Goal: Communication & Community: Answer question/provide support

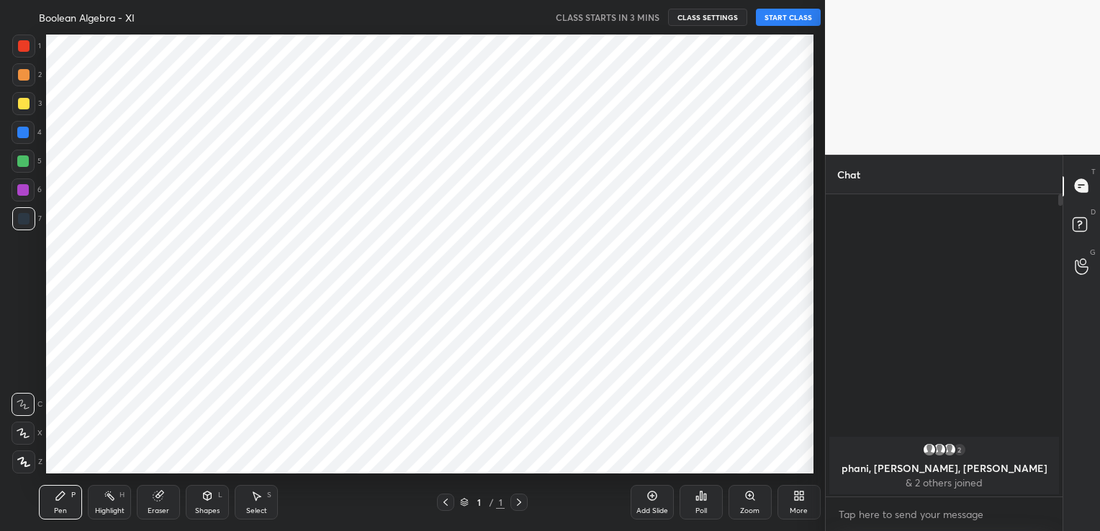
scroll to position [71521, 71193]
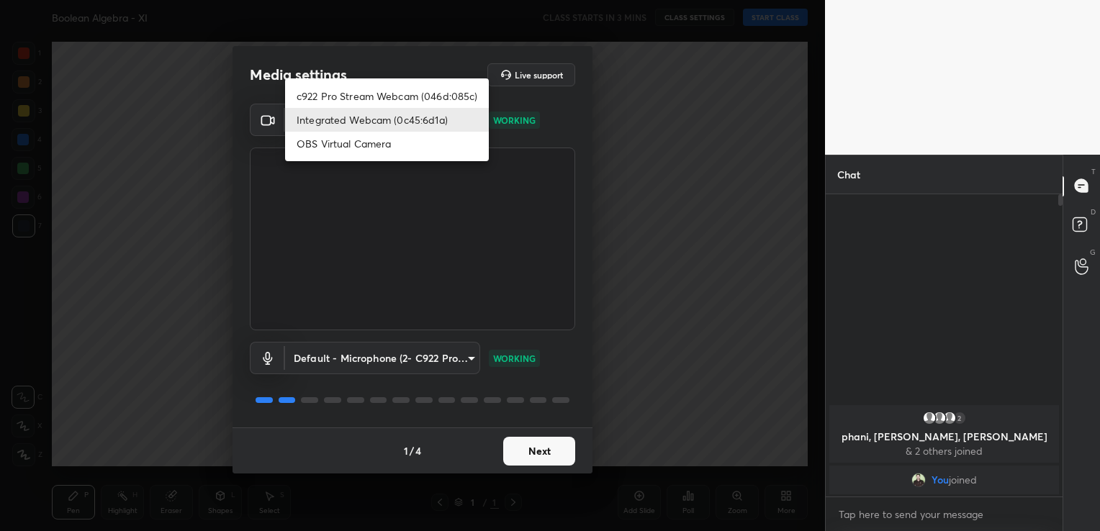
click at [467, 114] on body "1 2 3 4 5 6 7 C X Z C X Z E E Erase all H H Boolean Algebra - XI CLASS STARTS I…" at bounding box center [550, 265] width 1100 height 531
click at [417, 96] on li "c922 Pro Stream Webcam (046d:085c)" at bounding box center [387, 96] width 204 height 24
type input "9ecb052d00031936a052d49a38ecdb02b86a41b2669438e1b33d9fe9d1d4a527"
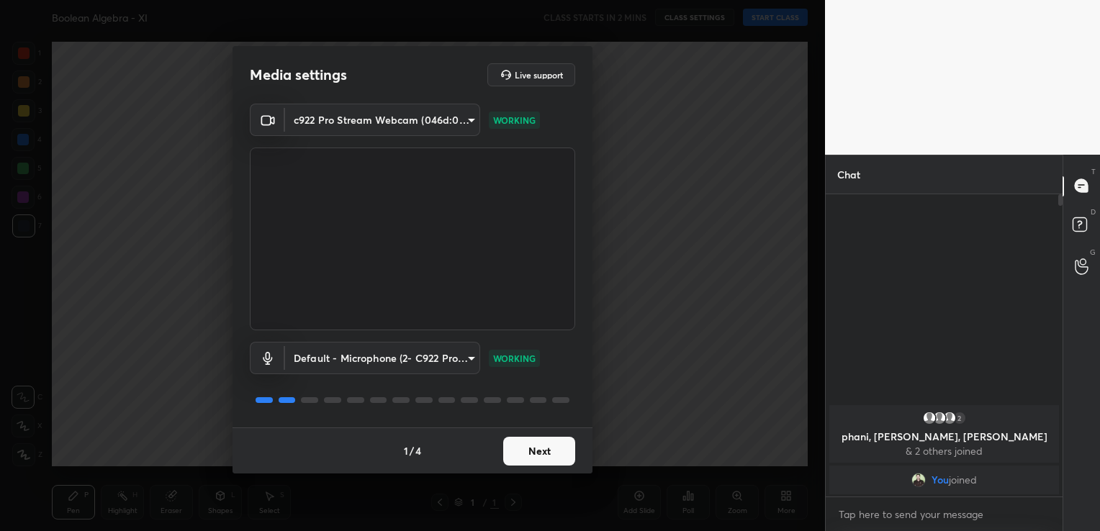
click at [553, 450] on button "Next" at bounding box center [539, 451] width 72 height 29
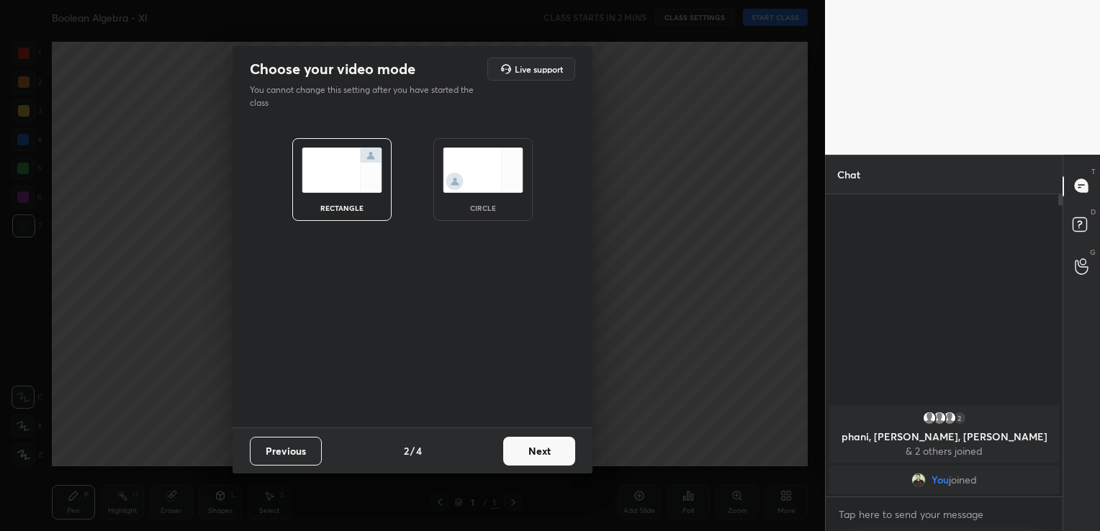
click at [553, 450] on button "Next" at bounding box center [539, 451] width 72 height 29
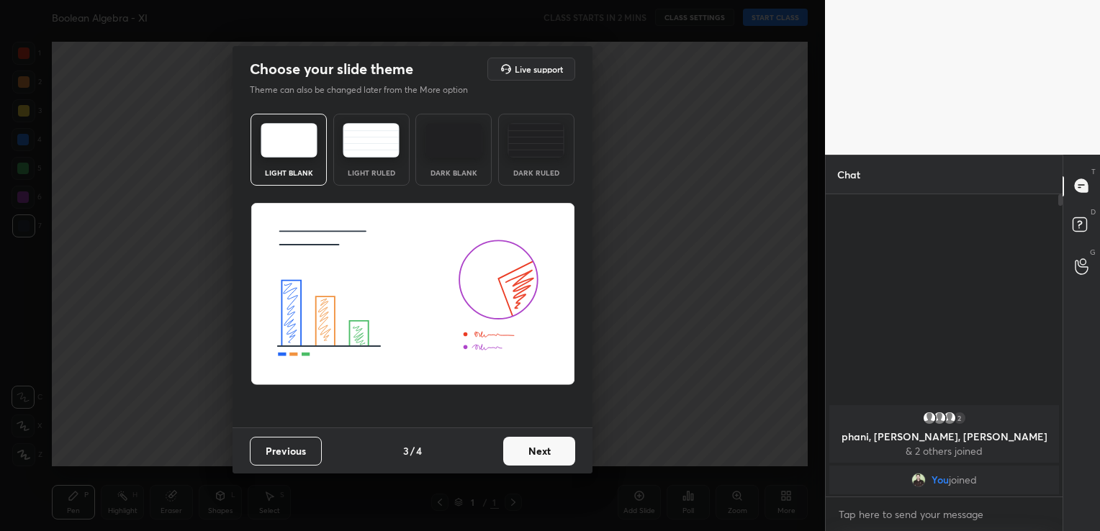
click at [553, 450] on button "Next" at bounding box center [539, 451] width 72 height 29
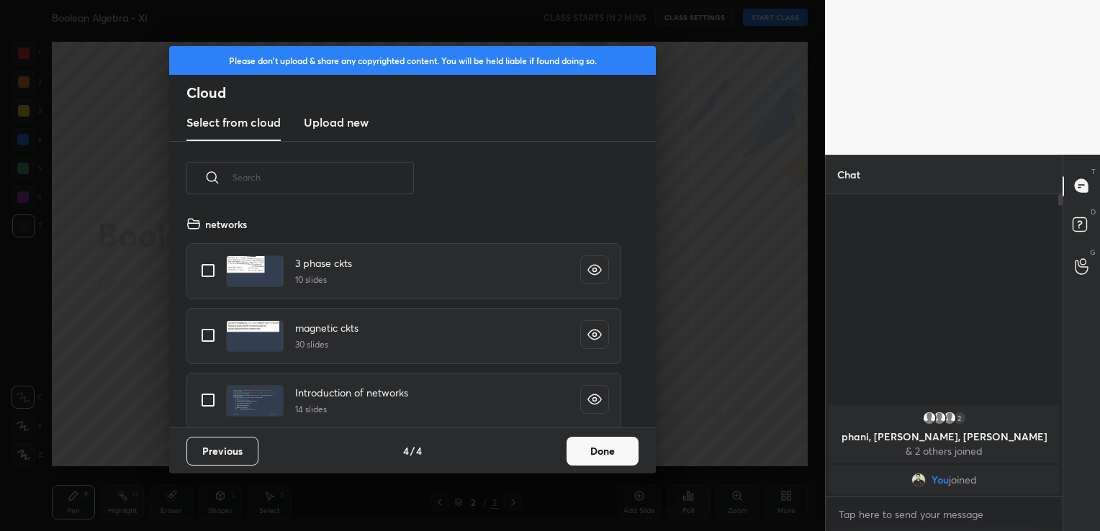
scroll to position [213, 462]
click at [347, 122] on h3 "Upload new" at bounding box center [336, 122] width 65 height 17
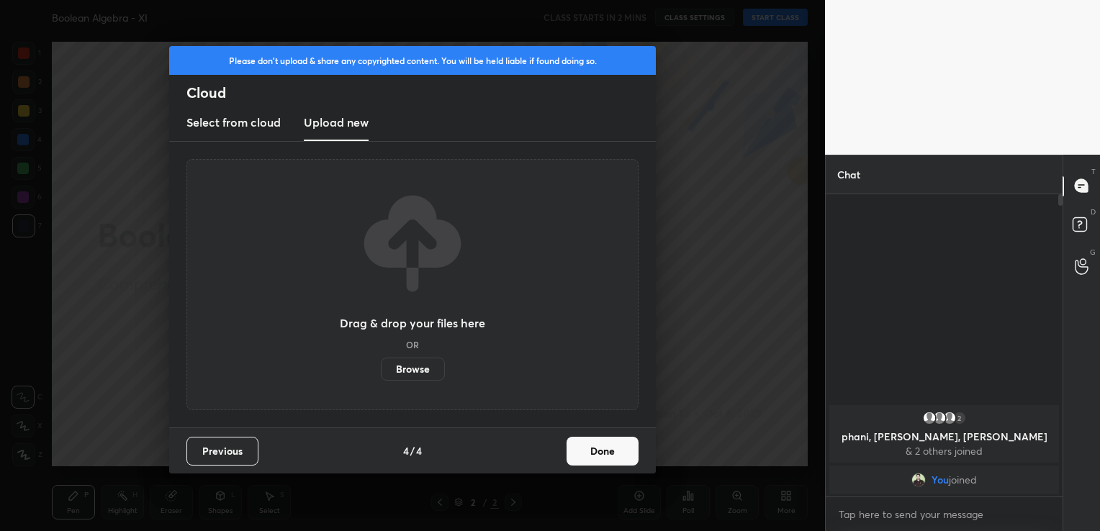
click at [420, 370] on label "Browse" at bounding box center [413, 369] width 64 height 23
click at [381, 370] on input "Browse" at bounding box center [381, 369] width 0 height 23
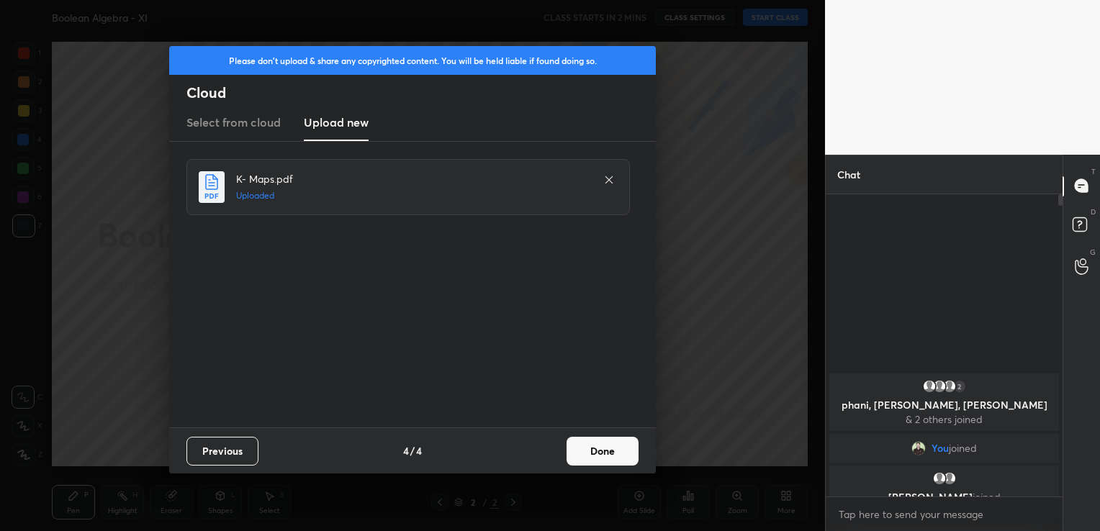
click at [615, 452] on button "Done" at bounding box center [602, 451] width 72 height 29
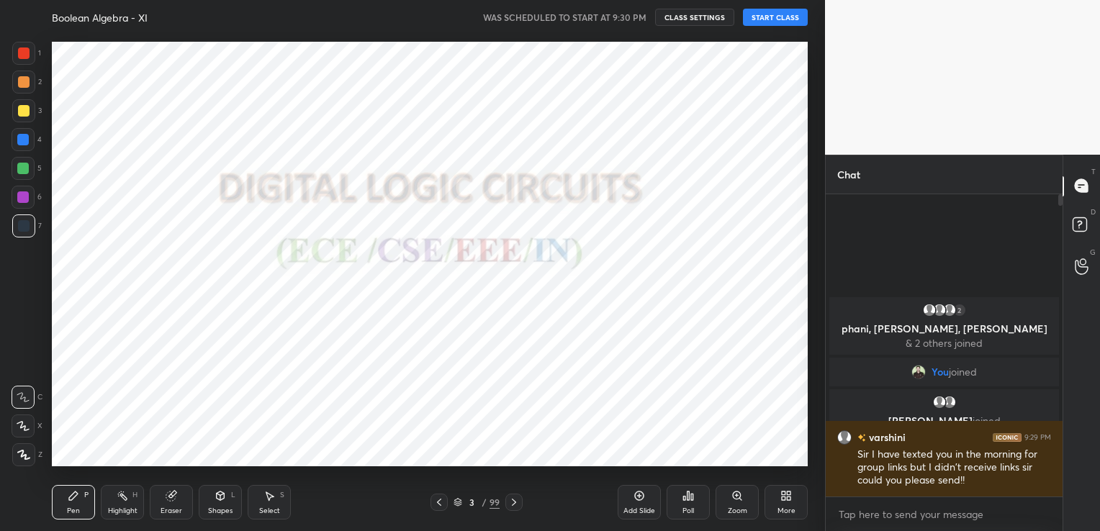
click at [760, 16] on button "START CLASS" at bounding box center [775, 17] width 65 height 17
click at [786, 496] on icon at bounding box center [786, 496] width 12 height 12
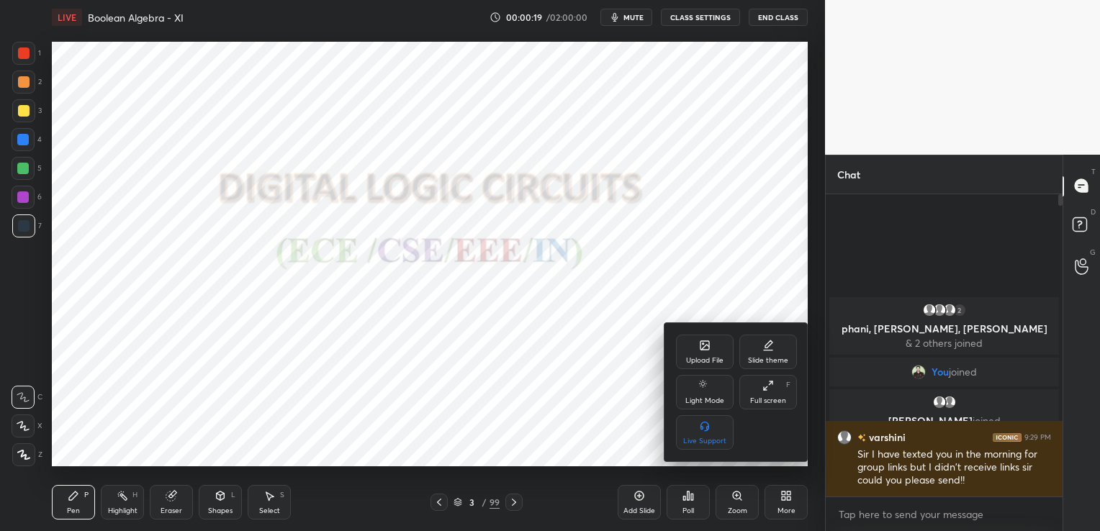
click at [735, 213] on div at bounding box center [550, 265] width 1100 height 531
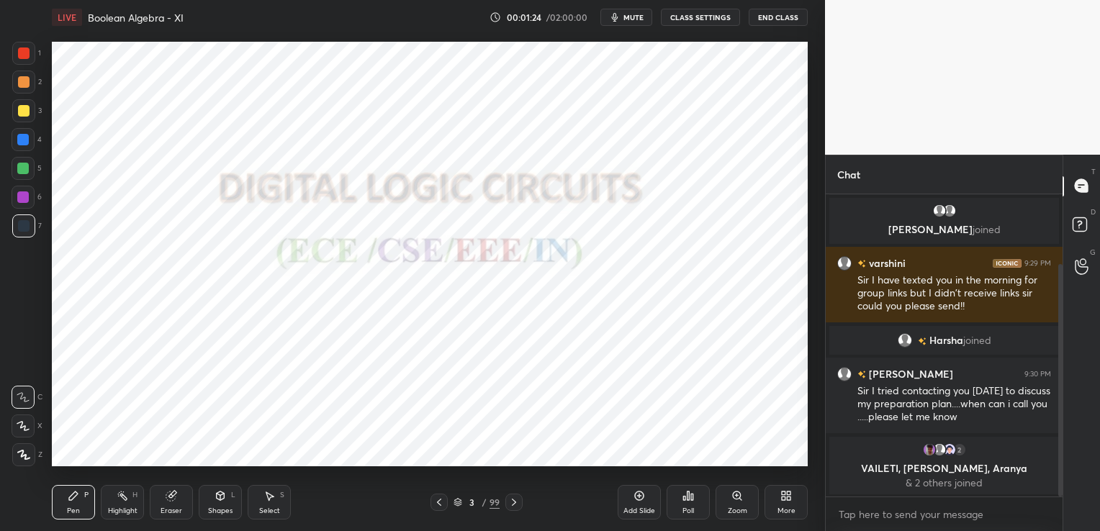
scroll to position [141, 0]
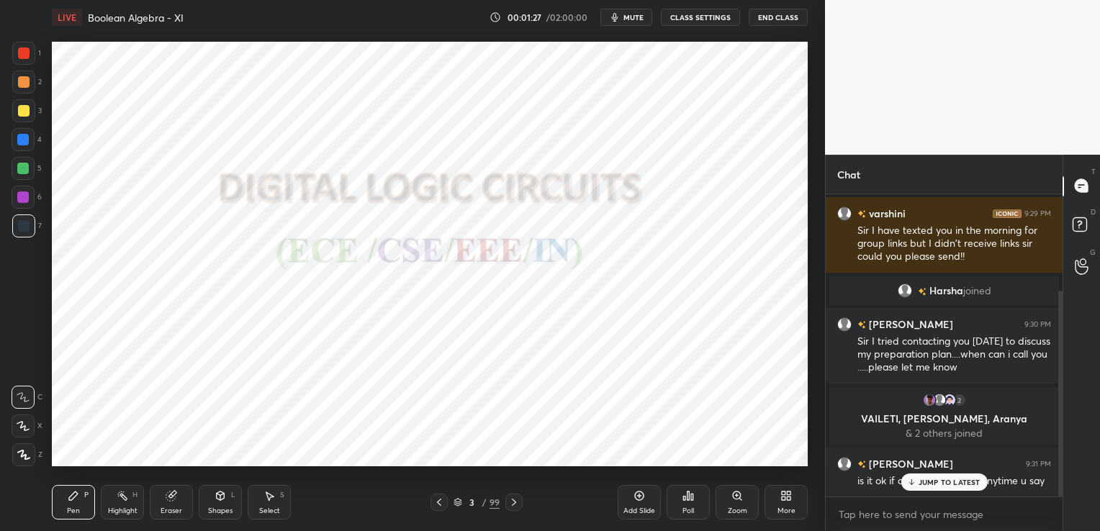
click at [959, 485] on p "JUMP TO LATEST" at bounding box center [949, 482] width 62 height 9
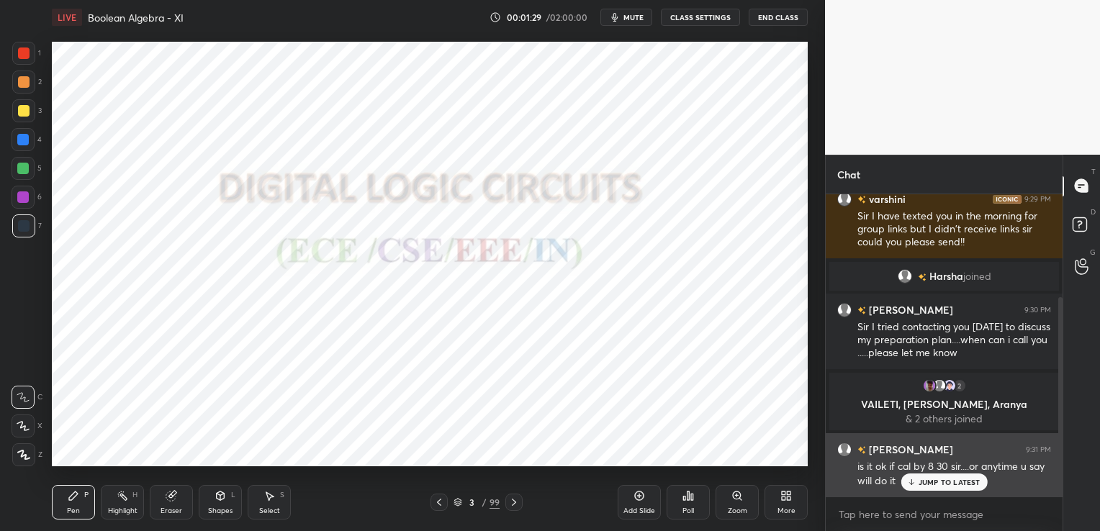
click at [939, 484] on p "JUMP TO LATEST" at bounding box center [949, 482] width 62 height 9
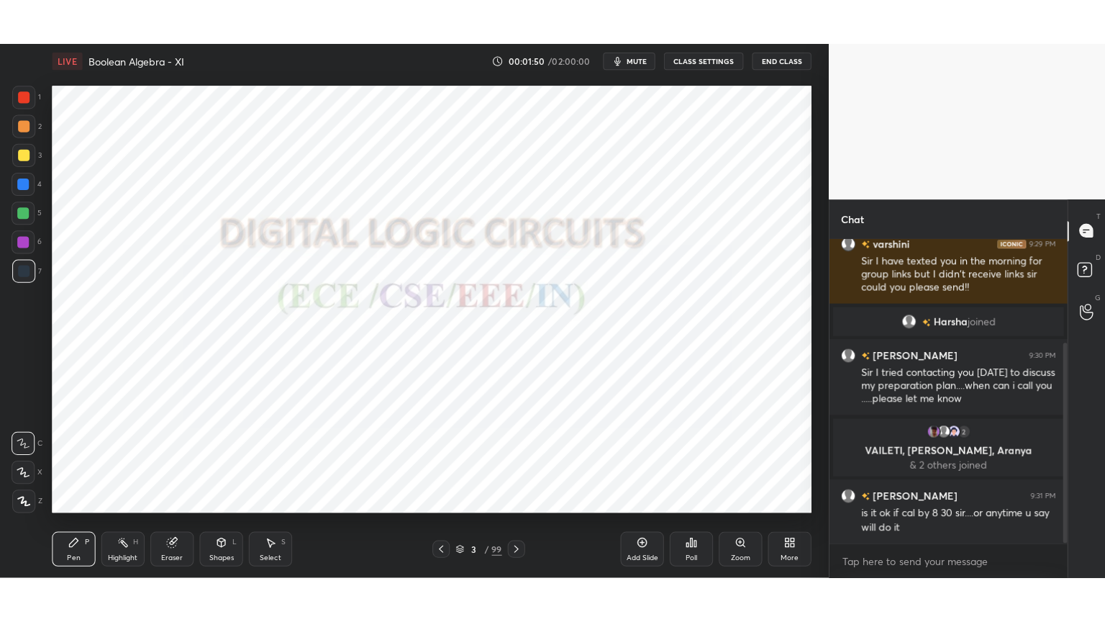
scroll to position [170, 0]
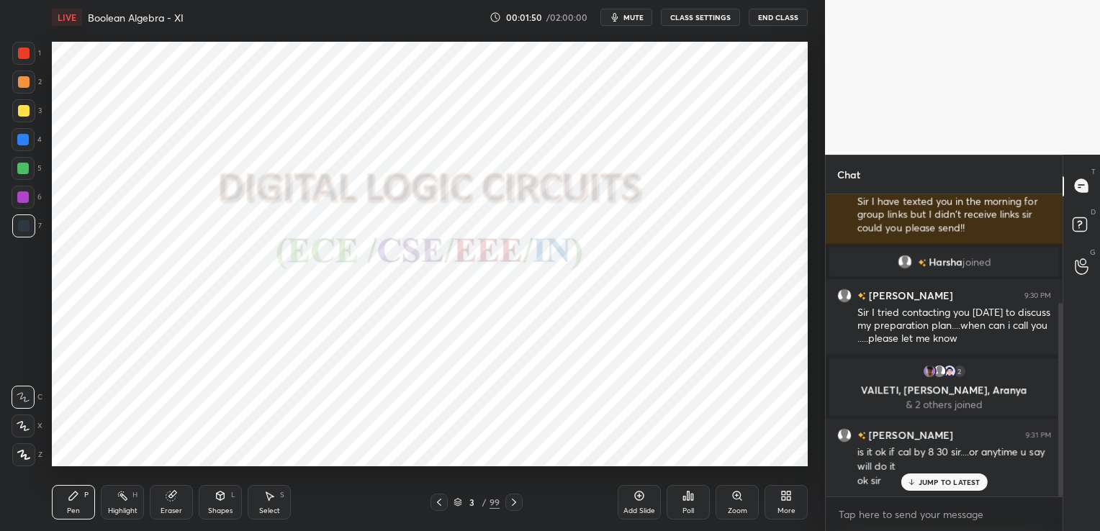
click at [791, 507] on div "More" at bounding box center [786, 510] width 18 height 7
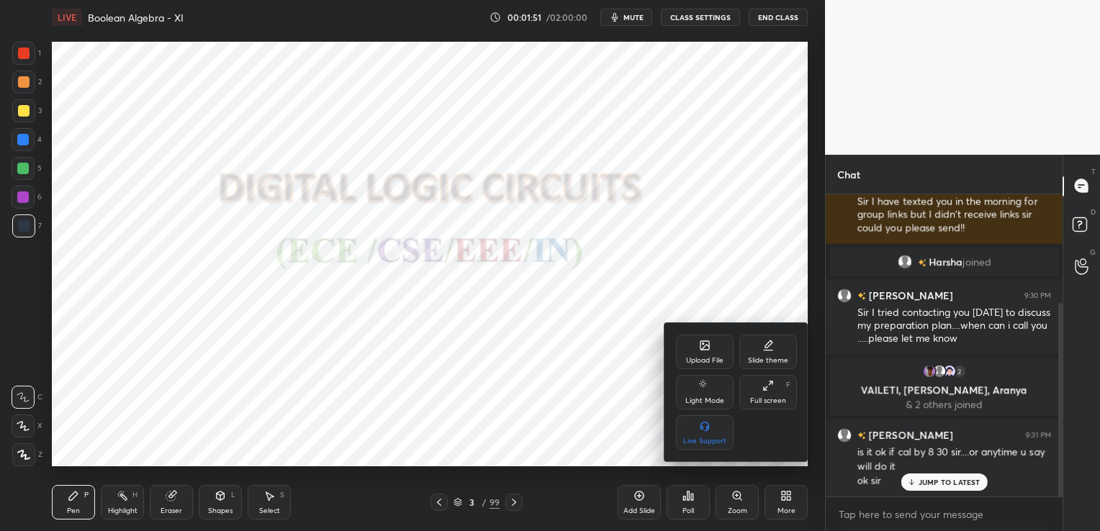
click at [767, 390] on icon at bounding box center [768, 386] width 12 height 12
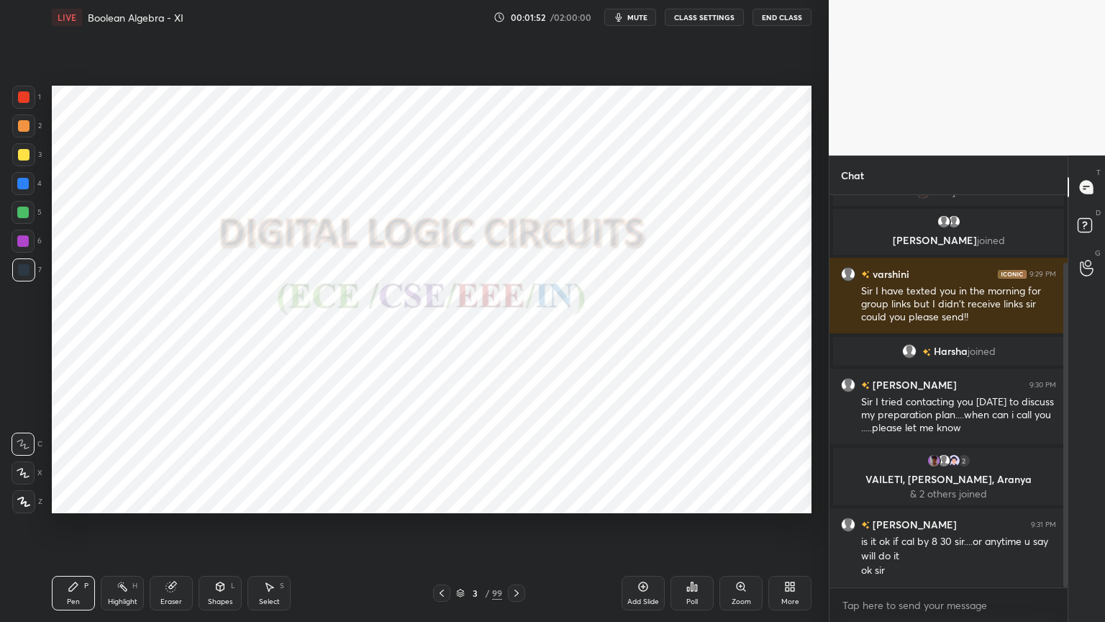
scroll to position [0, 0]
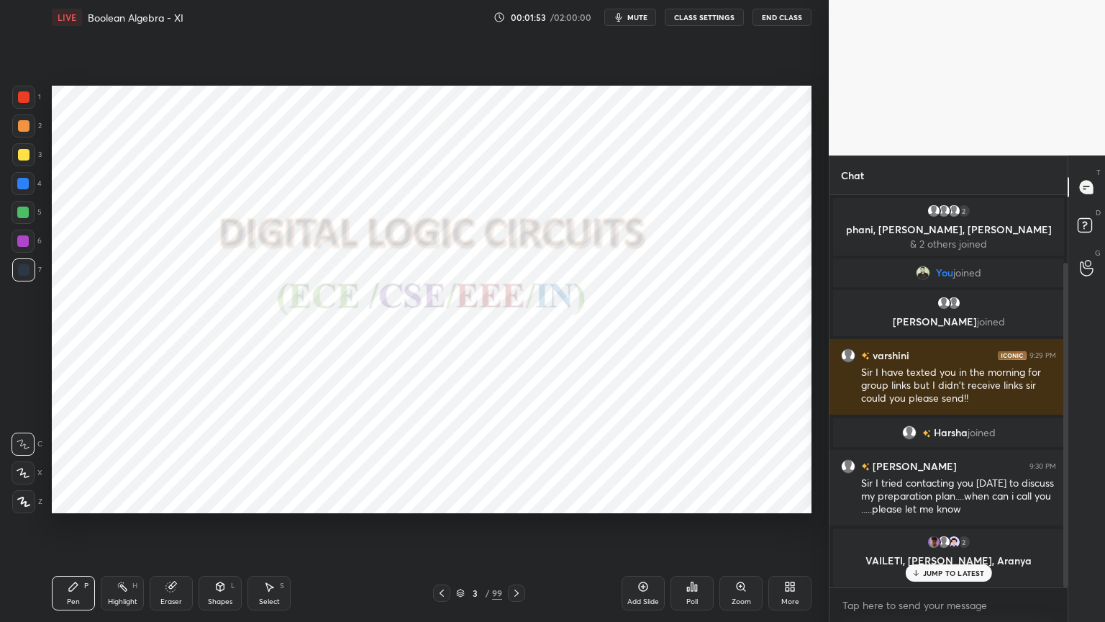
click at [959, 530] on div "JUMP TO LATEST" at bounding box center [948, 572] width 86 height 17
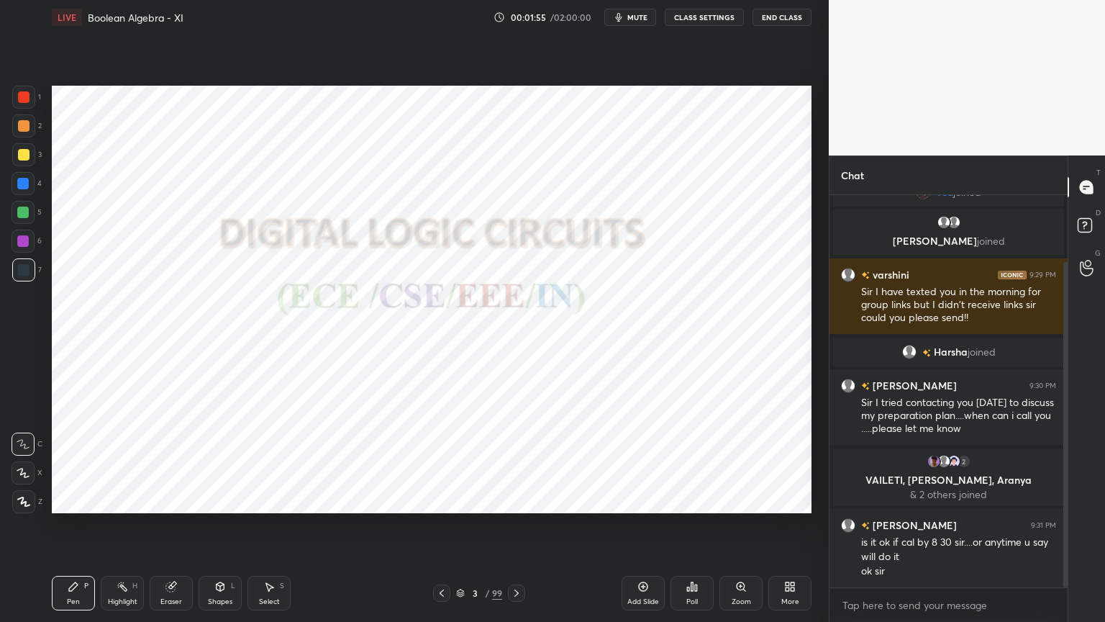
click at [461, 530] on icon at bounding box center [460, 593] width 9 height 9
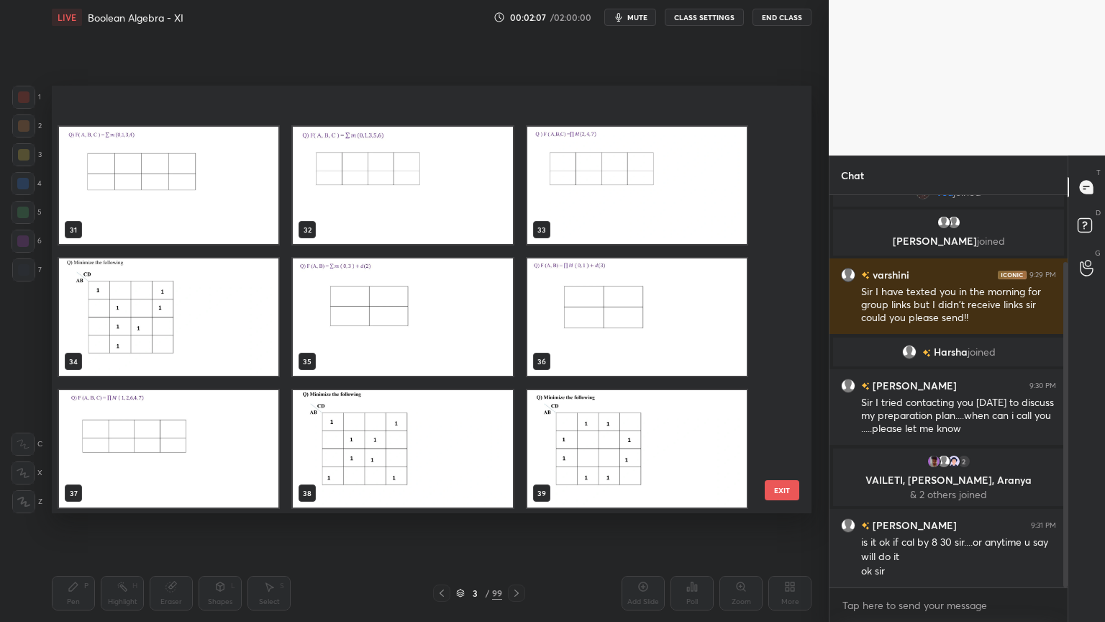
scroll to position [1367, 0]
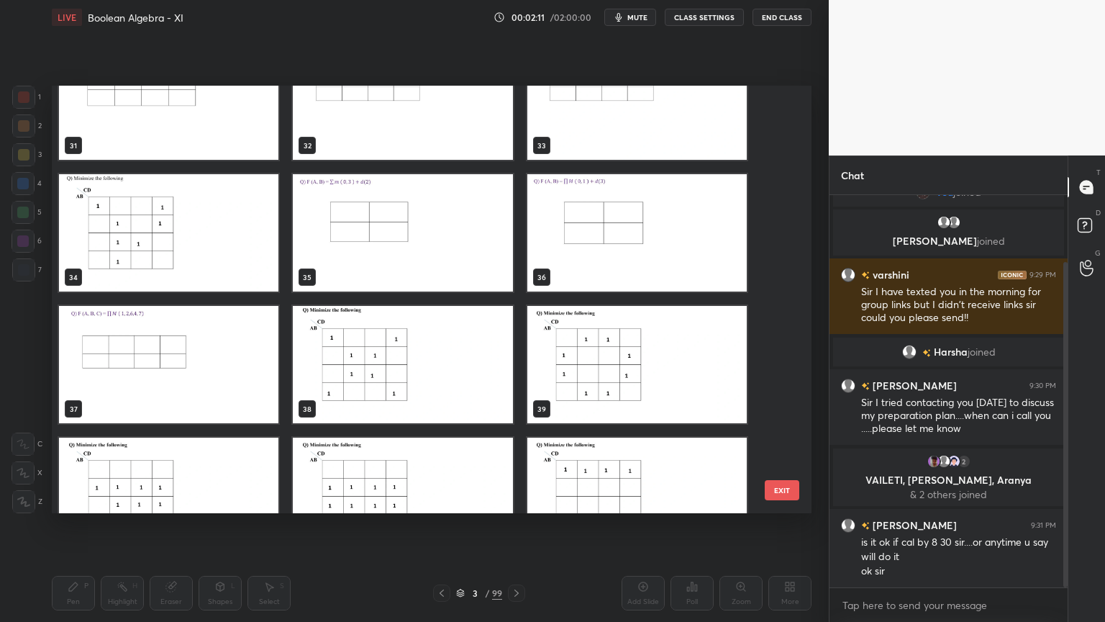
click at [444, 366] on img "grid" at bounding box center [402, 364] width 219 height 117
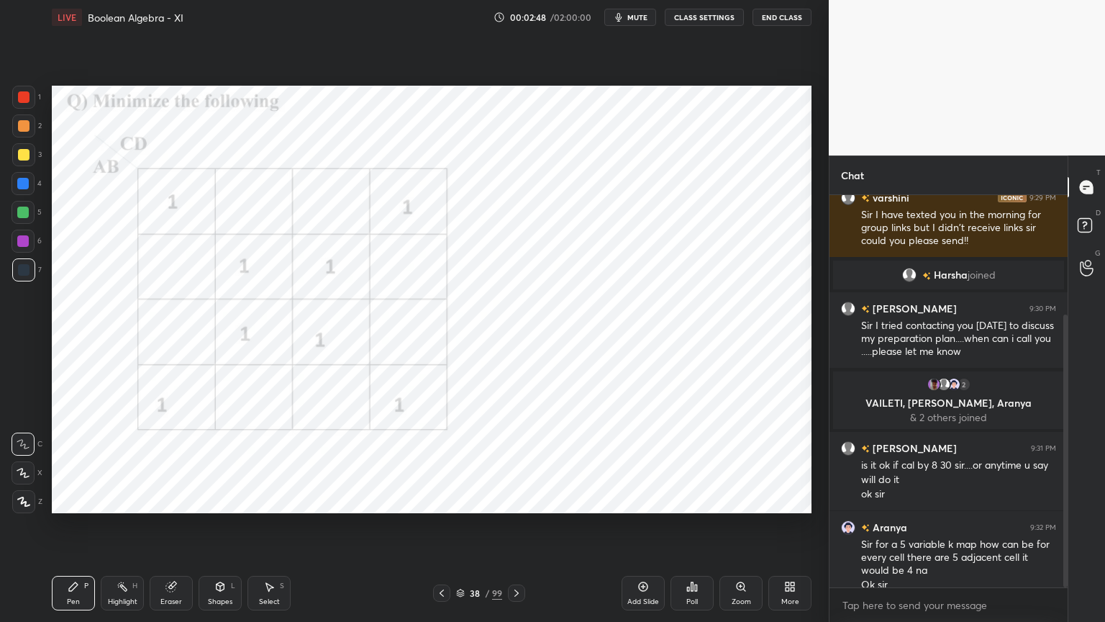
scroll to position [172, 0]
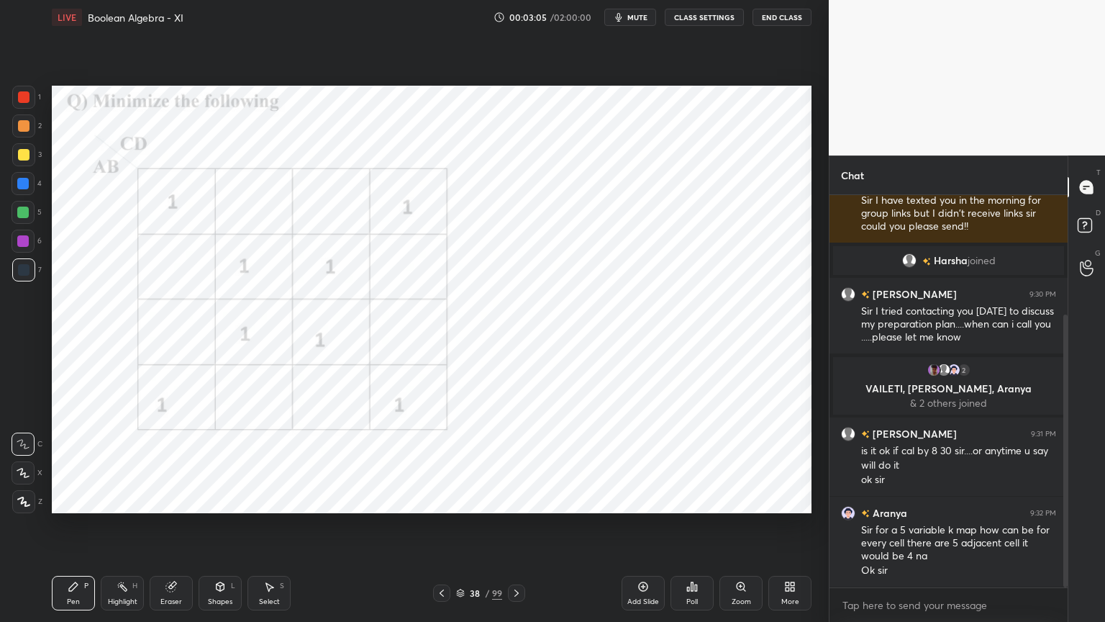
click at [21, 507] on div at bounding box center [23, 501] width 23 height 23
click at [24, 241] on div at bounding box center [23, 241] width 12 height 12
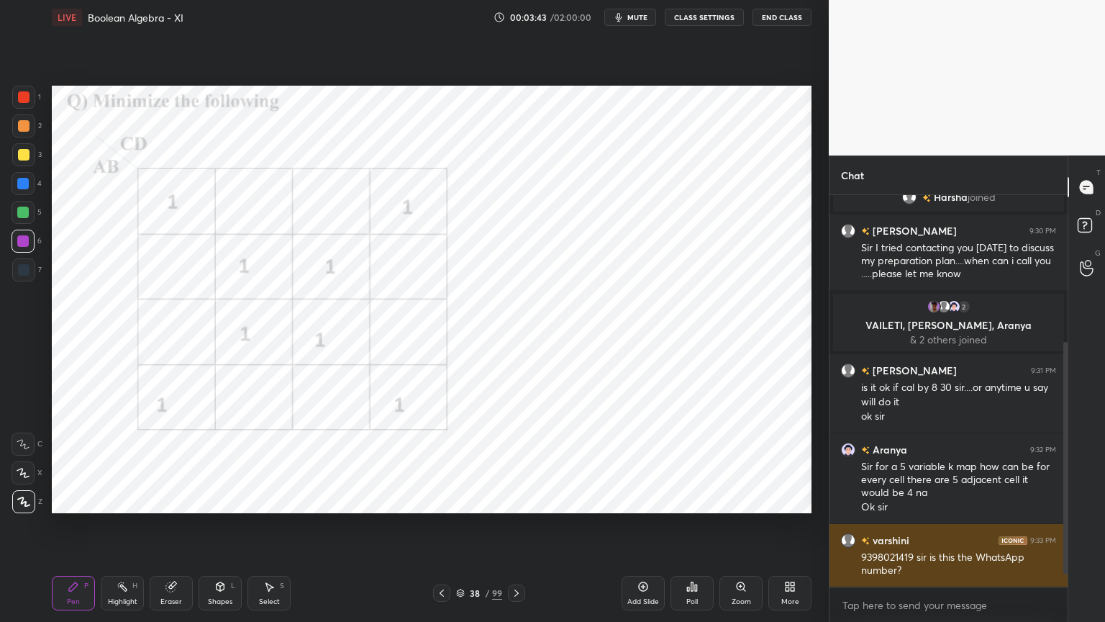
scroll to position [270, 0]
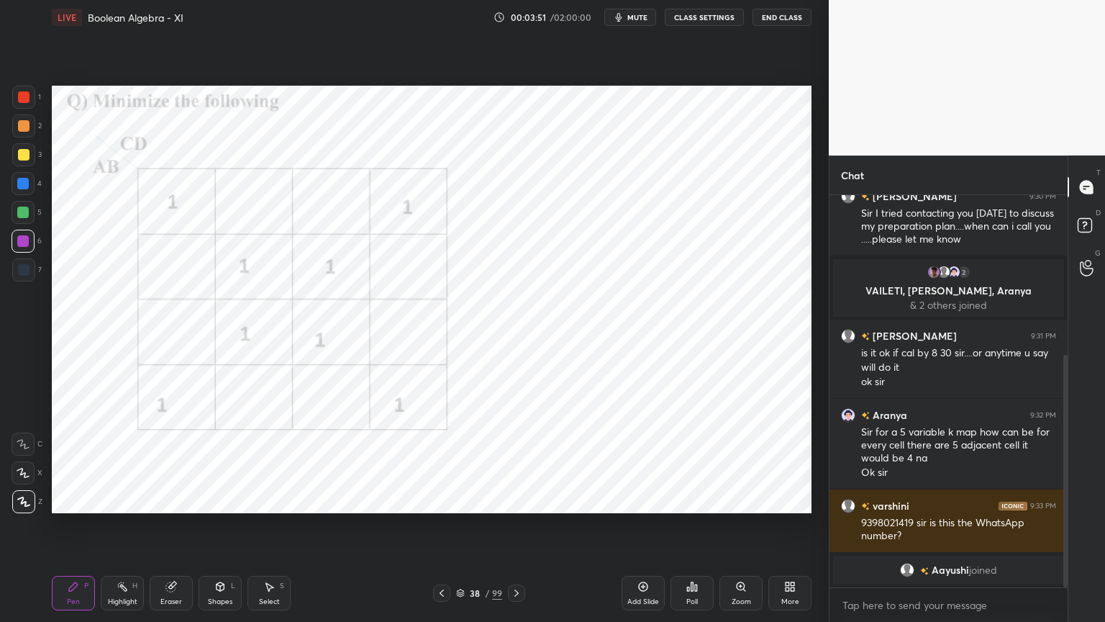
click at [23, 188] on div at bounding box center [23, 184] width 12 height 12
click at [22, 135] on div at bounding box center [23, 125] width 23 height 23
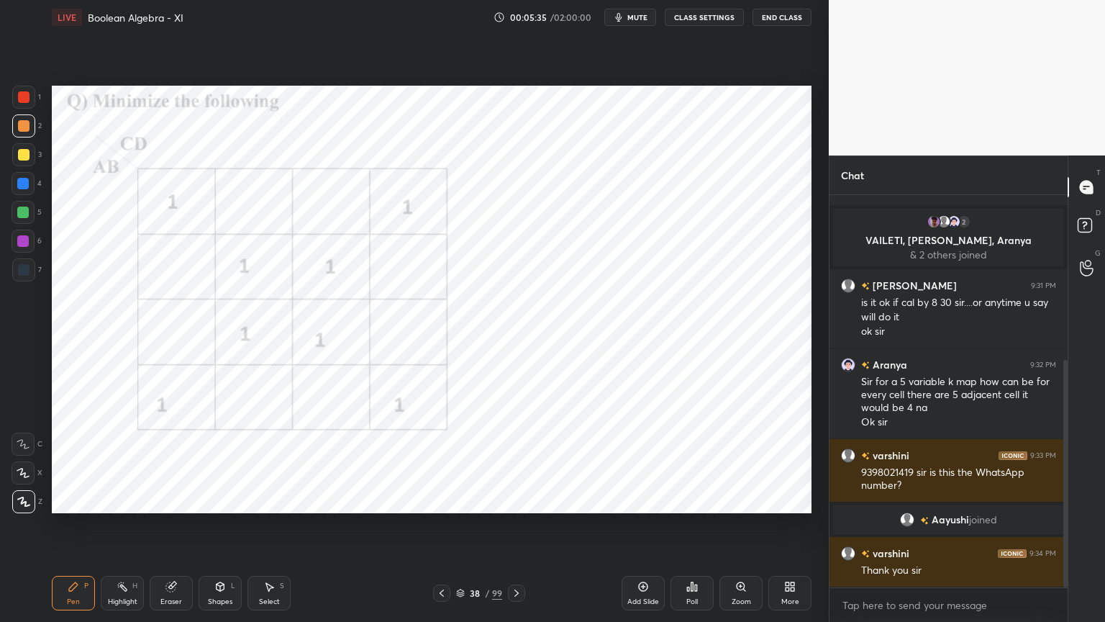
scroll to position [334, 0]
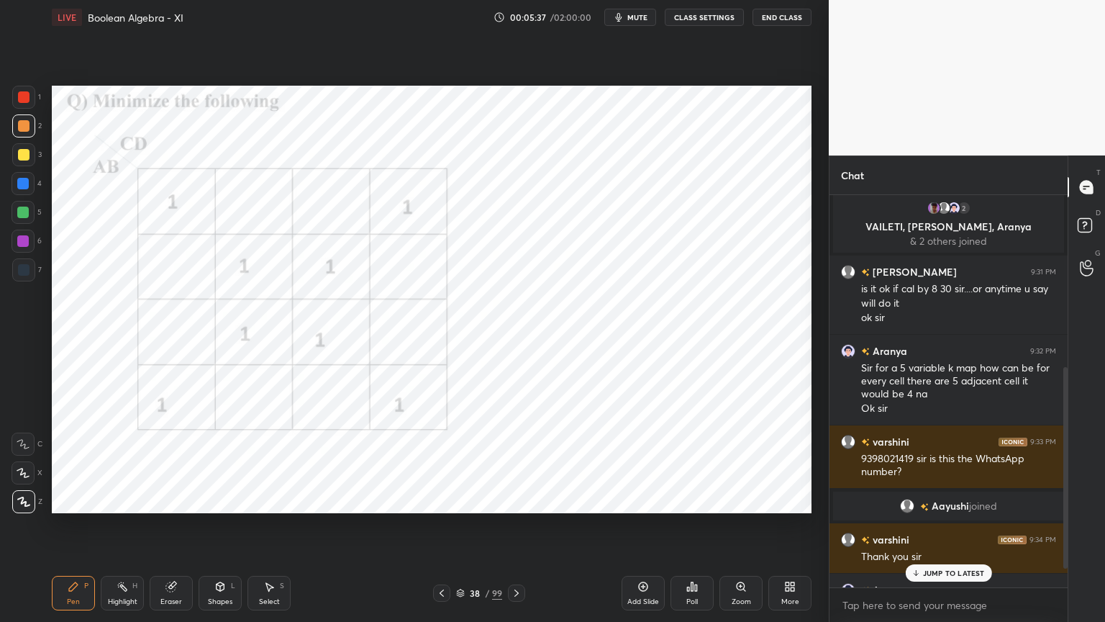
click at [951, 530] on p "JUMP TO LATEST" at bounding box center [954, 572] width 62 height 9
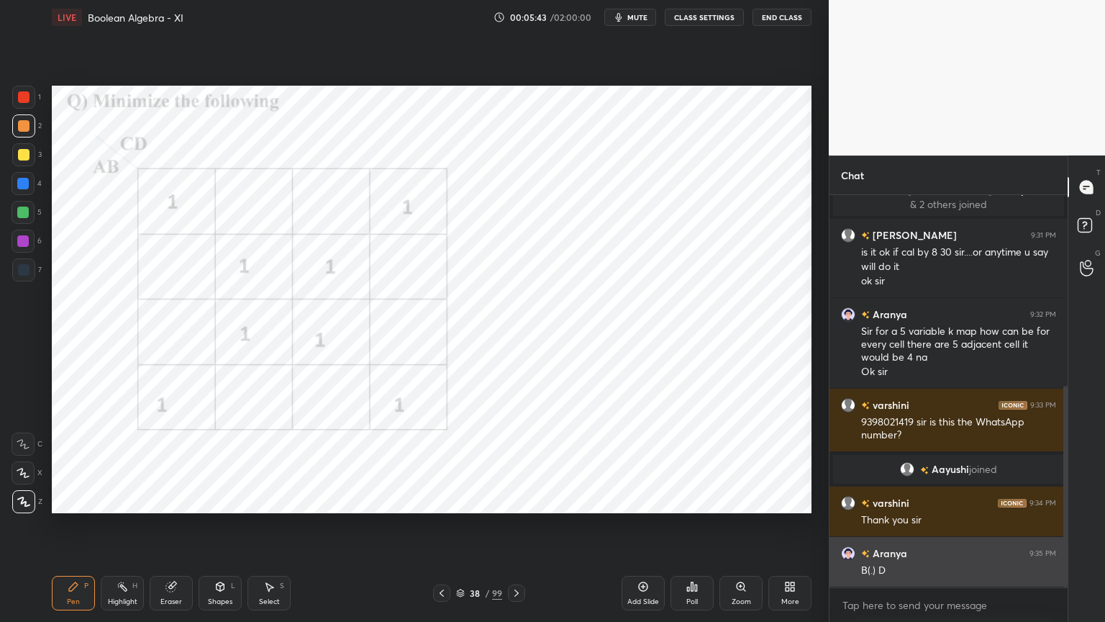
scroll to position [405, 0]
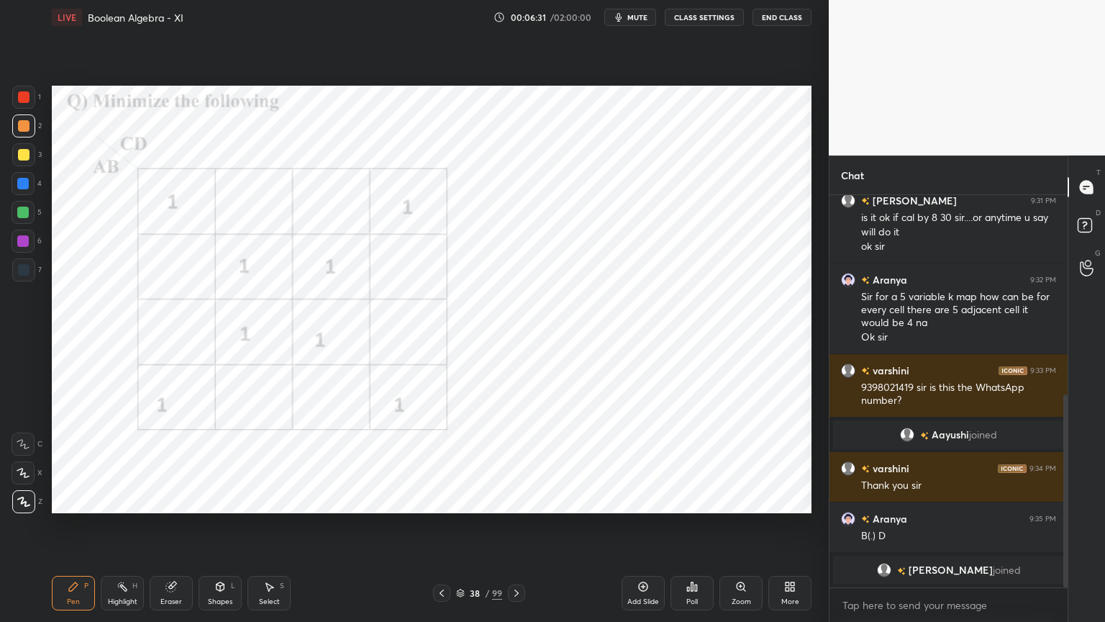
click at [20, 242] on div at bounding box center [23, 241] width 12 height 12
click at [32, 479] on div at bounding box center [23, 472] width 23 height 23
click at [29, 186] on div at bounding box center [23, 184] width 12 height 12
click at [24, 507] on div at bounding box center [23, 501] width 23 height 23
click at [178, 530] on div "Eraser" at bounding box center [171, 601] width 22 height 7
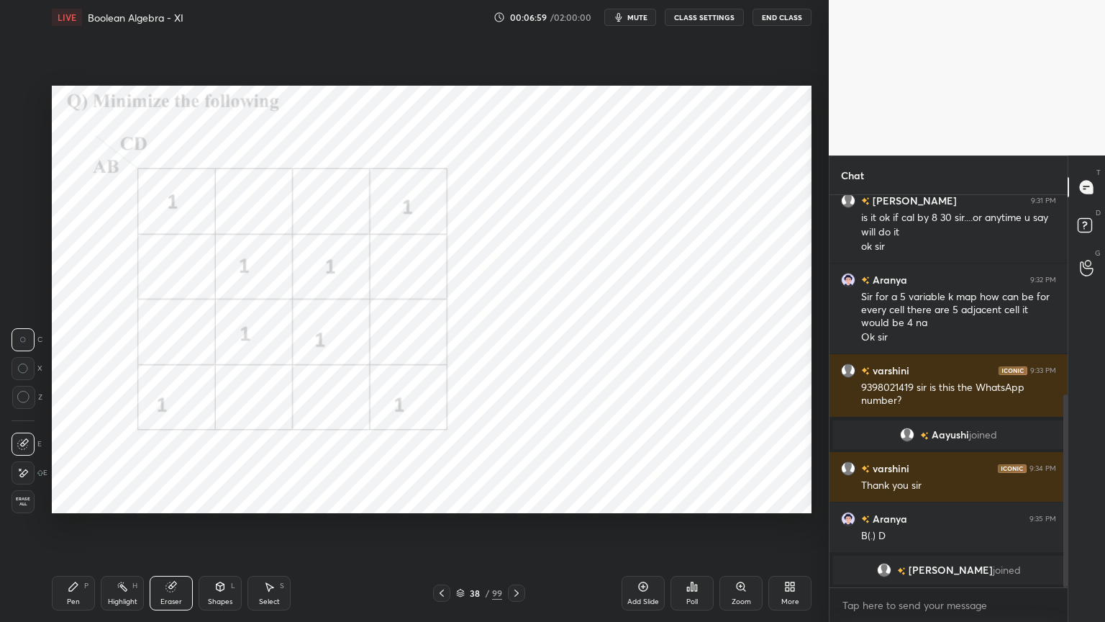
click at [216, 530] on div "Shapes" at bounding box center [220, 601] width 24 height 7
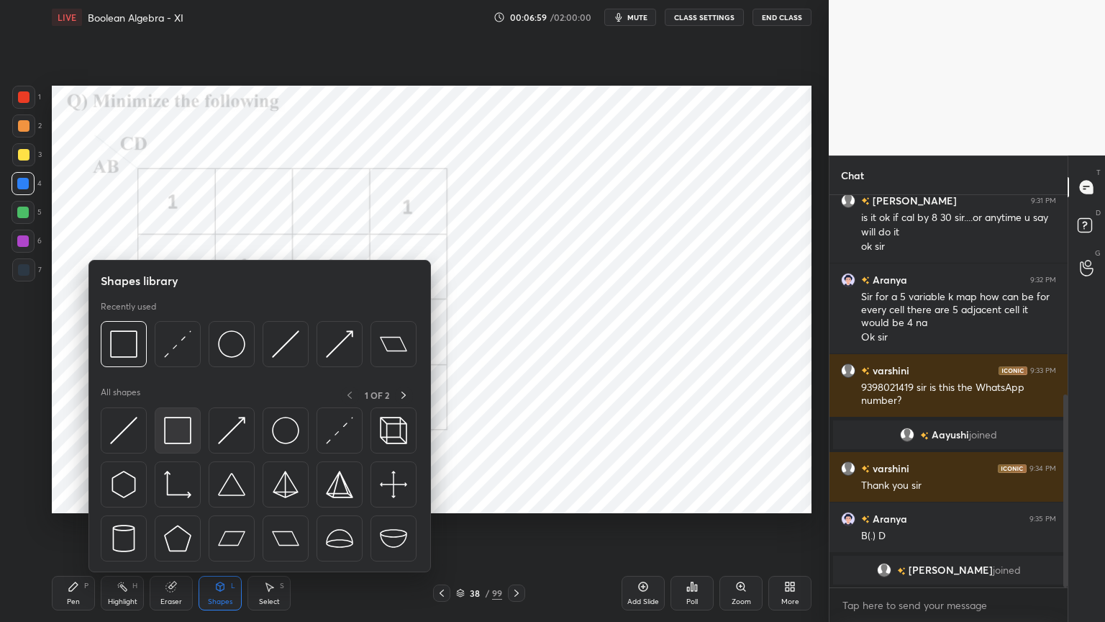
click at [174, 426] on img at bounding box center [177, 430] width 27 height 27
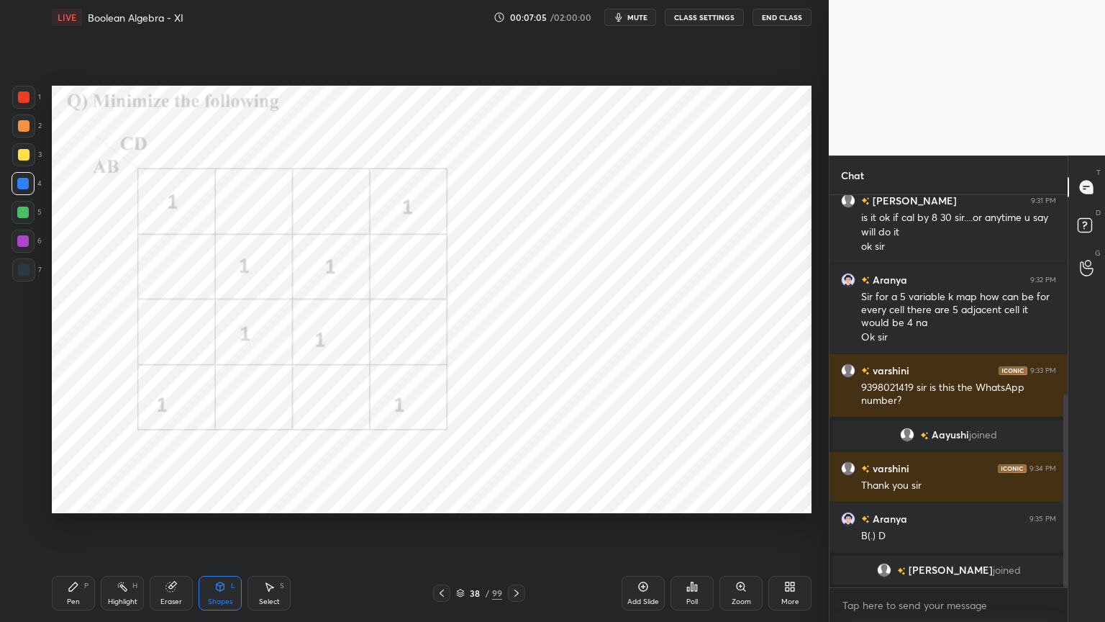
click at [71, 530] on div "Pen P" at bounding box center [73, 593] width 43 height 35
click at [269, 530] on div "Select" at bounding box center [269, 601] width 21 height 7
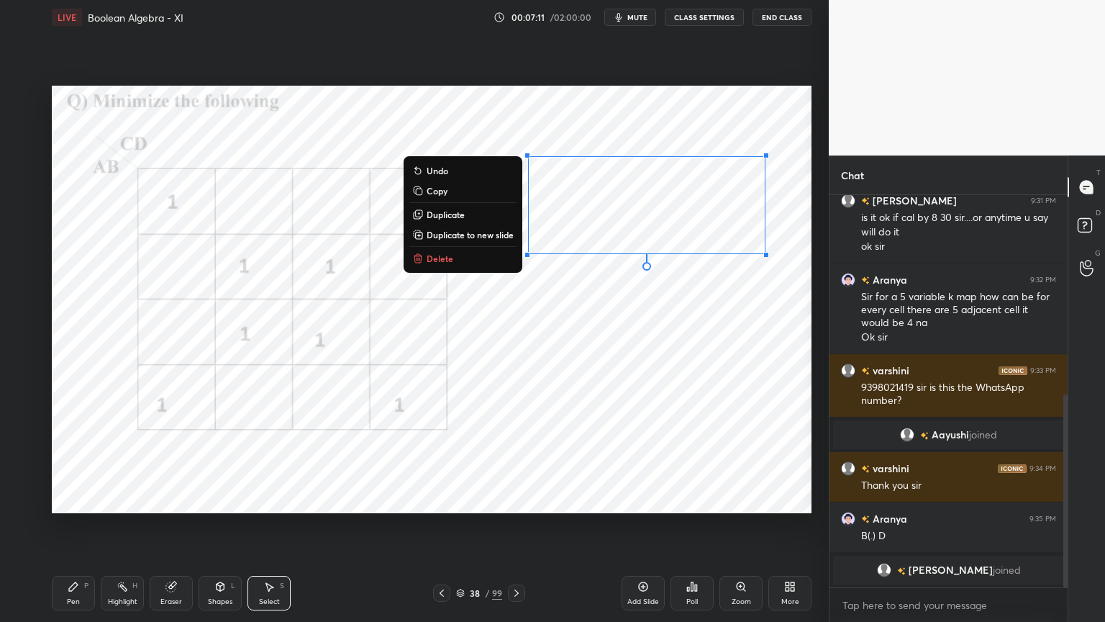
click at [450, 255] on p "Delete" at bounding box center [440, 259] width 27 height 12
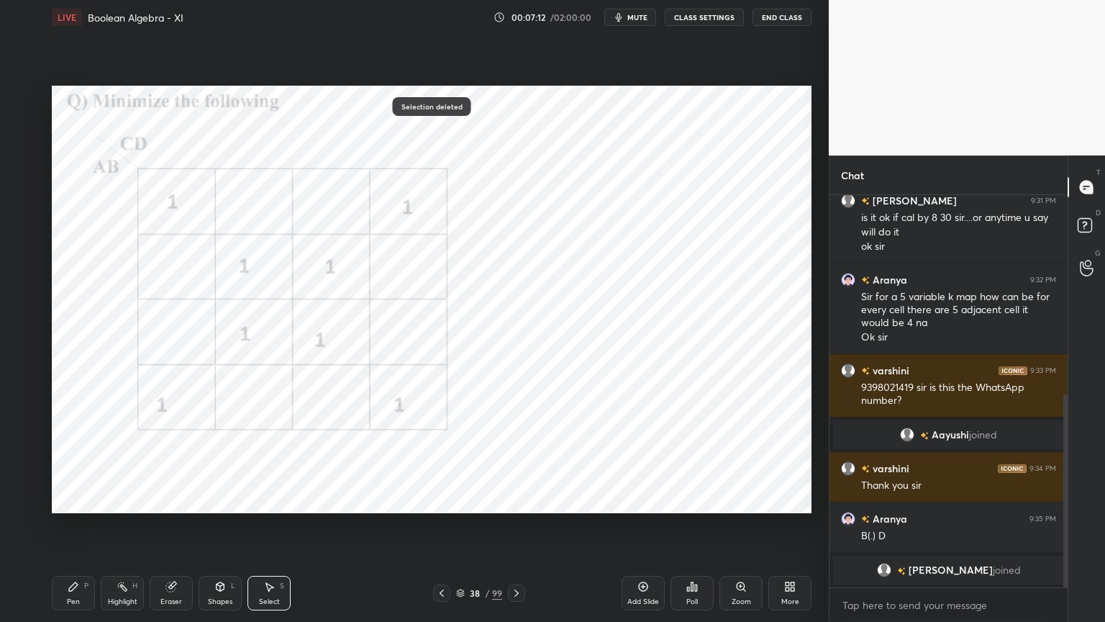
click at [83, 530] on div "Pen P" at bounding box center [73, 593] width 43 height 35
click at [23, 192] on div at bounding box center [23, 183] width 23 height 23
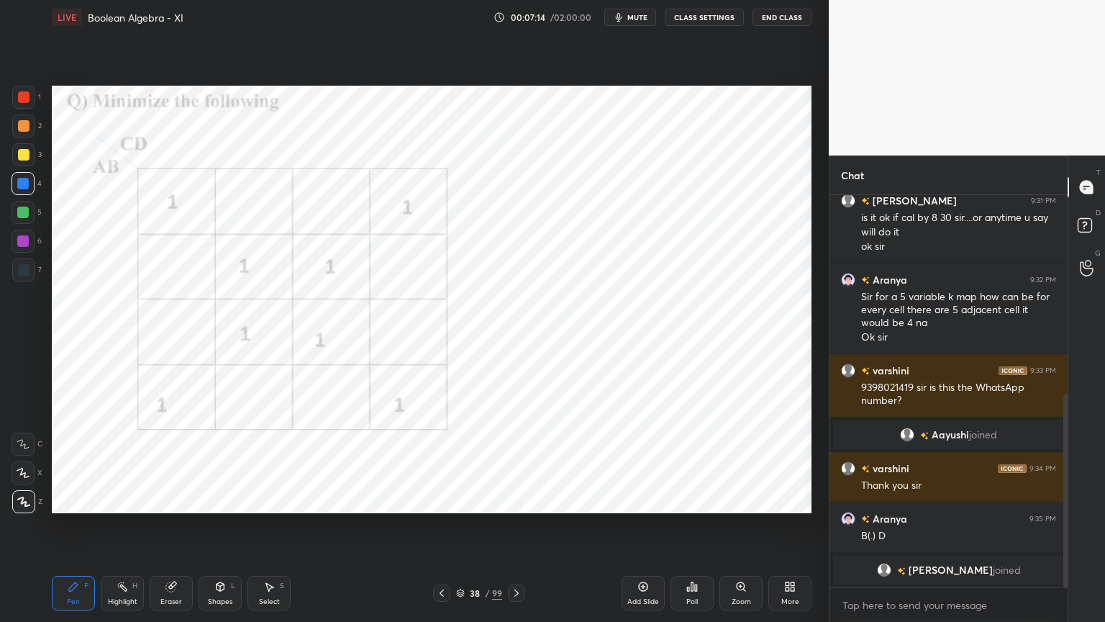
click at [25, 481] on div at bounding box center [23, 472] width 23 height 23
click at [24, 97] on div at bounding box center [24, 97] width 12 height 12
click at [24, 503] on icon at bounding box center [24, 501] width 12 height 9
click at [227, 530] on div "Shapes L" at bounding box center [220, 593] width 43 height 35
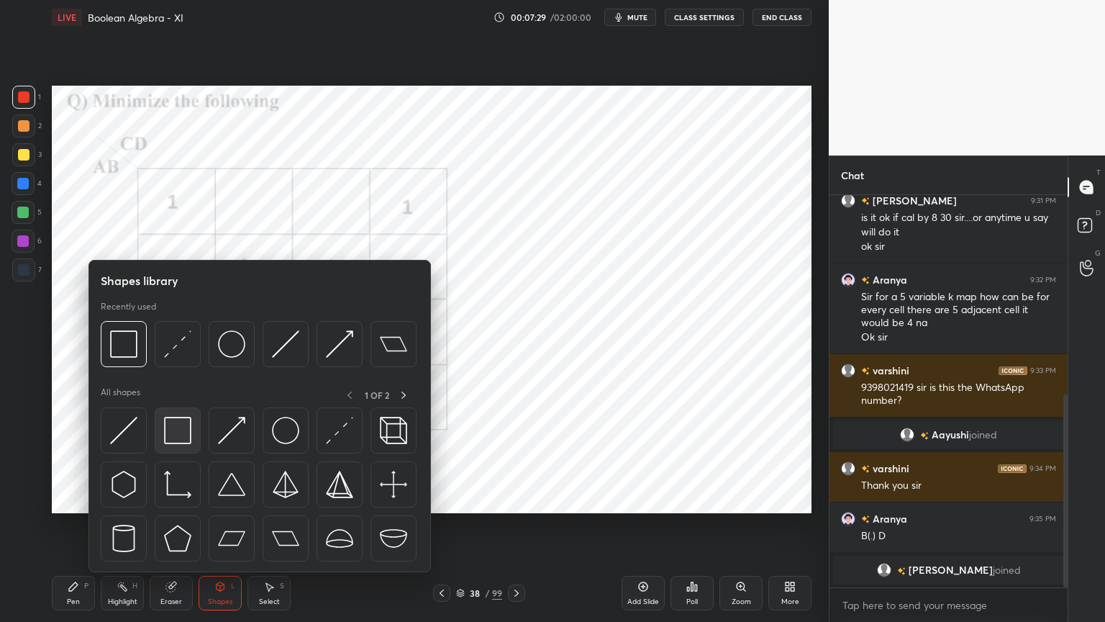
click at [186, 440] on img at bounding box center [177, 430] width 27 height 27
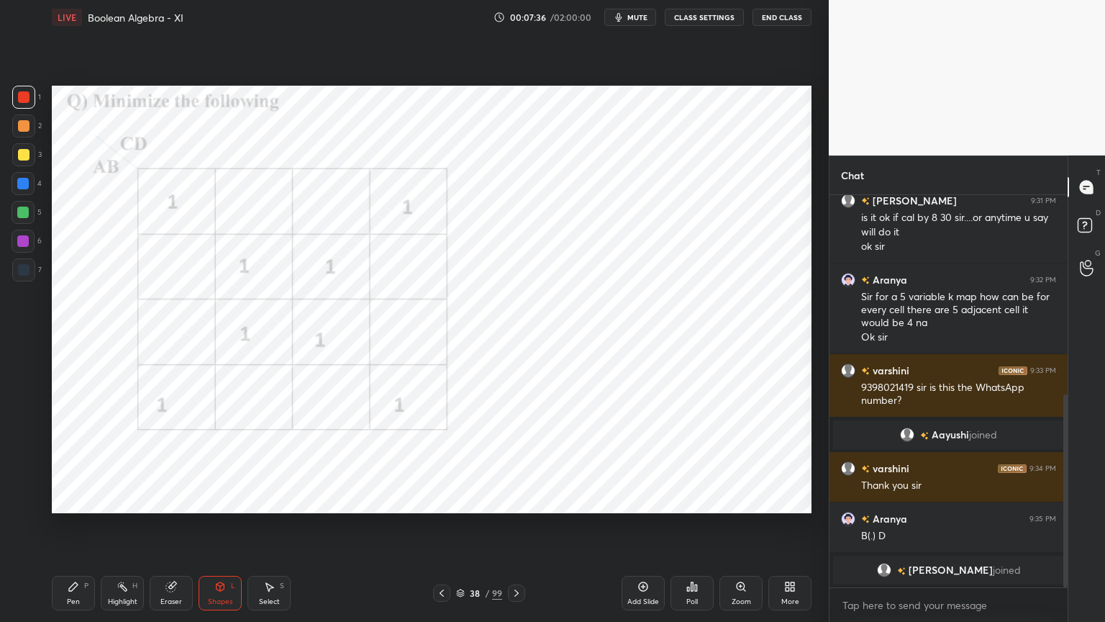
click at [86, 530] on div "Pen P" at bounding box center [73, 593] width 43 height 35
click at [121, 530] on icon at bounding box center [123, 587] width 12 height 12
click at [83, 530] on div "Pen P" at bounding box center [73, 593] width 43 height 35
click at [124, 530] on div "Highlight H" at bounding box center [122, 593] width 43 height 35
click at [112, 530] on div "Highlight H" at bounding box center [122, 593] width 43 height 35
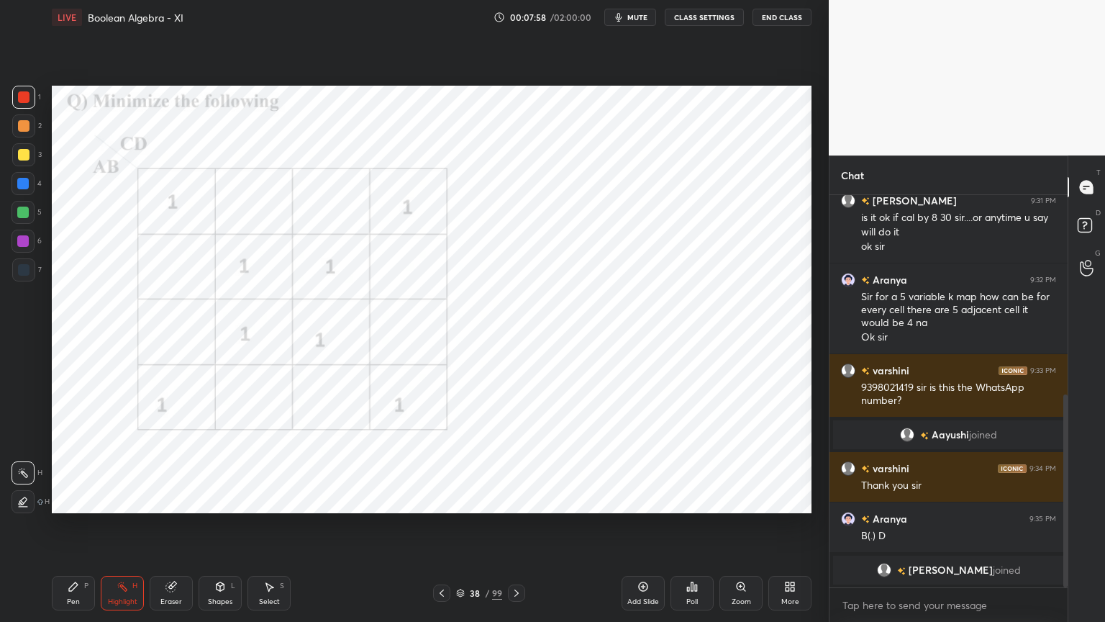
click at [77, 530] on icon at bounding box center [74, 587] width 12 height 12
click at [23, 512] on div at bounding box center [23, 501] width 23 height 23
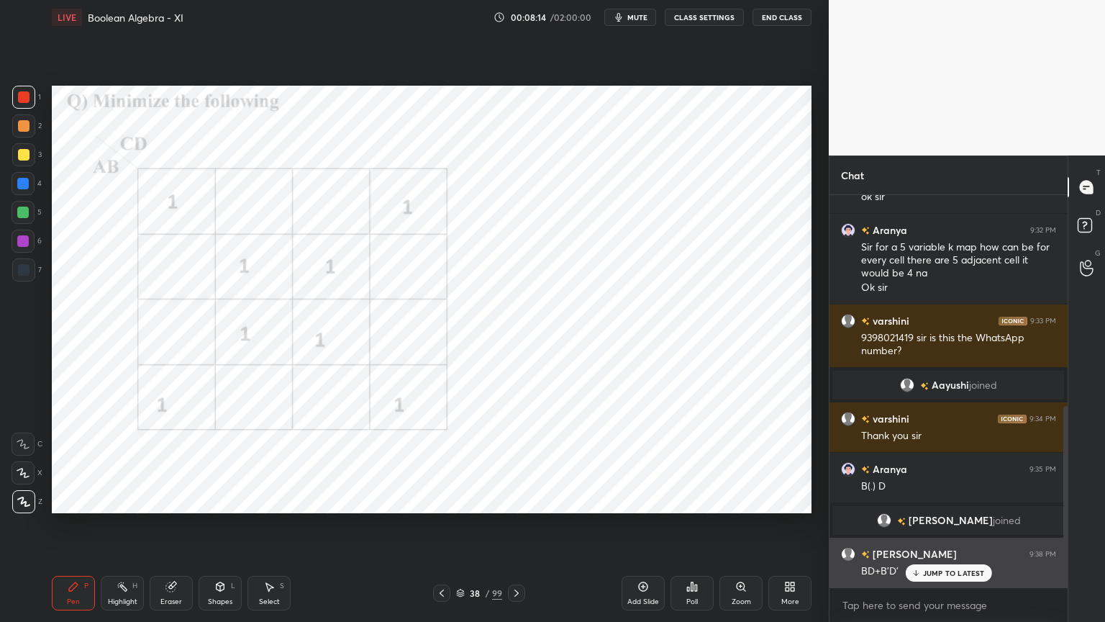
click at [950, 530] on p "JUMP TO LATEST" at bounding box center [954, 572] width 62 height 9
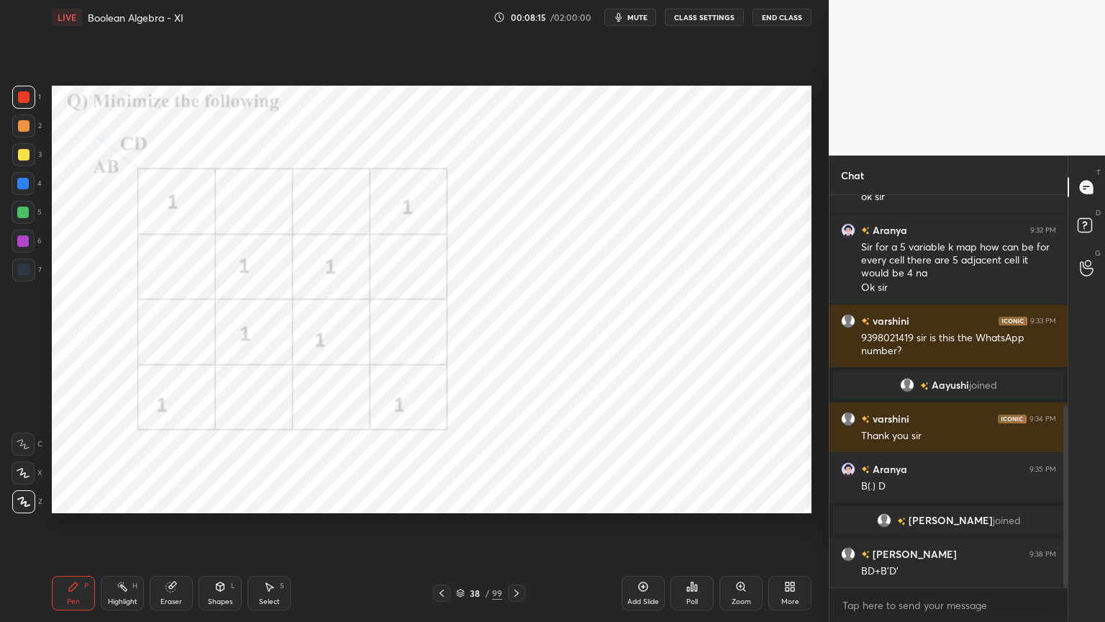
click at [225, 530] on div "Shapes" at bounding box center [220, 601] width 24 height 7
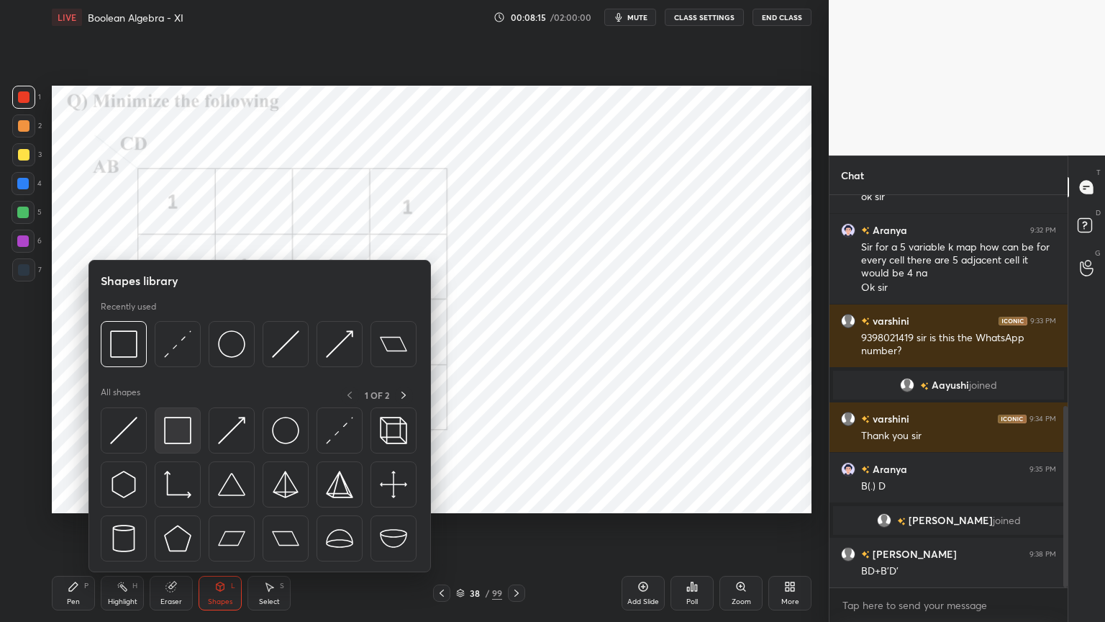
click at [181, 438] on img at bounding box center [177, 430] width 27 height 27
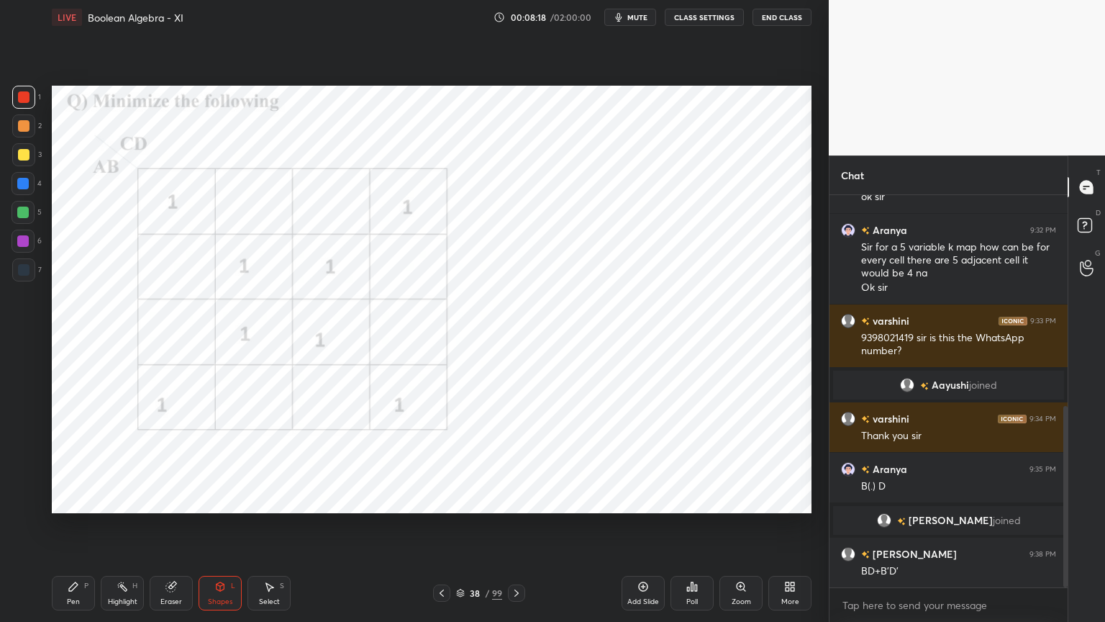
click at [72, 530] on div "Pen" at bounding box center [73, 601] width 13 height 7
click at [24, 240] on div at bounding box center [23, 241] width 12 height 12
click at [515, 530] on icon at bounding box center [517, 593] width 12 height 12
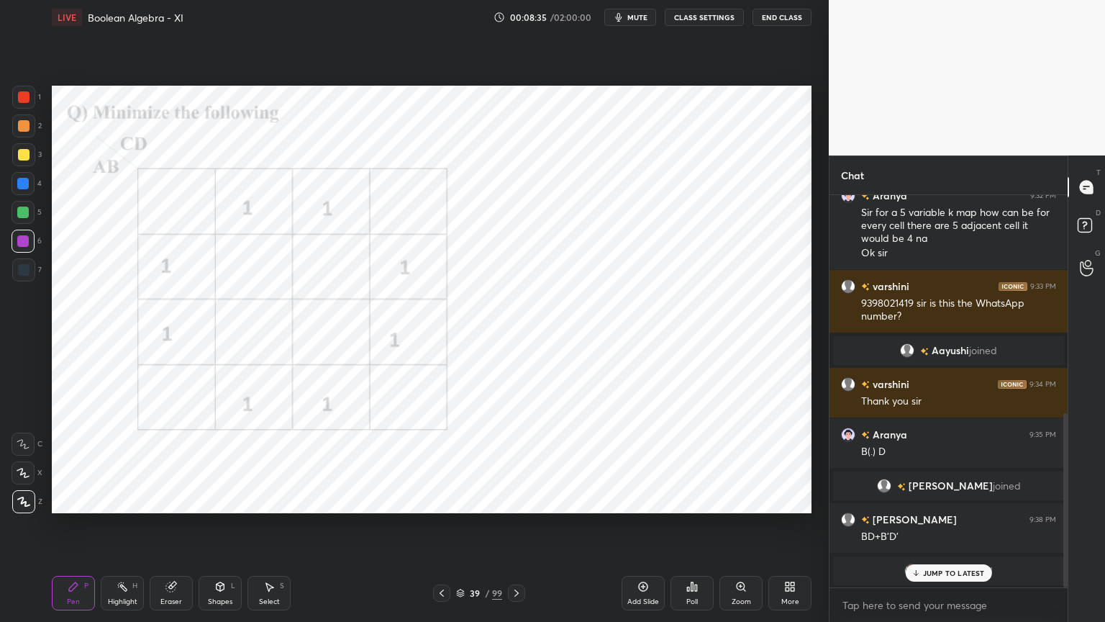
click at [941, 530] on p "JUMP TO LATEST" at bounding box center [954, 572] width 62 height 9
click at [25, 474] on icon at bounding box center [23, 472] width 12 height 9
click at [24, 183] on div at bounding box center [23, 184] width 12 height 12
click at [21, 481] on div at bounding box center [23, 472] width 23 height 23
click at [218, 530] on icon at bounding box center [220, 587] width 12 height 12
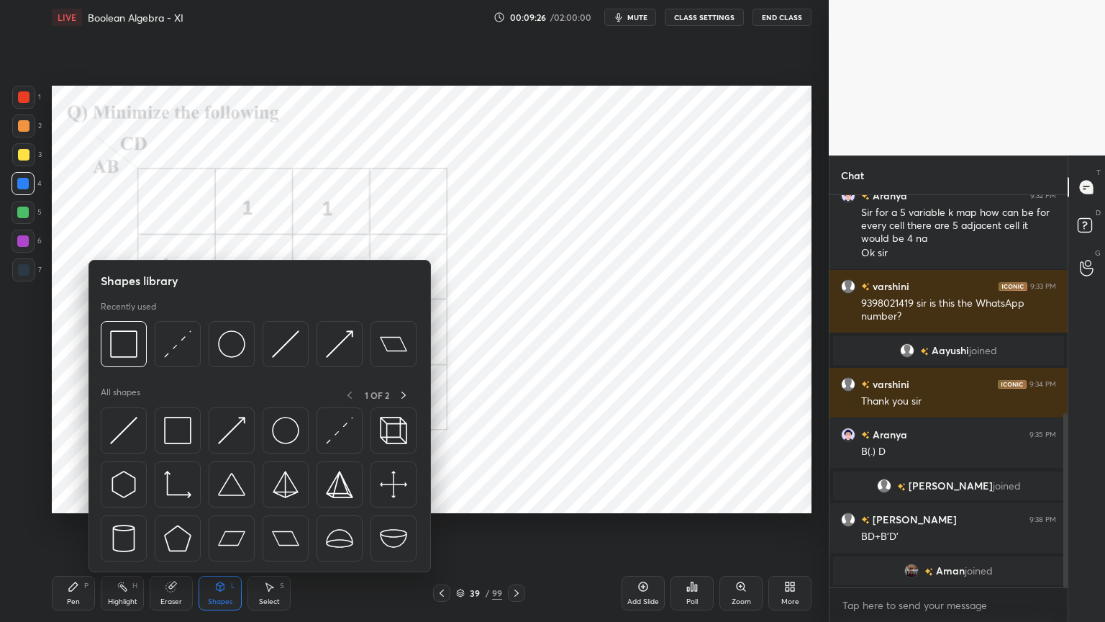
click at [155, 530] on div "Eraser" at bounding box center [171, 593] width 43 height 35
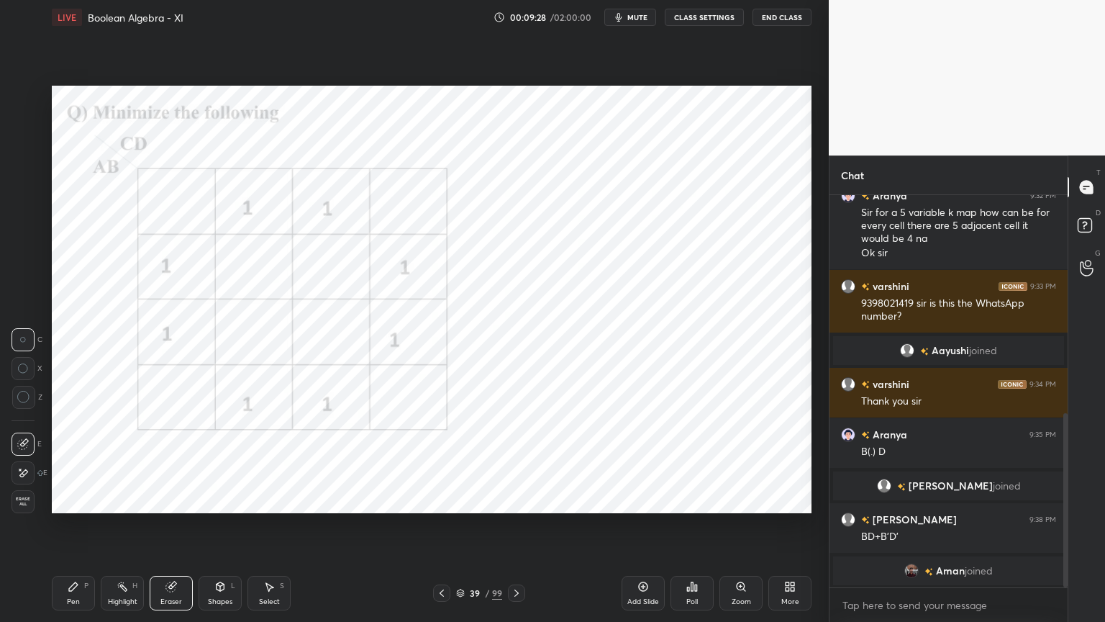
click at [24, 477] on icon at bounding box center [23, 473] width 12 height 12
click at [66, 530] on div "Pen P" at bounding box center [73, 593] width 43 height 35
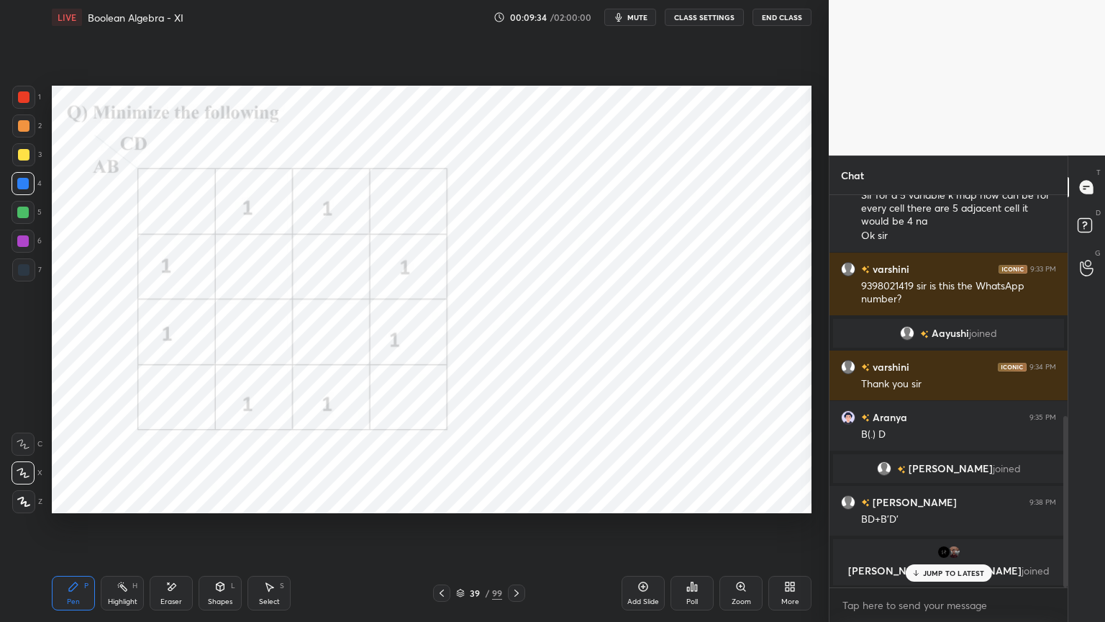
click at [27, 243] on div at bounding box center [23, 241] width 12 height 12
click at [30, 504] on div at bounding box center [23, 501] width 23 height 23
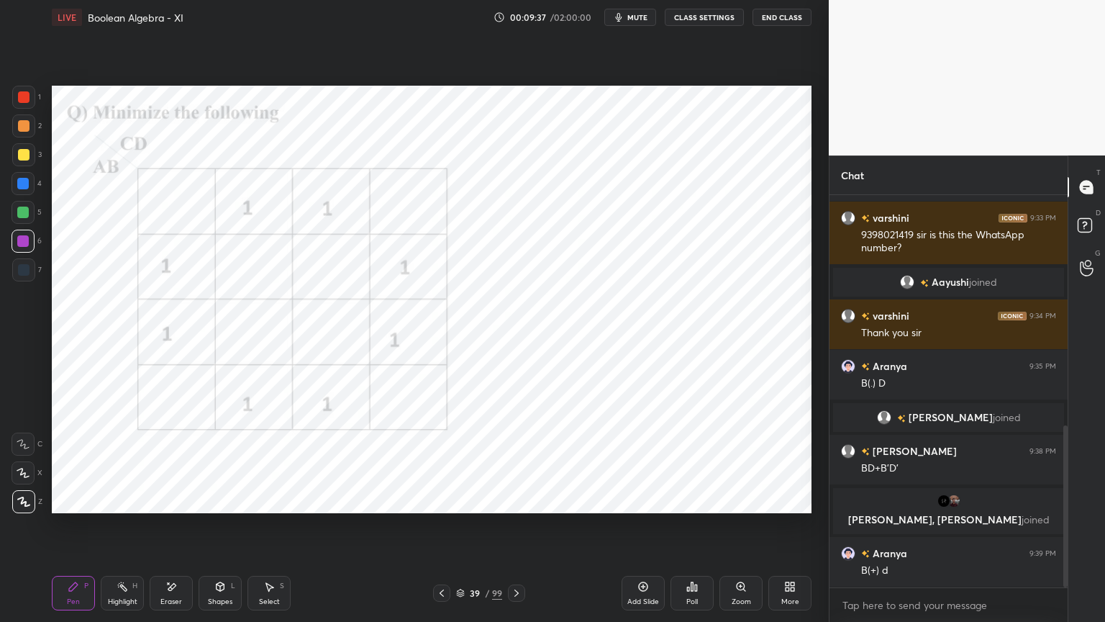
click at [224, 530] on div "Shapes L" at bounding box center [220, 593] width 43 height 35
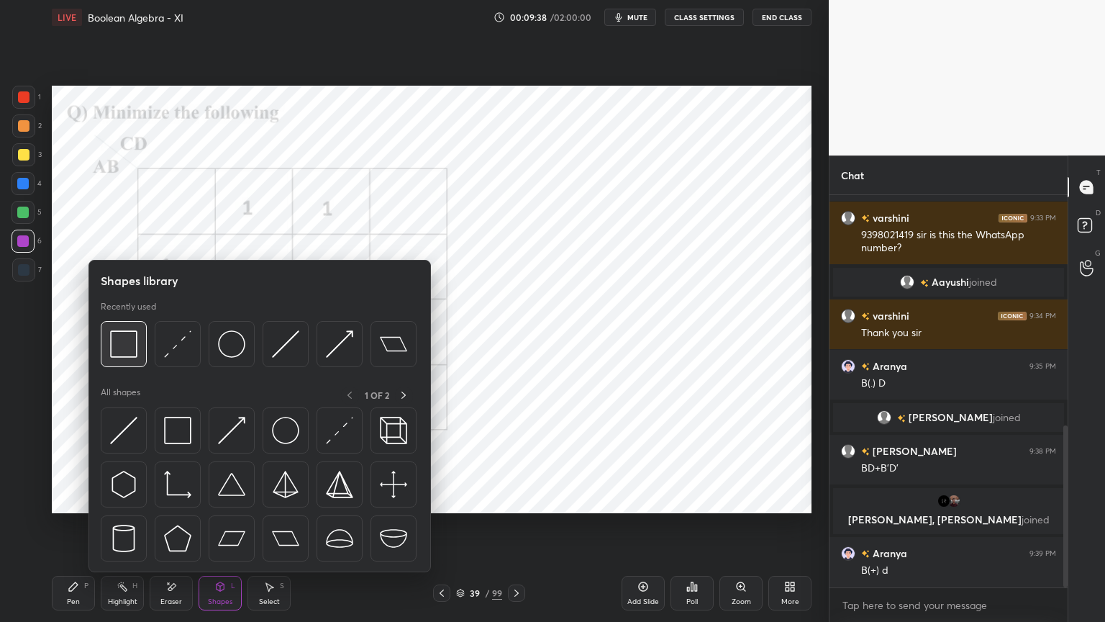
click at [122, 354] on img at bounding box center [123, 343] width 27 height 27
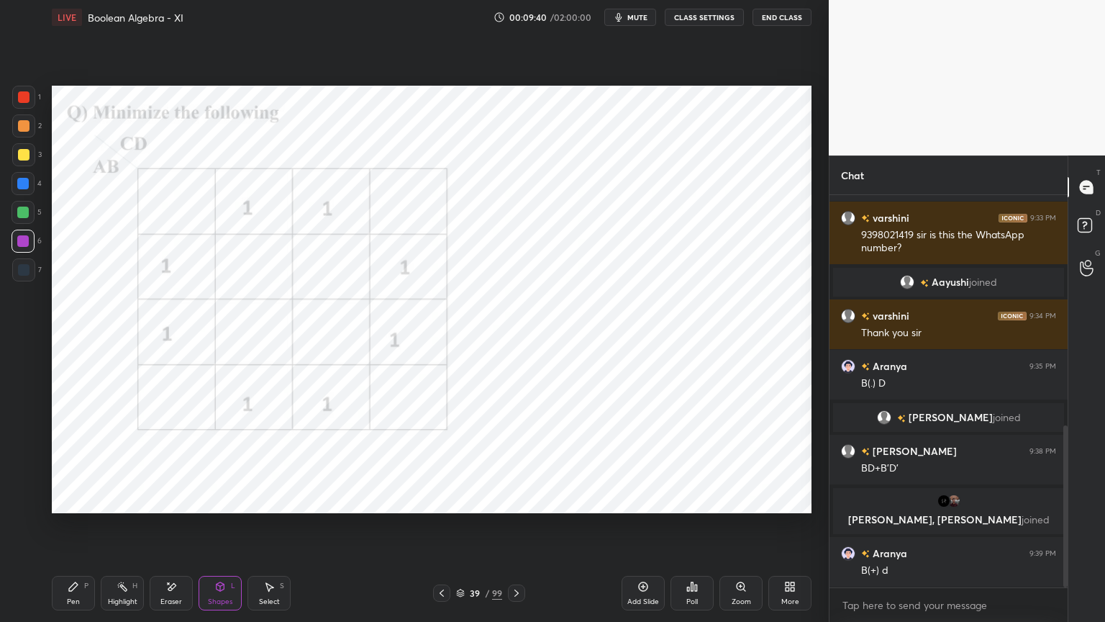
click at [80, 530] on div "Pen P" at bounding box center [73, 593] width 43 height 35
click at [24, 246] on div at bounding box center [23, 241] width 12 height 12
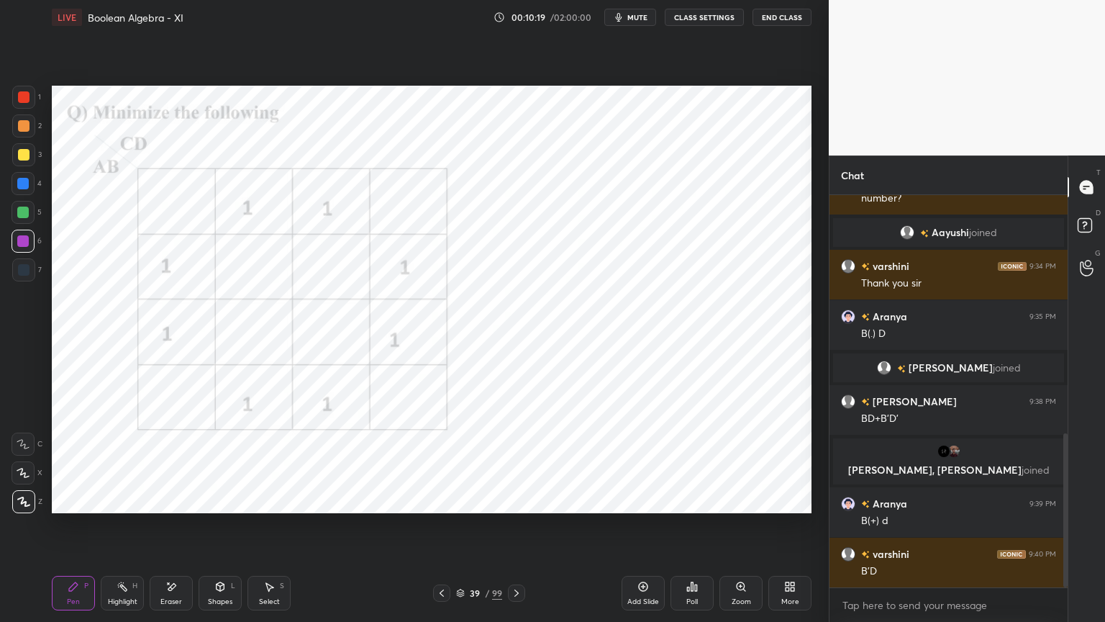
click at [19, 184] on div at bounding box center [23, 184] width 12 height 12
click at [22, 268] on div at bounding box center [24, 270] width 12 height 12
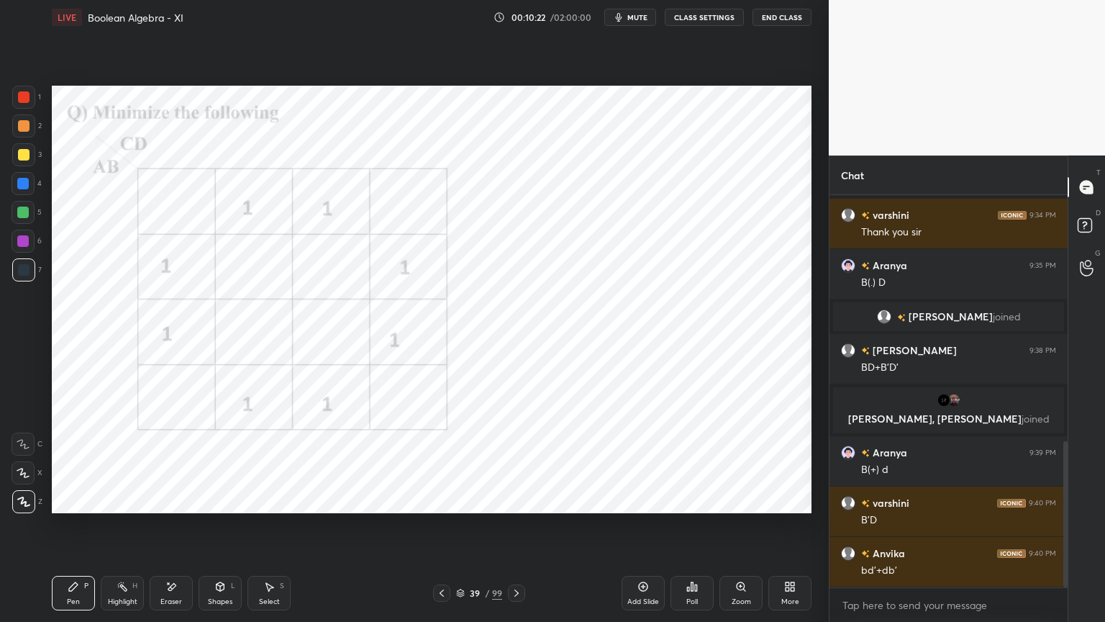
click at [27, 101] on div at bounding box center [24, 97] width 12 height 12
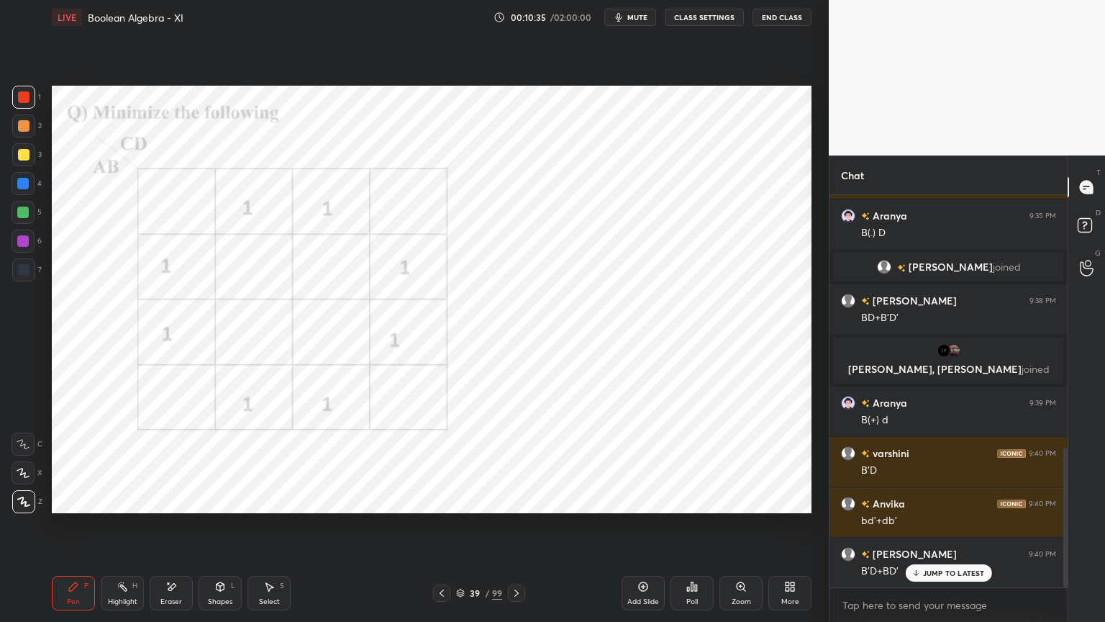
scroll to position [759, 0]
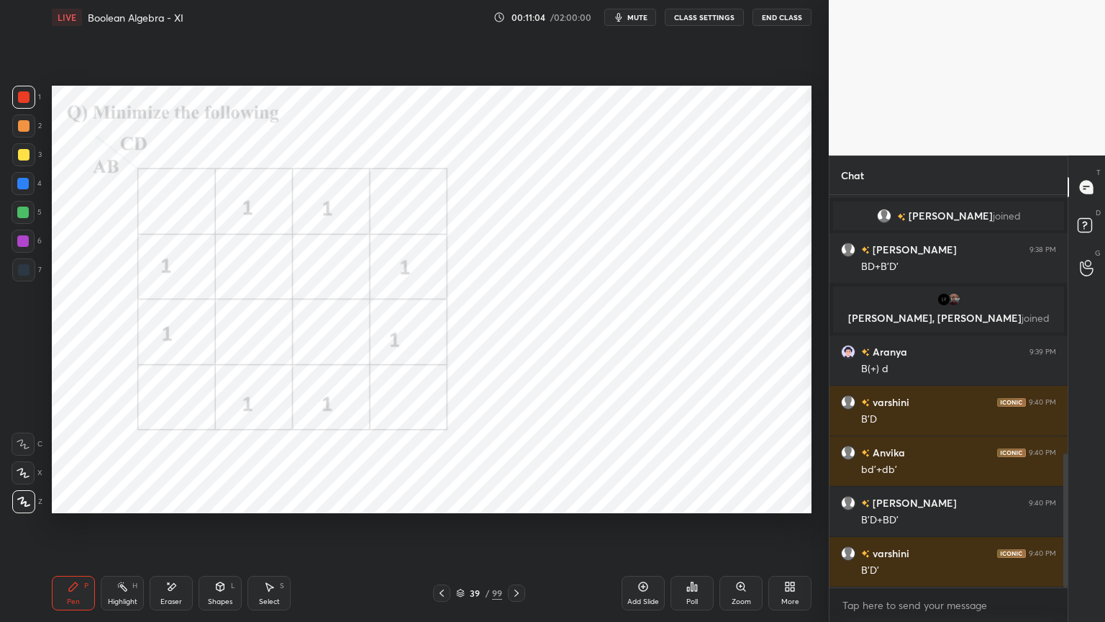
click at [21, 247] on div at bounding box center [23, 241] width 23 height 23
click at [22, 259] on div at bounding box center [23, 269] width 23 height 23
click at [517, 530] on icon at bounding box center [517, 592] width 4 height 7
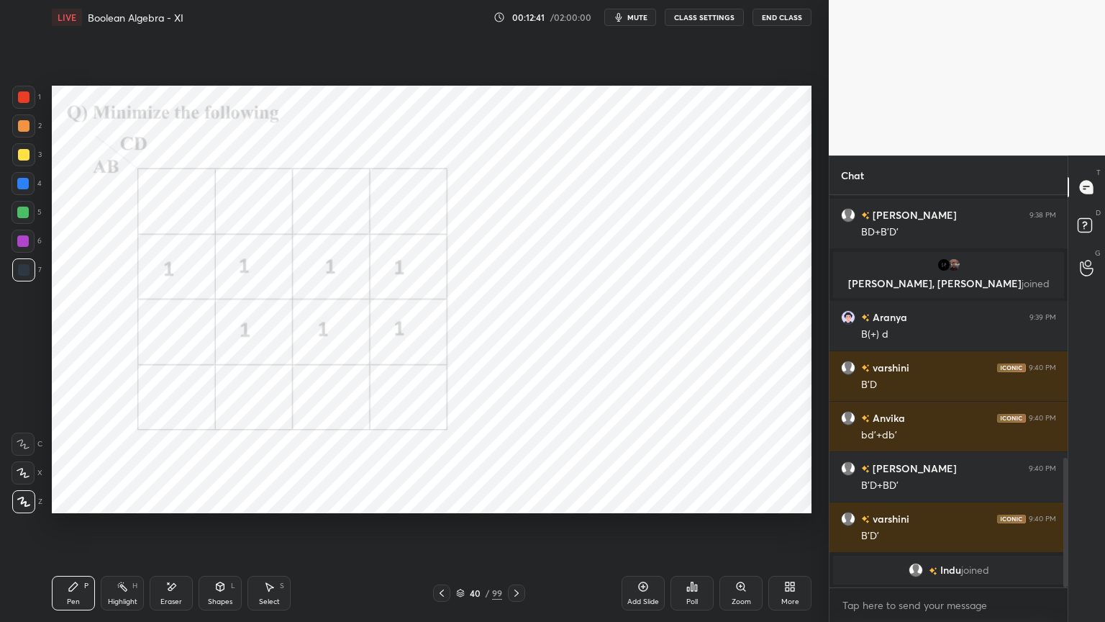
click at [22, 248] on div at bounding box center [23, 241] width 23 height 23
click at [28, 476] on icon at bounding box center [23, 472] width 12 height 9
click at [24, 504] on icon at bounding box center [23, 502] width 13 height 10
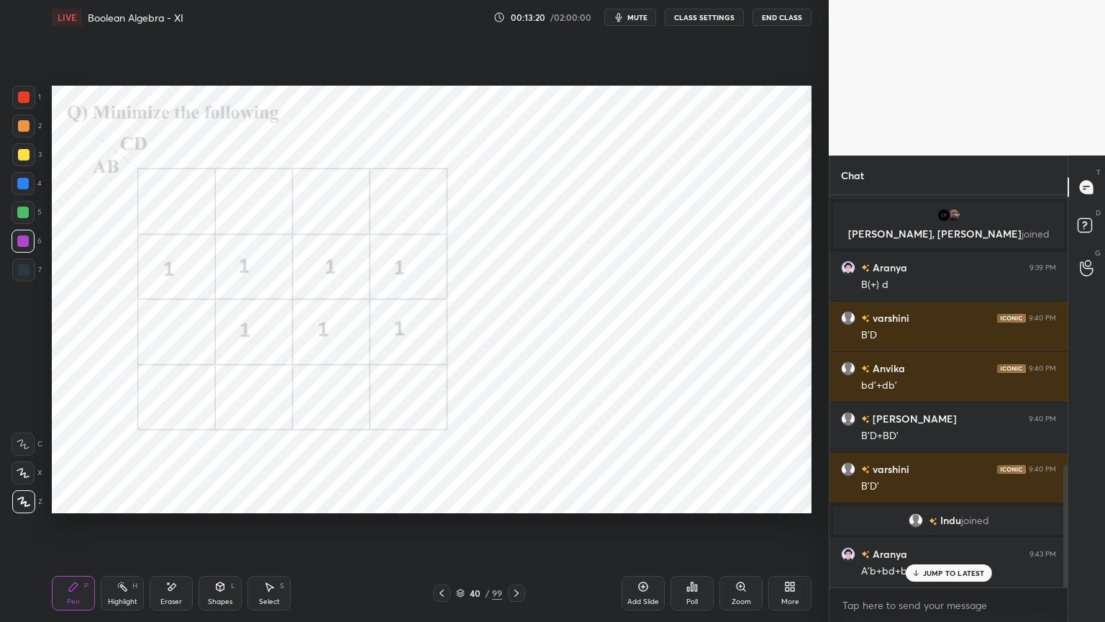
scroll to position [855, 0]
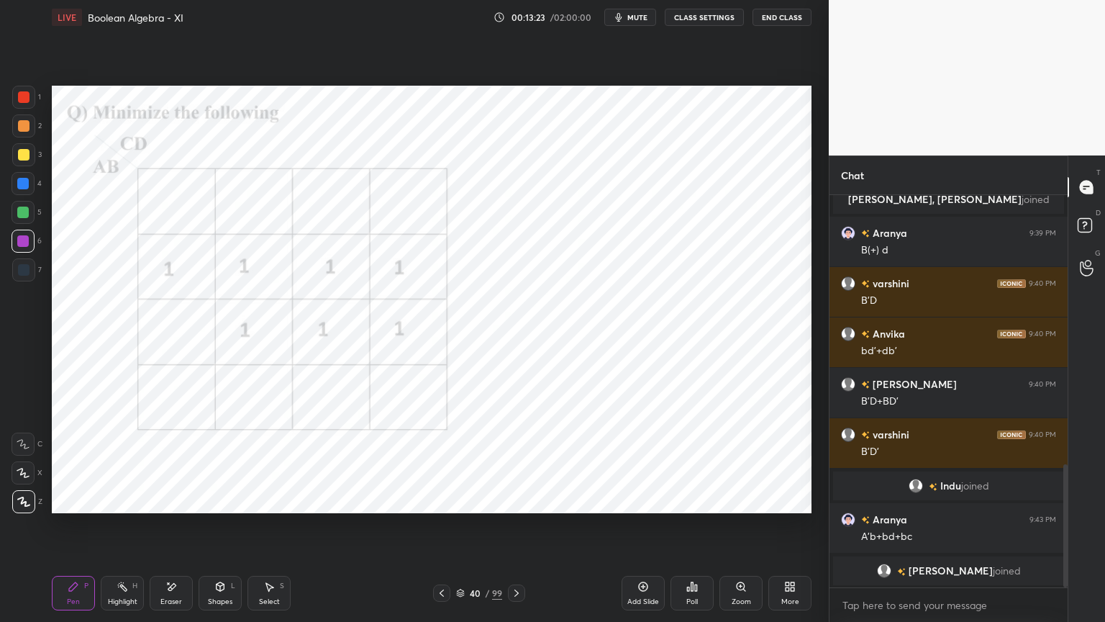
click at [26, 189] on div at bounding box center [23, 183] width 23 height 23
click at [213, 530] on div "Shapes L" at bounding box center [220, 593] width 43 height 35
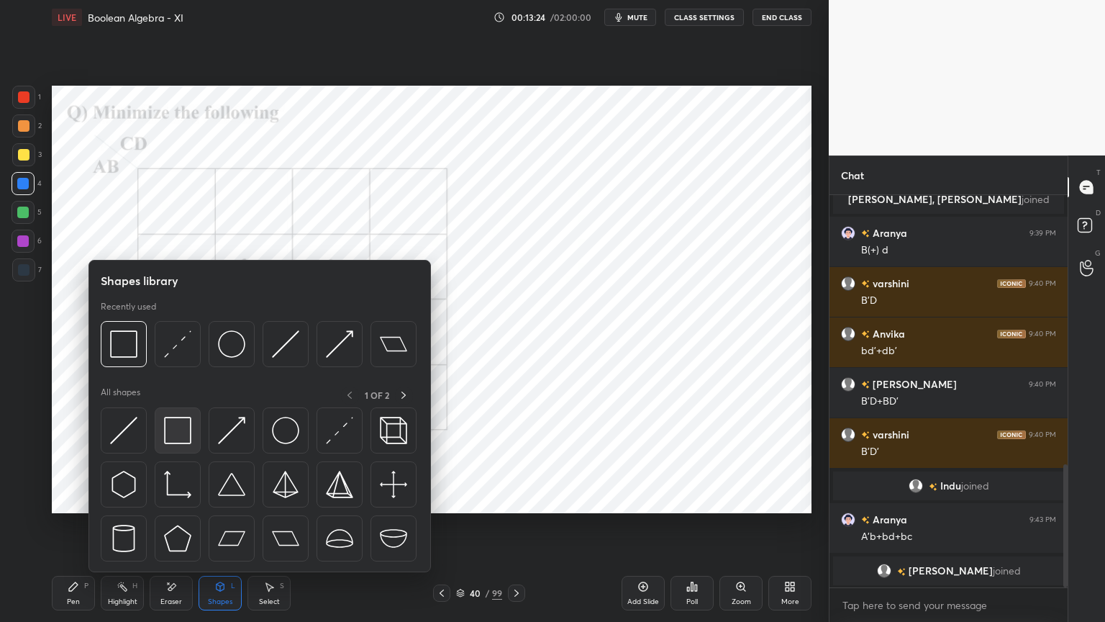
click at [178, 442] on img at bounding box center [177, 430] width 27 height 27
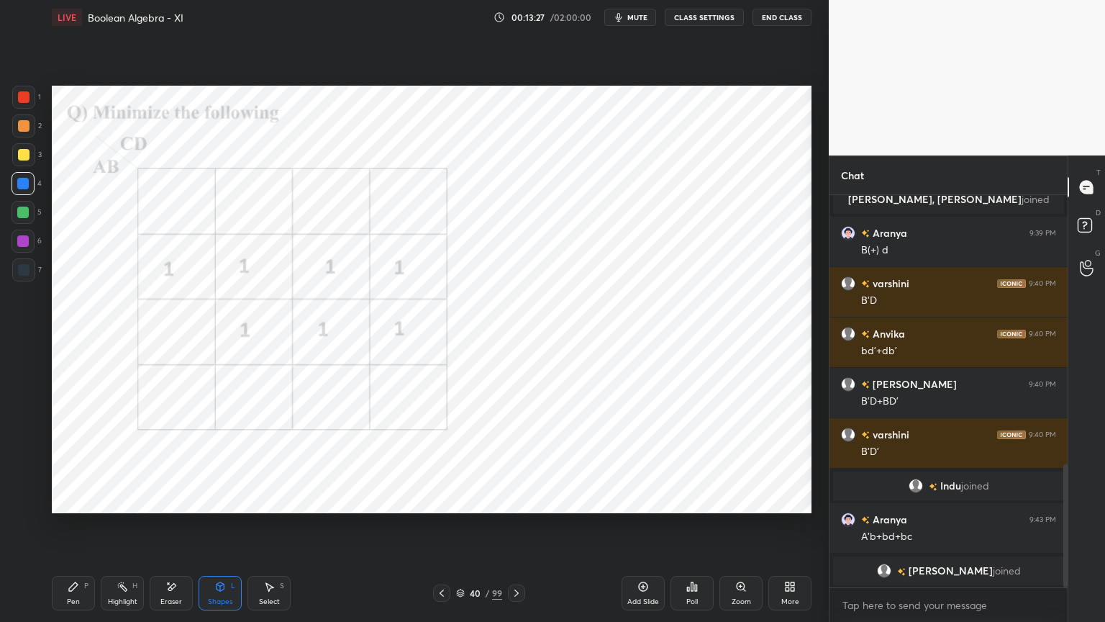
click at [127, 530] on div "Highlight" at bounding box center [123, 601] width 30 height 7
click at [81, 530] on div "Pen P" at bounding box center [73, 593] width 43 height 35
click at [227, 530] on div "Shapes L" at bounding box center [220, 593] width 43 height 35
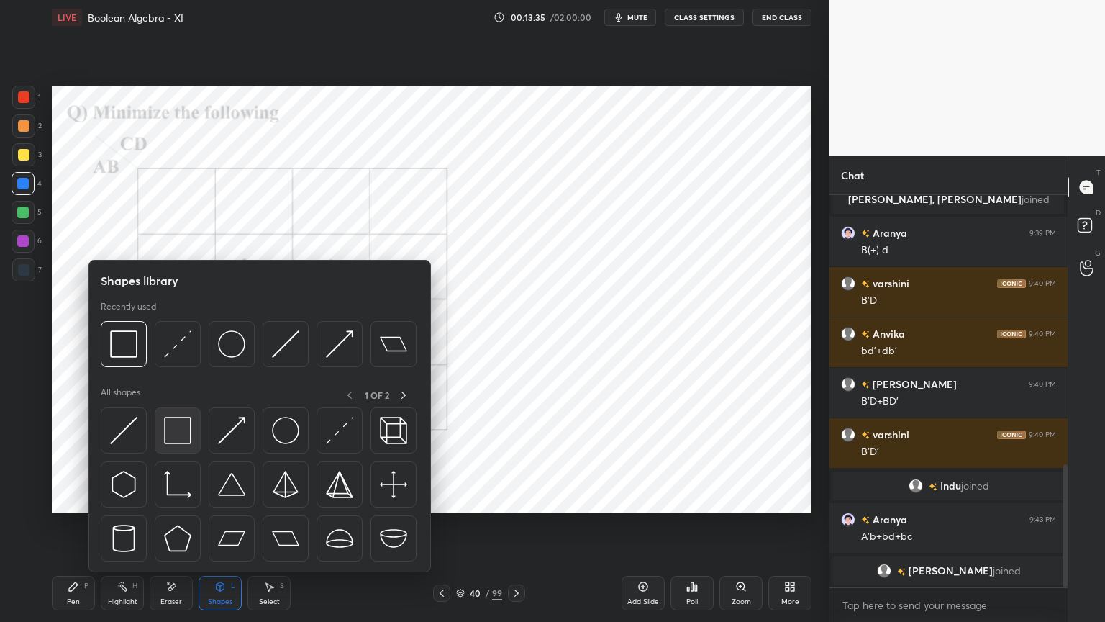
click at [183, 436] on img at bounding box center [177, 430] width 27 height 27
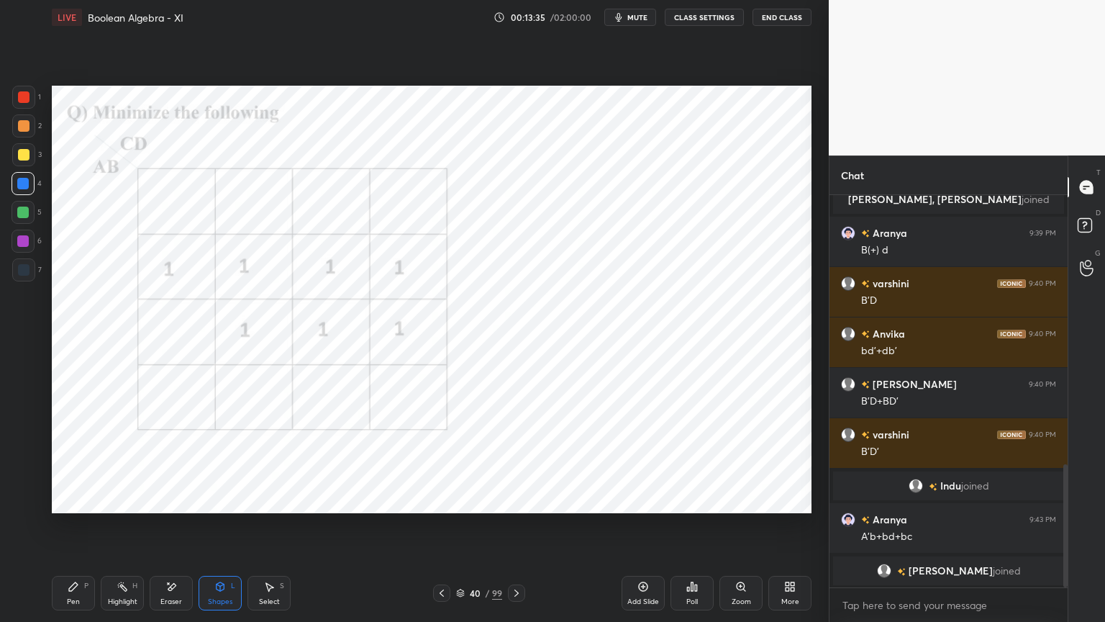
scroll to position [854, 0]
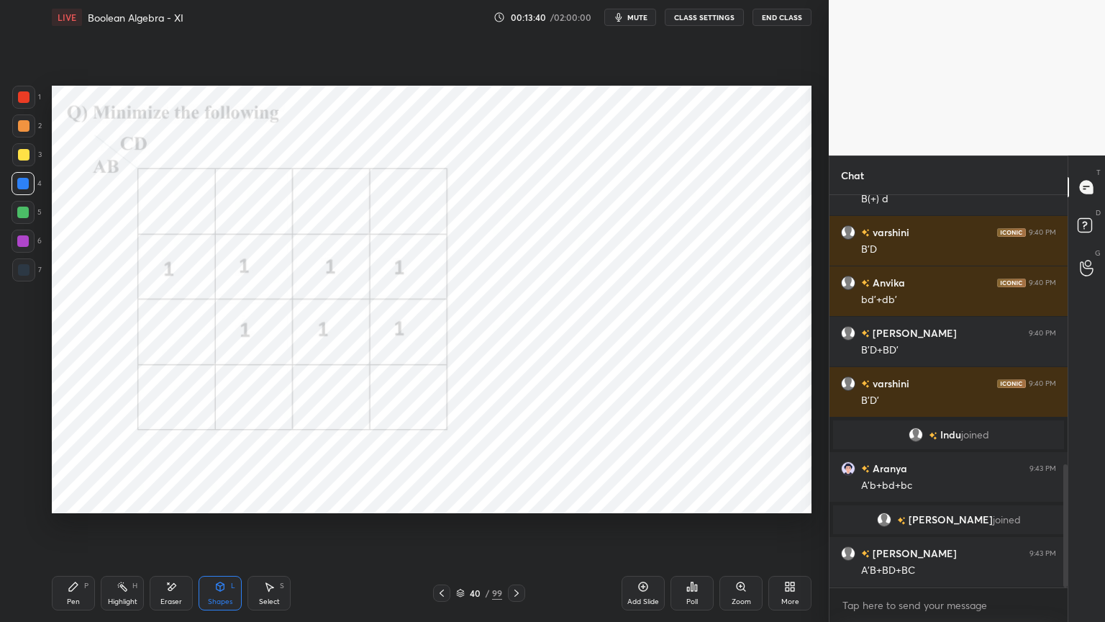
click at [63, 530] on div "Pen P" at bounding box center [73, 593] width 43 height 35
click at [22, 241] on div at bounding box center [23, 241] width 12 height 12
click at [214, 530] on icon at bounding box center [220, 587] width 12 height 12
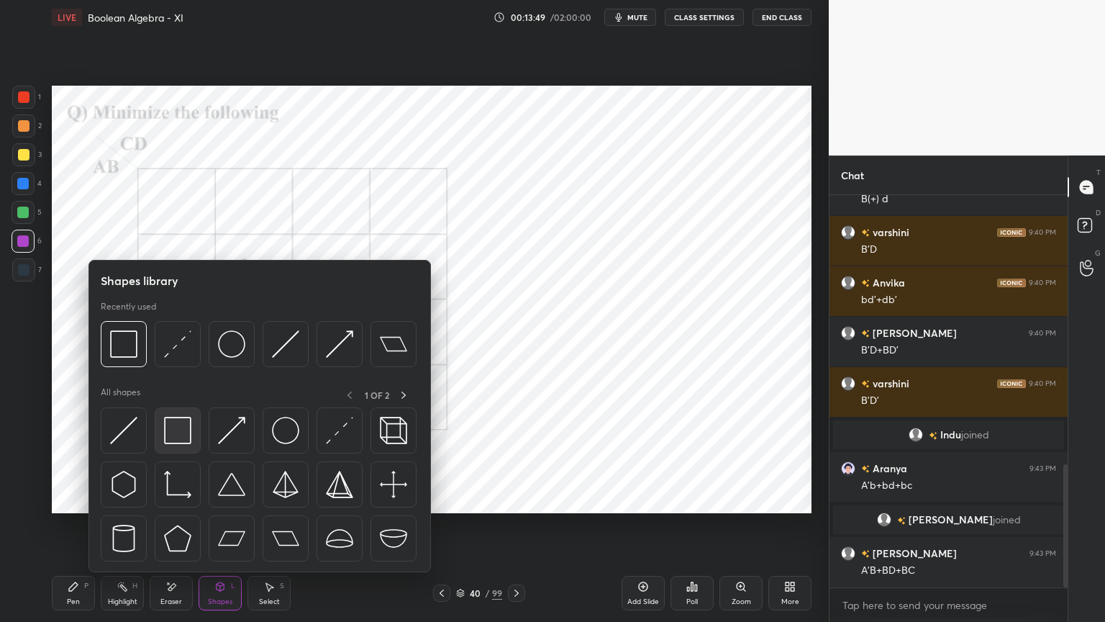
click at [185, 426] on img at bounding box center [177, 430] width 27 height 27
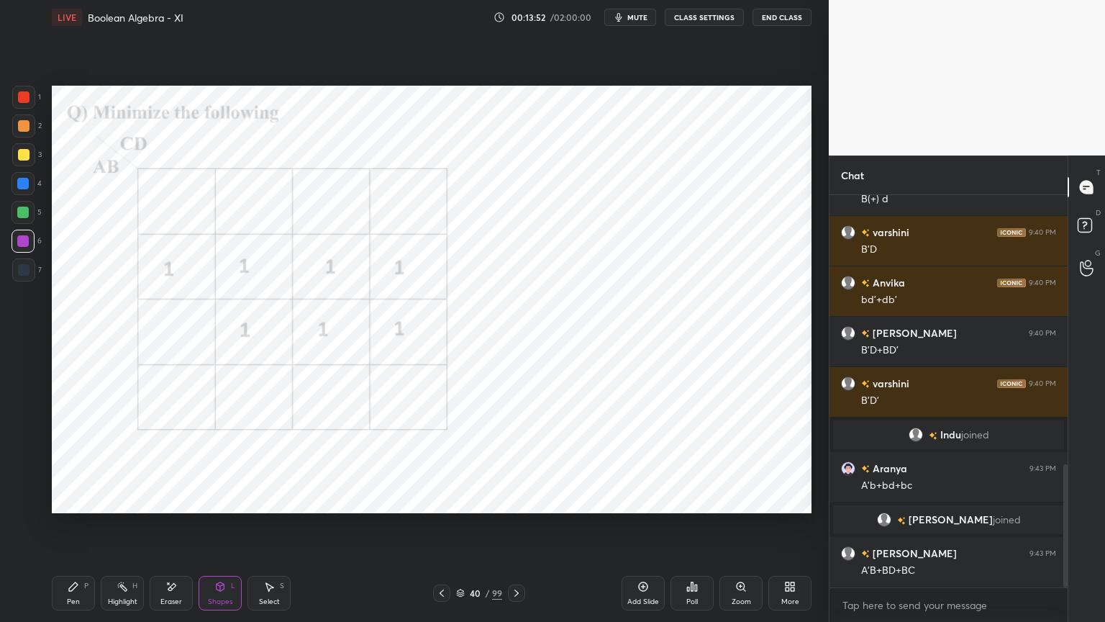
click at [82, 530] on div "Pen P" at bounding box center [73, 593] width 43 height 35
click at [219, 530] on div "Shapes" at bounding box center [220, 601] width 24 height 7
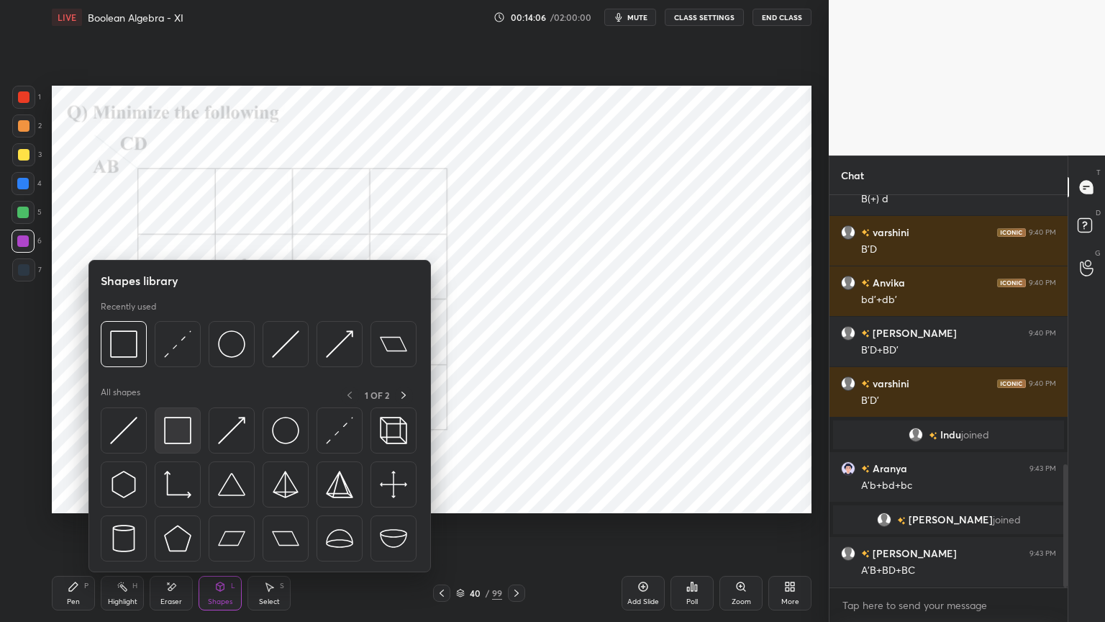
click at [181, 435] on img at bounding box center [177, 430] width 27 height 27
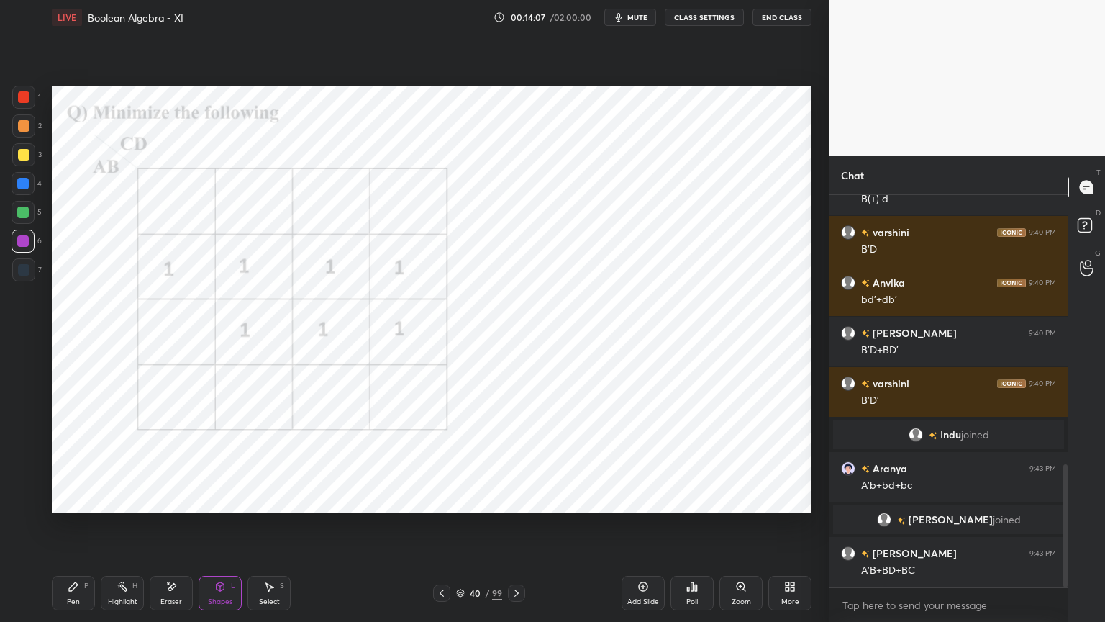
click at [18, 214] on div at bounding box center [23, 213] width 12 height 12
click at [83, 530] on div "Pen P" at bounding box center [73, 593] width 43 height 35
click at [23, 503] on icon at bounding box center [24, 501] width 12 height 9
click at [23, 183] on div at bounding box center [23, 184] width 12 height 12
click at [24, 241] on div at bounding box center [23, 241] width 12 height 12
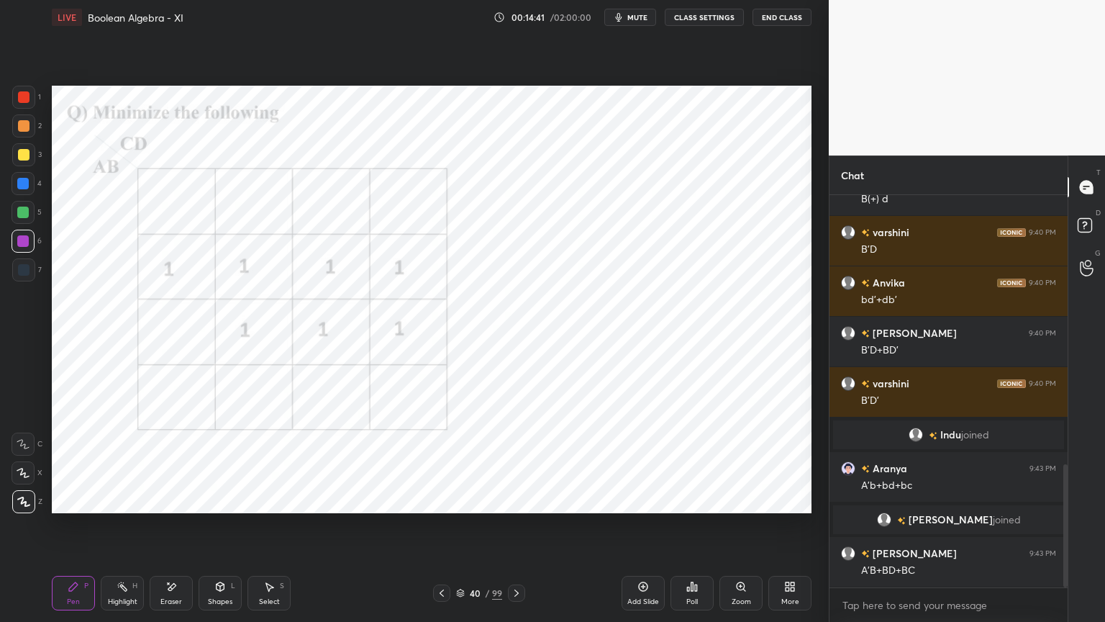
click at [23, 271] on div at bounding box center [24, 270] width 12 height 12
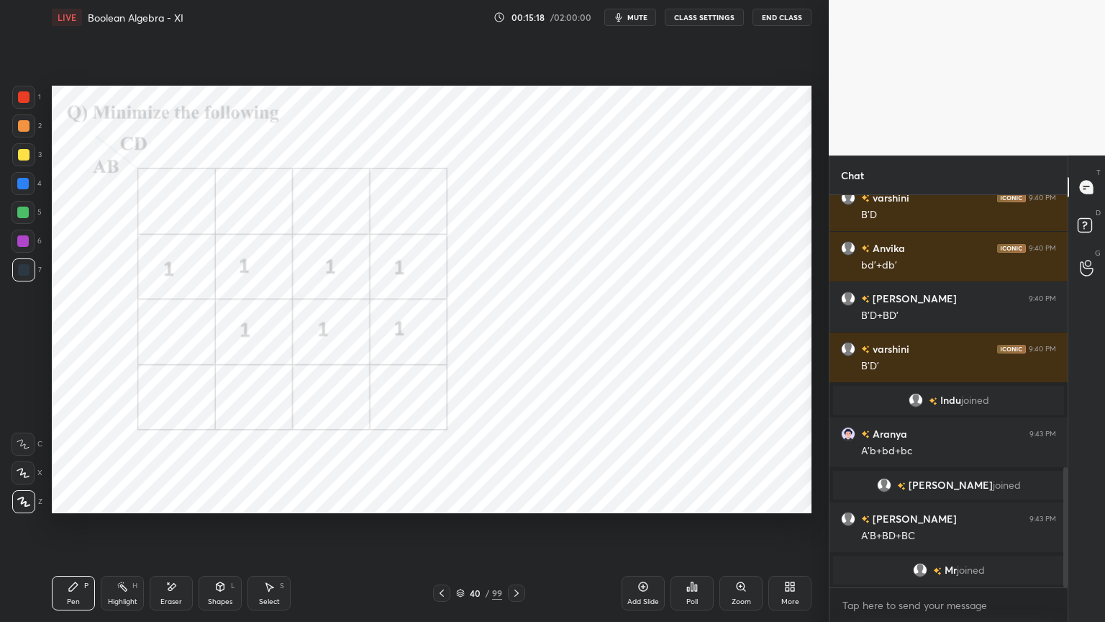
click at [520, 530] on icon at bounding box center [517, 593] width 12 height 12
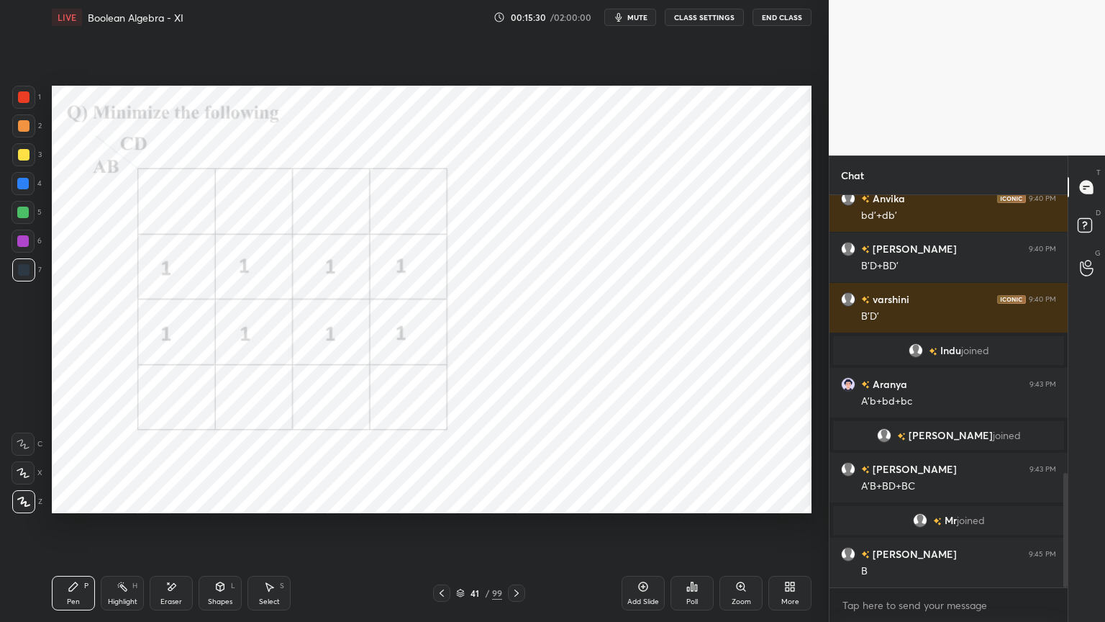
scroll to position [949, 0]
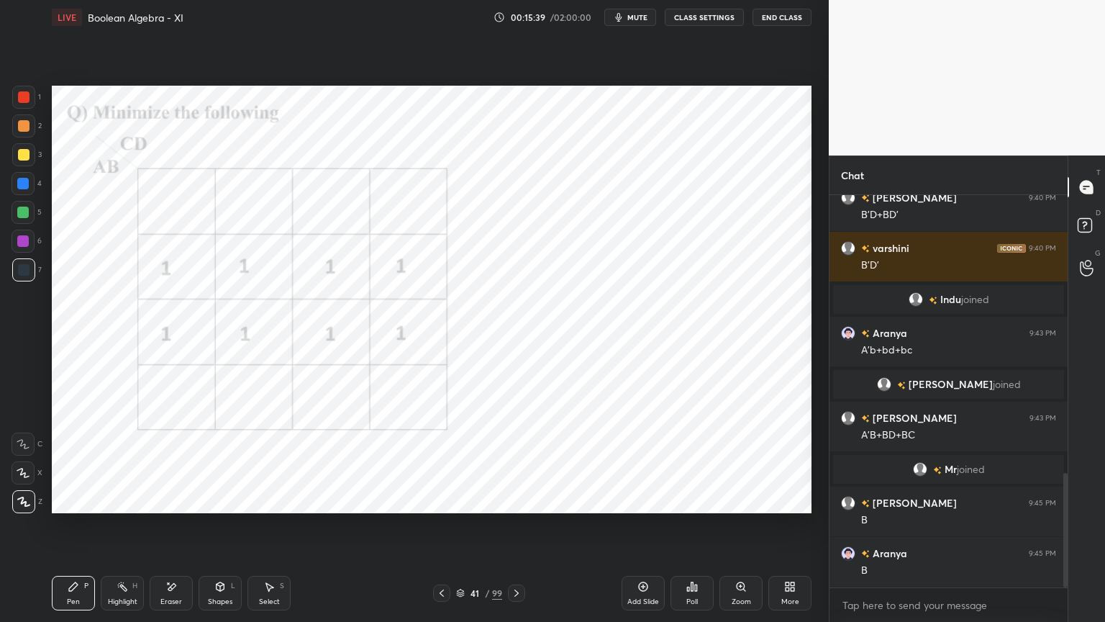
click at [13, 246] on div at bounding box center [23, 241] width 23 height 23
click at [29, 484] on div at bounding box center [23, 472] width 23 height 23
click at [23, 265] on div at bounding box center [24, 270] width 12 height 12
click at [32, 248] on div at bounding box center [23, 241] width 23 height 23
click at [230, 530] on div "Shapes" at bounding box center [220, 601] width 24 height 7
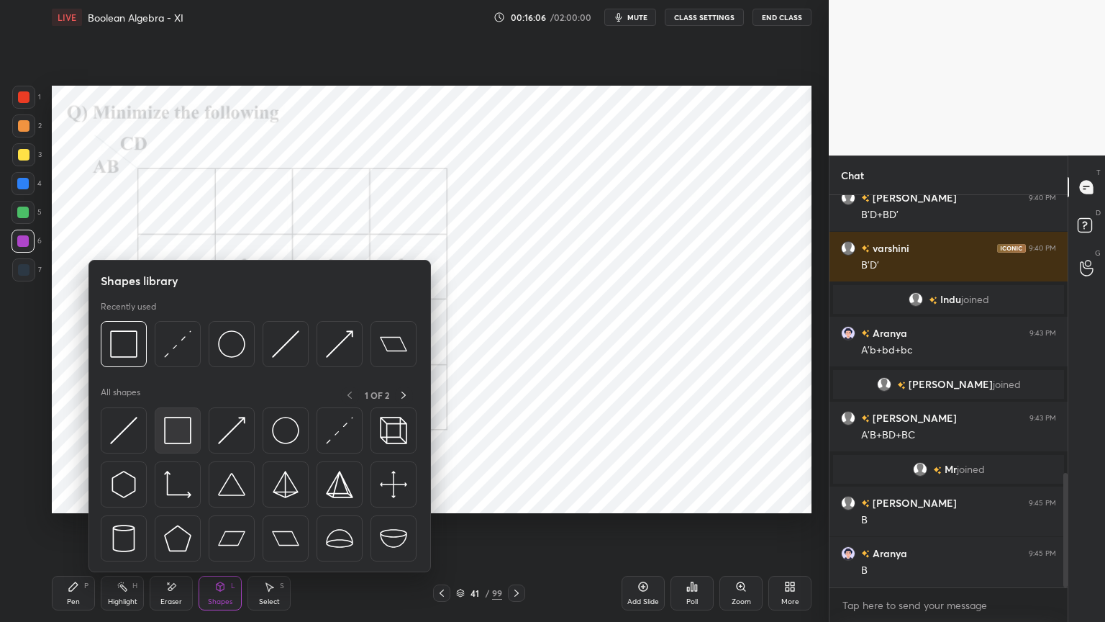
click at [181, 442] on img at bounding box center [177, 430] width 27 height 27
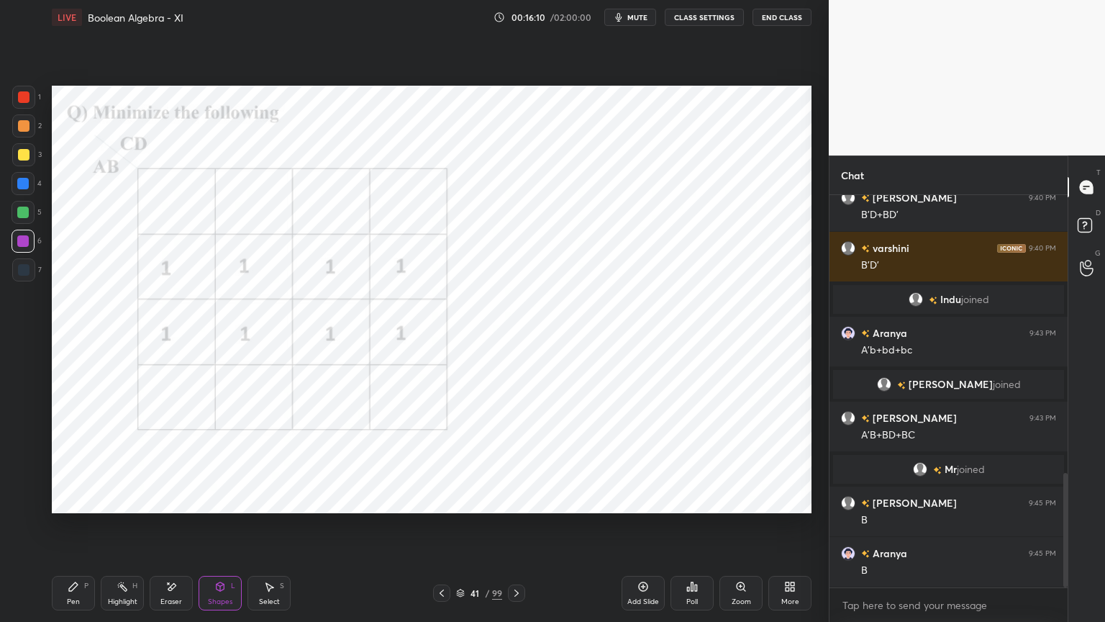
click at [71, 530] on div "Pen P" at bounding box center [73, 593] width 43 height 35
click at [24, 245] on div at bounding box center [23, 241] width 12 height 12
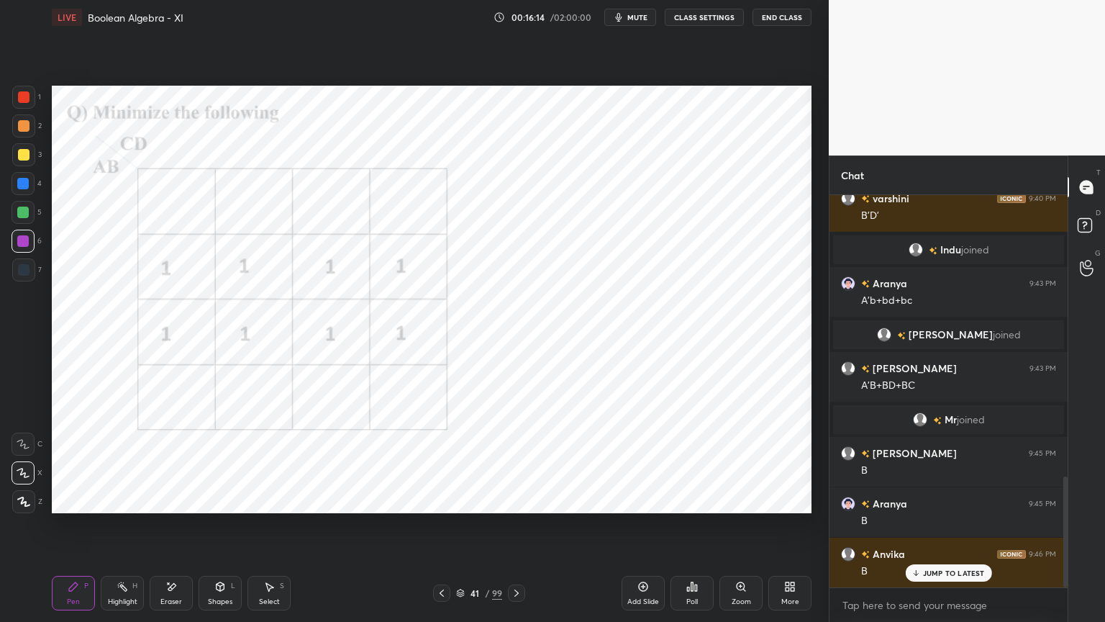
click at [29, 500] on icon at bounding box center [23, 502] width 13 height 10
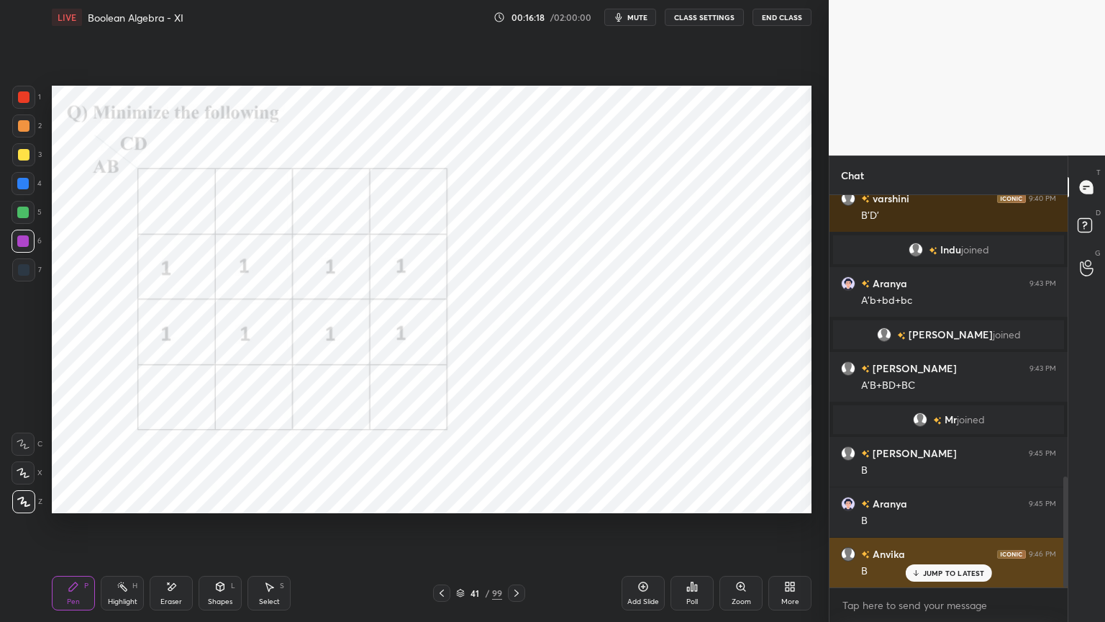
click at [927, 530] on p "JUMP TO LATEST" at bounding box center [954, 572] width 62 height 9
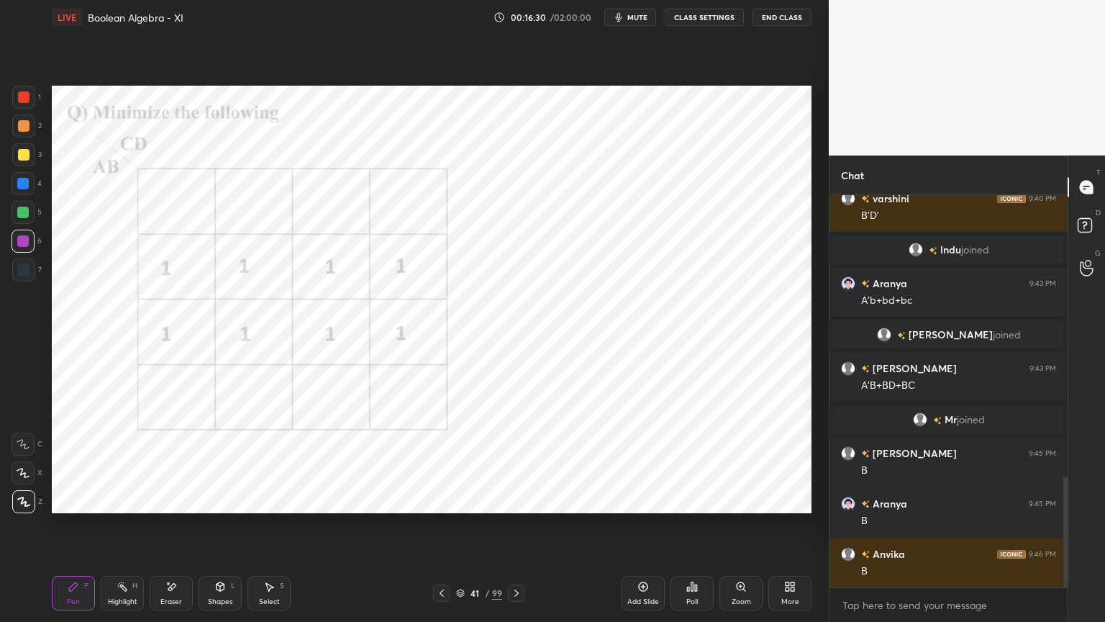
scroll to position [4, 4]
click at [463, 530] on icon at bounding box center [460, 593] width 9 height 9
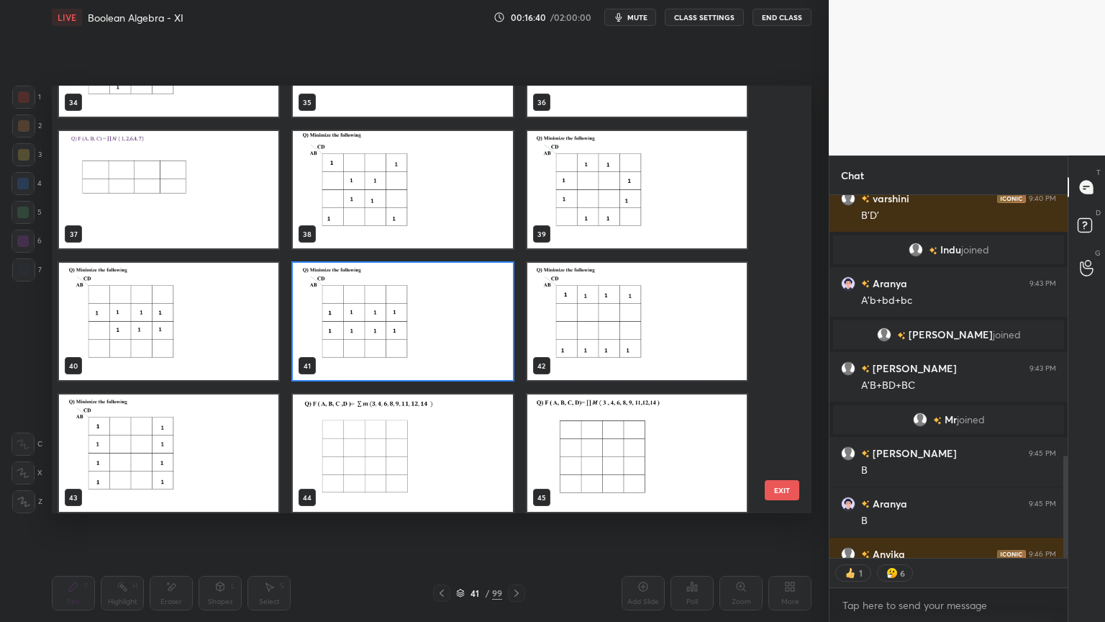
scroll to position [1544, 0]
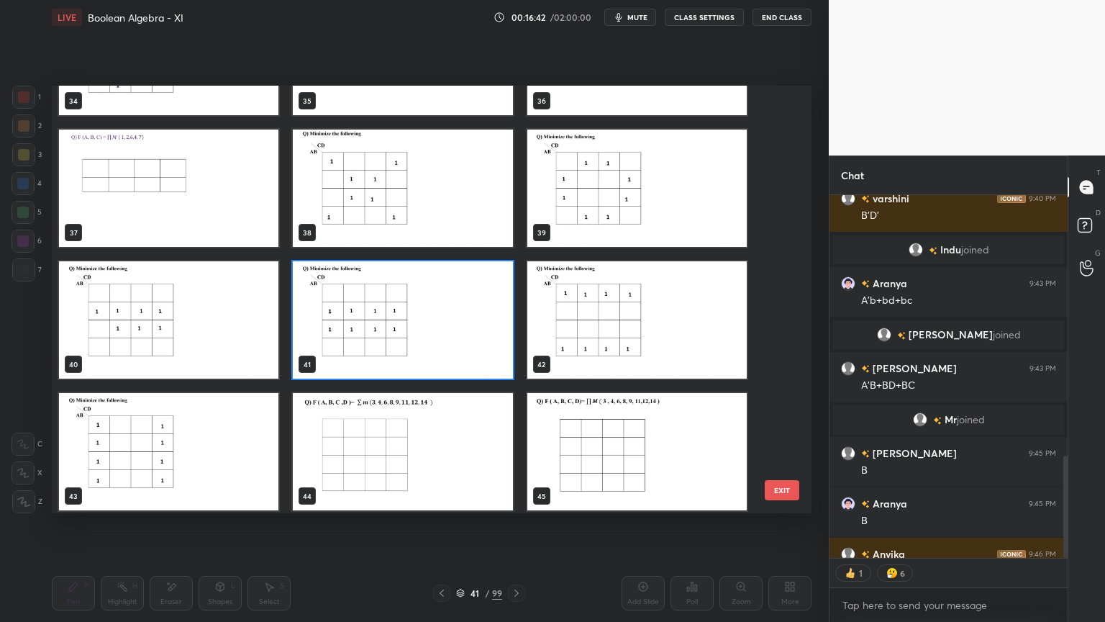
click at [635, 317] on img "grid" at bounding box center [636, 319] width 219 height 117
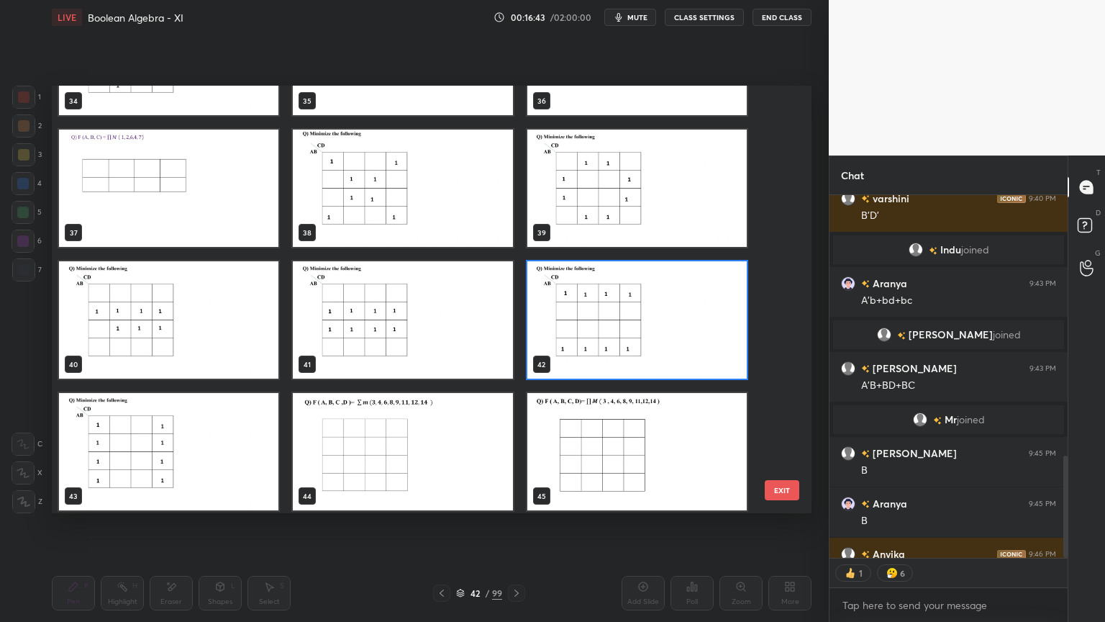
click at [636, 317] on img "grid" at bounding box center [636, 319] width 219 height 117
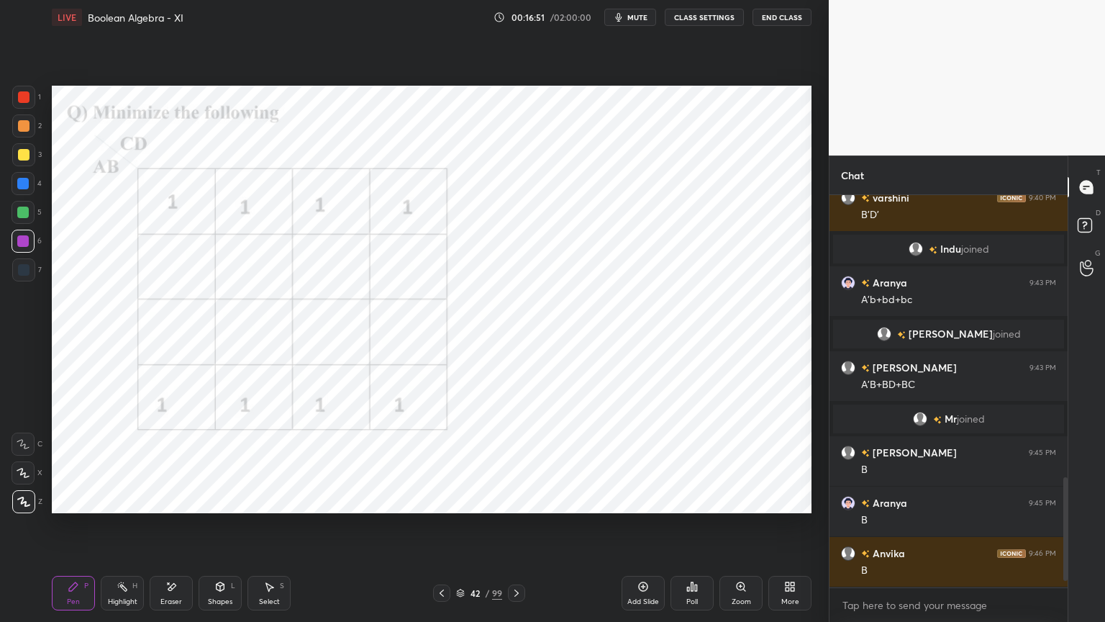
scroll to position [1050, 0]
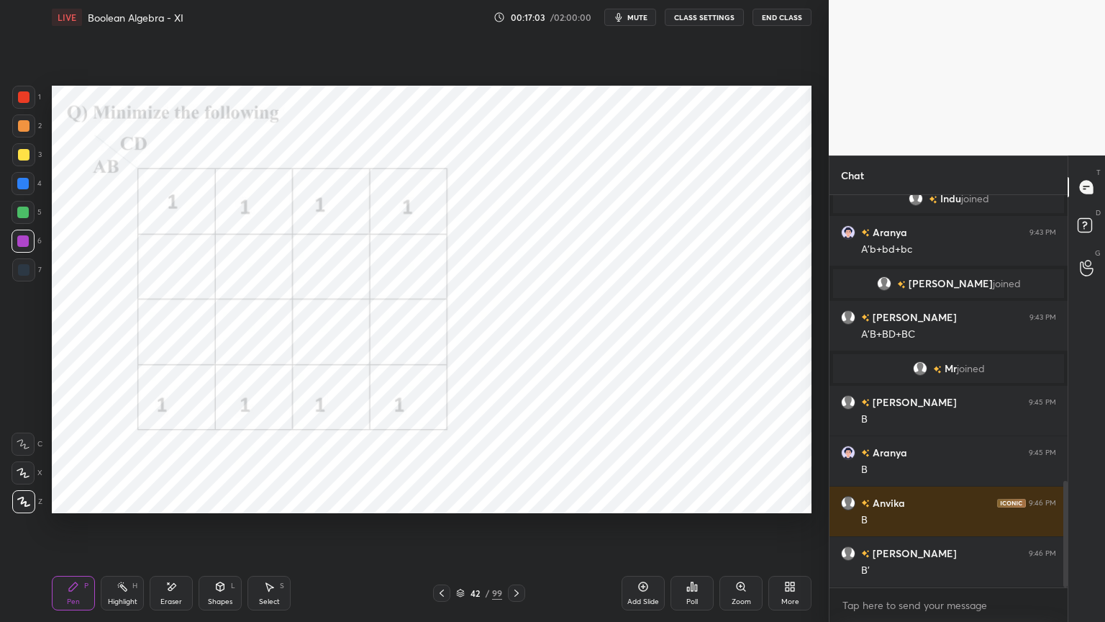
click at [22, 240] on div at bounding box center [23, 241] width 12 height 12
click at [26, 509] on div at bounding box center [23, 501] width 23 height 23
click at [24, 186] on div at bounding box center [23, 184] width 12 height 12
click at [224, 530] on icon at bounding box center [220, 587] width 12 height 12
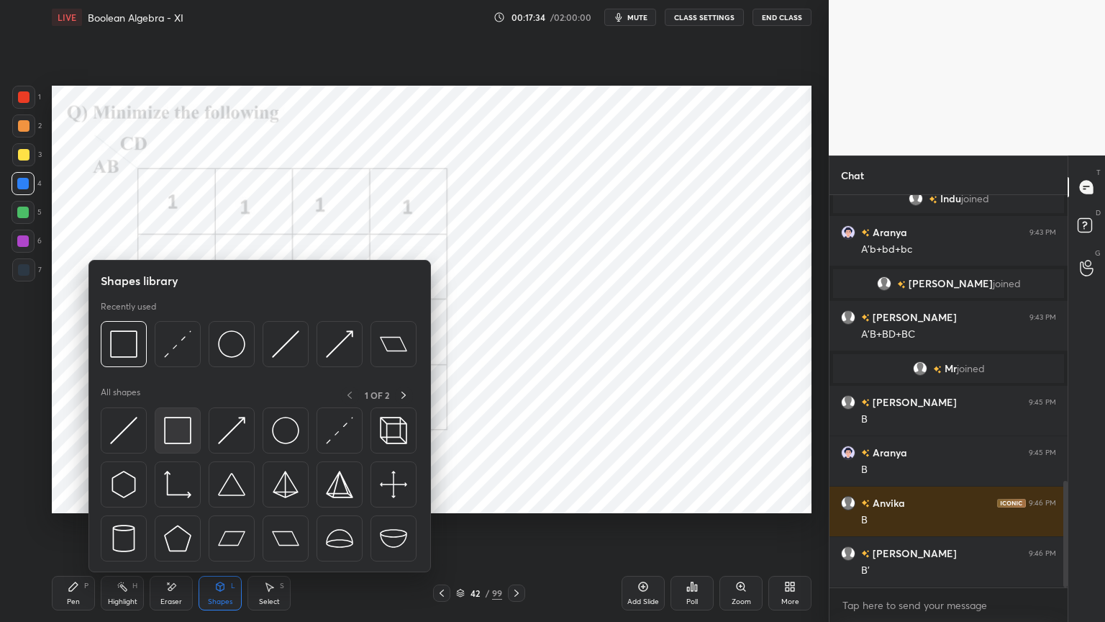
click at [187, 438] on img at bounding box center [177, 430] width 27 height 27
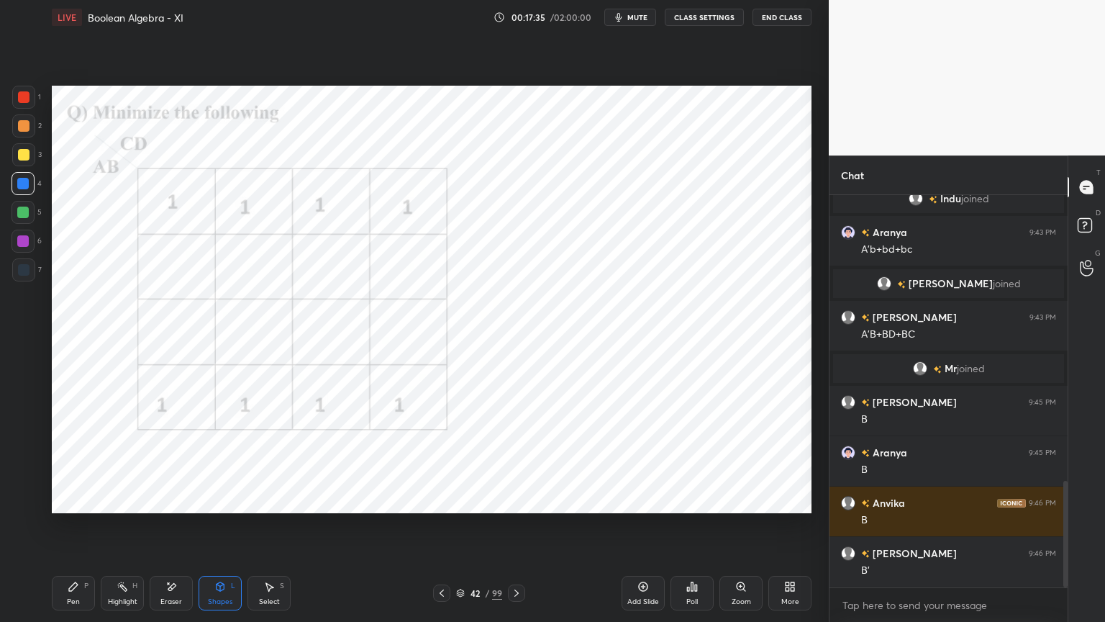
click at [22, 265] on div at bounding box center [24, 270] width 12 height 12
click at [75, 530] on div "Pen" at bounding box center [73, 601] width 13 height 7
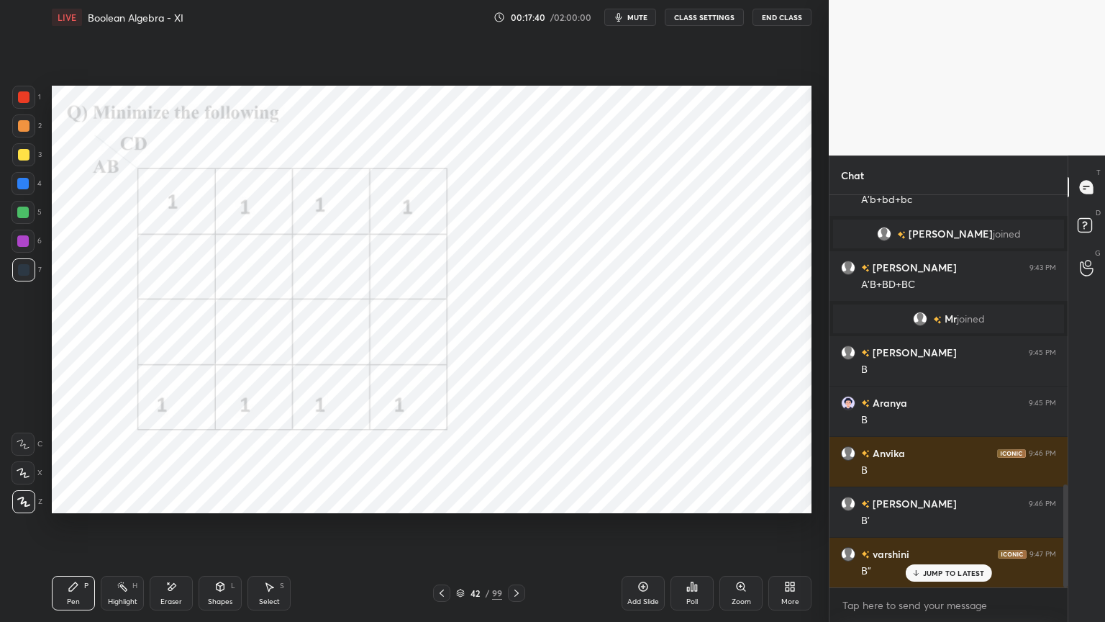
click at [25, 102] on div at bounding box center [24, 97] width 12 height 12
click at [23, 273] on div at bounding box center [24, 270] width 12 height 12
click at [28, 189] on div at bounding box center [23, 183] width 23 height 23
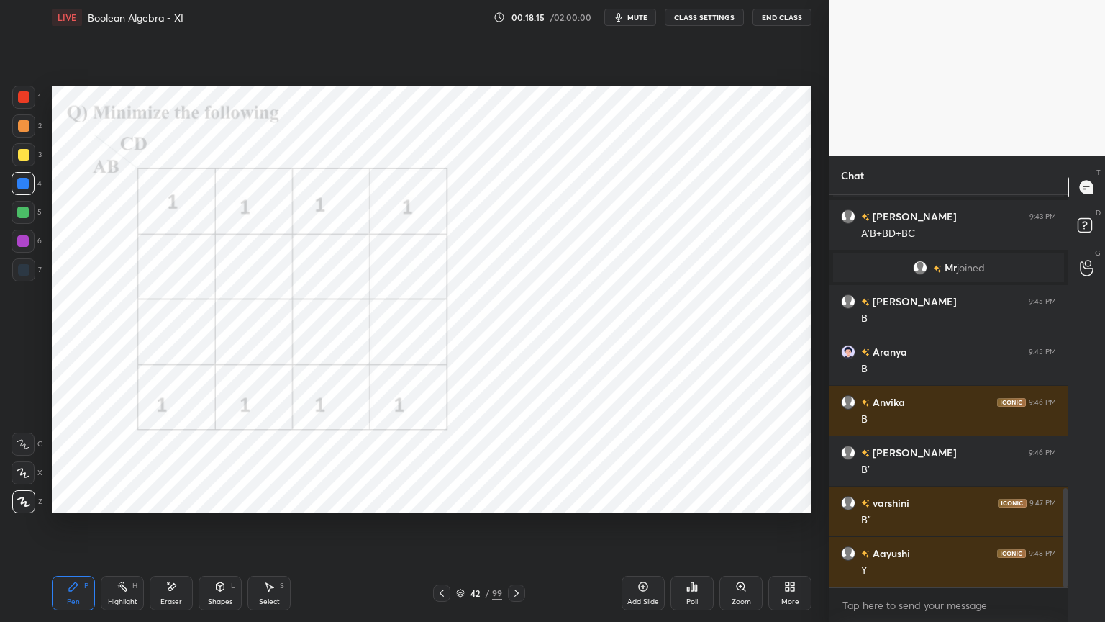
scroll to position [359, 234]
click at [521, 530] on icon at bounding box center [517, 593] width 12 height 12
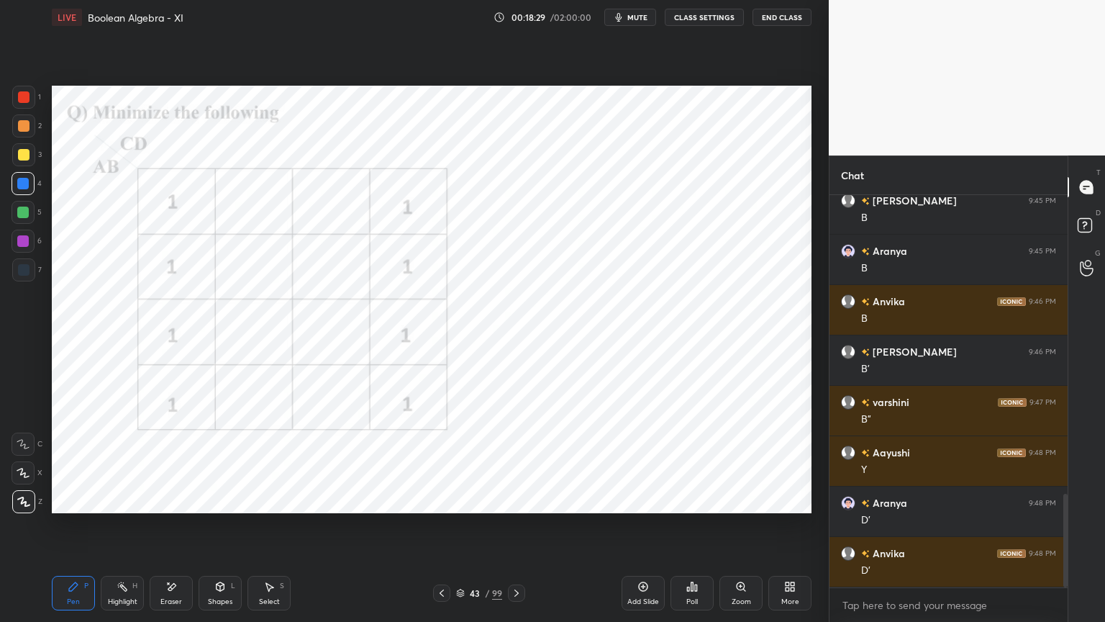
scroll to position [1301, 0]
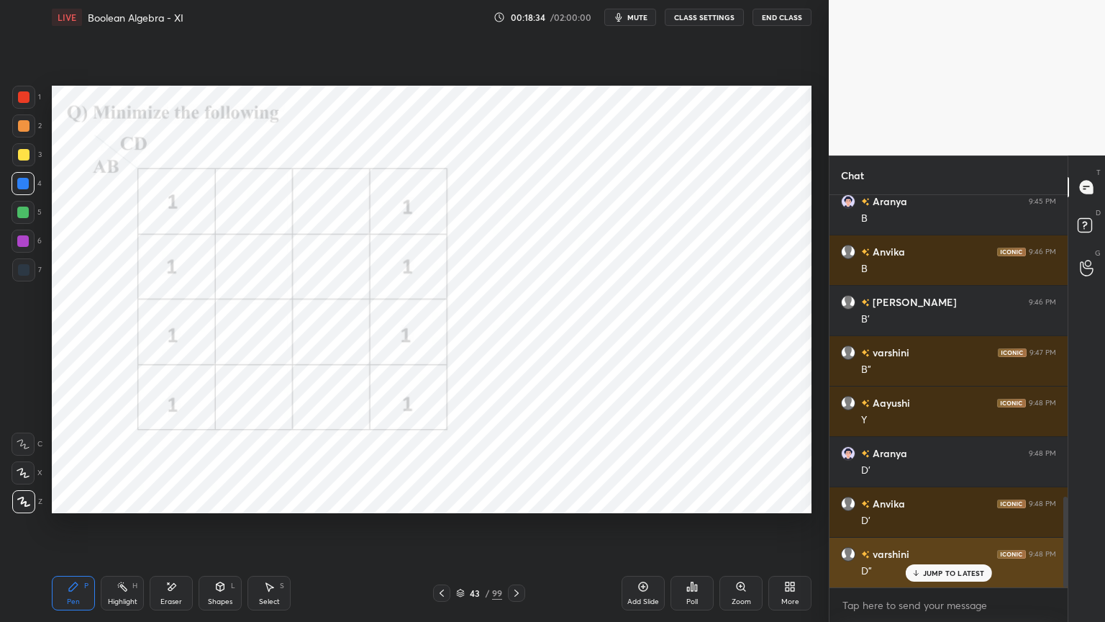
click at [938, 530] on p "JUMP TO LATEST" at bounding box center [954, 572] width 62 height 9
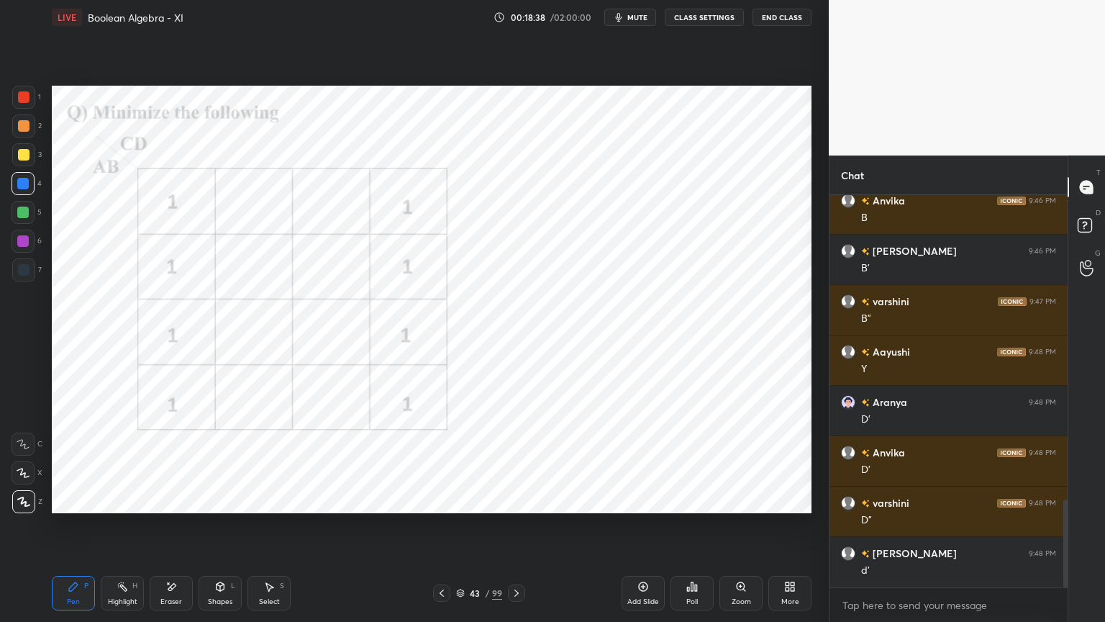
scroll to position [1402, 0]
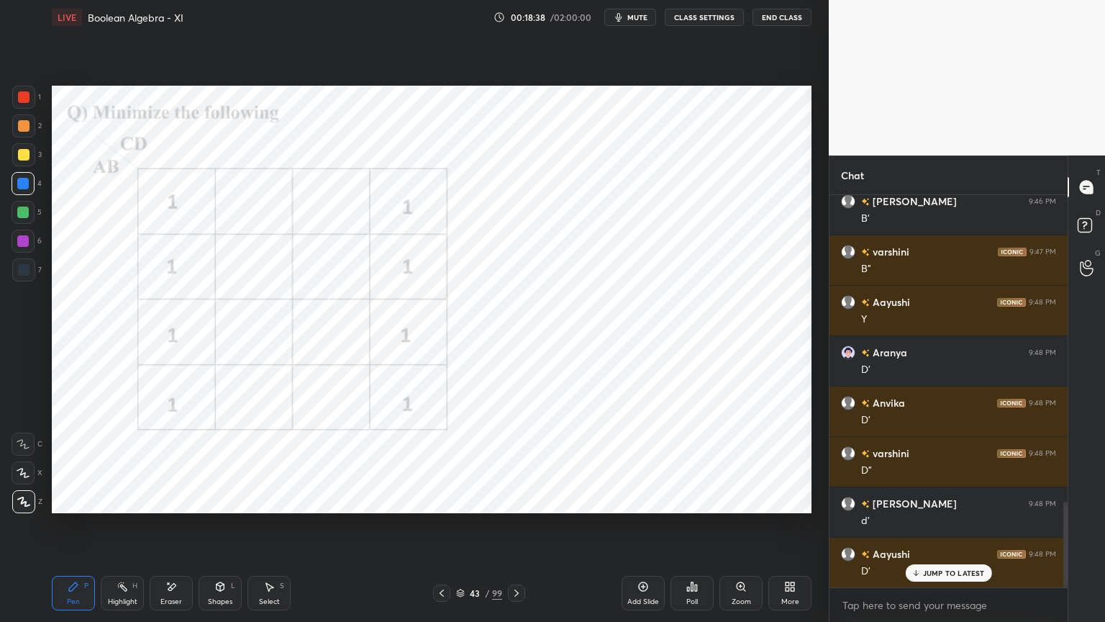
click at [26, 246] on div at bounding box center [23, 241] width 12 height 12
click at [24, 508] on div at bounding box center [23, 501] width 23 height 23
click at [930, 530] on p "JUMP TO LATEST" at bounding box center [954, 572] width 62 height 9
click at [31, 186] on div at bounding box center [23, 183] width 23 height 23
click at [27, 511] on div at bounding box center [23, 501] width 23 height 23
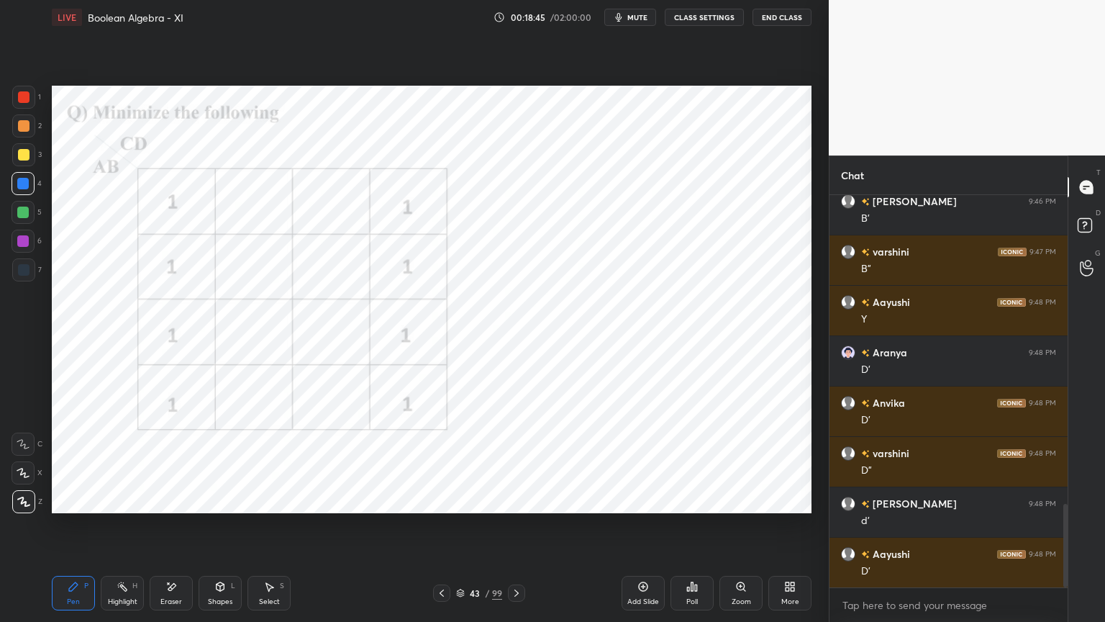
scroll to position [1453, 0]
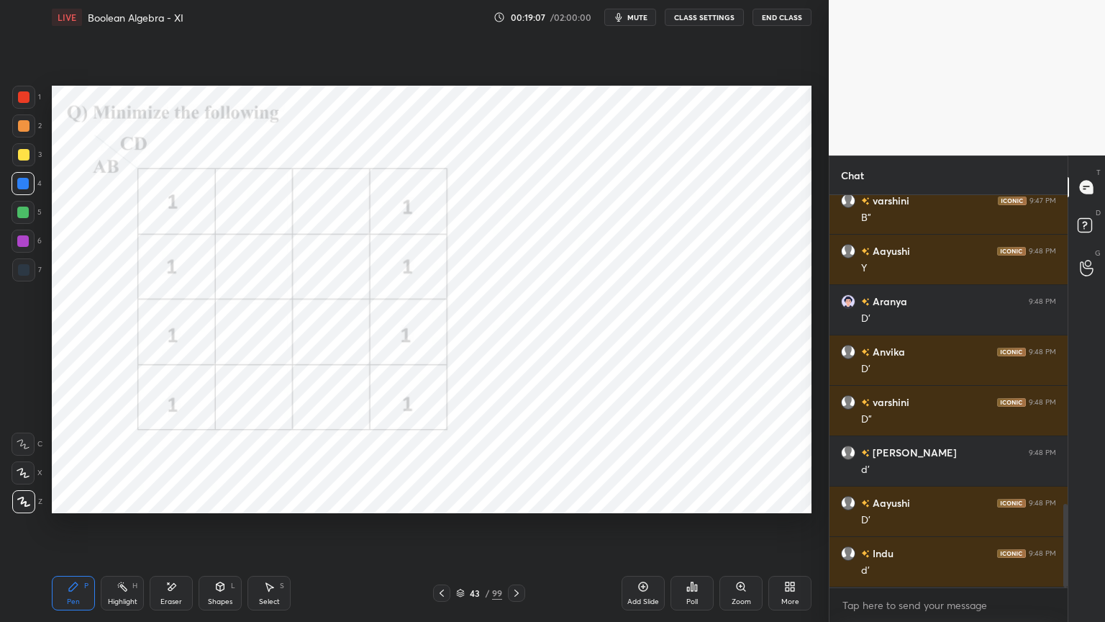
click at [26, 230] on div at bounding box center [23, 241] width 23 height 23
click at [24, 509] on div at bounding box center [23, 501] width 23 height 23
click at [26, 99] on div at bounding box center [24, 97] width 12 height 12
click at [26, 507] on div at bounding box center [23, 501] width 23 height 23
click at [22, 244] on div at bounding box center [23, 241] width 12 height 12
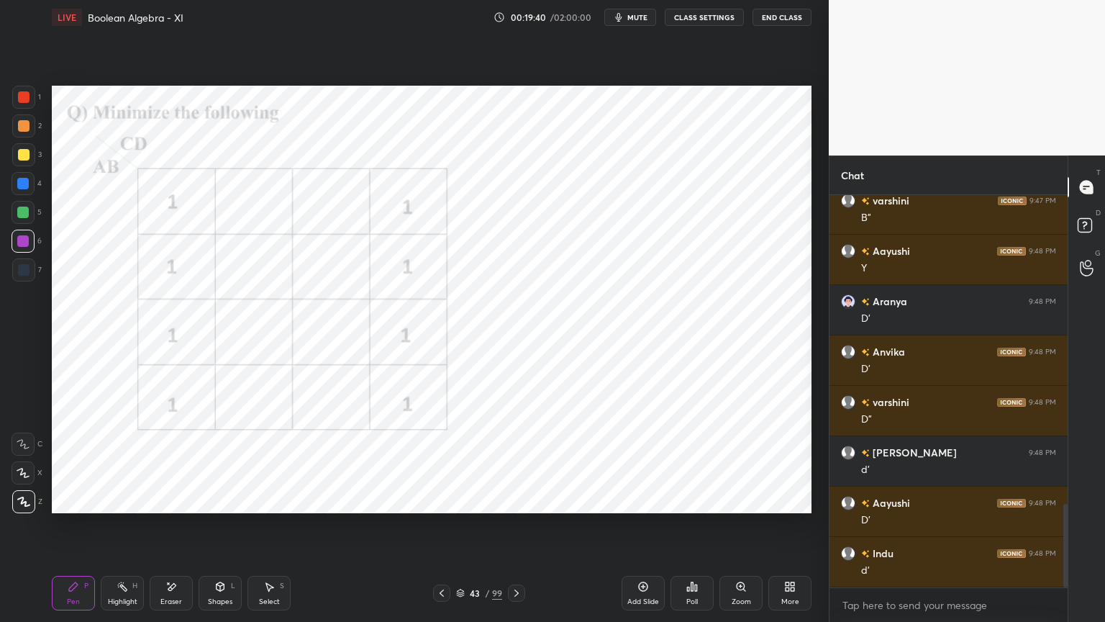
click at [462, 530] on icon at bounding box center [460, 594] width 7 height 2
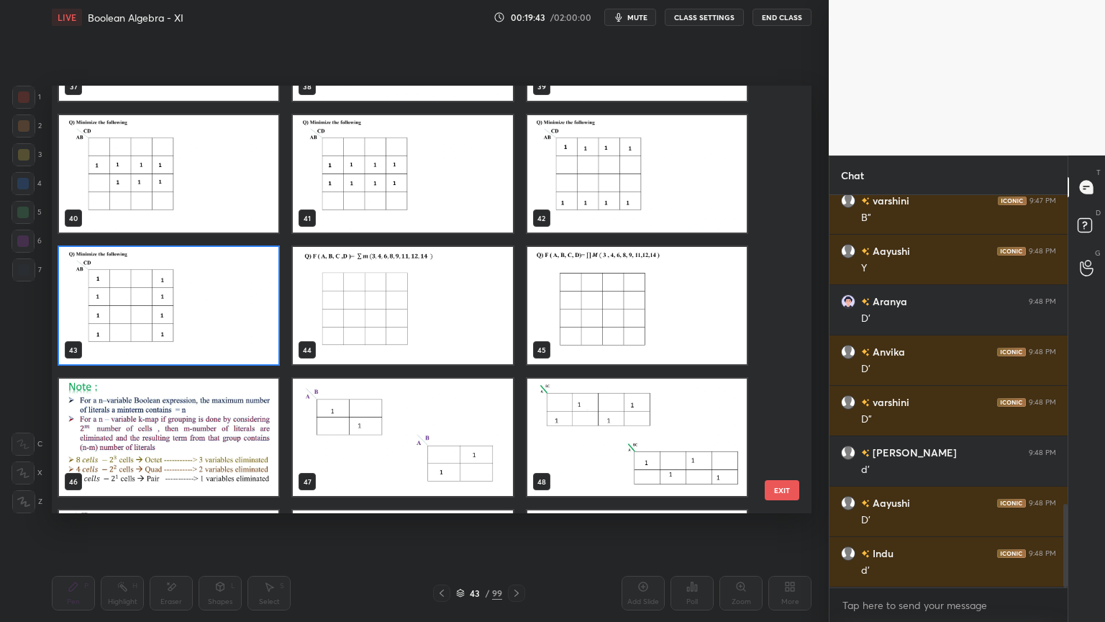
scroll to position [1693, 0]
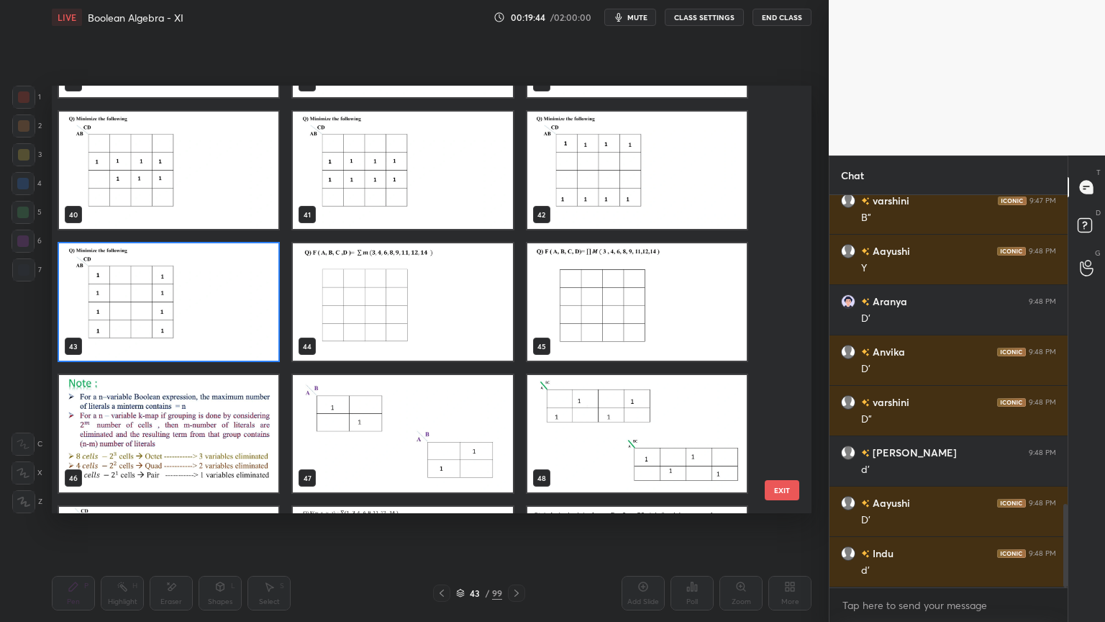
click at [463, 319] on img "grid" at bounding box center [402, 301] width 219 height 117
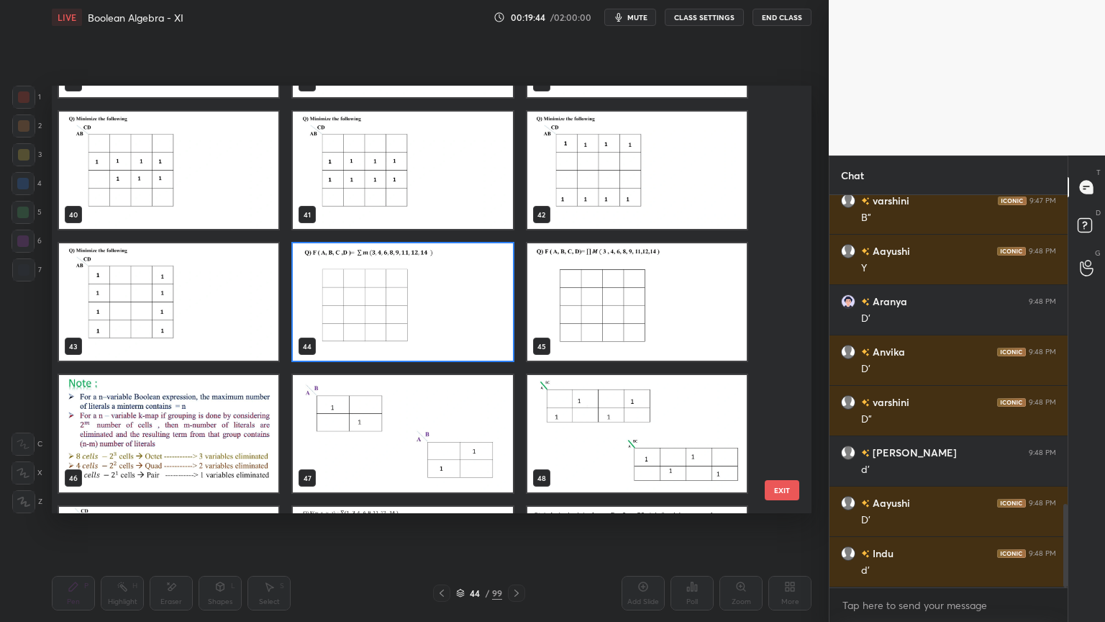
click at [462, 320] on img "grid" at bounding box center [402, 301] width 219 height 117
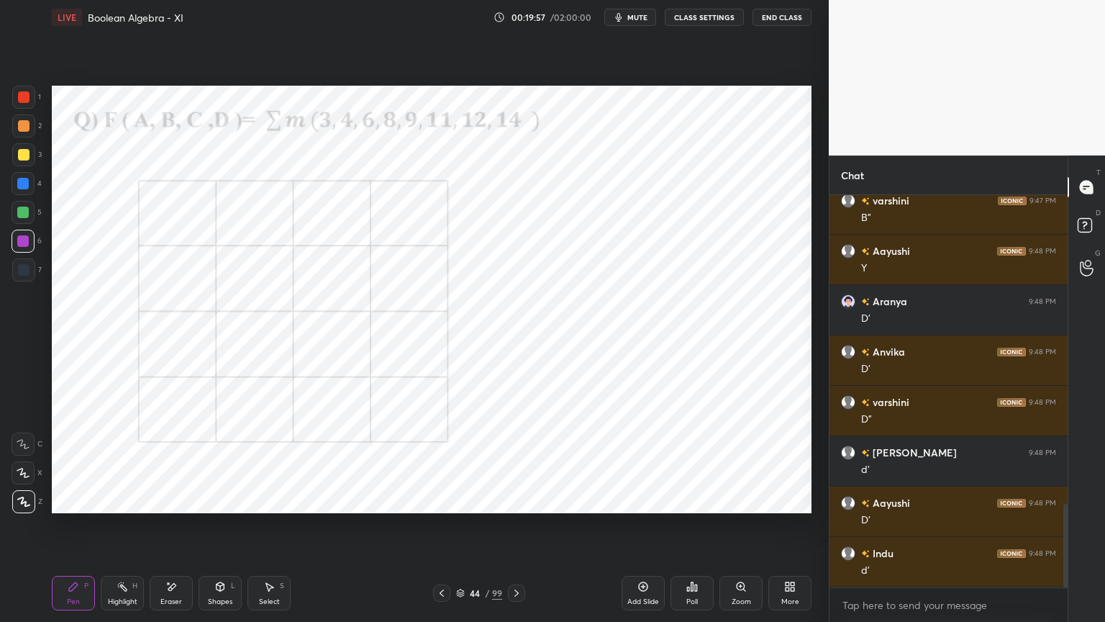
click at [22, 189] on div at bounding box center [23, 184] width 12 height 12
click at [222, 530] on div "Shapes" at bounding box center [220, 601] width 24 height 7
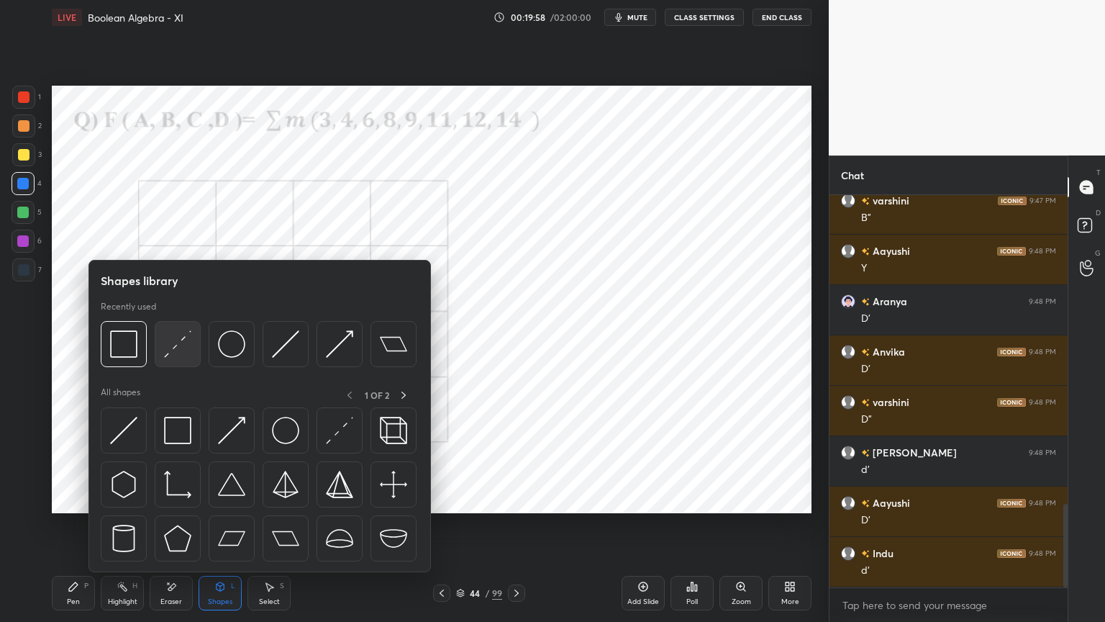
click at [182, 345] on img at bounding box center [177, 343] width 27 height 27
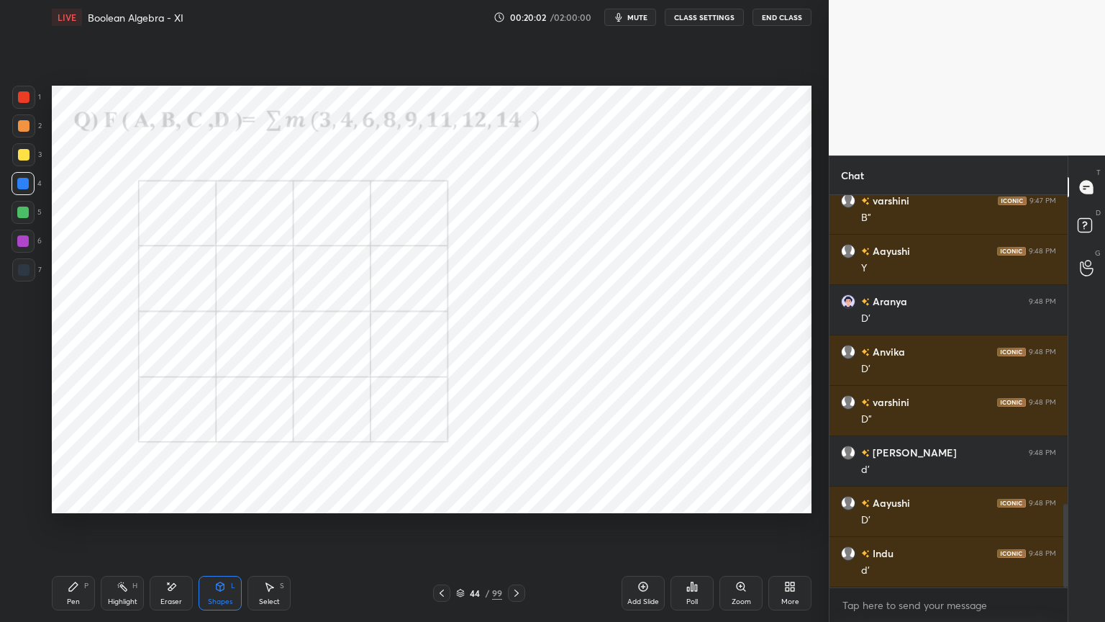
click at [66, 530] on div "Pen P" at bounding box center [73, 593] width 43 height 35
click at [25, 250] on div at bounding box center [23, 241] width 23 height 23
click at [17, 471] on icon at bounding box center [23, 473] width 13 height 10
click at [24, 187] on div at bounding box center [23, 184] width 12 height 12
click at [23, 509] on div at bounding box center [23, 501] width 23 height 23
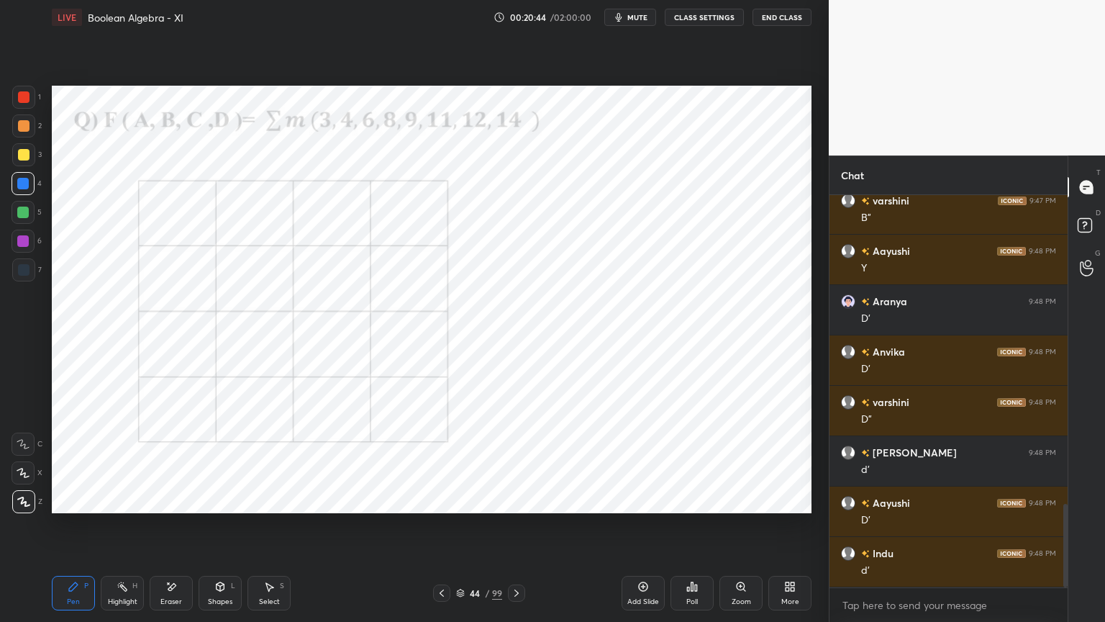
click at [24, 102] on div at bounding box center [24, 97] width 12 height 12
click at [20, 450] on div at bounding box center [23, 443] width 23 height 23
click at [22, 242] on div at bounding box center [23, 241] width 12 height 12
click at [23, 508] on div at bounding box center [23, 501] width 23 height 23
click at [25, 183] on div at bounding box center [23, 184] width 12 height 12
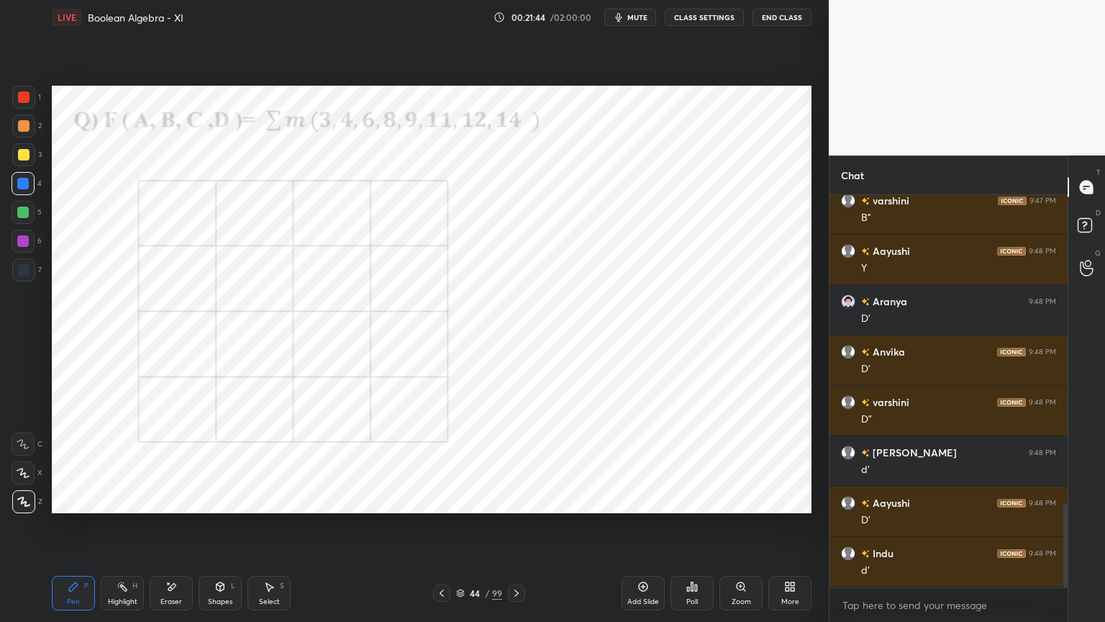
click at [14, 514] on div "1 2 3 4 5 6 7 C X Z E E Erase all H H LIVE Boolean Algebra - XI 00:21:44 / 02:0…" at bounding box center [408, 311] width 817 height 622
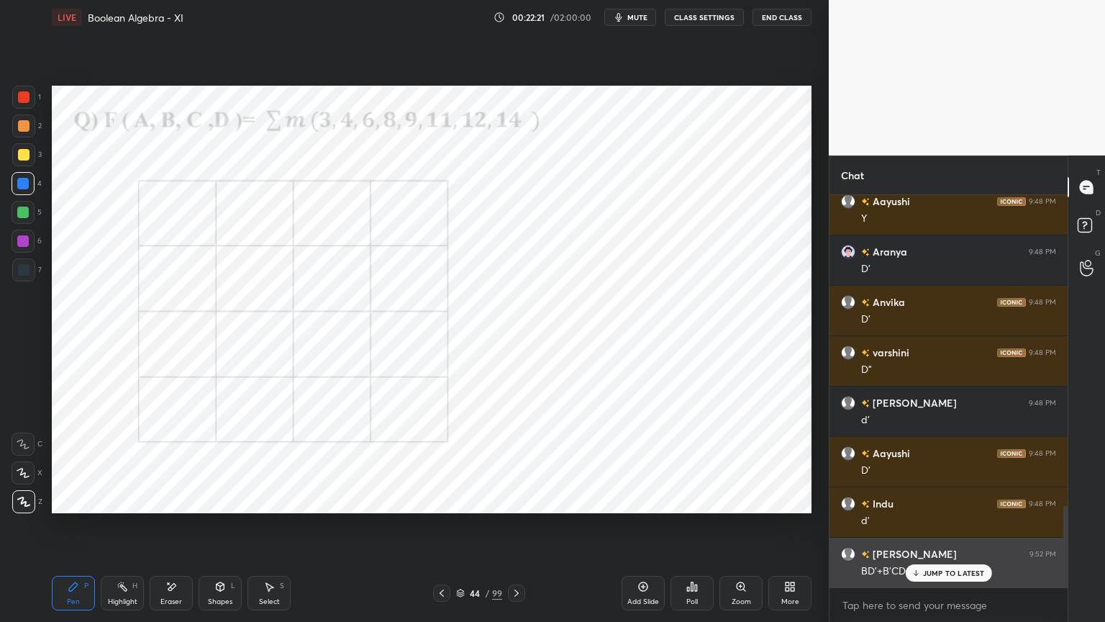
click at [933, 530] on p "JUMP TO LATEST" at bounding box center [954, 572] width 62 height 9
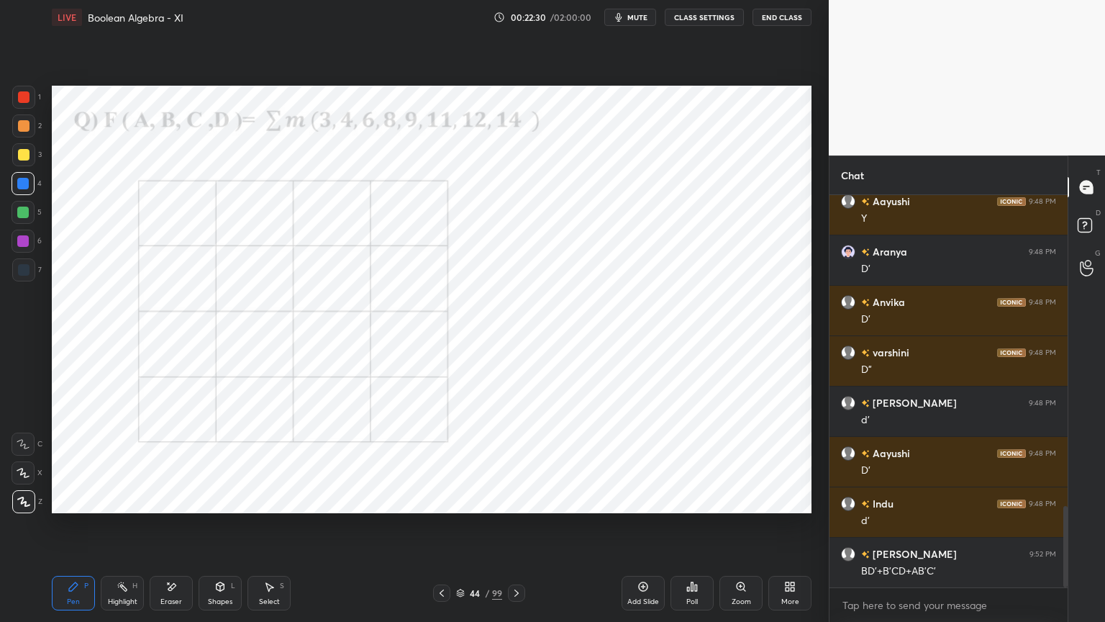
click at [24, 245] on div at bounding box center [23, 241] width 12 height 12
click at [23, 184] on div at bounding box center [23, 184] width 12 height 12
click at [29, 106] on div at bounding box center [23, 97] width 23 height 23
click at [219, 530] on div "Shapes" at bounding box center [220, 601] width 24 height 7
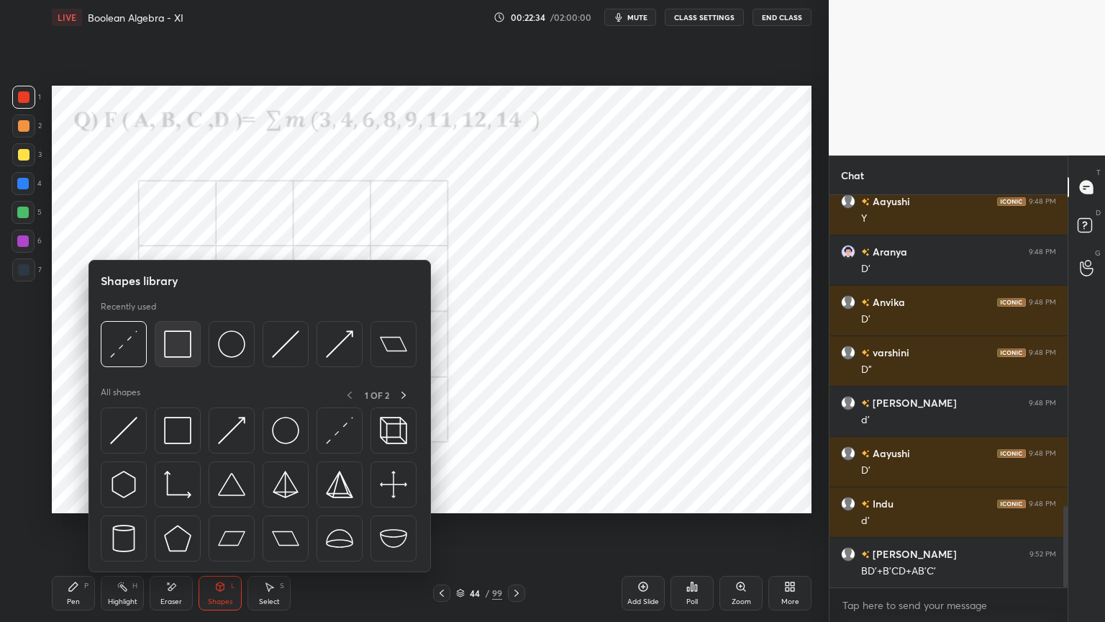
click at [174, 351] on img at bounding box center [177, 343] width 27 height 27
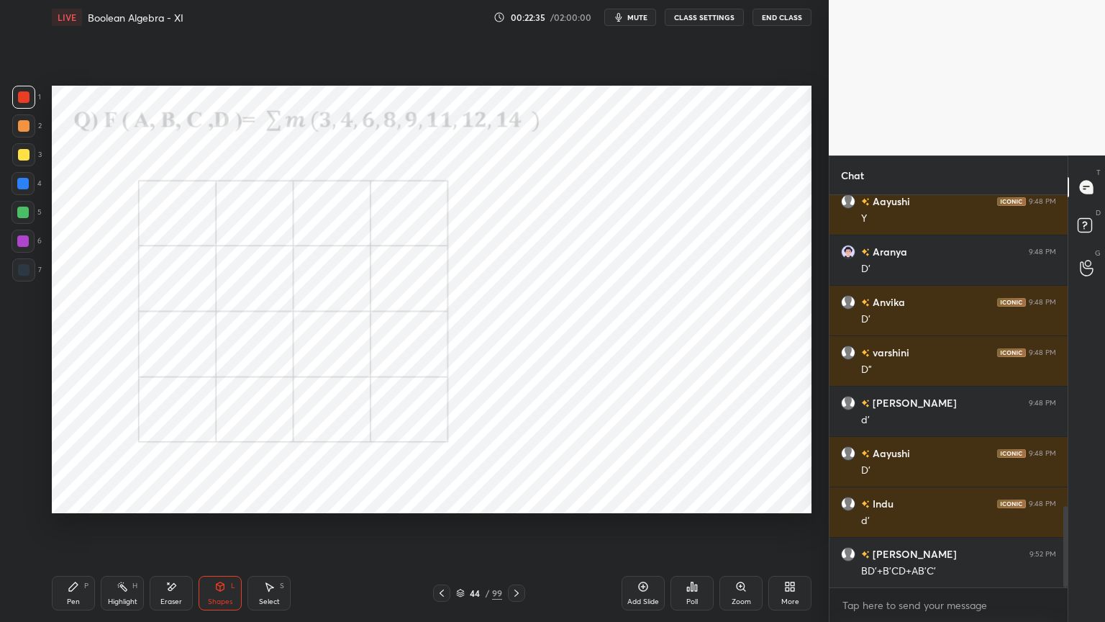
click at [19, 272] on div at bounding box center [24, 270] width 12 height 12
click at [24, 185] on div at bounding box center [23, 184] width 12 height 12
click at [76, 530] on div "Pen" at bounding box center [73, 601] width 13 height 7
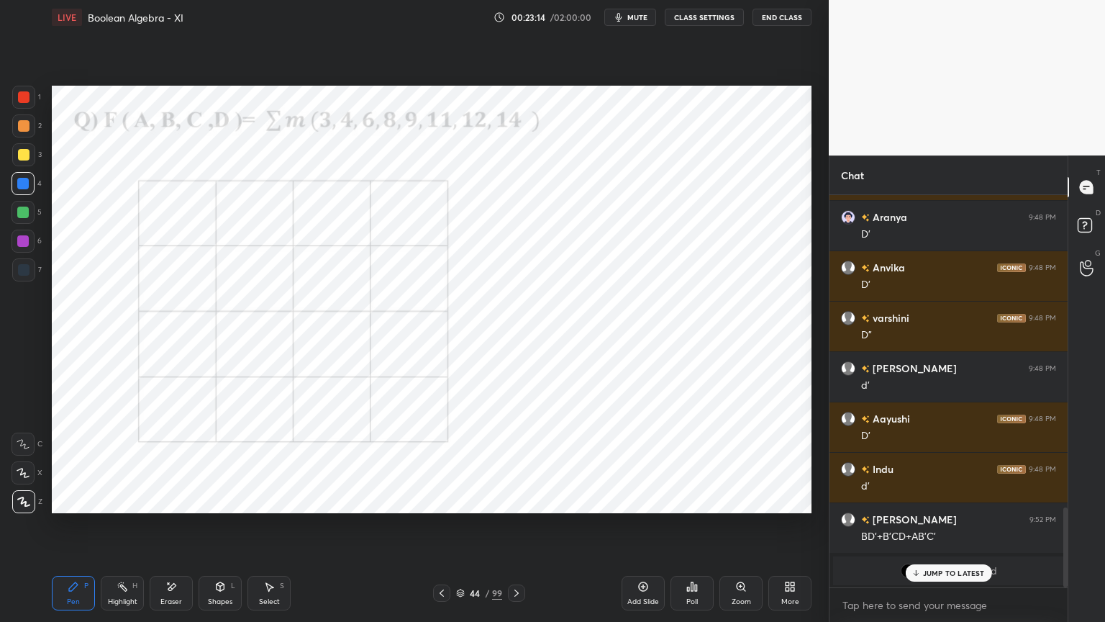
click at [944, 530] on p "JUMP TO LATEST" at bounding box center [954, 572] width 62 height 9
click at [212, 530] on div "Shapes L" at bounding box center [220, 593] width 43 height 35
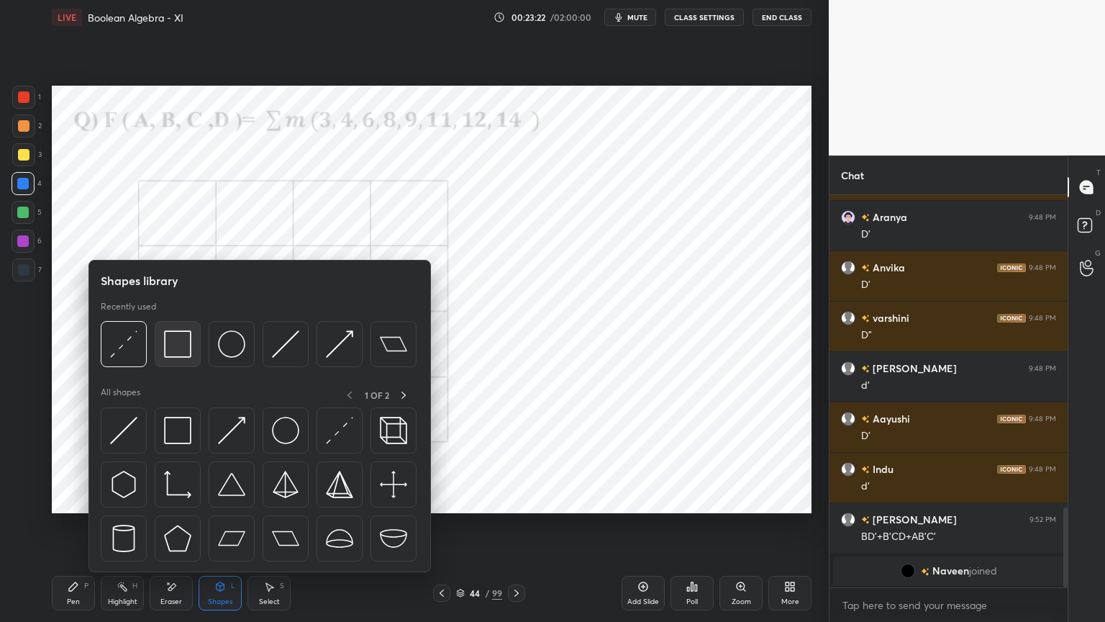
click at [177, 347] on img at bounding box center [177, 343] width 27 height 27
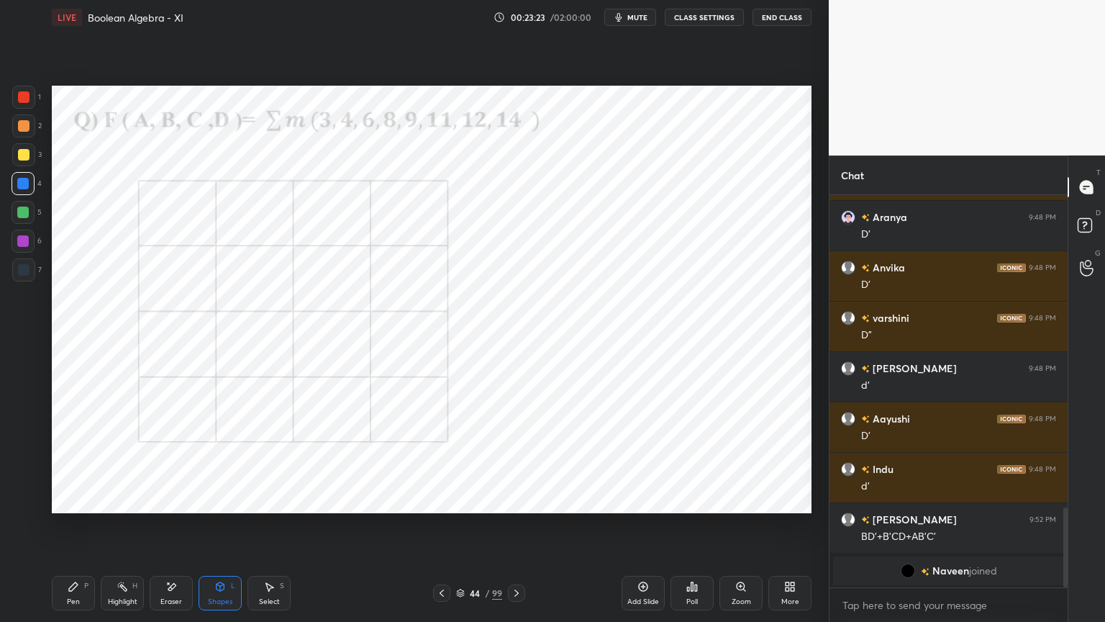
click at [26, 273] on div at bounding box center [24, 270] width 12 height 12
click at [28, 101] on div at bounding box center [24, 97] width 12 height 12
click at [78, 530] on icon at bounding box center [74, 587] width 12 height 12
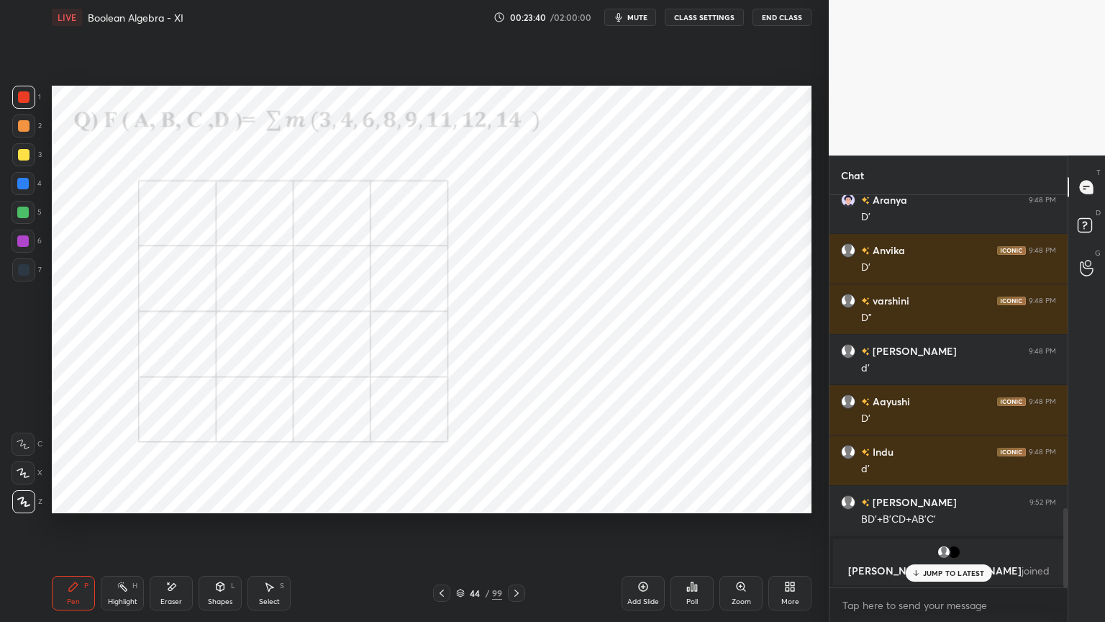
click at [935, 530] on p "JUMP TO LATEST" at bounding box center [954, 572] width 62 height 9
click at [217, 530] on div "Shapes" at bounding box center [220, 601] width 24 height 7
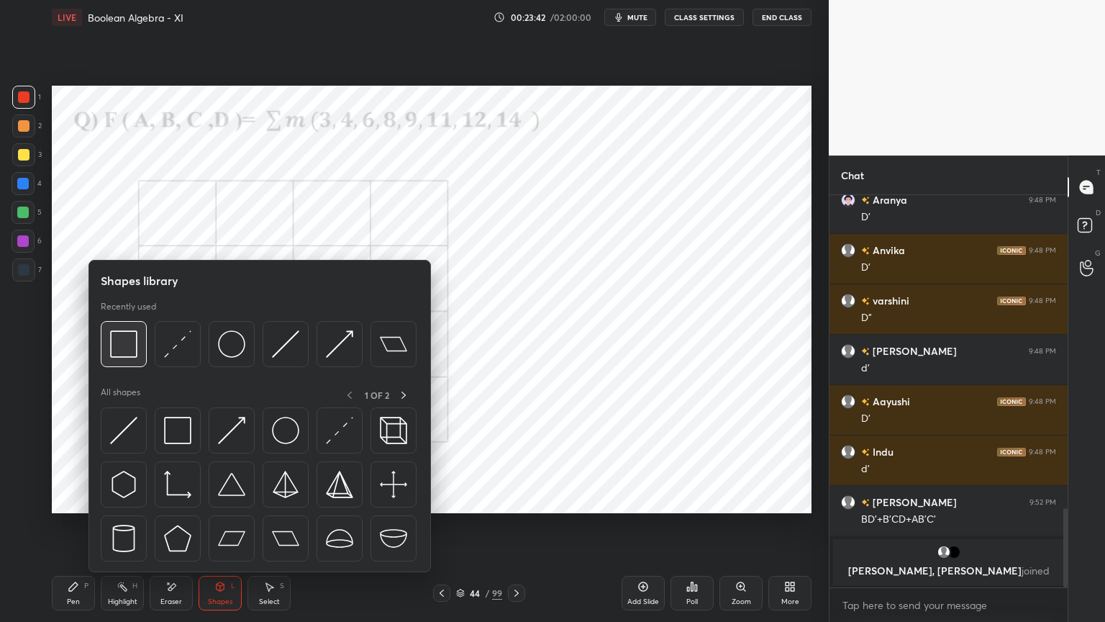
click at [120, 348] on img at bounding box center [123, 343] width 27 height 27
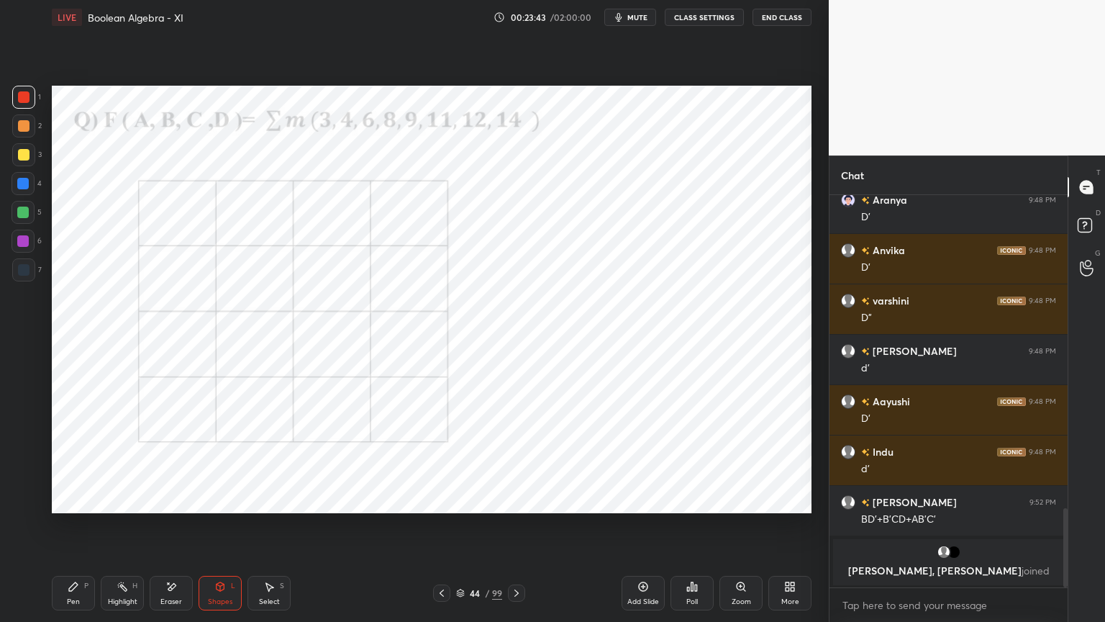
click at [35, 222] on div "5" at bounding box center [27, 212] width 30 height 23
click at [65, 530] on div "Pen P" at bounding box center [73, 593] width 43 height 35
click at [23, 248] on div at bounding box center [23, 241] width 23 height 23
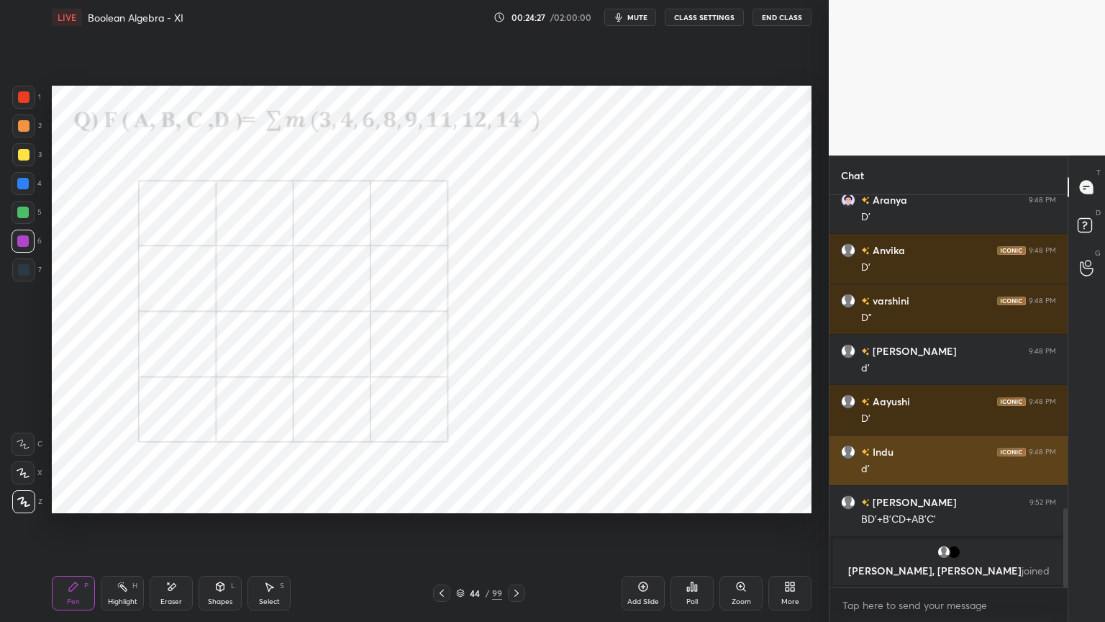
scroll to position [1326, 0]
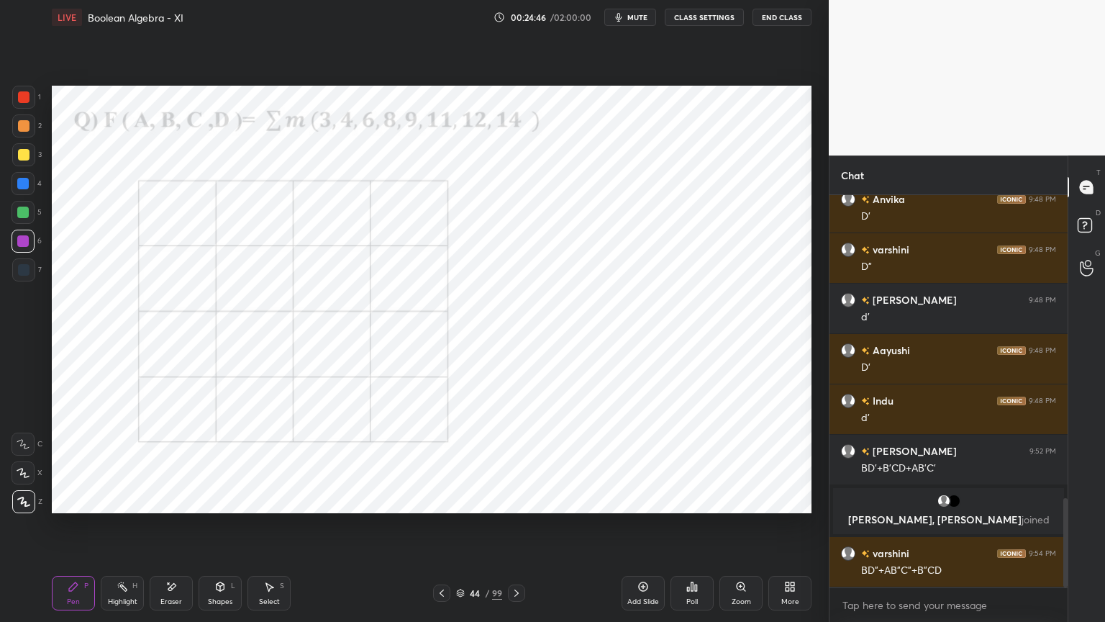
click at [465, 530] on div "44 / 99" at bounding box center [479, 592] width 46 height 13
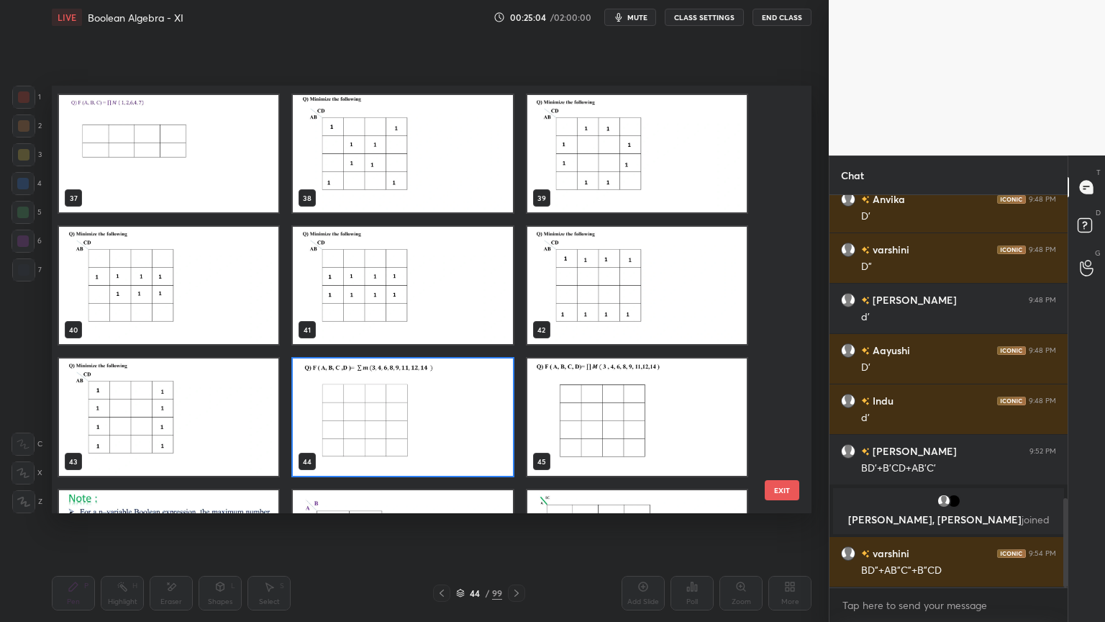
scroll to position [1577, 0]
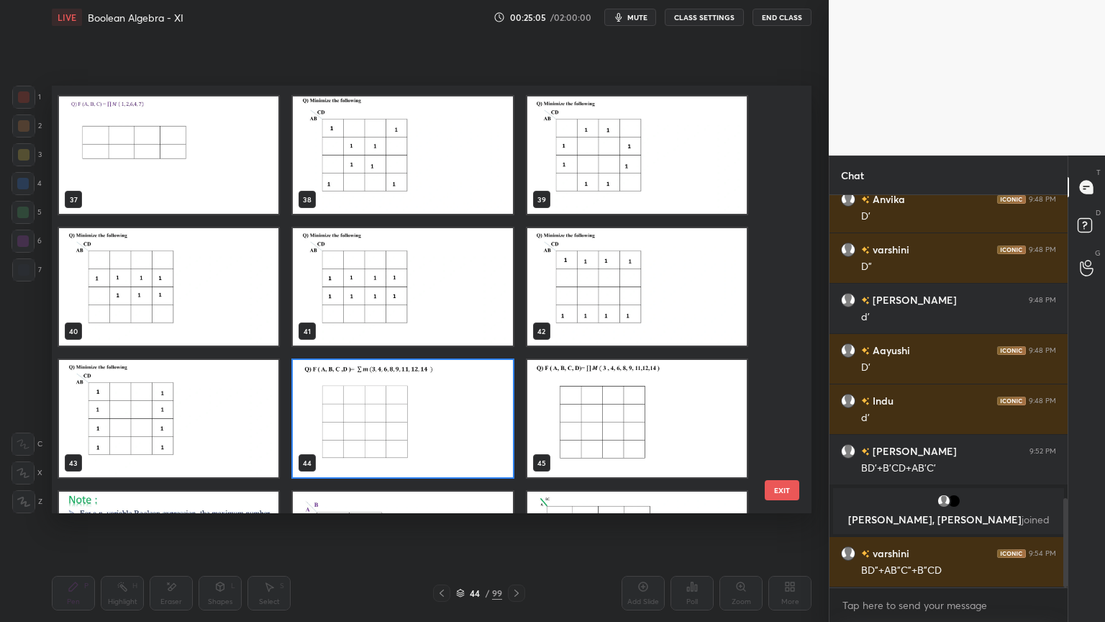
click at [458, 307] on img "grid" at bounding box center [402, 286] width 219 height 117
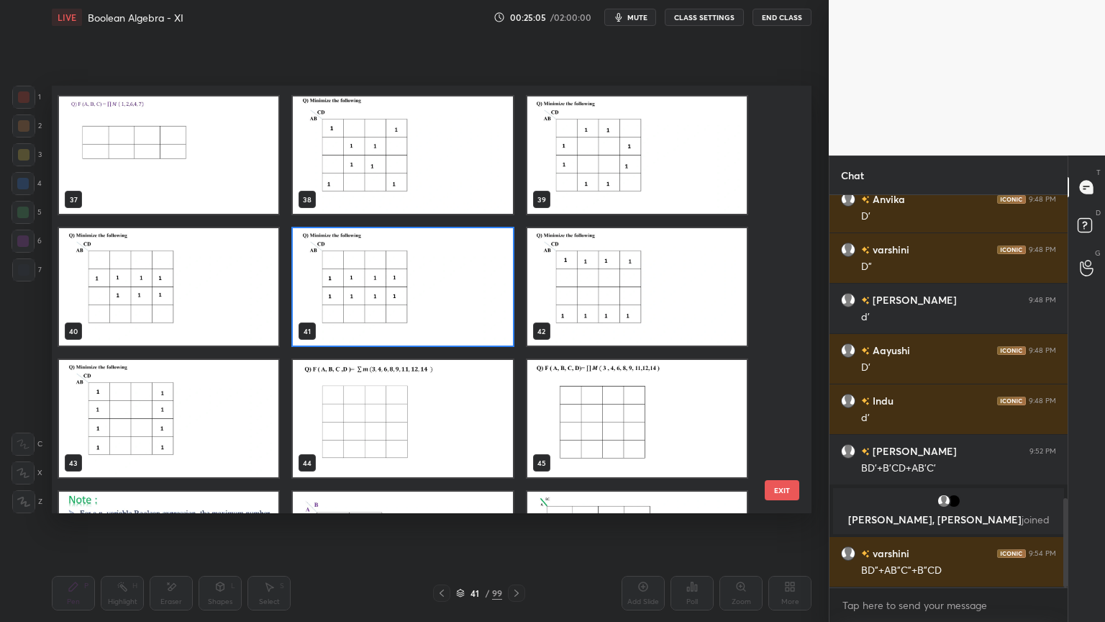
click at [458, 308] on img "grid" at bounding box center [402, 286] width 219 height 117
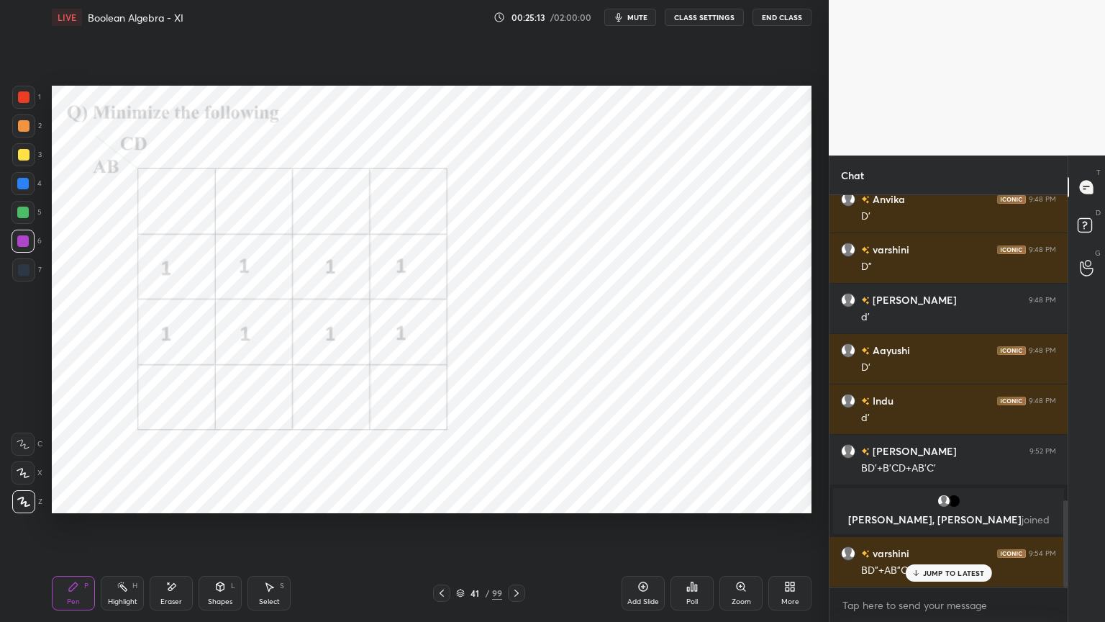
scroll to position [1376, 0]
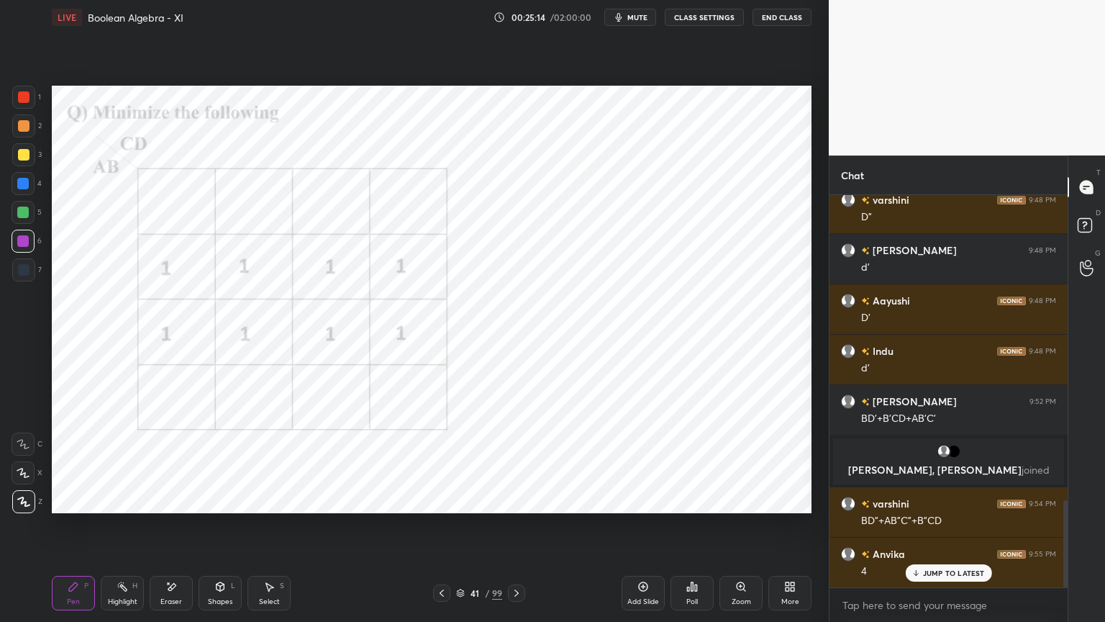
click at [29, 102] on div at bounding box center [23, 97] width 23 height 23
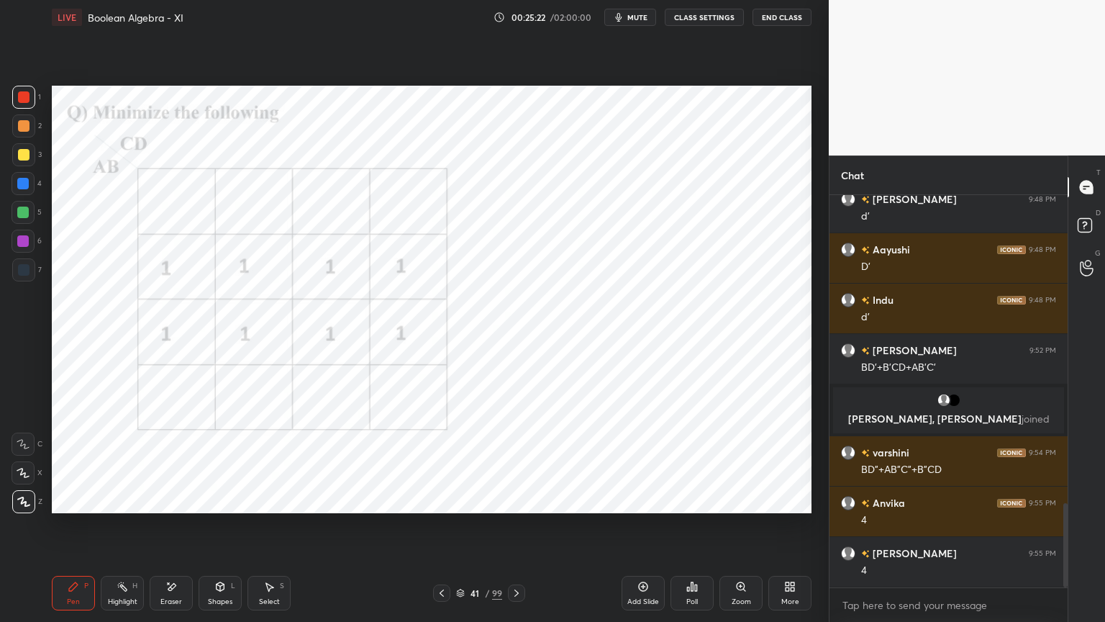
click at [137, 530] on div "Highlight" at bounding box center [123, 601] width 30 height 7
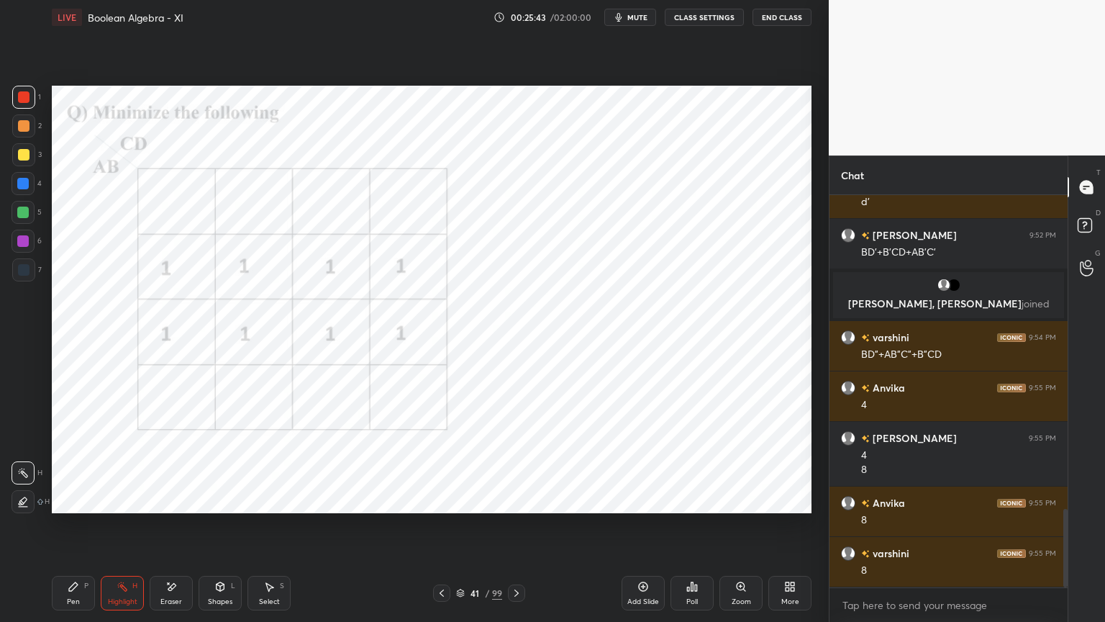
scroll to position [1577, 0]
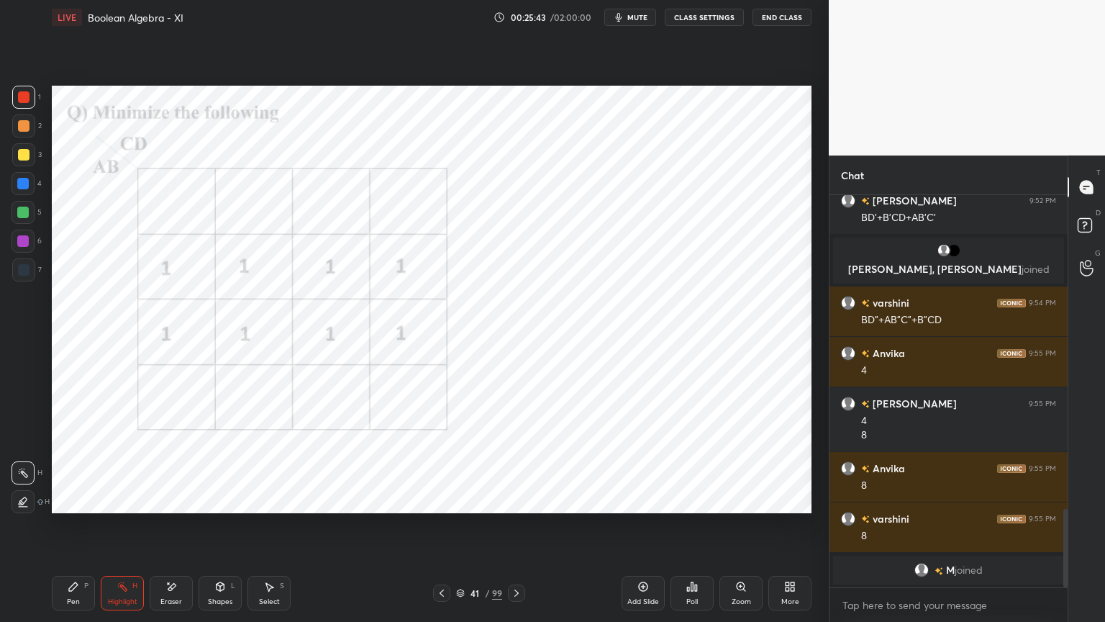
click at [72, 530] on div "Pen" at bounding box center [73, 601] width 13 height 7
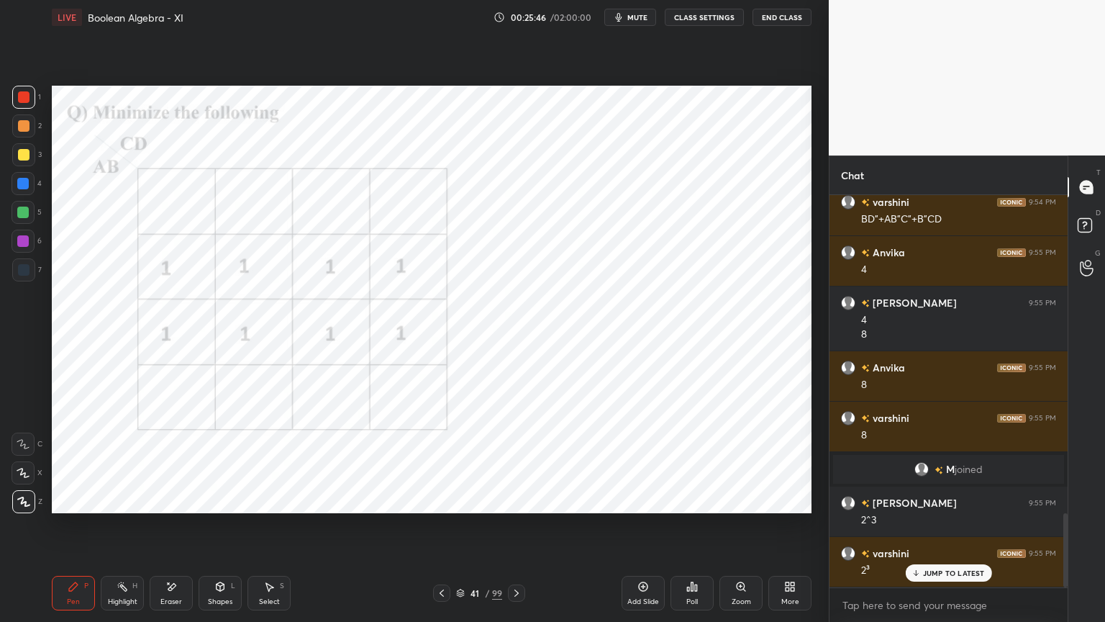
scroll to position [1687, 0]
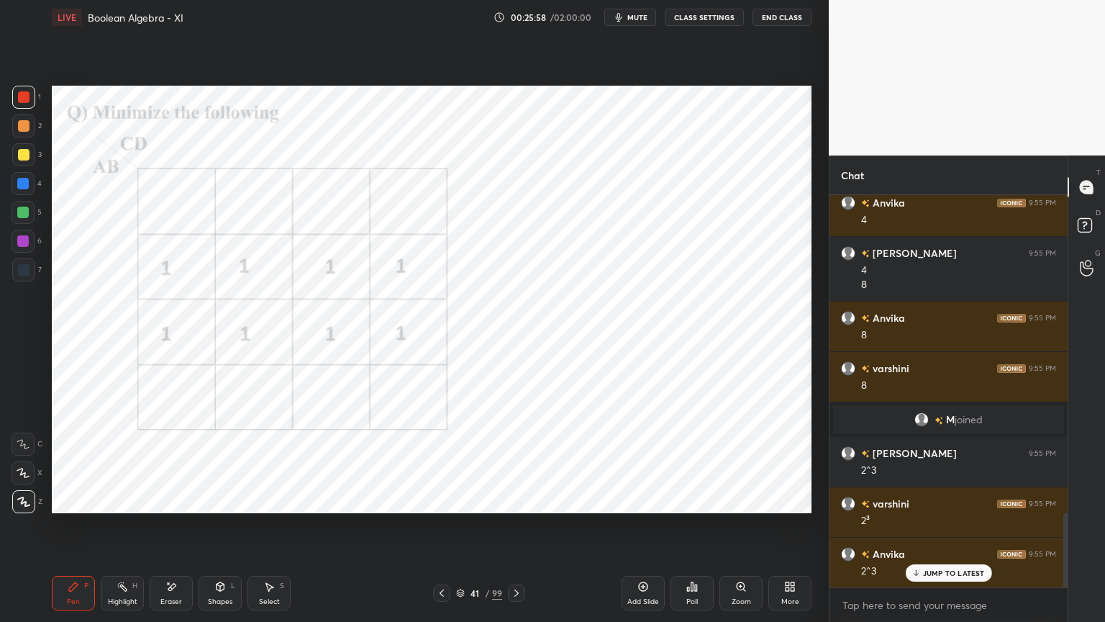
click at [29, 246] on div at bounding box center [23, 241] width 23 height 23
click at [127, 530] on div "Highlight" at bounding box center [123, 601] width 30 height 7
click at [122, 530] on div "Highlight H" at bounding box center [122, 593] width 43 height 35
click at [89, 530] on div "Pen P" at bounding box center [73, 593] width 43 height 35
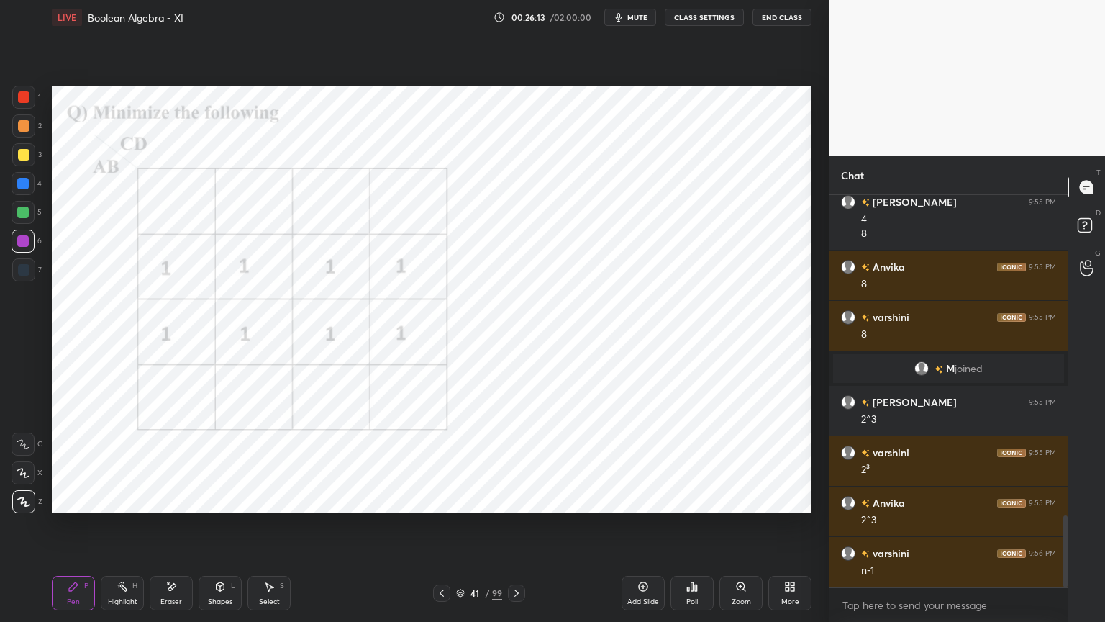
click at [23, 191] on div at bounding box center [23, 183] width 23 height 23
click at [124, 530] on div "Highlight H" at bounding box center [122, 593] width 43 height 35
click at [86, 530] on div "Pen P" at bounding box center [73, 593] width 43 height 35
click at [24, 249] on div at bounding box center [23, 241] width 23 height 23
click at [127, 530] on div "Highlight" at bounding box center [123, 601] width 30 height 7
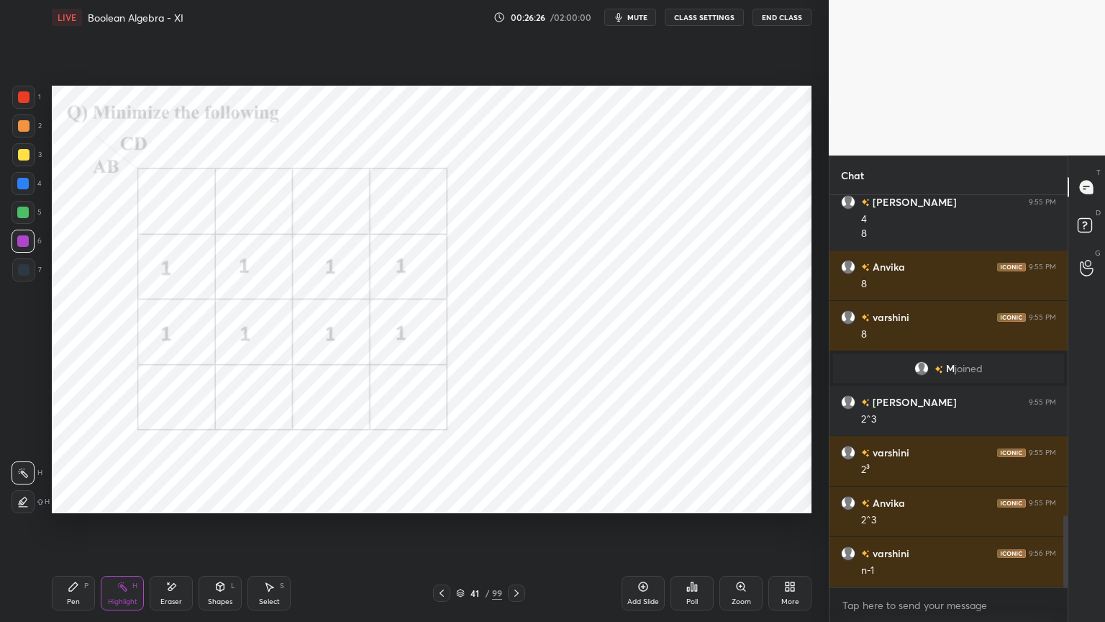
click at [57, 530] on div "Pen P" at bounding box center [73, 593] width 43 height 35
click at [24, 191] on div at bounding box center [23, 183] width 23 height 23
click at [124, 530] on div "Highlight H" at bounding box center [122, 593] width 43 height 35
click at [78, 530] on div "Pen" at bounding box center [73, 601] width 13 height 7
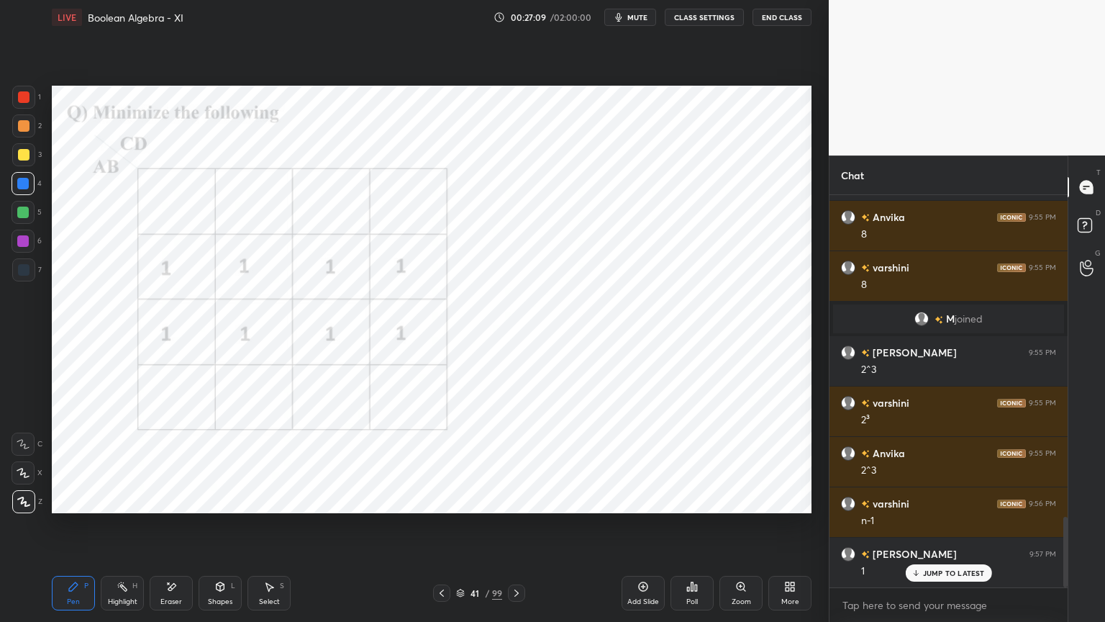
click at [130, 530] on div "Highlight" at bounding box center [123, 601] width 30 height 7
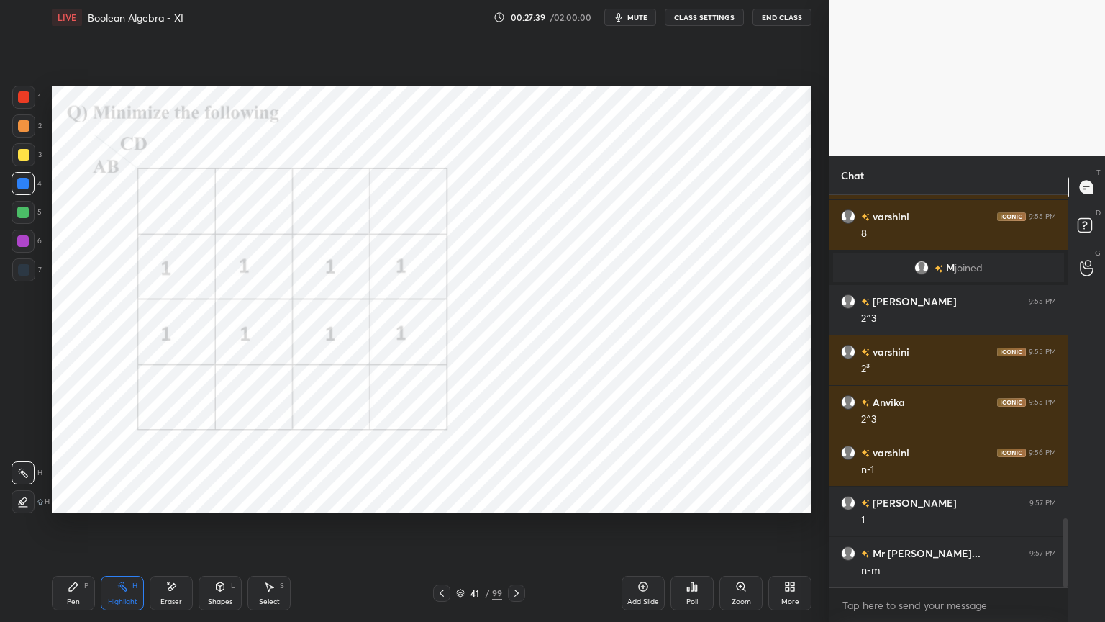
click at [523, 530] on div at bounding box center [516, 592] width 17 height 17
click at [29, 248] on div at bounding box center [23, 241] width 23 height 23
click at [460, 530] on icon at bounding box center [460, 594] width 7 height 2
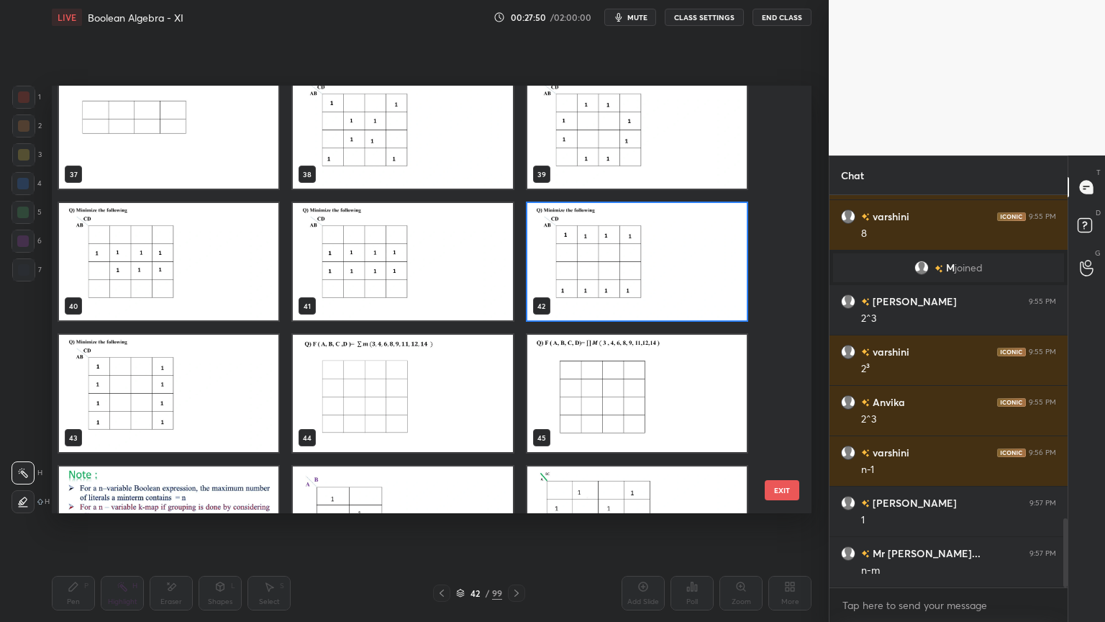
scroll to position [1604, 0]
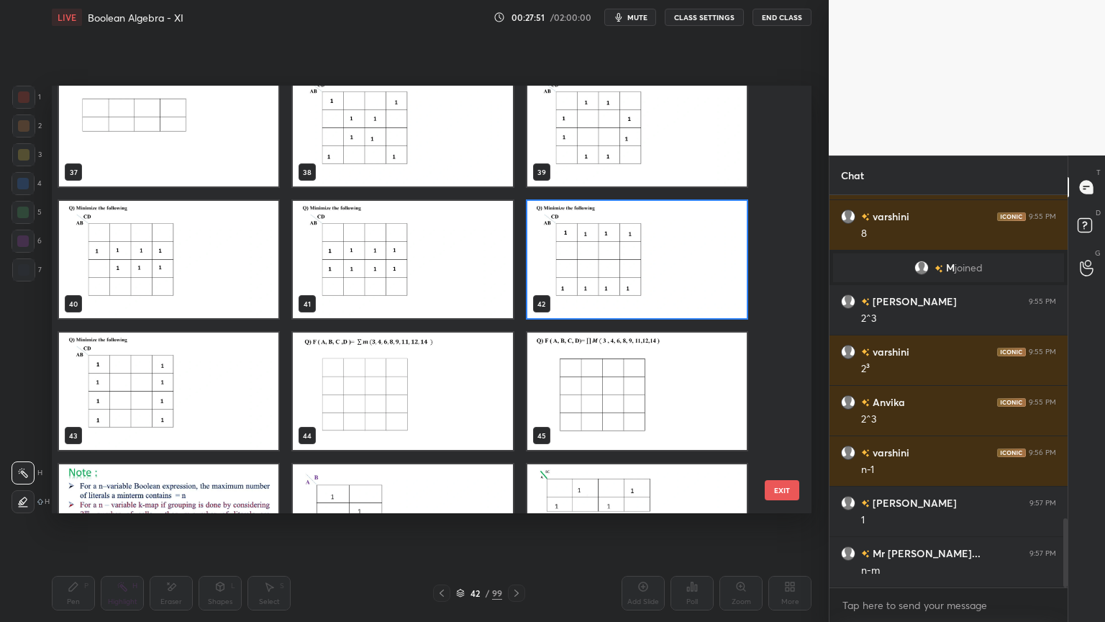
click at [392, 414] on img "grid" at bounding box center [402, 390] width 219 height 117
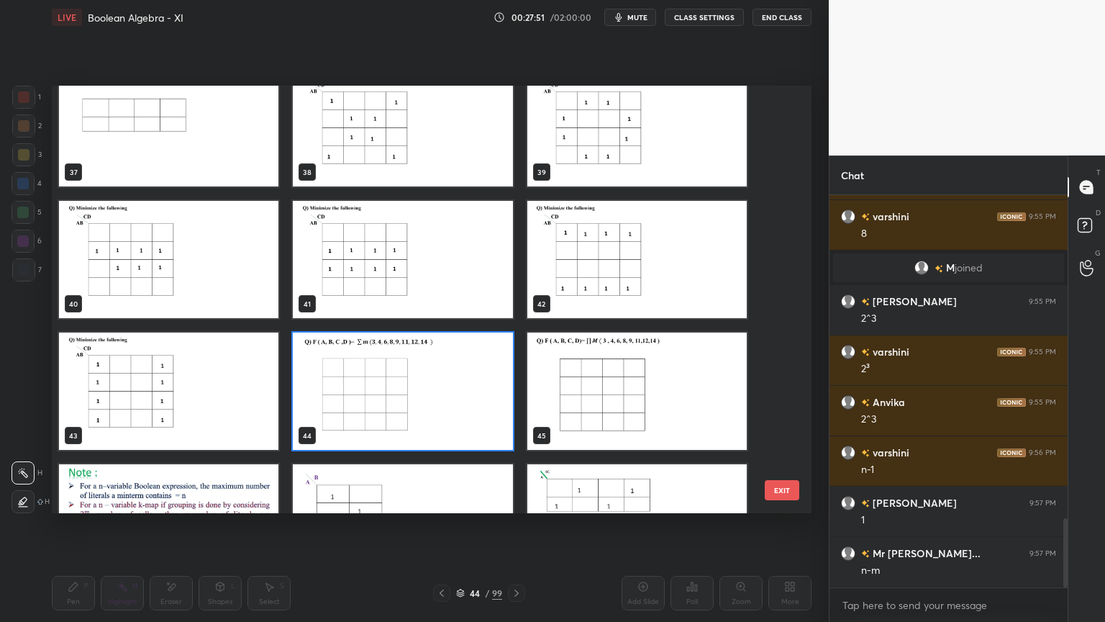
click at [397, 414] on img "grid" at bounding box center [402, 390] width 219 height 117
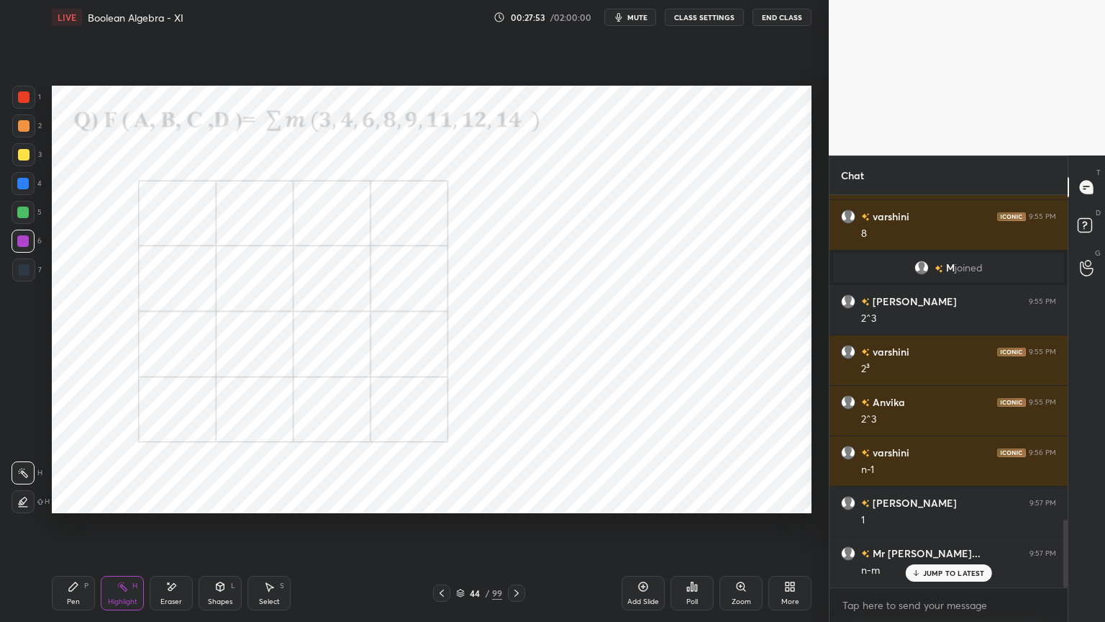
scroll to position [1888, 0]
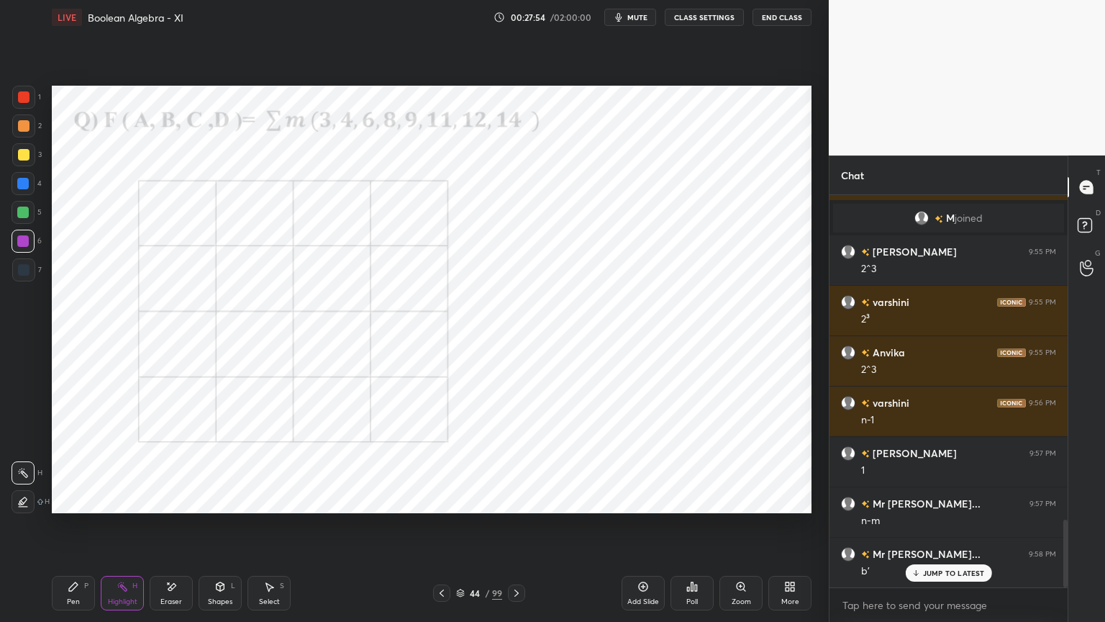
click at [27, 103] on div at bounding box center [23, 97] width 23 height 23
click at [265, 530] on icon at bounding box center [269, 587] width 12 height 12
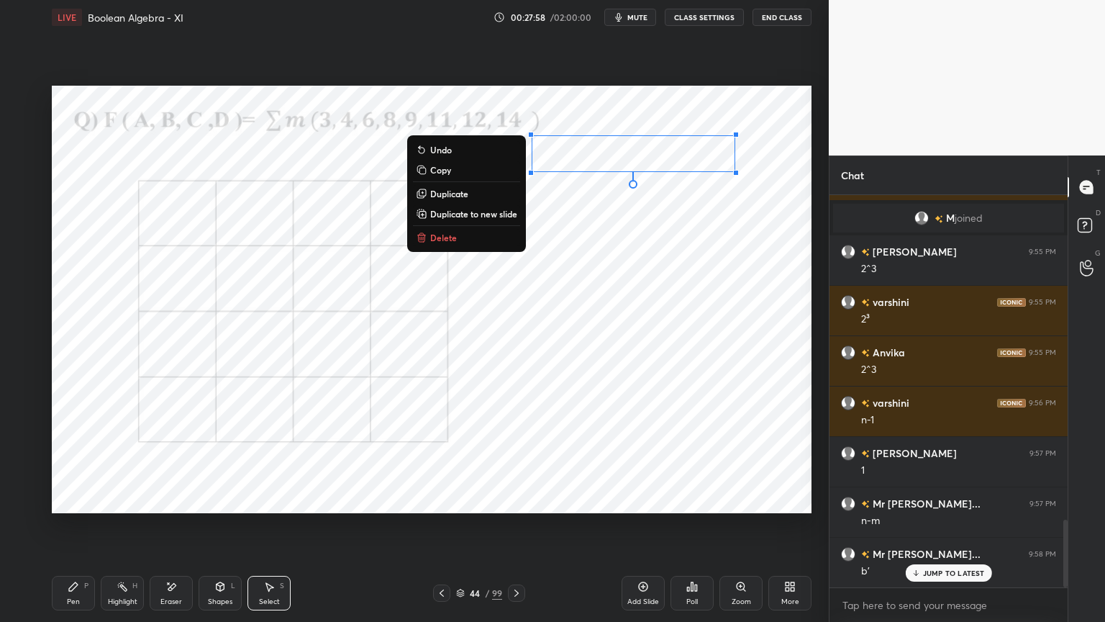
click at [85, 530] on div "Pen P" at bounding box center [73, 593] width 43 height 35
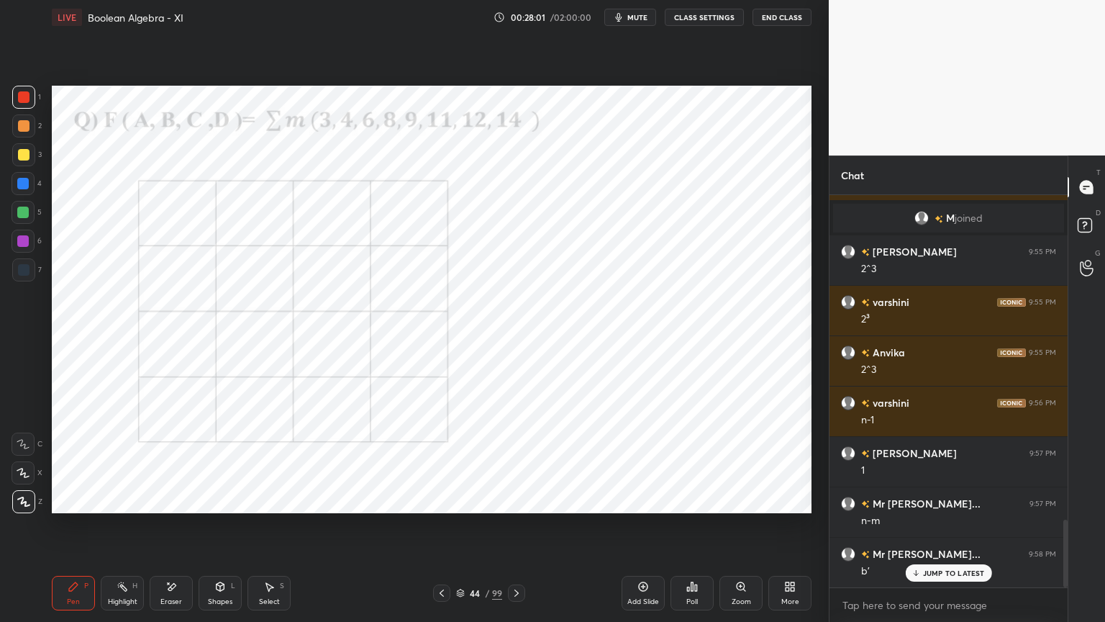
click at [20, 505] on icon at bounding box center [23, 502] width 13 height 10
click at [19, 241] on div at bounding box center [23, 241] width 12 height 12
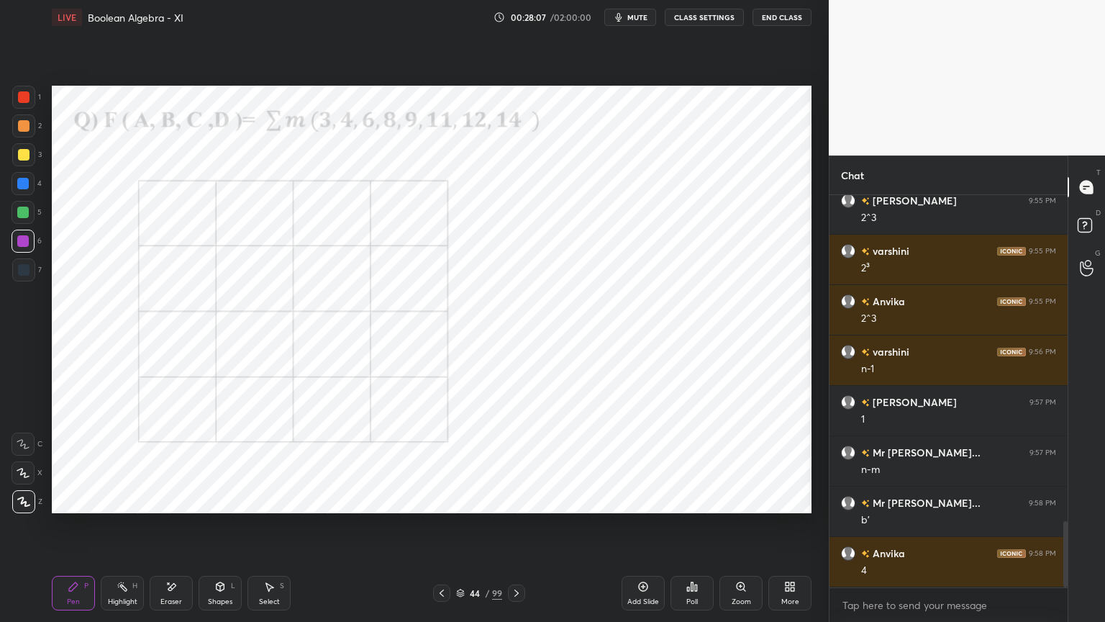
scroll to position [1989, 0]
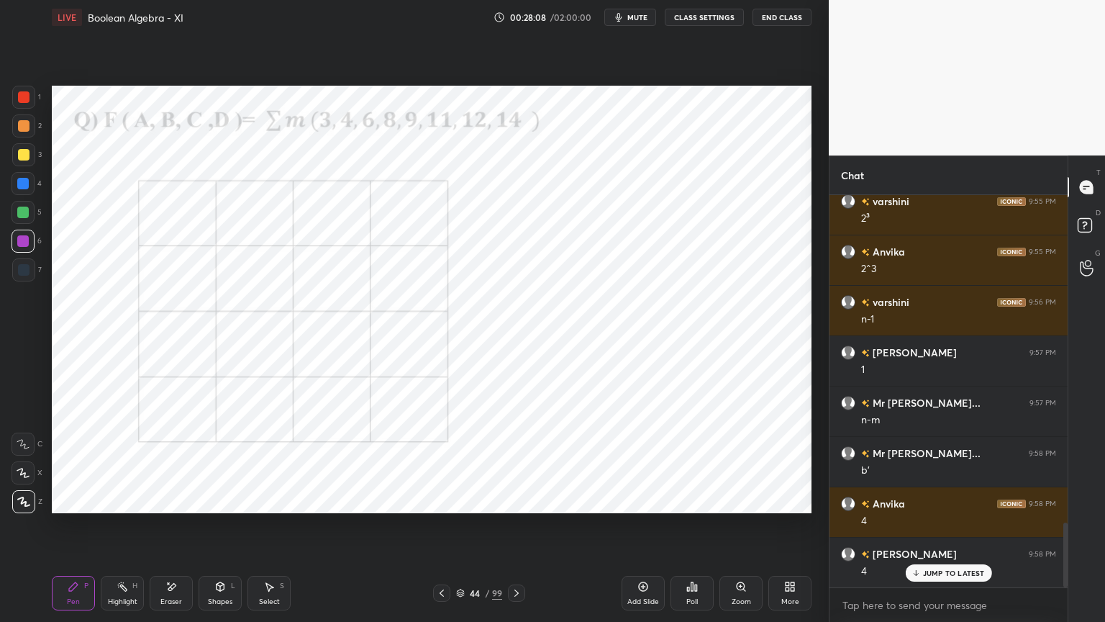
click at [126, 530] on div "Highlight H" at bounding box center [122, 593] width 43 height 35
click at [68, 530] on div "Pen" at bounding box center [73, 601] width 13 height 7
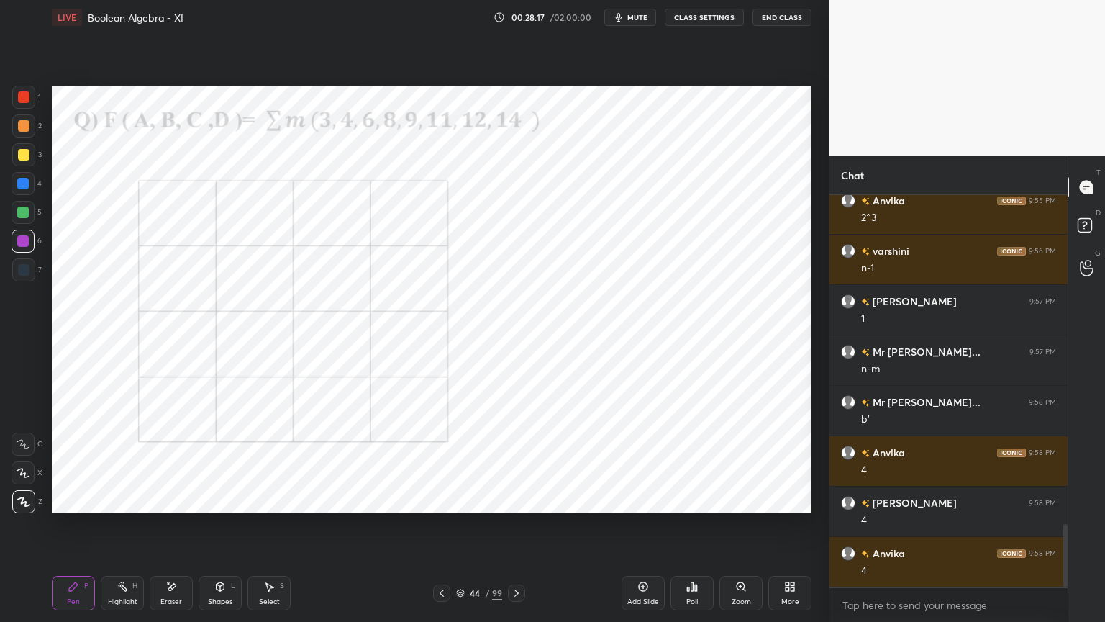
click at [27, 182] on div at bounding box center [23, 184] width 12 height 12
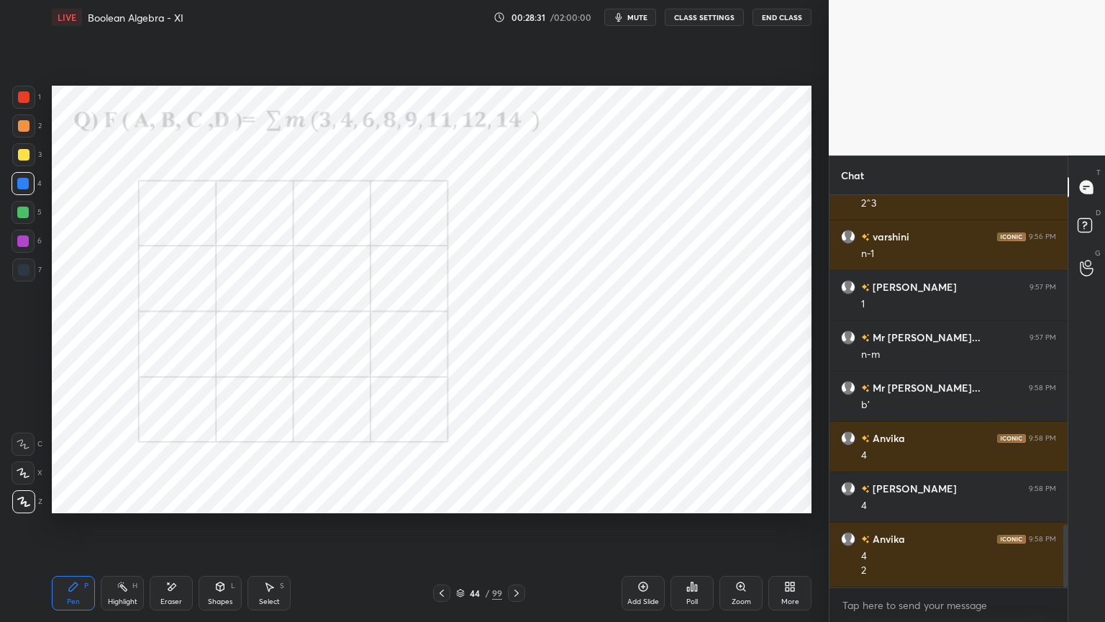
scroll to position [2104, 0]
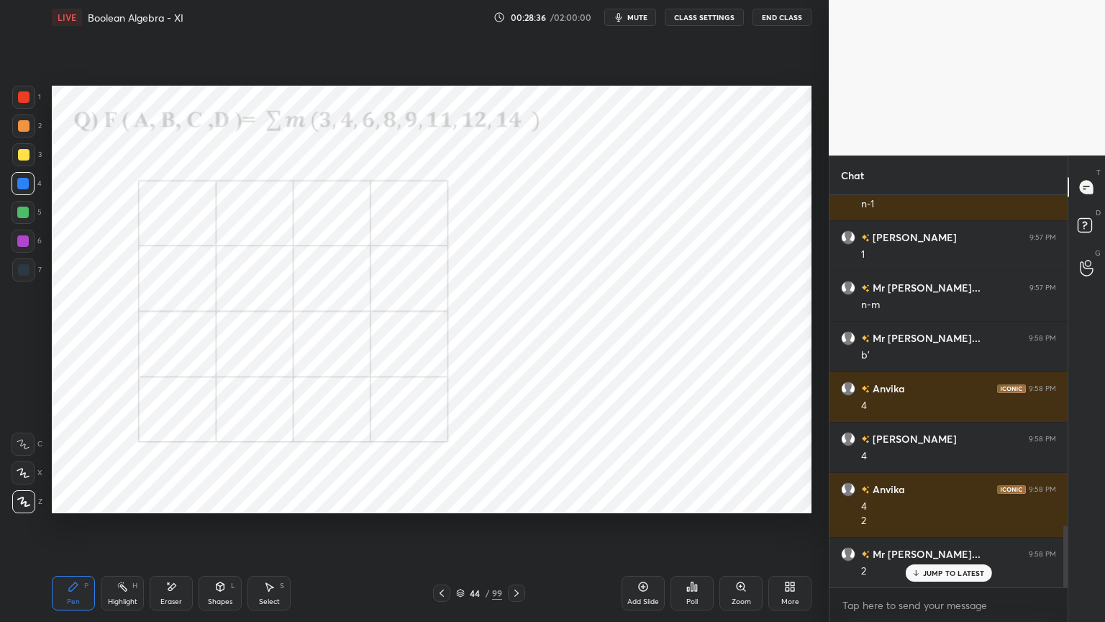
click at [109, 530] on div "Highlight" at bounding box center [123, 601] width 30 height 7
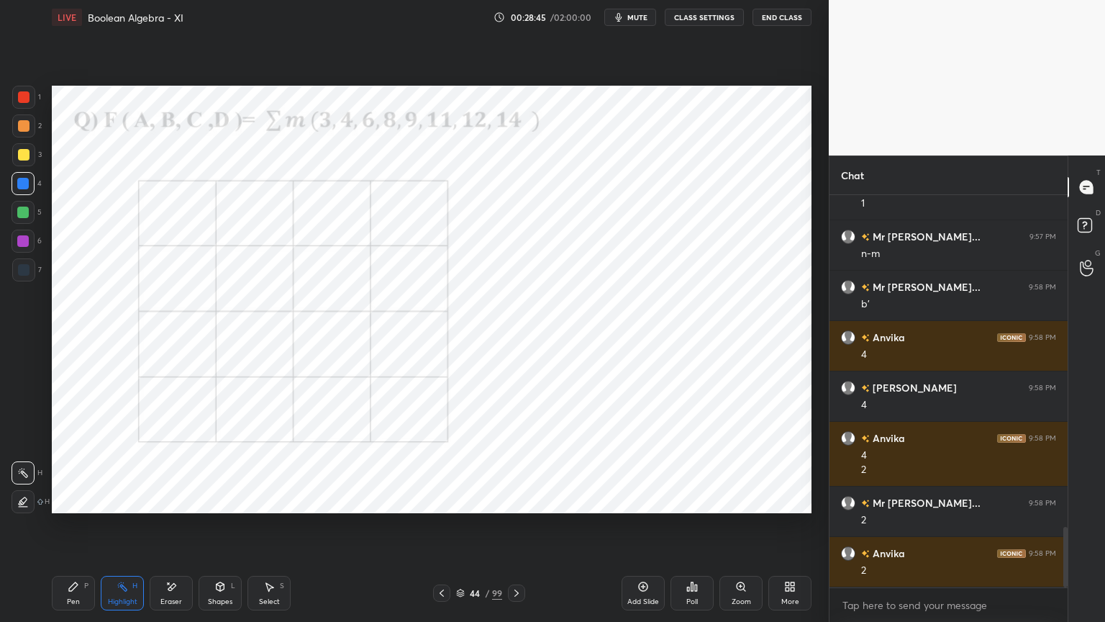
click at [80, 530] on div "Pen P" at bounding box center [73, 593] width 43 height 35
click at [130, 530] on div "Highlight H" at bounding box center [122, 593] width 43 height 35
click at [78, 530] on div "Pen" at bounding box center [73, 601] width 13 height 7
click at [121, 530] on div "Highlight H" at bounding box center [122, 593] width 43 height 35
click at [75, 530] on div "Pen" at bounding box center [73, 601] width 13 height 7
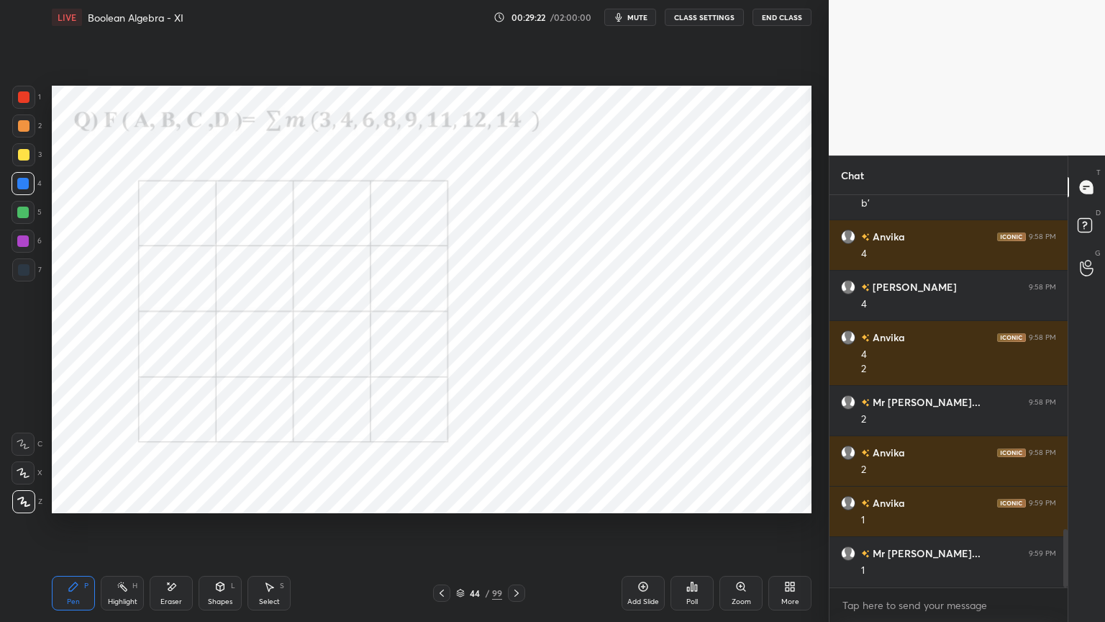
scroll to position [2306, 0]
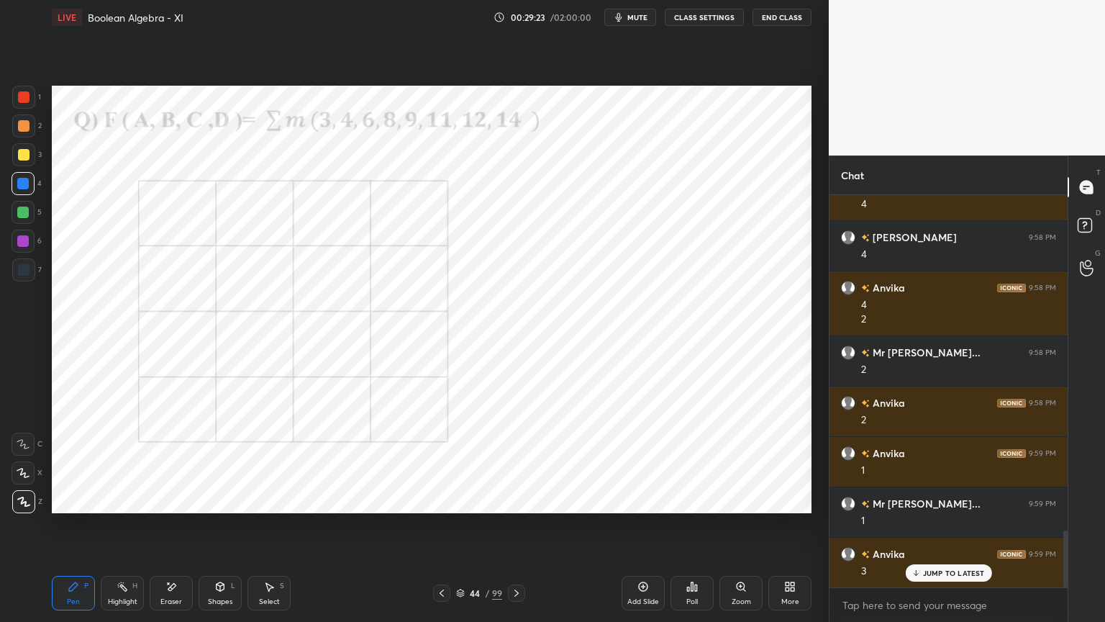
click at [129, 530] on div "Highlight" at bounding box center [123, 601] width 30 height 7
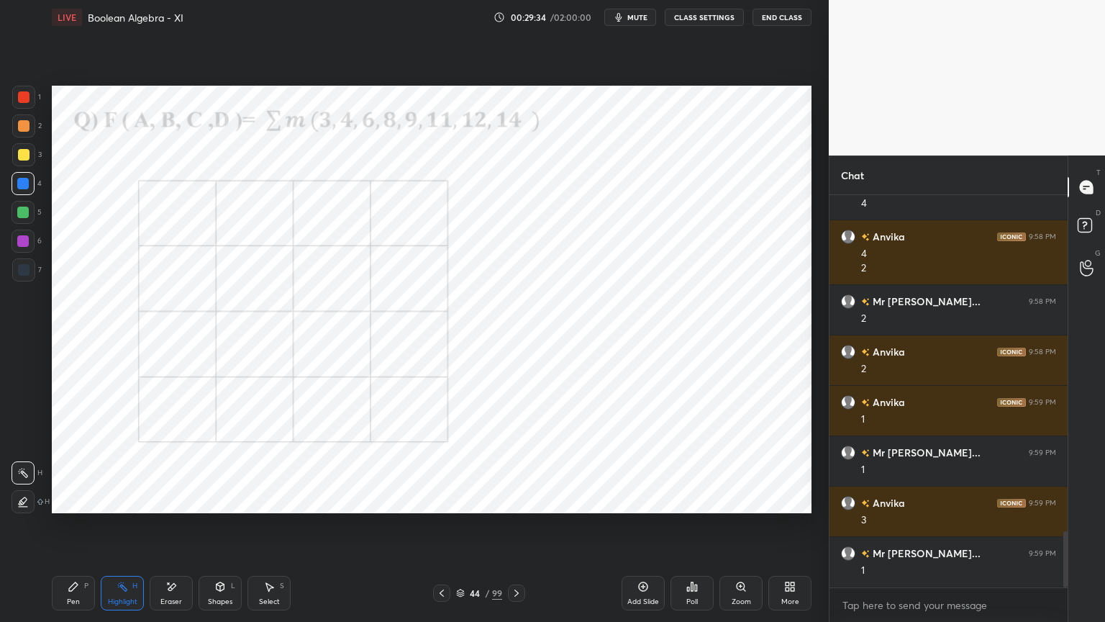
scroll to position [2371, 0]
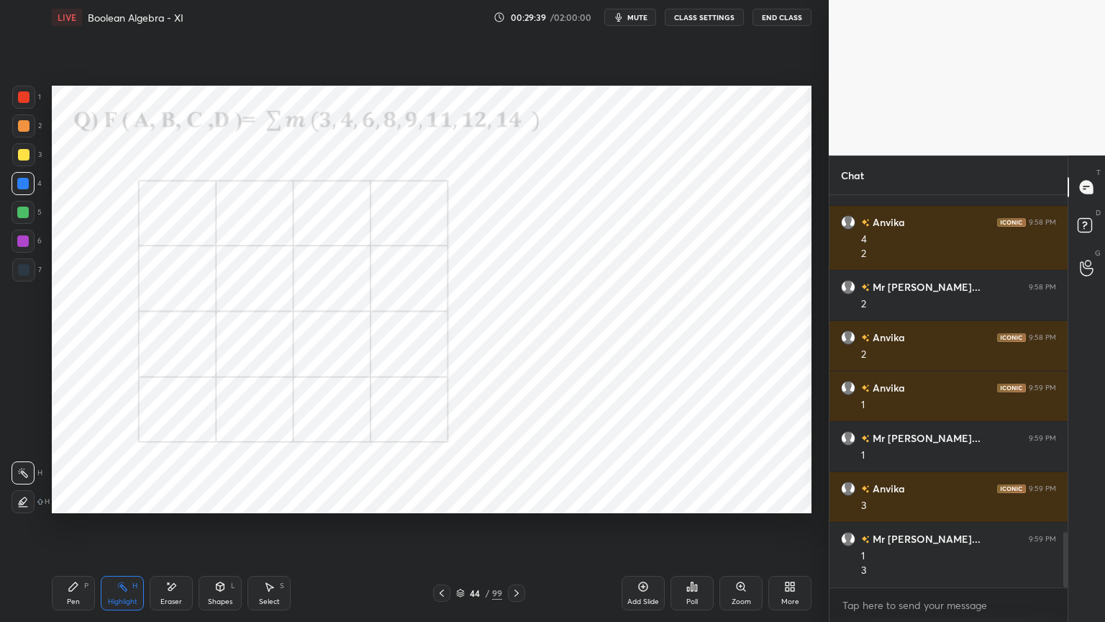
click at [459, 530] on icon at bounding box center [460, 591] width 7 height 4
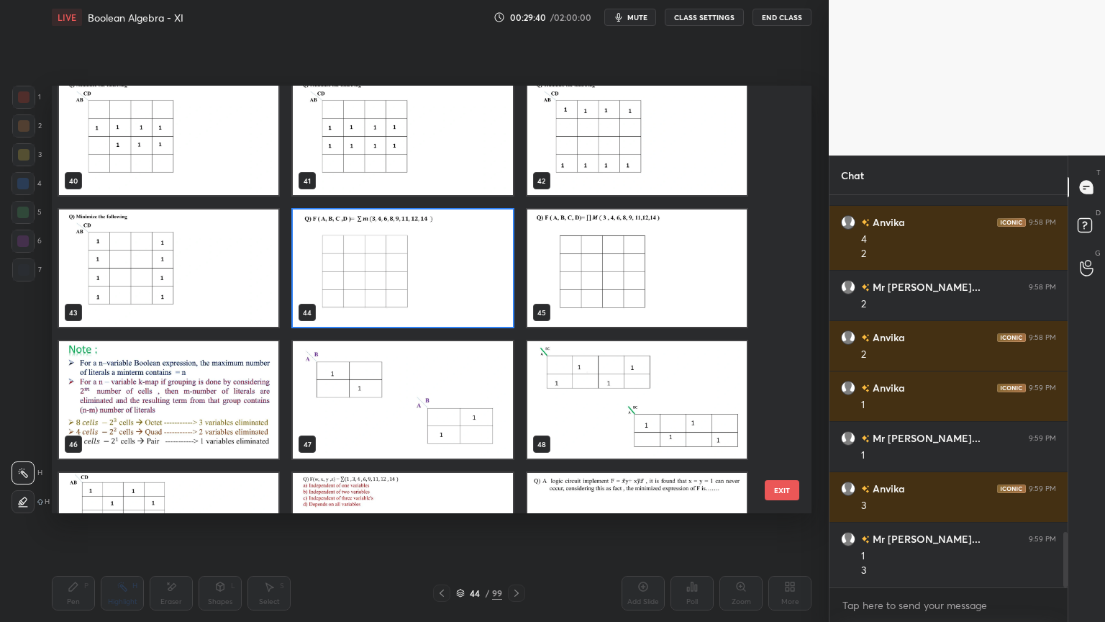
scroll to position [1739, 0]
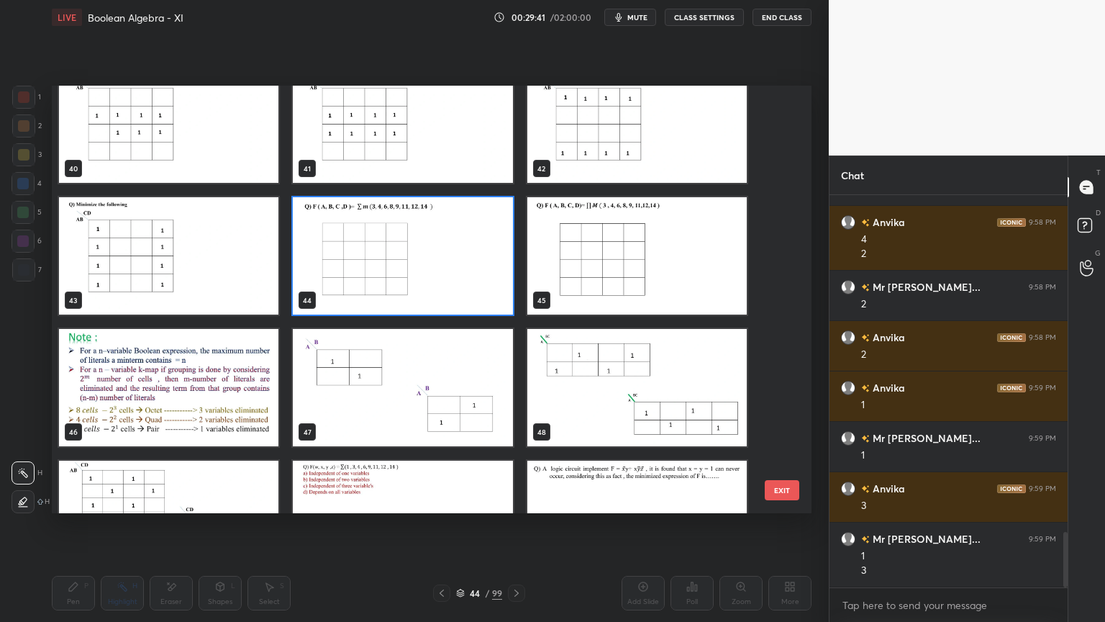
click at [214, 430] on img "grid" at bounding box center [168, 387] width 219 height 117
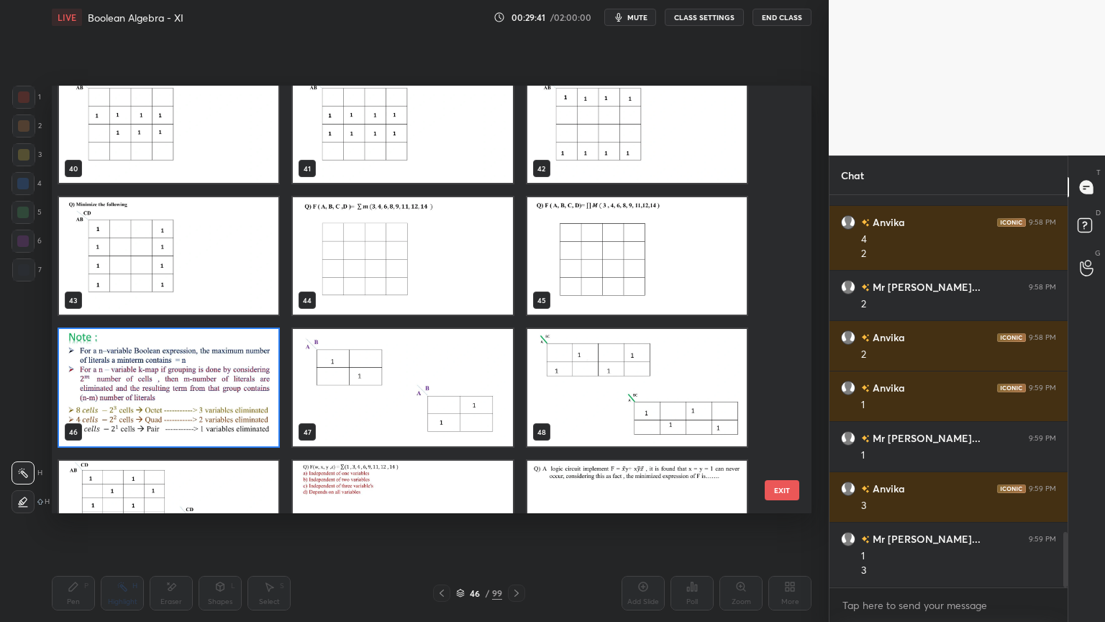
click at [219, 428] on img "grid" at bounding box center [168, 387] width 219 height 117
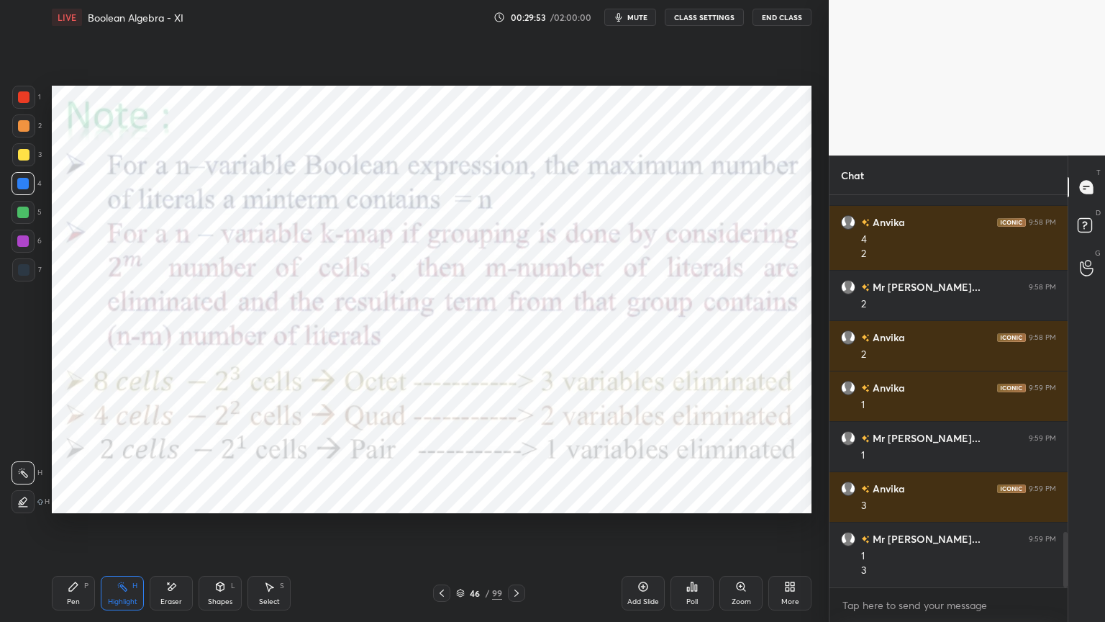
click at [215, 530] on div "Shapes" at bounding box center [220, 601] width 24 height 7
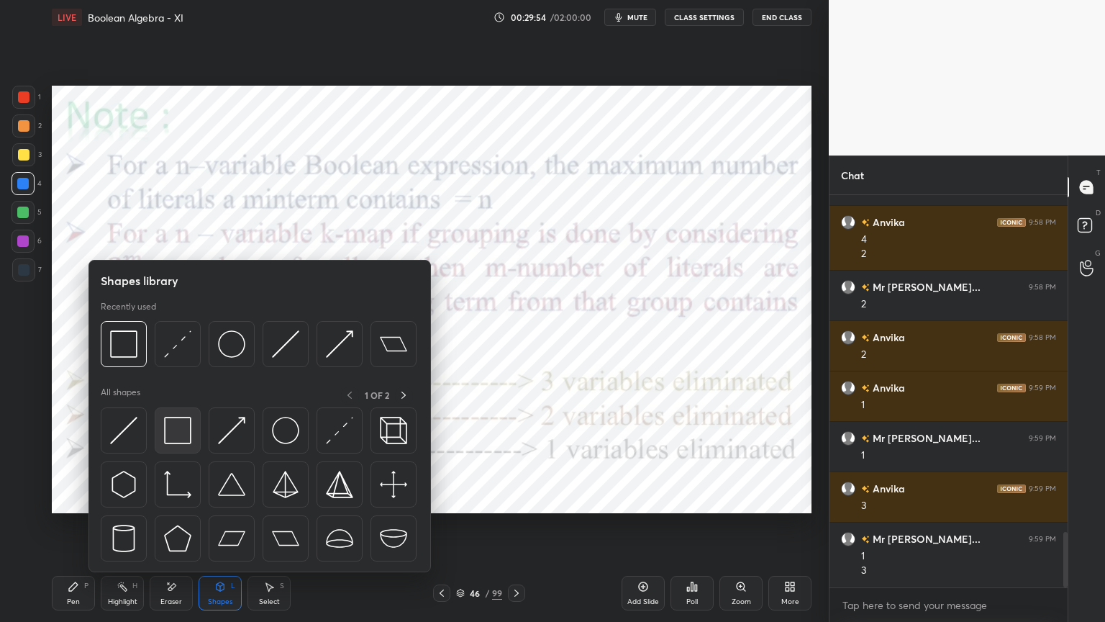
click at [179, 431] on img at bounding box center [177, 430] width 27 height 27
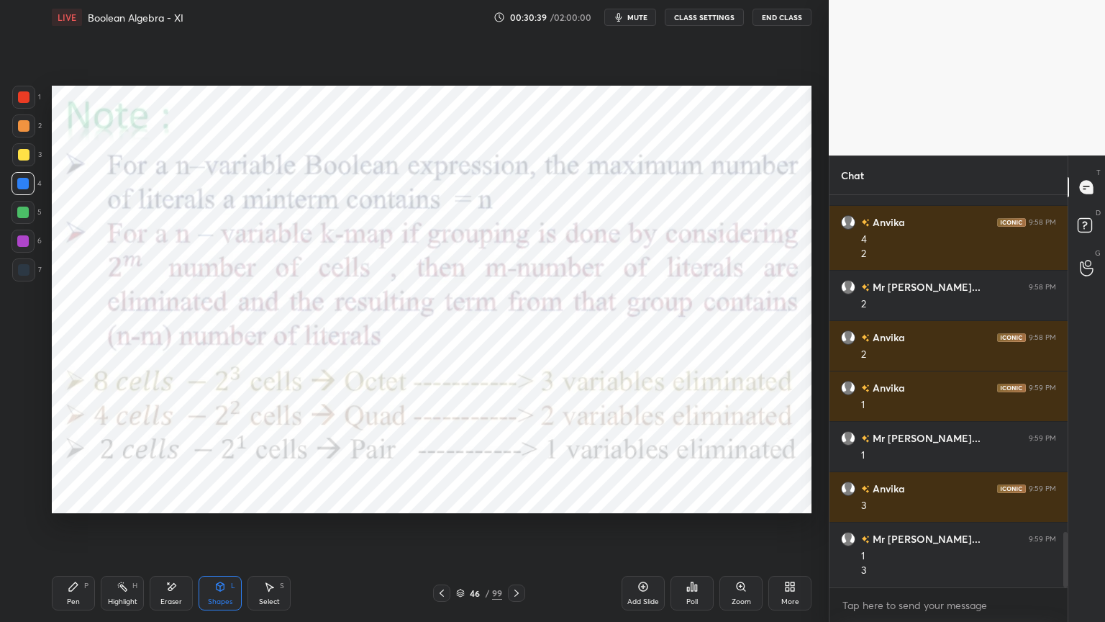
click at [73, 530] on div "Pen" at bounding box center [73, 601] width 13 height 7
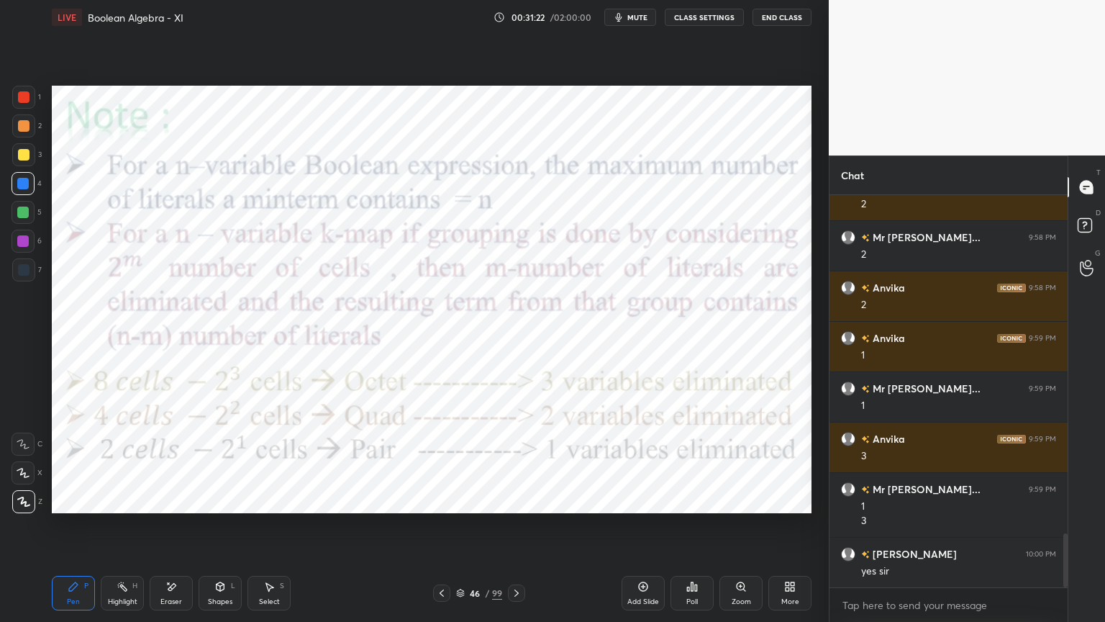
scroll to position [2472, 0]
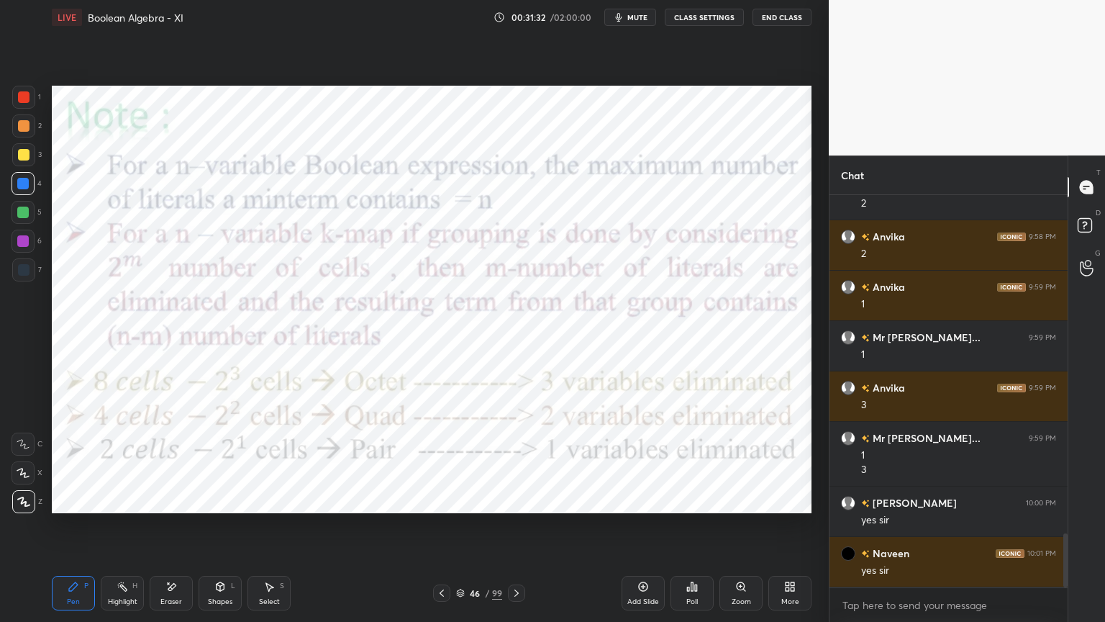
click at [23, 243] on div at bounding box center [23, 241] width 12 height 12
click at [27, 242] on div at bounding box center [23, 241] width 12 height 12
click at [130, 530] on div "Highlight" at bounding box center [123, 601] width 30 height 7
click at [75, 530] on icon at bounding box center [73, 586] width 9 height 9
click at [124, 530] on div "Highlight" at bounding box center [123, 601] width 30 height 7
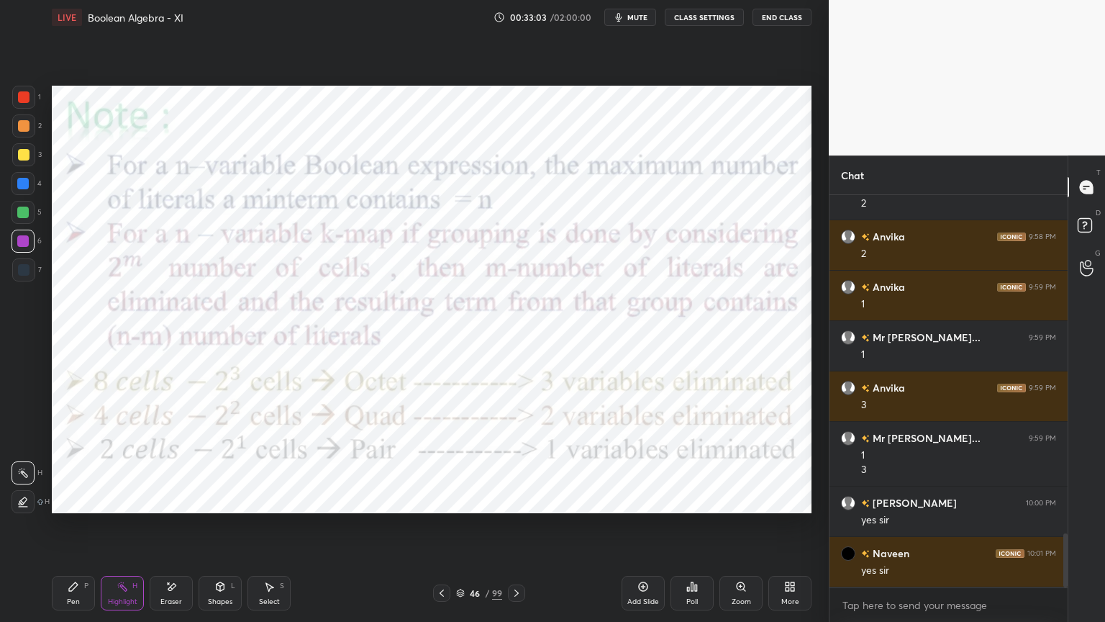
click at [463, 530] on icon at bounding box center [460, 595] width 7 height 2
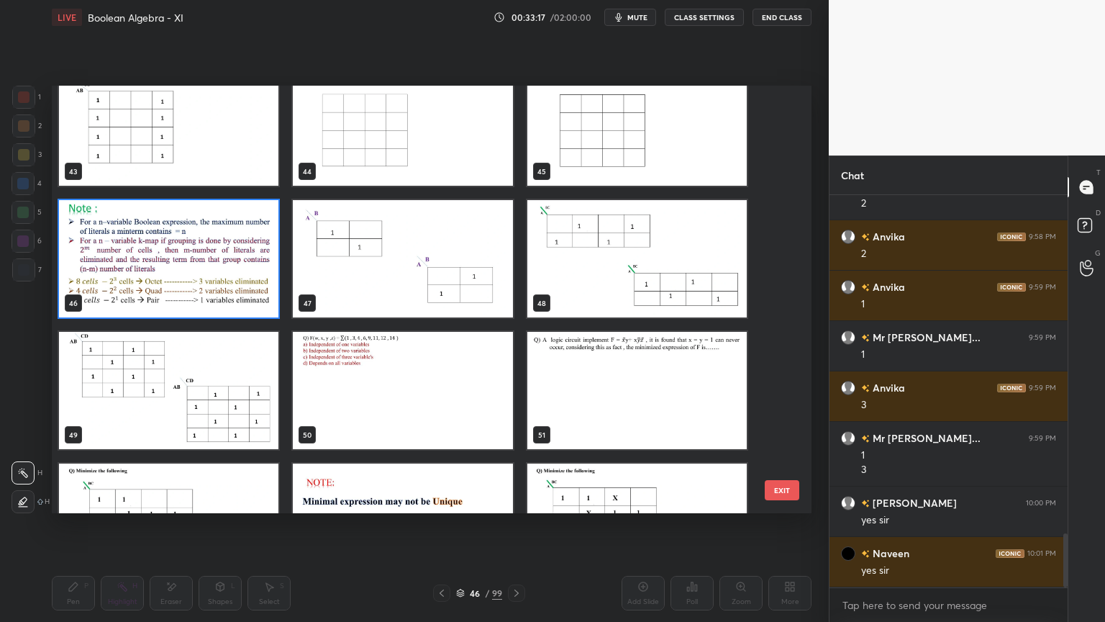
scroll to position [1879, 0]
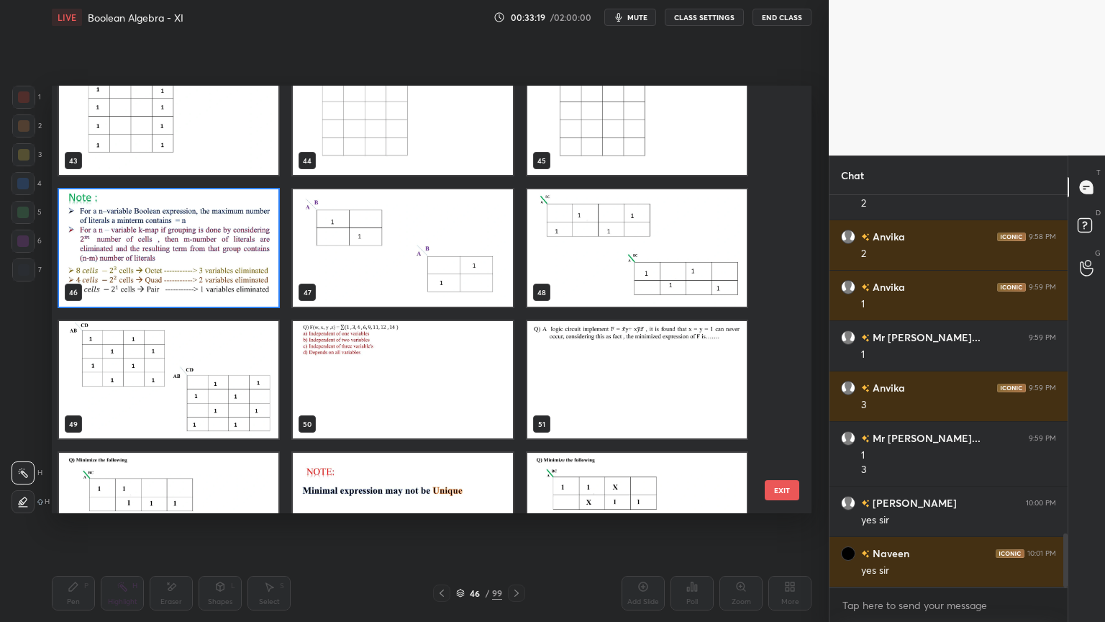
click at [421, 364] on img "grid" at bounding box center [402, 379] width 219 height 117
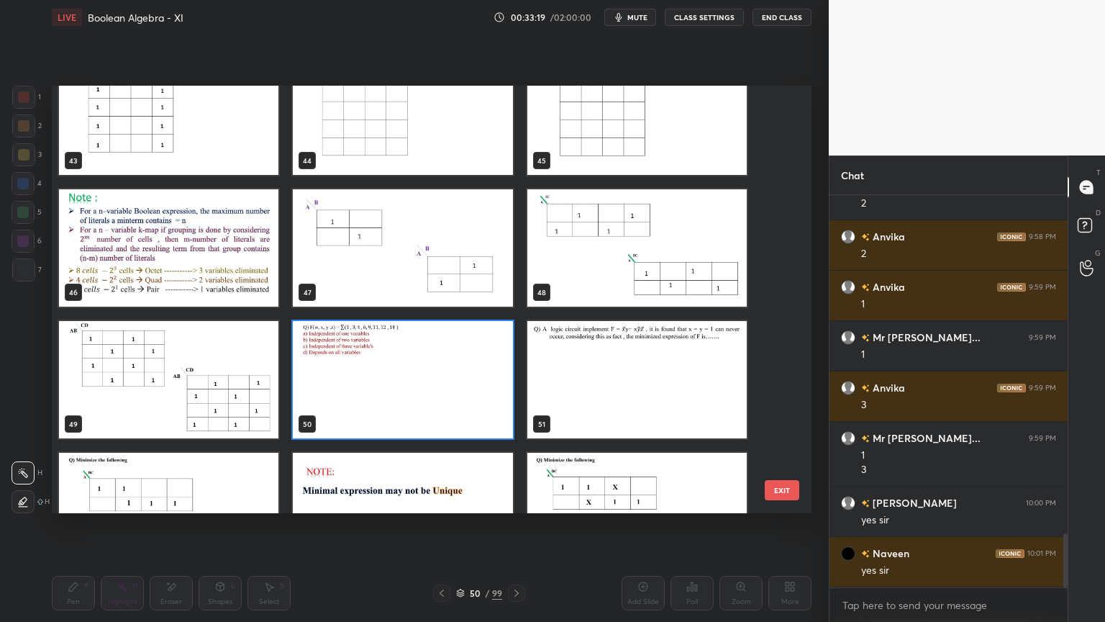
click at [421, 366] on img "grid" at bounding box center [402, 379] width 219 height 117
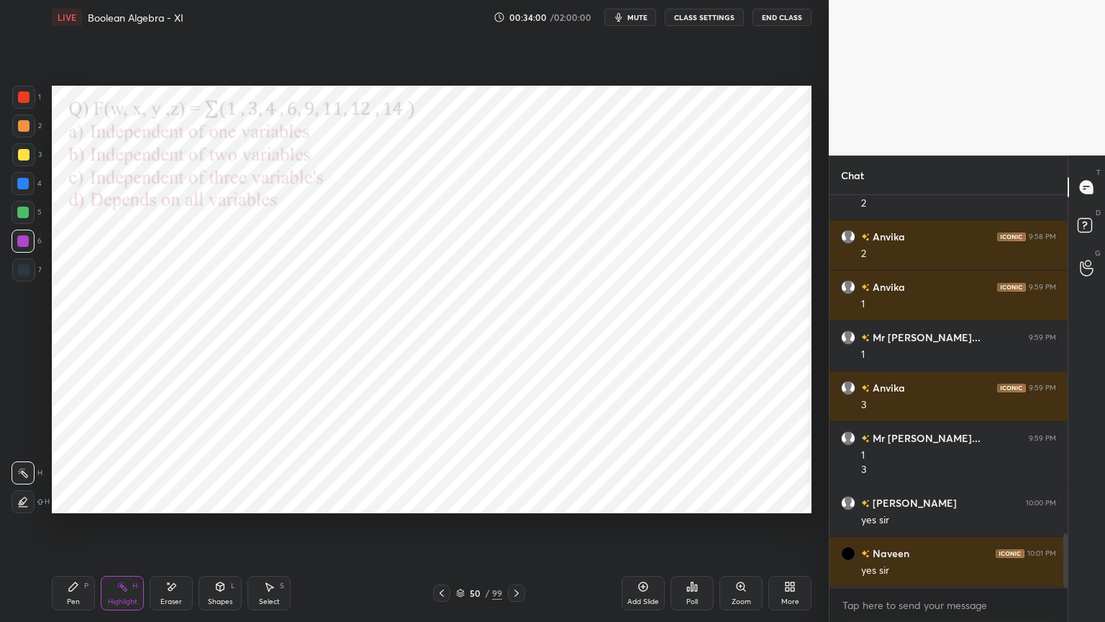
click at [24, 184] on div at bounding box center [23, 184] width 12 height 12
click at [225, 530] on div "Shapes" at bounding box center [220, 601] width 24 height 7
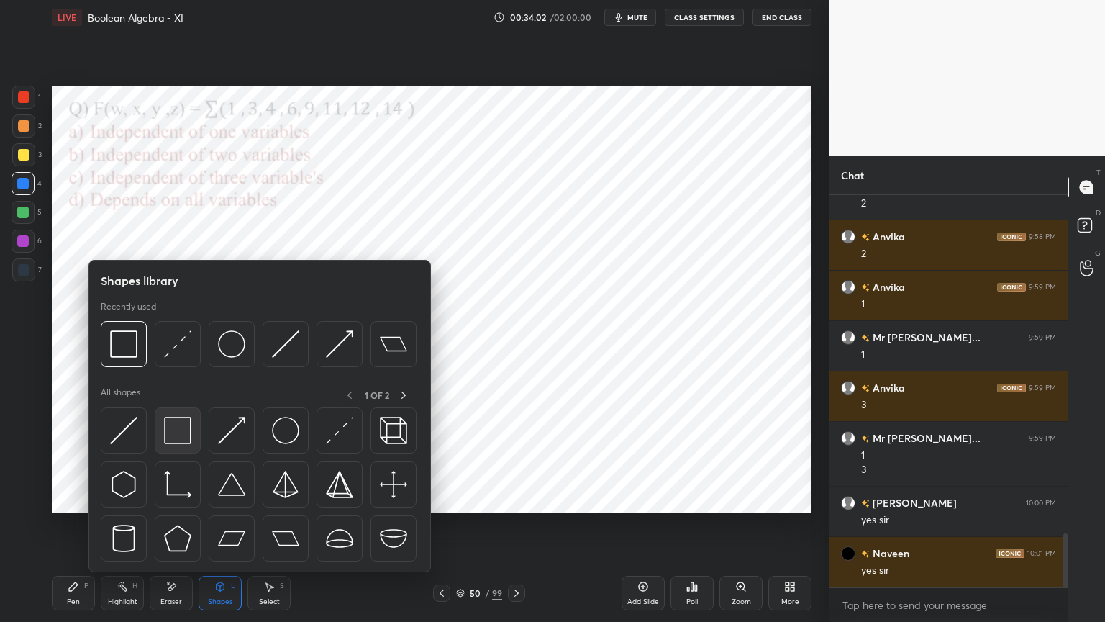
click at [178, 435] on img at bounding box center [177, 430] width 27 height 27
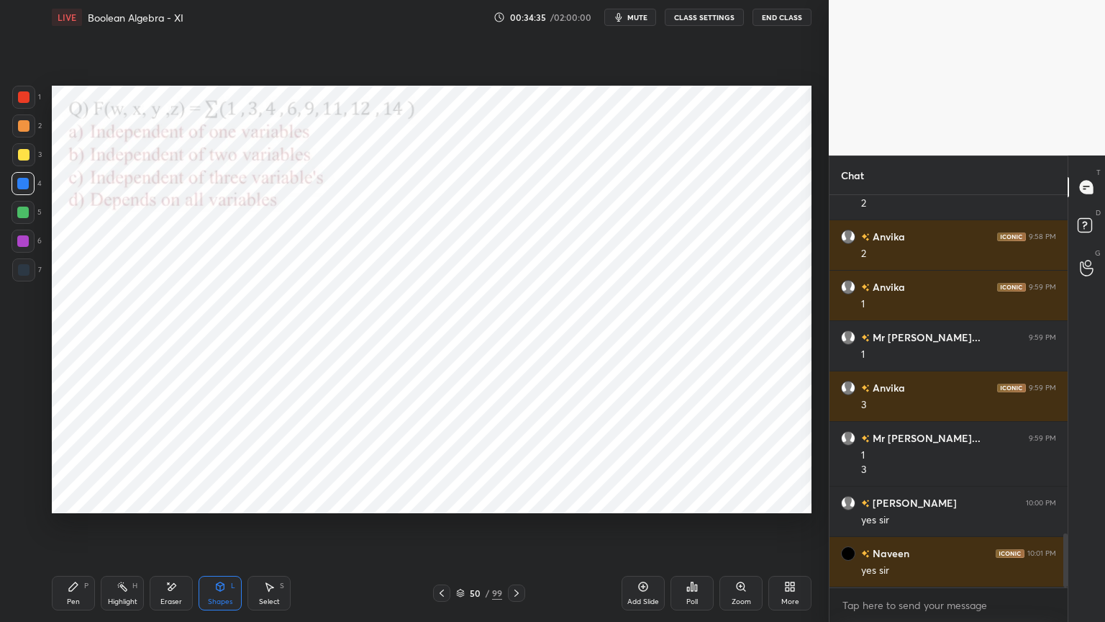
click at [81, 530] on div "Pen P" at bounding box center [73, 593] width 43 height 35
click at [23, 240] on div at bounding box center [23, 241] width 12 height 12
click at [271, 530] on icon at bounding box center [269, 587] width 12 height 12
click at [574, 417] on div "0 ° Undo Copy Duplicate Duplicate to new slide Delete" at bounding box center [432, 299] width 760 height 427
click at [77, 530] on icon at bounding box center [74, 587] width 12 height 12
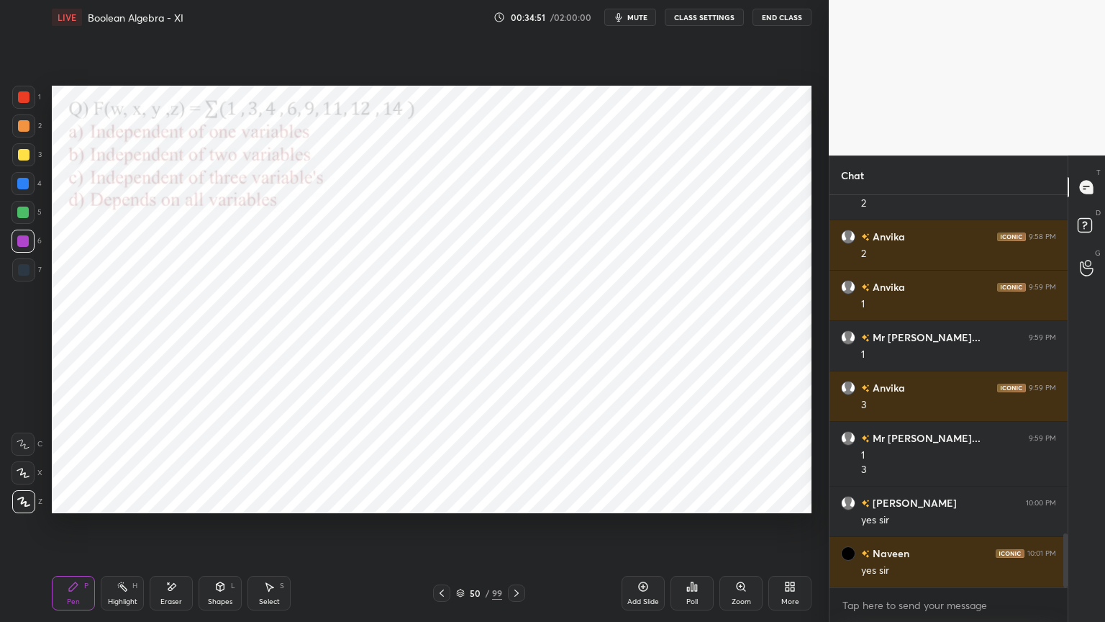
click at [19, 475] on icon at bounding box center [23, 473] width 13 height 10
click at [24, 101] on div at bounding box center [24, 97] width 12 height 12
click at [27, 504] on icon at bounding box center [24, 501] width 12 height 9
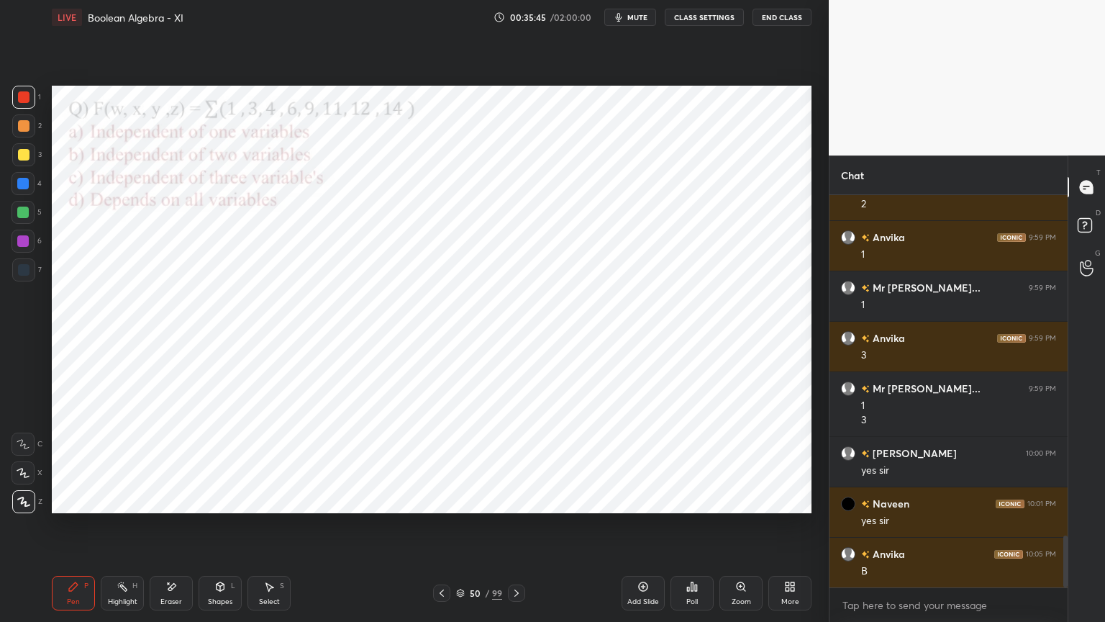
scroll to position [2573, 0]
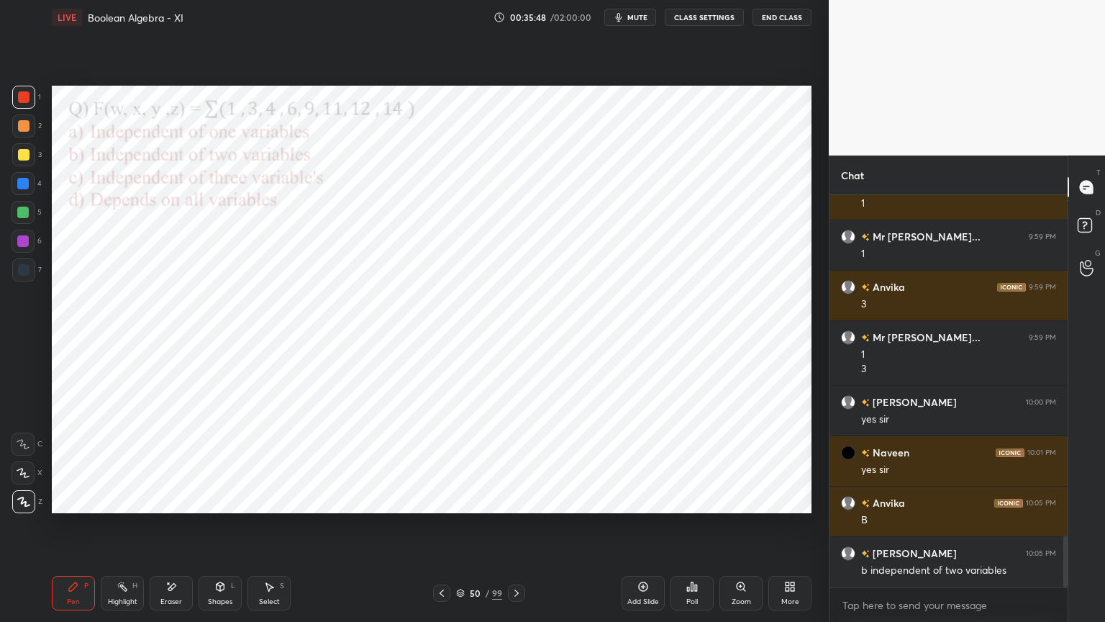
click at [209, 530] on div "Shapes L" at bounding box center [220, 593] width 43 height 35
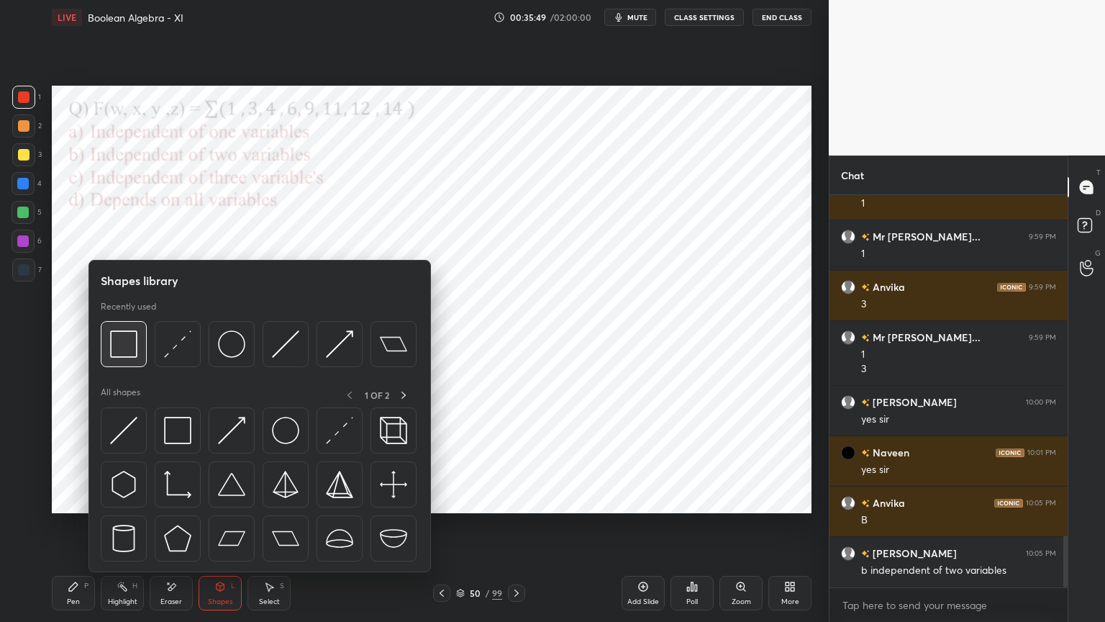
click at [132, 354] on img at bounding box center [123, 343] width 27 height 27
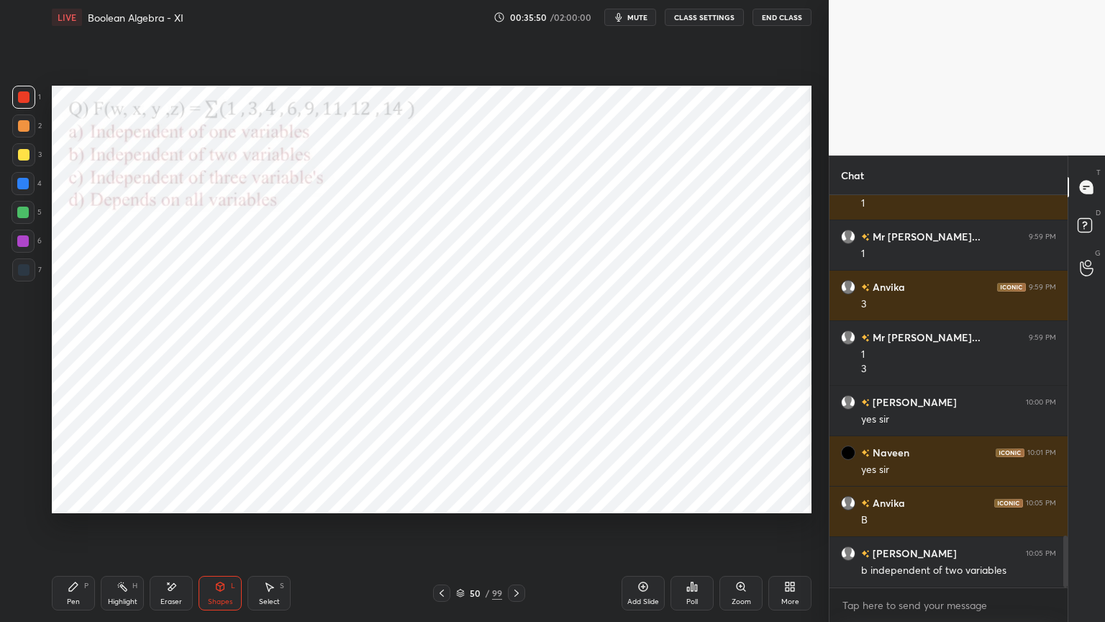
click at [23, 213] on div at bounding box center [23, 213] width 12 height 12
click at [69, 530] on icon at bounding box center [73, 586] width 9 height 9
click at [26, 186] on div at bounding box center [23, 184] width 12 height 12
click at [23, 243] on div at bounding box center [23, 241] width 12 height 12
click at [23, 276] on div at bounding box center [23, 269] width 23 height 23
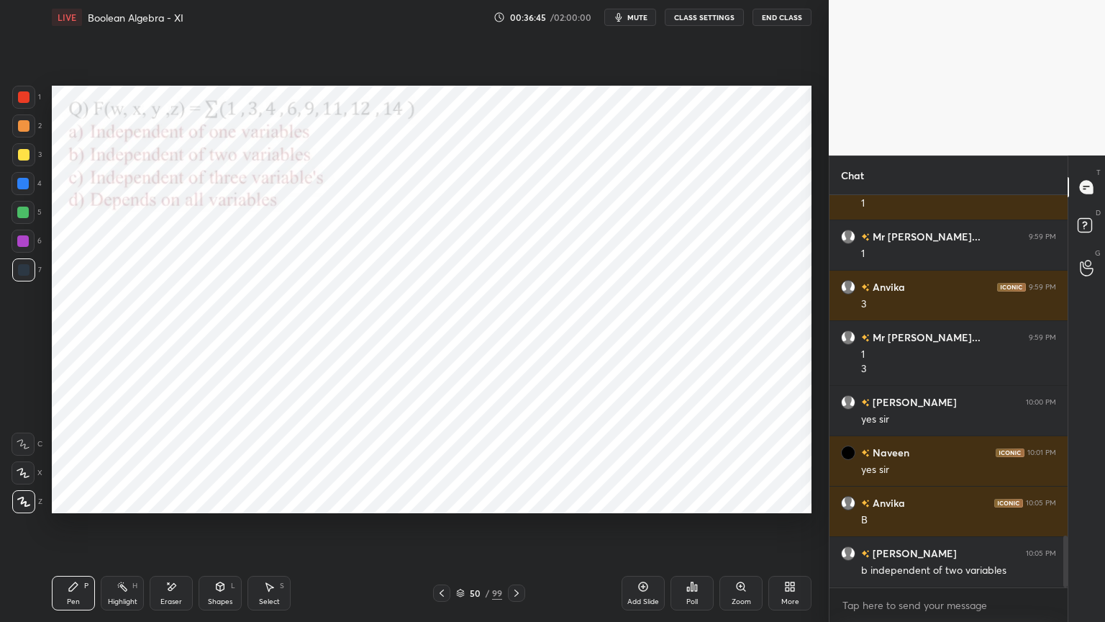
click at [26, 187] on div at bounding box center [23, 184] width 12 height 12
click at [21, 210] on div at bounding box center [23, 213] width 12 height 12
click at [459, 530] on icon at bounding box center [460, 593] width 9 height 9
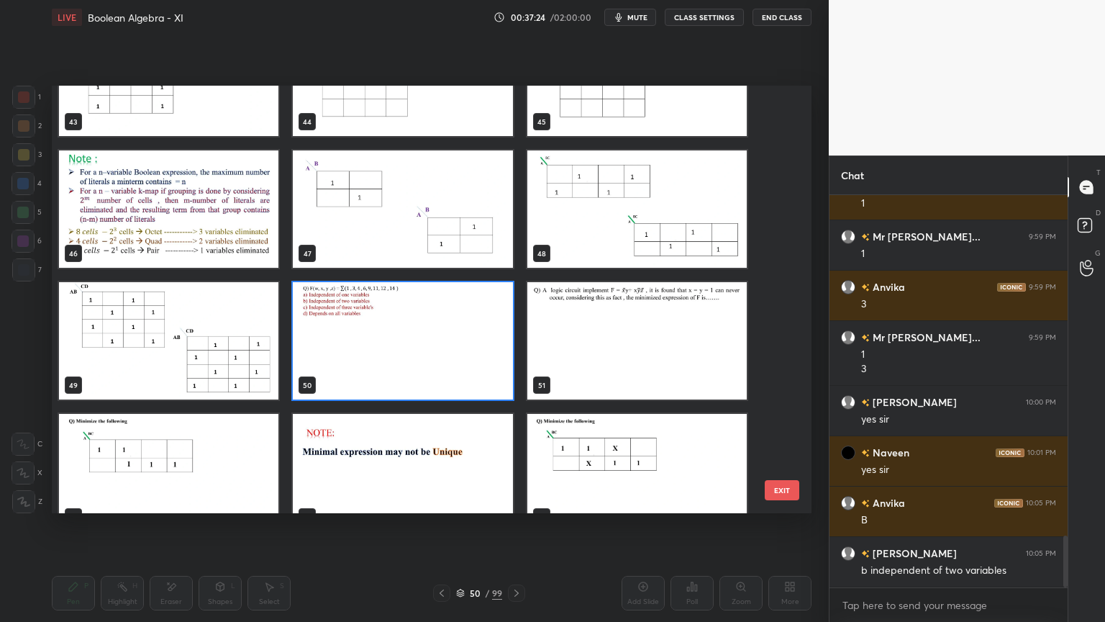
scroll to position [1929, 0]
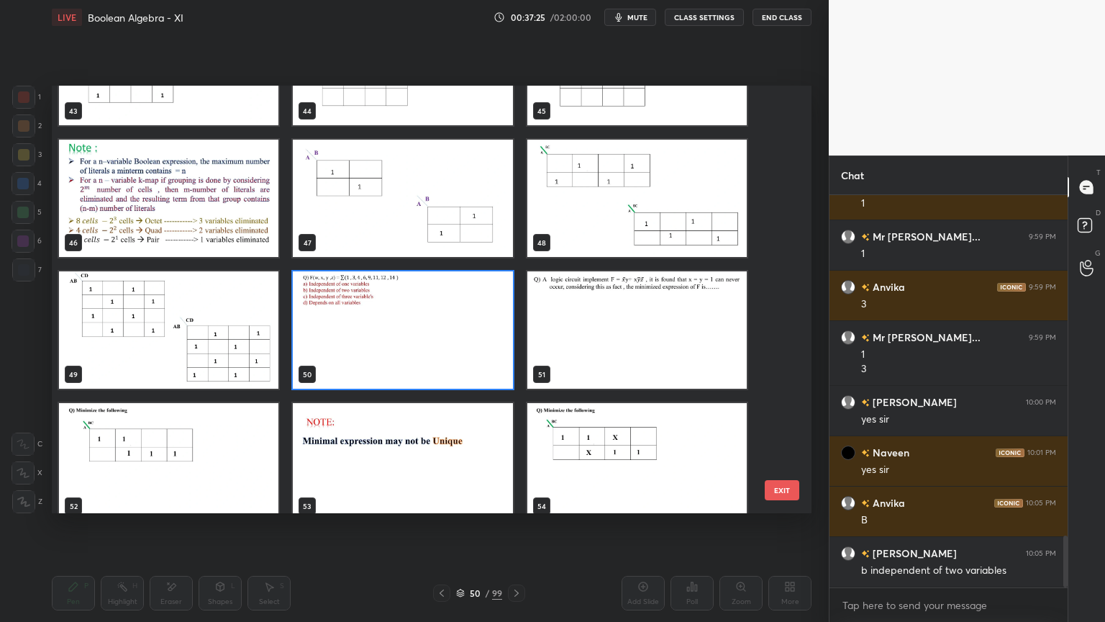
click at [653, 342] on img "grid" at bounding box center [636, 329] width 219 height 117
click at [653, 343] on img "grid" at bounding box center [636, 329] width 219 height 117
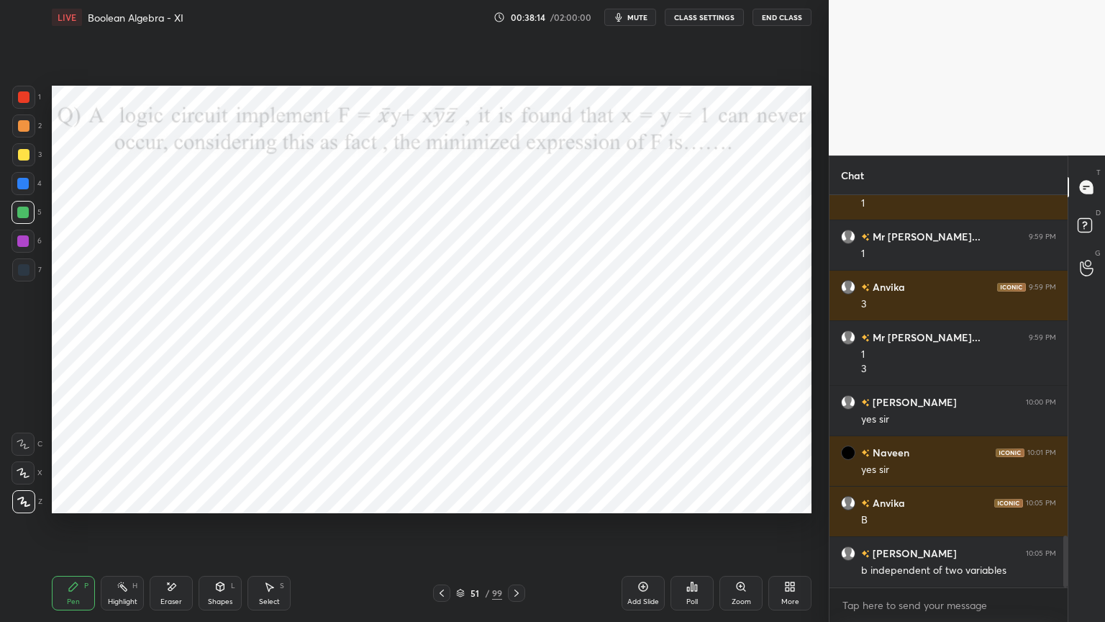
click at [27, 190] on div at bounding box center [23, 183] width 23 height 23
click at [24, 477] on icon at bounding box center [23, 472] width 12 height 9
click at [227, 530] on div "Shapes" at bounding box center [220, 601] width 24 height 7
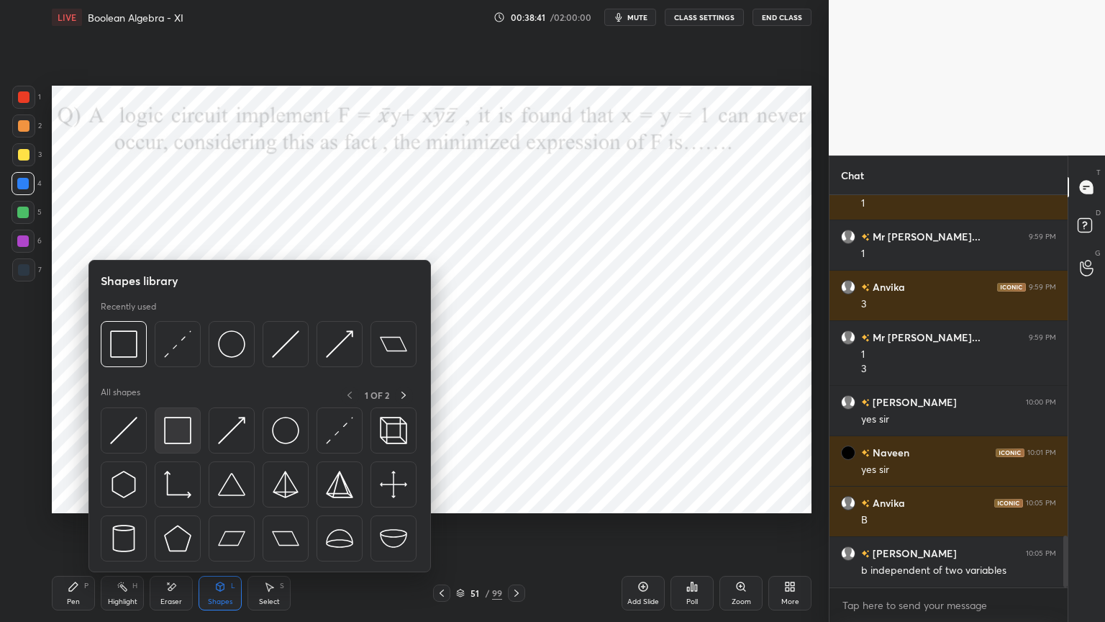
click at [181, 432] on img at bounding box center [177, 430] width 27 height 27
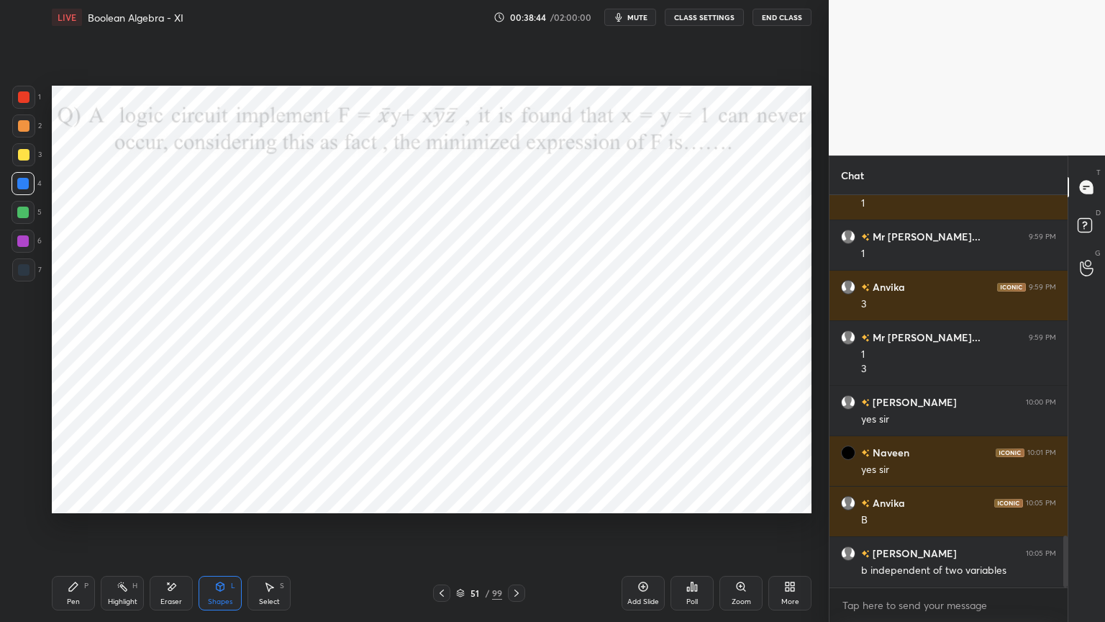
click at [73, 530] on div "Pen" at bounding box center [73, 601] width 13 height 7
click at [24, 244] on div at bounding box center [23, 241] width 12 height 12
click at [19, 478] on div at bounding box center [23, 472] width 23 height 23
click at [30, 190] on div at bounding box center [23, 183] width 23 height 23
click at [28, 480] on div at bounding box center [23, 472] width 23 height 23
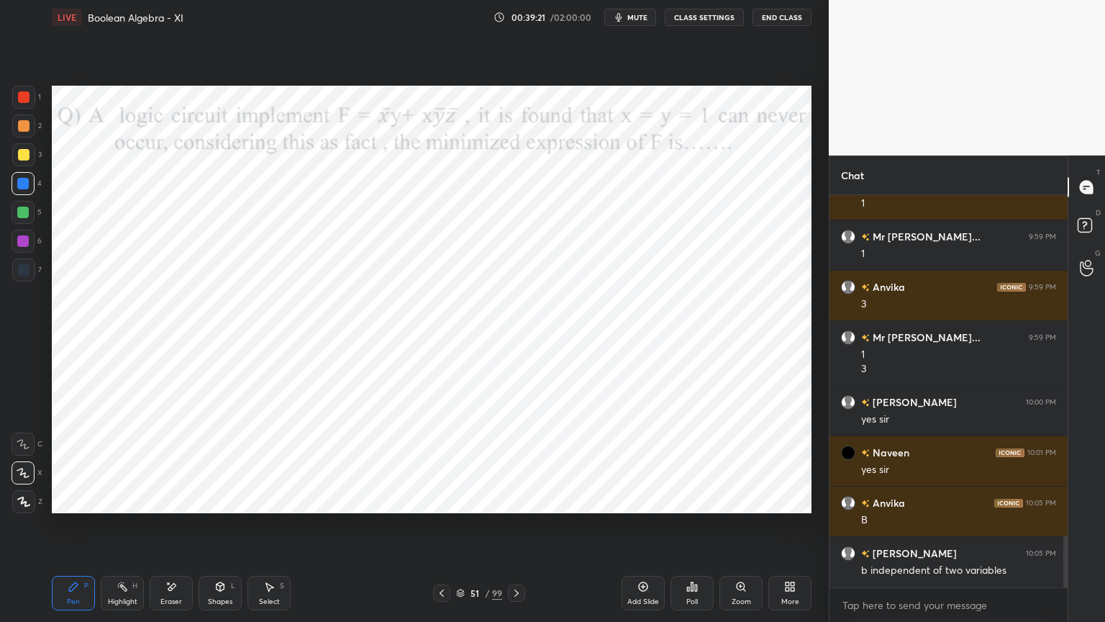
click at [181, 530] on div "Eraser" at bounding box center [171, 593] width 43 height 35
click at [77, 530] on div "Pen P" at bounding box center [73, 593] width 43 height 35
click at [29, 245] on div at bounding box center [23, 241] width 23 height 23
click at [228, 530] on div "Shapes" at bounding box center [220, 601] width 24 height 7
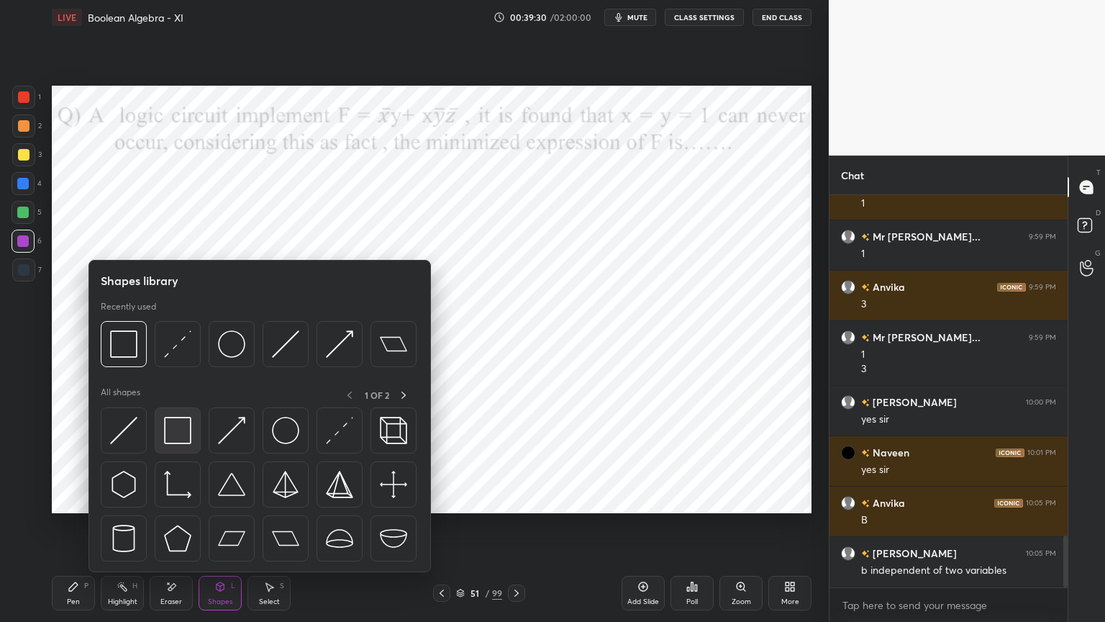
click at [186, 434] on img at bounding box center [177, 430] width 27 height 27
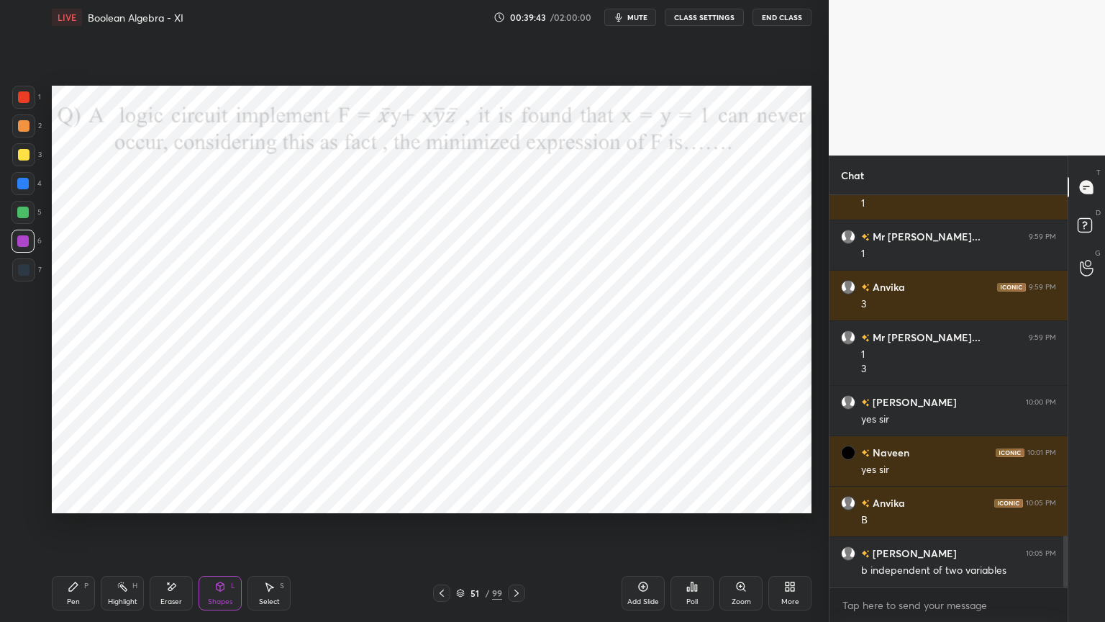
click at [79, 530] on div "Pen P" at bounding box center [73, 593] width 43 height 35
click at [24, 183] on div at bounding box center [23, 184] width 12 height 12
click at [22, 502] on icon at bounding box center [24, 501] width 12 height 9
click at [186, 530] on div "Eraser" at bounding box center [171, 593] width 43 height 35
click at [83, 530] on div "Pen P" at bounding box center [73, 593] width 43 height 35
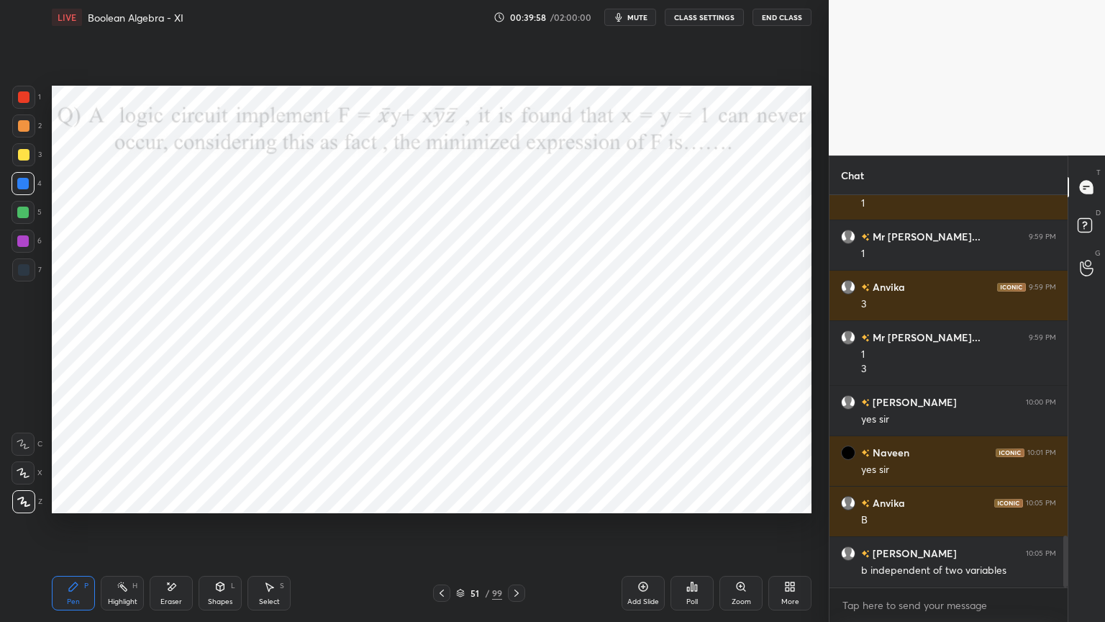
click at [23, 245] on div at bounding box center [23, 241] width 12 height 12
click at [28, 273] on div at bounding box center [24, 270] width 12 height 12
click at [25, 186] on div at bounding box center [23, 184] width 12 height 12
click at [124, 530] on div "Highlight" at bounding box center [123, 601] width 30 height 7
click at [30, 244] on div at bounding box center [23, 241] width 23 height 23
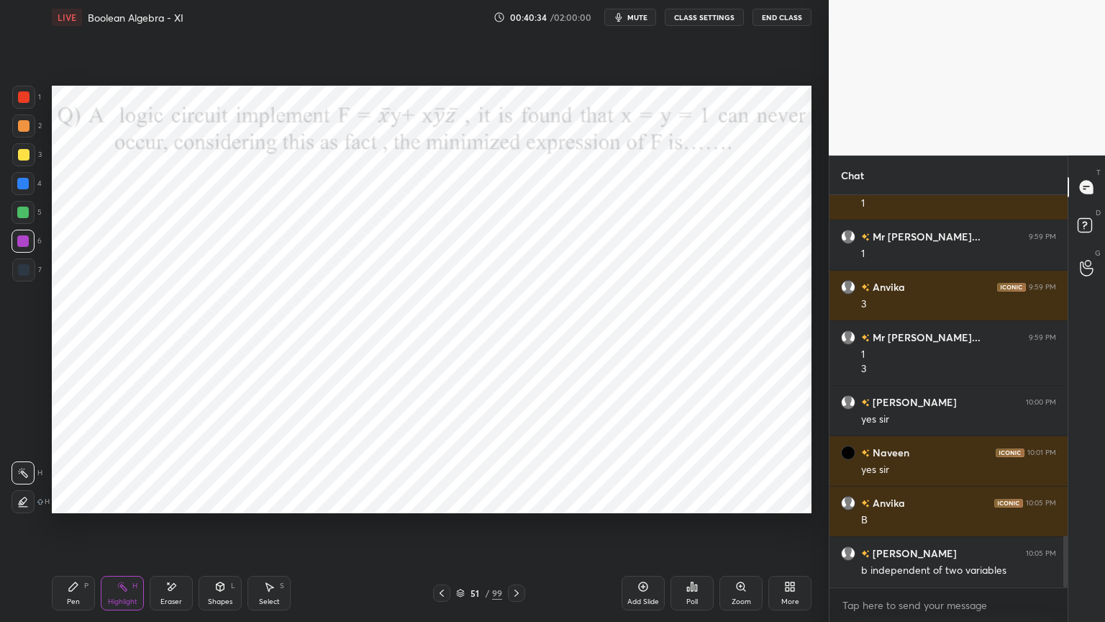
click at [72, 530] on icon at bounding box center [73, 586] width 9 height 9
click at [24, 102] on div at bounding box center [24, 97] width 12 height 12
click at [19, 246] on div at bounding box center [23, 241] width 12 height 12
click at [268, 530] on div "Select S" at bounding box center [269, 593] width 43 height 35
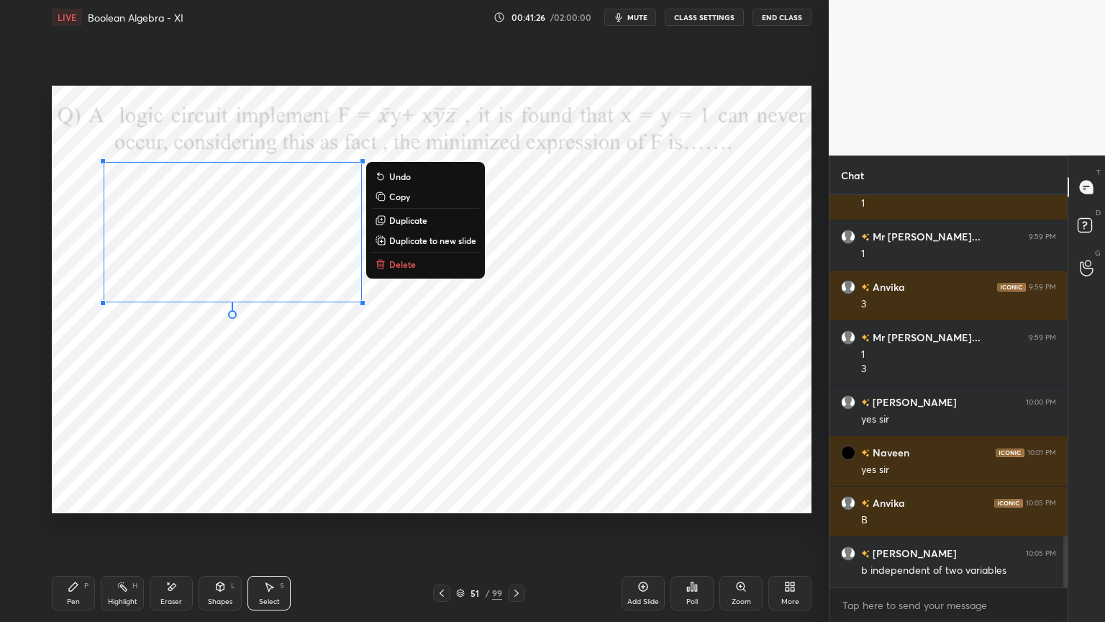
click at [202, 380] on div "0 ° Undo Copy Duplicate Duplicate to new slide Delete" at bounding box center [432, 299] width 760 height 427
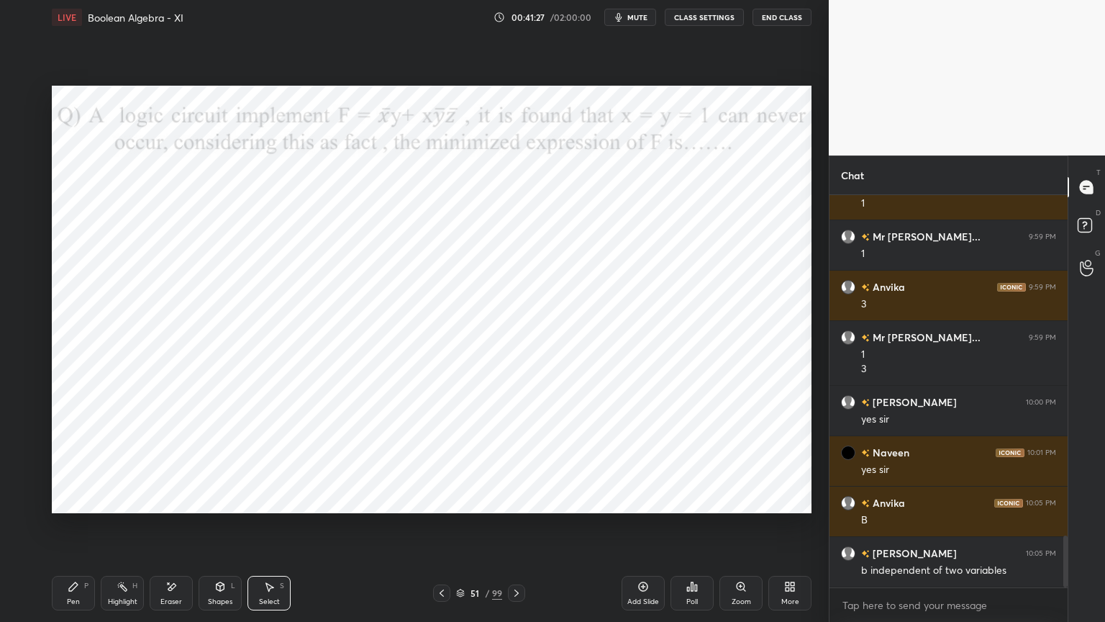
click at [60, 530] on div "Pen P" at bounding box center [73, 593] width 43 height 35
click at [19, 186] on div at bounding box center [23, 184] width 12 height 12
click at [215, 530] on div "Shapes" at bounding box center [220, 601] width 24 height 7
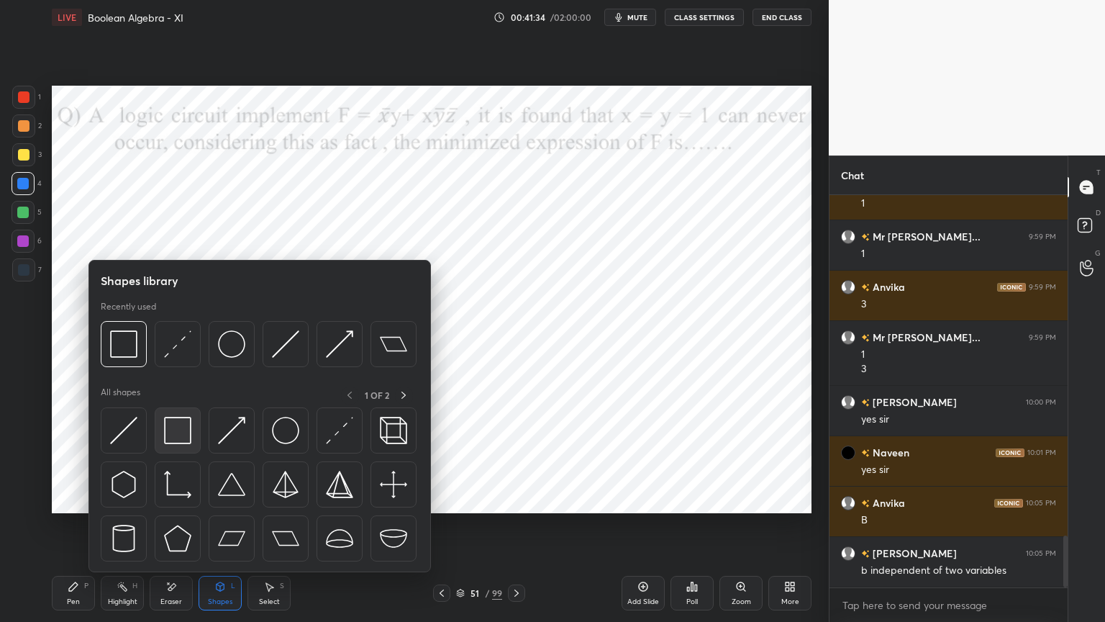
click at [184, 434] on img at bounding box center [177, 430] width 27 height 27
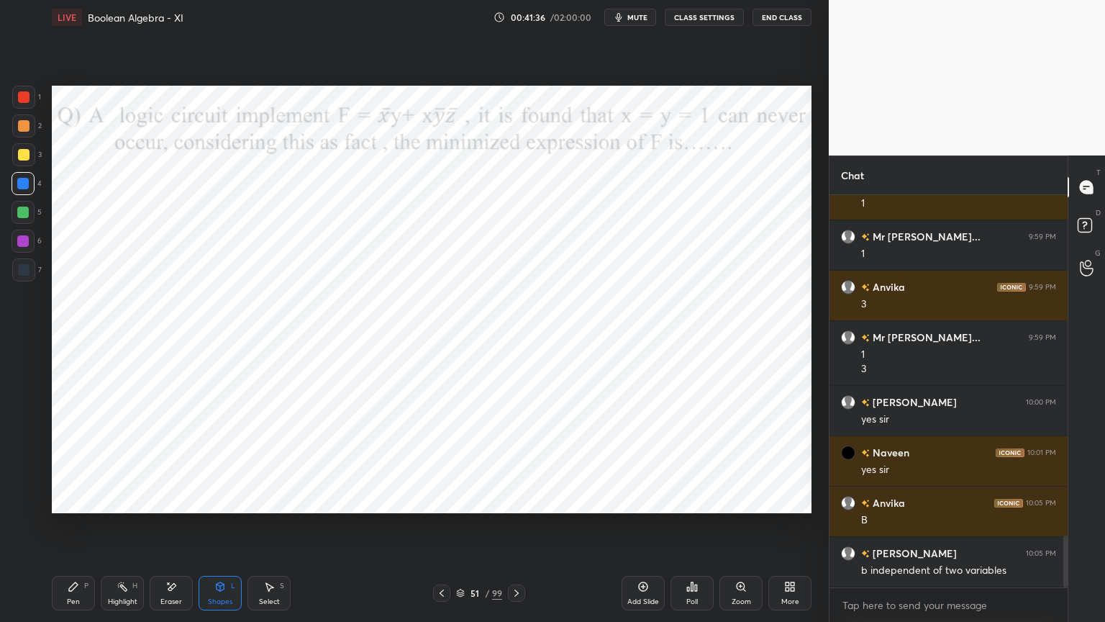
click at [27, 268] on div at bounding box center [24, 270] width 12 height 12
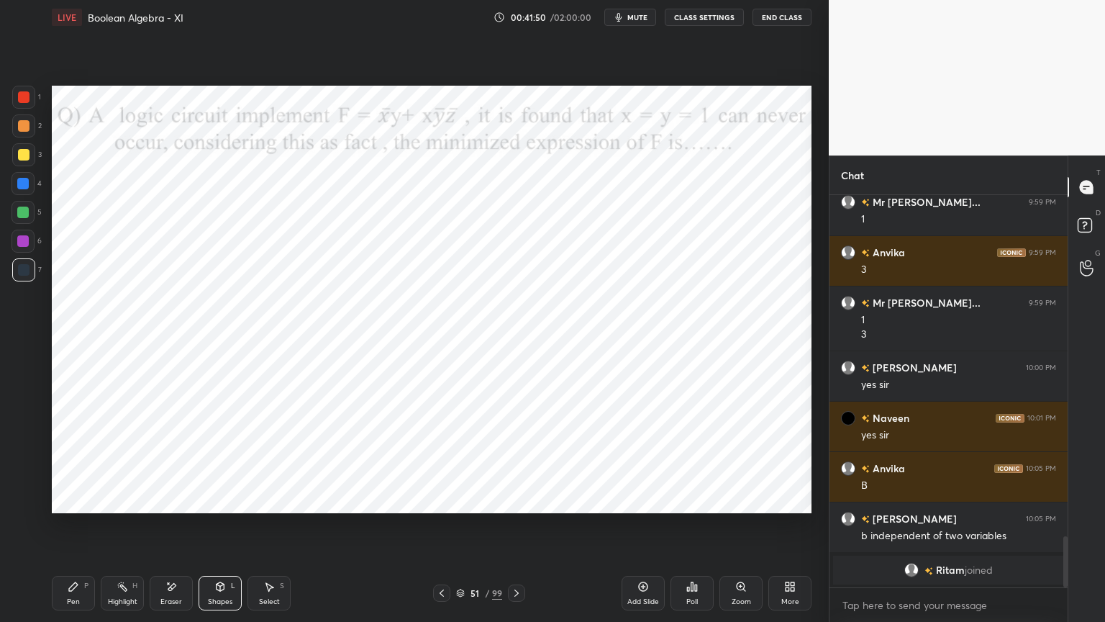
click at [69, 530] on div "Pen" at bounding box center [73, 601] width 13 height 7
click at [26, 476] on icon at bounding box center [23, 472] width 12 height 9
click at [23, 248] on div at bounding box center [23, 241] width 23 height 23
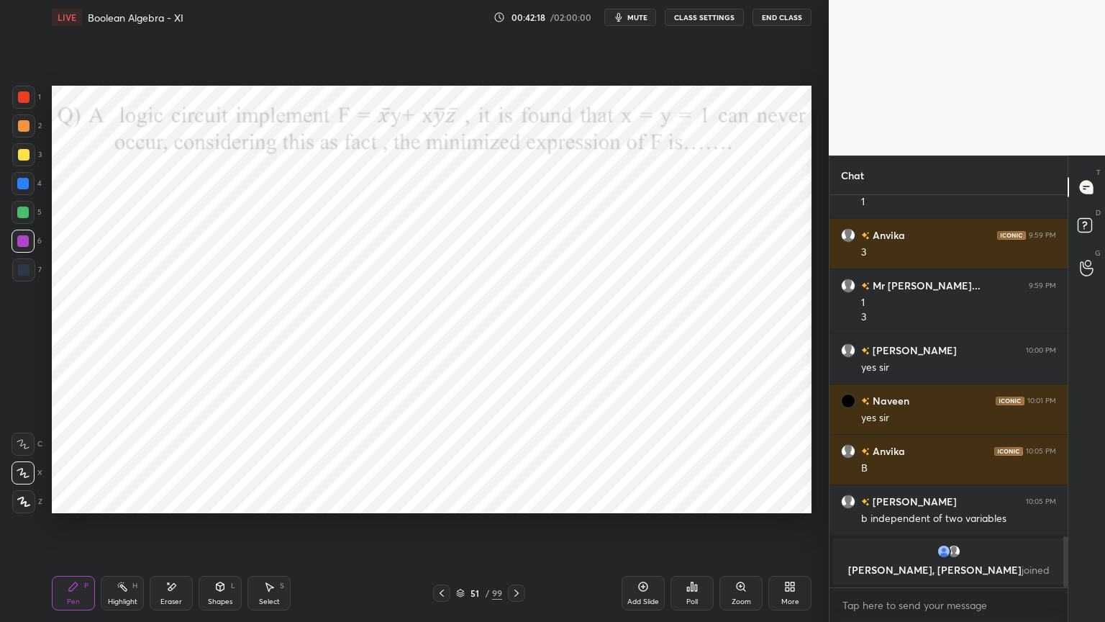
click at [25, 100] on div at bounding box center [24, 97] width 12 height 12
click at [24, 130] on div at bounding box center [24, 126] width 12 height 12
click at [24, 501] on icon at bounding box center [24, 501] width 12 height 9
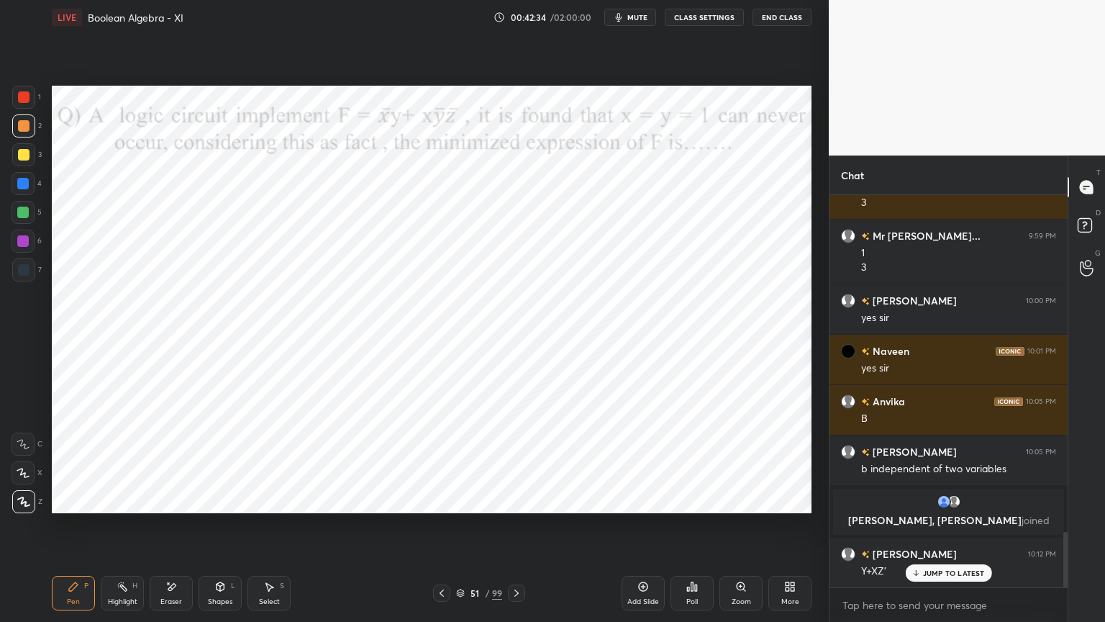
click at [209, 530] on div "Shapes L" at bounding box center [220, 593] width 43 height 35
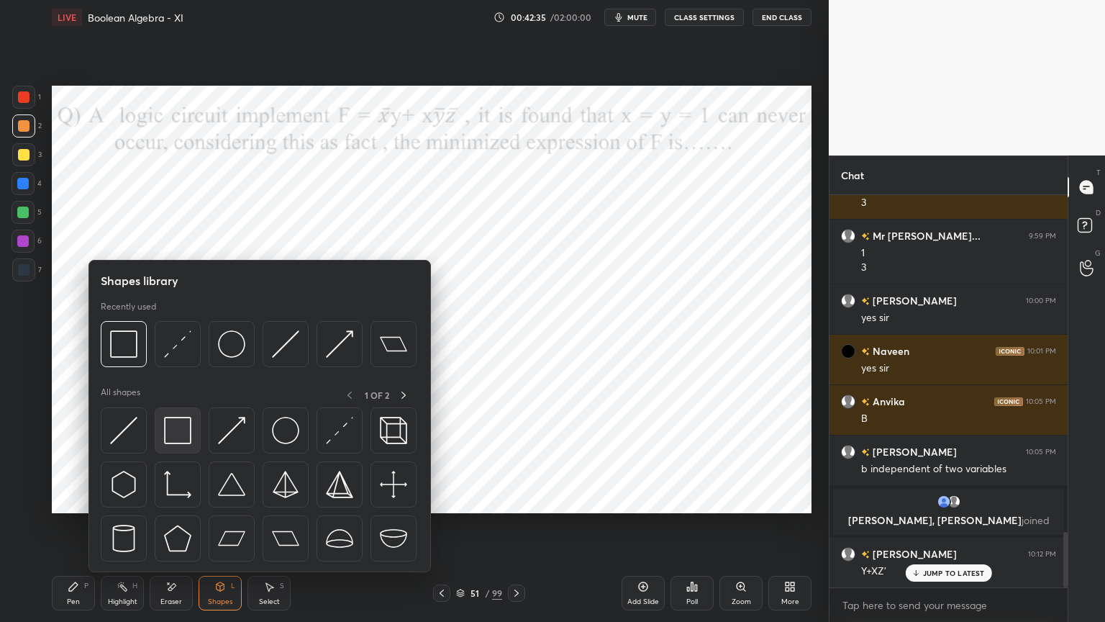
click at [183, 434] on img at bounding box center [177, 430] width 27 height 27
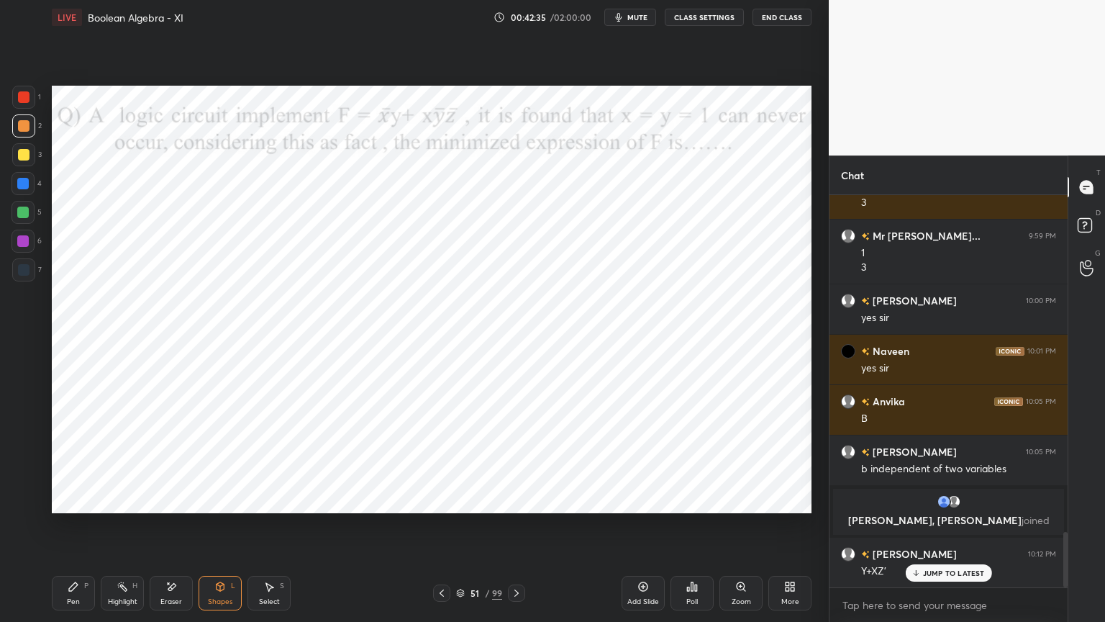
click at [20, 240] on div at bounding box center [23, 241] width 12 height 12
click at [71, 530] on div "Pen" at bounding box center [73, 601] width 13 height 7
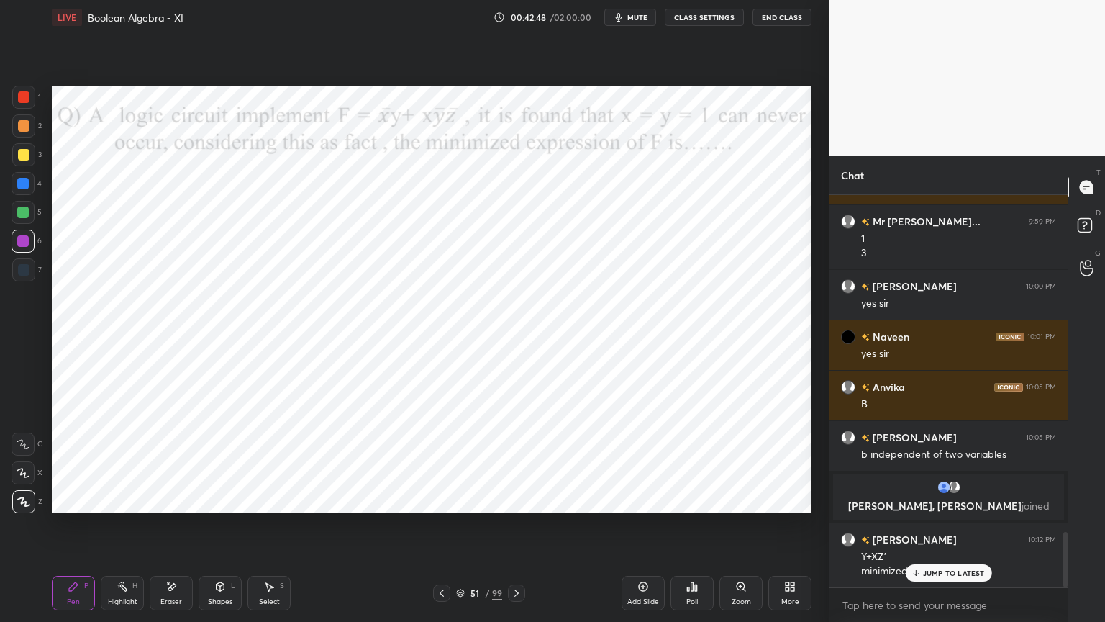
click at [17, 188] on div at bounding box center [23, 183] width 23 height 23
click at [215, 530] on div "Shapes" at bounding box center [220, 601] width 24 height 7
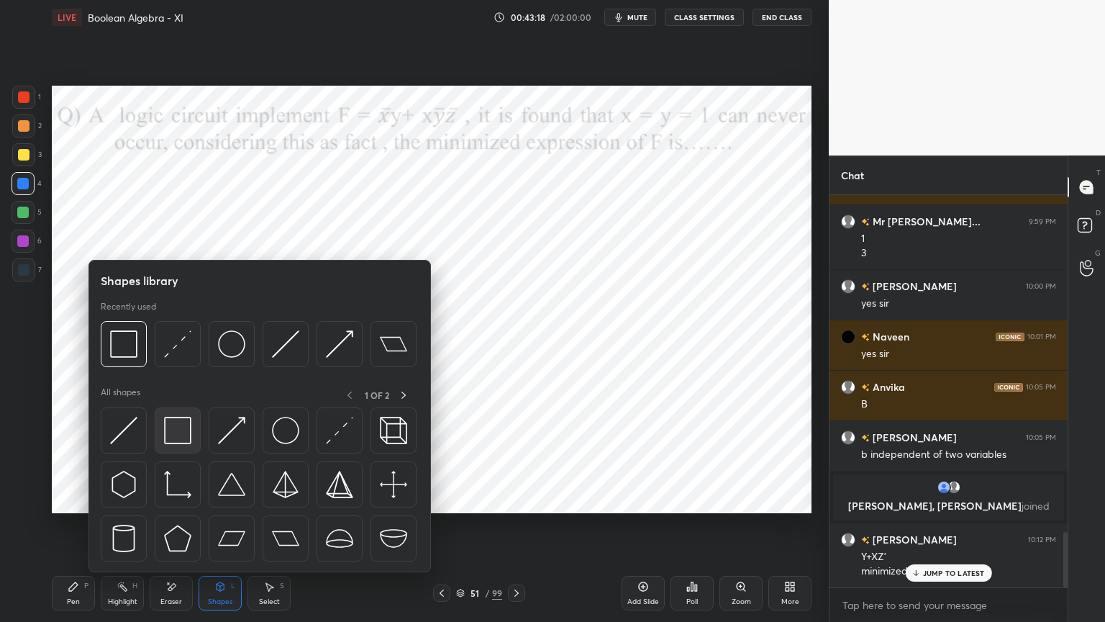
click at [181, 440] on img at bounding box center [177, 430] width 27 height 27
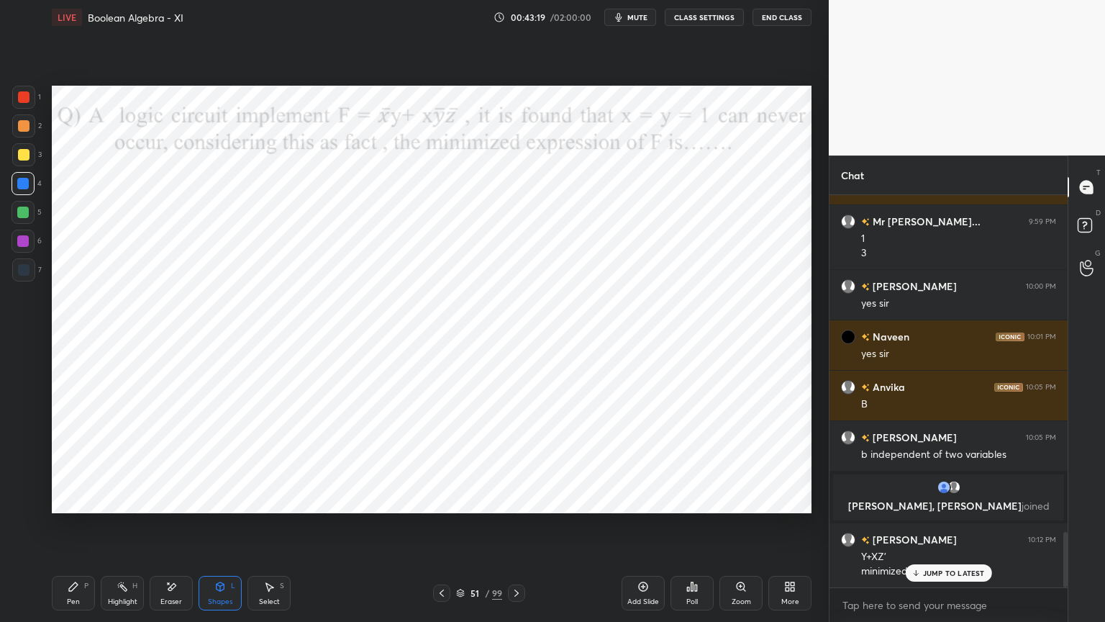
click at [17, 244] on div at bounding box center [23, 241] width 23 height 23
click at [85, 530] on div "Pen P" at bounding box center [73, 593] width 43 height 35
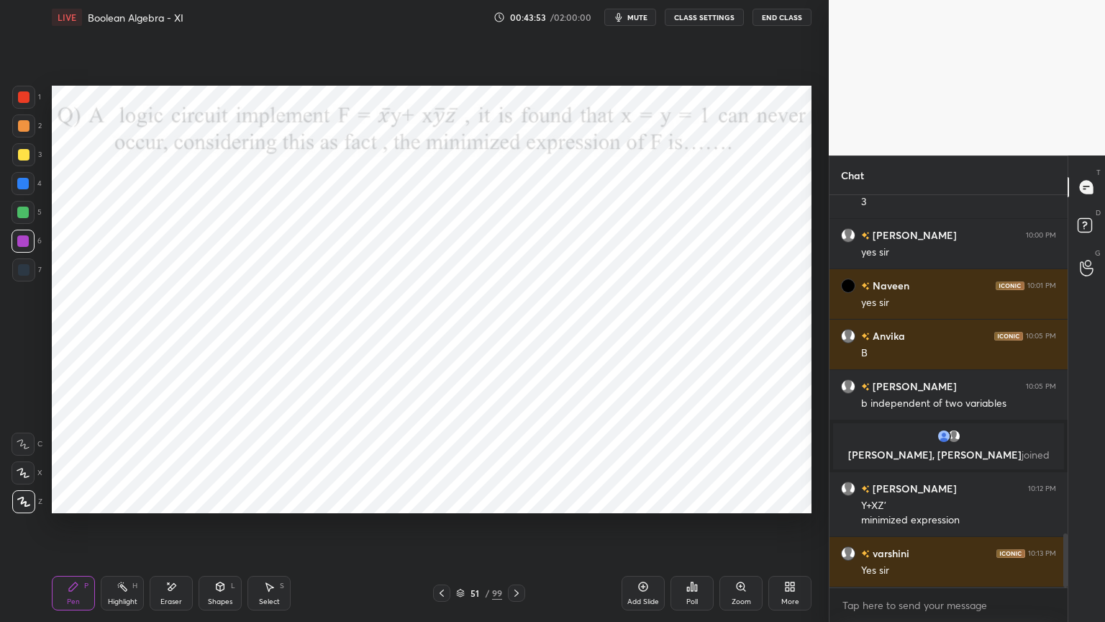
click at [522, 530] on icon at bounding box center [517, 593] width 12 height 12
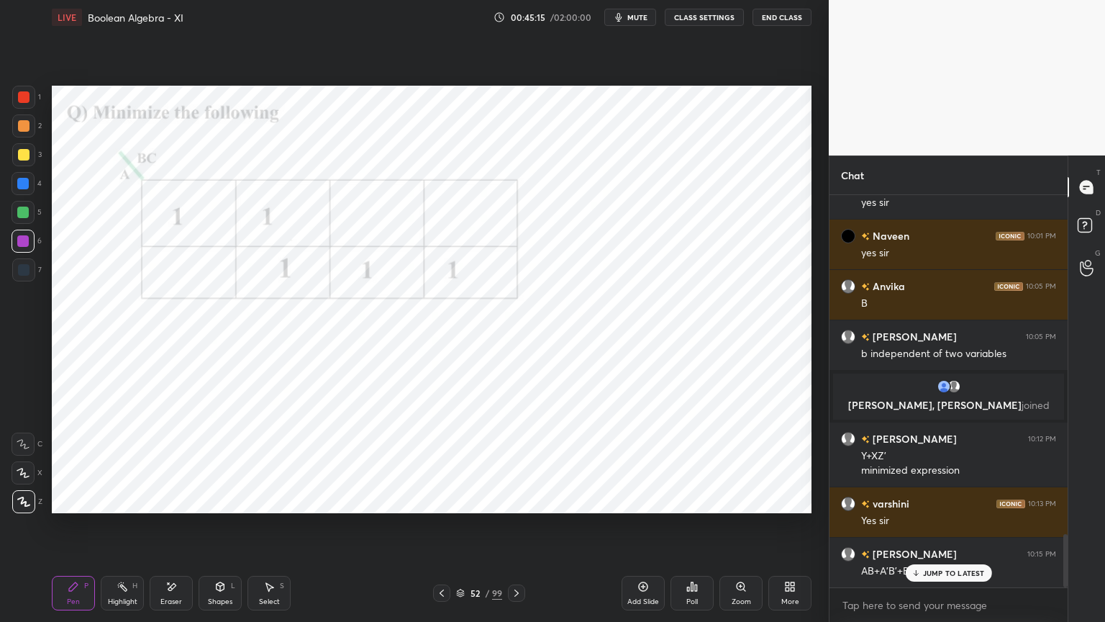
click at [941, 530] on p "JUMP TO LATEST" at bounding box center [954, 572] width 62 height 9
click at [26, 508] on div at bounding box center [23, 501] width 23 height 23
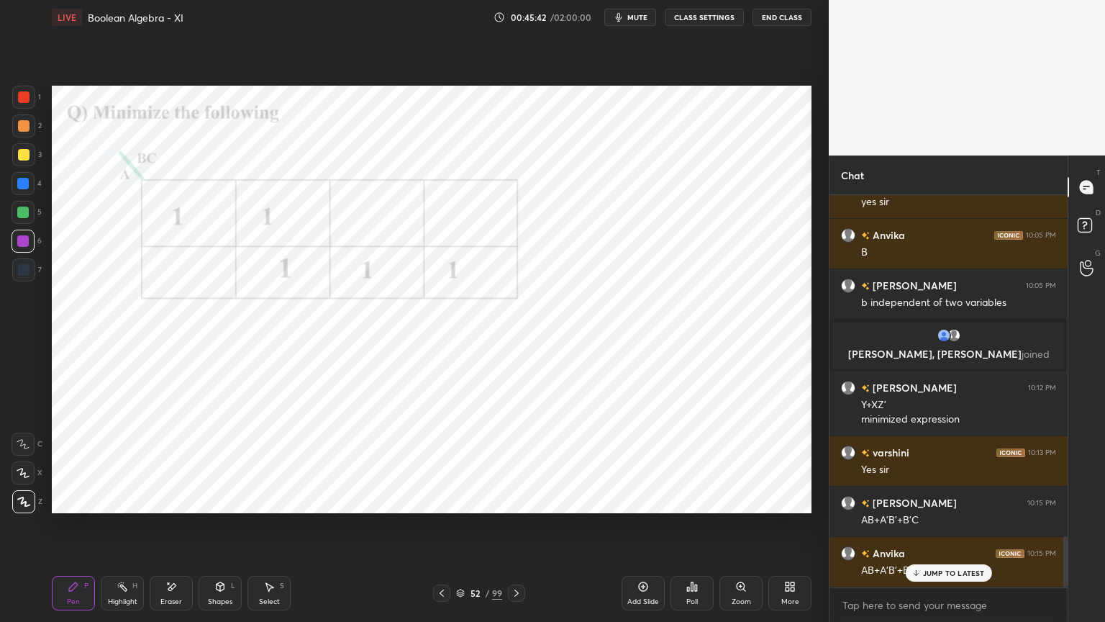
scroll to position [2602, 0]
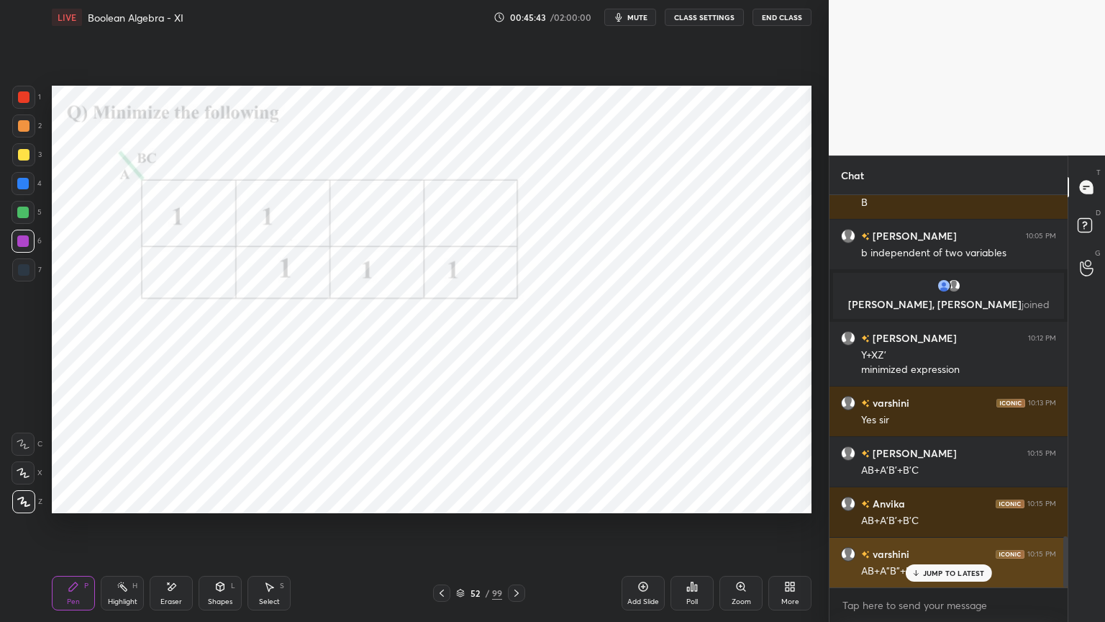
click at [928, 530] on p "JUMP TO LATEST" at bounding box center [954, 572] width 62 height 9
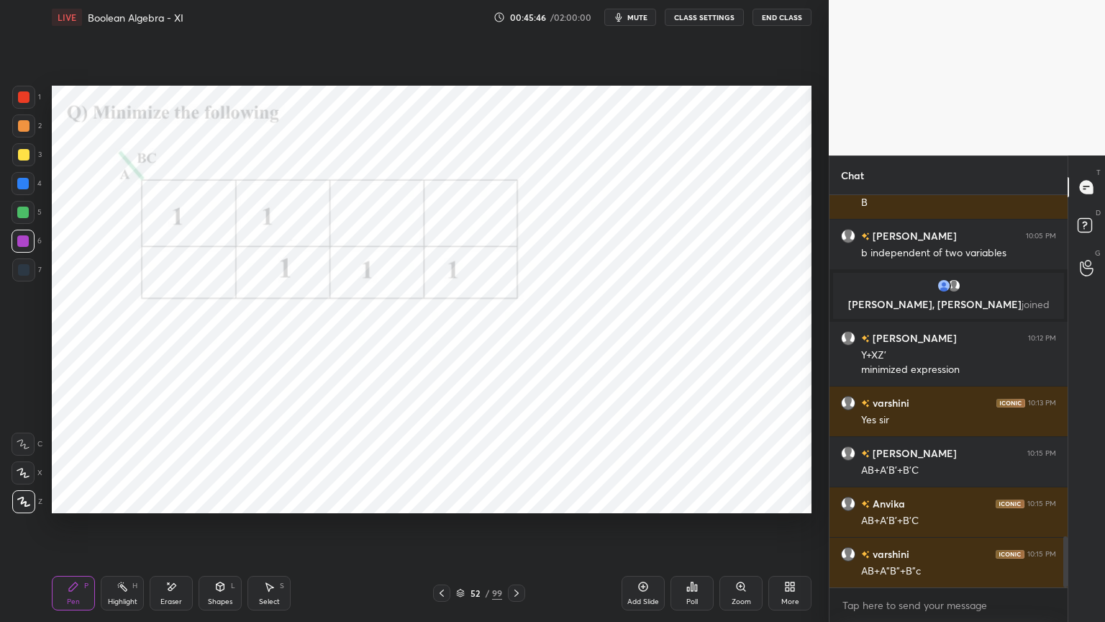
click at [22, 187] on div at bounding box center [23, 184] width 12 height 12
click at [24, 474] on icon at bounding box center [23, 473] width 13 height 10
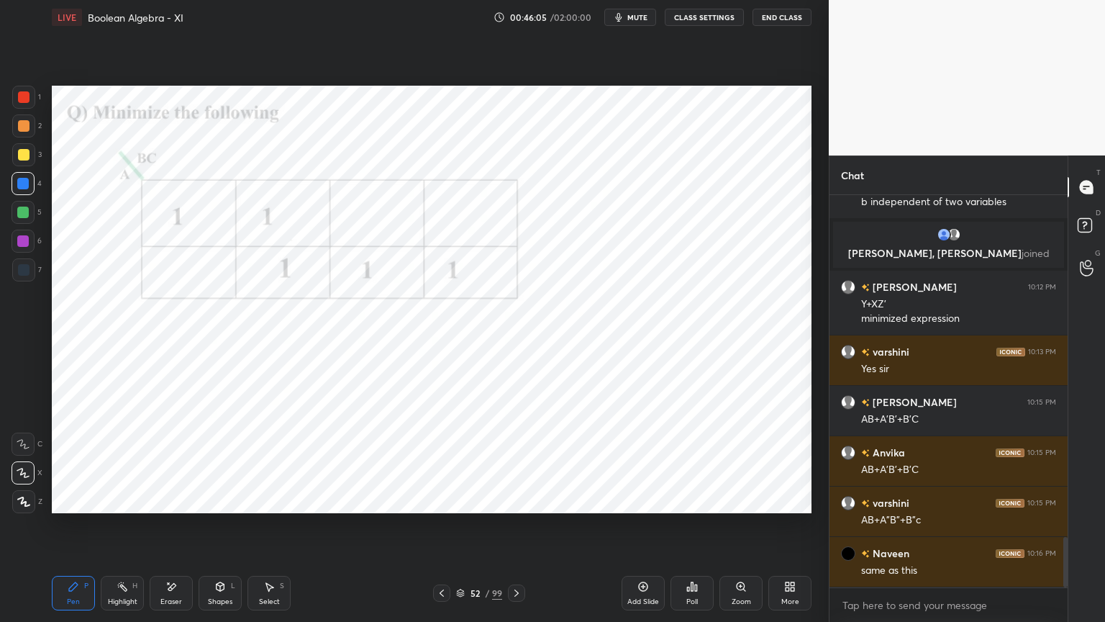
scroll to position [2703, 0]
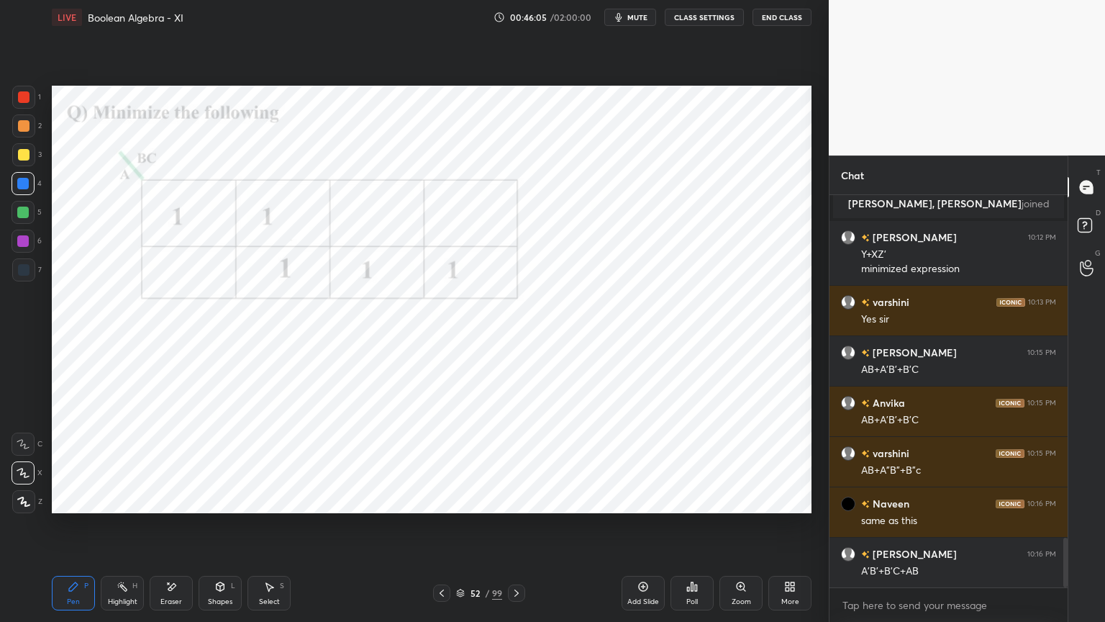
click at [25, 235] on div at bounding box center [23, 241] width 12 height 12
click at [218, 530] on div "Shapes L" at bounding box center [220, 593] width 43 height 35
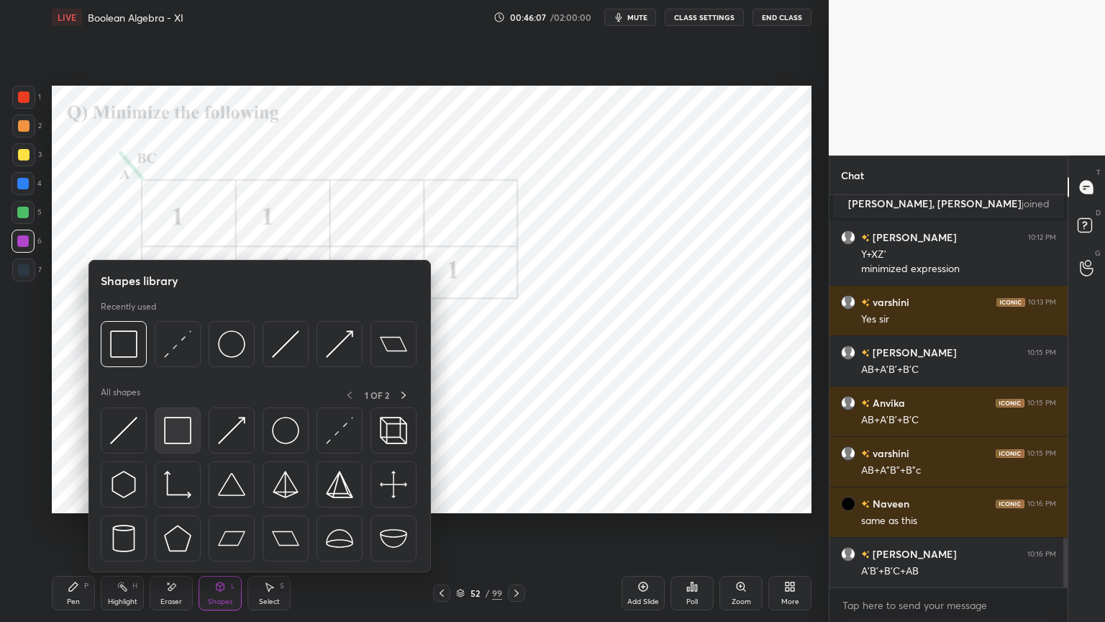
click at [181, 428] on img at bounding box center [177, 430] width 27 height 27
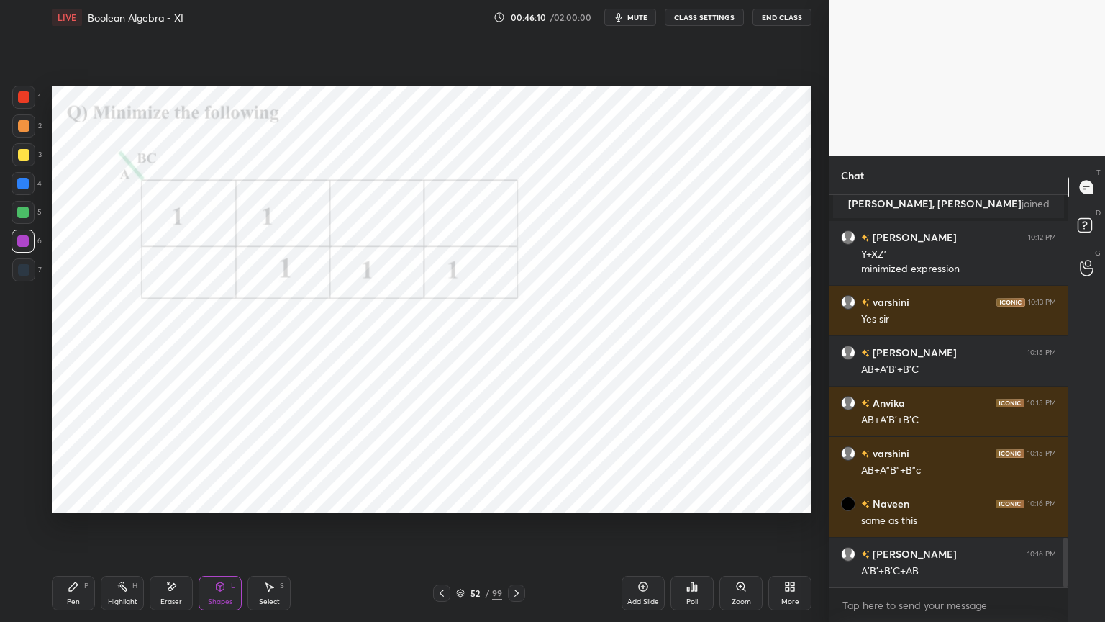
click at [52, 530] on div "Pen P" at bounding box center [73, 593] width 43 height 35
click at [26, 500] on icon at bounding box center [23, 502] width 13 height 10
click at [23, 189] on div at bounding box center [23, 184] width 12 height 12
click at [220, 530] on div "Shapes L" at bounding box center [220, 593] width 43 height 35
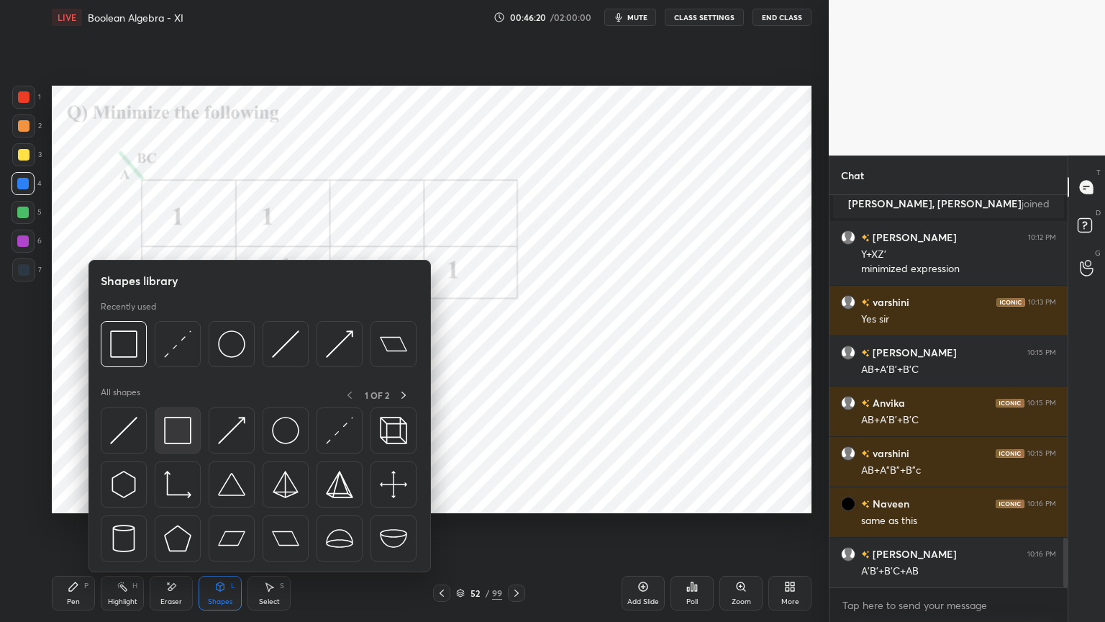
click at [183, 434] on img at bounding box center [177, 430] width 27 height 27
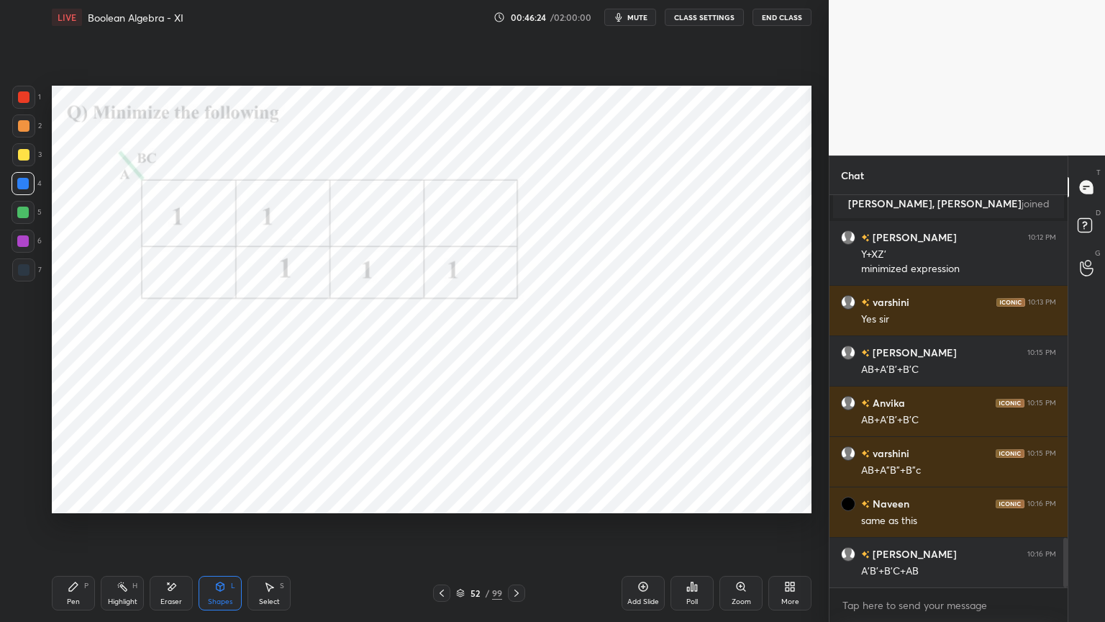
click at [83, 530] on div "Pen P" at bounding box center [73, 593] width 43 height 35
click at [22, 102] on div at bounding box center [24, 97] width 12 height 12
click at [127, 530] on div "Highlight" at bounding box center [123, 601] width 30 height 7
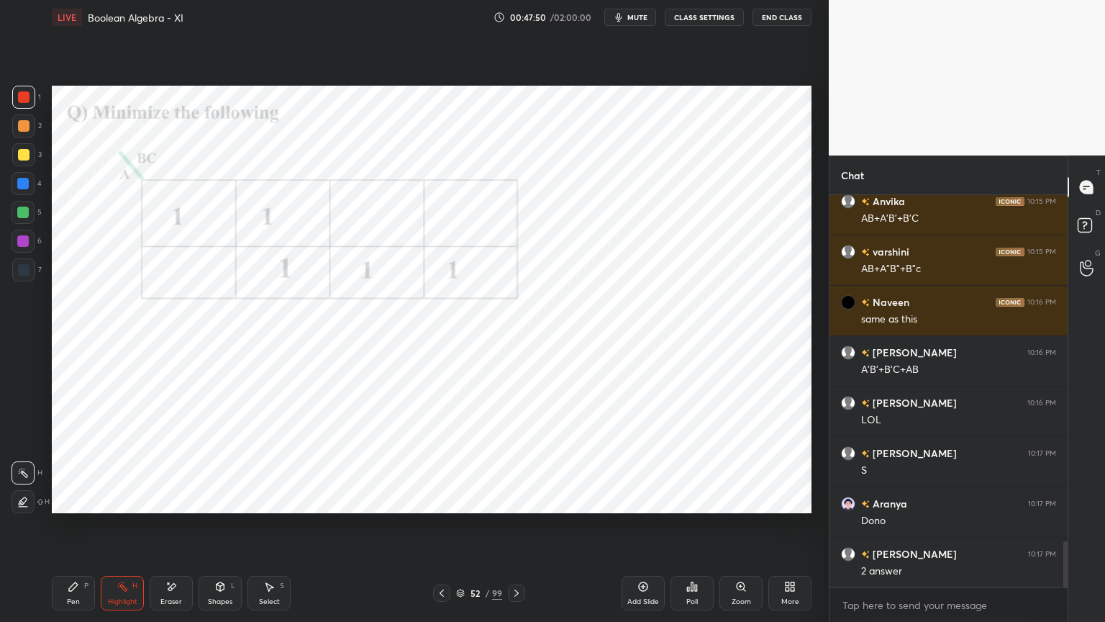
scroll to position [2955, 0]
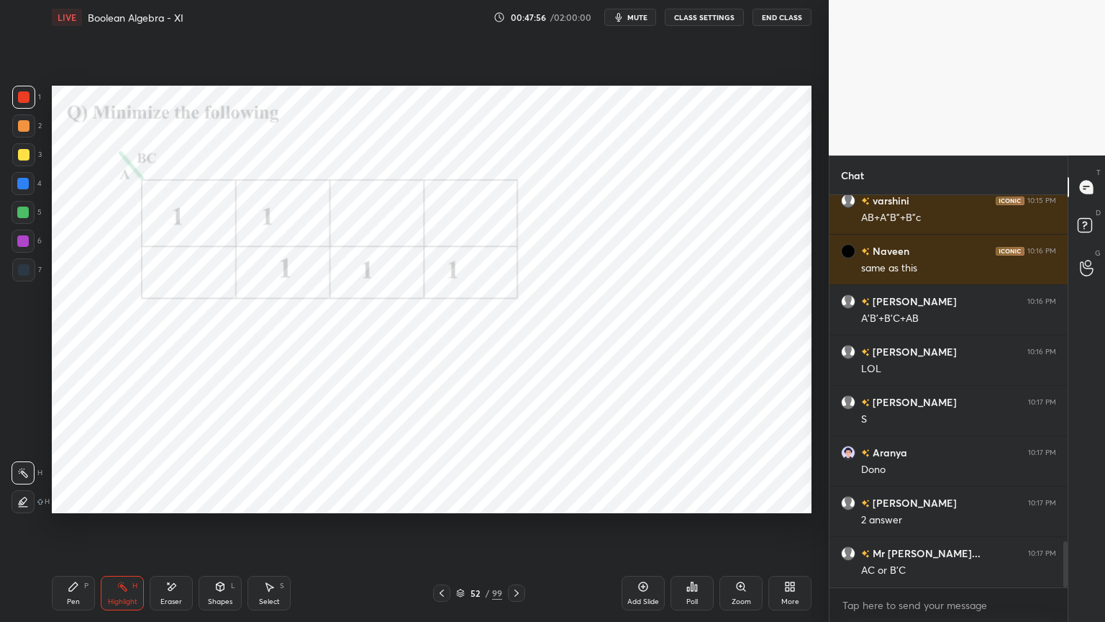
click at [65, 530] on div "Pen P" at bounding box center [73, 593] width 43 height 35
click at [25, 245] on div at bounding box center [23, 241] width 12 height 12
click at [219, 530] on icon at bounding box center [220, 587] width 12 height 12
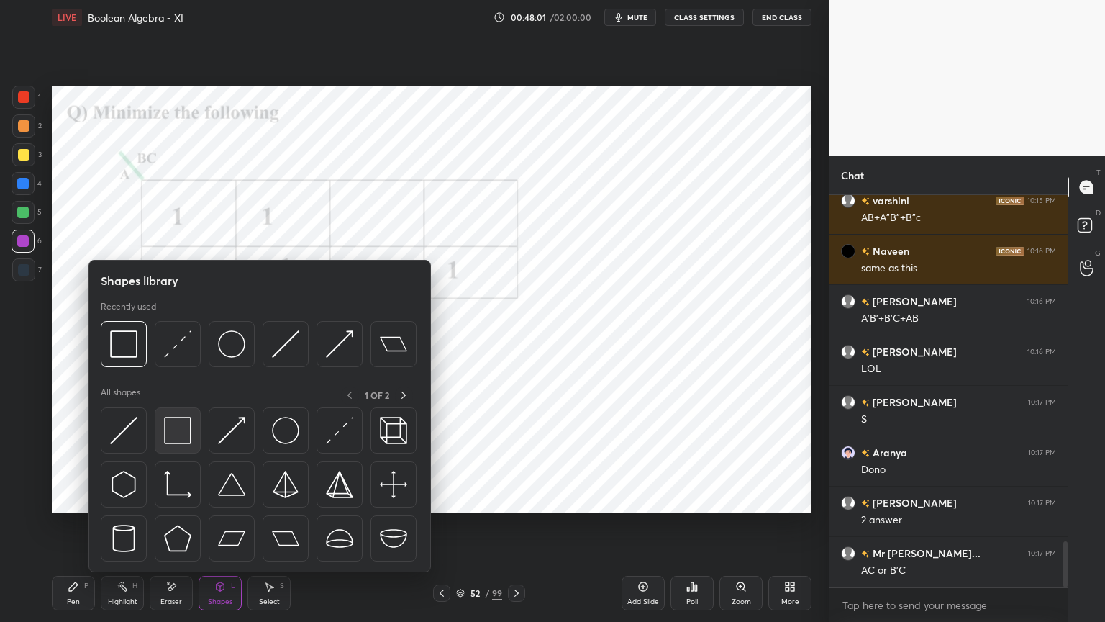
click at [181, 432] on img at bounding box center [177, 430] width 27 height 27
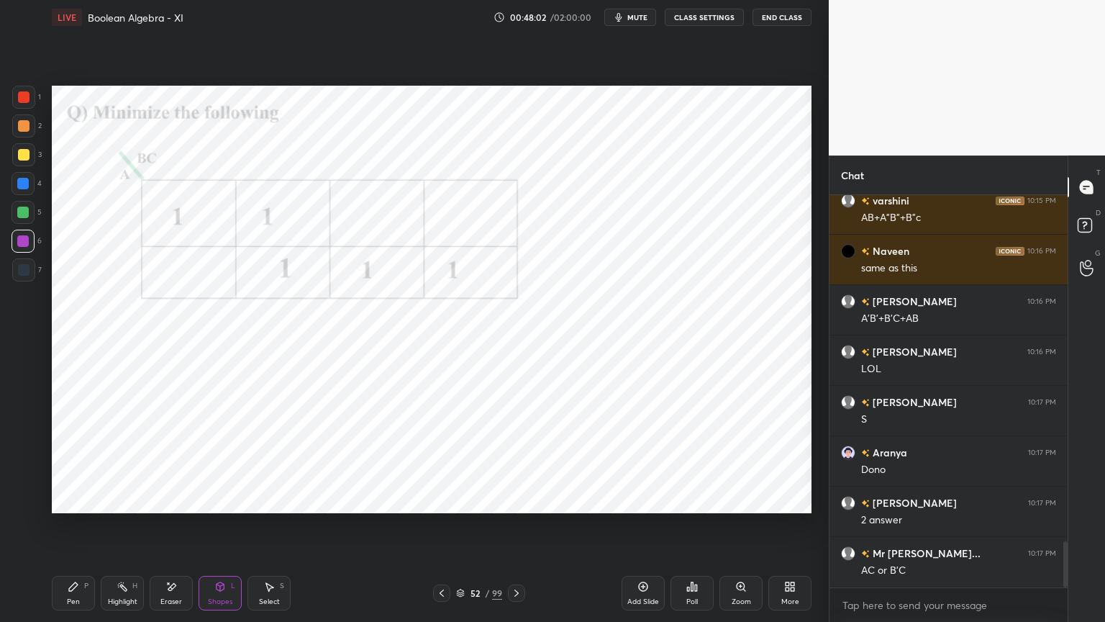
click at [24, 104] on div at bounding box center [23, 97] width 23 height 23
click at [74, 530] on div "Pen" at bounding box center [73, 601] width 13 height 7
click at [119, 530] on div "Highlight H" at bounding box center [122, 593] width 43 height 35
click at [73, 530] on div "Pen P" at bounding box center [73, 593] width 43 height 35
click at [25, 178] on div at bounding box center [23, 184] width 12 height 12
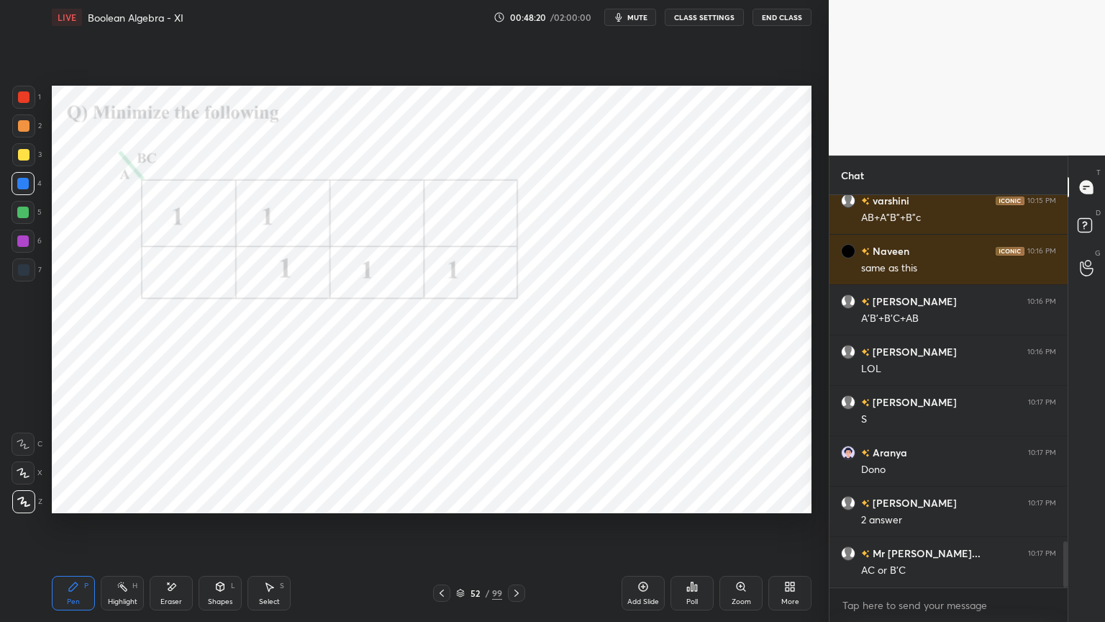
click at [27, 506] on icon at bounding box center [24, 501] width 12 height 9
click at [22, 248] on div at bounding box center [23, 241] width 23 height 23
click at [170, 530] on div "Eraser" at bounding box center [171, 593] width 43 height 35
click at [220, 530] on div "Shapes L" at bounding box center [220, 593] width 43 height 35
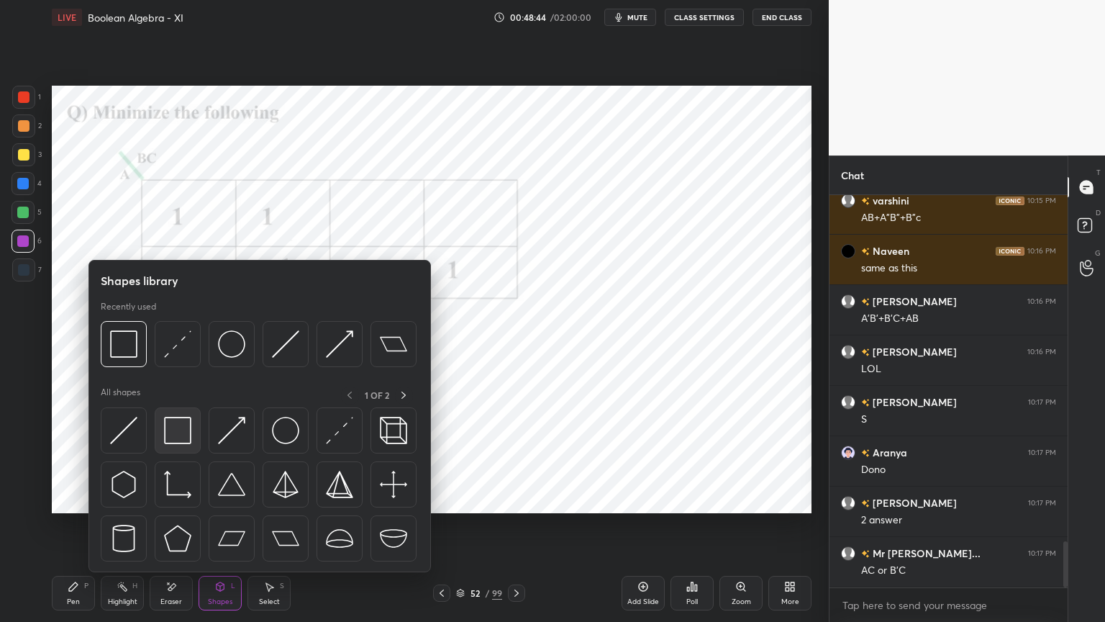
click at [177, 435] on img at bounding box center [177, 430] width 27 height 27
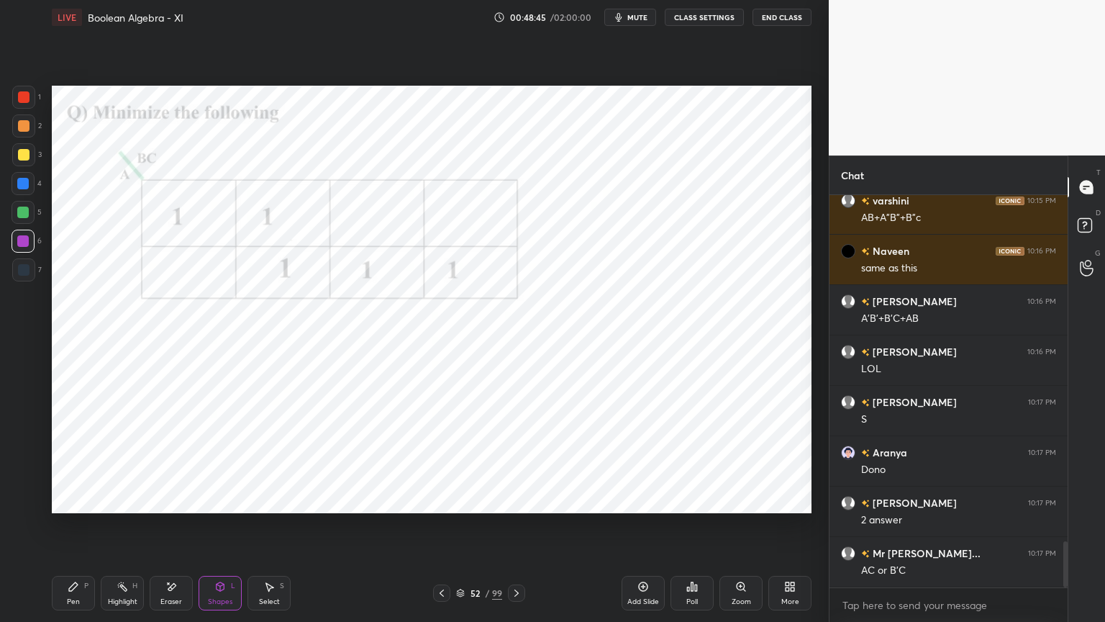
click at [30, 216] on div at bounding box center [23, 212] width 23 height 23
click at [69, 530] on div "Pen P" at bounding box center [73, 593] width 43 height 35
click at [21, 245] on div at bounding box center [23, 241] width 12 height 12
click at [124, 530] on div "Highlight" at bounding box center [123, 601] width 30 height 7
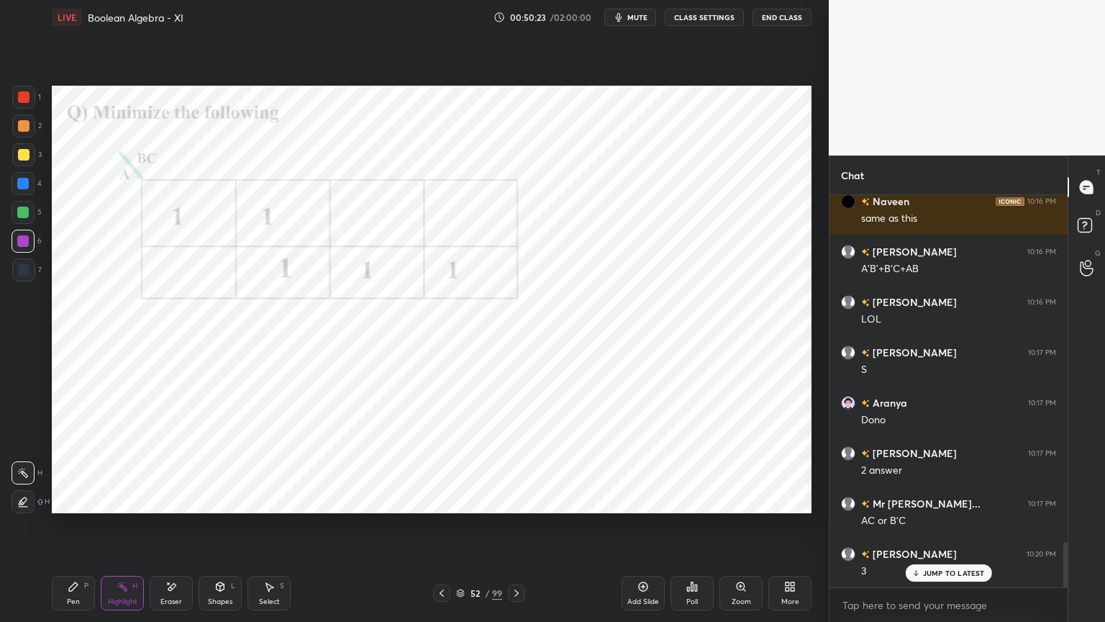
click at [73, 530] on div "Pen P" at bounding box center [73, 593] width 43 height 35
click at [26, 102] on div at bounding box center [24, 97] width 12 height 12
click at [26, 248] on div at bounding box center [23, 241] width 23 height 23
click at [941, 530] on p "JUMP TO LATEST" at bounding box center [954, 572] width 62 height 9
click at [459, 530] on icon at bounding box center [460, 593] width 9 height 9
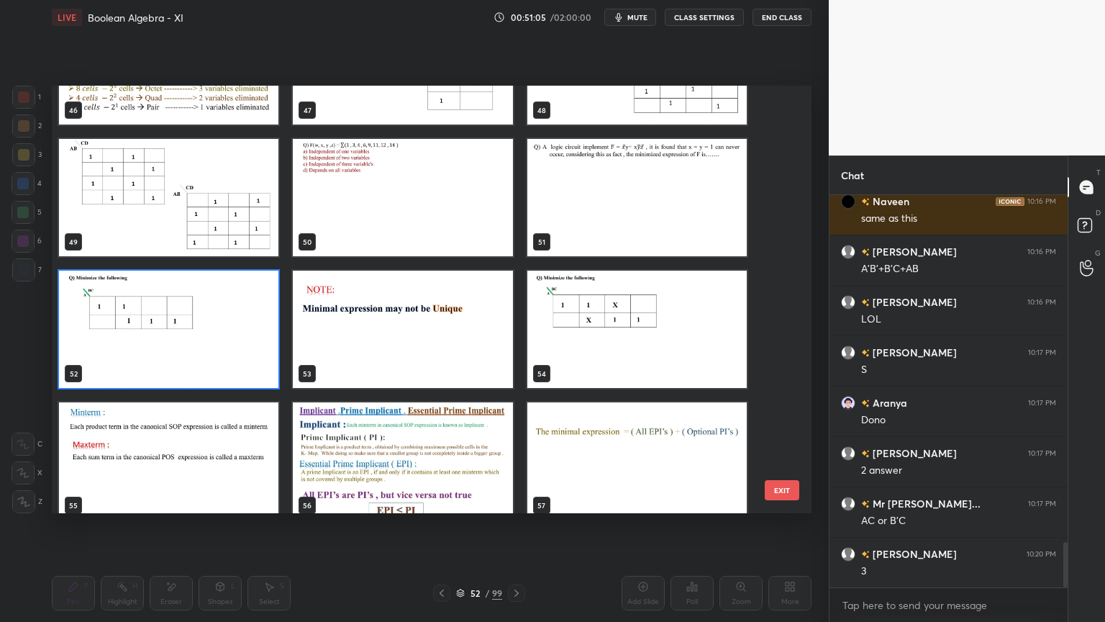
scroll to position [2066, 0]
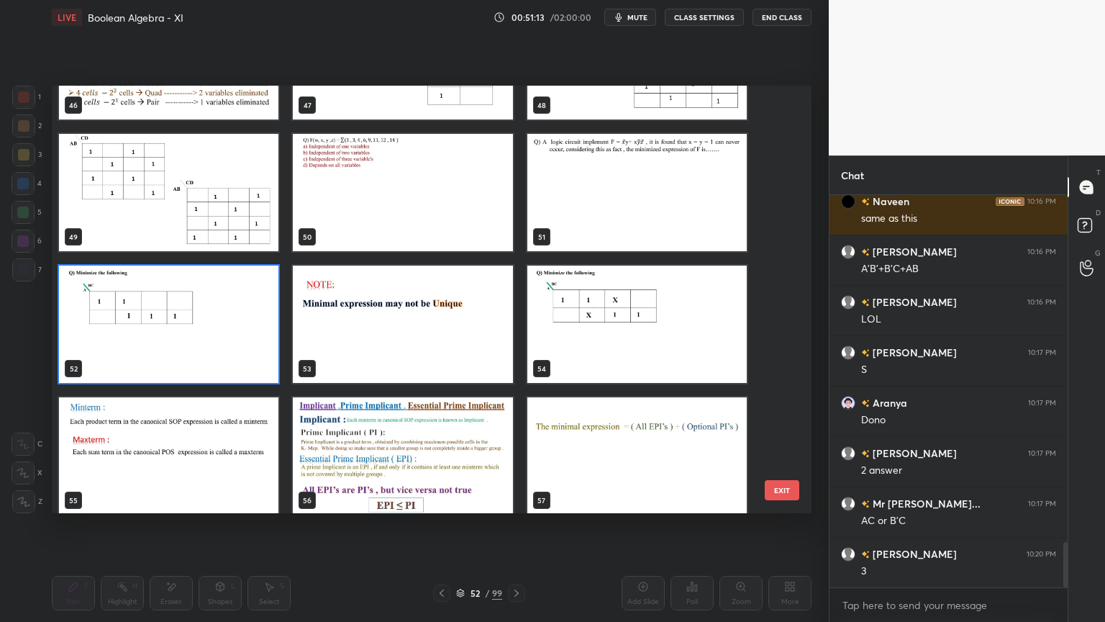
click at [414, 338] on img "grid" at bounding box center [402, 324] width 219 height 117
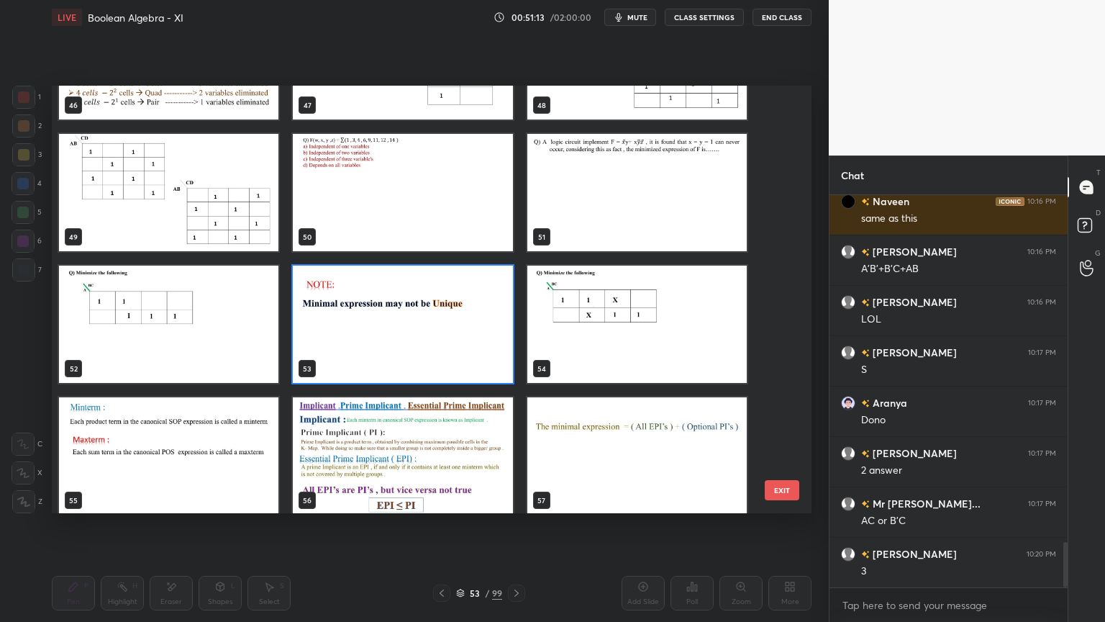
click at [415, 337] on img "grid" at bounding box center [402, 324] width 219 height 117
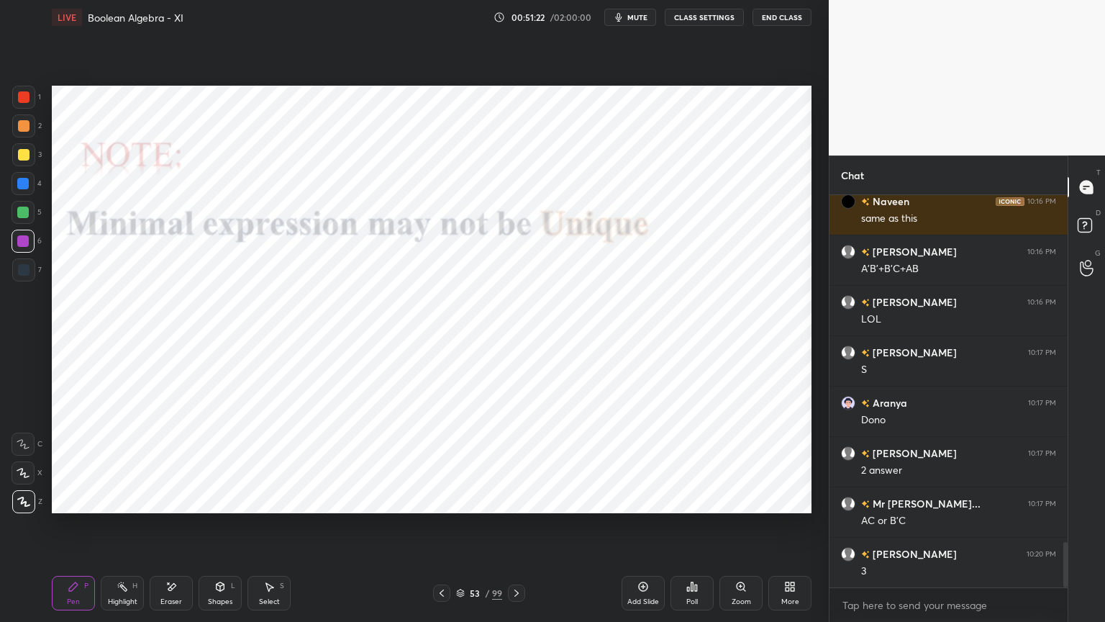
click at [217, 530] on div "Shapes L" at bounding box center [220, 593] width 43 height 35
click at [517, 530] on icon at bounding box center [517, 592] width 4 height 7
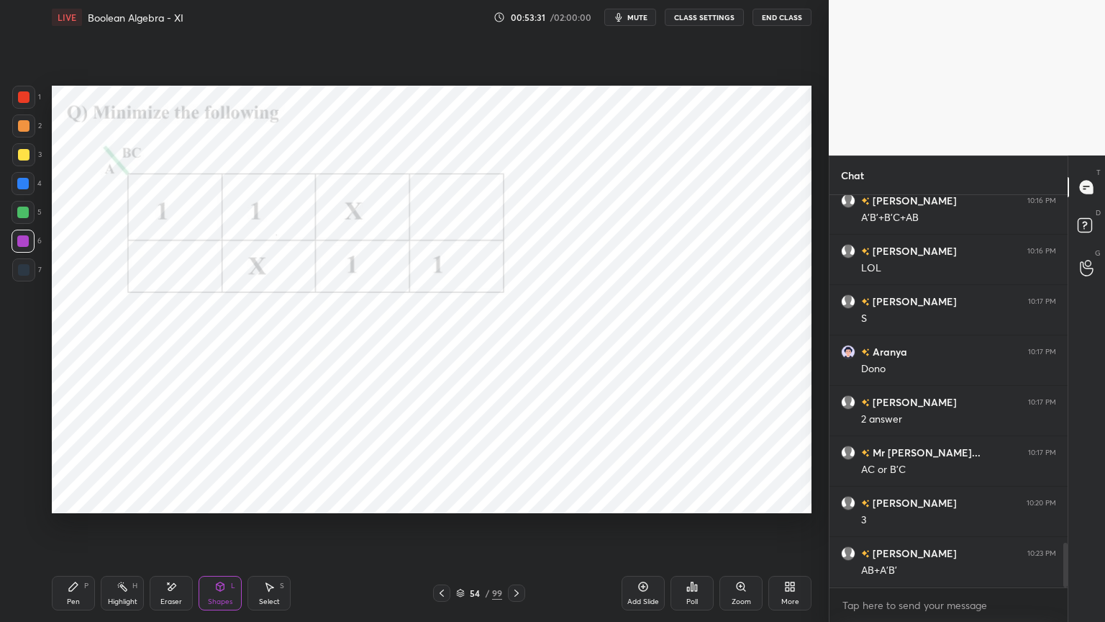
scroll to position [3106, 0]
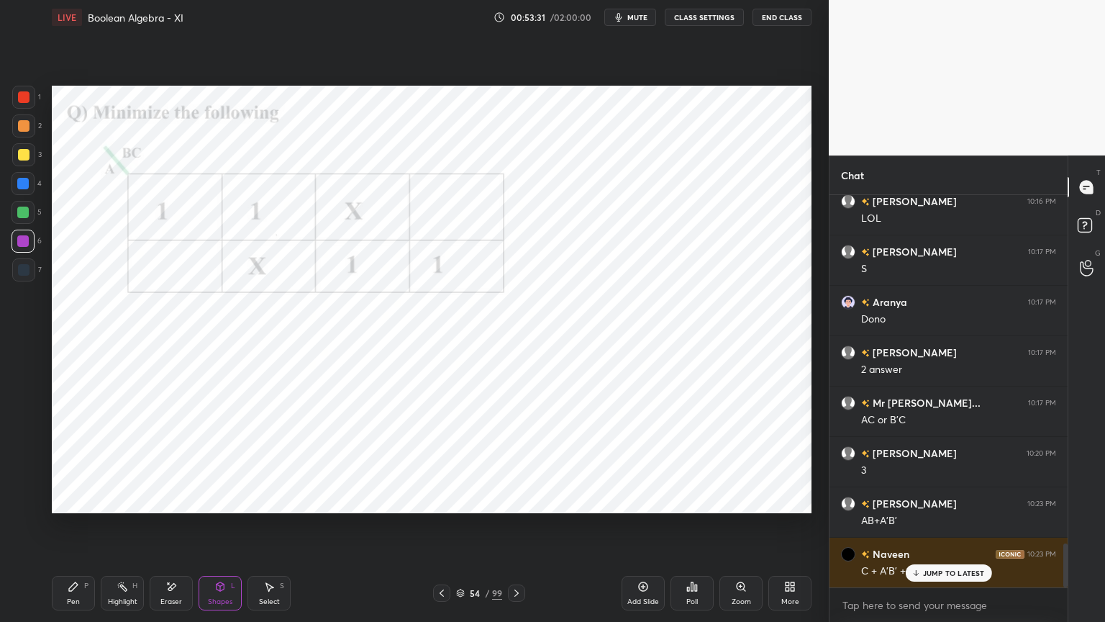
click at [24, 189] on div at bounding box center [23, 183] width 23 height 23
click at [76, 530] on div "Pen" at bounding box center [73, 601] width 13 height 7
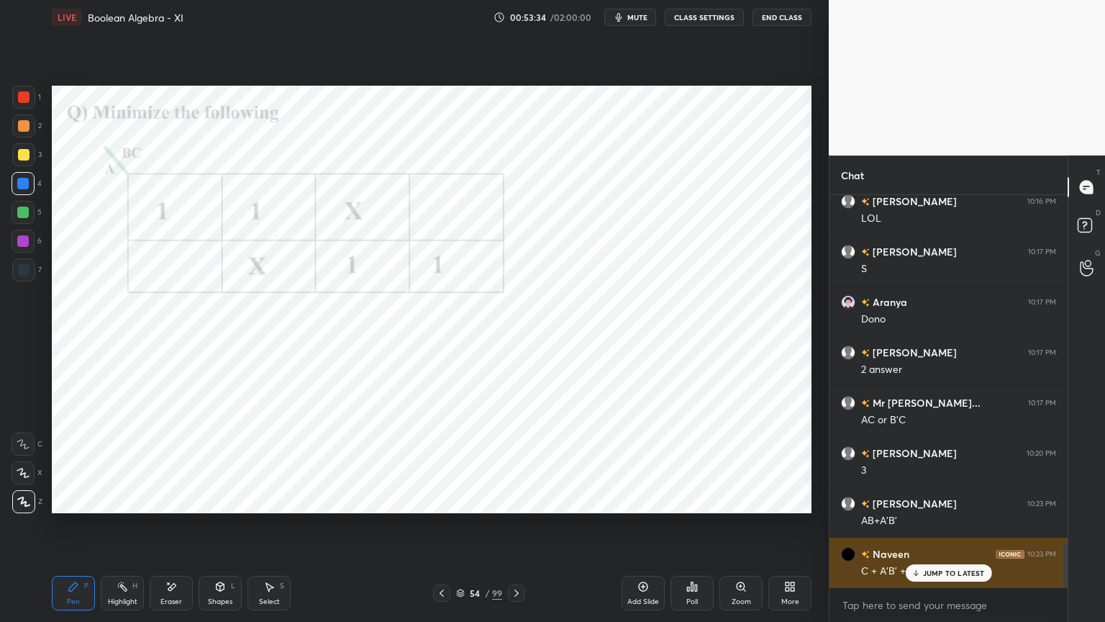
click at [945, 530] on div "JUMP TO LATEST" at bounding box center [948, 572] width 86 height 17
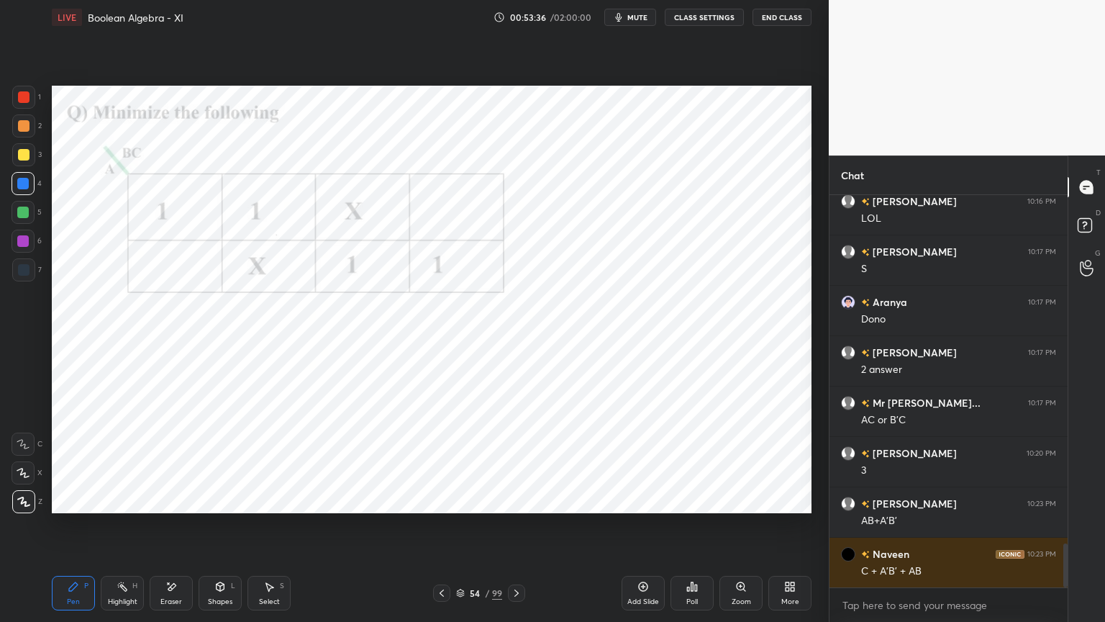
click at [21, 504] on icon at bounding box center [23, 502] width 13 height 10
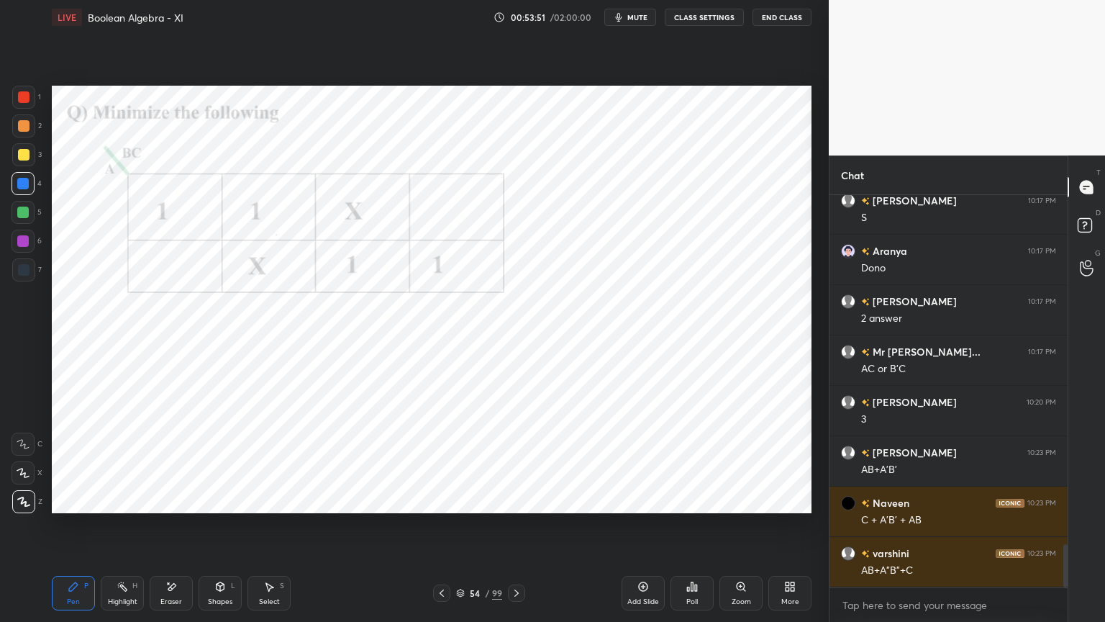
click at [22, 107] on div at bounding box center [23, 97] width 23 height 23
click at [219, 530] on div "Shapes" at bounding box center [220, 601] width 24 height 7
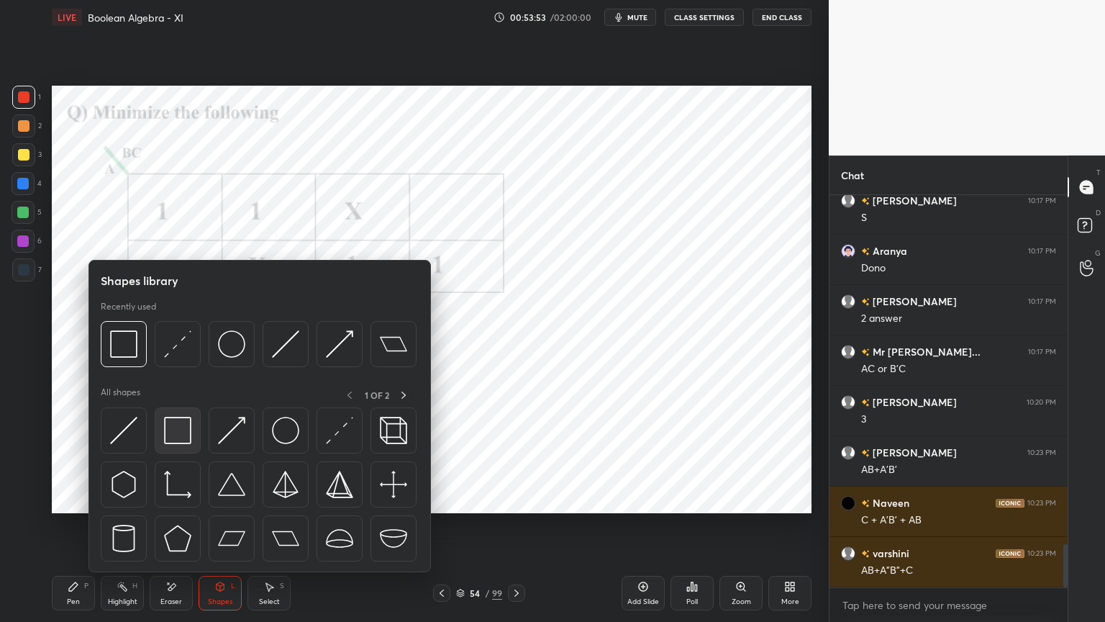
click at [175, 427] on img at bounding box center [177, 430] width 27 height 27
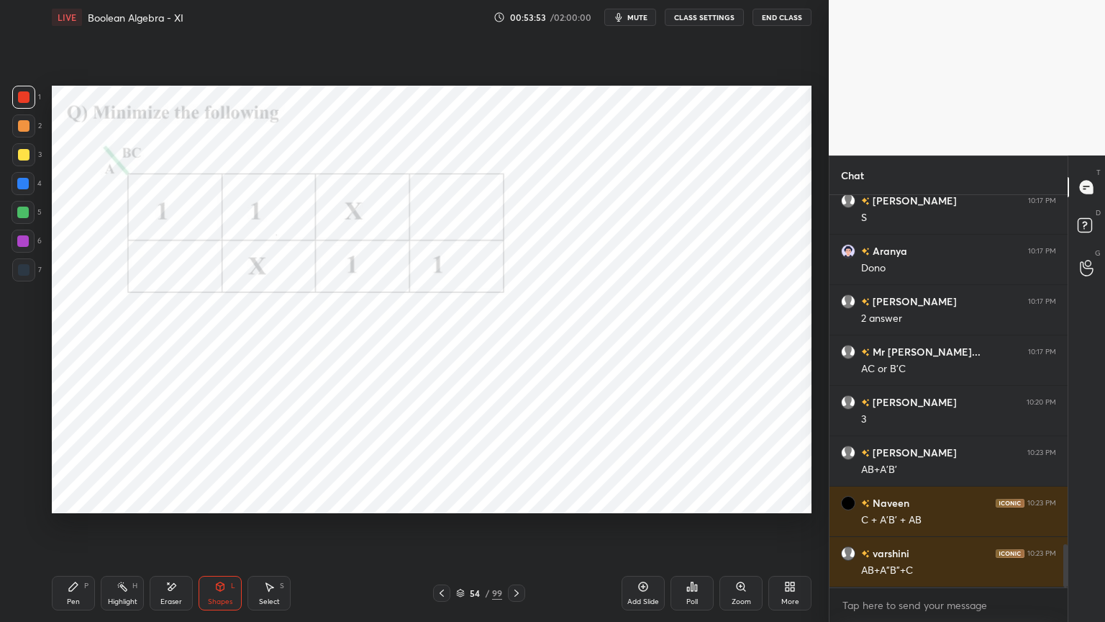
scroll to position [3207, 0]
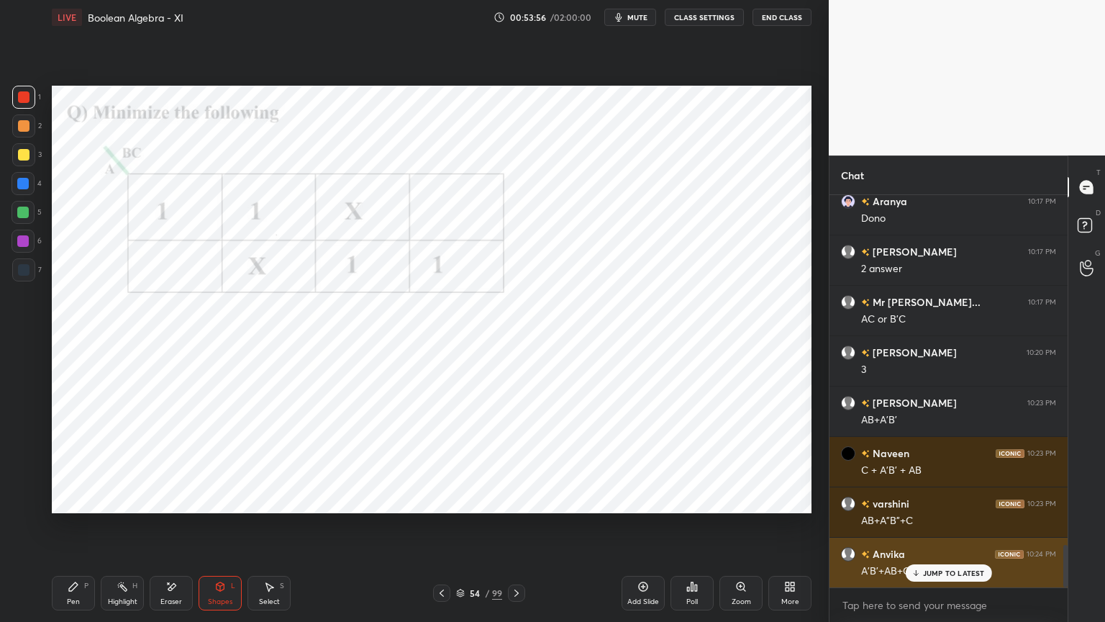
click at [933, 530] on p "JUMP TO LATEST" at bounding box center [954, 572] width 62 height 9
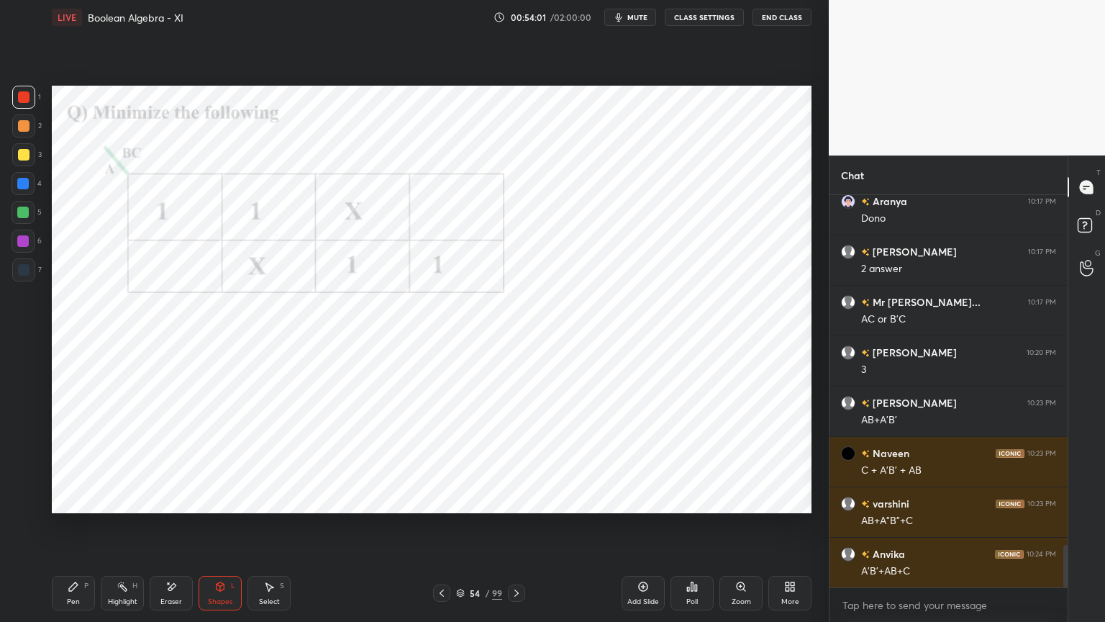
click at [75, 530] on icon at bounding box center [74, 587] width 12 height 12
click at [22, 245] on div at bounding box center [23, 241] width 12 height 12
click at [30, 502] on div at bounding box center [23, 501] width 23 height 23
click at [16, 479] on div at bounding box center [23, 472] width 23 height 23
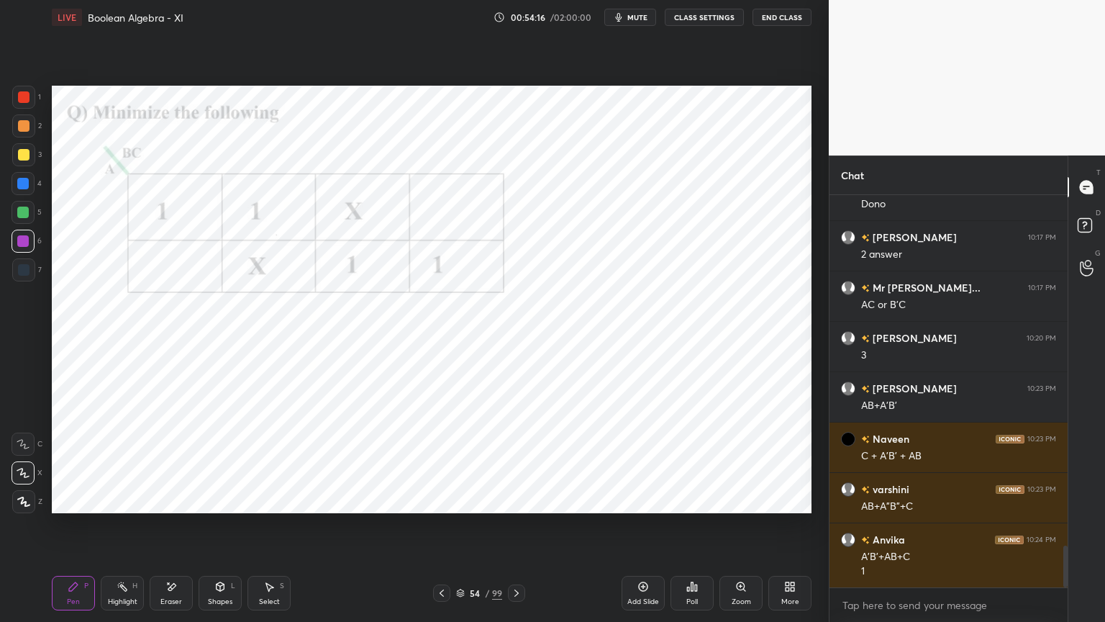
scroll to position [3272, 0]
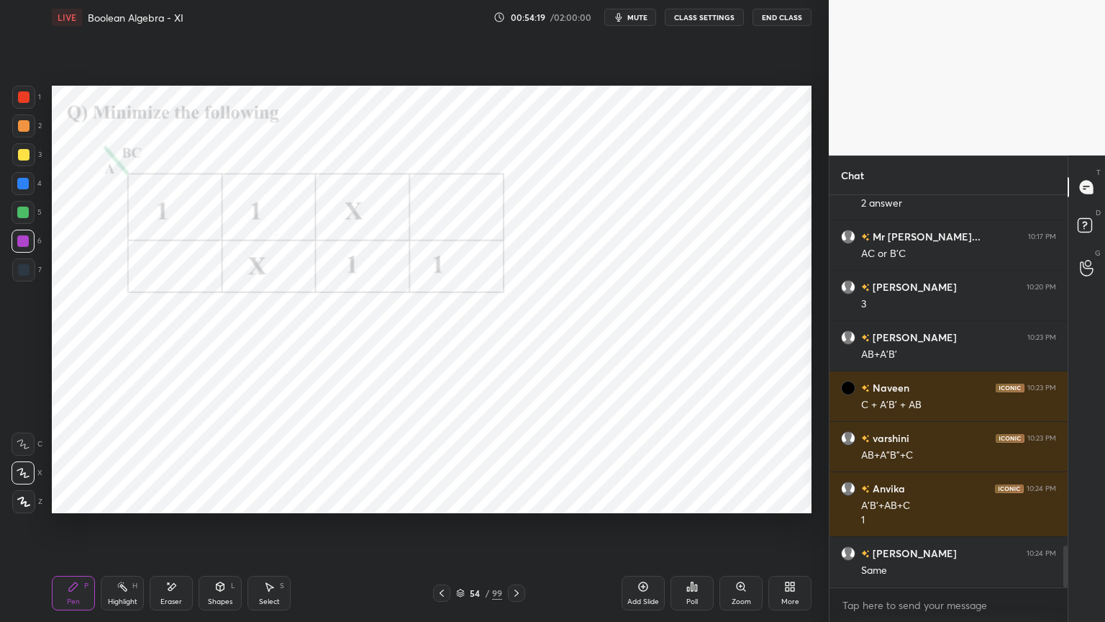
click at [218, 530] on div "Shapes" at bounding box center [220, 601] width 24 height 7
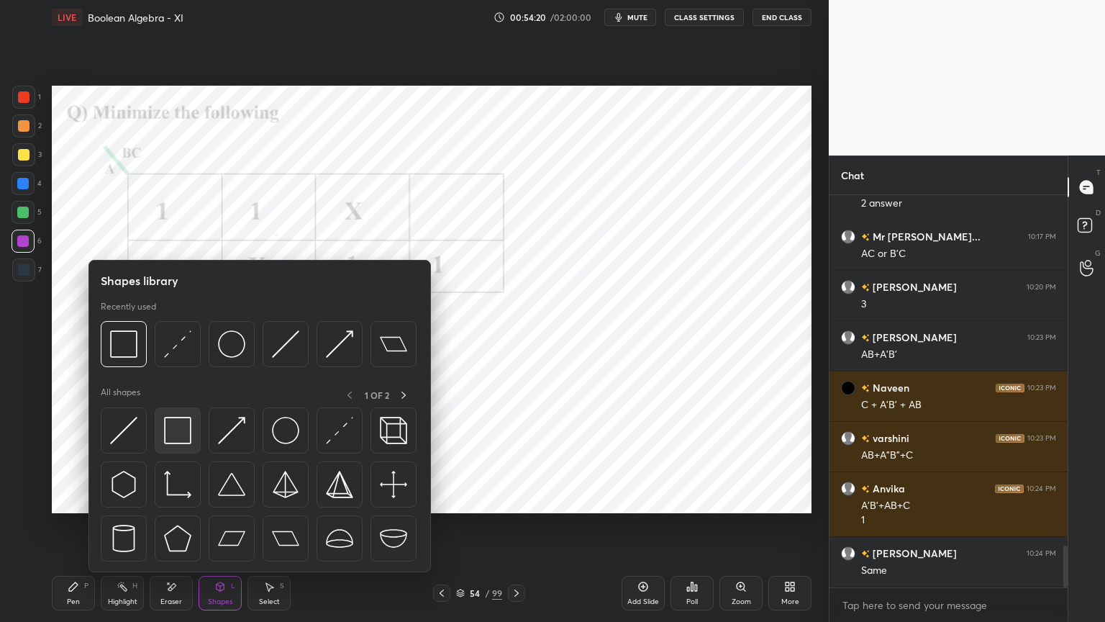
click at [181, 437] on img at bounding box center [177, 430] width 27 height 27
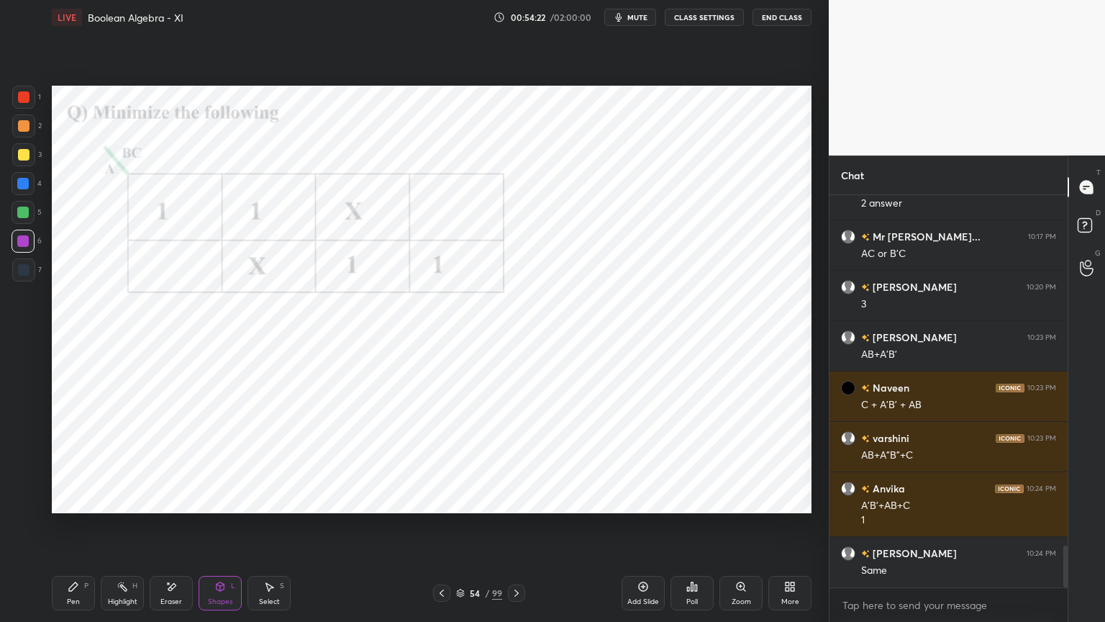
click at [72, 530] on div "Pen" at bounding box center [73, 601] width 13 height 7
click at [30, 250] on div at bounding box center [23, 241] width 23 height 23
click at [27, 499] on icon at bounding box center [23, 502] width 13 height 10
click at [212, 530] on div "Shapes" at bounding box center [220, 601] width 24 height 7
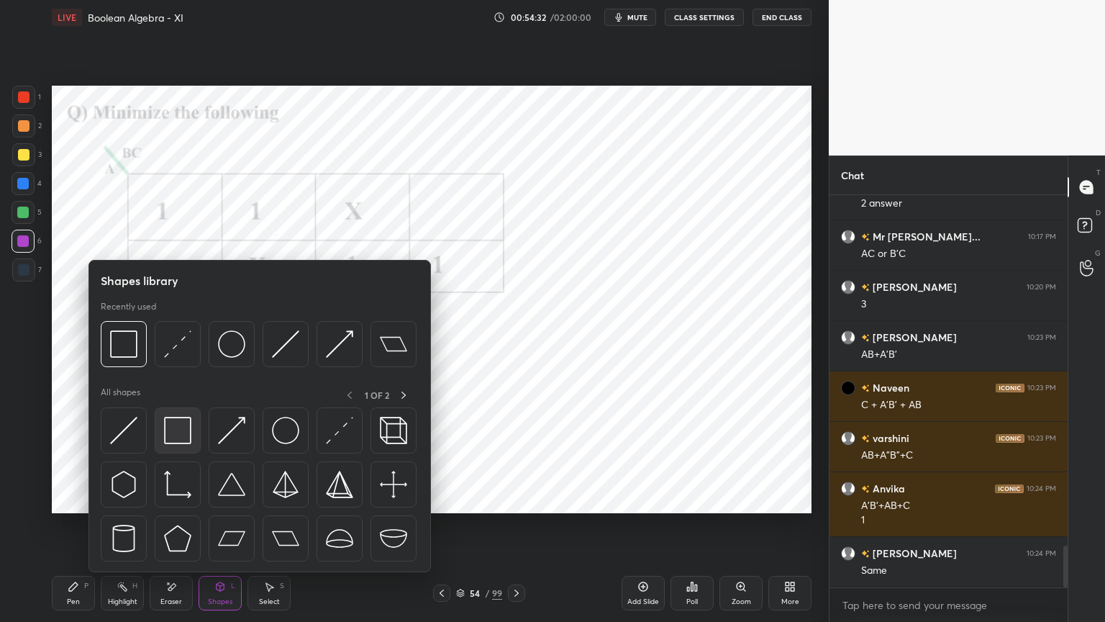
click at [182, 425] on img at bounding box center [177, 430] width 27 height 27
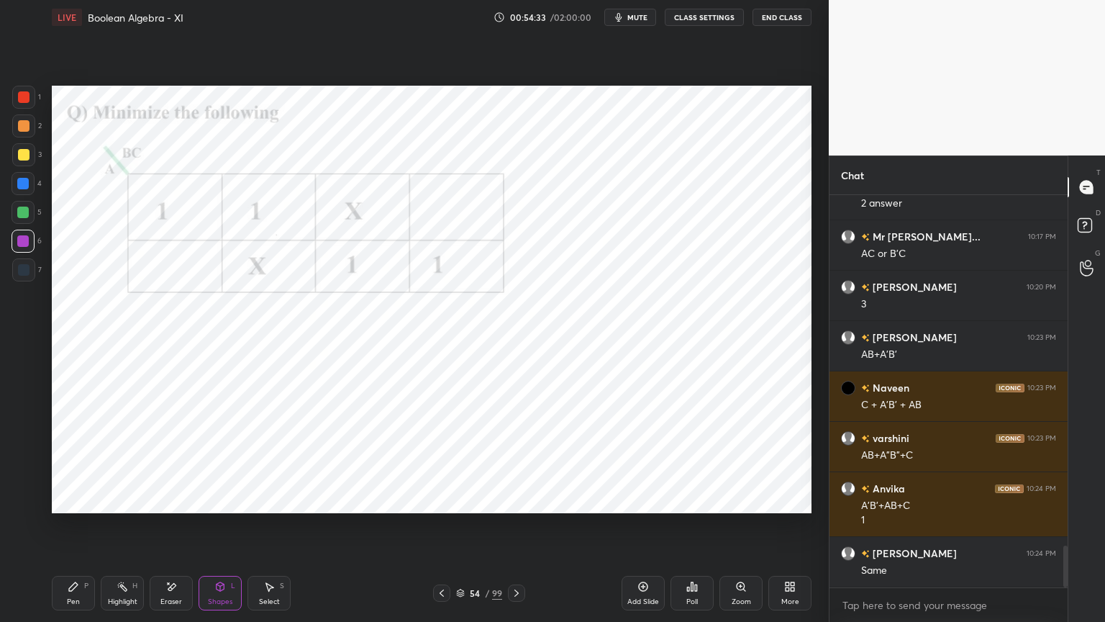
click at [27, 188] on div at bounding box center [23, 184] width 12 height 12
click at [64, 530] on div "Pen P" at bounding box center [73, 593] width 43 height 35
click at [26, 502] on icon at bounding box center [24, 501] width 12 height 9
click at [27, 272] on div at bounding box center [24, 270] width 12 height 12
click at [22, 210] on div at bounding box center [23, 213] width 12 height 12
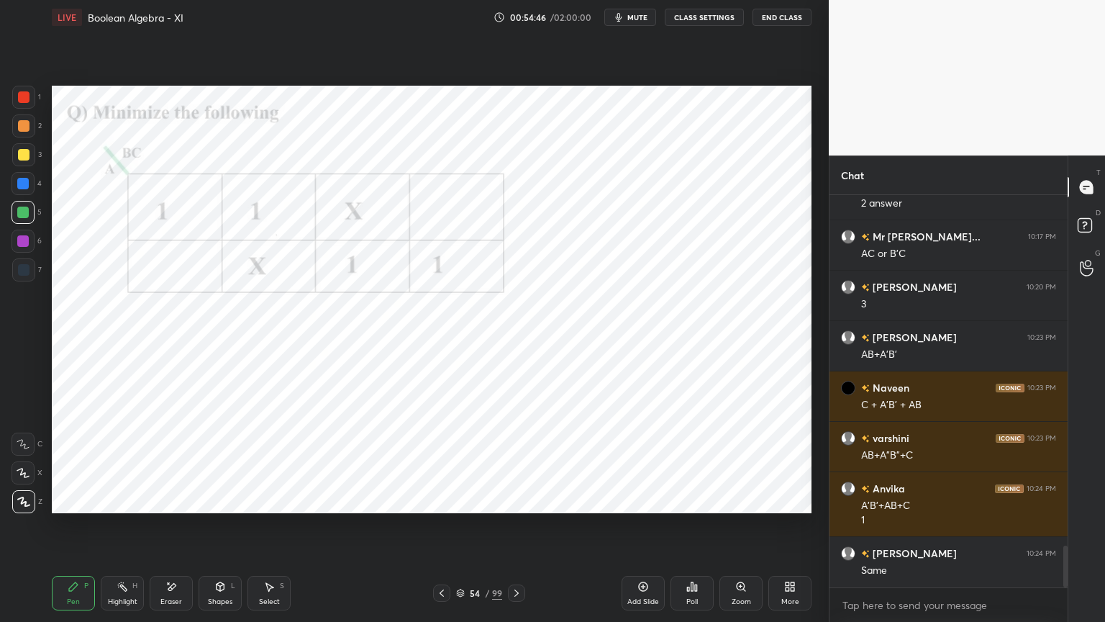
click at [224, 530] on div "Shapes L" at bounding box center [220, 593] width 43 height 35
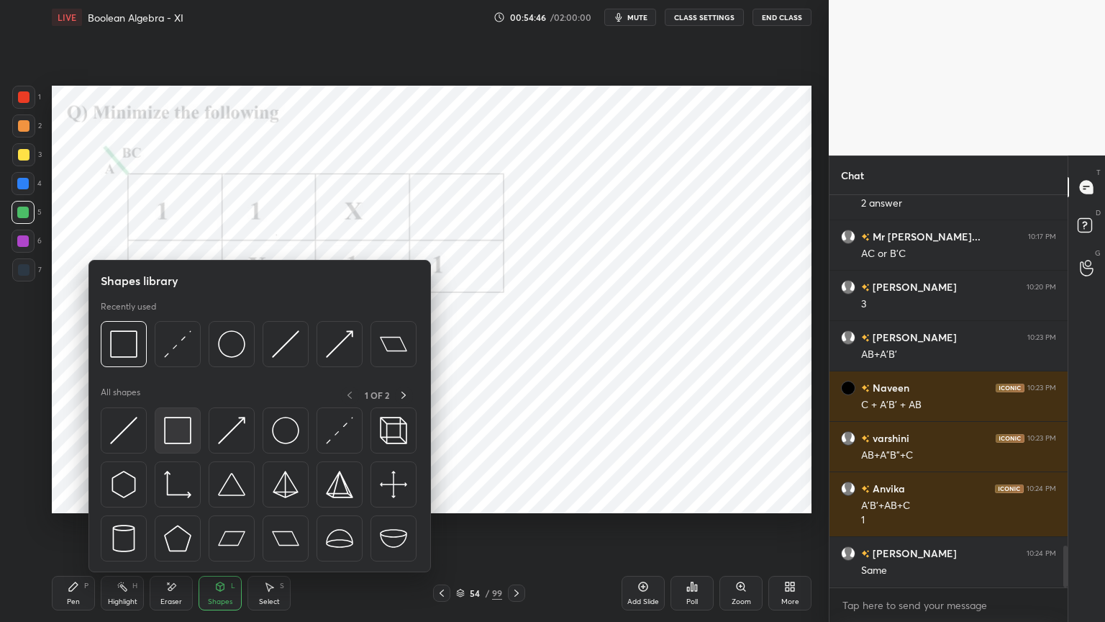
click at [181, 436] on img at bounding box center [177, 430] width 27 height 27
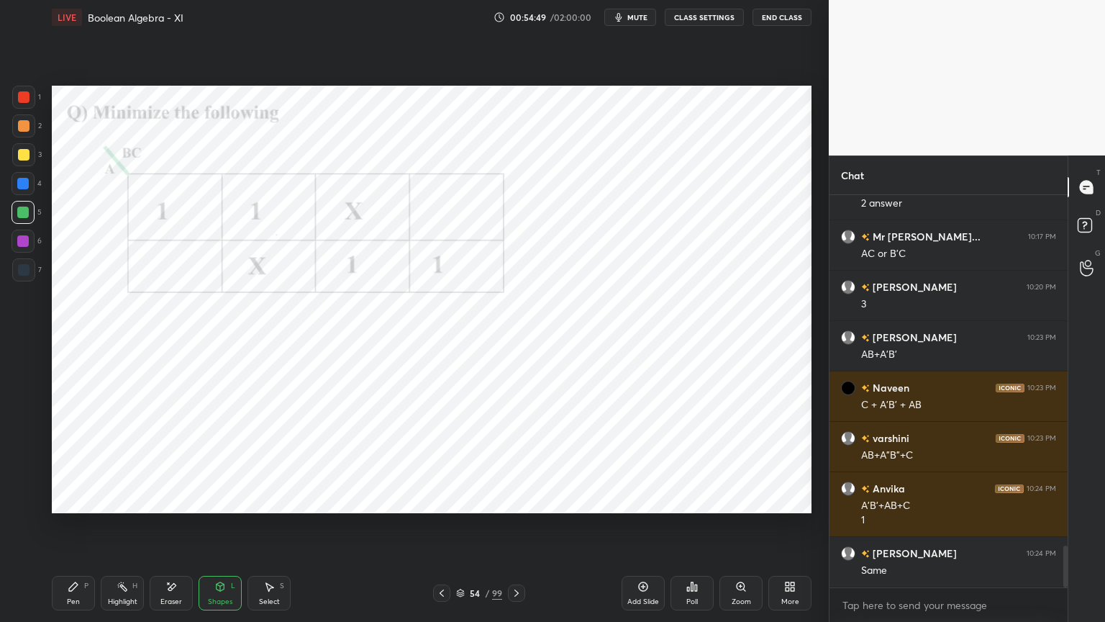
click at [80, 530] on div "Pen P" at bounding box center [73, 593] width 43 height 35
click at [24, 501] on icon at bounding box center [23, 502] width 13 height 10
click at [20, 245] on div at bounding box center [23, 241] width 12 height 12
click at [28, 106] on div at bounding box center [23, 97] width 23 height 23
click at [22, 240] on div at bounding box center [23, 241] width 12 height 12
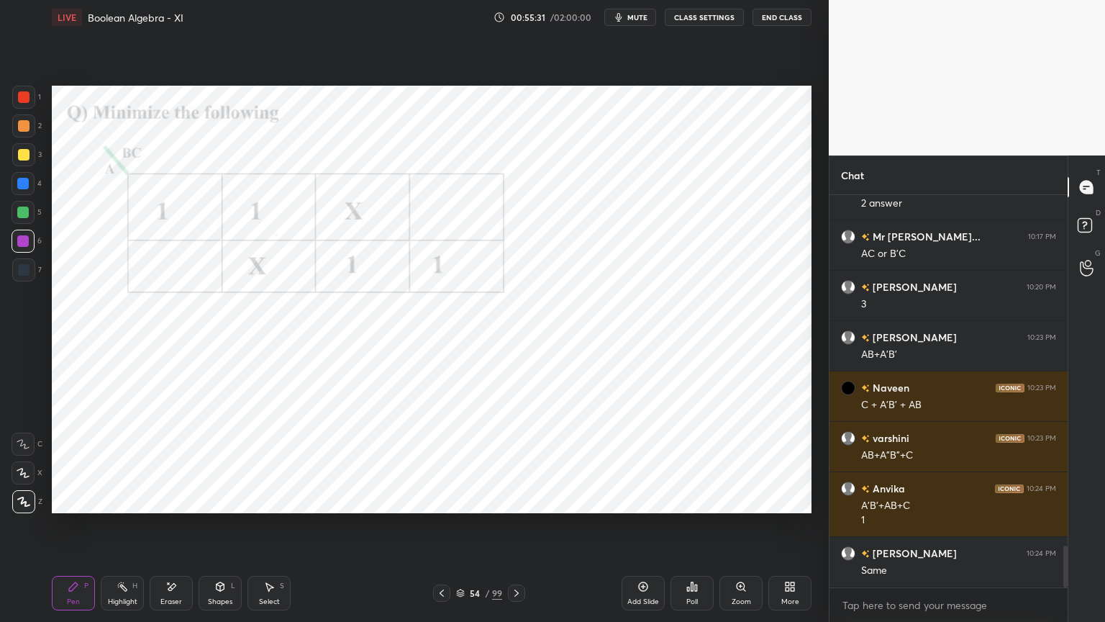
click at [172, 530] on div "Eraser" at bounding box center [171, 601] width 22 height 7
click at [129, 530] on div "Highlight" at bounding box center [123, 601] width 30 height 7
click at [75, 530] on div "Pen P" at bounding box center [73, 593] width 43 height 35
click at [115, 530] on div "Highlight H" at bounding box center [122, 593] width 43 height 35
click at [76, 530] on div "Pen" at bounding box center [73, 601] width 13 height 7
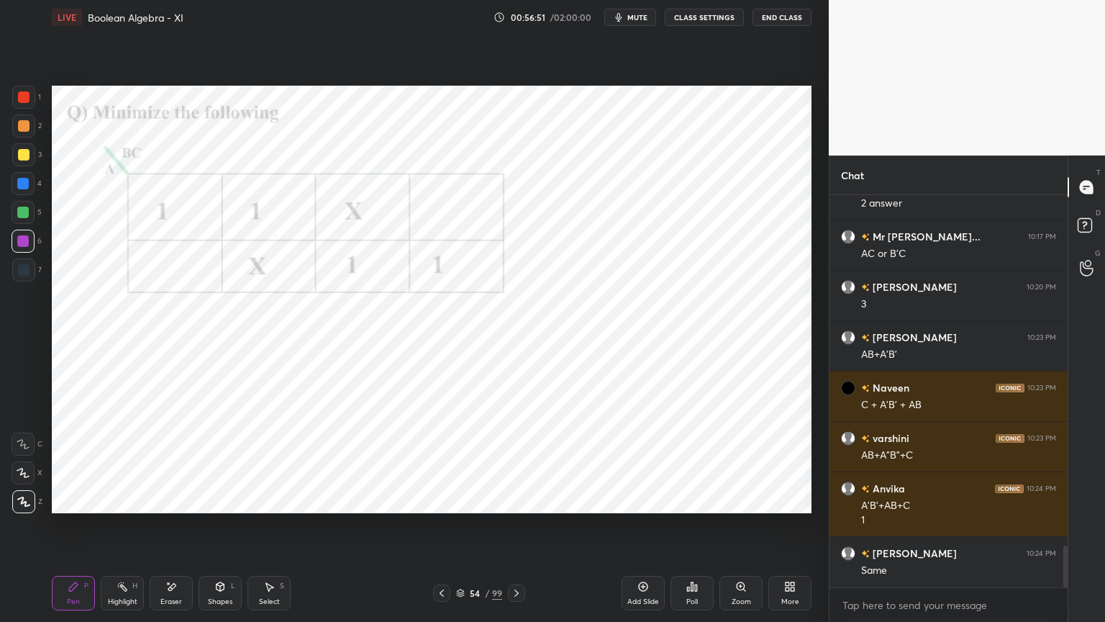
click at [24, 189] on div at bounding box center [23, 184] width 12 height 12
click at [130, 530] on div "Highlight H" at bounding box center [122, 593] width 43 height 35
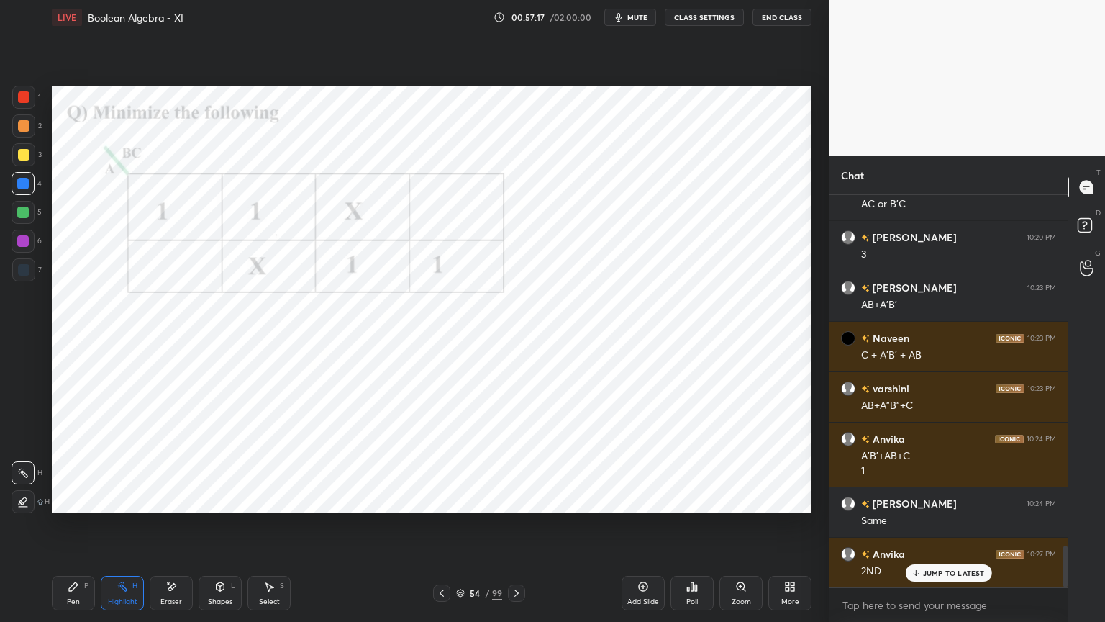
click at [75, 530] on div "Pen P" at bounding box center [73, 593] width 43 height 35
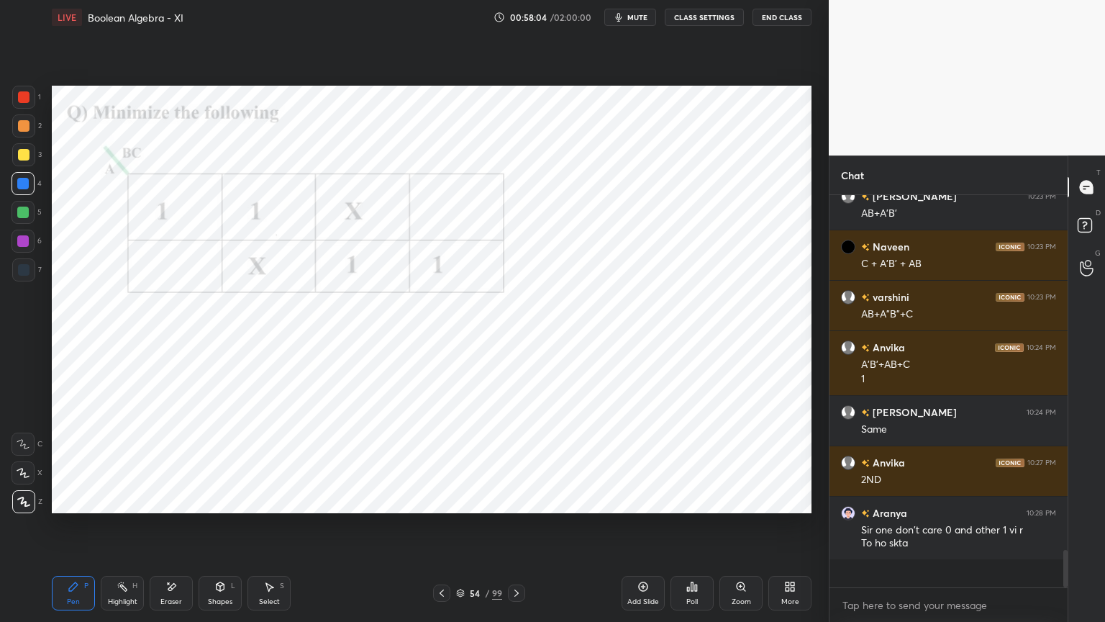
scroll to position [3386, 0]
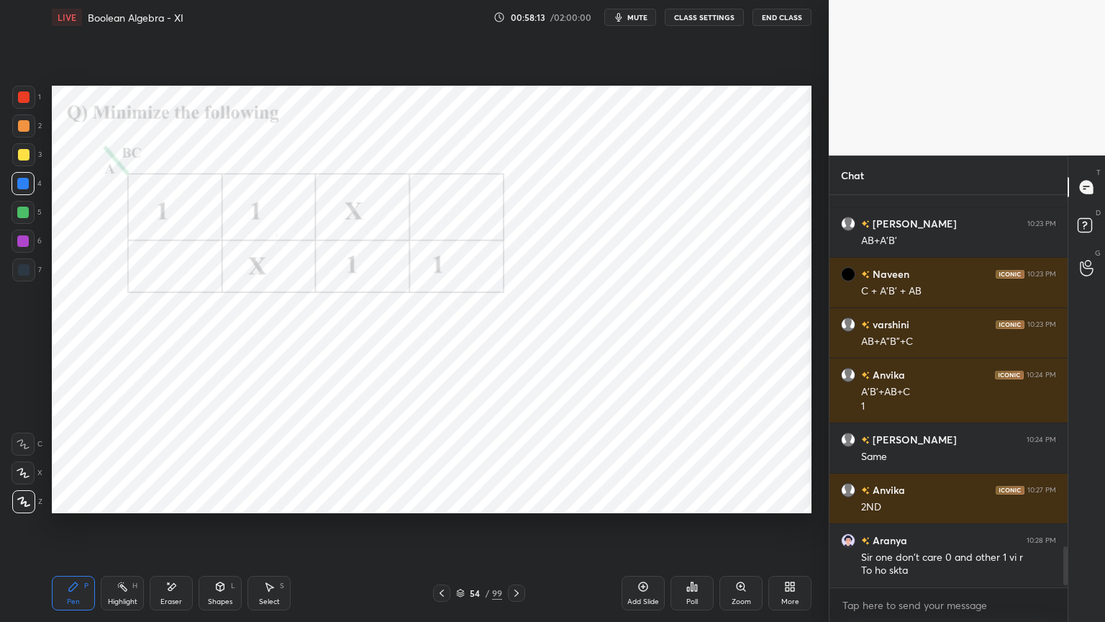
click at [132, 530] on div "Highlight" at bounding box center [123, 601] width 30 height 7
click at [76, 530] on div "Pen P" at bounding box center [73, 593] width 43 height 35
click at [26, 242] on div at bounding box center [23, 241] width 12 height 12
click at [460, 530] on icon at bounding box center [460, 591] width 7 height 4
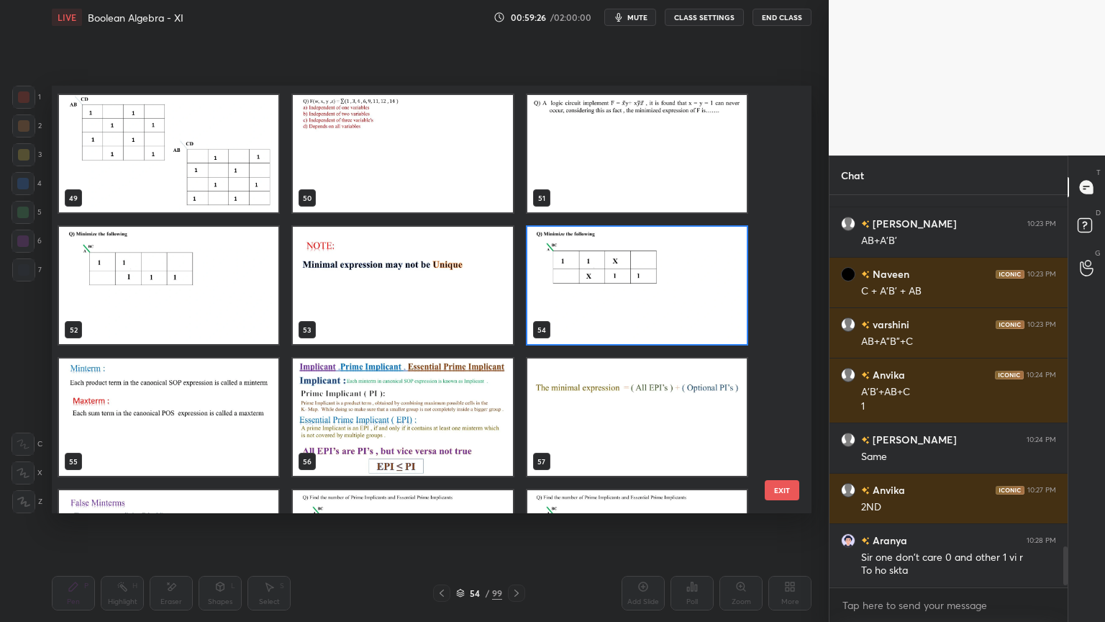
scroll to position [2103, 0]
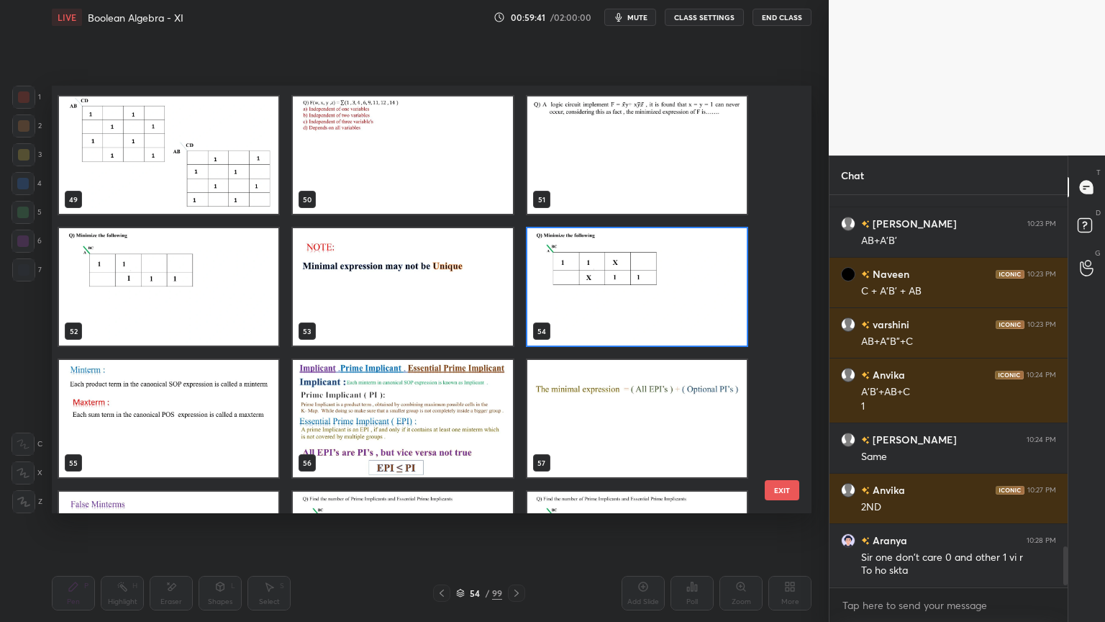
click at [433, 430] on img "grid" at bounding box center [402, 418] width 219 height 117
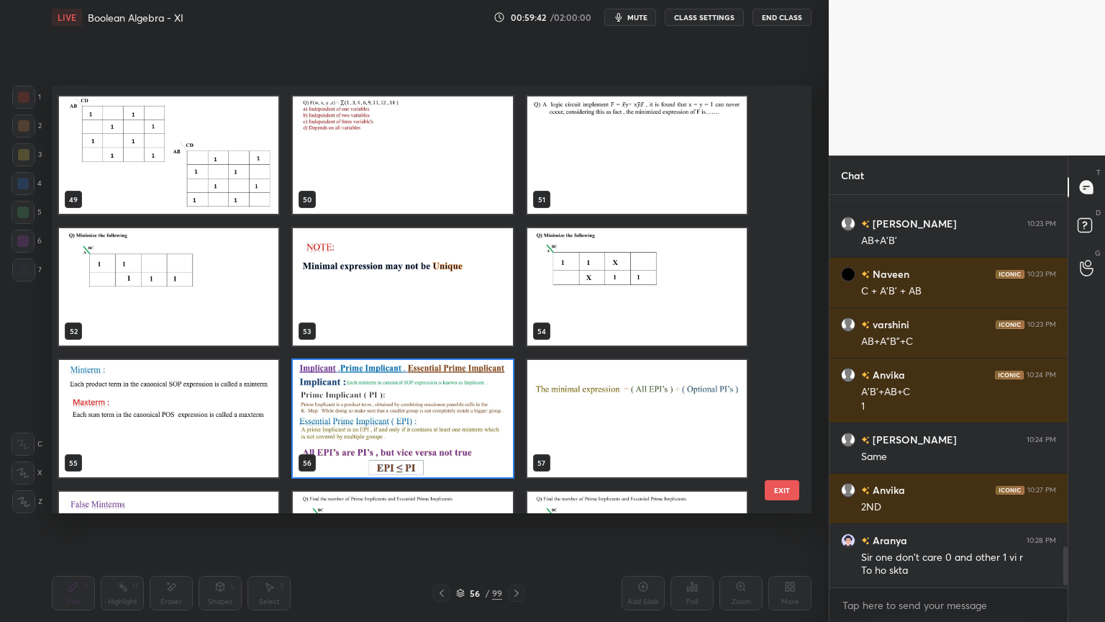
click at [433, 427] on img "grid" at bounding box center [402, 418] width 219 height 117
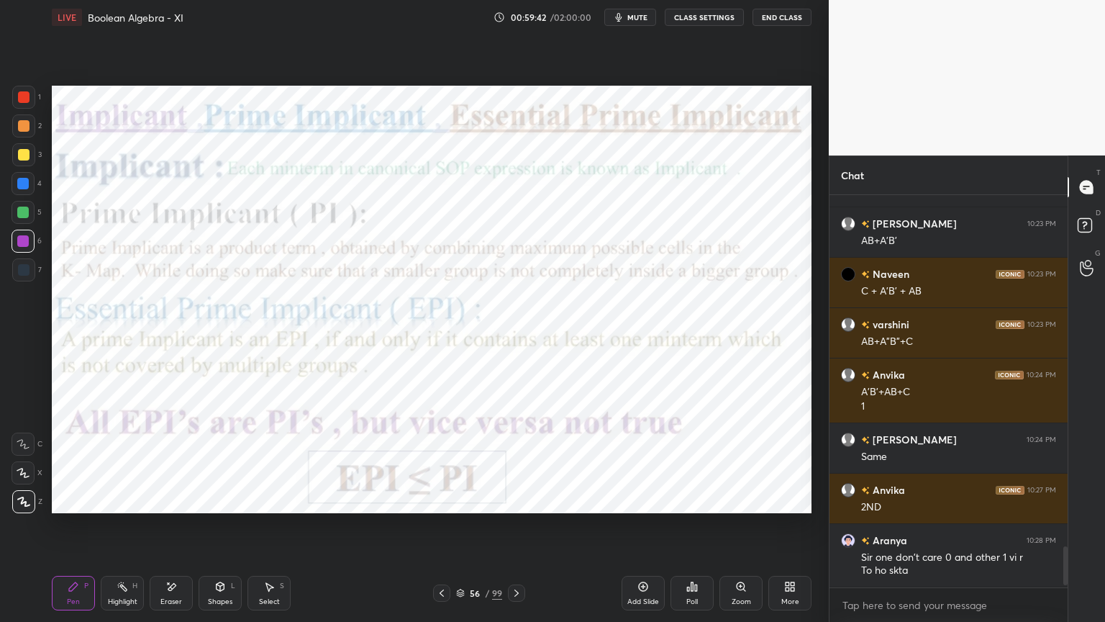
click at [433, 427] on img "grid" at bounding box center [402, 418] width 219 height 117
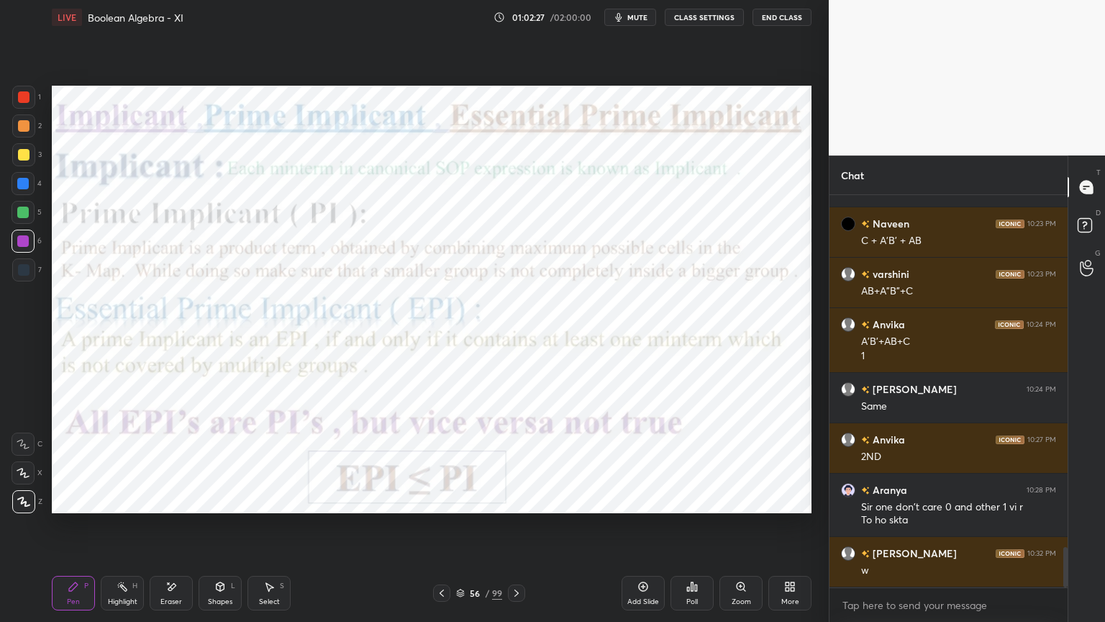
scroll to position [3486, 0]
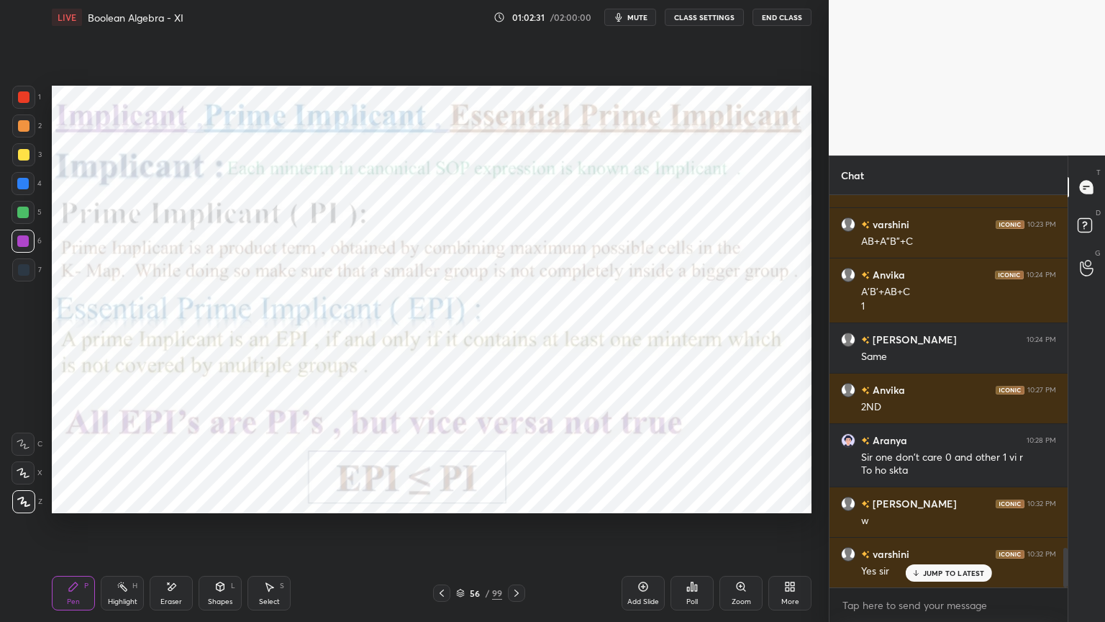
click at [128, 530] on div "Highlight H" at bounding box center [122, 593] width 43 height 35
click at [27, 191] on div at bounding box center [23, 183] width 23 height 23
click at [223, 530] on icon at bounding box center [221, 586] width 8 height 9
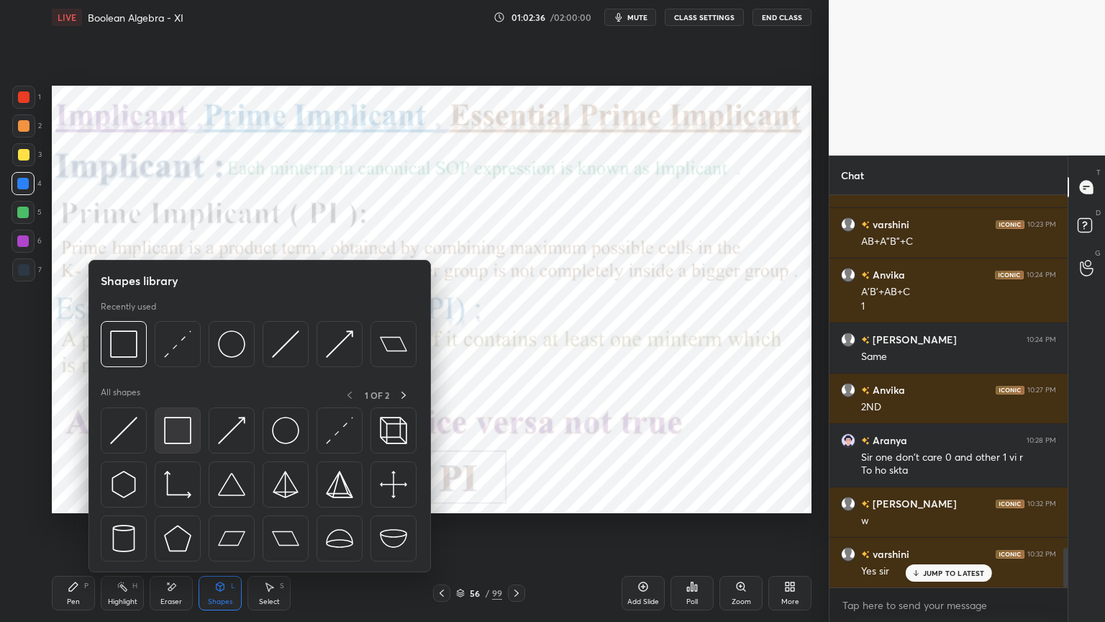
click at [191, 438] on img at bounding box center [177, 430] width 27 height 27
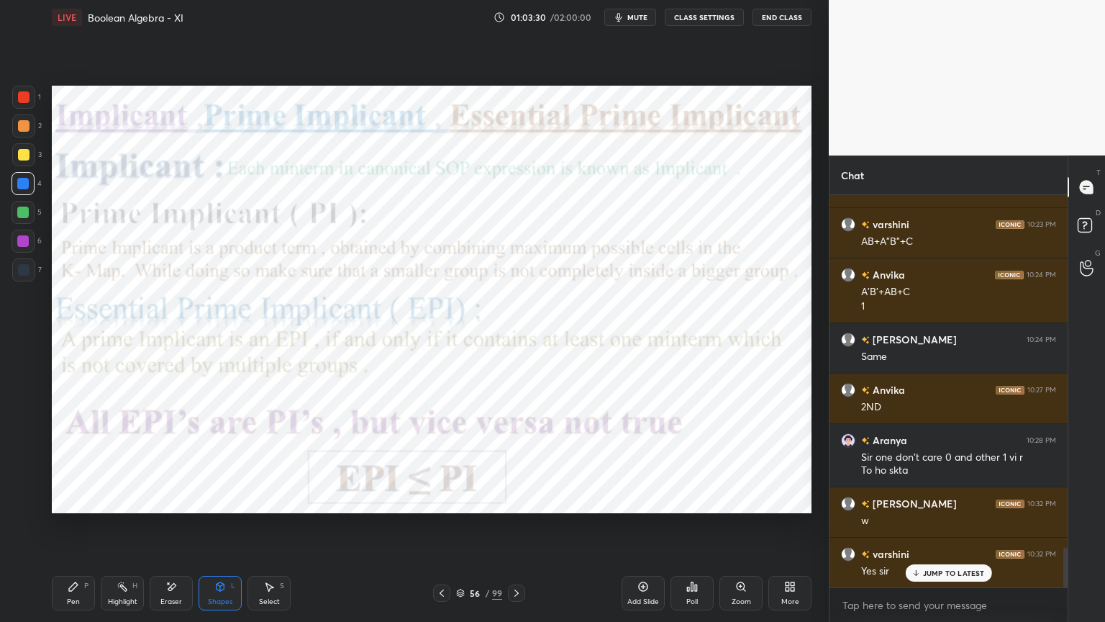
click at [221, 530] on div "Shapes L" at bounding box center [220, 593] width 43 height 35
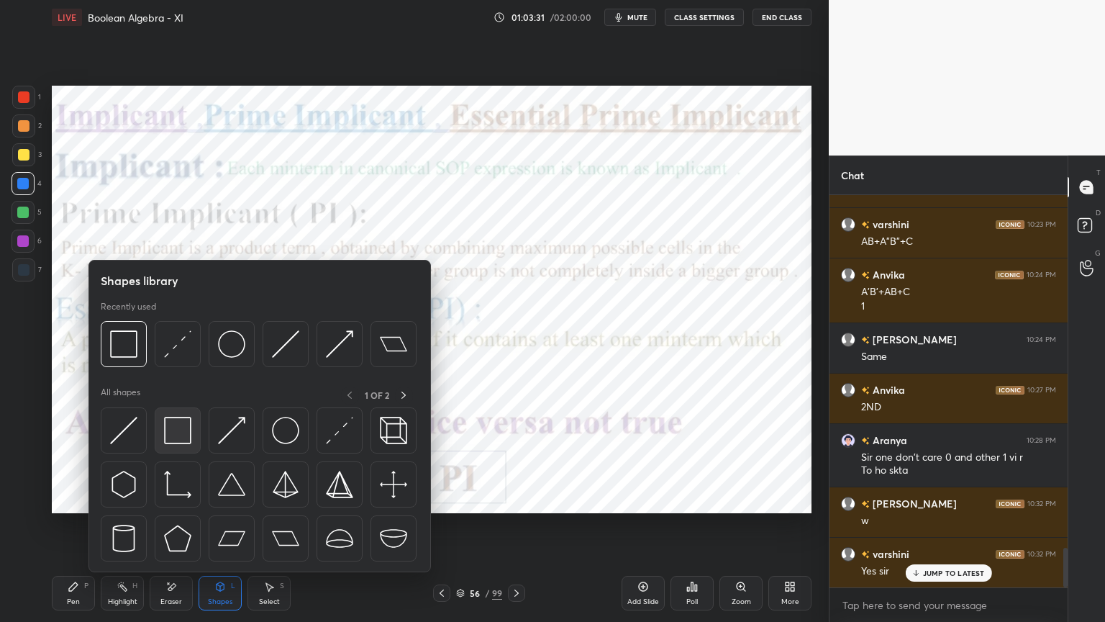
click at [186, 430] on img at bounding box center [177, 430] width 27 height 27
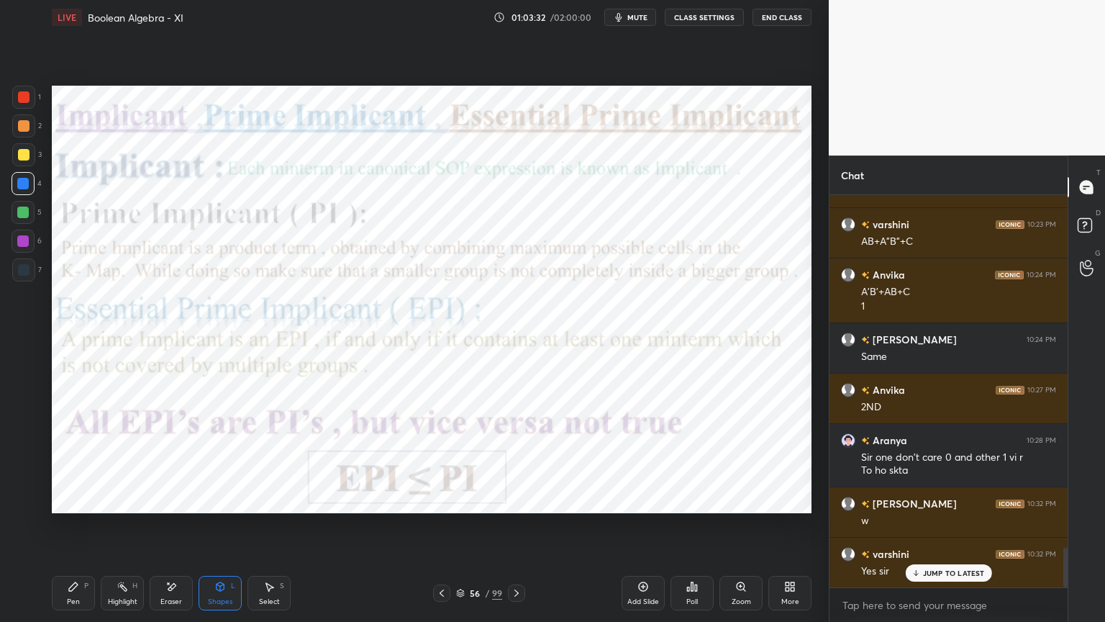
click at [28, 247] on div at bounding box center [23, 241] width 23 height 23
click at [137, 530] on div "Highlight" at bounding box center [123, 601] width 30 height 7
click at [216, 530] on div "Shapes L" at bounding box center [220, 593] width 43 height 35
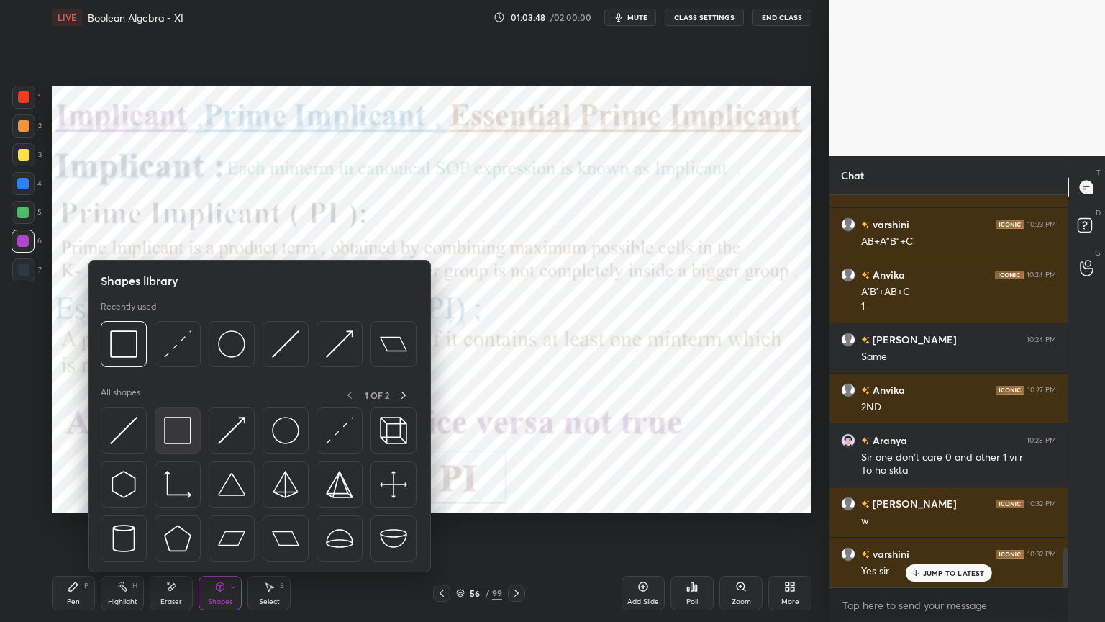
click at [186, 437] on img at bounding box center [177, 430] width 27 height 27
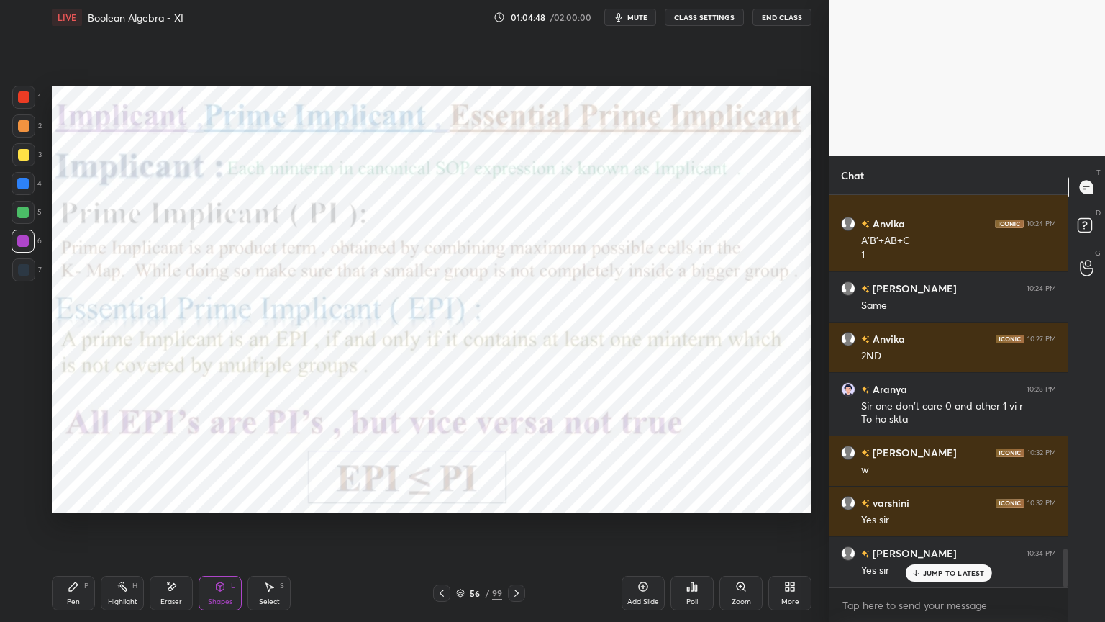
scroll to position [3587, 0]
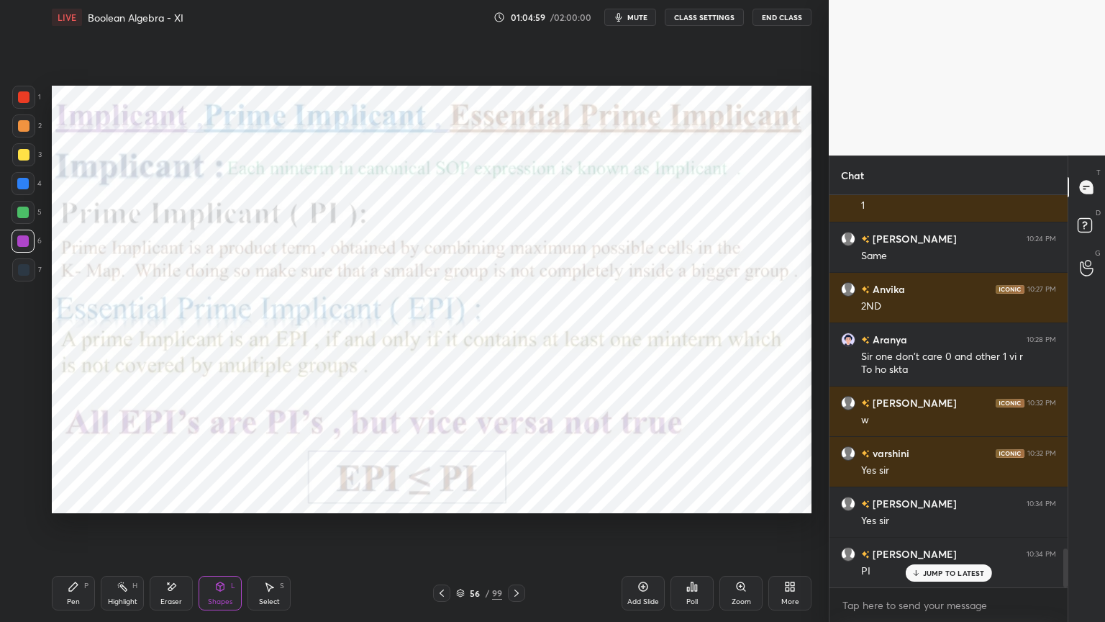
click at [460, 530] on icon at bounding box center [460, 593] width 9 height 9
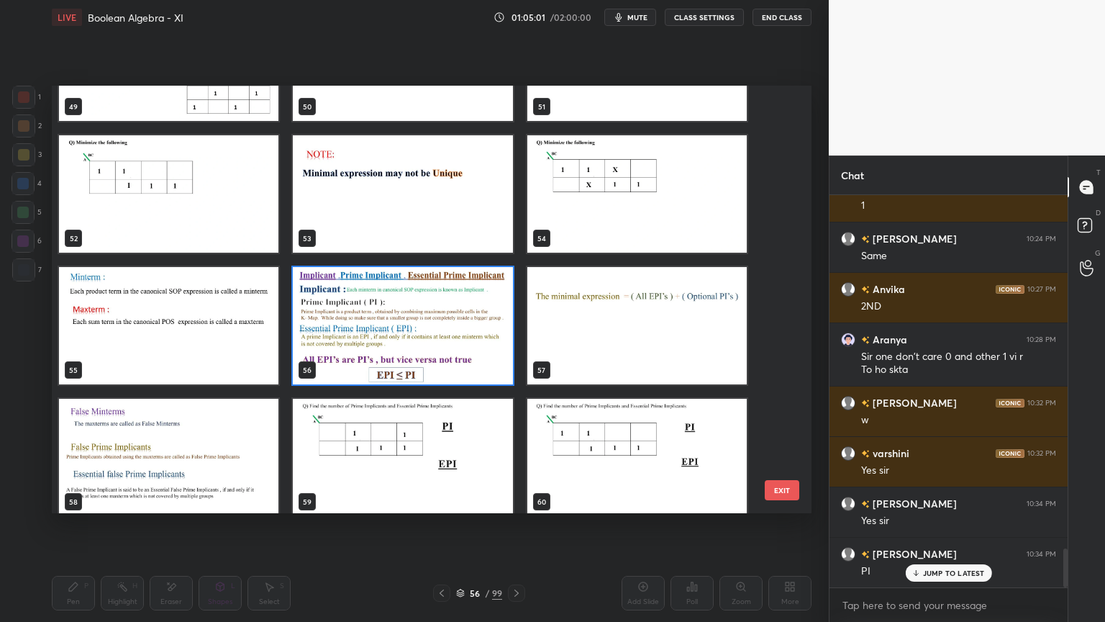
scroll to position [2202, 0]
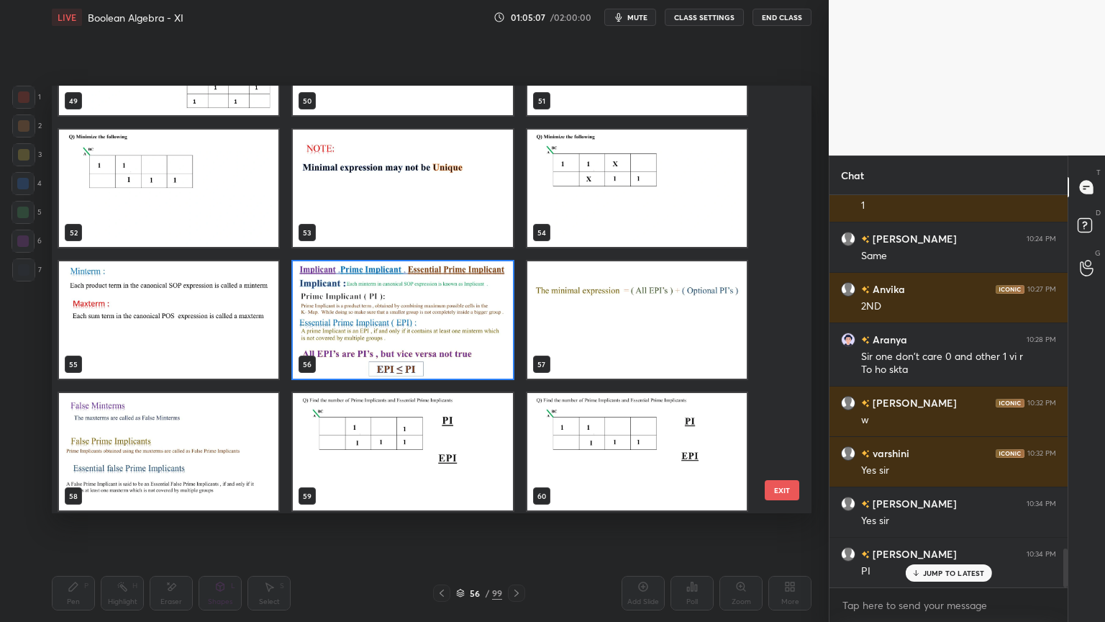
click at [644, 332] on img "grid" at bounding box center [636, 319] width 219 height 117
click at [644, 333] on img "grid" at bounding box center [636, 319] width 219 height 117
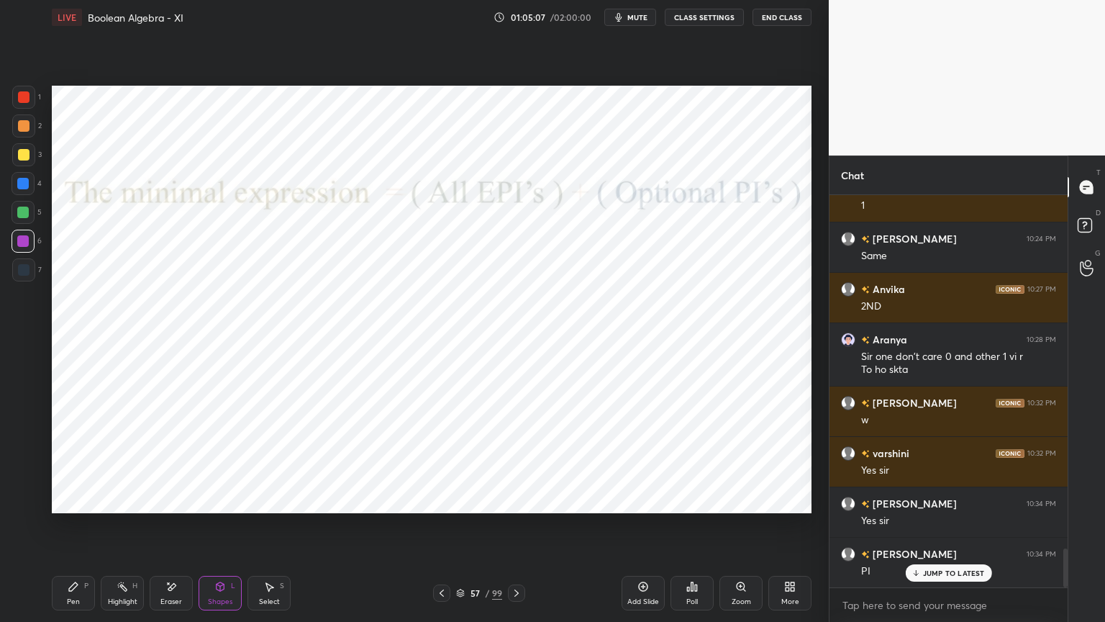
click at [644, 332] on img "grid" at bounding box center [636, 319] width 219 height 117
click at [645, 332] on img "grid" at bounding box center [636, 319] width 219 height 117
click at [461, 530] on icon at bounding box center [460, 593] width 9 height 9
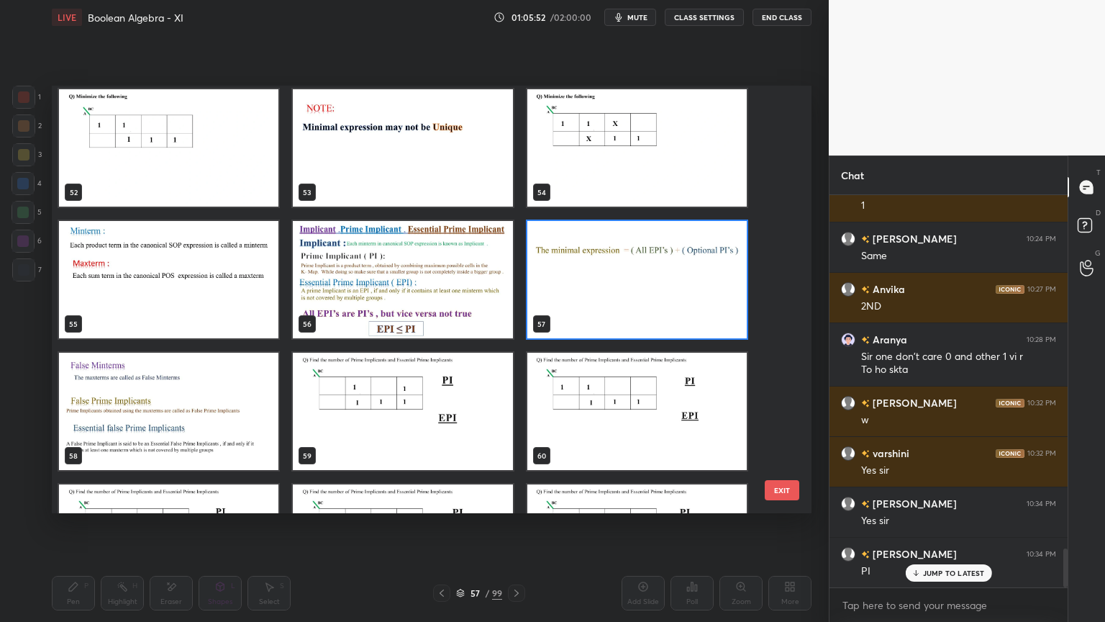
scroll to position [2249, 0]
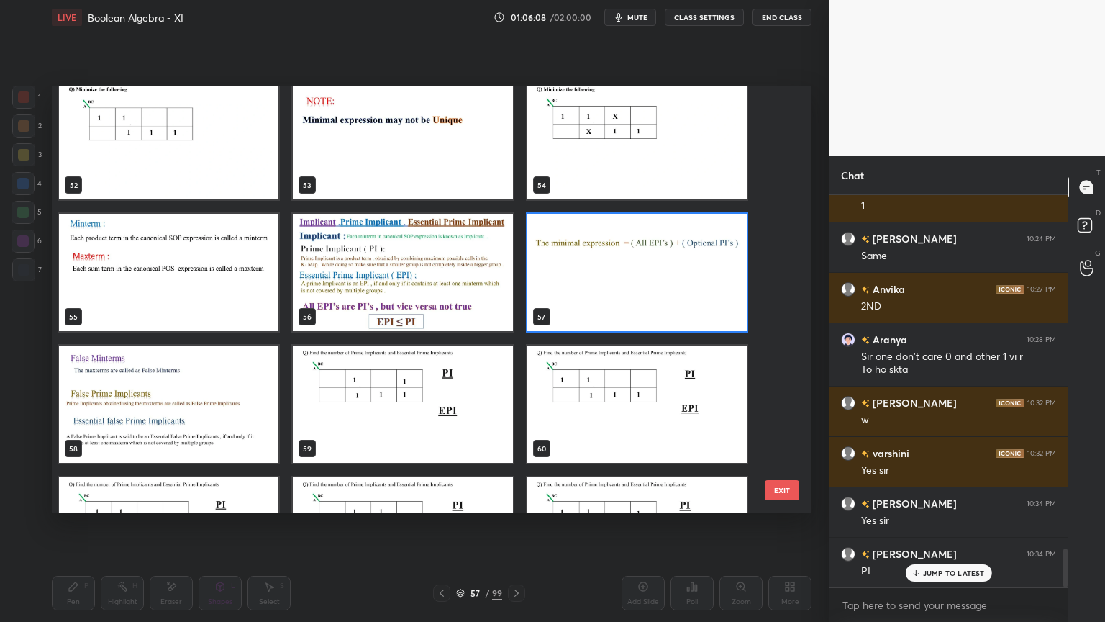
click at [430, 405] on img "grid" at bounding box center [402, 403] width 219 height 117
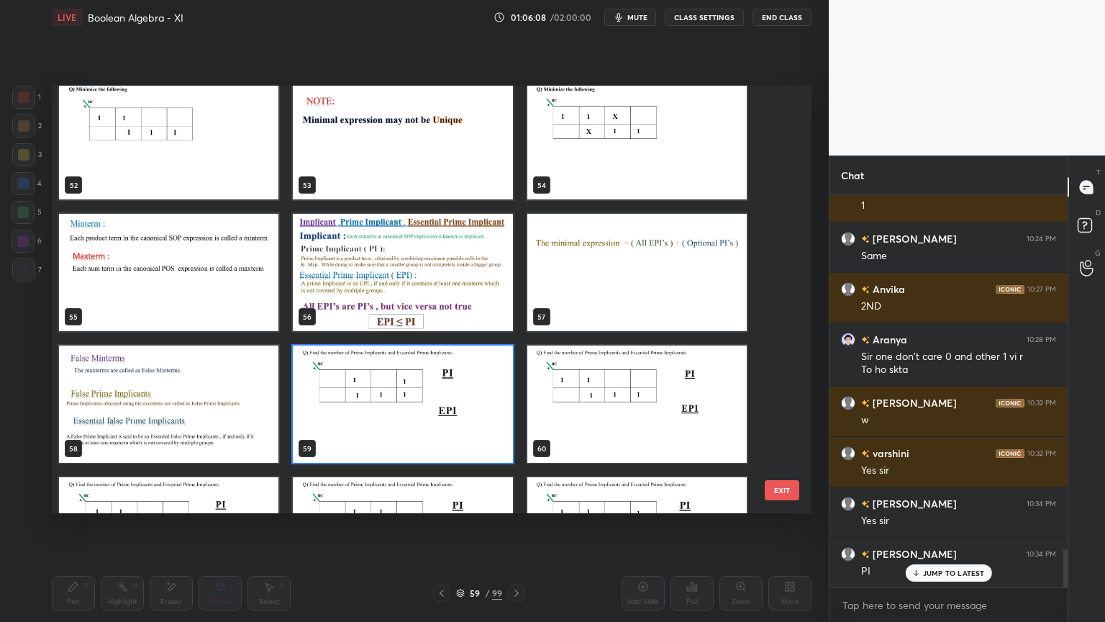
click at [429, 406] on img "grid" at bounding box center [402, 403] width 219 height 117
click at [425, 409] on img "grid" at bounding box center [402, 403] width 219 height 117
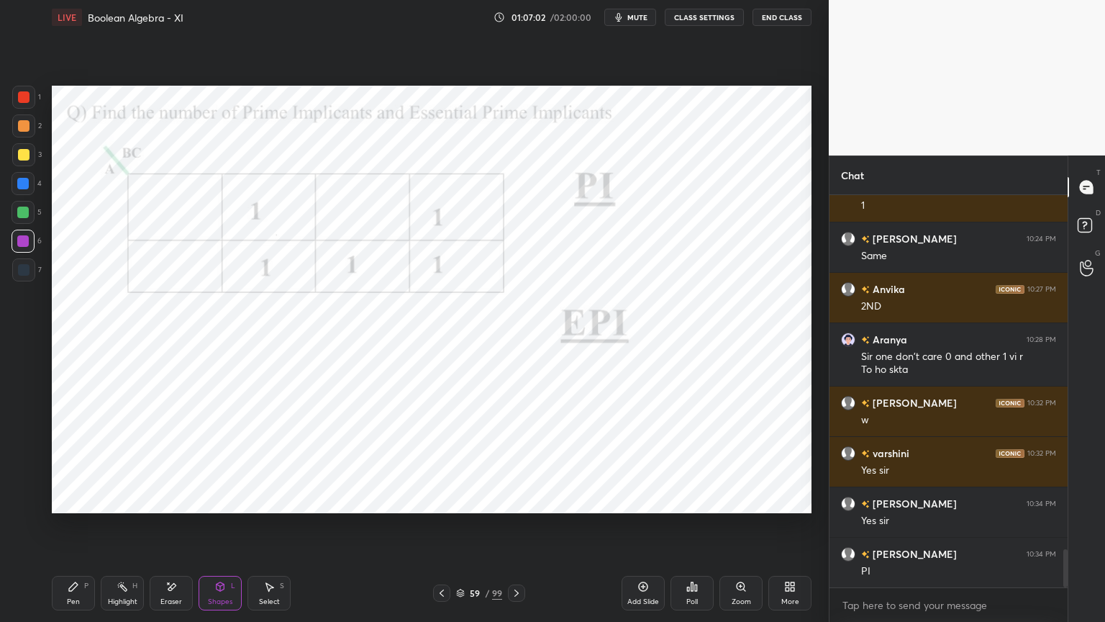
scroll to position [3638, 0]
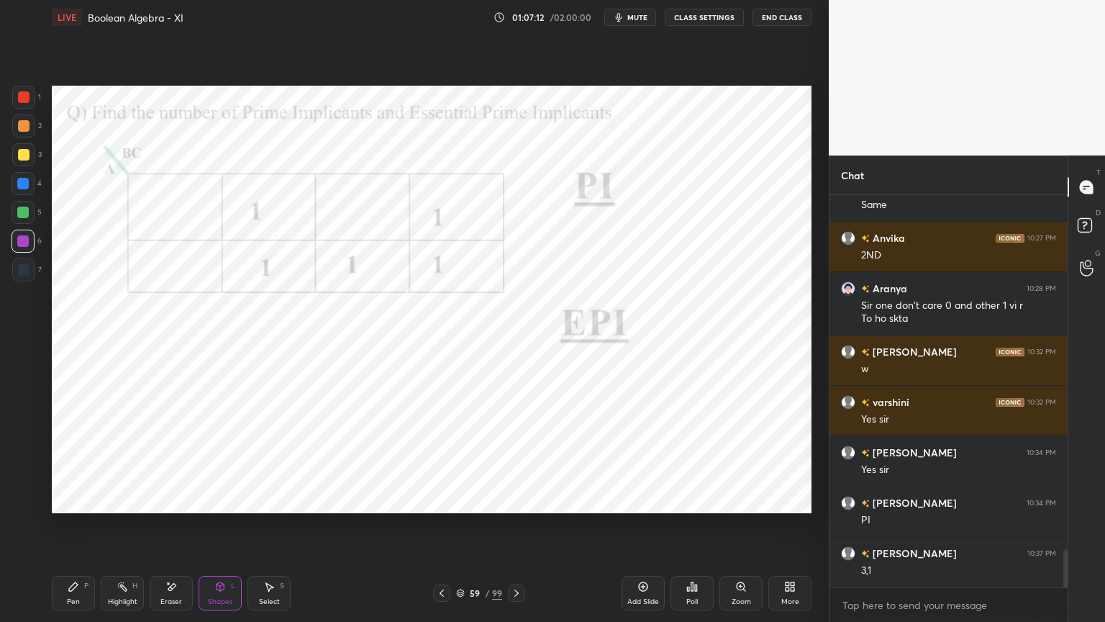
click at [23, 216] on div at bounding box center [23, 213] width 12 height 12
click at [75, 530] on div "Pen" at bounding box center [73, 601] width 13 height 7
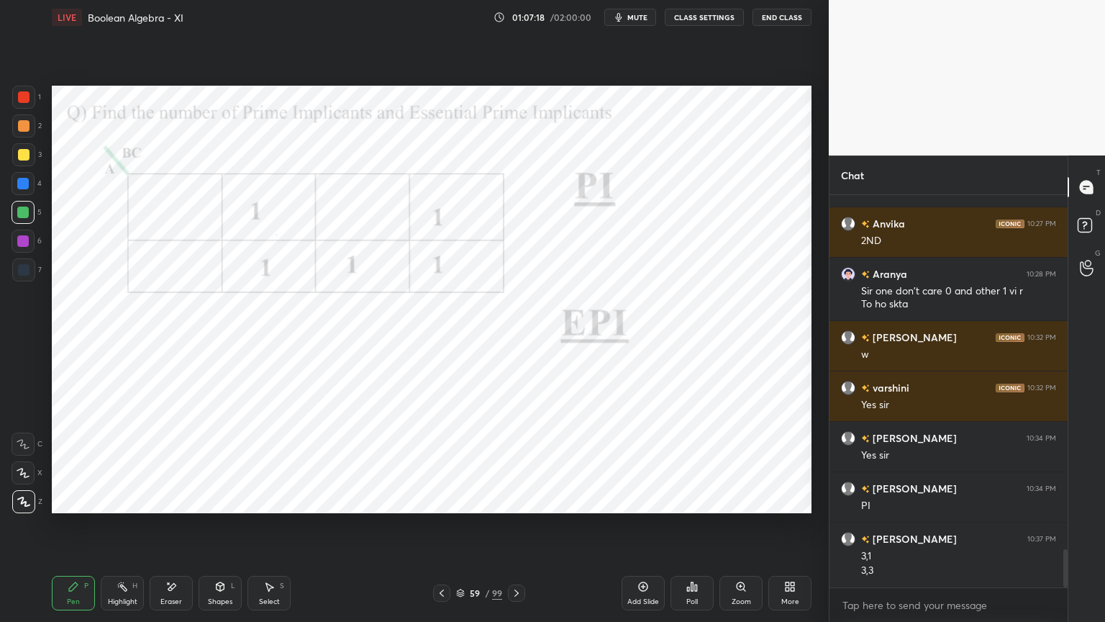
click at [22, 216] on div at bounding box center [23, 213] width 12 height 12
click at [12, 187] on div at bounding box center [23, 183] width 23 height 23
click at [218, 530] on div "Shapes L" at bounding box center [220, 593] width 43 height 35
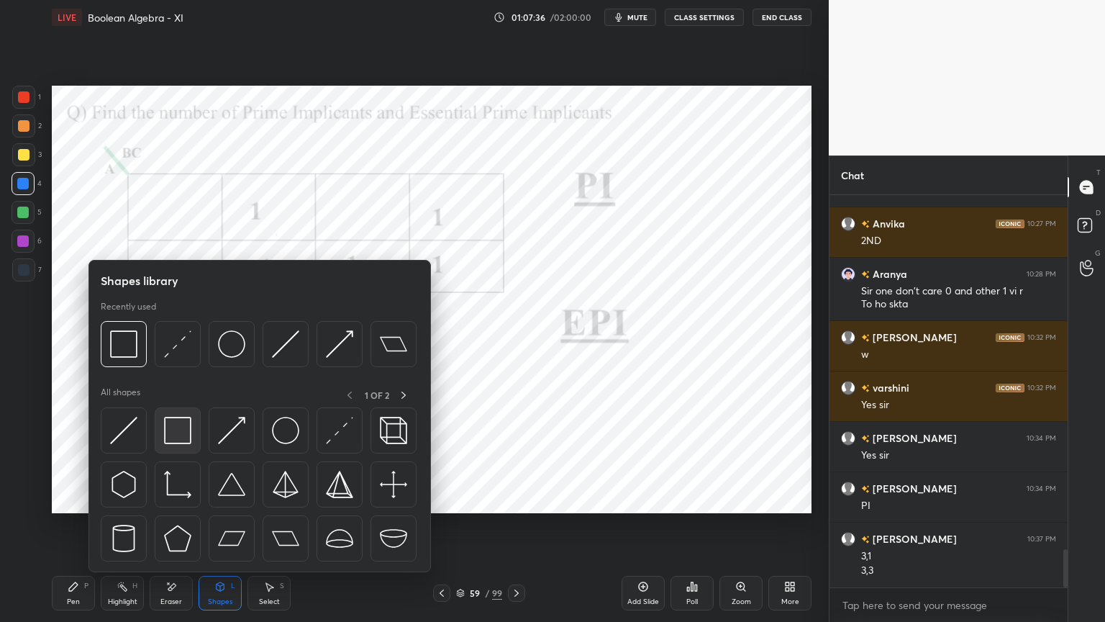
click at [181, 432] on img at bounding box center [177, 430] width 27 height 27
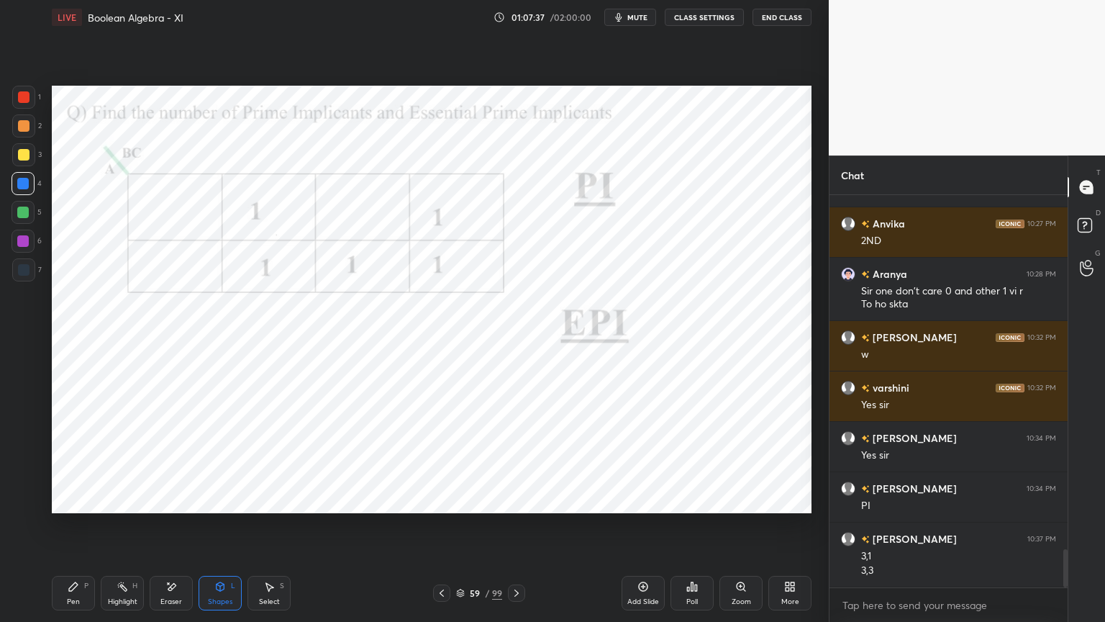
scroll to position [3702, 0]
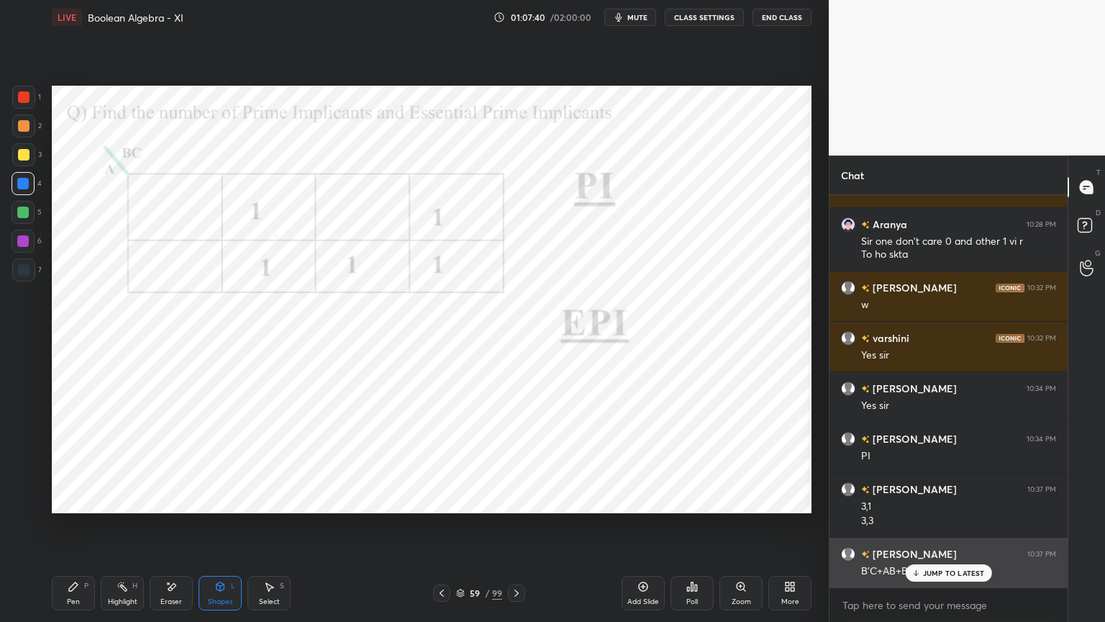
click at [938, 530] on p "JUMP TO LATEST" at bounding box center [954, 572] width 62 height 9
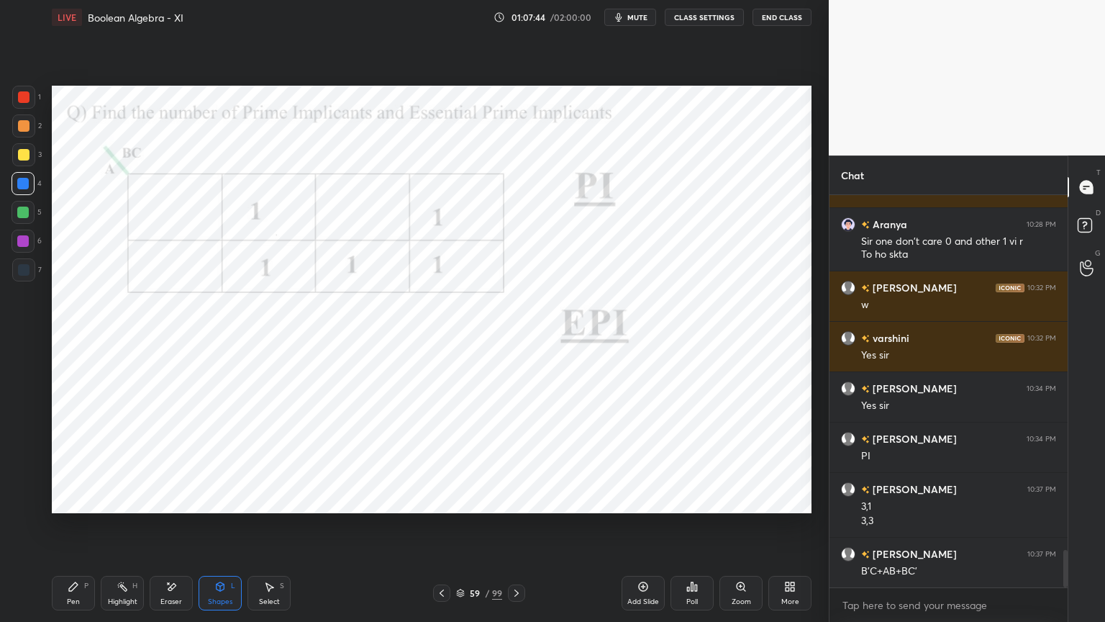
click at [71, 530] on div "Pen" at bounding box center [73, 601] width 13 height 7
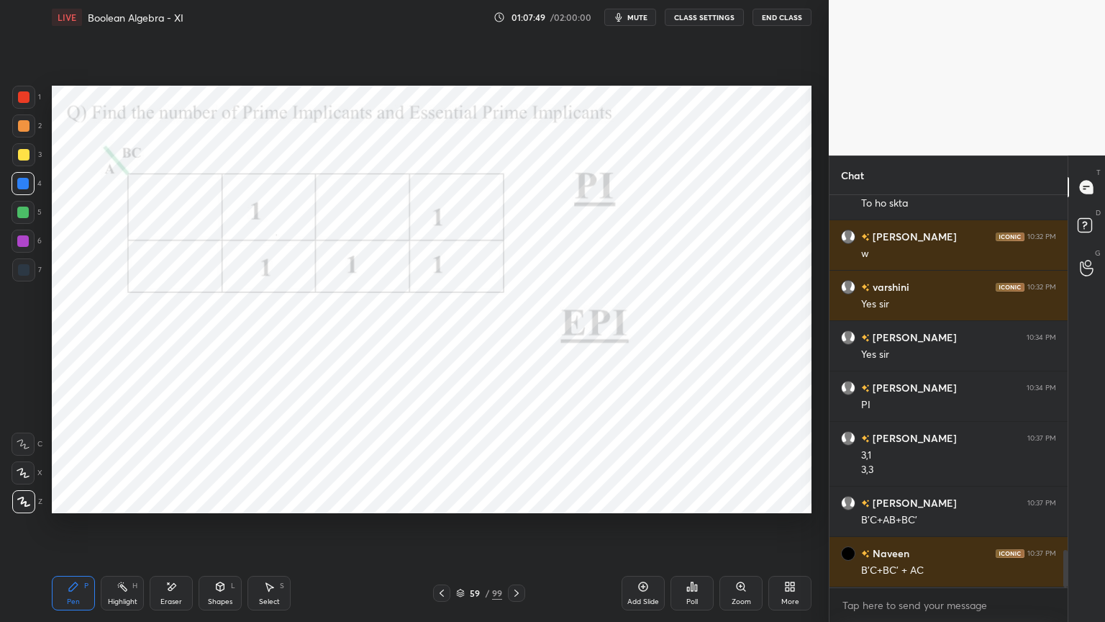
click at [23, 245] on div at bounding box center [23, 241] width 12 height 12
click at [219, 530] on div "Shapes" at bounding box center [220, 601] width 24 height 7
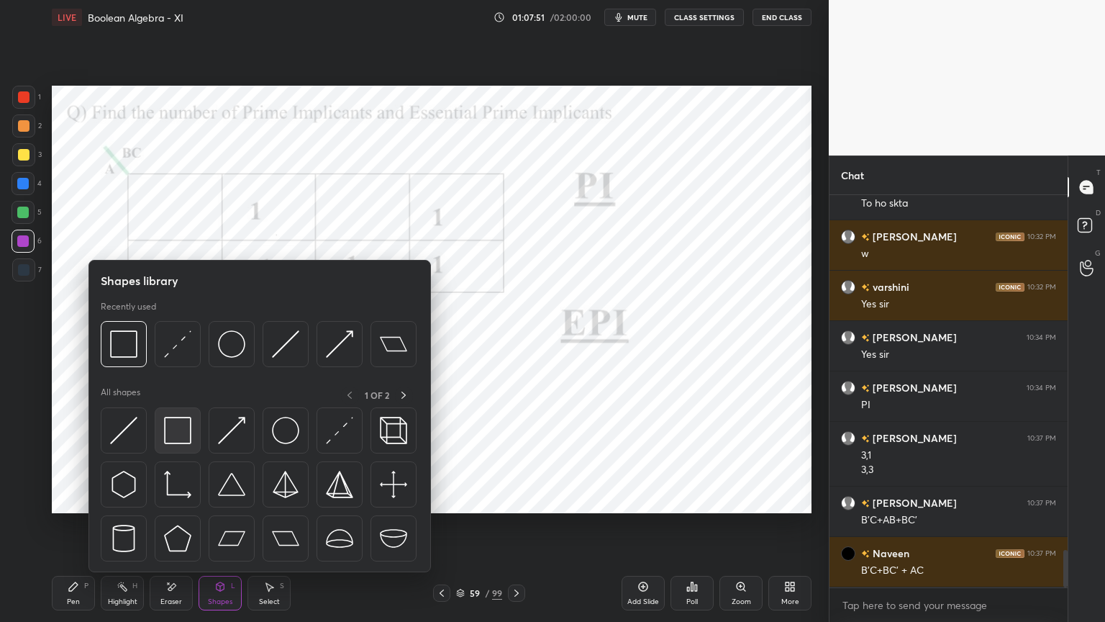
click at [173, 430] on img at bounding box center [177, 430] width 27 height 27
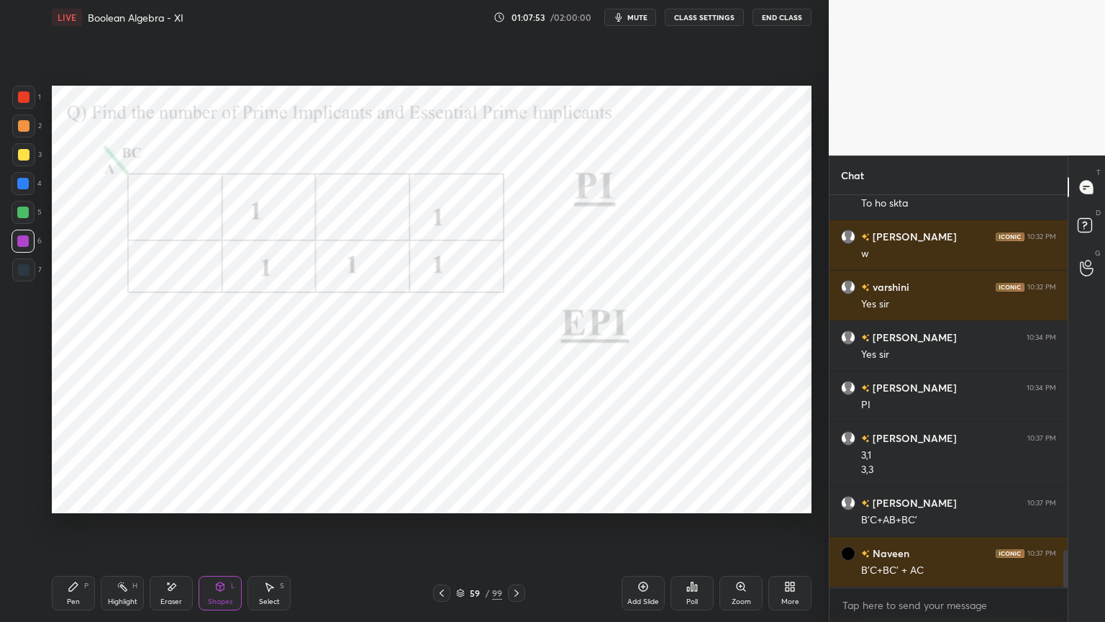
click at [75, 530] on div "Pen P" at bounding box center [73, 593] width 43 height 35
click at [23, 271] on div at bounding box center [24, 270] width 12 height 12
click at [224, 530] on div "Shapes" at bounding box center [220, 601] width 24 height 7
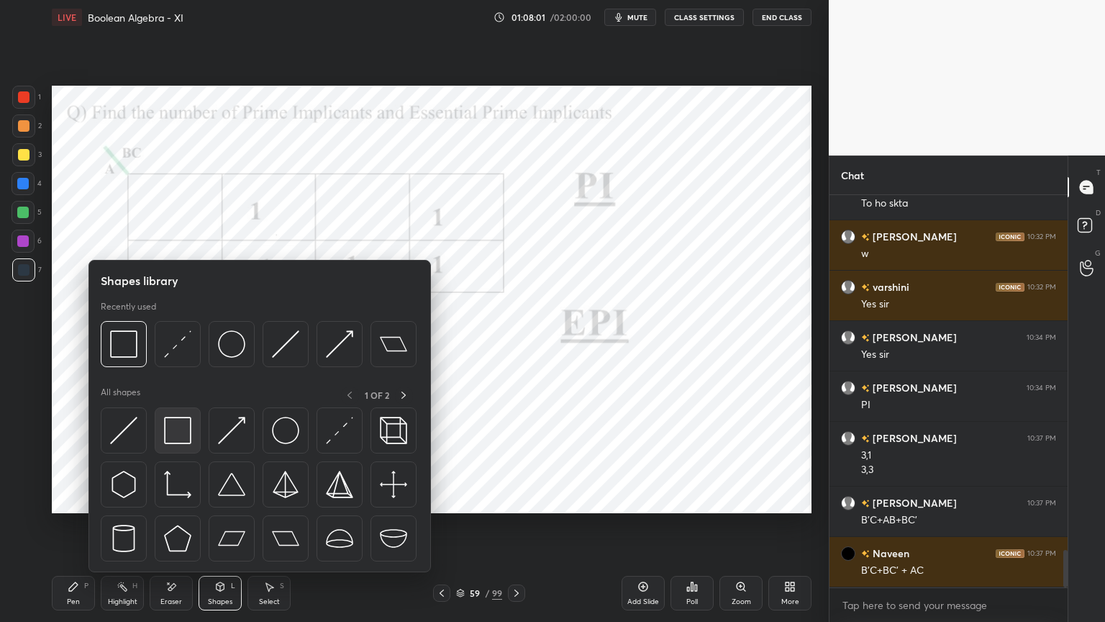
click at [182, 435] on img at bounding box center [177, 430] width 27 height 27
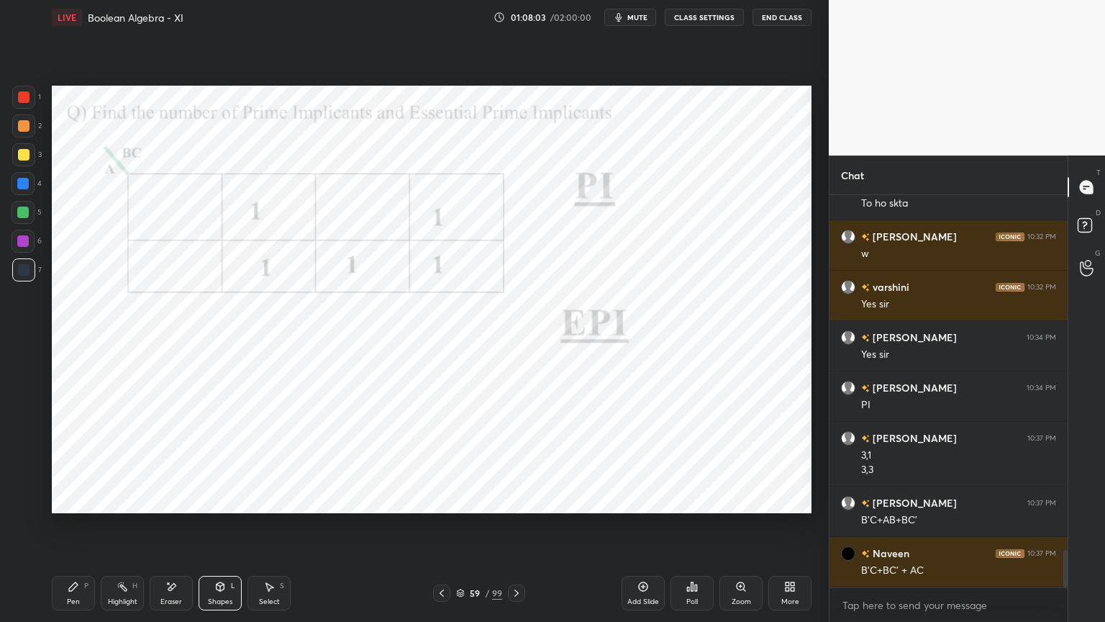
click at [22, 187] on div at bounding box center [23, 184] width 12 height 12
click at [21, 276] on div at bounding box center [23, 269] width 23 height 23
click at [87, 530] on div "Pen P" at bounding box center [73, 593] width 43 height 35
click at [167, 530] on div "Eraser" at bounding box center [171, 593] width 43 height 35
click at [81, 530] on div "Pen P" at bounding box center [73, 593] width 43 height 35
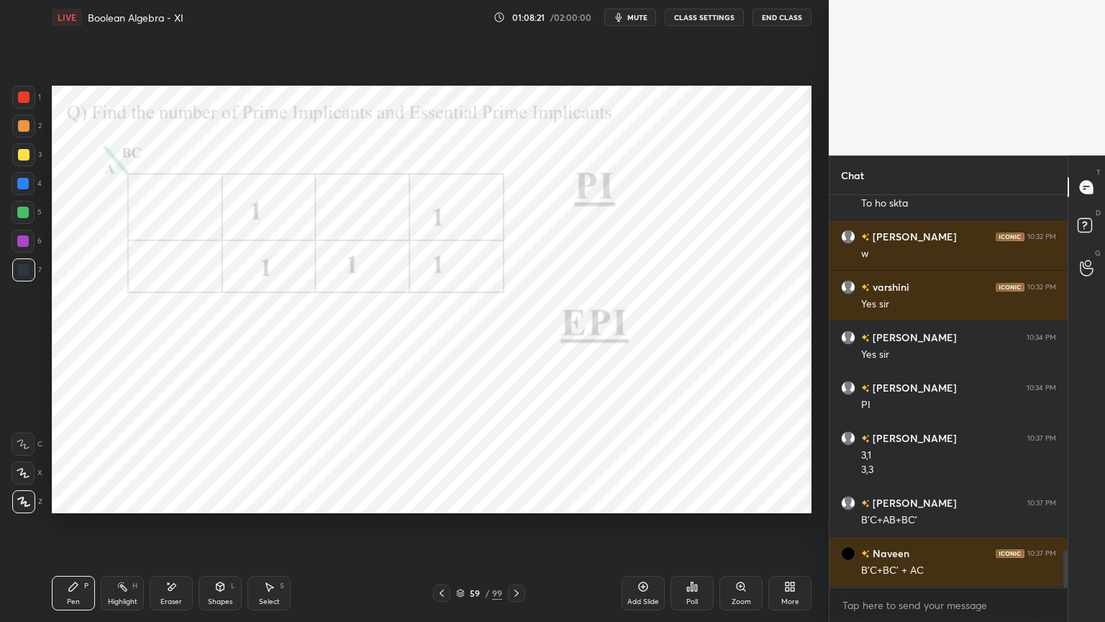
click at [25, 265] on div at bounding box center [24, 270] width 12 height 12
click at [219, 530] on div "Shapes" at bounding box center [220, 601] width 24 height 7
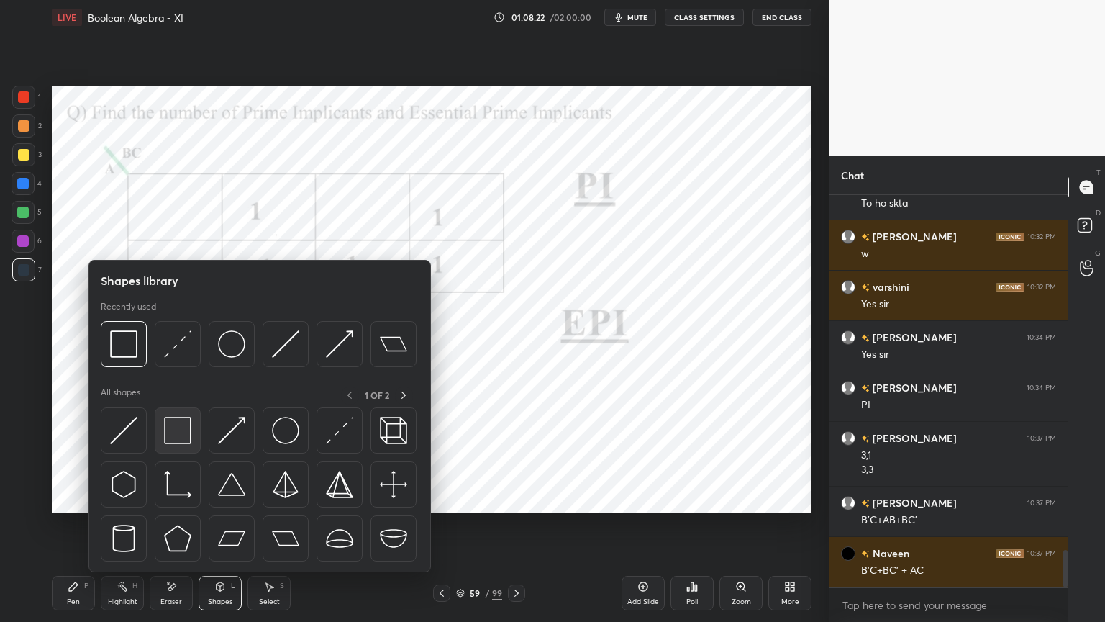
click at [182, 431] on img at bounding box center [177, 430] width 27 height 27
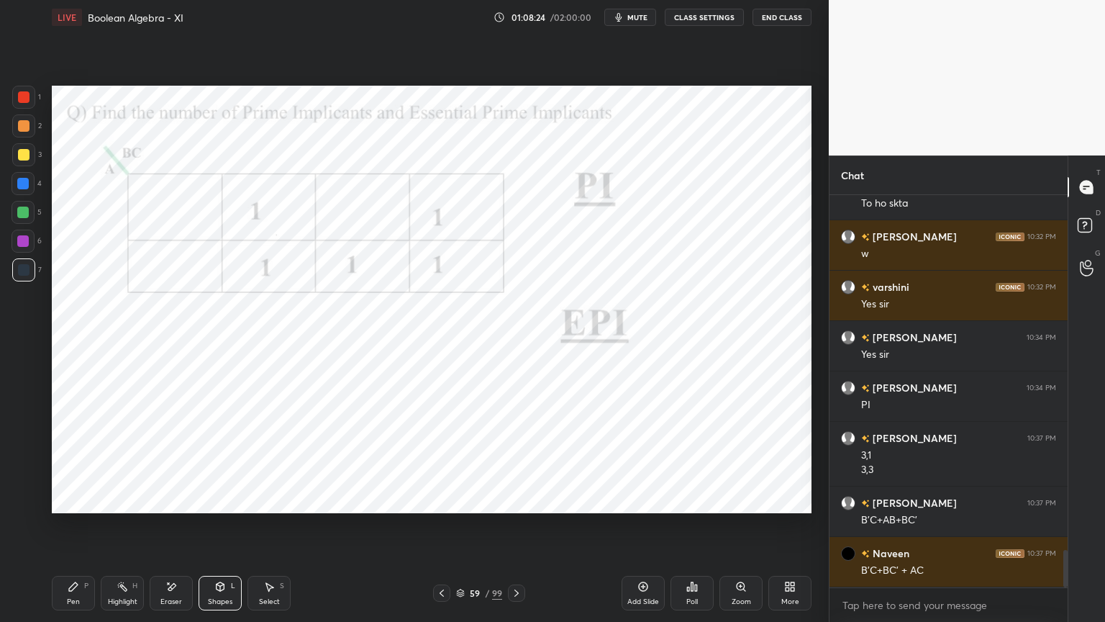
click at [24, 103] on div at bounding box center [23, 97] width 23 height 23
click at [89, 530] on div "Pen P" at bounding box center [73, 593] width 43 height 35
click at [79, 530] on div "Pen" at bounding box center [73, 601] width 13 height 7
click at [27, 245] on div at bounding box center [23, 241] width 12 height 12
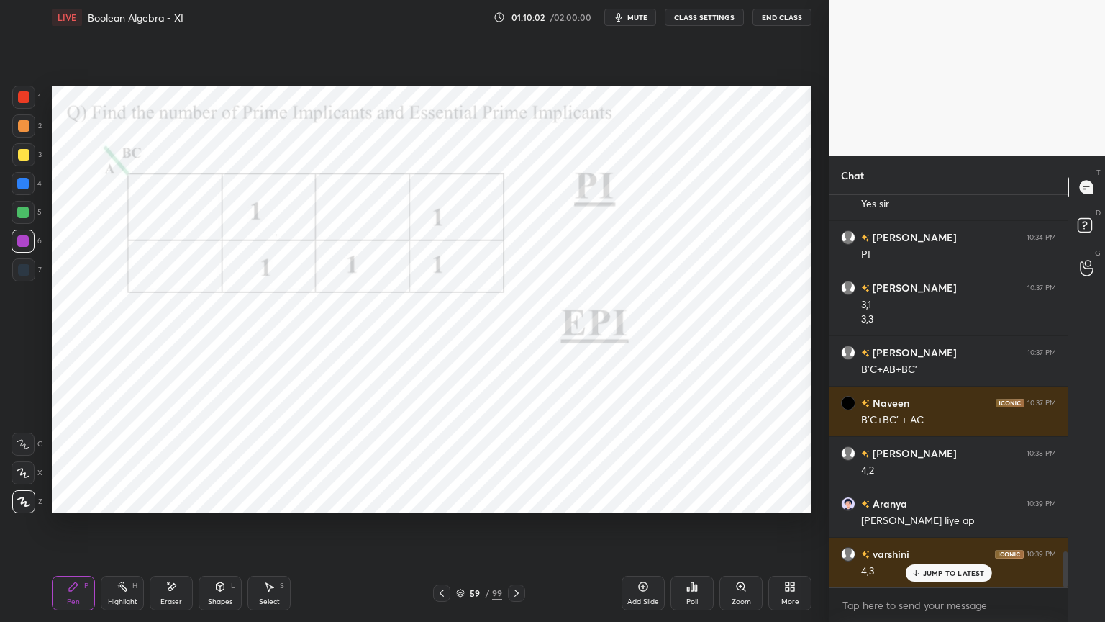
scroll to position [3954, 0]
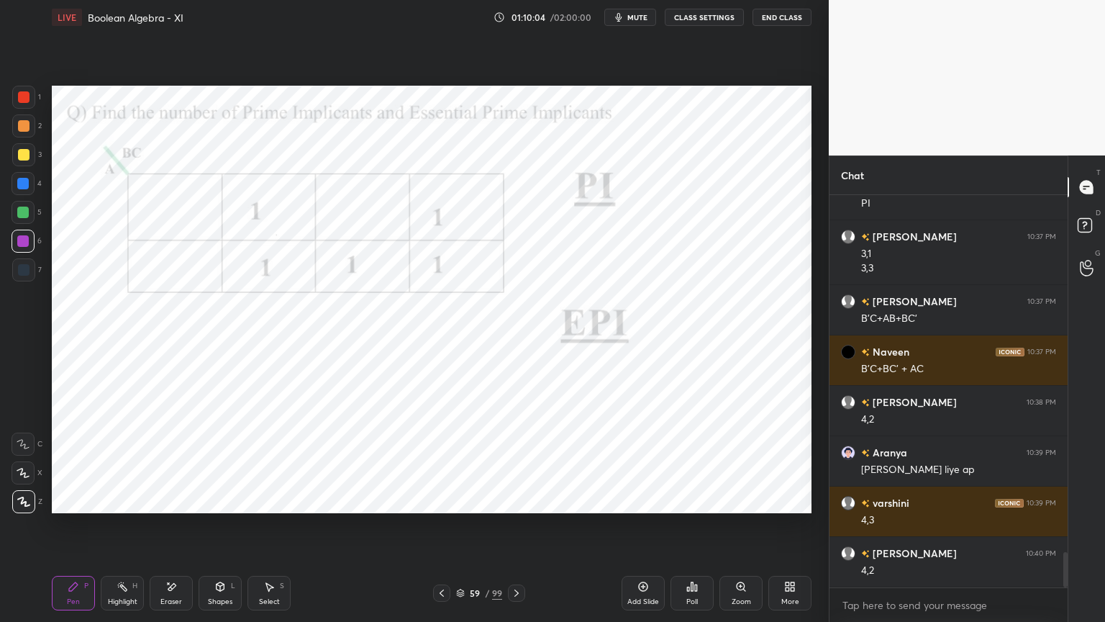
click at [694, 530] on icon at bounding box center [693, 587] width 12 height 12
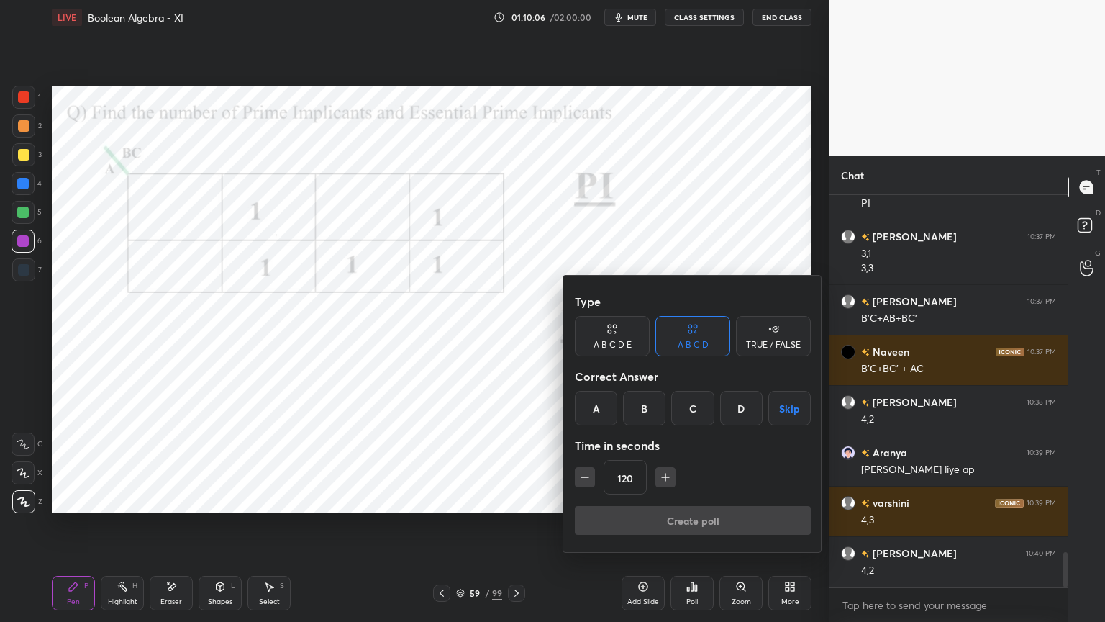
click at [758, 350] on div "TRUE / FALSE" at bounding box center [773, 336] width 75 height 40
click at [627, 413] on div "True" at bounding box center [612, 408] width 75 height 35
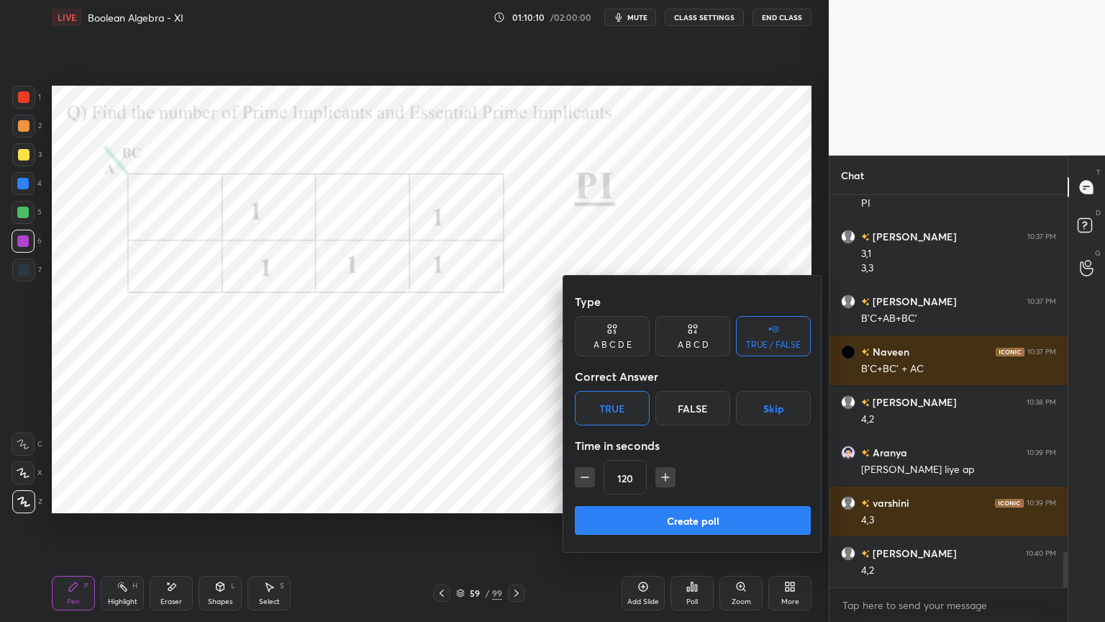
click at [700, 527] on button "Create poll" at bounding box center [693, 520] width 236 height 29
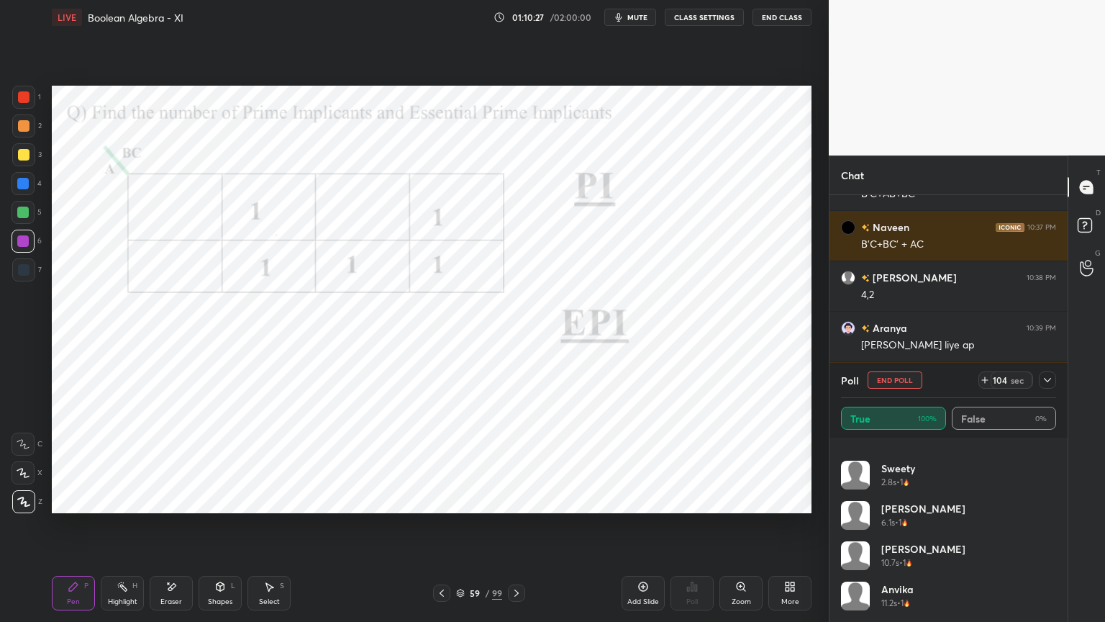
scroll to position [0, 0]
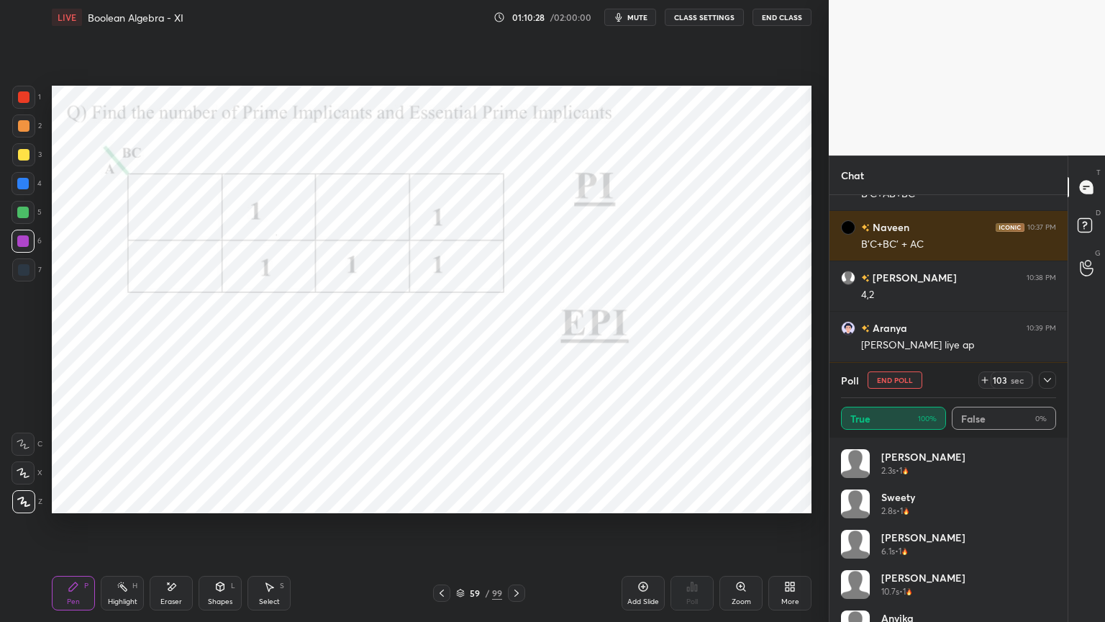
click at [1048, 384] on icon at bounding box center [1048, 380] width 12 height 12
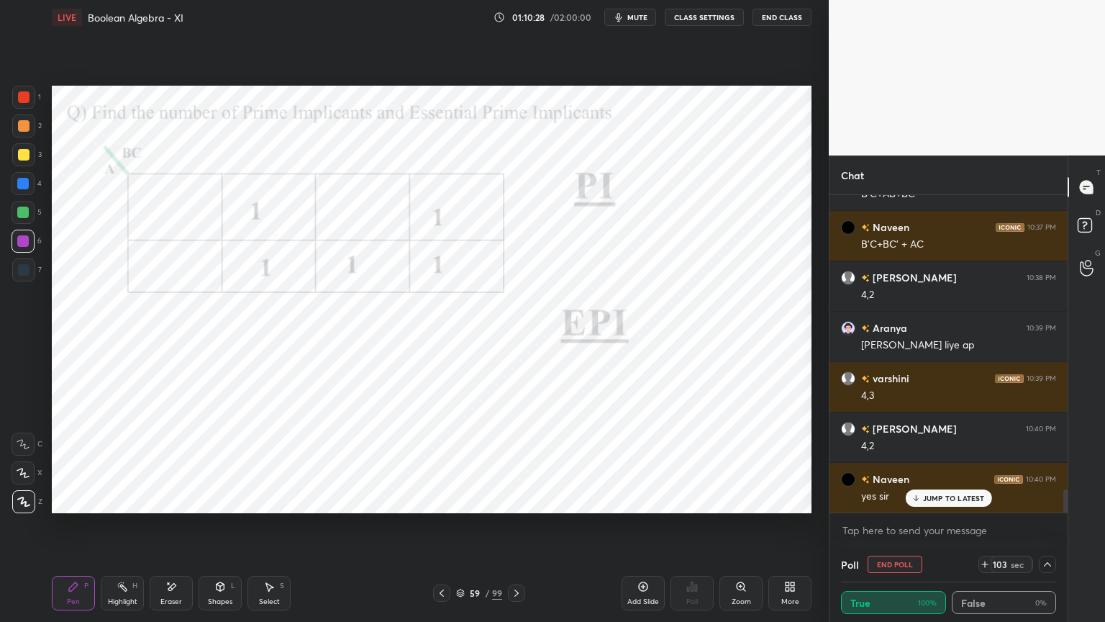
scroll to position [0, 4]
click at [937, 499] on p "JUMP TO LATEST" at bounding box center [954, 498] width 62 height 9
click at [1045, 530] on icon at bounding box center [1048, 564] width 12 height 12
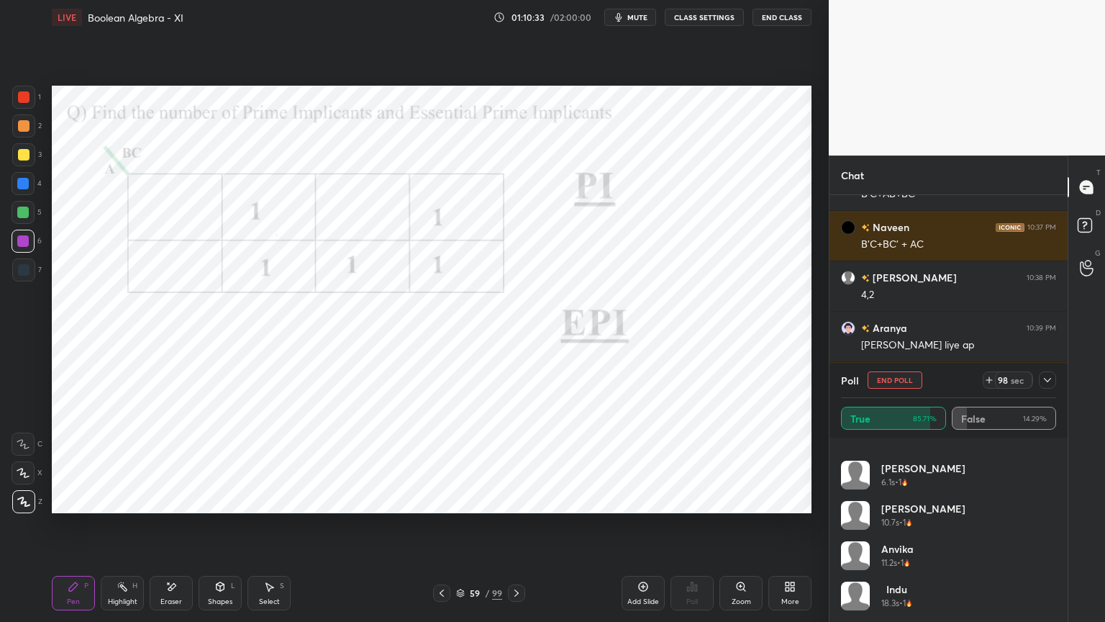
scroll to position [23, 0]
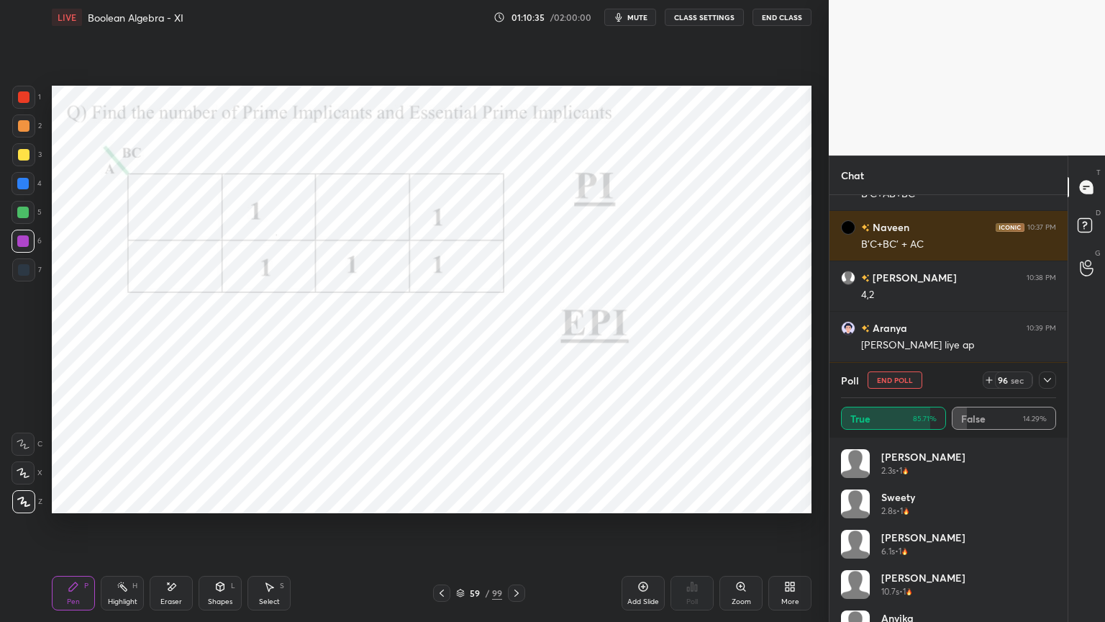
click at [1048, 377] on icon at bounding box center [1048, 380] width 12 height 12
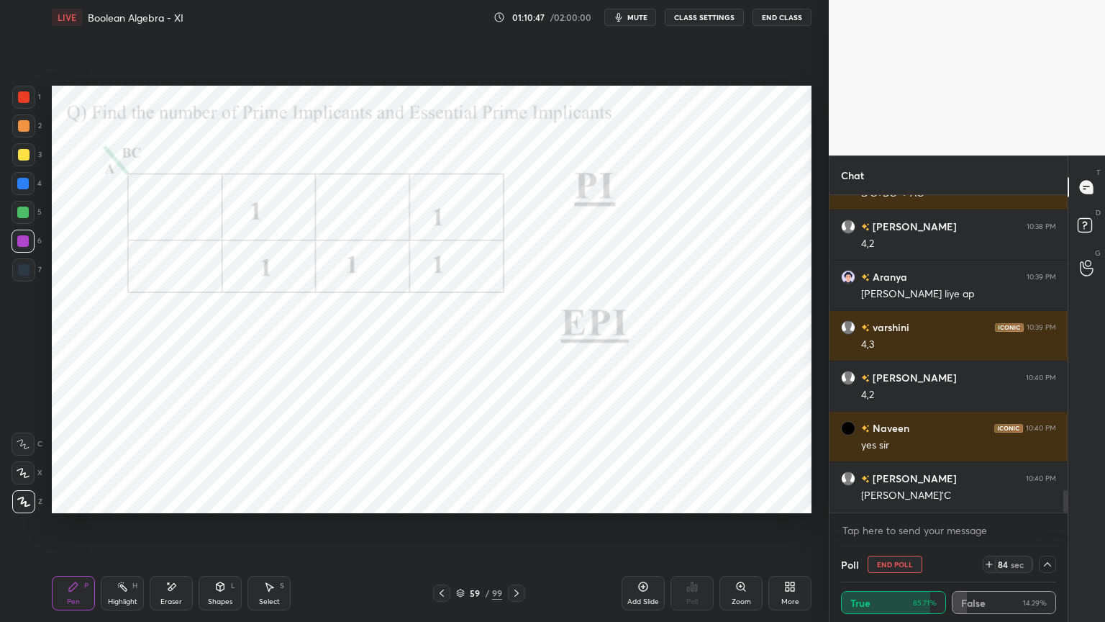
click at [168, 530] on div "Eraser" at bounding box center [171, 601] width 22 height 7
click at [73, 530] on div "Pen" at bounding box center [73, 601] width 13 height 7
click at [180, 530] on div "Eraser" at bounding box center [171, 601] width 22 height 7
click at [87, 530] on div "Pen P" at bounding box center [73, 593] width 43 height 35
click at [1047, 530] on icon at bounding box center [1048, 564] width 12 height 12
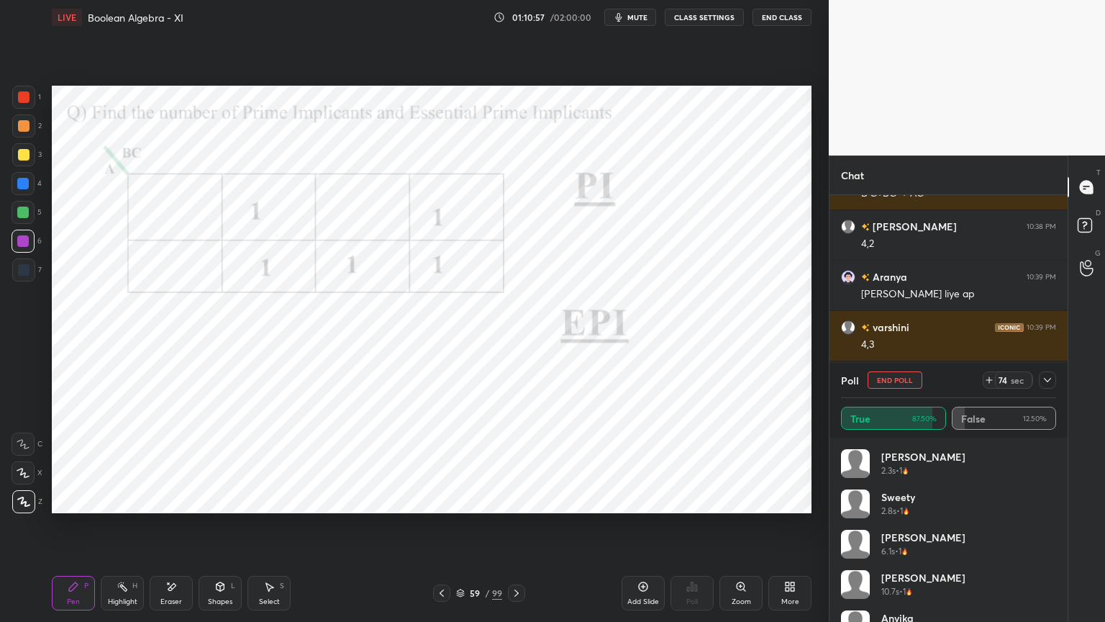
click at [1043, 389] on div "Poll End Poll 74 sec" at bounding box center [948, 380] width 215 height 35
click at [1051, 379] on icon at bounding box center [1047, 380] width 7 height 4
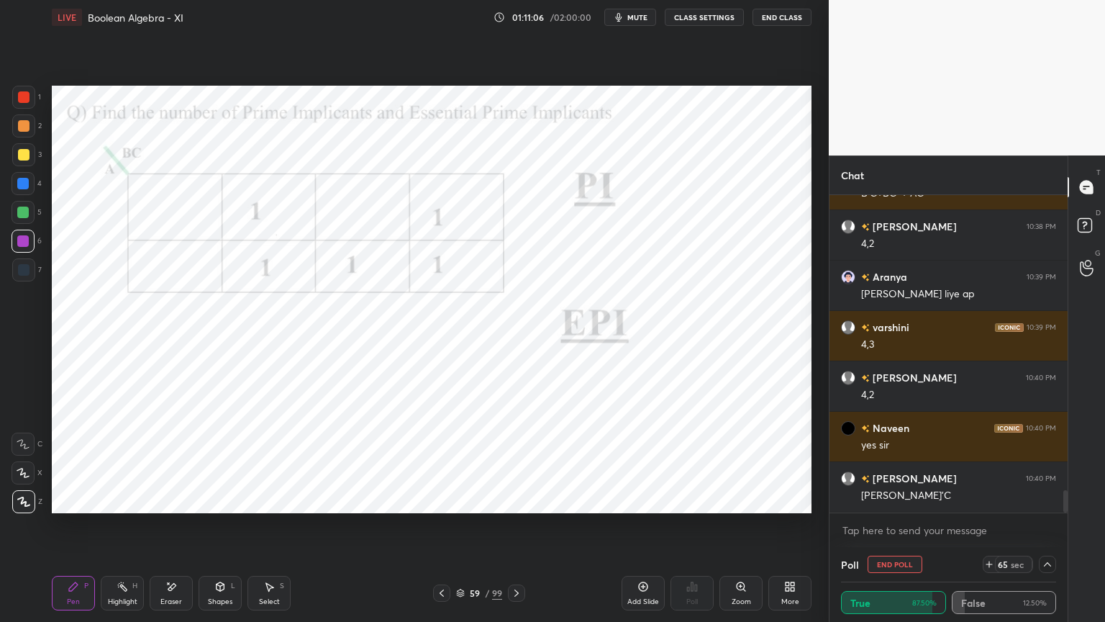
click at [461, 530] on icon at bounding box center [460, 593] width 9 height 9
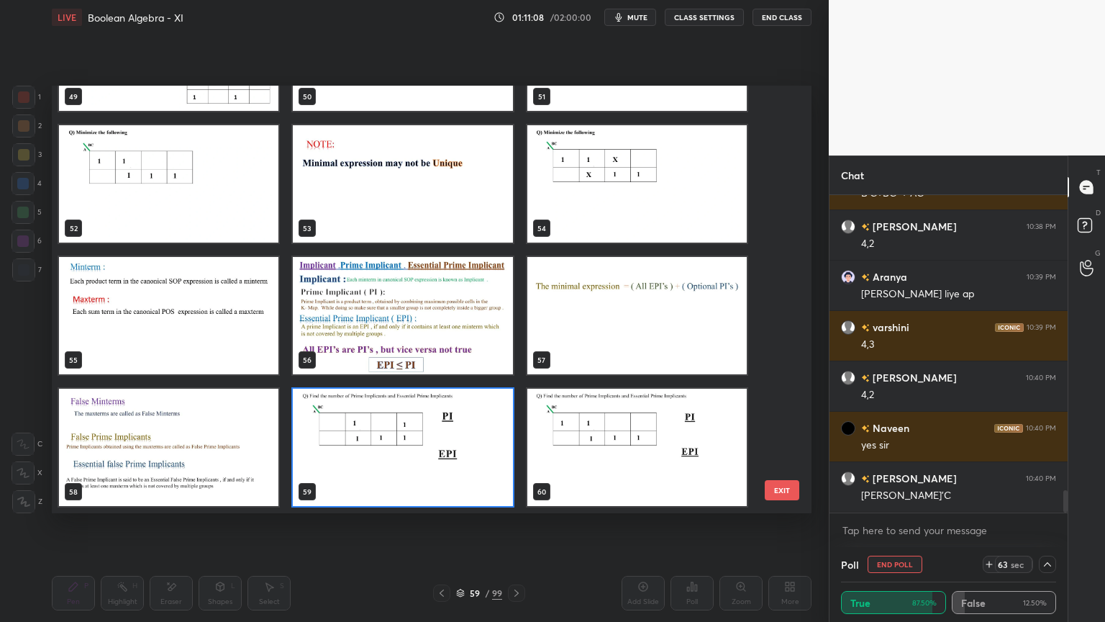
click at [446, 325] on img "grid" at bounding box center [402, 315] width 219 height 117
click at [447, 325] on img "grid" at bounding box center [402, 315] width 219 height 117
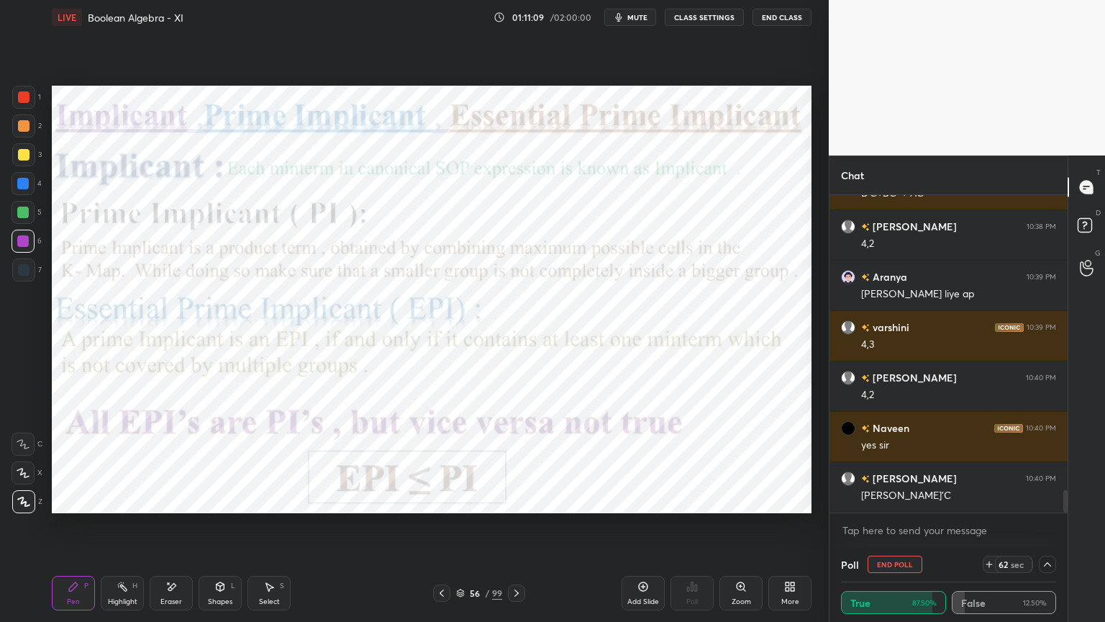
click at [133, 530] on div "Highlight" at bounding box center [123, 601] width 30 height 7
click at [175, 530] on div "Eraser" at bounding box center [171, 601] width 22 height 7
click at [226, 530] on div "Shapes" at bounding box center [220, 601] width 24 height 7
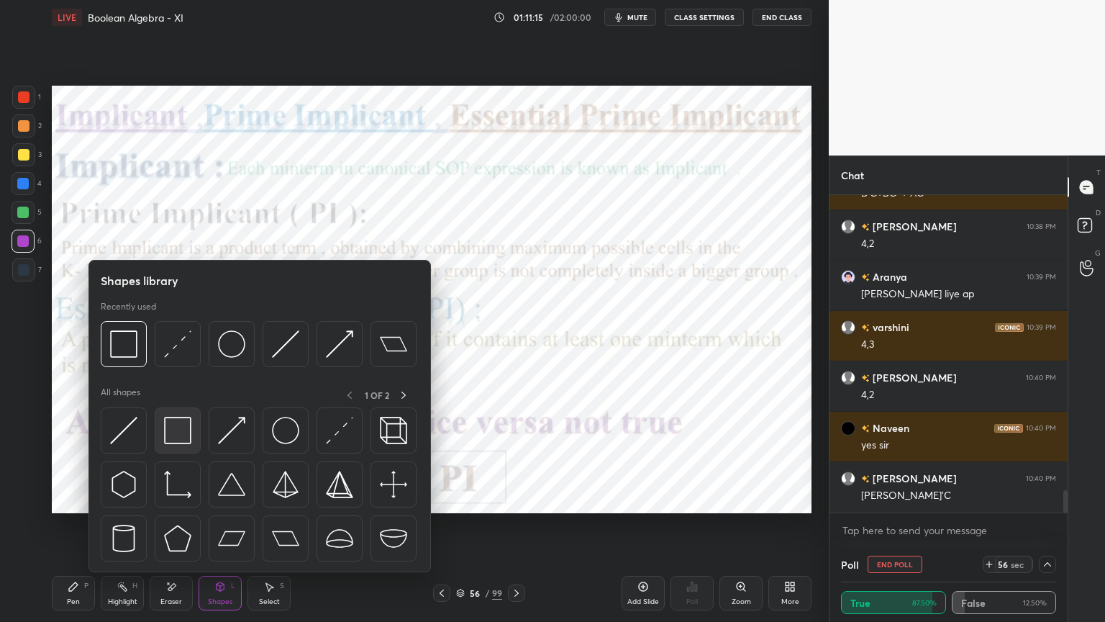
click at [186, 438] on img at bounding box center [177, 430] width 27 height 27
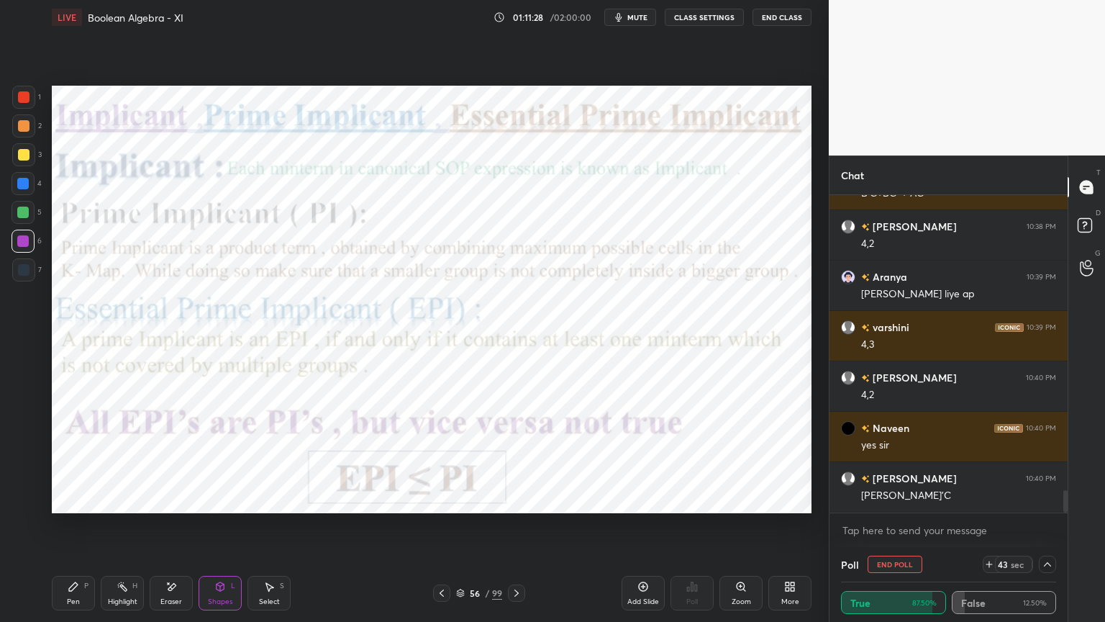
click at [458, 530] on icon at bounding box center [460, 593] width 9 height 9
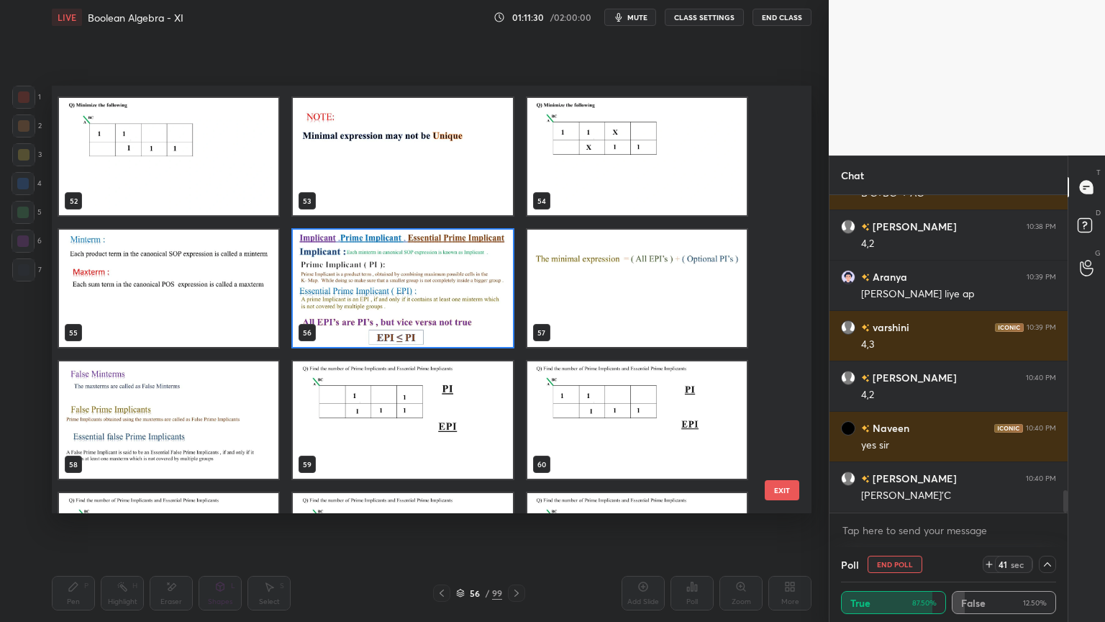
click at [379, 420] on img "grid" at bounding box center [402, 419] width 219 height 117
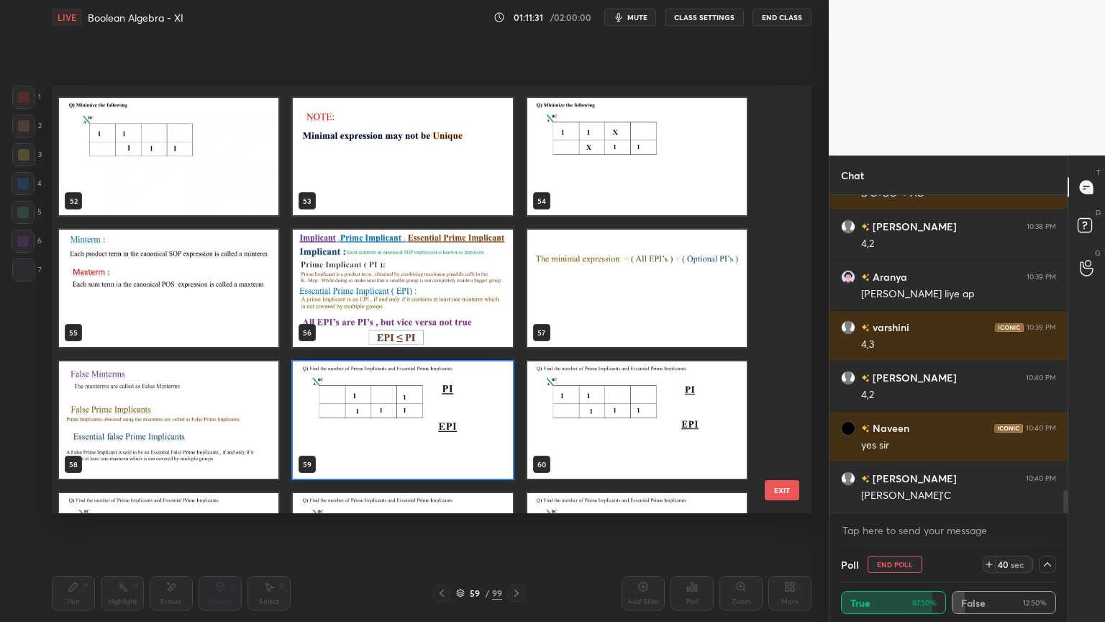
click at [379, 418] on img "grid" at bounding box center [402, 419] width 219 height 117
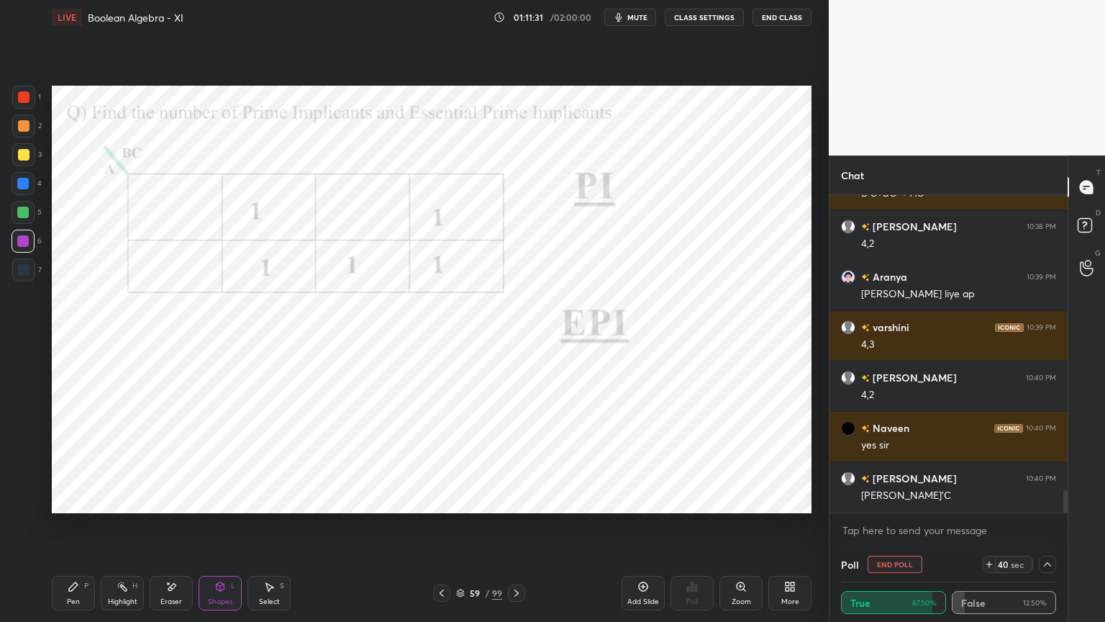
click at [381, 417] on img "grid" at bounding box center [402, 419] width 219 height 117
click at [118, 530] on div "Highlight" at bounding box center [123, 601] width 30 height 7
click at [1047, 530] on div "Poll End Poll 25 sec" at bounding box center [948, 564] width 215 height 35
click at [1046, 530] on icon at bounding box center [1048, 564] width 12 height 12
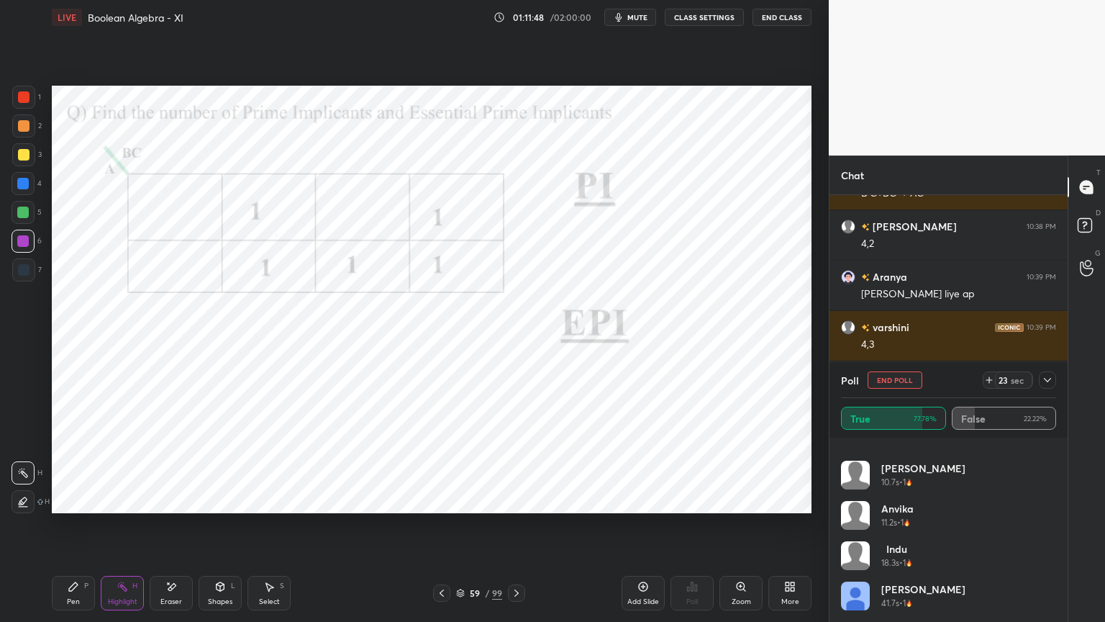
scroll to position [0, 0]
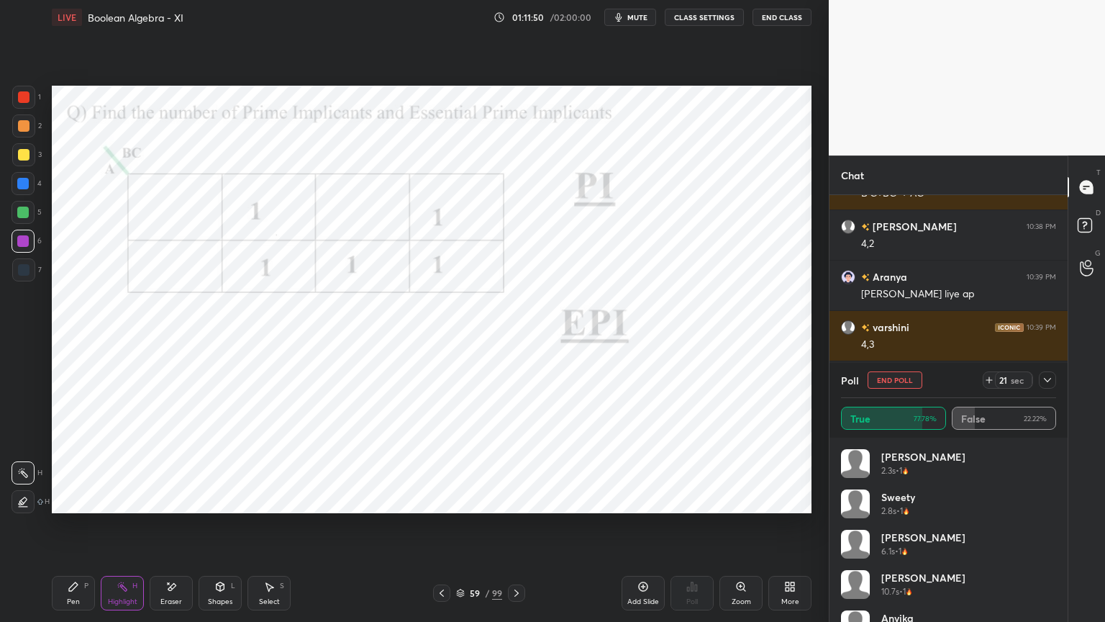
click at [897, 379] on button "End Poll" at bounding box center [895, 379] width 55 height 17
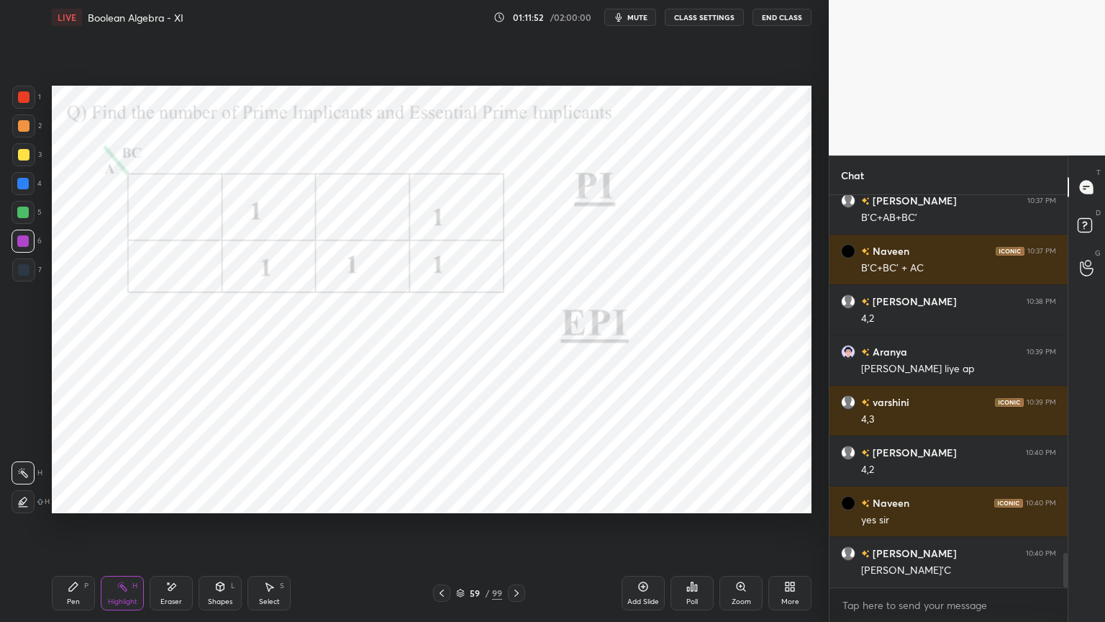
click at [178, 530] on div "Eraser" at bounding box center [171, 601] width 22 height 7
click at [25, 507] on div "Erase all" at bounding box center [23, 501] width 23 height 23
click at [86, 530] on div "Pen P" at bounding box center [73, 593] width 43 height 35
click at [210, 530] on div "Shapes L" at bounding box center [220, 593] width 43 height 35
click at [73, 530] on div "Pen P" at bounding box center [73, 593] width 43 height 35
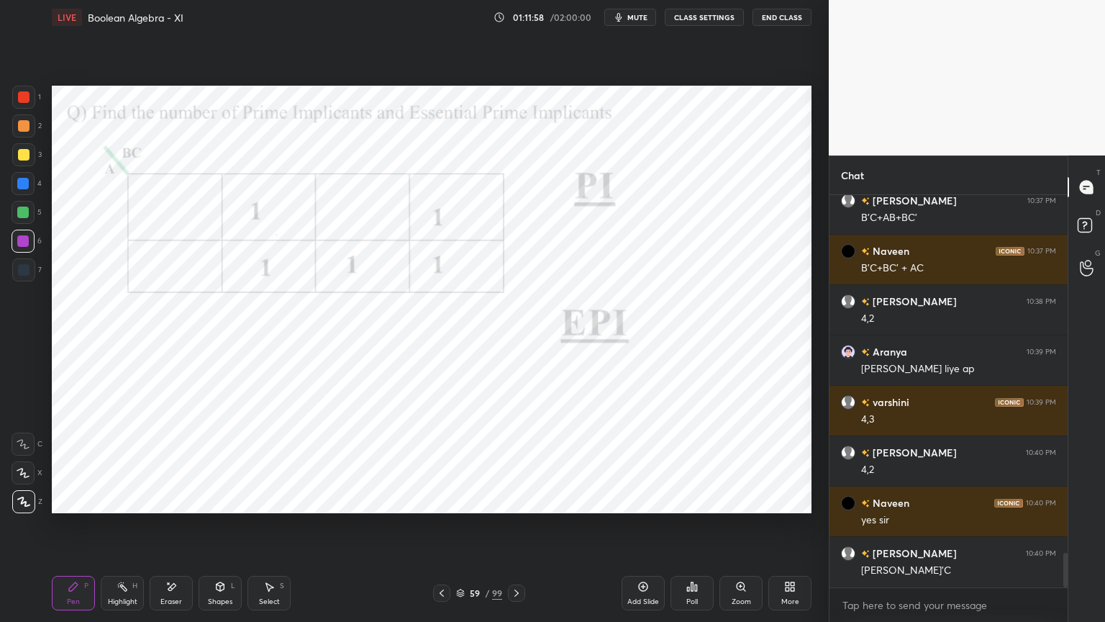
click at [23, 245] on div at bounding box center [23, 241] width 12 height 12
click at [17, 470] on icon at bounding box center [23, 472] width 12 height 9
click at [65, 530] on div "Pen P" at bounding box center [73, 593] width 43 height 35
click at [24, 508] on div at bounding box center [23, 501] width 23 height 23
click at [21, 105] on div at bounding box center [23, 97] width 23 height 23
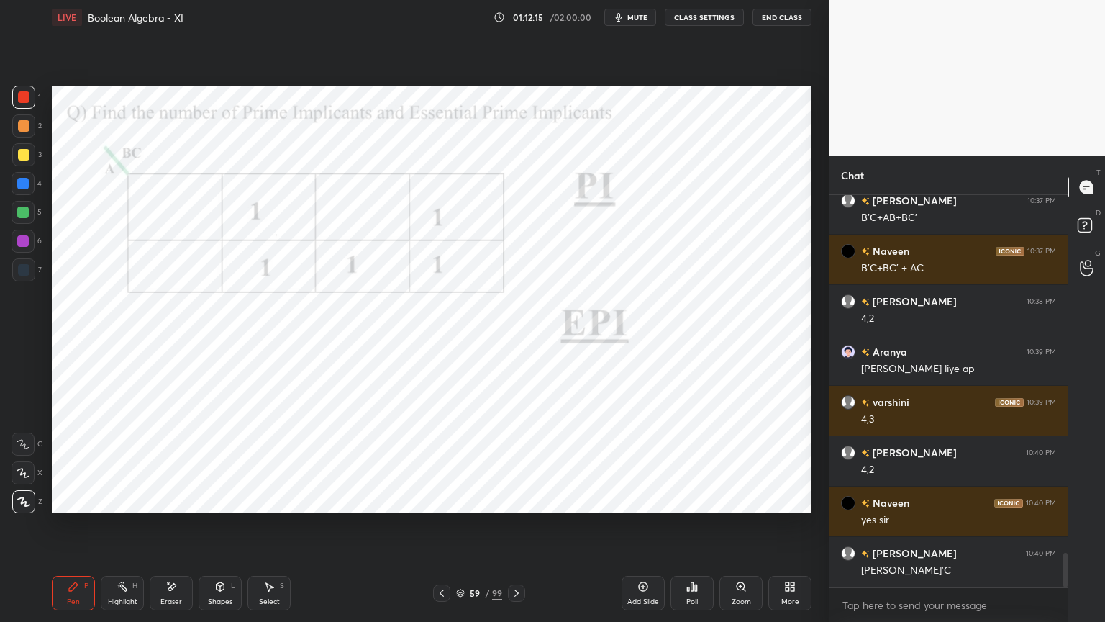
click at [215, 530] on div "Shapes L" at bounding box center [220, 593] width 43 height 35
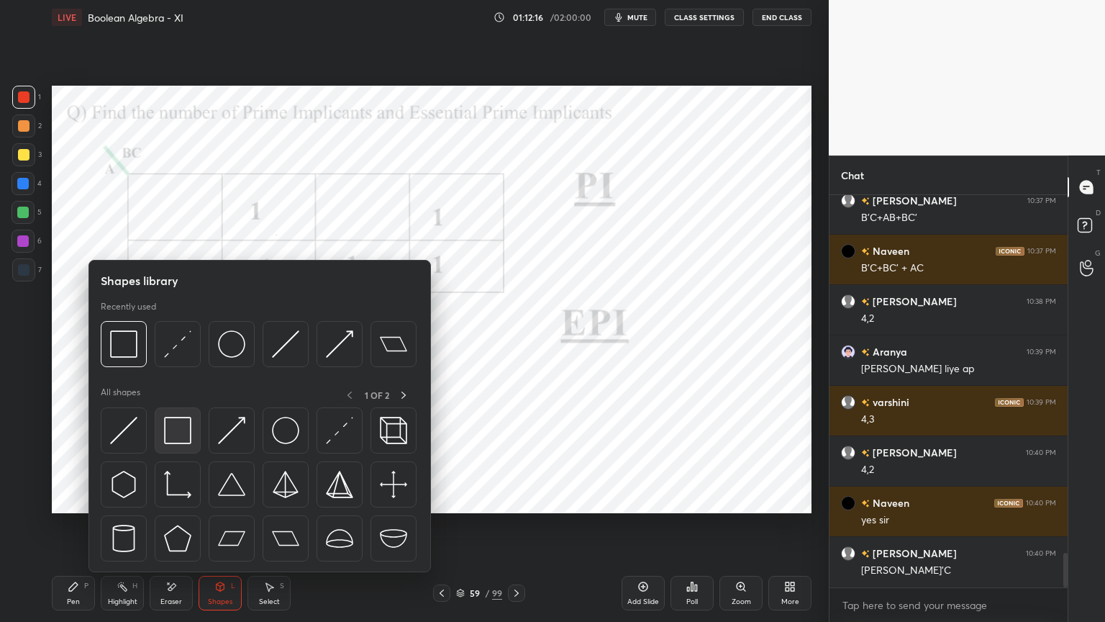
click at [176, 433] on img at bounding box center [177, 430] width 27 height 27
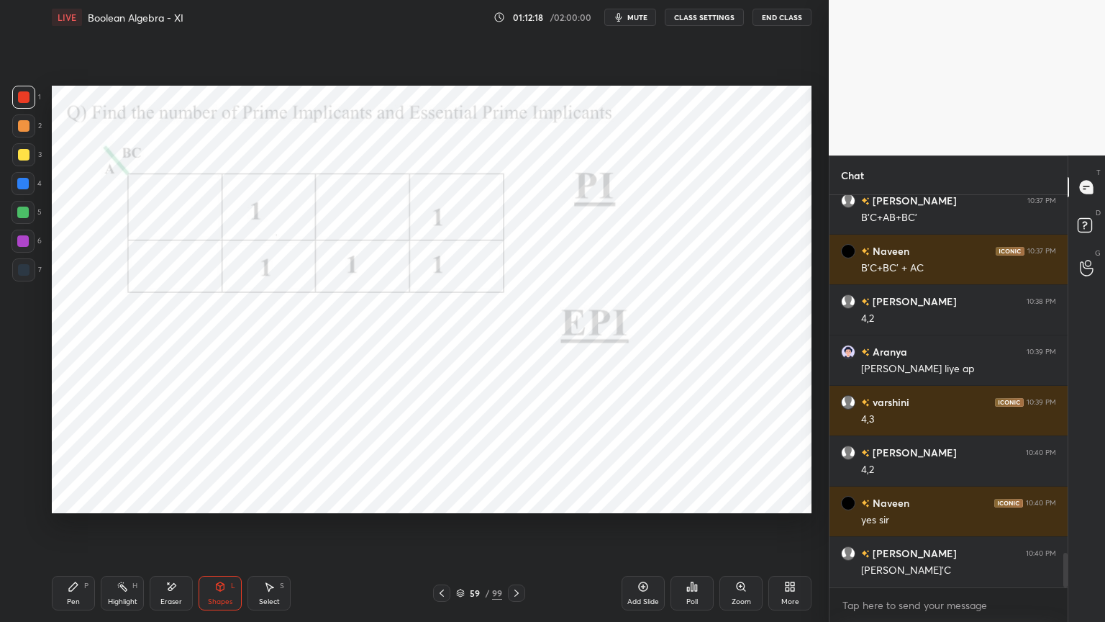
click at [24, 270] on div at bounding box center [24, 270] width 12 height 12
click at [23, 187] on div at bounding box center [23, 184] width 12 height 12
click at [233, 530] on div "Shapes L" at bounding box center [220, 593] width 43 height 35
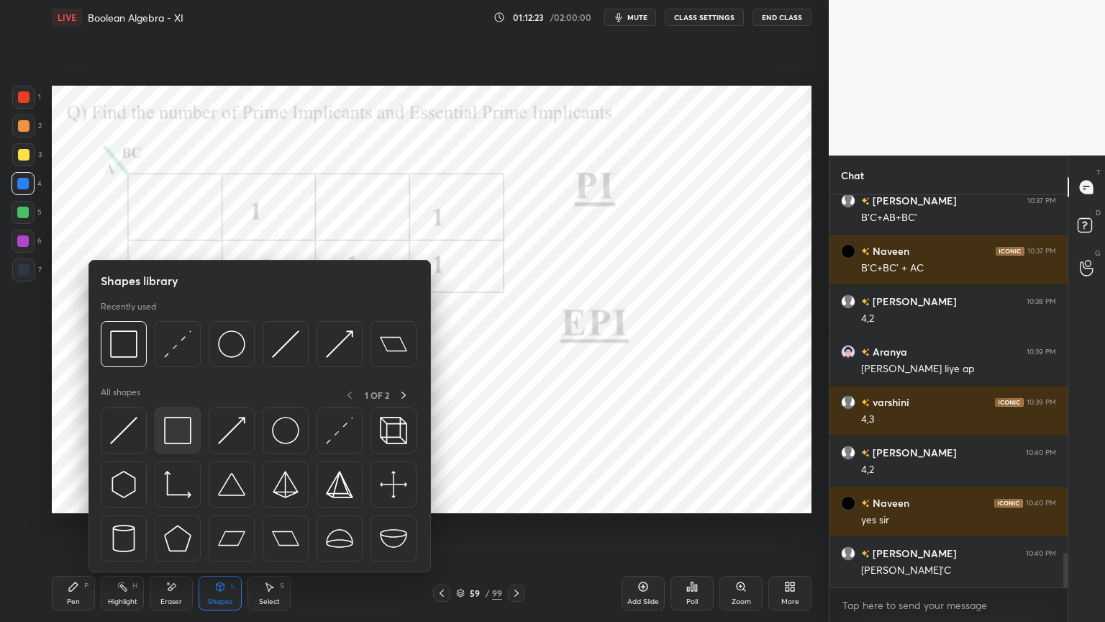
click at [176, 433] on img at bounding box center [177, 430] width 27 height 27
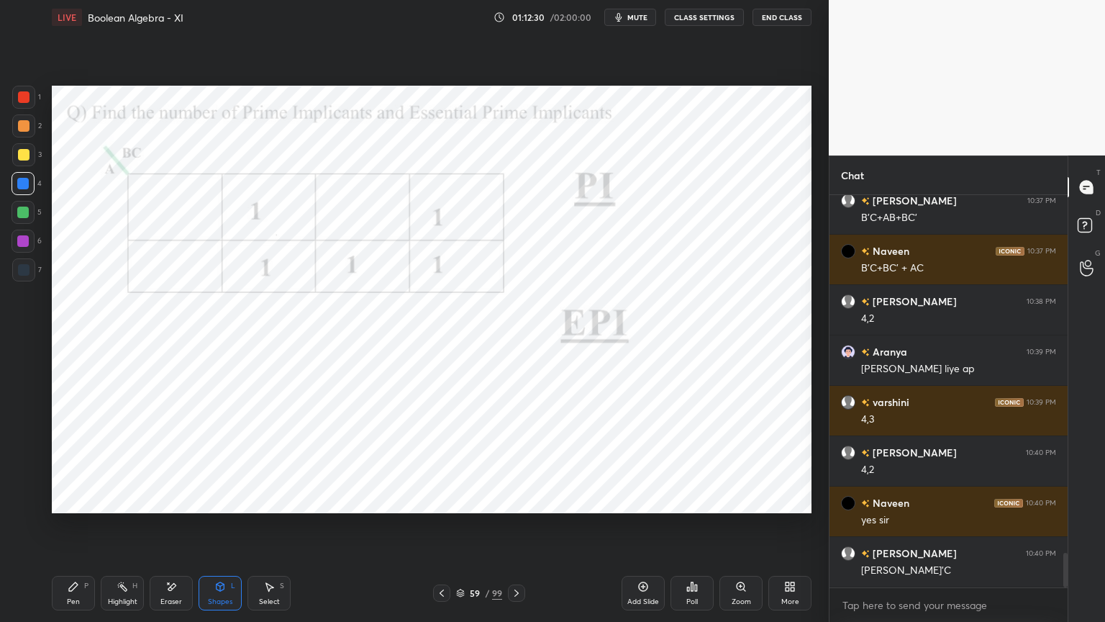
click at [69, 530] on icon at bounding box center [73, 586] width 9 height 9
click at [209, 530] on div "Shapes" at bounding box center [220, 601] width 24 height 7
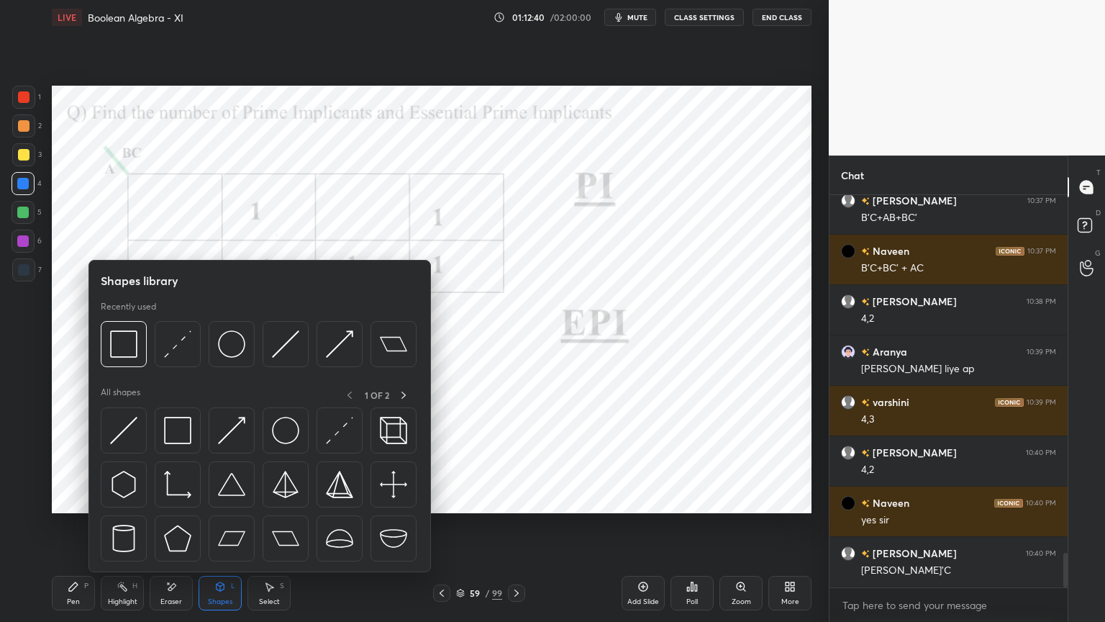
click at [26, 216] on div at bounding box center [23, 213] width 12 height 12
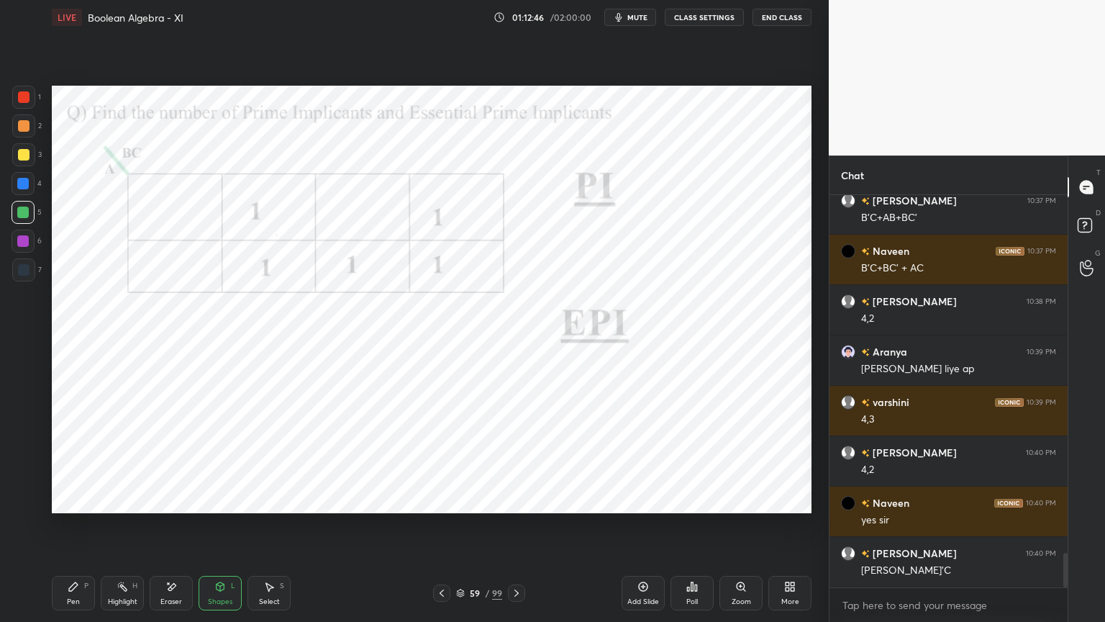
click at [76, 530] on div "Pen P" at bounding box center [73, 593] width 43 height 35
click at [23, 245] on div at bounding box center [23, 241] width 12 height 12
click at [216, 530] on div "Shapes" at bounding box center [220, 601] width 24 height 7
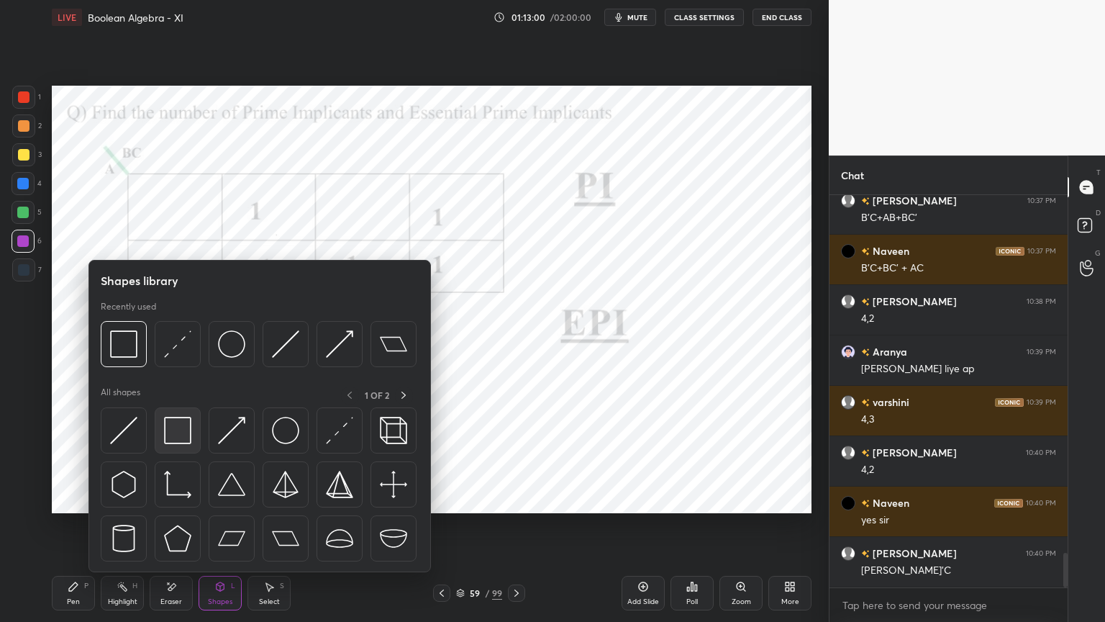
click at [177, 446] on div at bounding box center [178, 430] width 46 height 46
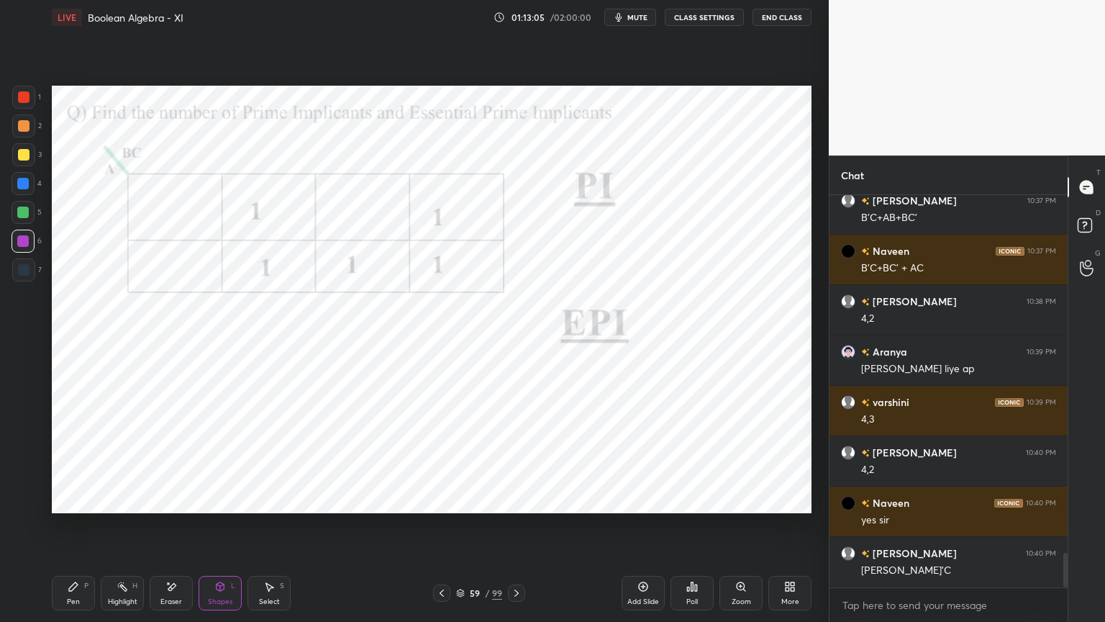
click at [90, 530] on div "Pen P" at bounding box center [73, 593] width 43 height 35
click at [170, 530] on icon at bounding box center [172, 587] width 12 height 12
click at [74, 530] on icon at bounding box center [73, 586] width 9 height 9
click at [26, 210] on div at bounding box center [23, 213] width 12 height 12
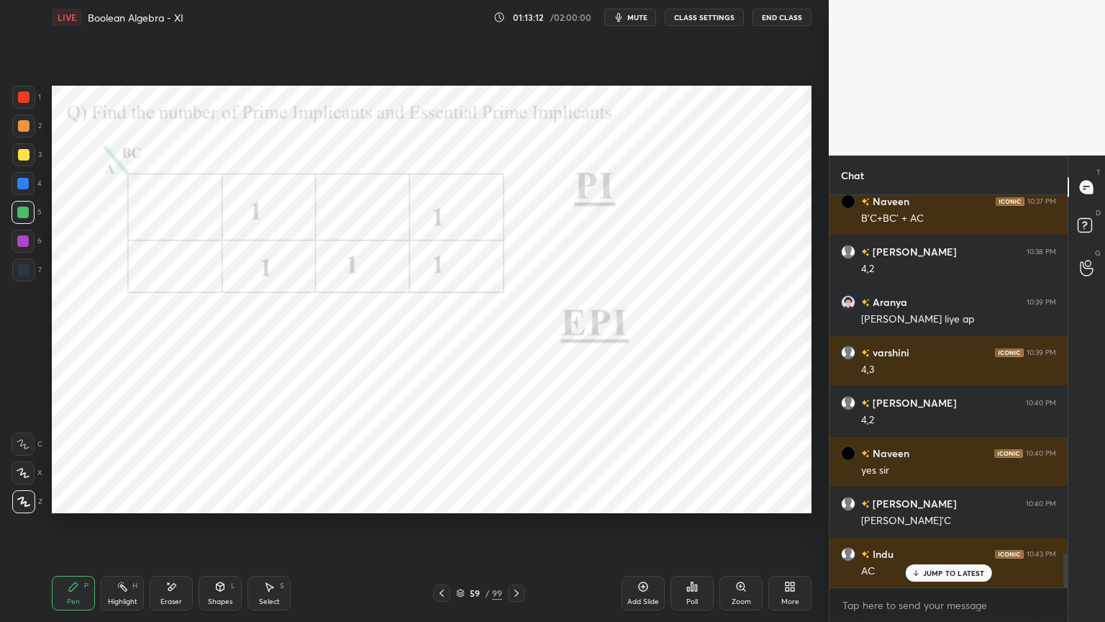
click at [164, 530] on div "Eraser" at bounding box center [171, 593] width 43 height 35
click at [75, 530] on icon at bounding box center [73, 586] width 9 height 9
click at [19, 244] on div at bounding box center [23, 241] width 12 height 12
click at [216, 530] on div "Shapes" at bounding box center [220, 601] width 24 height 7
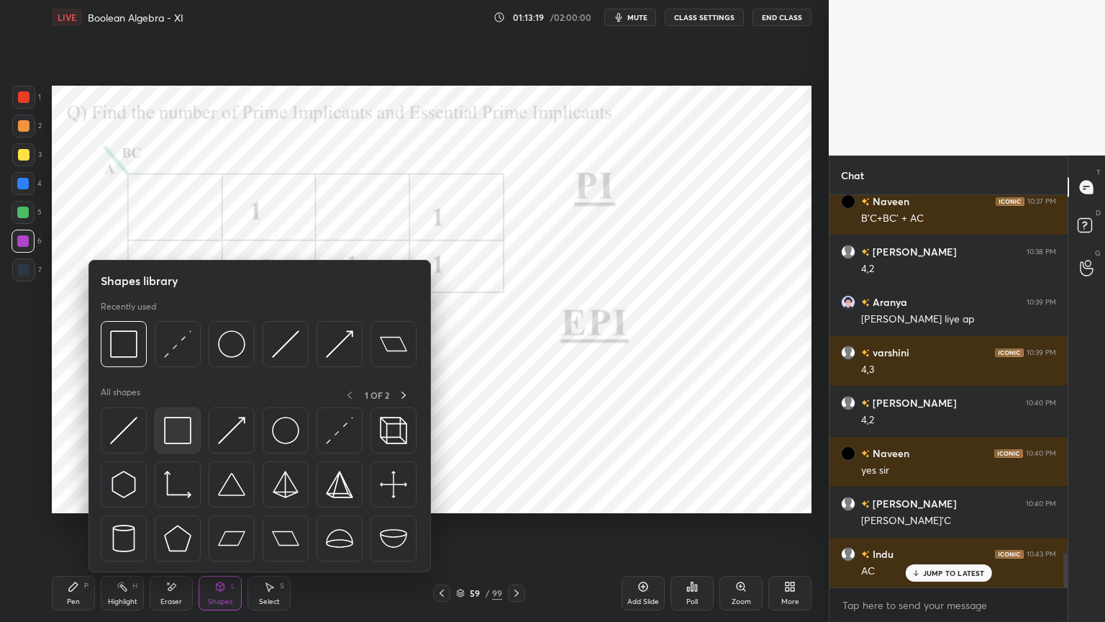
click at [178, 443] on img at bounding box center [177, 430] width 27 height 27
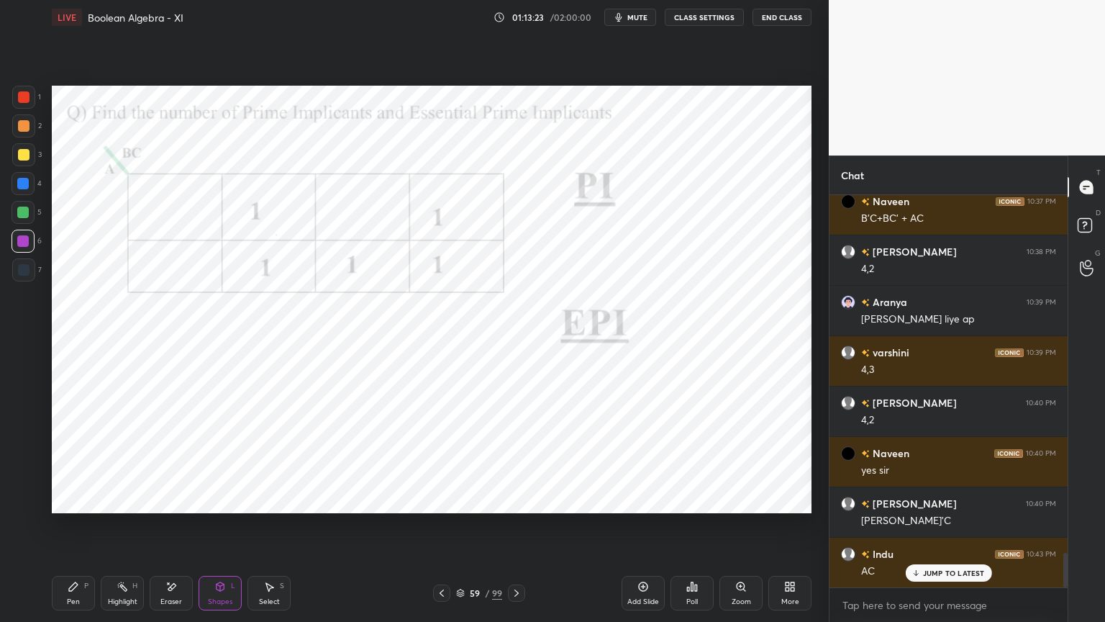
click at [24, 103] on div at bounding box center [23, 97] width 23 height 23
click at [73, 530] on div "Pen P" at bounding box center [73, 593] width 43 height 35
click at [266, 530] on div "Select S" at bounding box center [269, 593] width 43 height 35
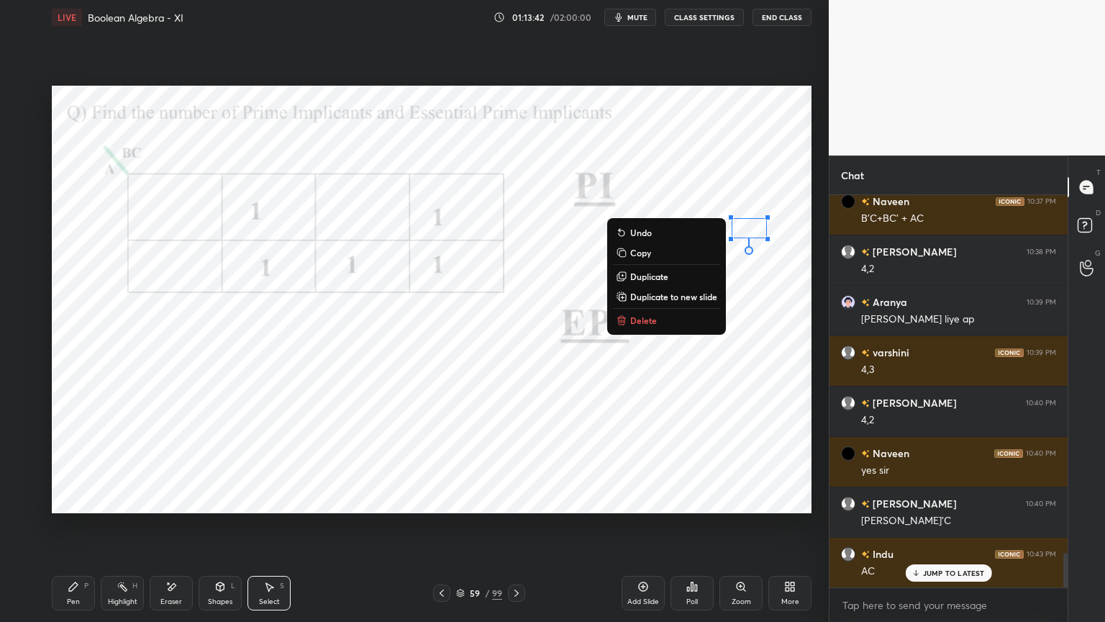
click at [766, 328] on div "0 ° Undo Copy Duplicate Duplicate to new slide Delete" at bounding box center [432, 299] width 760 height 427
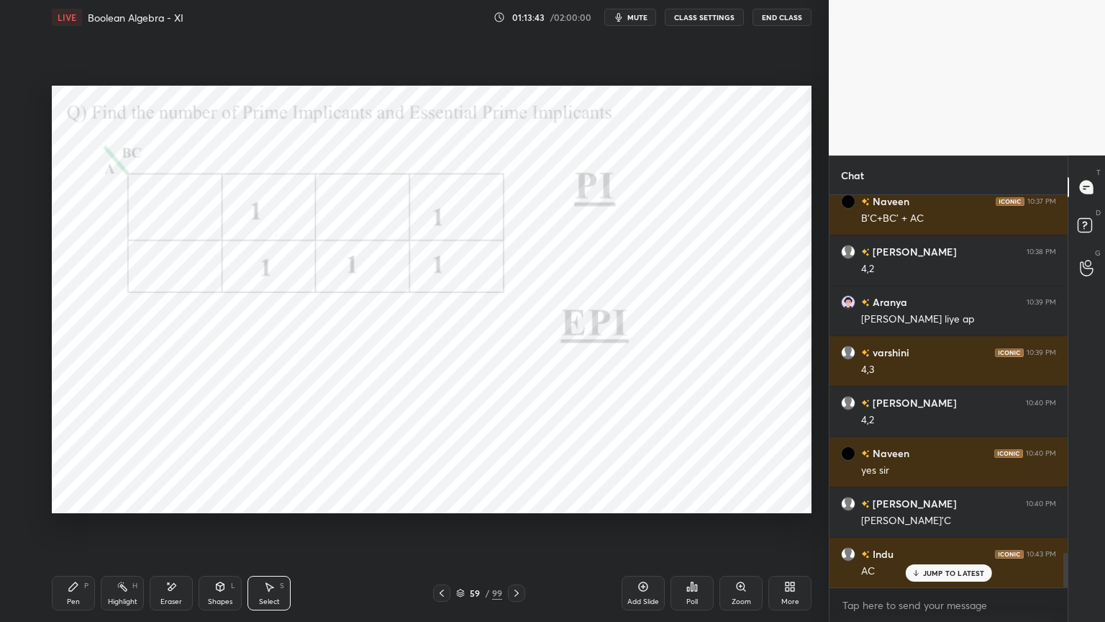
click at [83, 530] on div "Pen P" at bounding box center [73, 593] width 43 height 35
click at [21, 264] on div at bounding box center [24, 270] width 12 height 12
click at [686, 530] on div "Poll" at bounding box center [692, 593] width 43 height 35
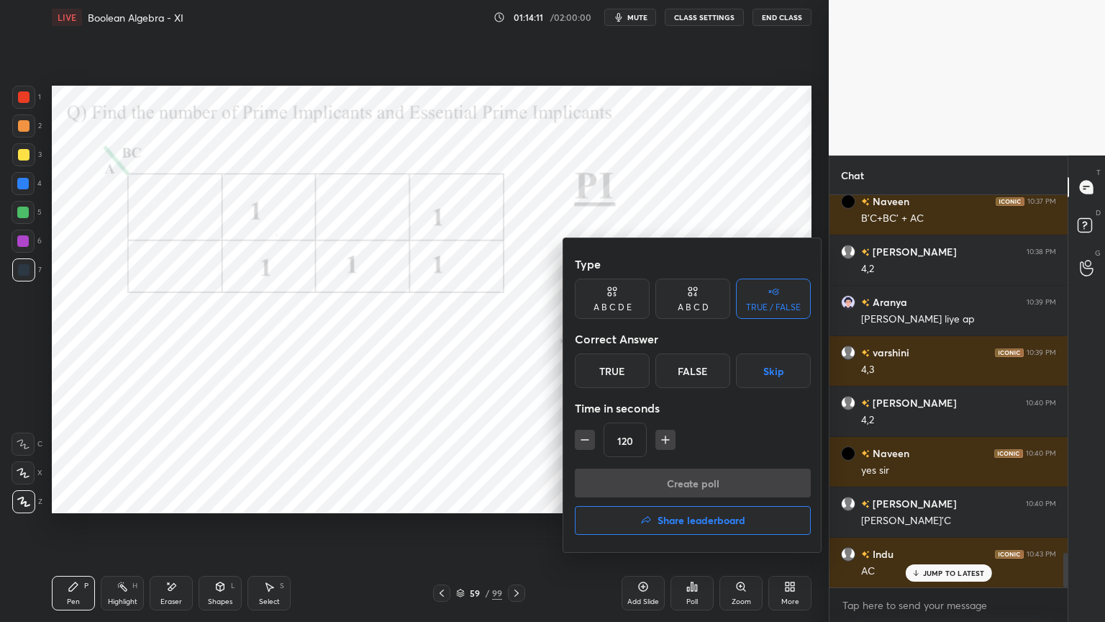
click at [626, 376] on div "True" at bounding box center [612, 370] width 75 height 35
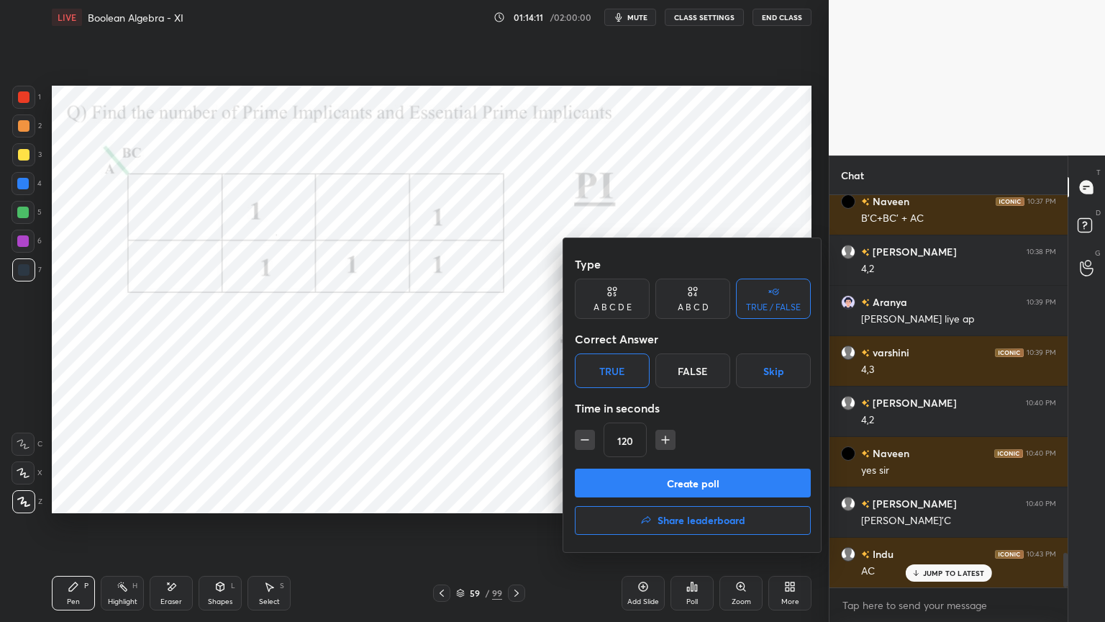
click at [645, 489] on button "Create poll" at bounding box center [693, 482] width 236 height 29
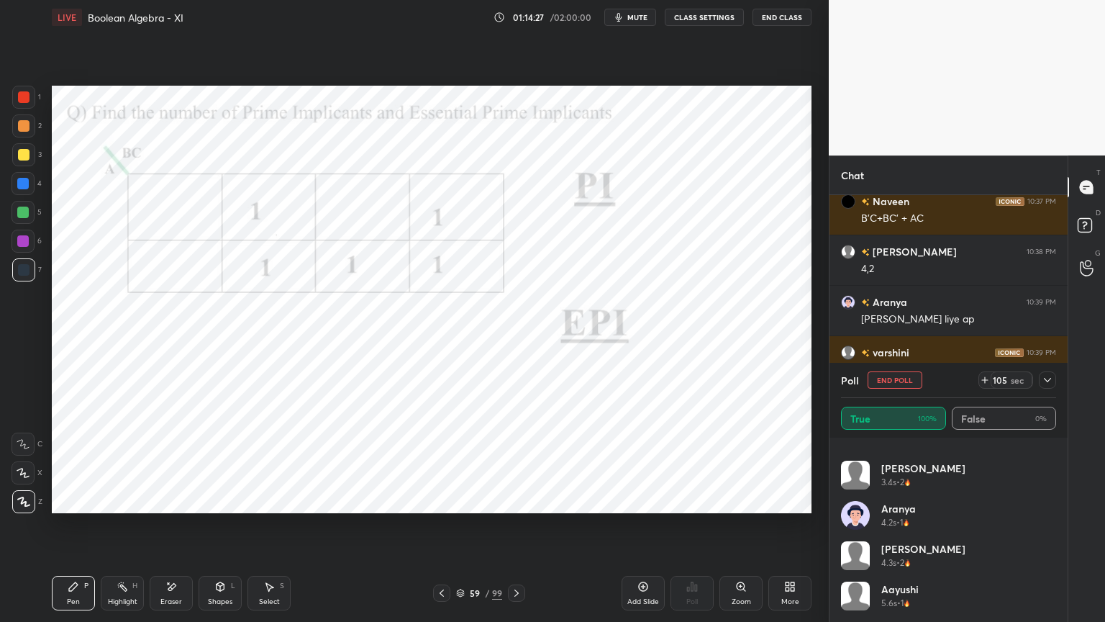
scroll to position [0, 0]
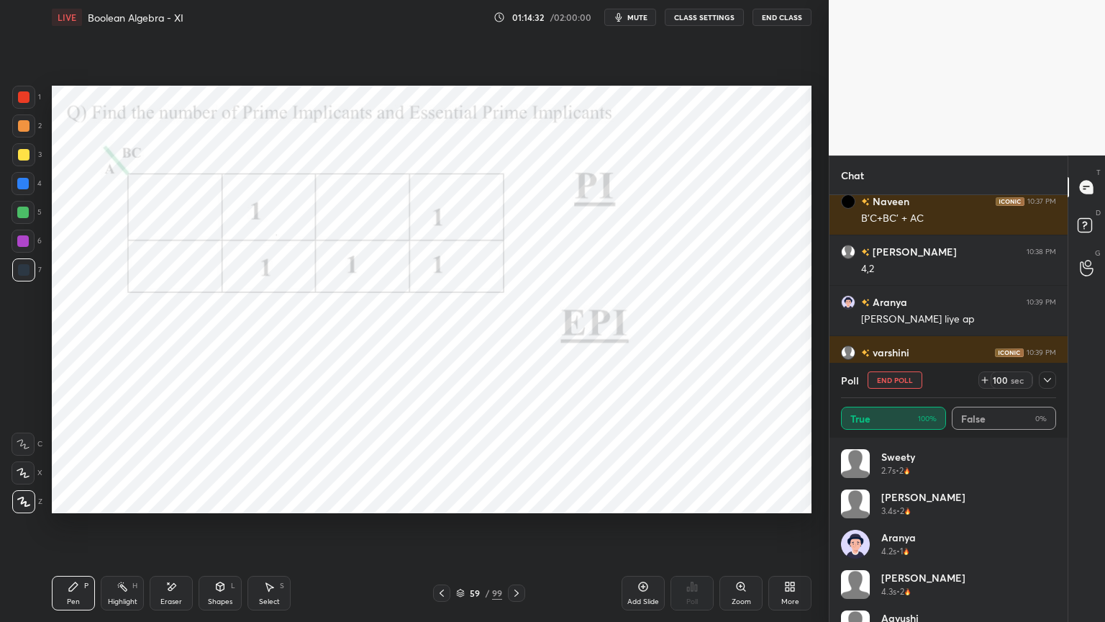
click at [1048, 379] on icon at bounding box center [1048, 380] width 12 height 12
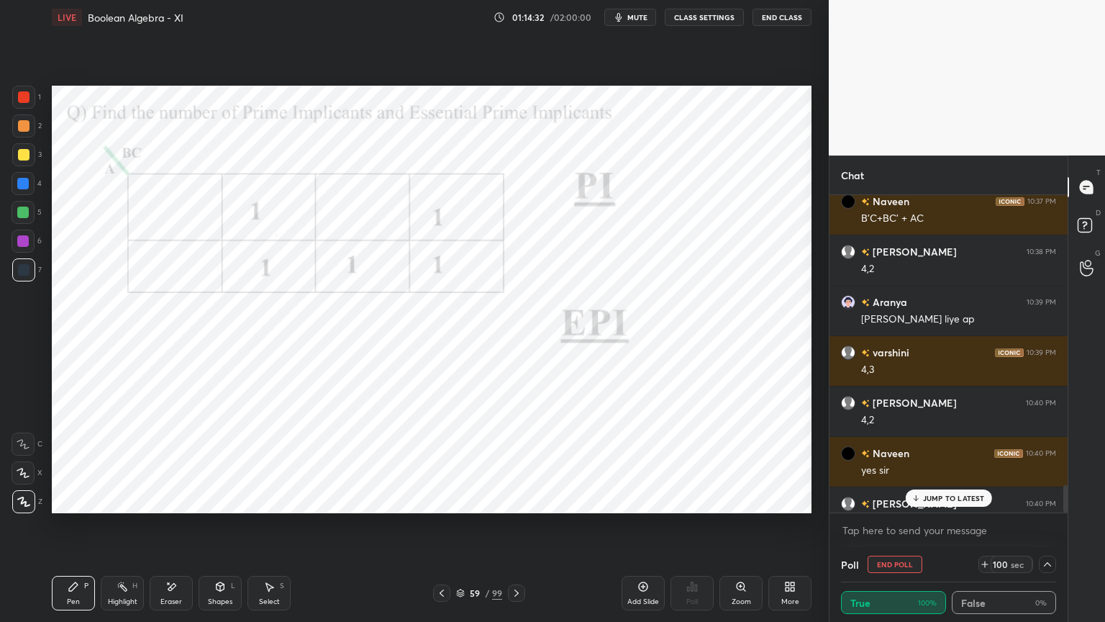
scroll to position [0, 4]
click at [938, 494] on p "JUMP TO LATEST" at bounding box center [954, 498] width 62 height 9
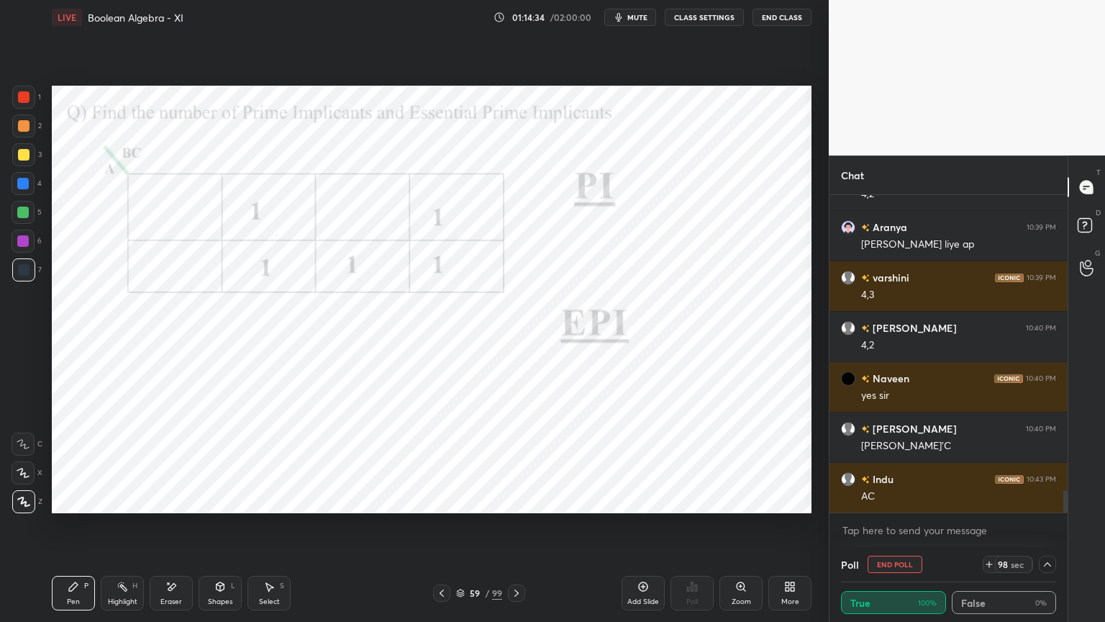
scroll to position [4180, 0]
click at [1048, 530] on icon at bounding box center [1048, 564] width 12 height 12
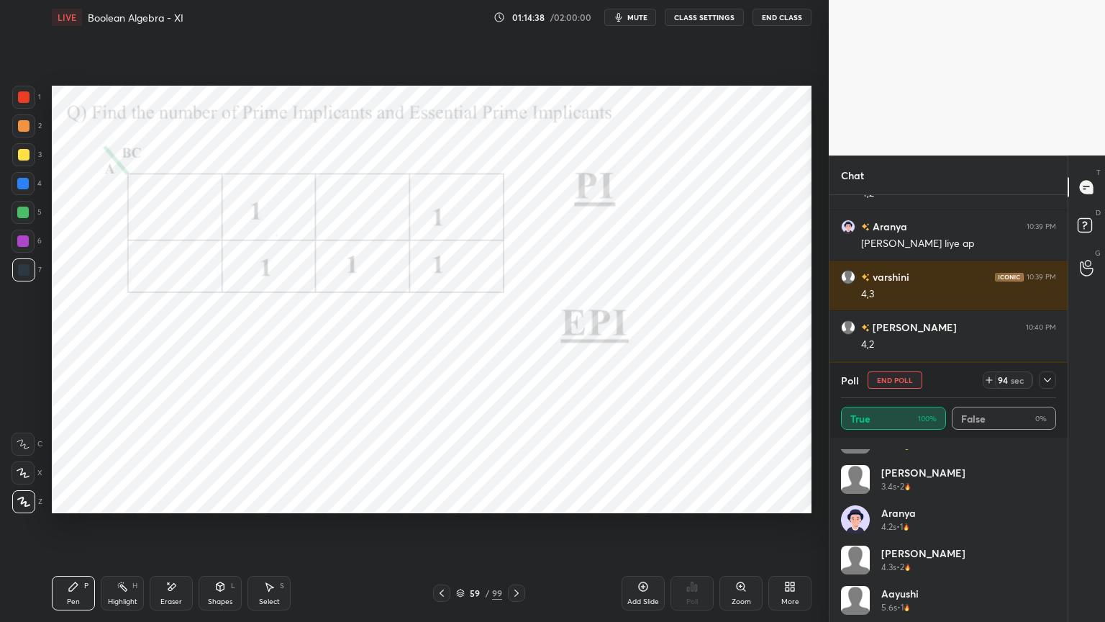
scroll to position [0, 0]
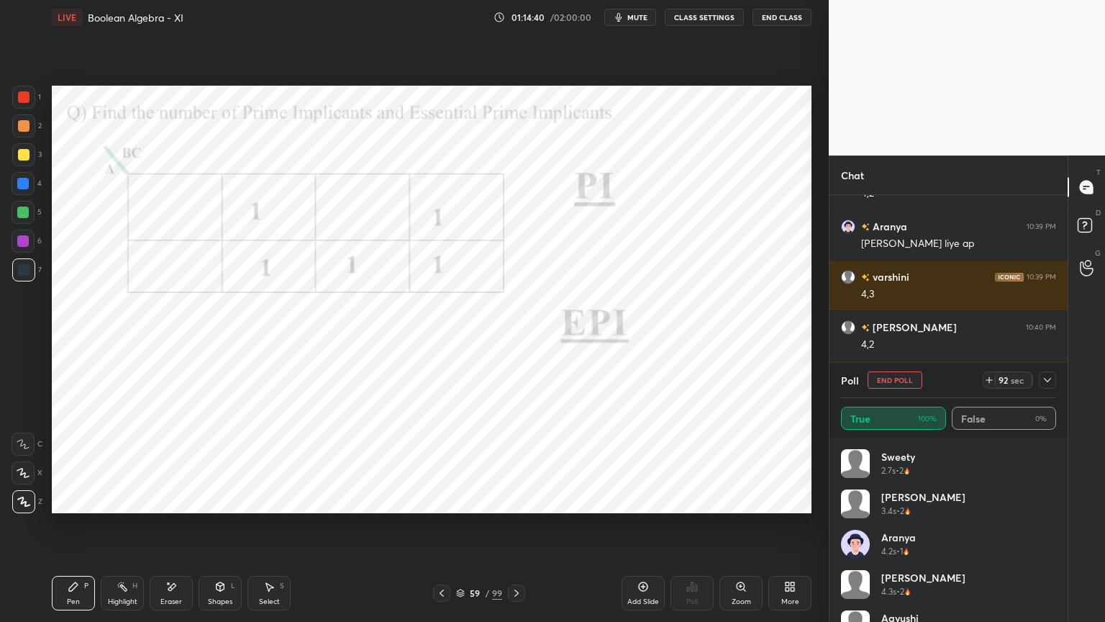
click at [1044, 383] on icon at bounding box center [1048, 380] width 12 height 12
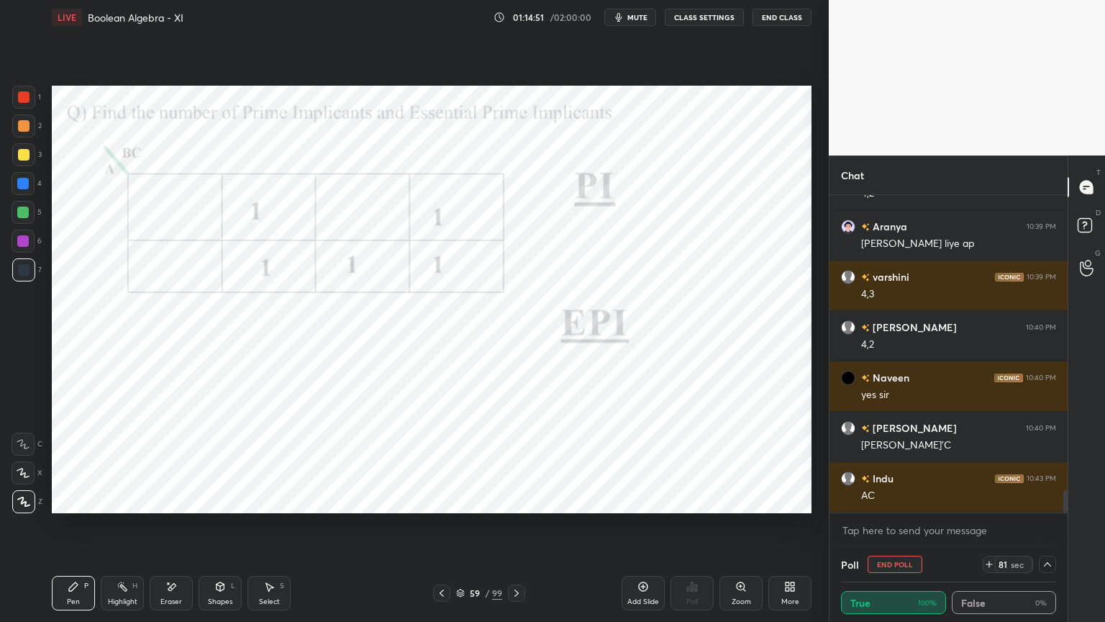
click at [127, 530] on div "Highlight" at bounding box center [123, 601] width 30 height 7
click at [25, 187] on div at bounding box center [23, 184] width 12 height 12
click at [134, 530] on div "H" at bounding box center [134, 585] width 5 height 7
click at [1056, 530] on div "Poll End Poll 52 sec True 100% False 0%" at bounding box center [949, 584] width 238 height 75
click at [1049, 530] on icon at bounding box center [1048, 564] width 12 height 12
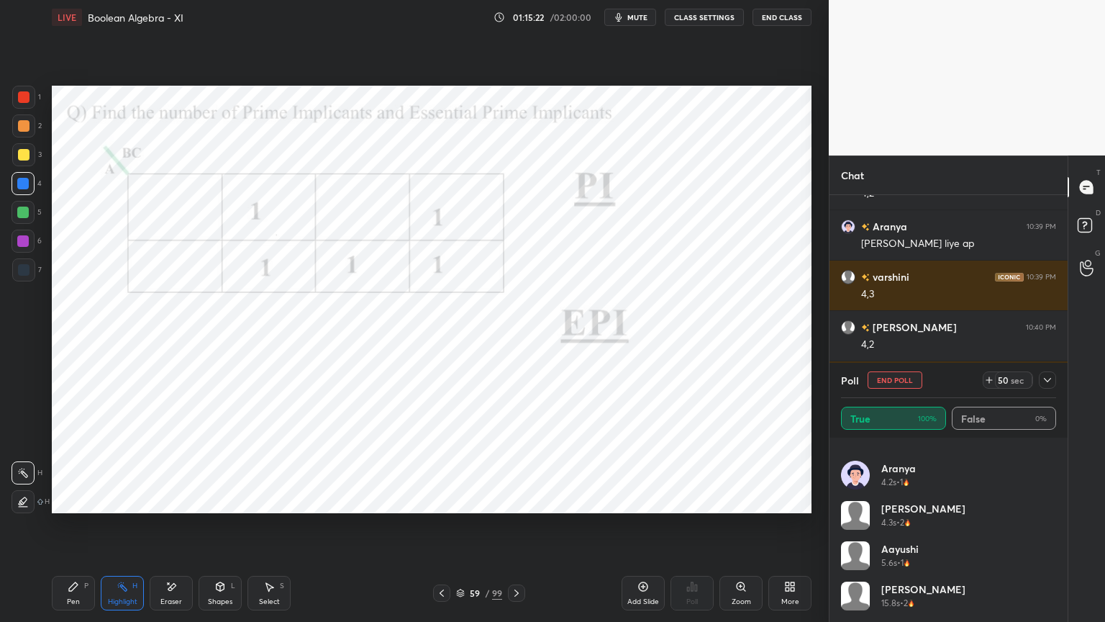
scroll to position [0, 0]
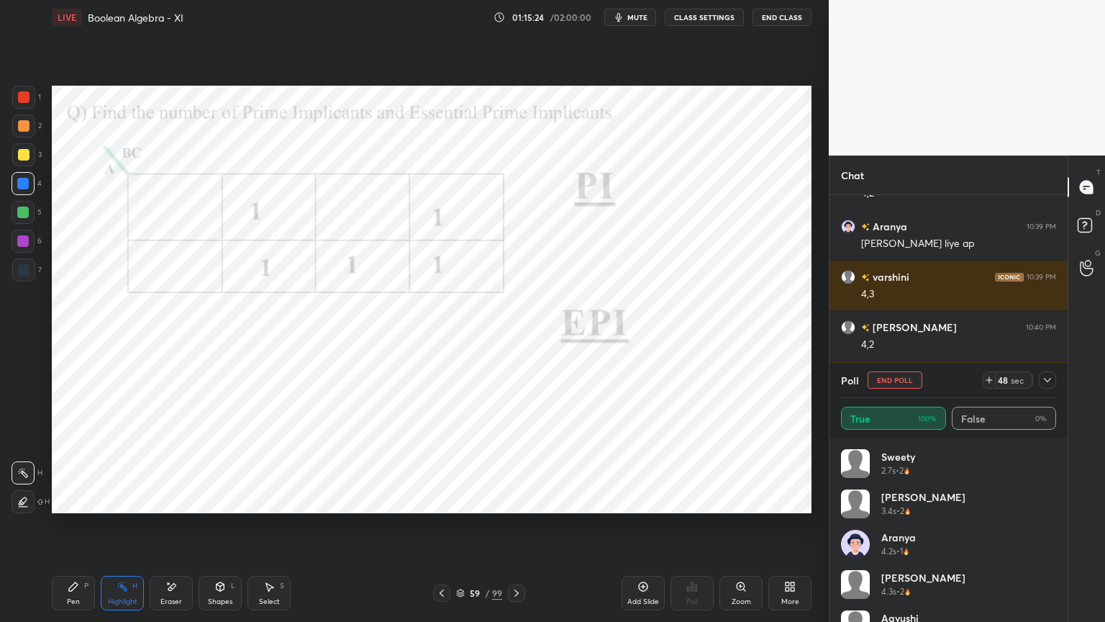
click at [1045, 383] on icon at bounding box center [1048, 380] width 12 height 12
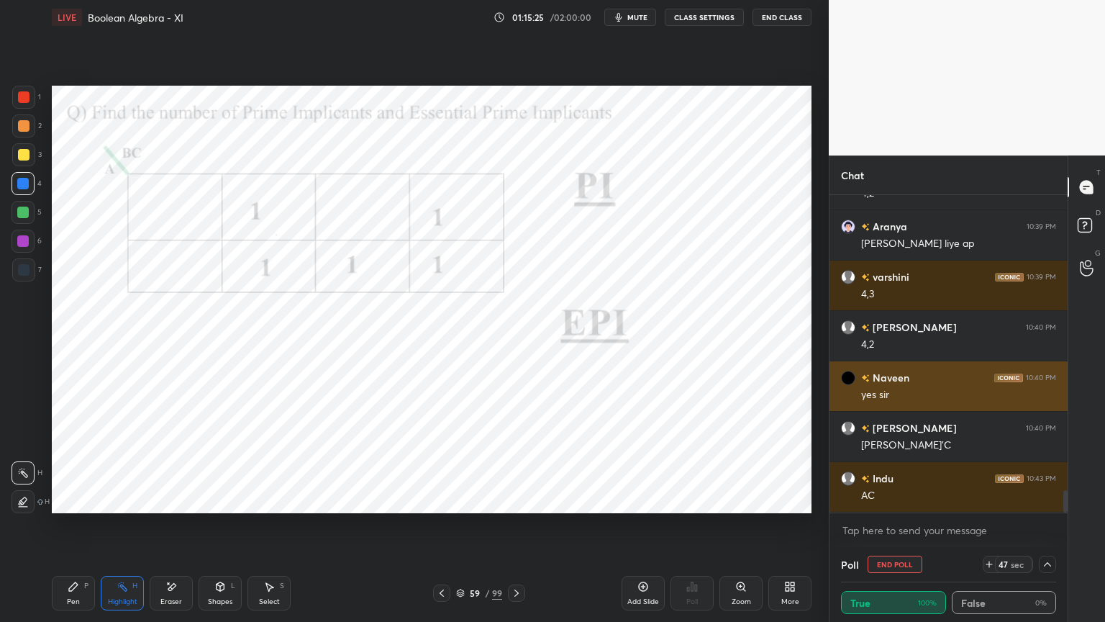
scroll to position [0, 4]
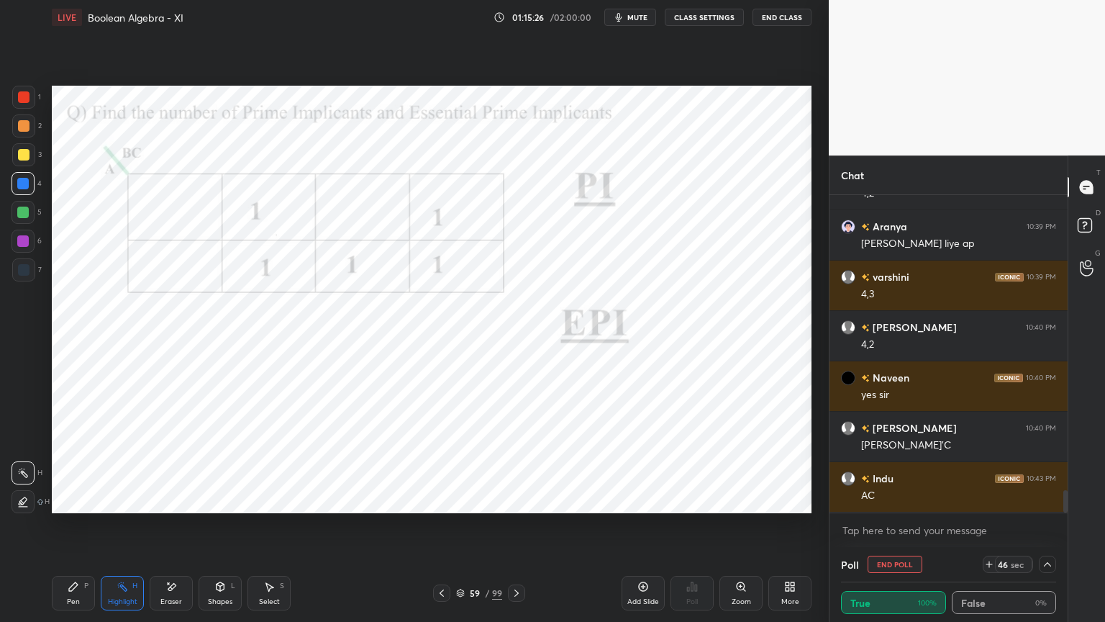
click at [132, 530] on div "Highlight H" at bounding box center [122, 593] width 43 height 35
click at [135, 530] on div "Pen P Highlight H Eraser Shapes L Select S 59 / 99 Add Slide Poll Zoom More" at bounding box center [432, 593] width 760 height 58
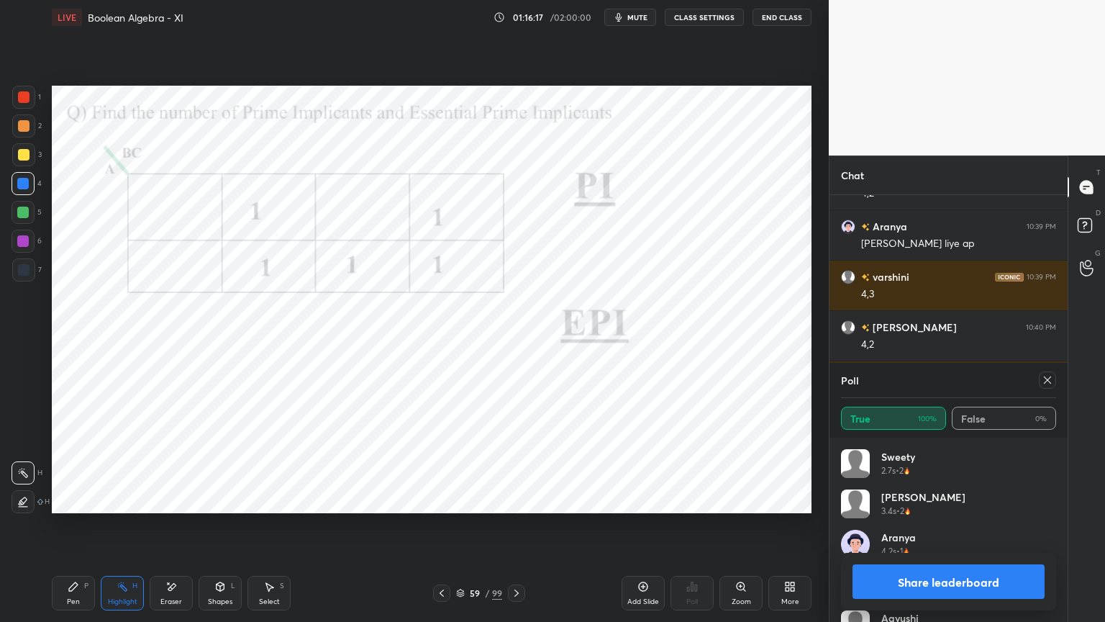
scroll to position [69, 0]
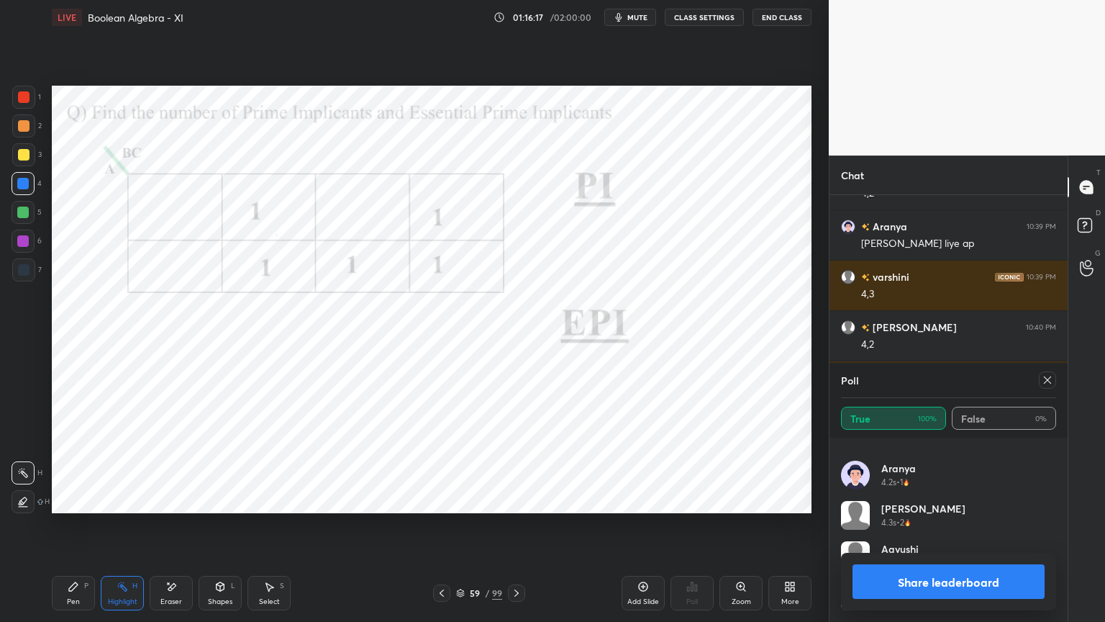
click at [1047, 379] on icon at bounding box center [1048, 380] width 12 height 12
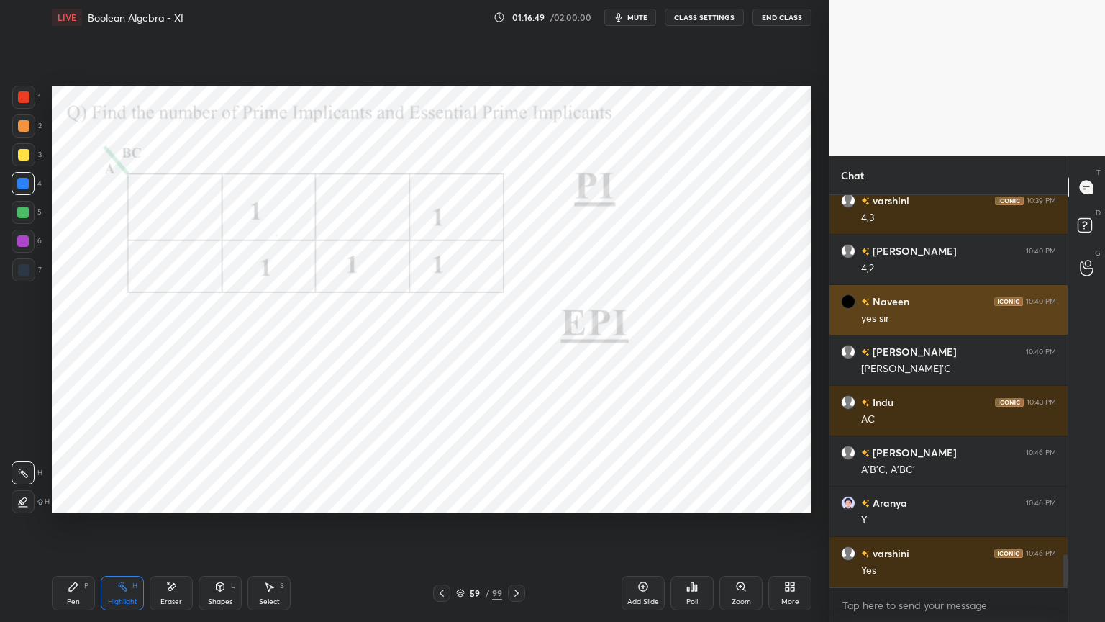
scroll to position [4306, 0]
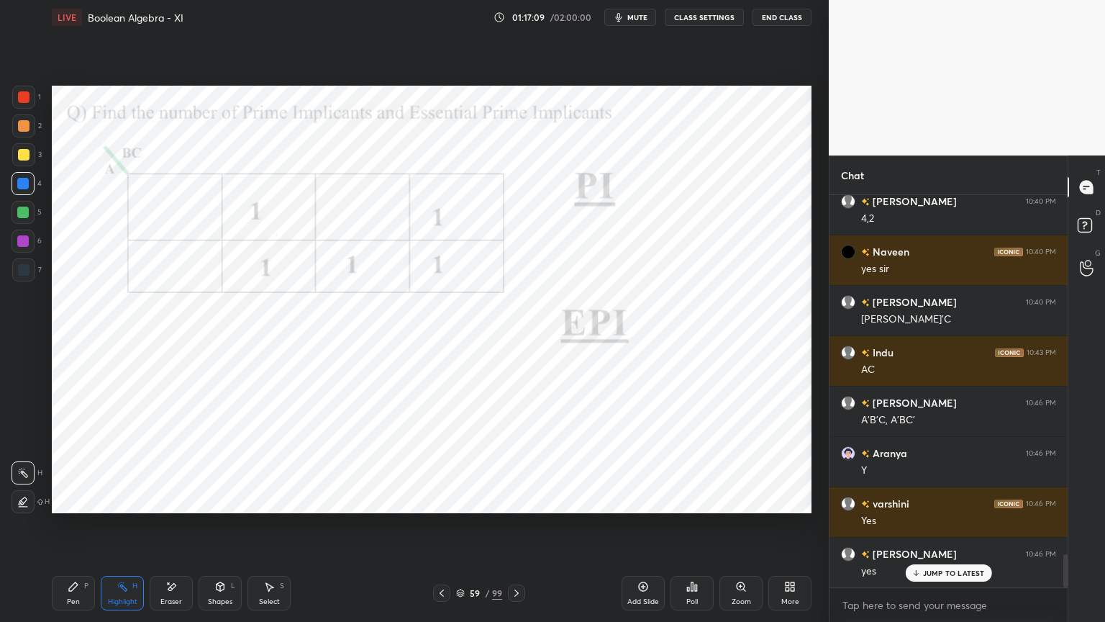
click at [77, 530] on div "Pen" at bounding box center [73, 601] width 13 height 7
click at [24, 251] on div at bounding box center [23, 241] width 23 height 23
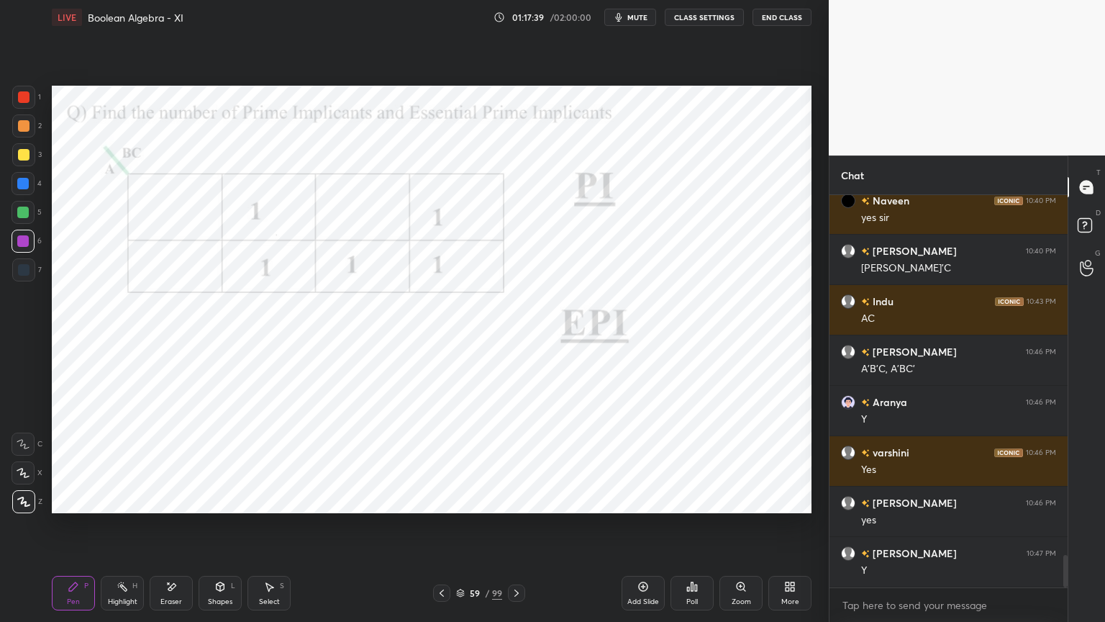
click at [132, 530] on div "Highlight" at bounding box center [123, 601] width 30 height 7
click at [24, 214] on div at bounding box center [23, 213] width 12 height 12
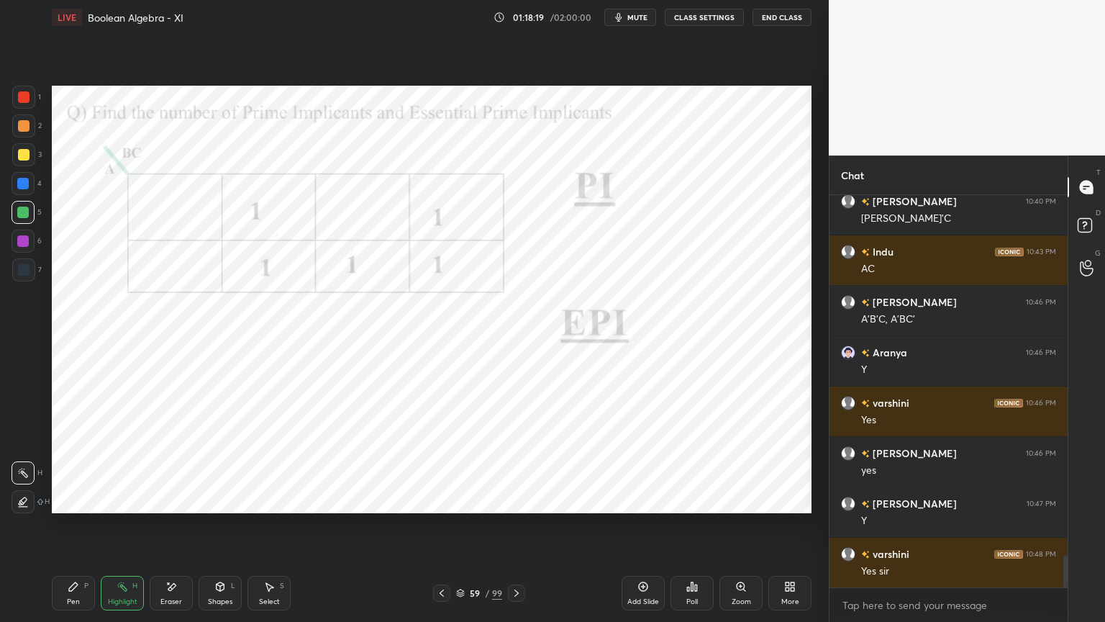
scroll to position [4458, 0]
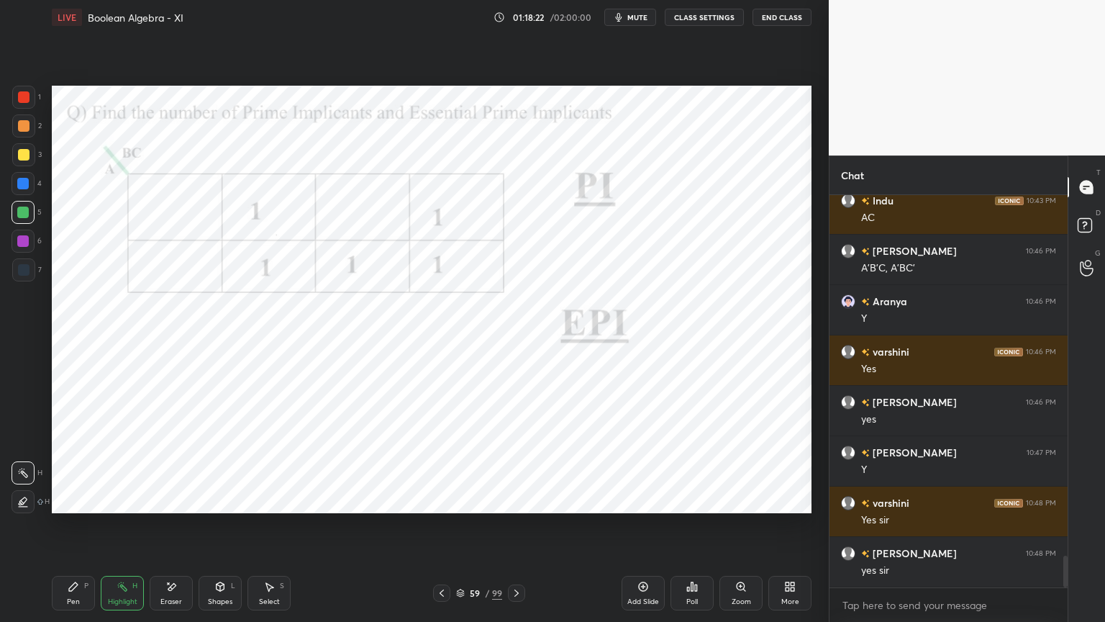
click at [118, 530] on div "Highlight" at bounding box center [123, 601] width 30 height 7
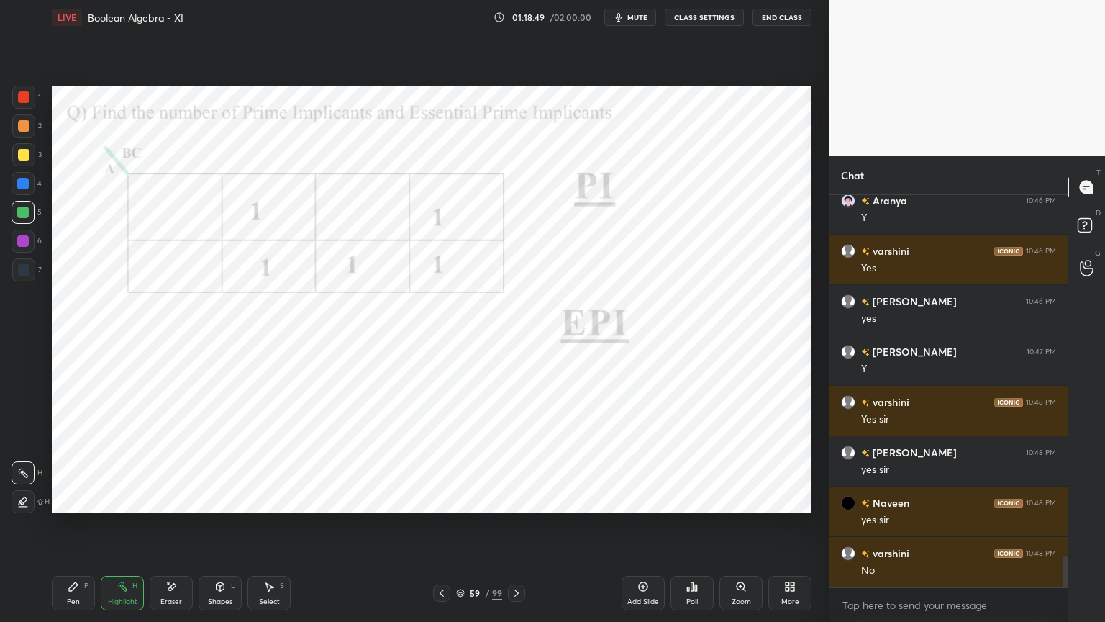
scroll to position [4608, 0]
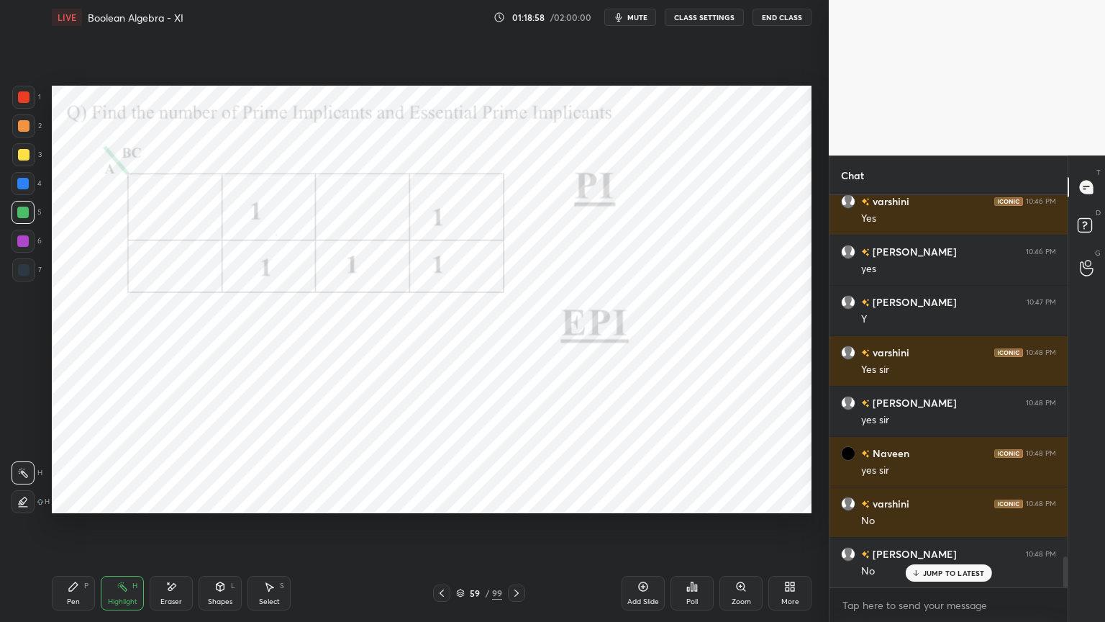
click at [75, 530] on div "Pen" at bounding box center [73, 601] width 13 height 7
click at [120, 530] on div "Highlight" at bounding box center [123, 601] width 30 height 7
click at [22, 109] on div "1" at bounding box center [26, 100] width 29 height 29
click at [14, 246] on div at bounding box center [23, 241] width 23 height 23
click at [79, 530] on div "Pen" at bounding box center [73, 601] width 13 height 7
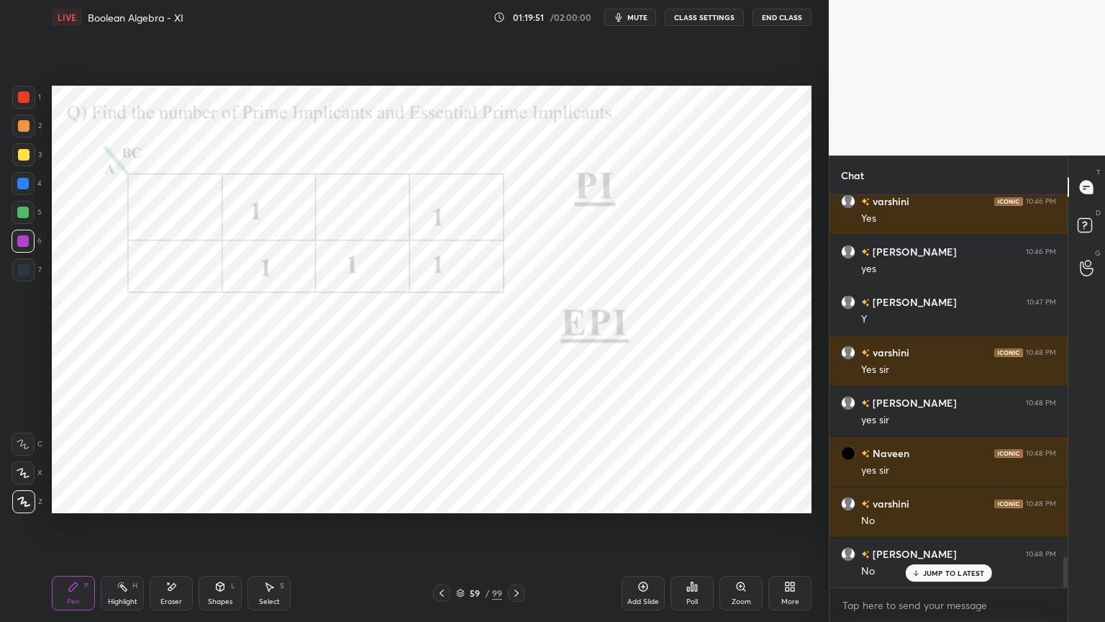
click at [23, 246] on div at bounding box center [23, 241] width 12 height 12
click at [37, 518] on div "1 2 3 4 5 6 7 C X Z E E Erase all H H LIVE Boolean Algebra - XI 01:19:52 / 02:0…" at bounding box center [408, 311] width 817 height 622
click at [138, 530] on div "Highlight H" at bounding box center [122, 593] width 43 height 35
click at [23, 106] on div at bounding box center [23, 97] width 23 height 23
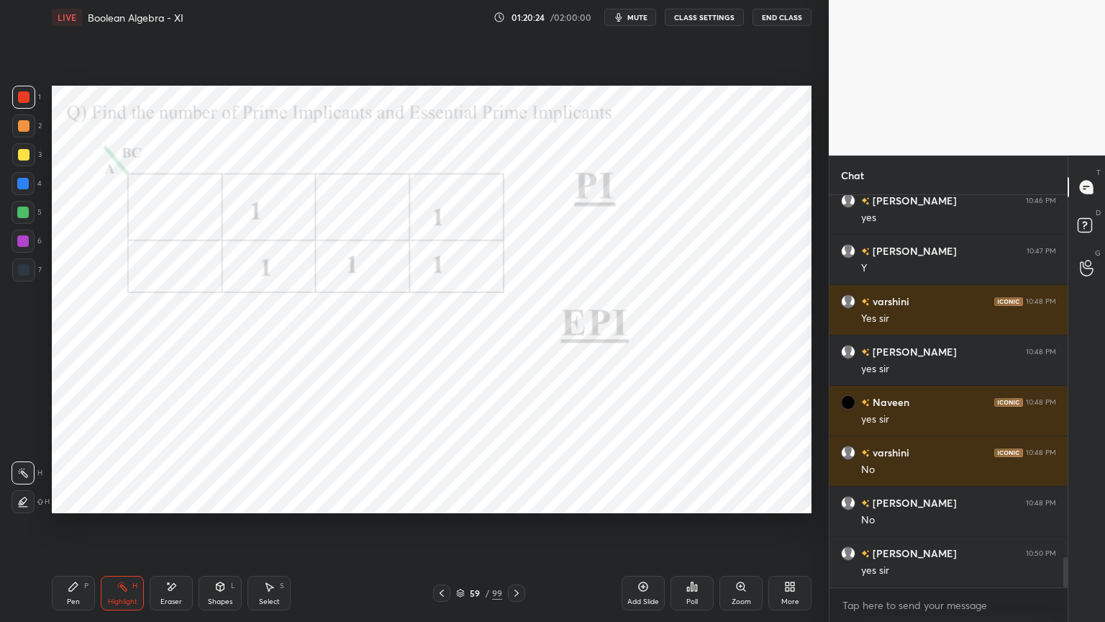
scroll to position [4709, 0]
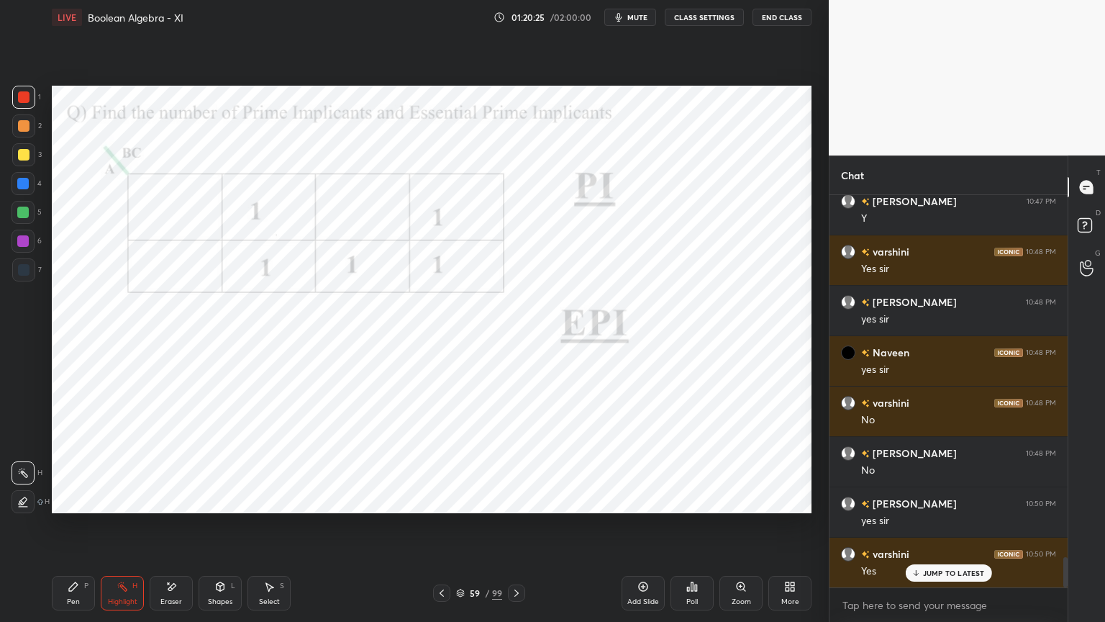
click at [81, 530] on div "Pen P" at bounding box center [73, 593] width 43 height 35
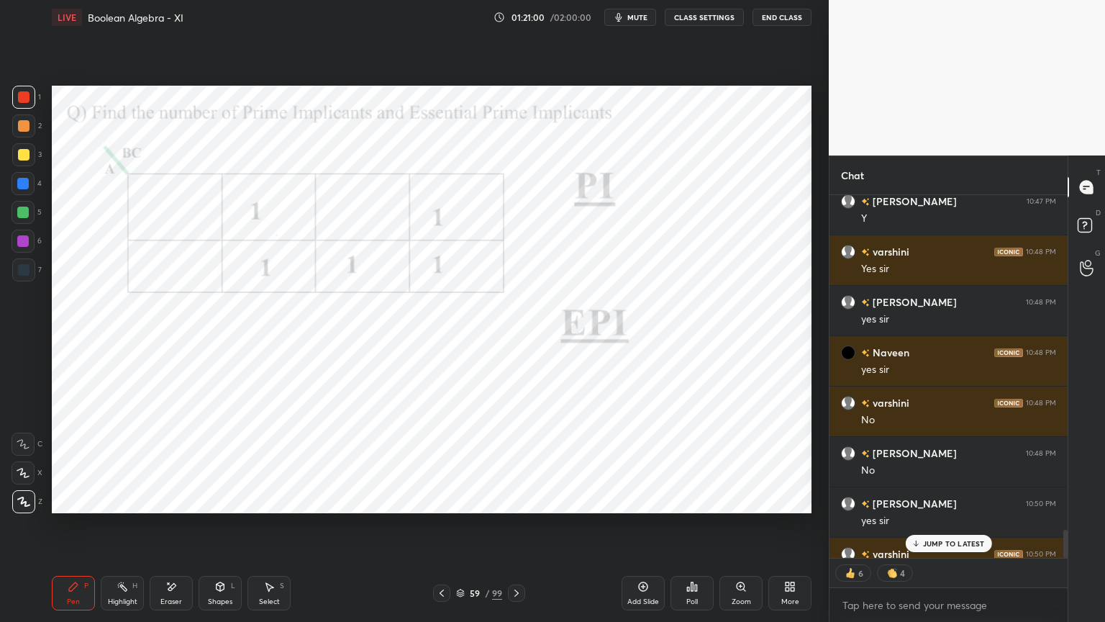
click at [955, 530] on p "JUMP TO LATEST" at bounding box center [954, 543] width 62 height 9
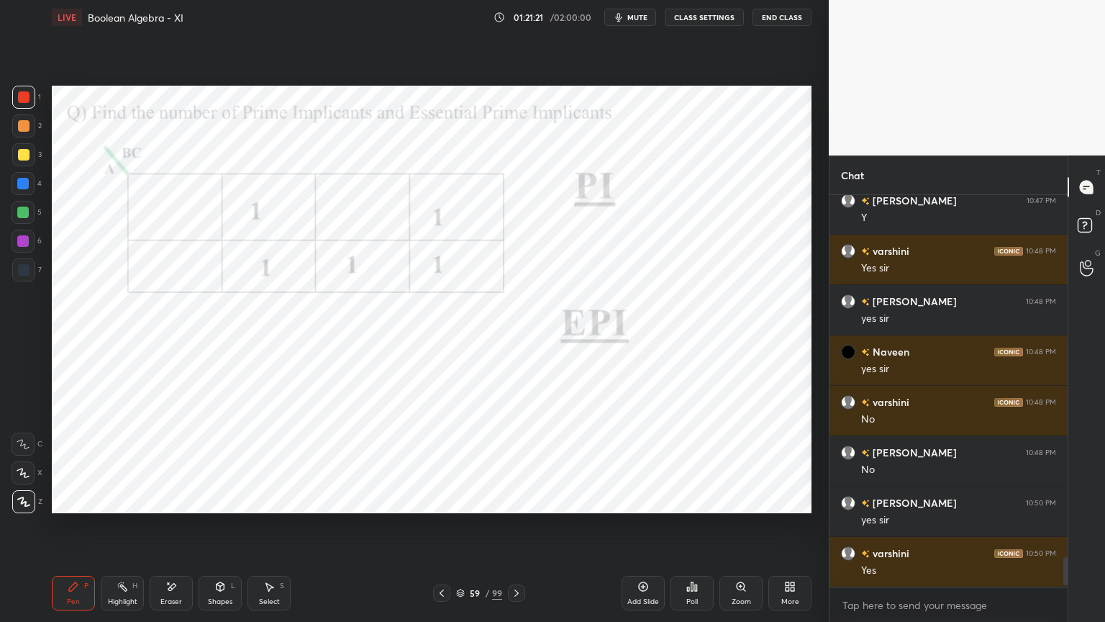
scroll to position [4772, 0]
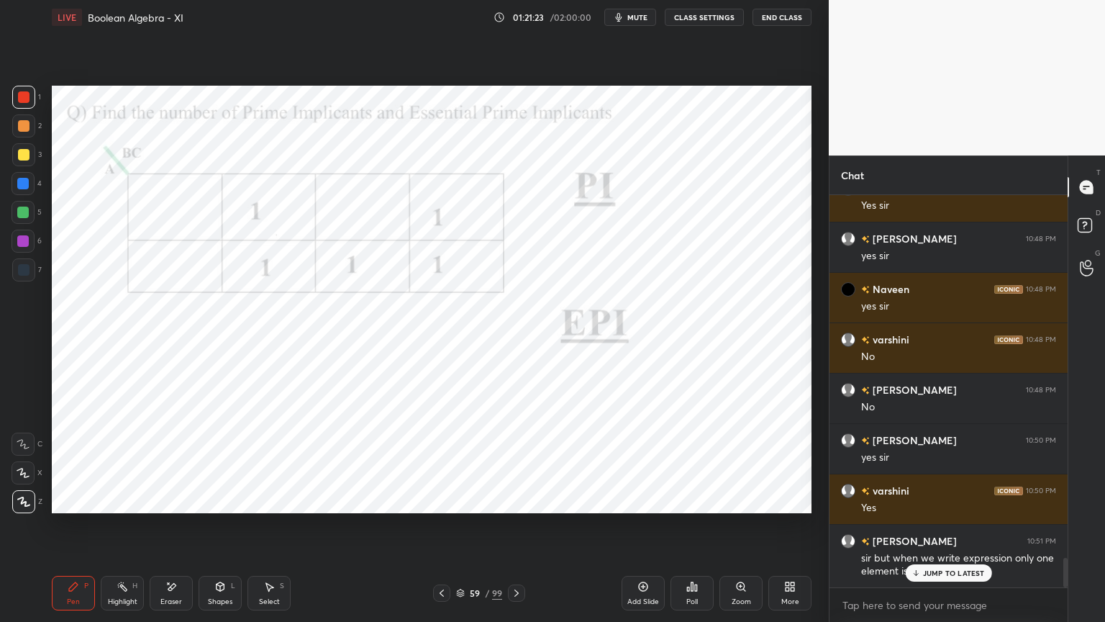
click at [961, 530] on p "JUMP TO LATEST" at bounding box center [954, 572] width 62 height 9
click at [26, 248] on div at bounding box center [23, 241] width 23 height 23
click at [458, 530] on icon at bounding box center [460, 595] width 7 height 2
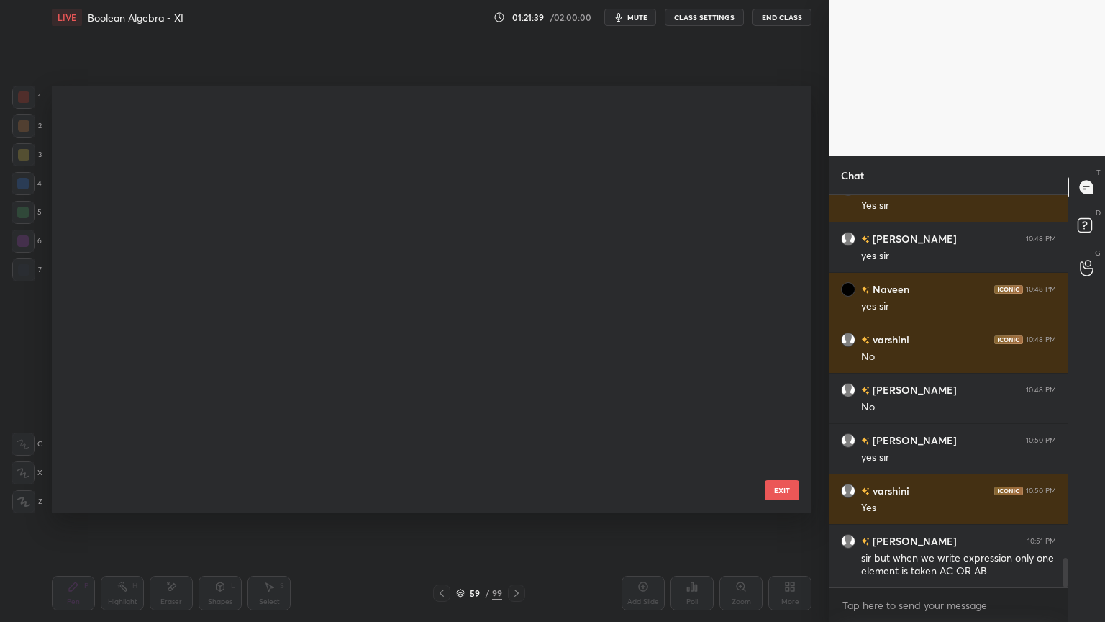
scroll to position [423, 753]
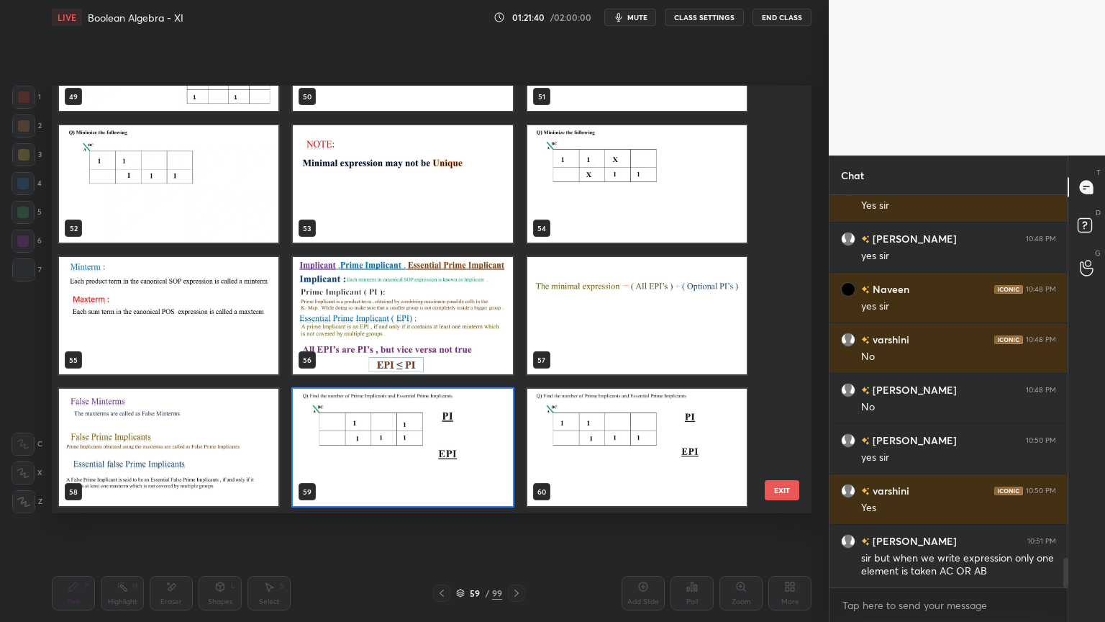
click at [589, 336] on img "grid" at bounding box center [636, 315] width 219 height 117
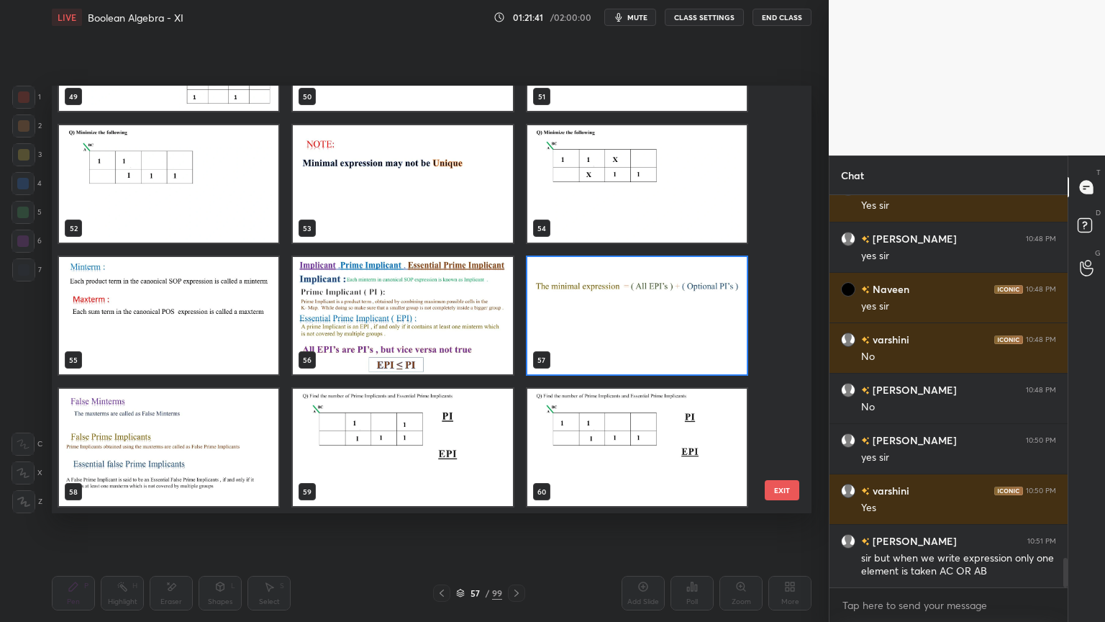
click at [590, 335] on img "grid" at bounding box center [636, 315] width 219 height 117
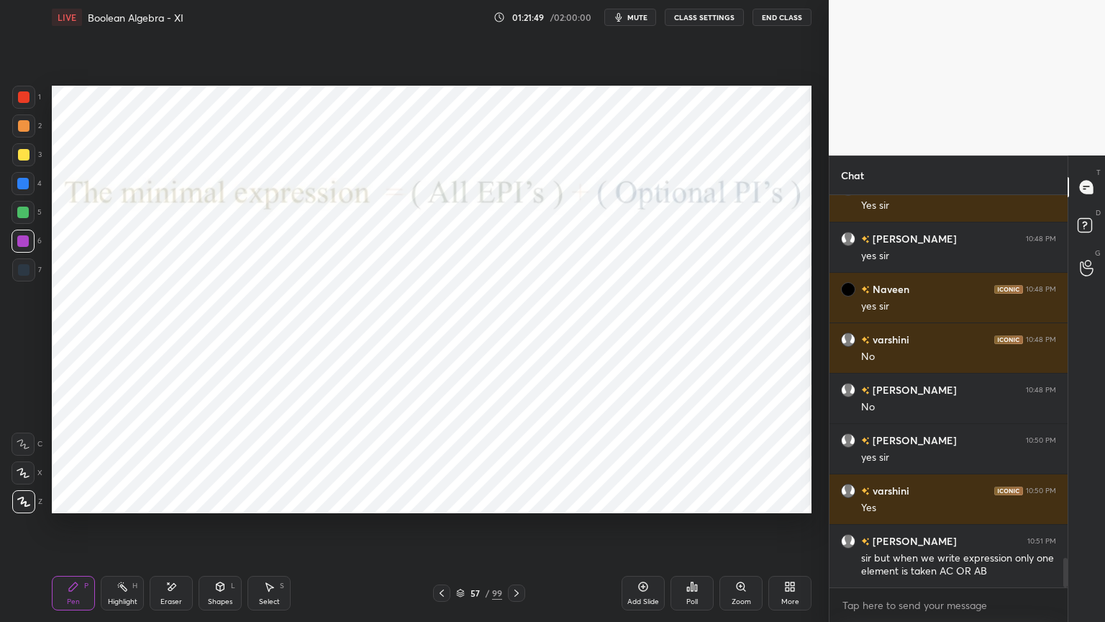
click at [462, 530] on icon at bounding box center [460, 593] width 9 height 9
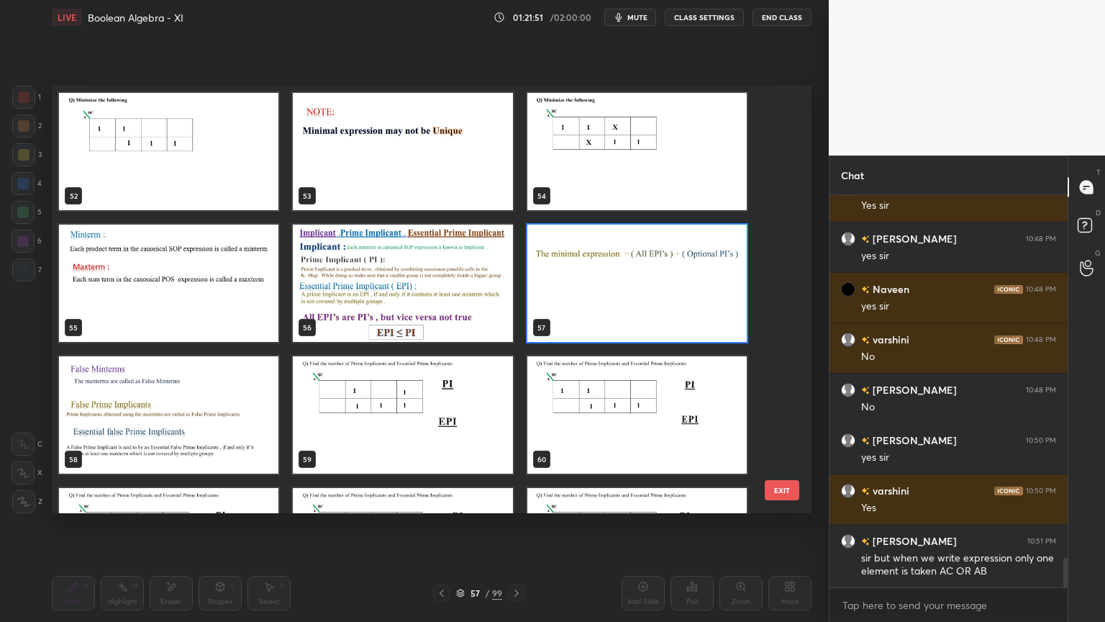
scroll to position [2239, 0]
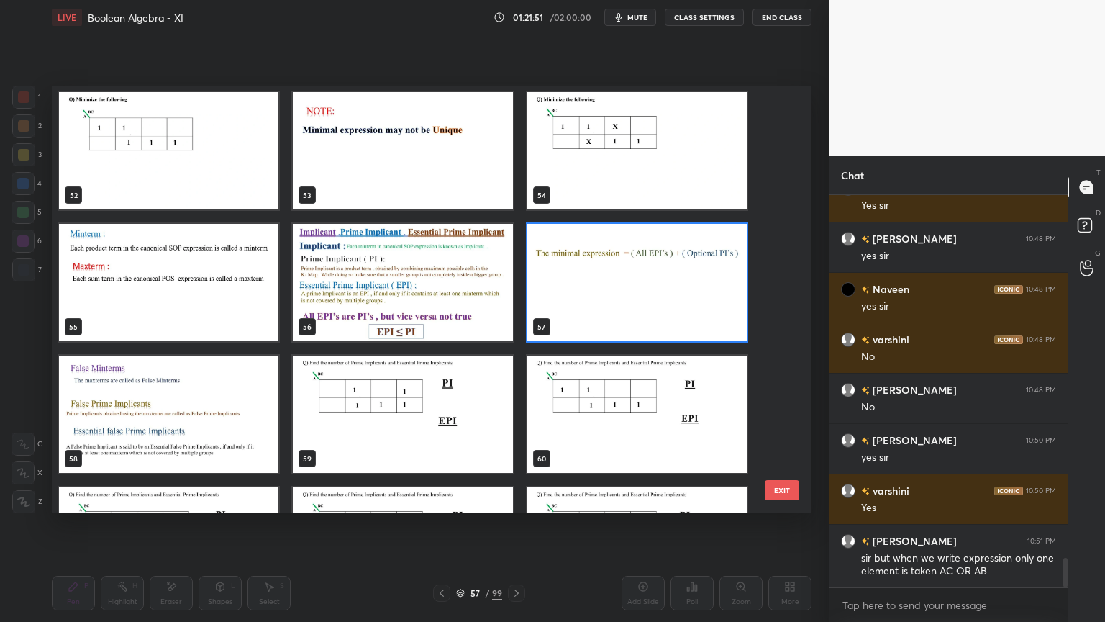
click at [423, 438] on img "grid" at bounding box center [402, 413] width 219 height 117
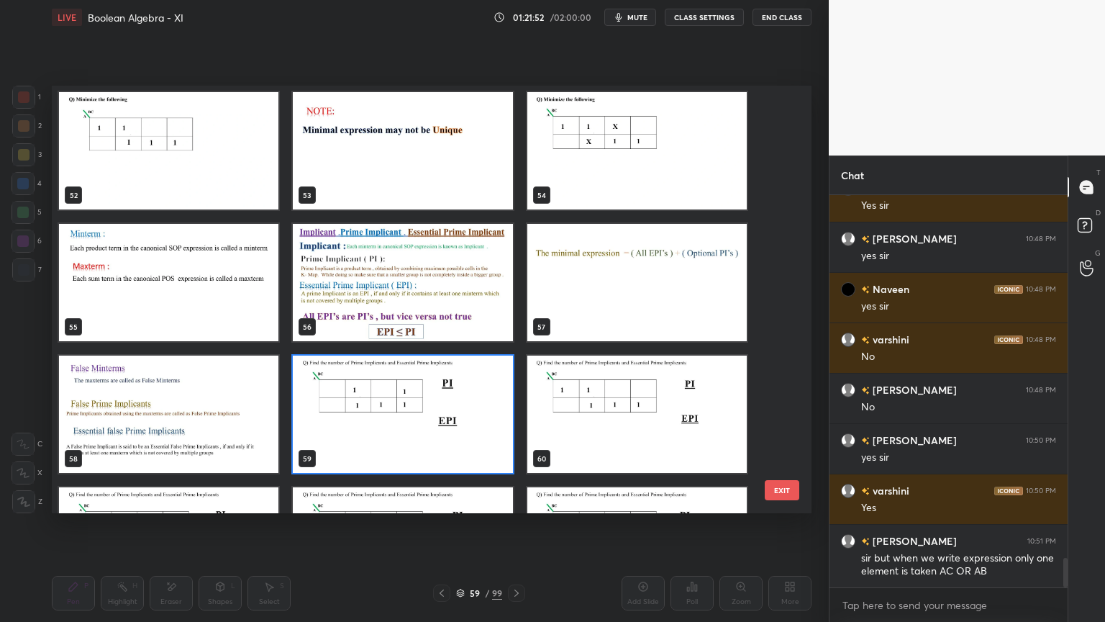
click at [423, 439] on img "grid" at bounding box center [402, 413] width 219 height 117
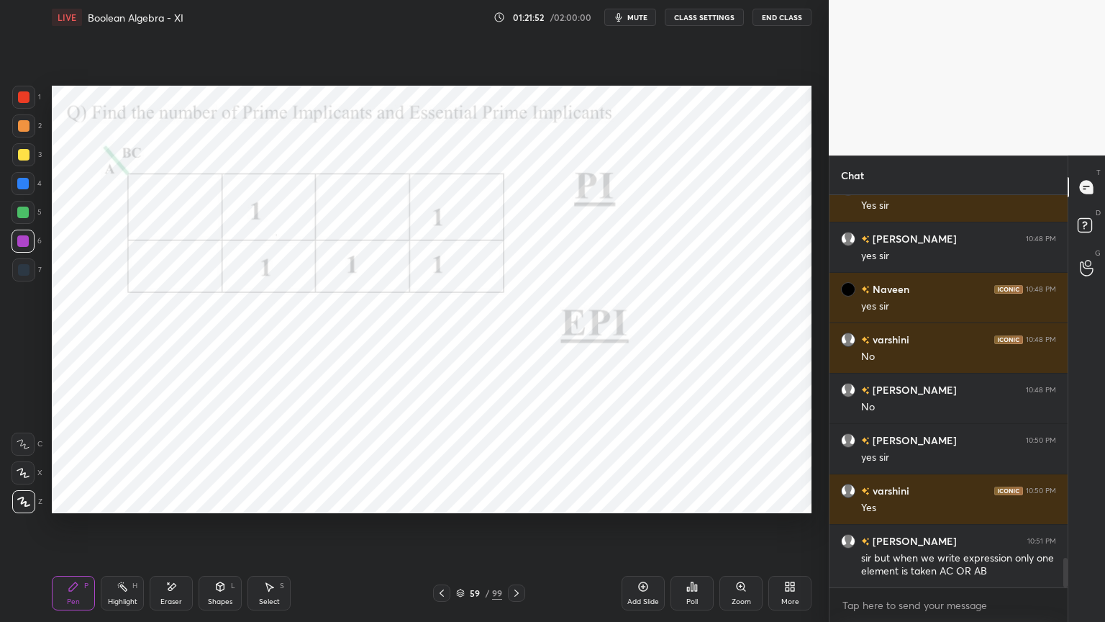
click at [55, 530] on div "Pen P" at bounding box center [73, 593] width 43 height 35
click at [122, 530] on div "Highlight H" at bounding box center [122, 593] width 43 height 35
click at [163, 530] on div "Eraser" at bounding box center [171, 593] width 43 height 35
click at [120, 530] on div "Highlight" at bounding box center [123, 601] width 30 height 7
click at [173, 530] on div "Eraser" at bounding box center [171, 593] width 43 height 35
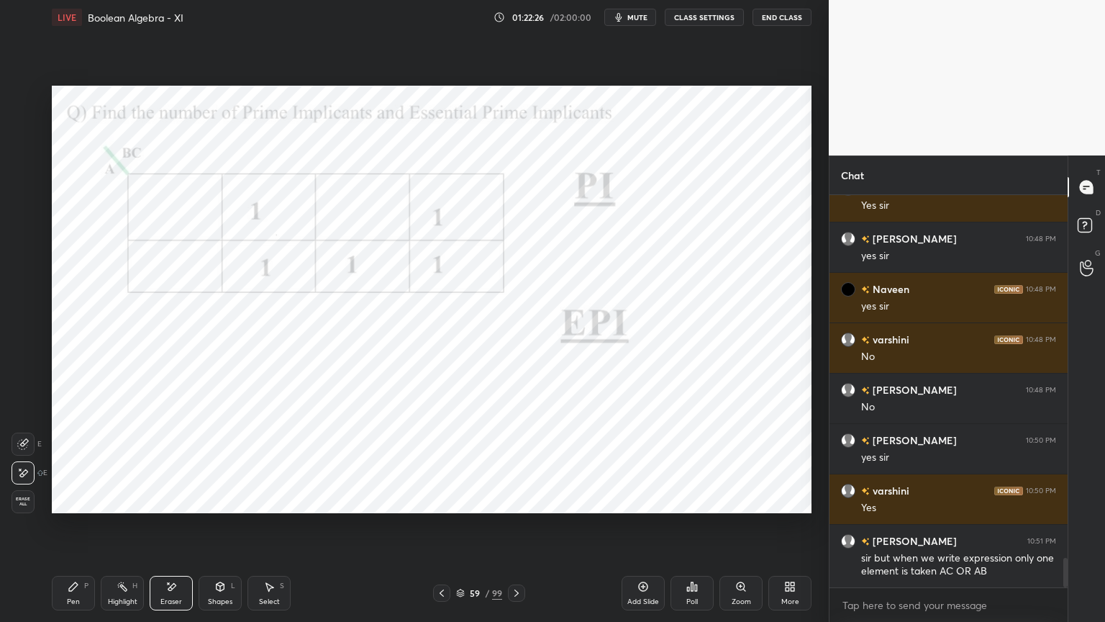
click at [68, 530] on div "Pen P" at bounding box center [73, 593] width 43 height 35
click at [132, 530] on div "Highlight" at bounding box center [123, 601] width 30 height 7
click at [230, 530] on div "Shapes L" at bounding box center [220, 593] width 43 height 35
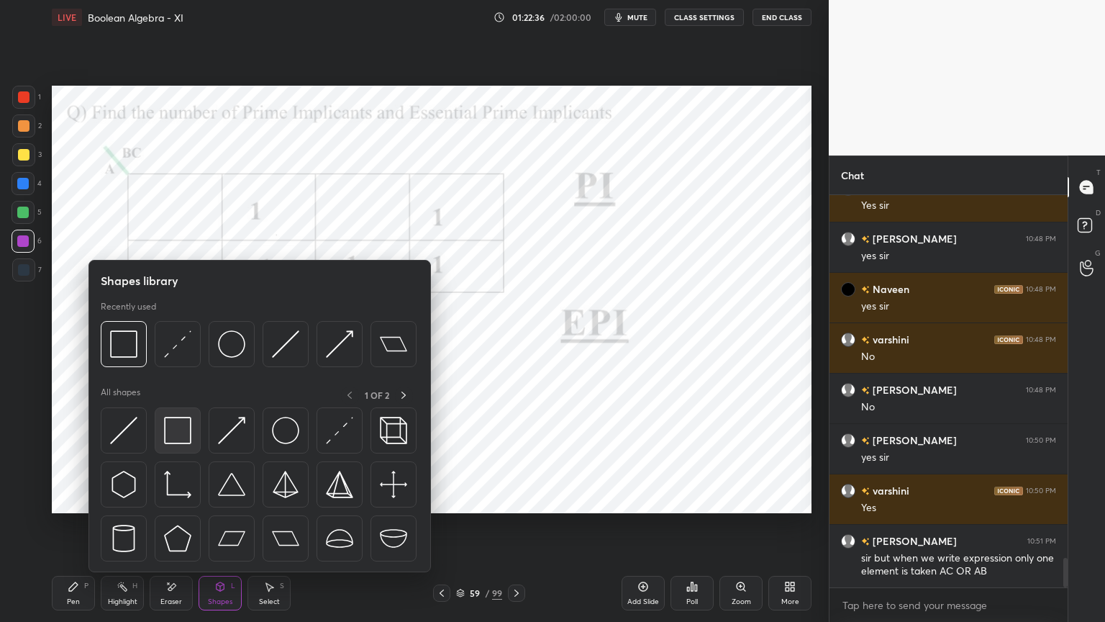
click at [186, 440] on img at bounding box center [177, 430] width 27 height 27
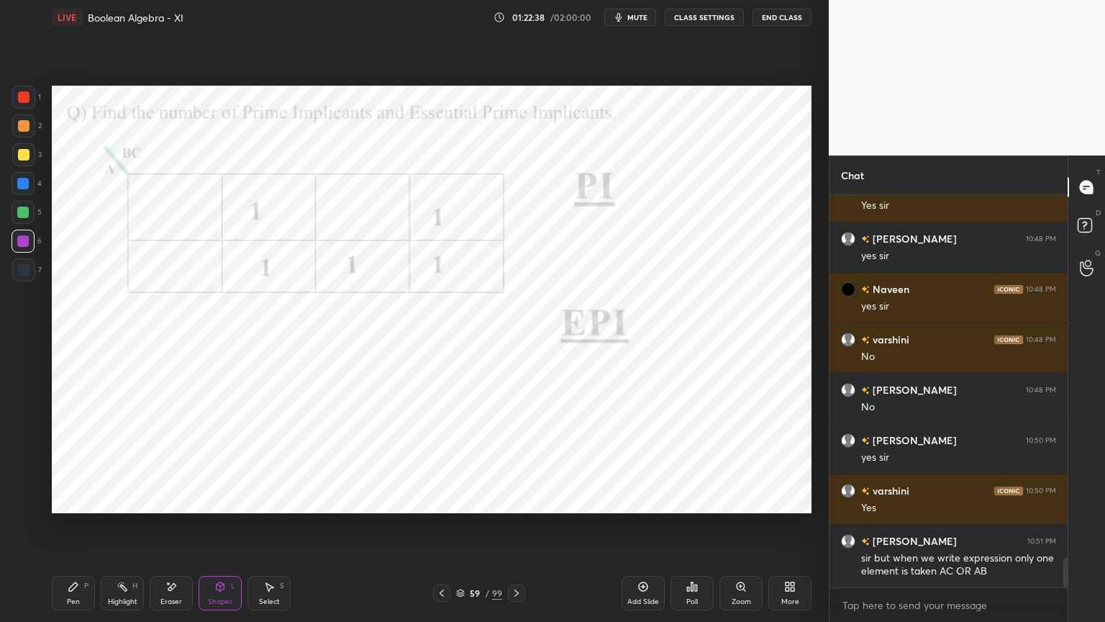
click at [19, 214] on div at bounding box center [23, 213] width 12 height 12
click at [83, 530] on div "Pen P" at bounding box center [73, 593] width 43 height 35
click at [115, 530] on div "Highlight" at bounding box center [123, 601] width 30 height 7
click at [69, 530] on div "Pen" at bounding box center [73, 601] width 13 height 7
click at [256, 530] on div "Select S" at bounding box center [269, 593] width 43 height 35
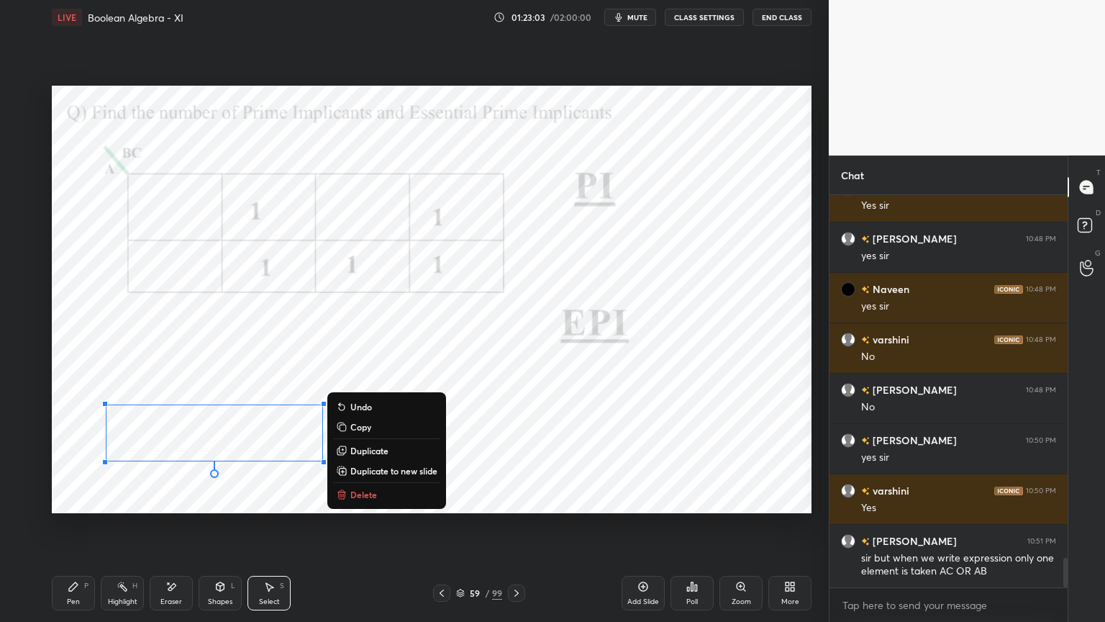
click at [171, 490] on div "0 ° Undo Copy Duplicate Duplicate to new slide Delete" at bounding box center [432, 299] width 760 height 427
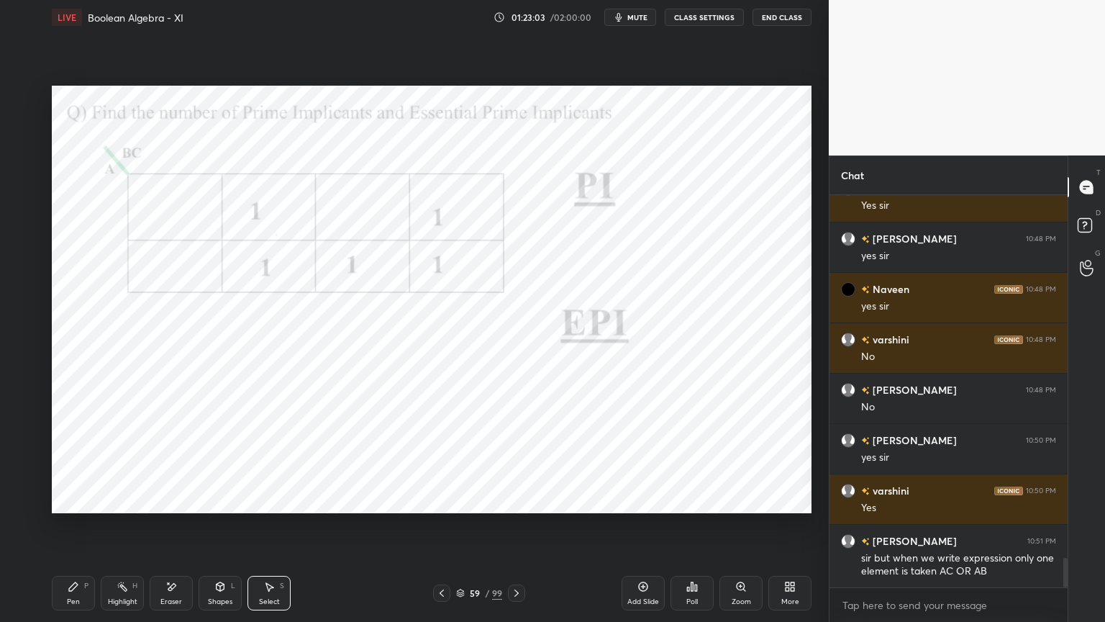
click at [73, 530] on icon at bounding box center [74, 587] width 12 height 12
click at [24, 247] on div at bounding box center [23, 241] width 23 height 23
click at [176, 530] on div "Eraser" at bounding box center [171, 593] width 43 height 35
click at [224, 530] on div "Shapes" at bounding box center [220, 601] width 24 height 7
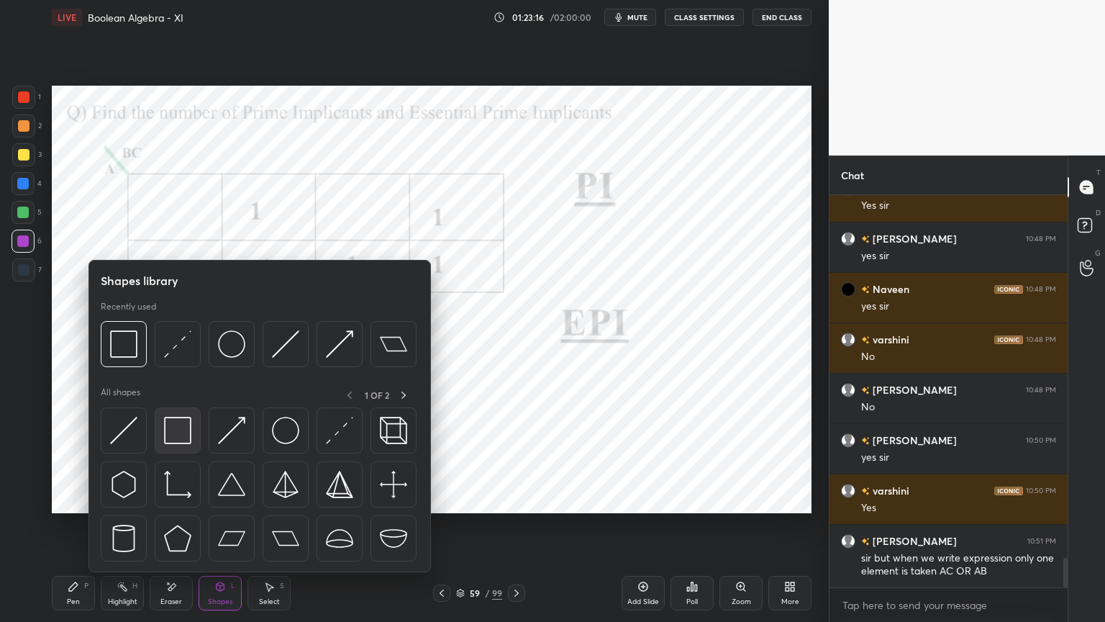
click at [177, 432] on img at bounding box center [177, 430] width 27 height 27
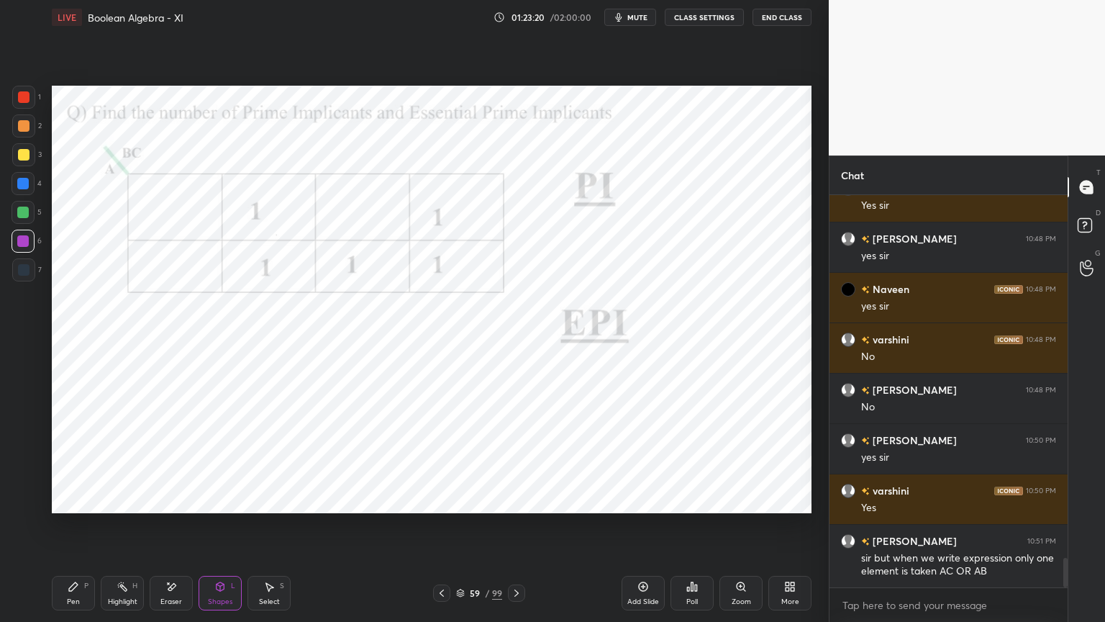
click at [81, 530] on div "Pen P" at bounding box center [73, 593] width 43 height 35
click at [21, 186] on div at bounding box center [23, 184] width 12 height 12
click at [463, 530] on icon at bounding box center [460, 593] width 9 height 9
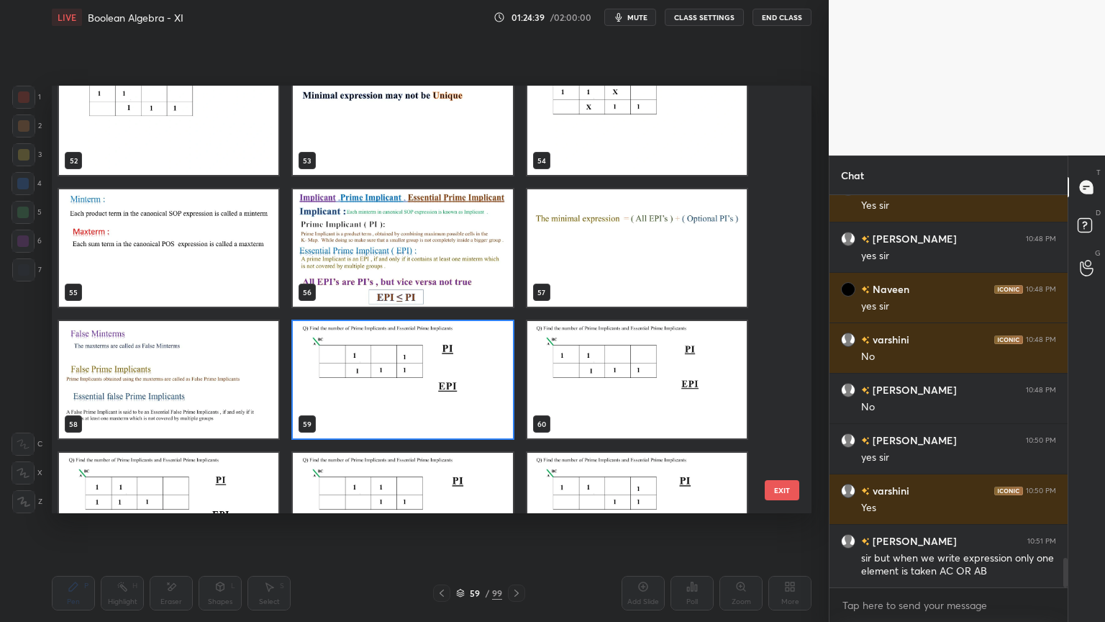
scroll to position [2279, 0]
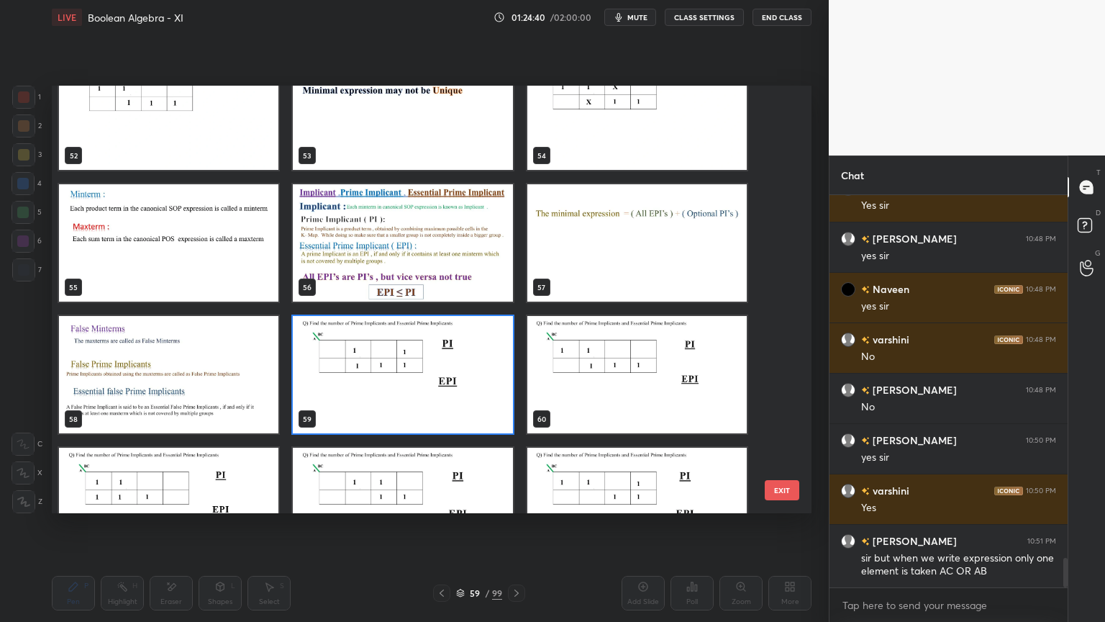
click at [668, 392] on img "grid" at bounding box center [636, 374] width 219 height 117
click at [668, 394] on img "grid" at bounding box center [636, 374] width 219 height 117
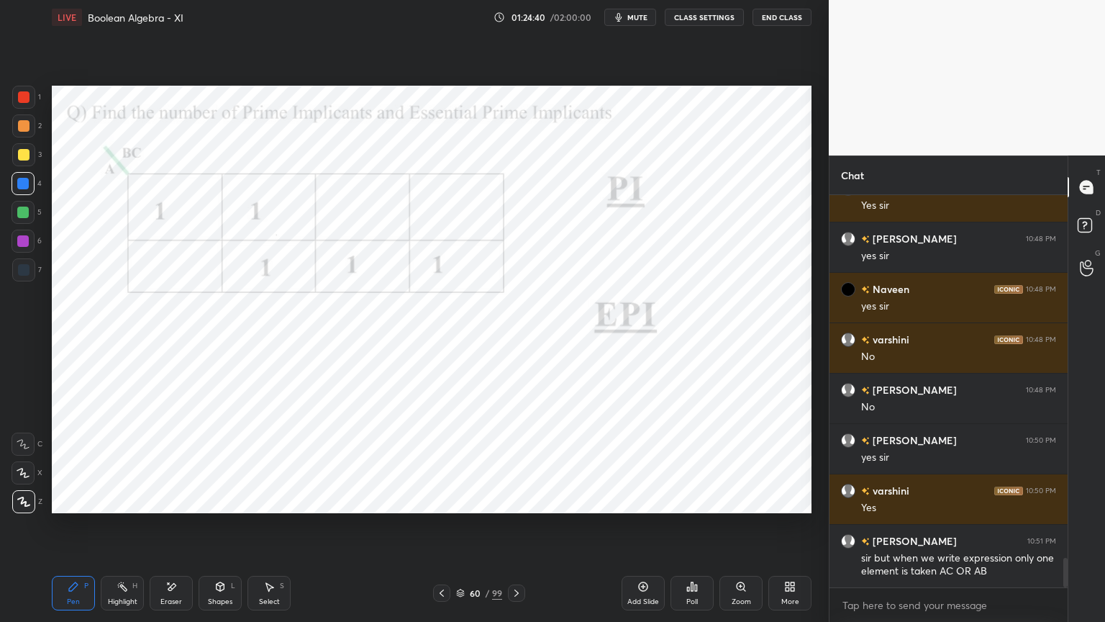
scroll to position [0, 0]
click at [20, 246] on div at bounding box center [23, 241] width 12 height 12
click at [25, 466] on div at bounding box center [23, 472] width 23 height 23
click at [23, 511] on div at bounding box center [23, 501] width 23 height 23
click at [26, 181] on div at bounding box center [23, 184] width 12 height 12
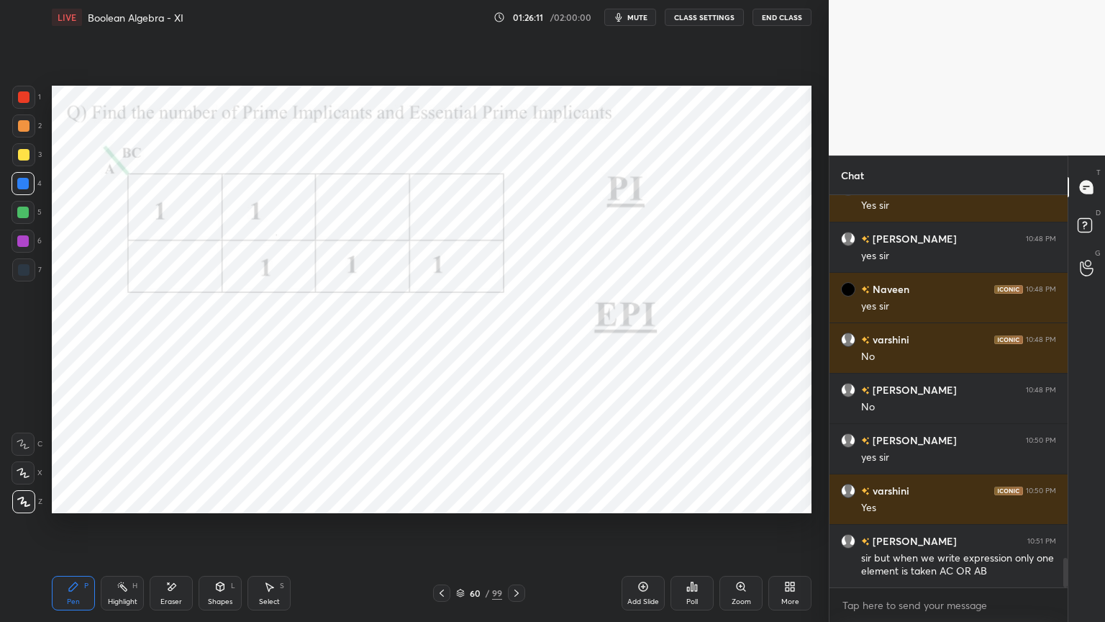
click at [227, 530] on div "Shapes" at bounding box center [220, 601] width 24 height 7
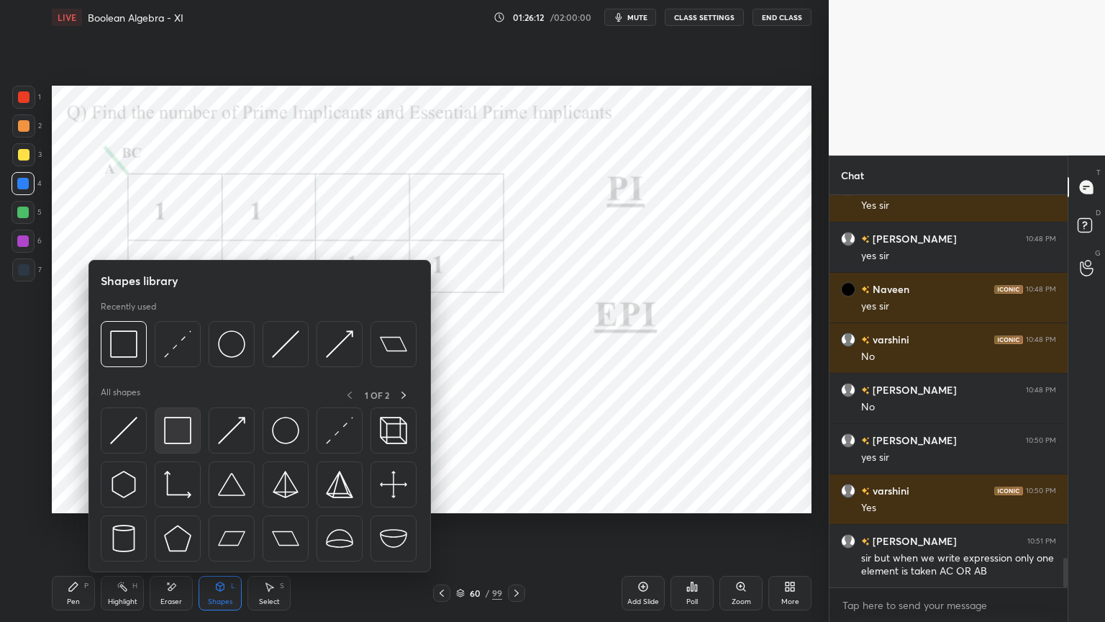
click at [173, 437] on img at bounding box center [177, 430] width 27 height 27
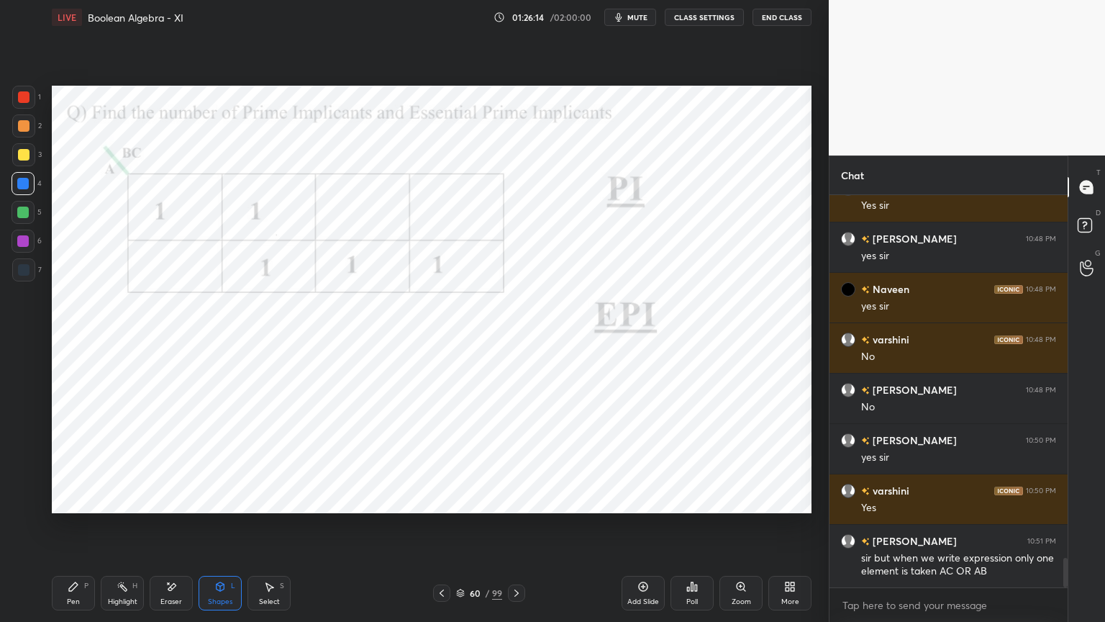
scroll to position [4824, 0]
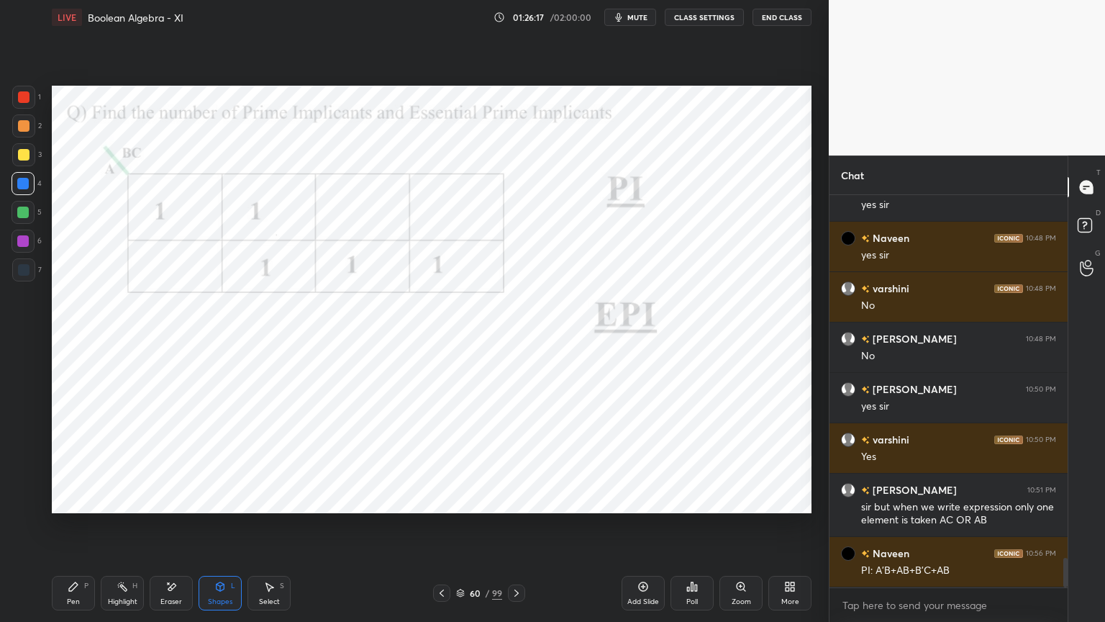
click at [63, 530] on div "Pen P" at bounding box center [73, 593] width 43 height 35
click at [22, 219] on div at bounding box center [23, 212] width 23 height 23
click at [210, 530] on div "Shapes L" at bounding box center [220, 593] width 43 height 35
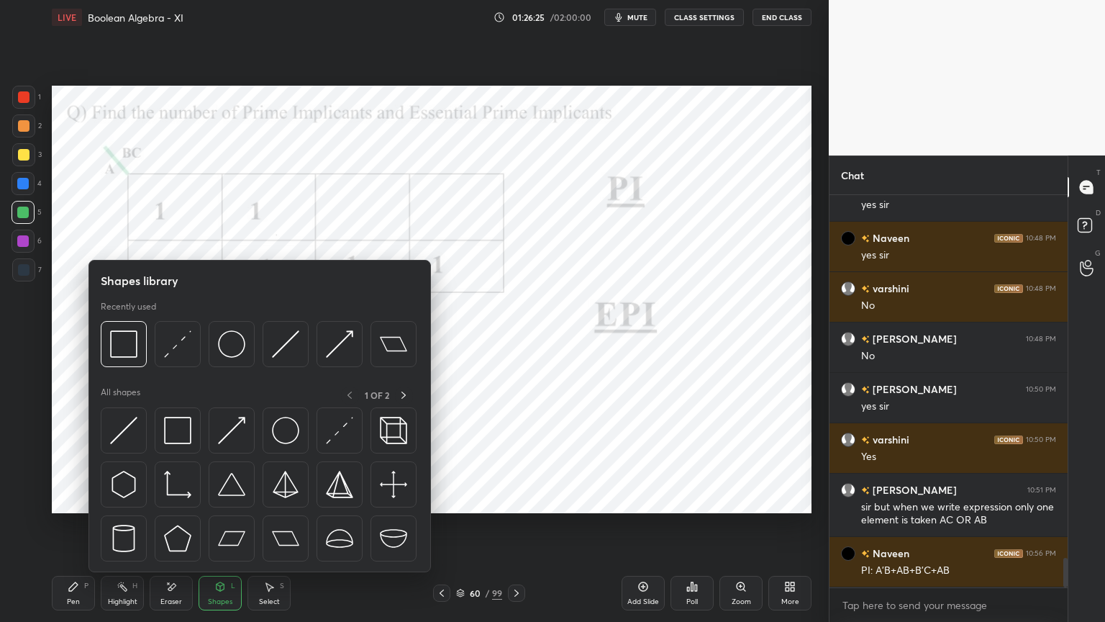
scroll to position [4873, 0]
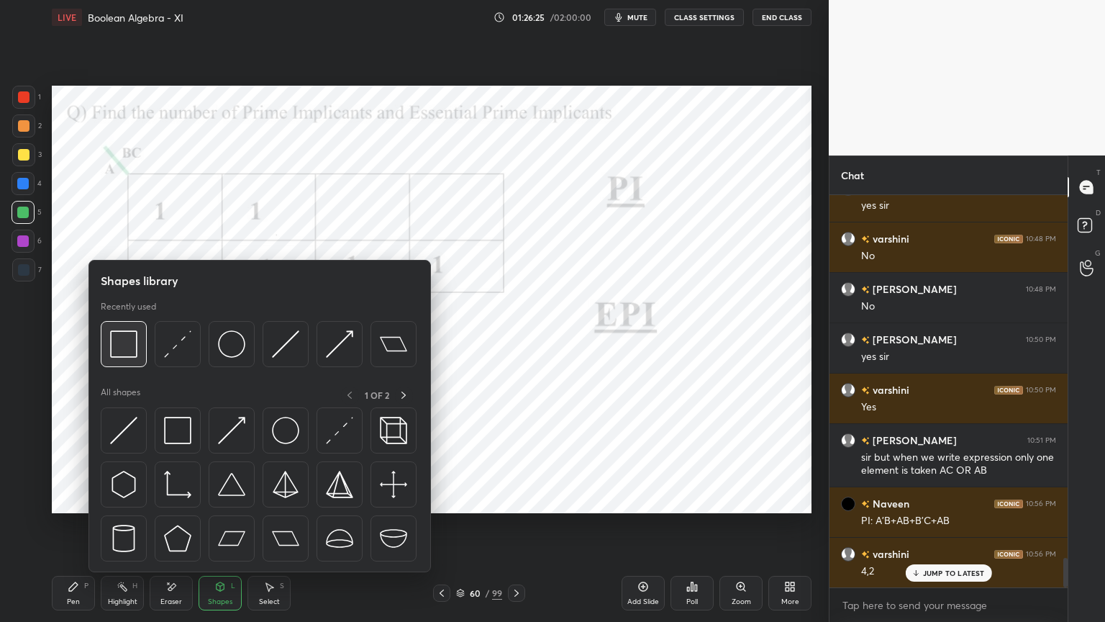
click at [128, 345] on img at bounding box center [123, 343] width 27 height 27
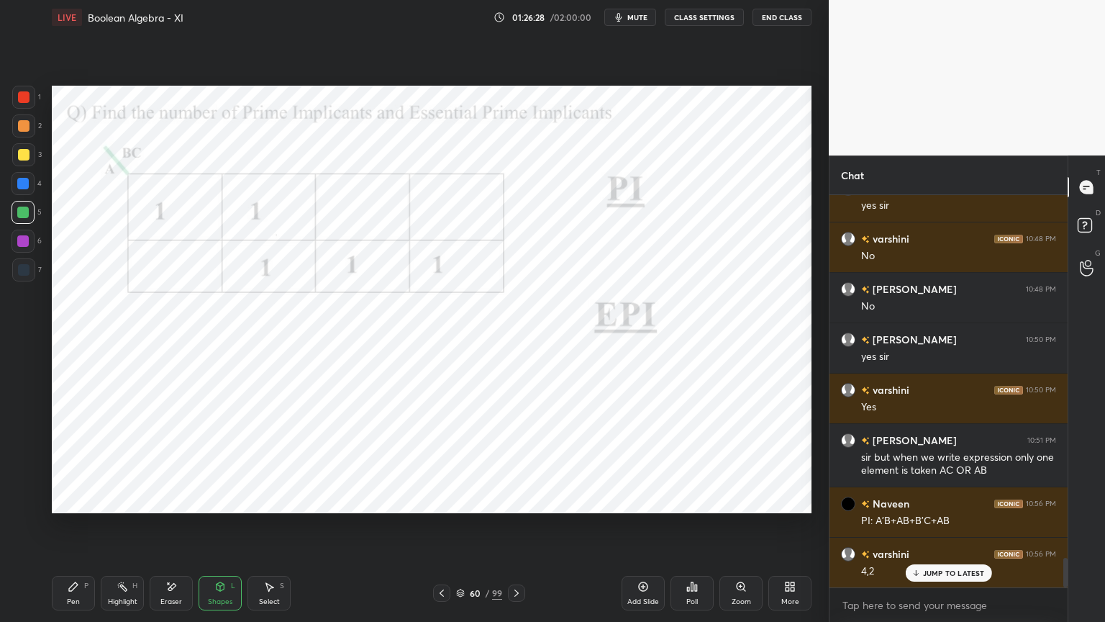
click at [84, 530] on div "P" at bounding box center [86, 585] width 4 height 7
click at [216, 530] on icon at bounding box center [220, 587] width 12 height 12
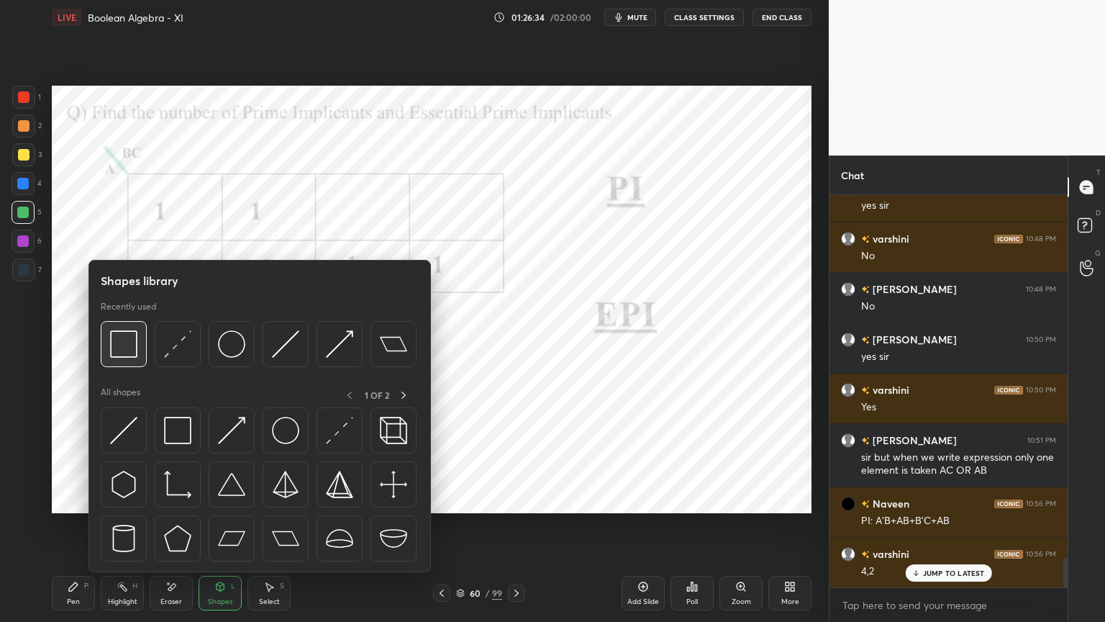
click at [124, 348] on img at bounding box center [123, 343] width 27 height 27
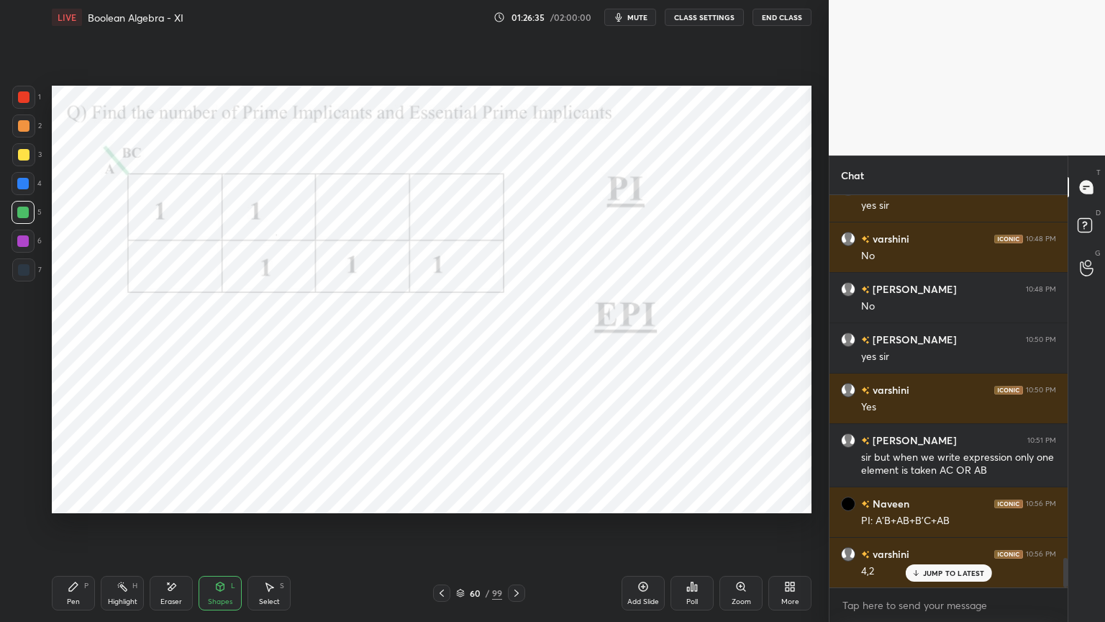
click at [23, 237] on div at bounding box center [23, 241] width 12 height 12
click at [78, 530] on div "Pen P" at bounding box center [73, 593] width 43 height 35
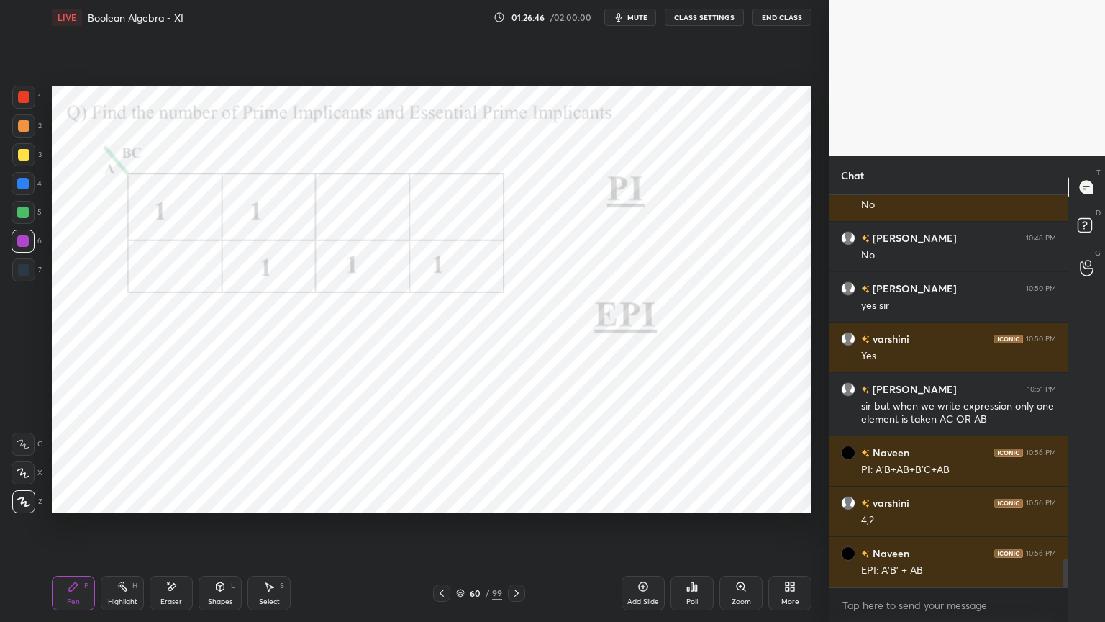
click at [222, 530] on icon at bounding box center [221, 586] width 8 height 9
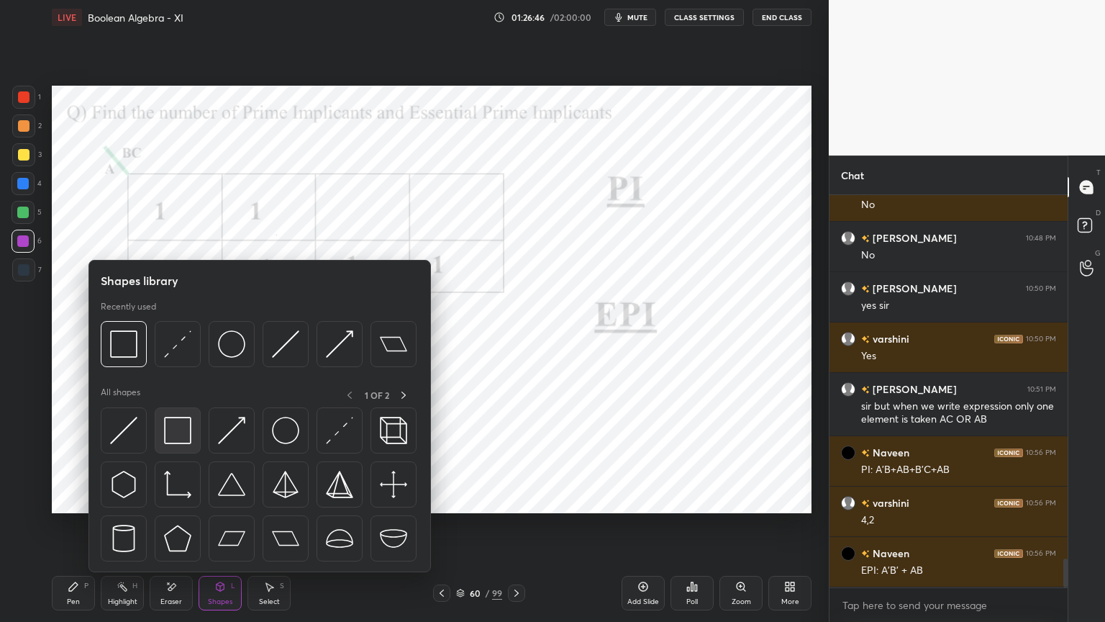
click at [176, 429] on img at bounding box center [177, 430] width 27 height 27
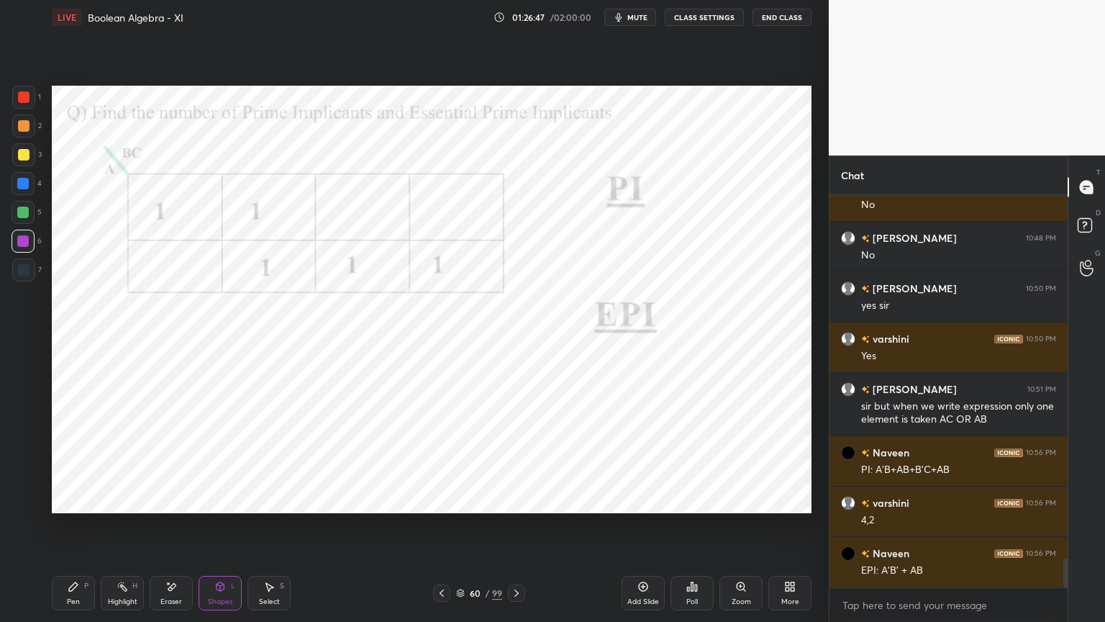
click at [24, 187] on div at bounding box center [23, 184] width 12 height 12
click at [29, 272] on div at bounding box center [23, 269] width 23 height 23
click at [83, 530] on div "Pen P" at bounding box center [73, 593] width 43 height 35
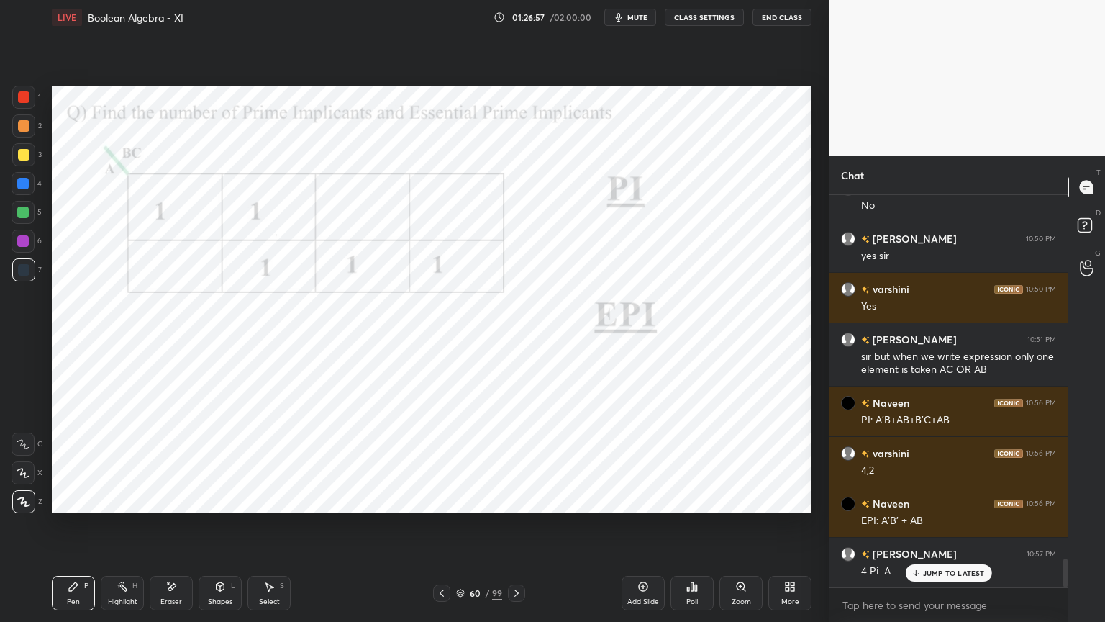
click at [19, 183] on div at bounding box center [23, 184] width 12 height 12
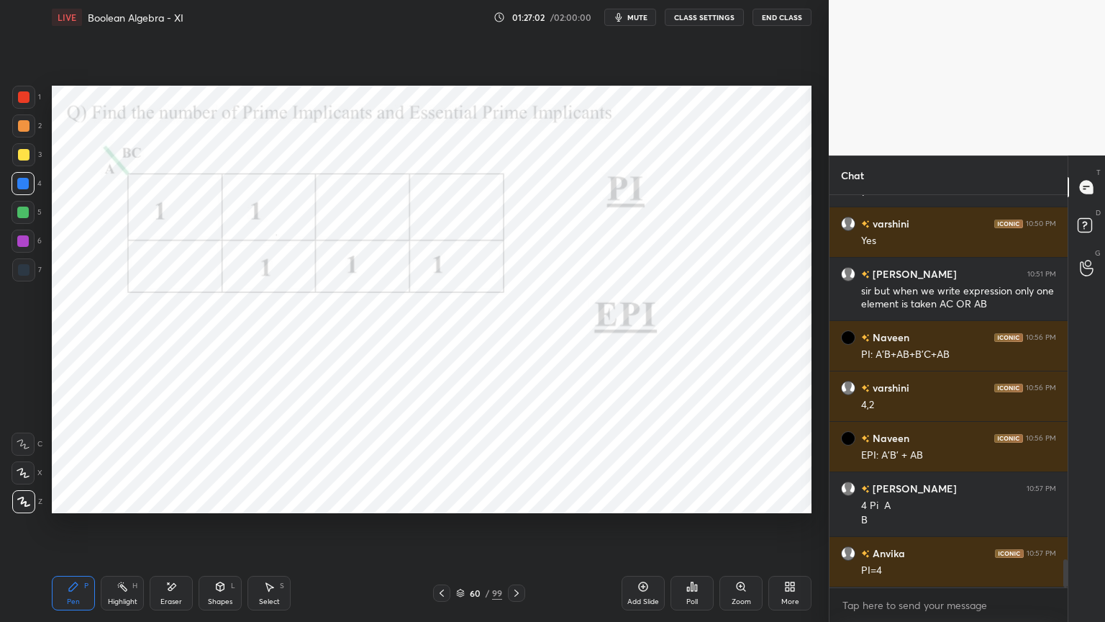
scroll to position [5054, 0]
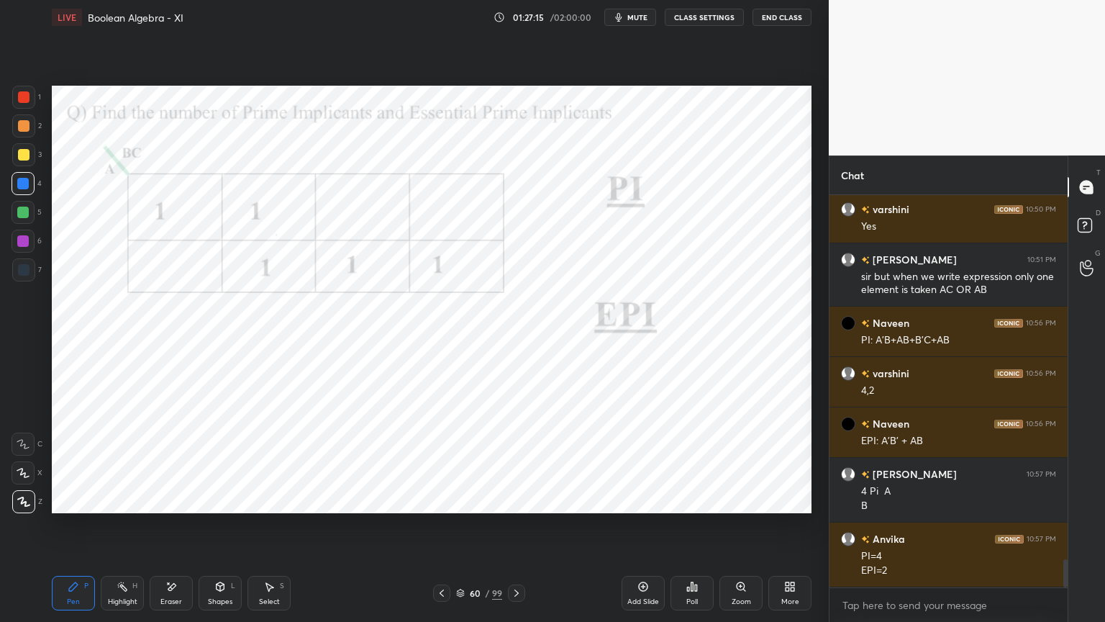
click at [166, 530] on div "Eraser" at bounding box center [171, 601] width 22 height 7
click at [78, 530] on icon at bounding box center [74, 587] width 12 height 12
click at [29, 243] on div at bounding box center [23, 241] width 23 height 23
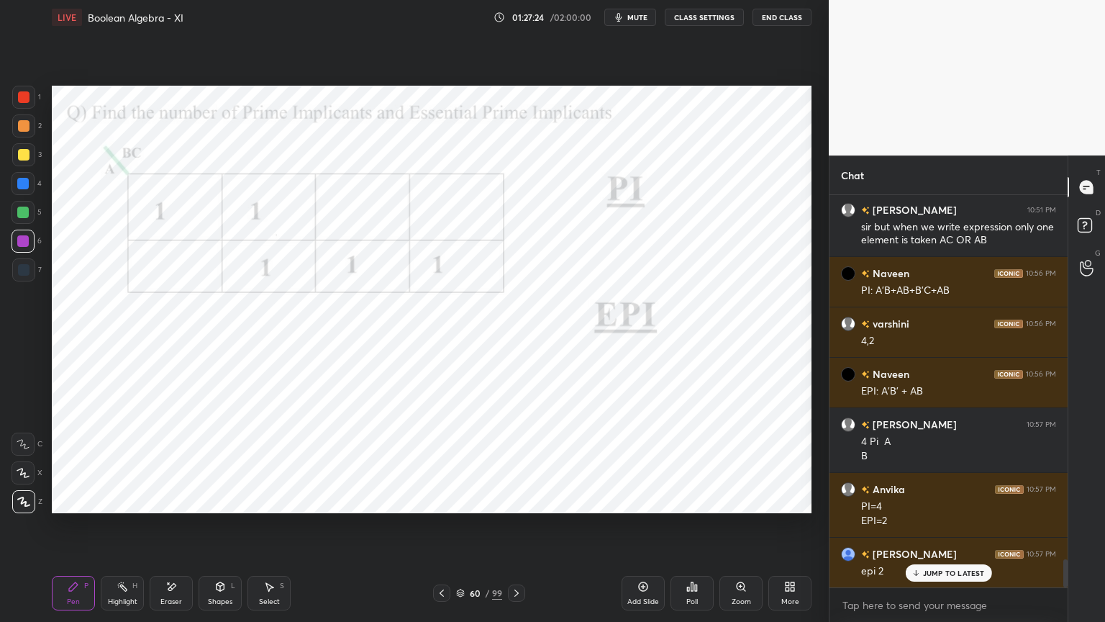
click at [128, 530] on div "Highlight" at bounding box center [123, 601] width 30 height 7
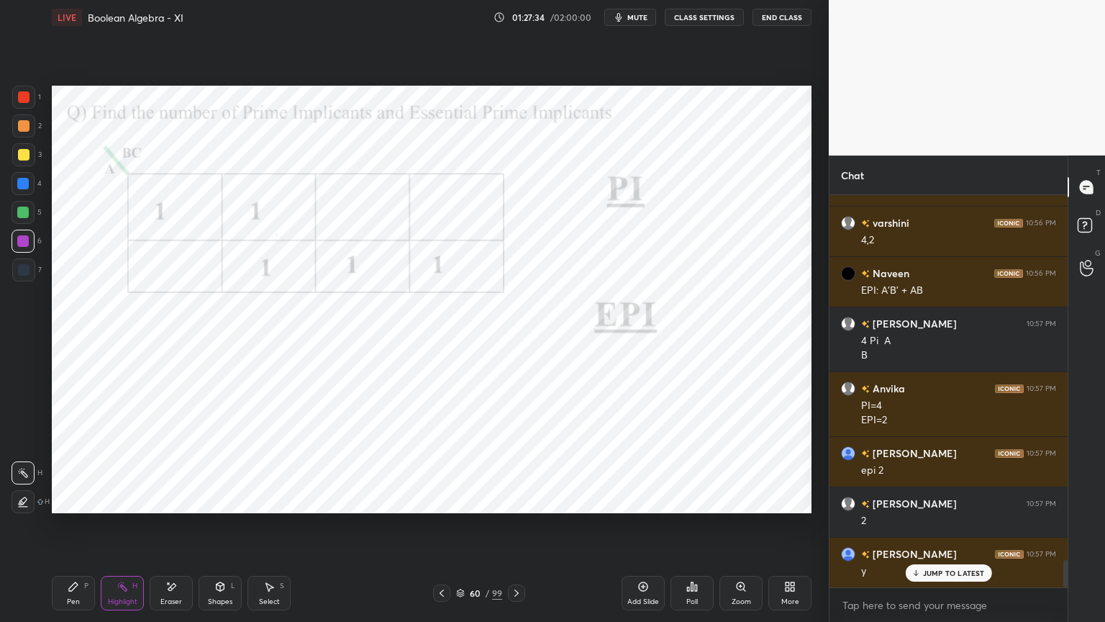
scroll to position [5255, 0]
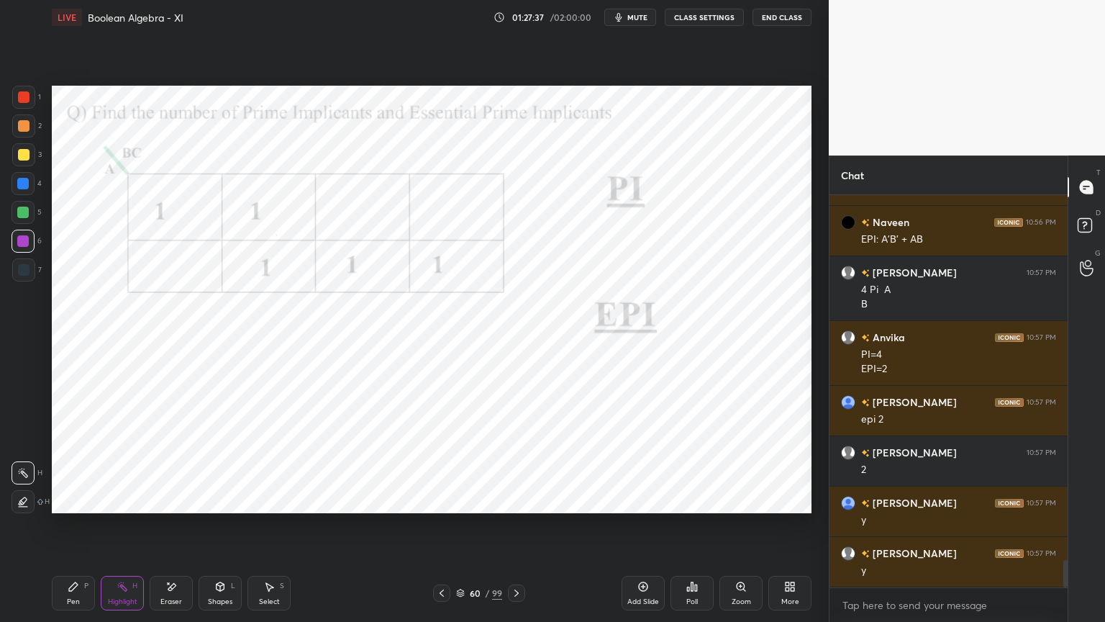
click at [86, 530] on div "Pen P" at bounding box center [73, 593] width 43 height 35
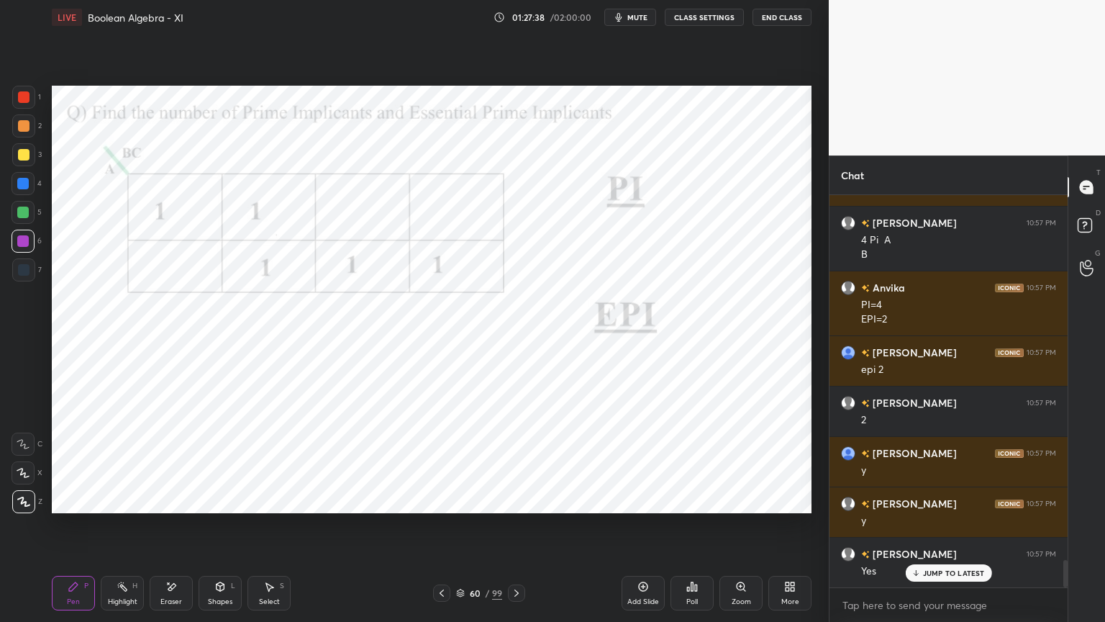
scroll to position [5356, 0]
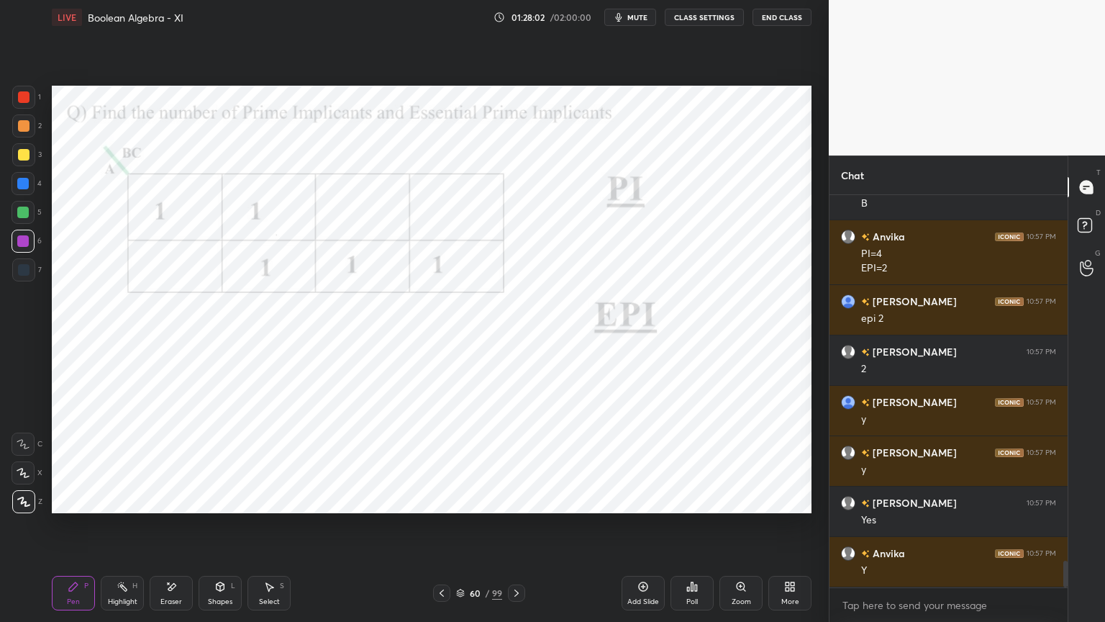
click at [461, 530] on icon at bounding box center [460, 591] width 7 height 4
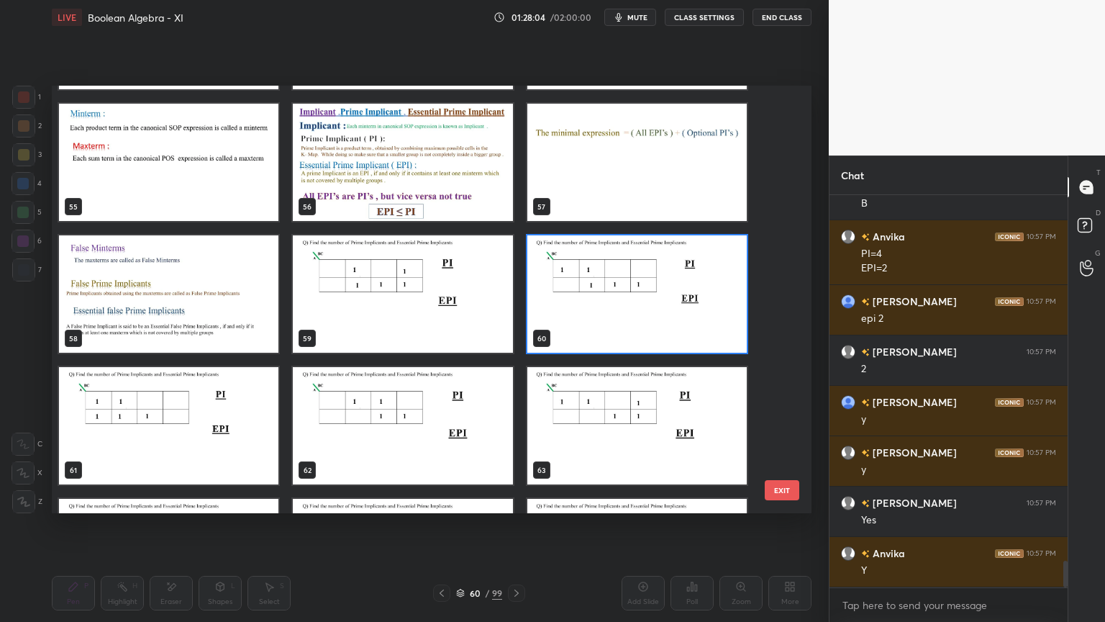
scroll to position [2372, 0]
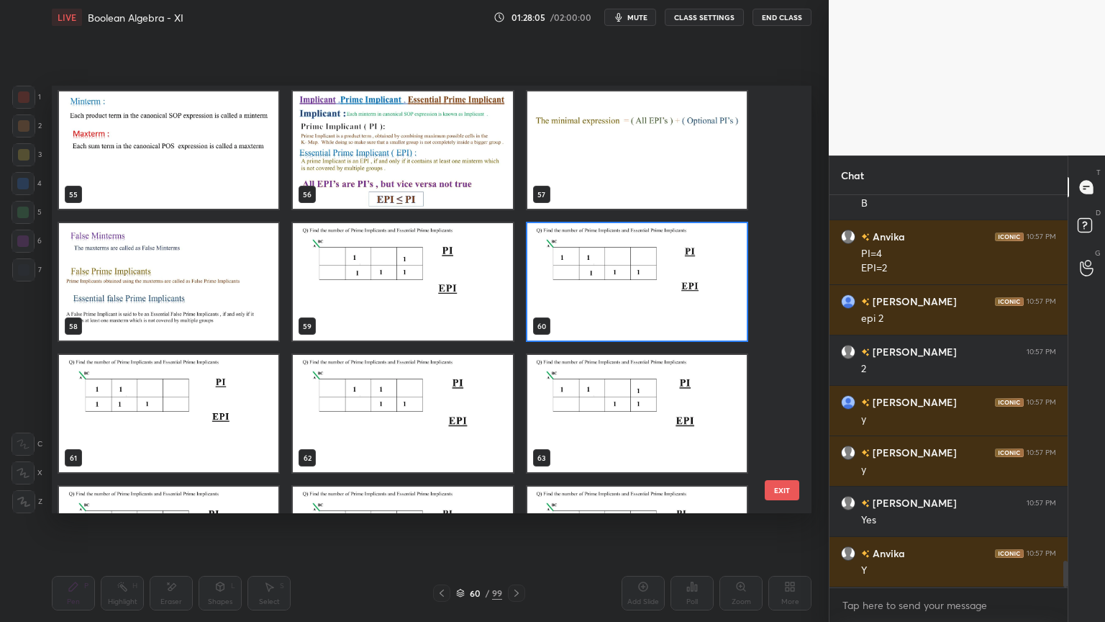
click at [244, 438] on img "grid" at bounding box center [168, 413] width 219 height 117
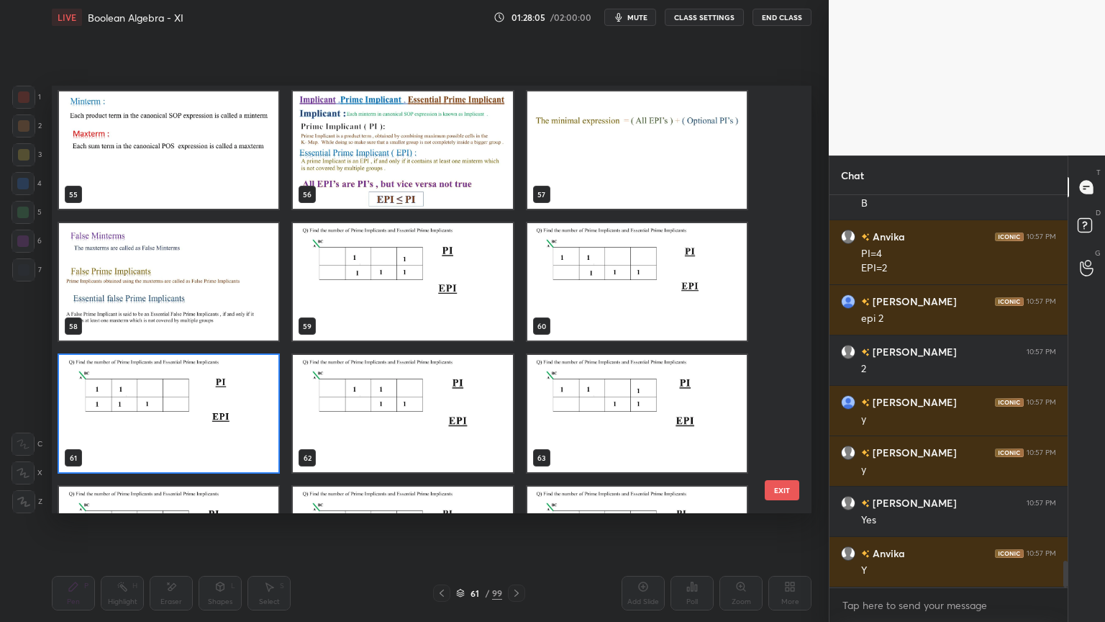
click at [244, 440] on img "grid" at bounding box center [168, 413] width 219 height 117
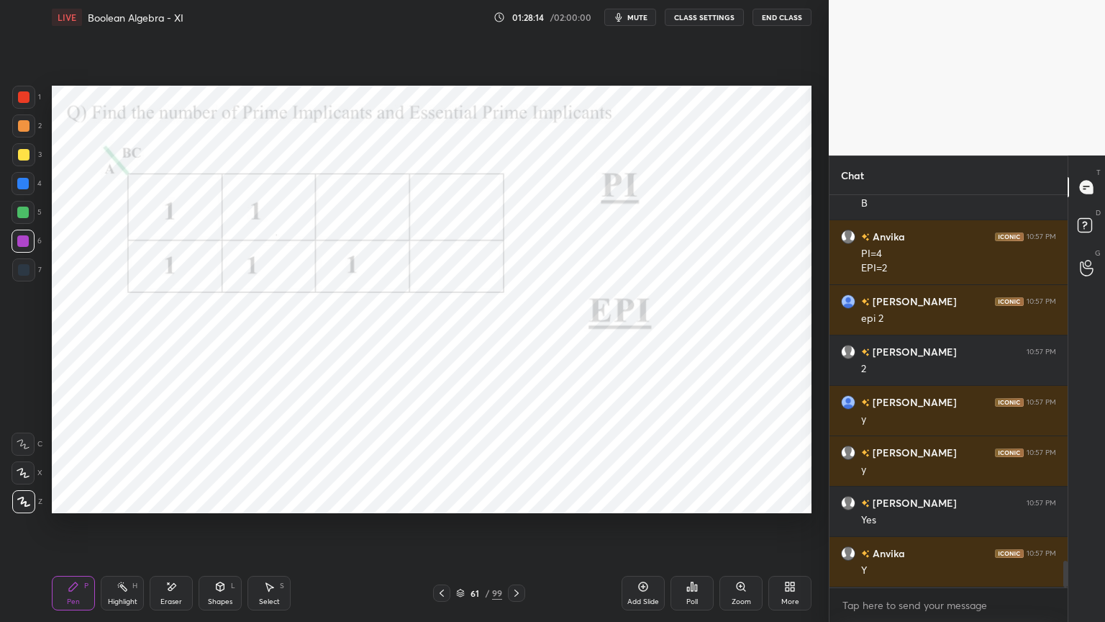
click at [30, 187] on div at bounding box center [23, 183] width 23 height 23
click at [24, 244] on div at bounding box center [23, 241] width 12 height 12
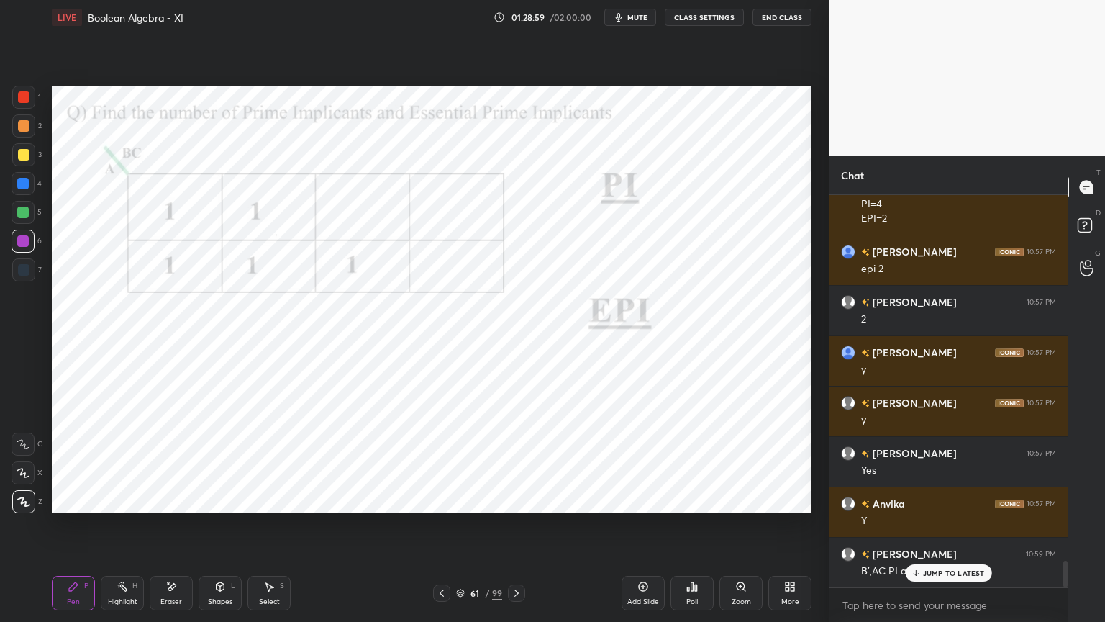
click at [218, 530] on div "Shapes" at bounding box center [220, 601] width 24 height 7
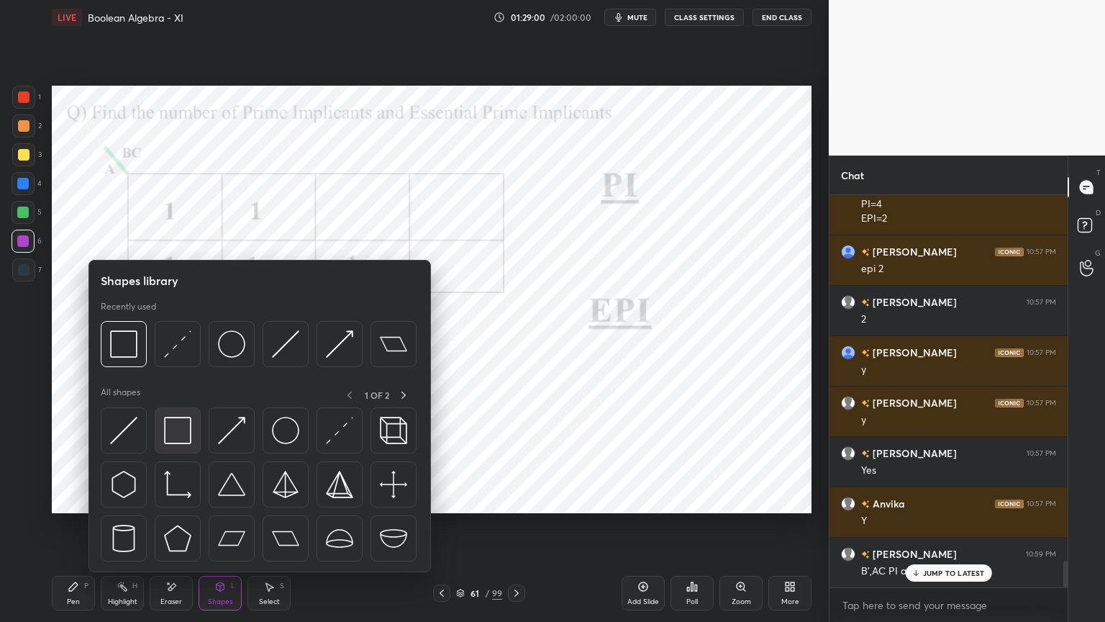
click at [189, 432] on img at bounding box center [177, 430] width 27 height 27
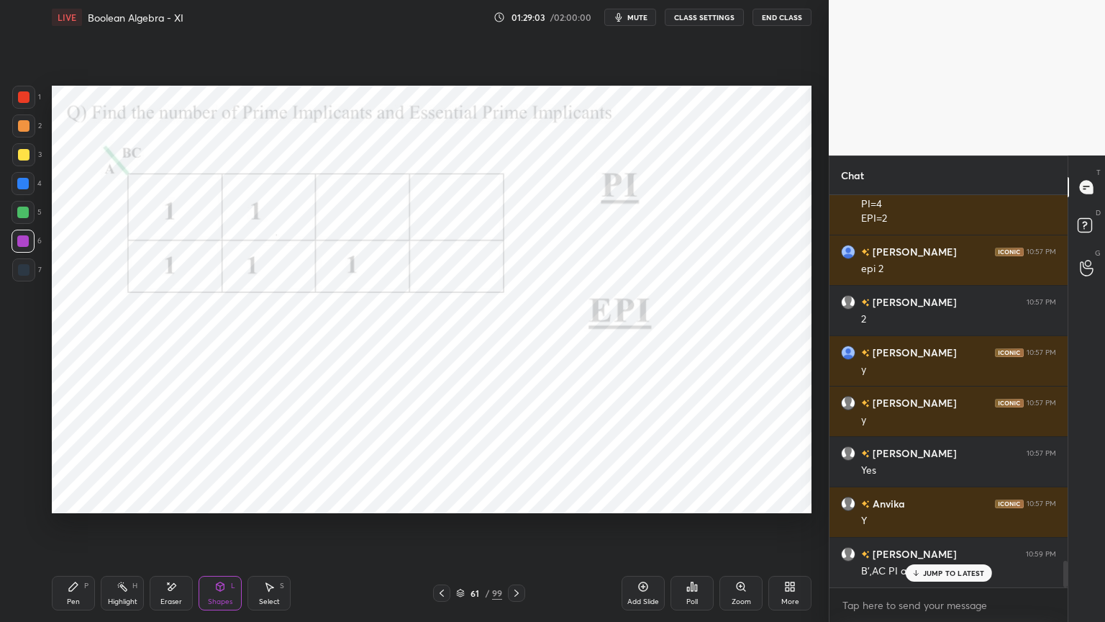
click at [76, 530] on div "Pen" at bounding box center [73, 601] width 13 height 7
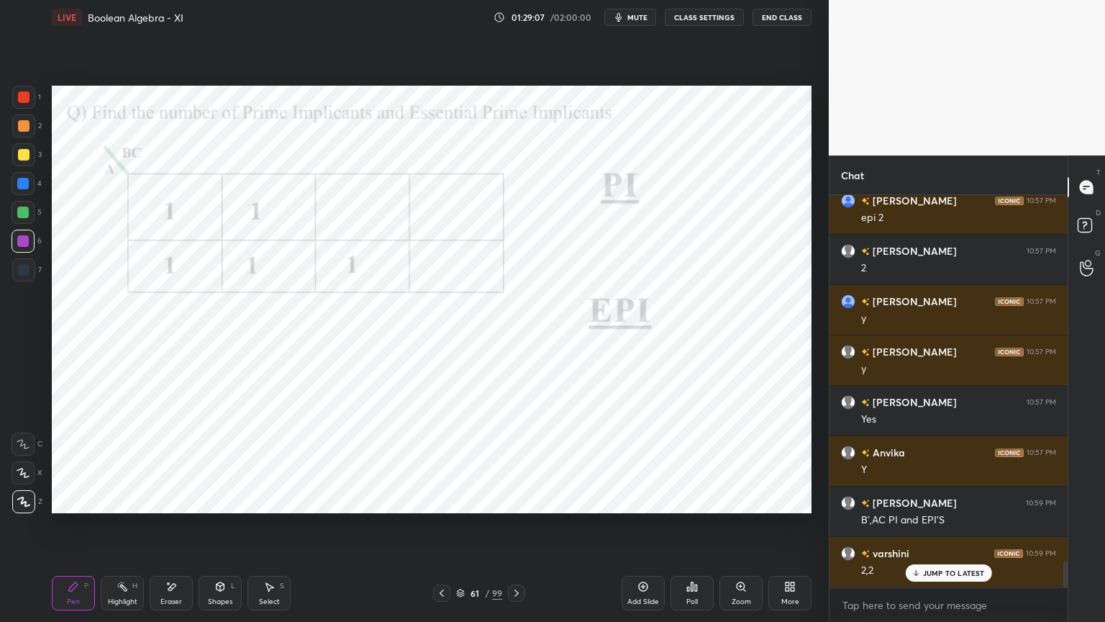
scroll to position [5506, 0]
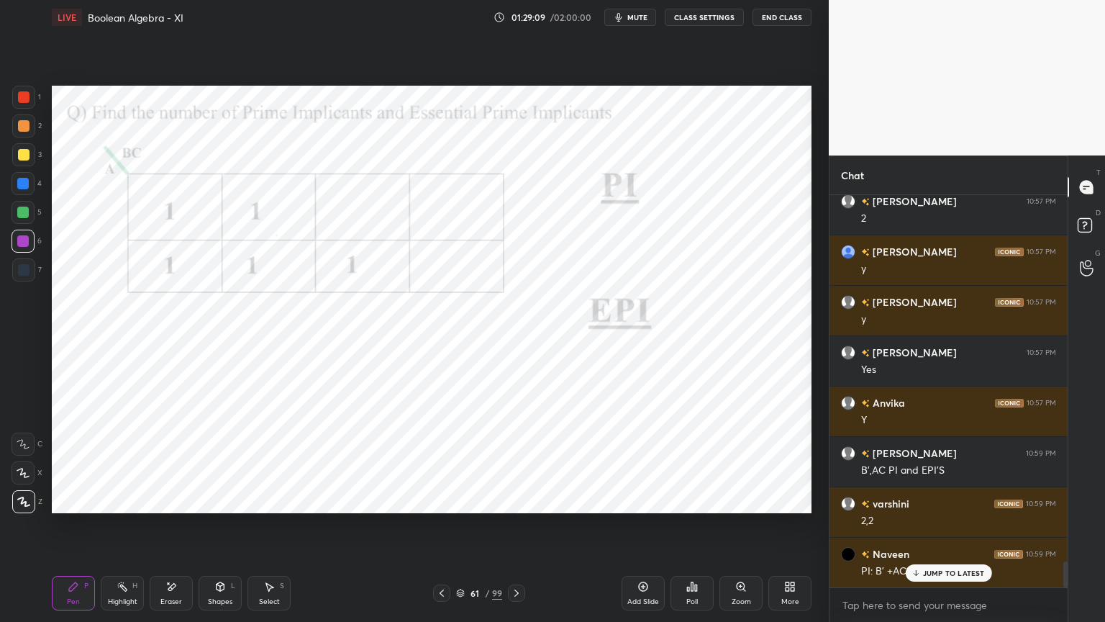
click at [26, 219] on div at bounding box center [23, 212] width 23 height 23
click at [212, 530] on div "Shapes L" at bounding box center [220, 593] width 43 height 35
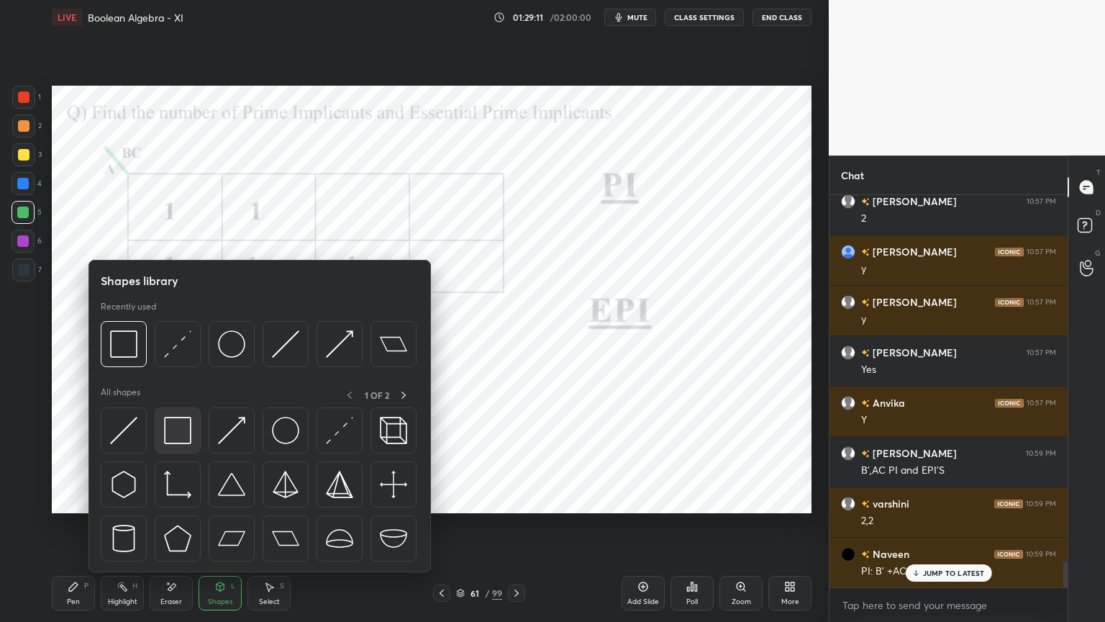
click at [176, 435] on img at bounding box center [177, 430] width 27 height 27
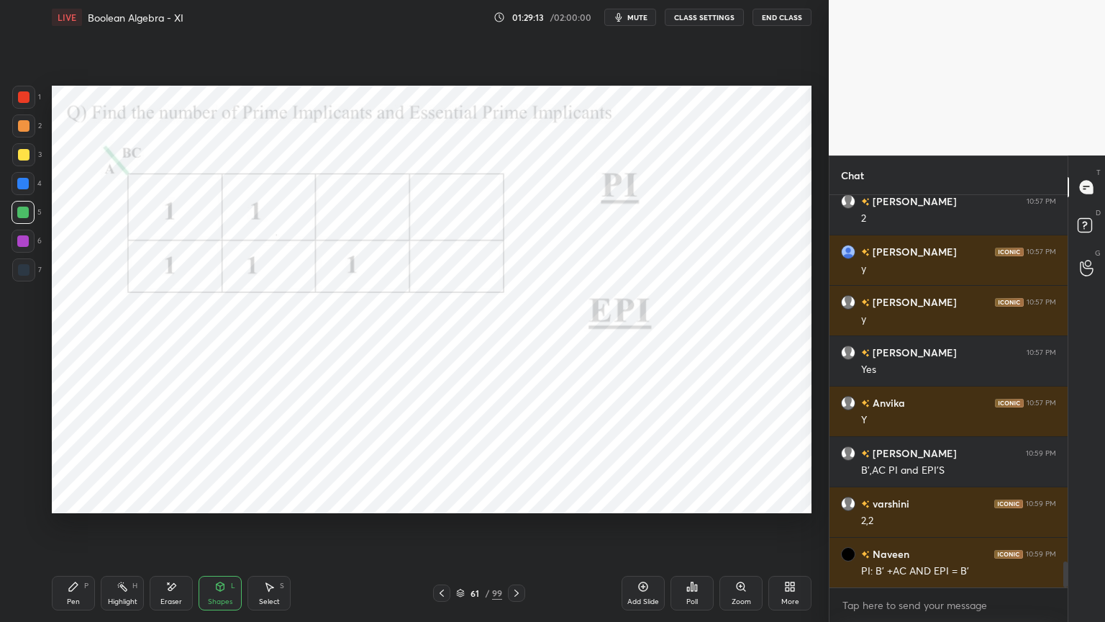
scroll to position [5557, 0]
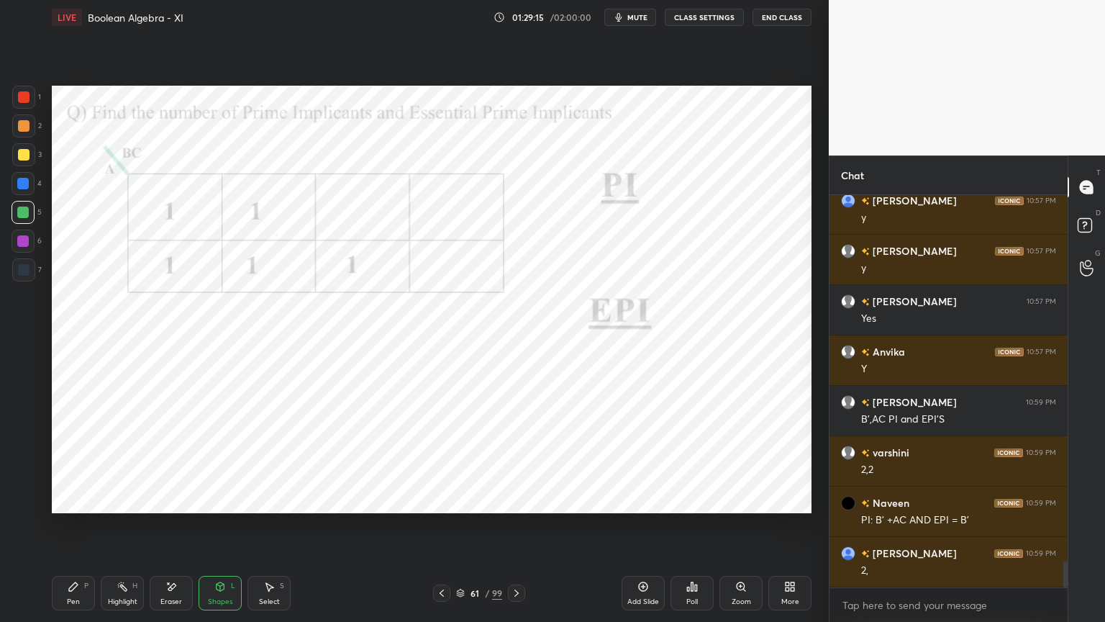
click at [78, 530] on div "Pen P" at bounding box center [73, 593] width 43 height 35
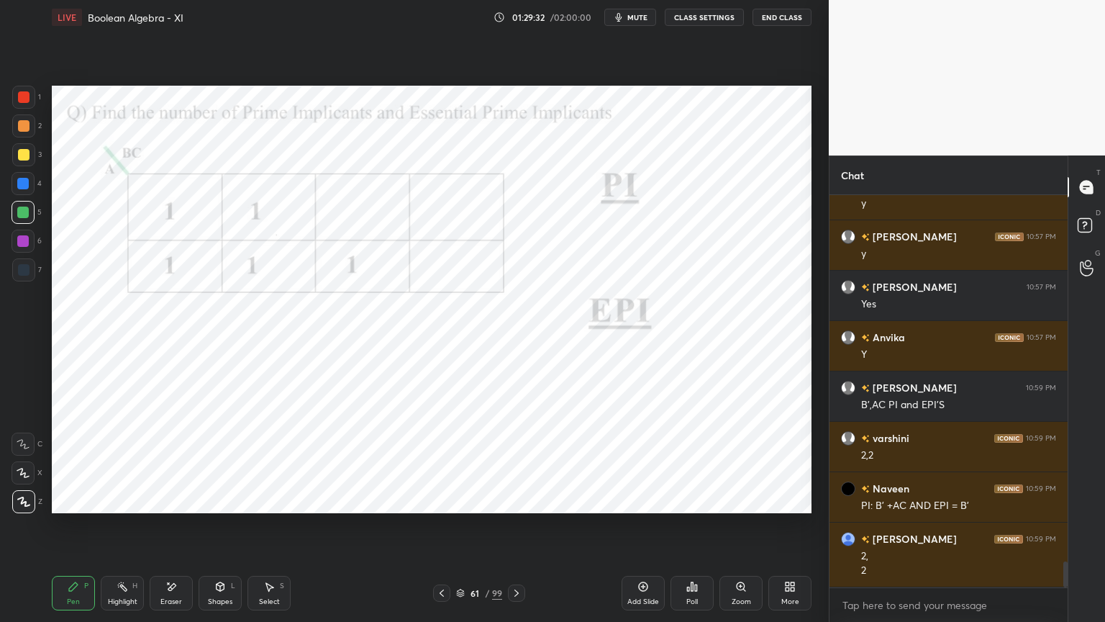
click at [116, 530] on div "Highlight H" at bounding box center [122, 593] width 43 height 35
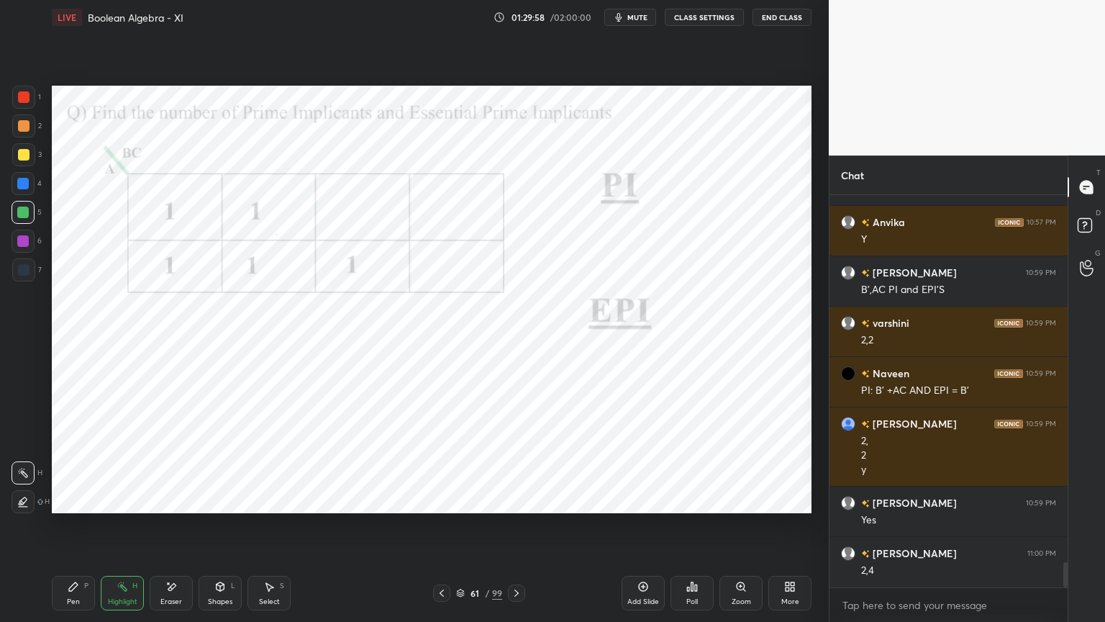
scroll to position [5737, 0]
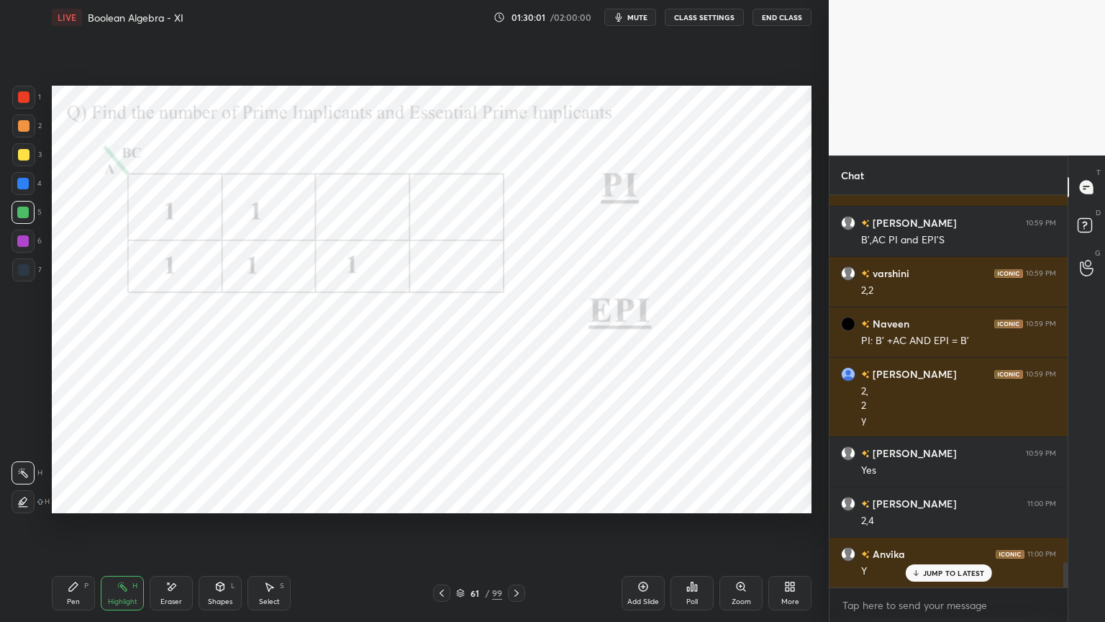
click at [112, 530] on div "Highlight H" at bounding box center [122, 593] width 43 height 35
click at [63, 530] on div "Pen P" at bounding box center [73, 593] width 43 height 35
click at [125, 530] on div "Highlight H" at bounding box center [122, 593] width 43 height 35
click at [71, 530] on div "Pen P" at bounding box center [73, 593] width 43 height 35
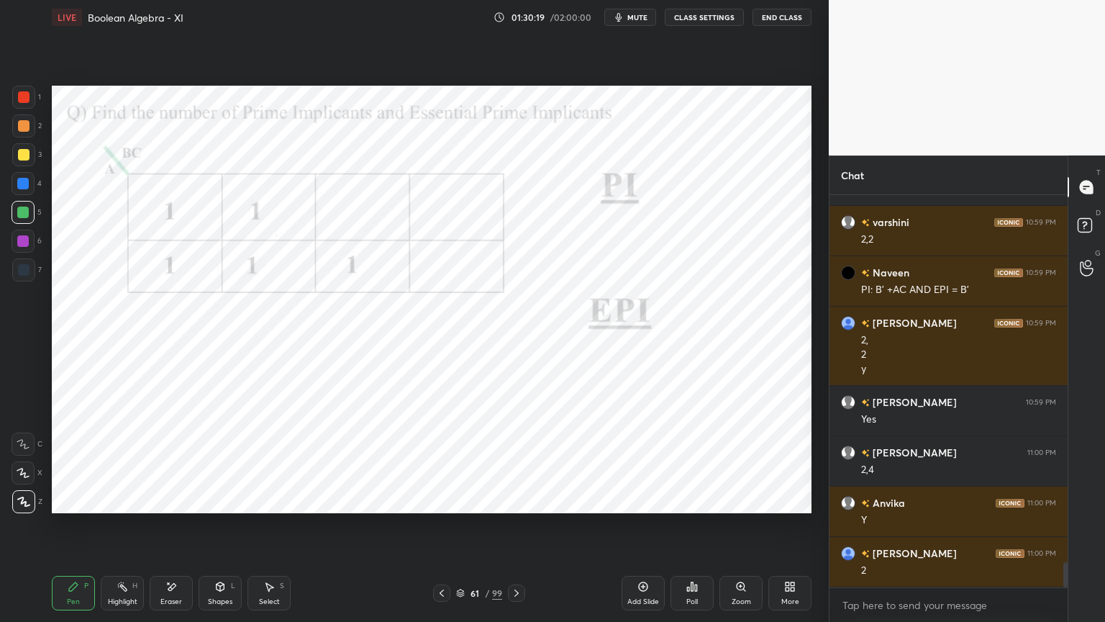
click at [27, 247] on div at bounding box center [23, 241] width 23 height 23
click at [27, 512] on div at bounding box center [23, 501] width 23 height 23
click at [26, 187] on div at bounding box center [23, 184] width 12 height 12
click at [136, 530] on div "Highlight H" at bounding box center [122, 593] width 43 height 35
click at [461, 530] on icon at bounding box center [460, 593] width 9 height 9
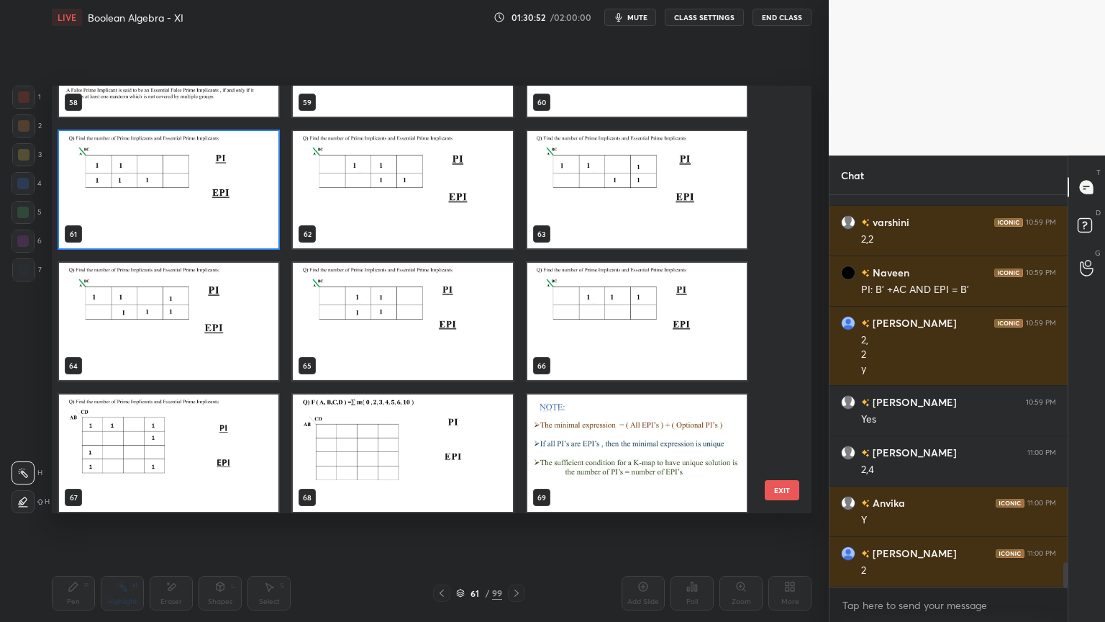
scroll to position [2596, 0]
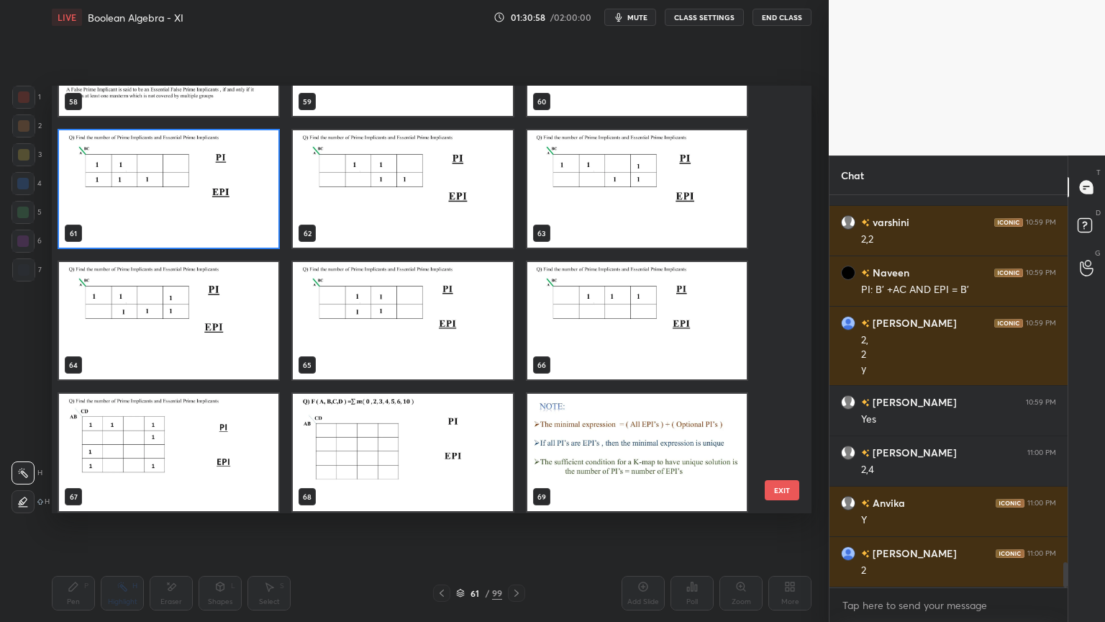
click at [625, 442] on img "grid" at bounding box center [636, 452] width 219 height 117
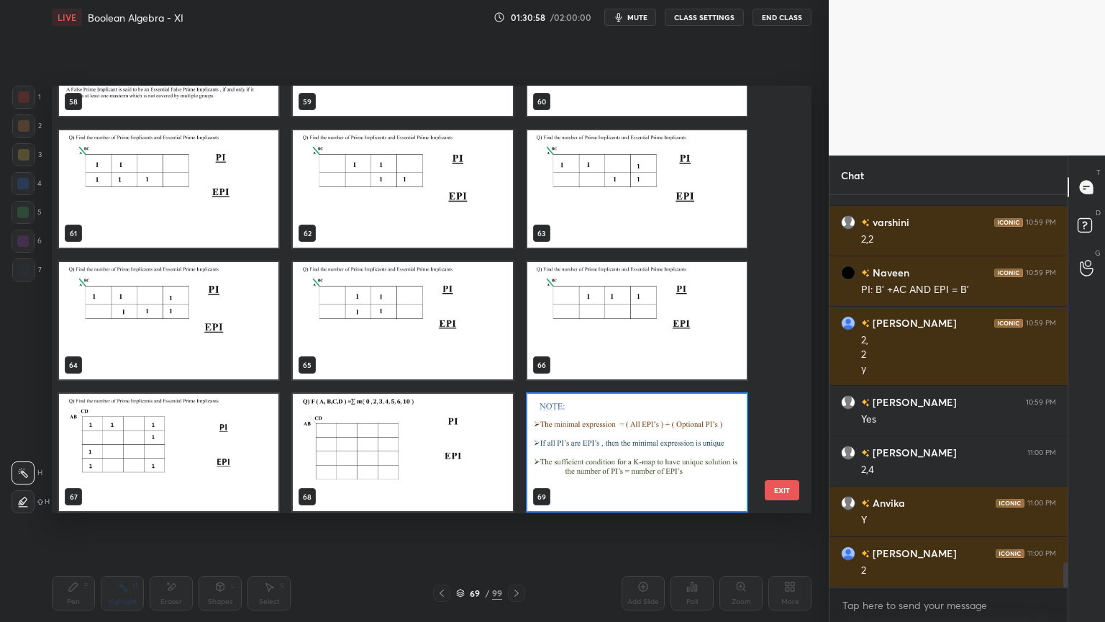
scroll to position [2601, 0]
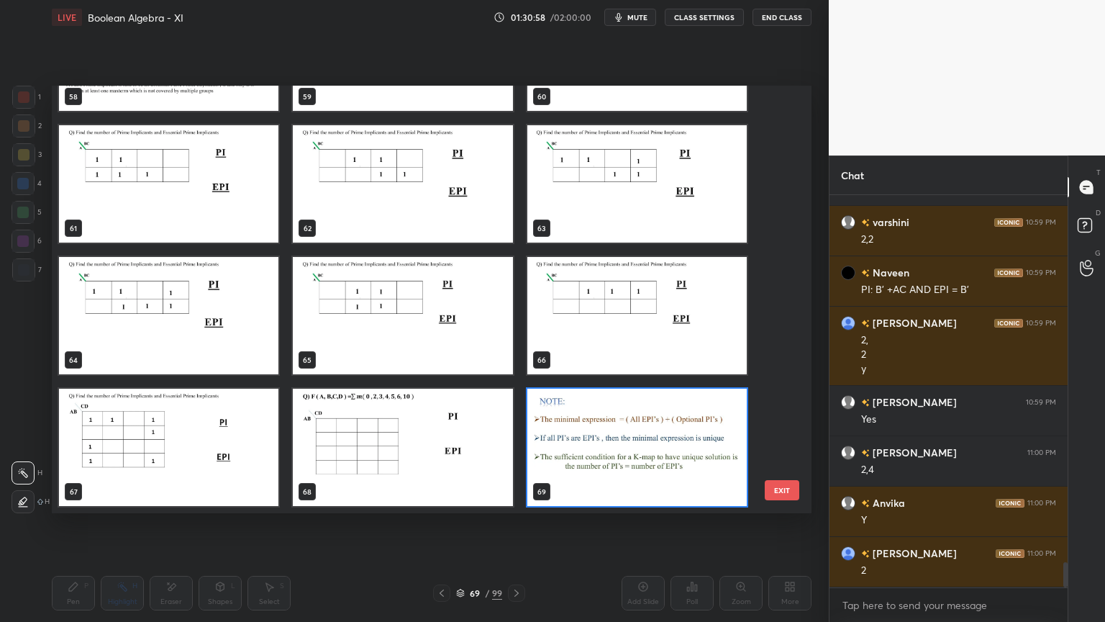
click at [625, 443] on img "grid" at bounding box center [636, 447] width 219 height 117
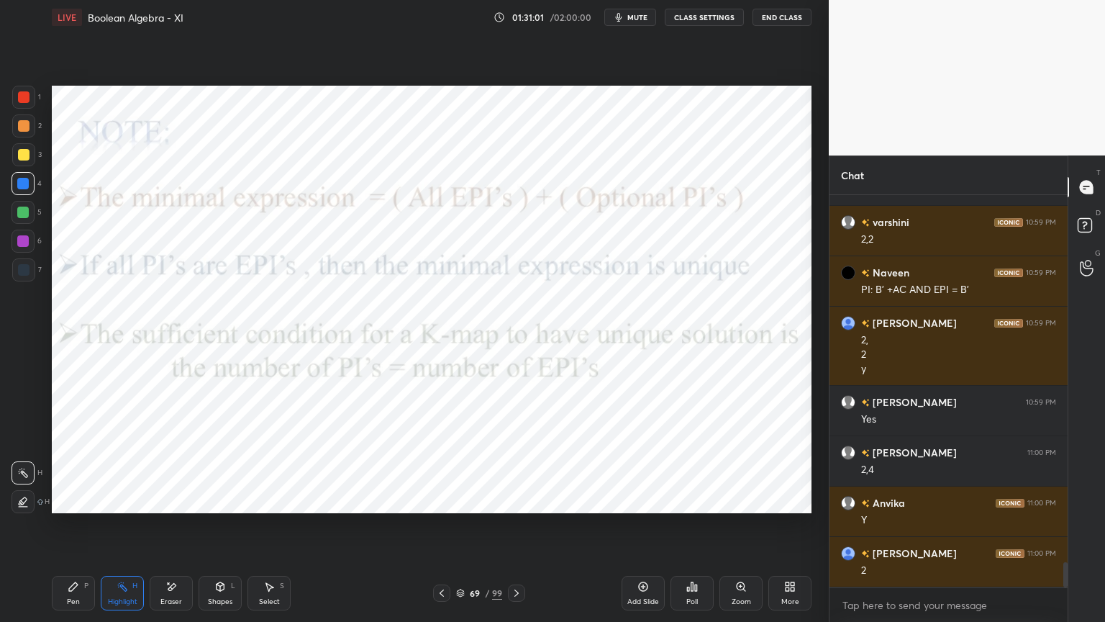
click at [215, 530] on div "Shapes" at bounding box center [220, 601] width 24 height 7
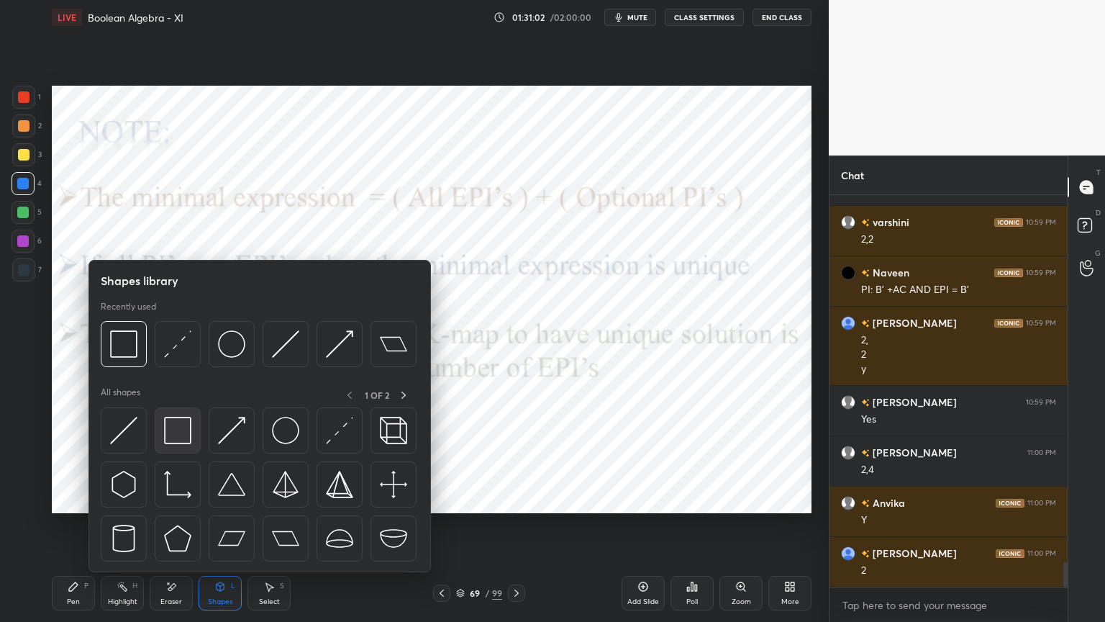
click at [191, 443] on div at bounding box center [178, 430] width 46 height 46
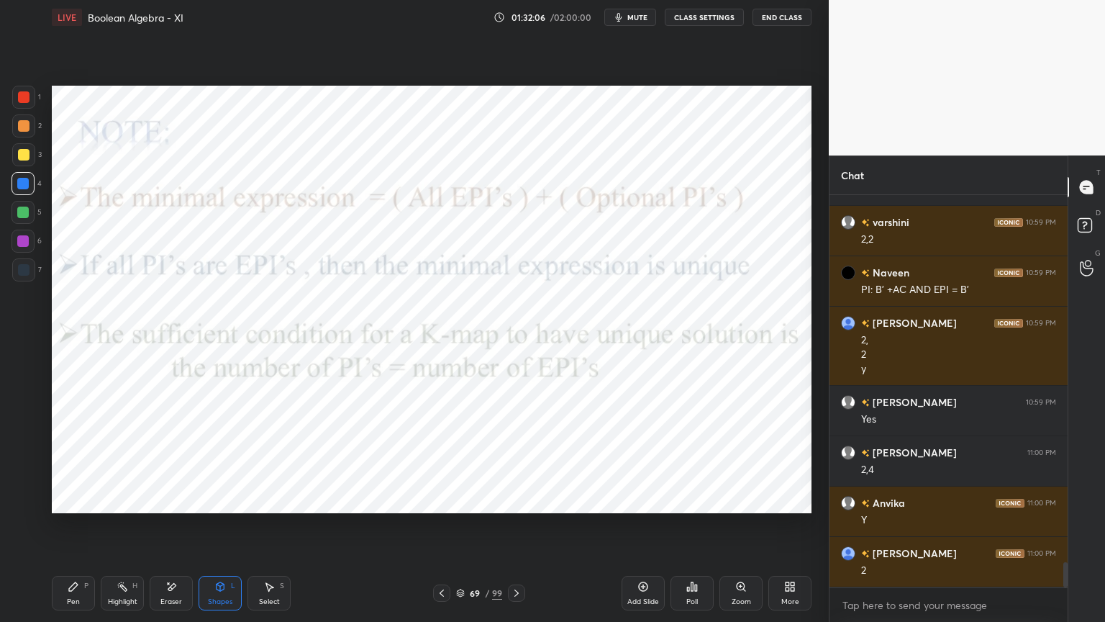
click at [463, 530] on icon at bounding box center [460, 593] width 9 height 9
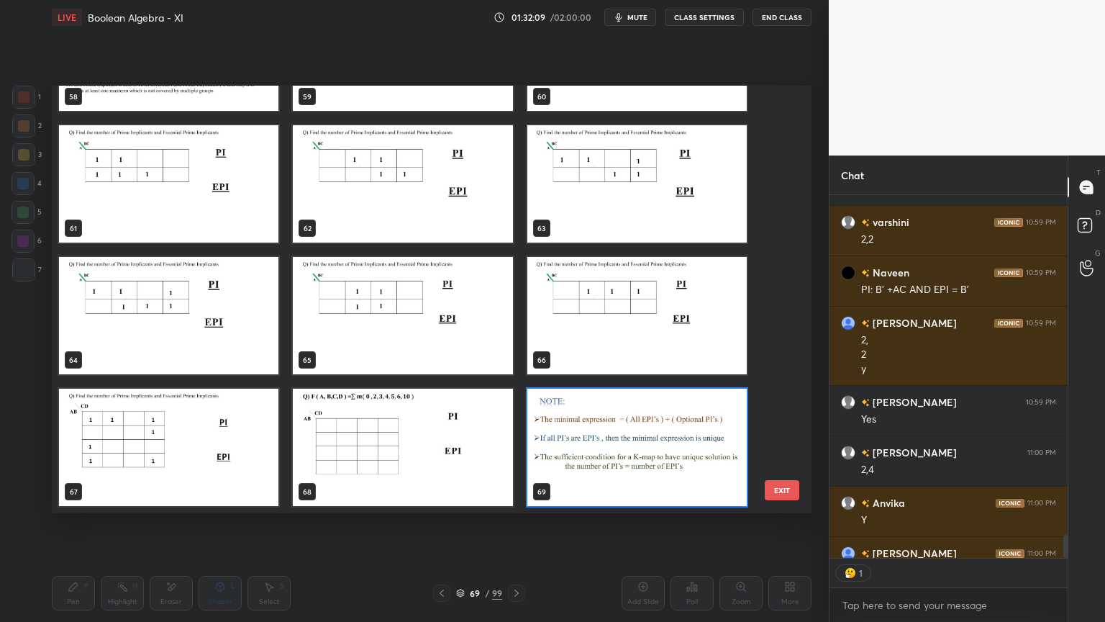
scroll to position [4, 4]
click at [214, 221] on img "grid" at bounding box center [168, 183] width 219 height 117
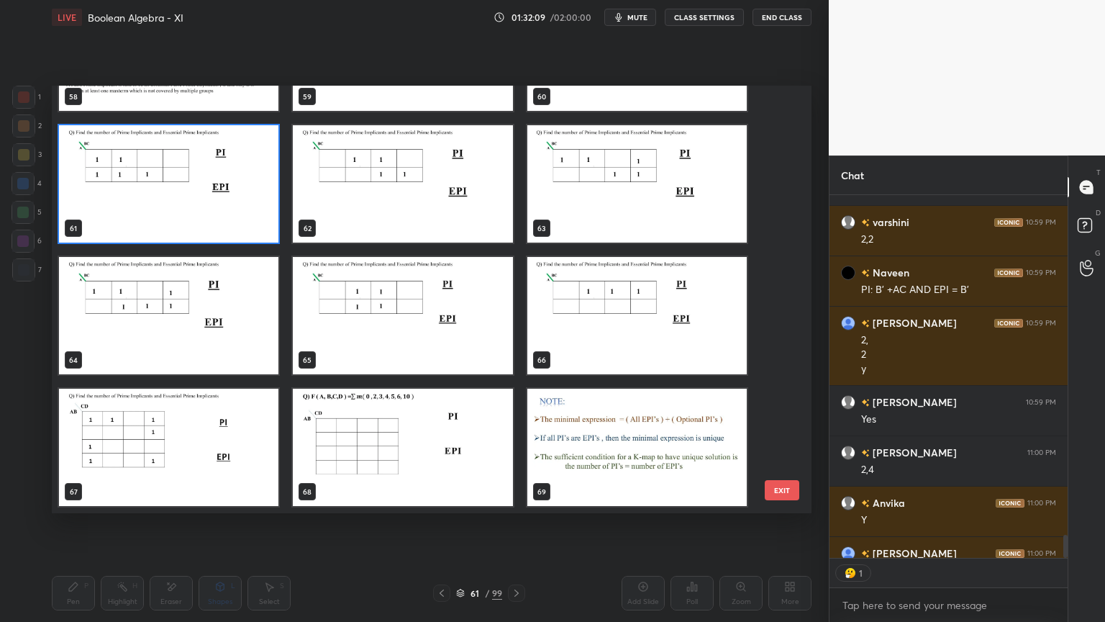
click at [216, 219] on img "grid" at bounding box center [168, 183] width 219 height 117
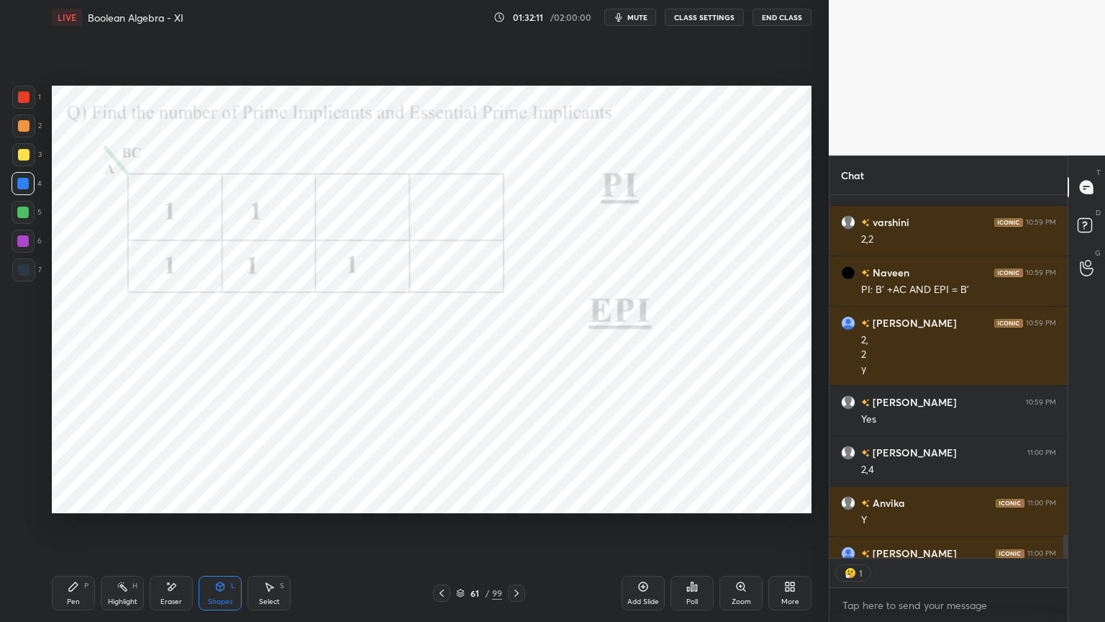
click at [515, 530] on icon at bounding box center [517, 593] width 12 height 12
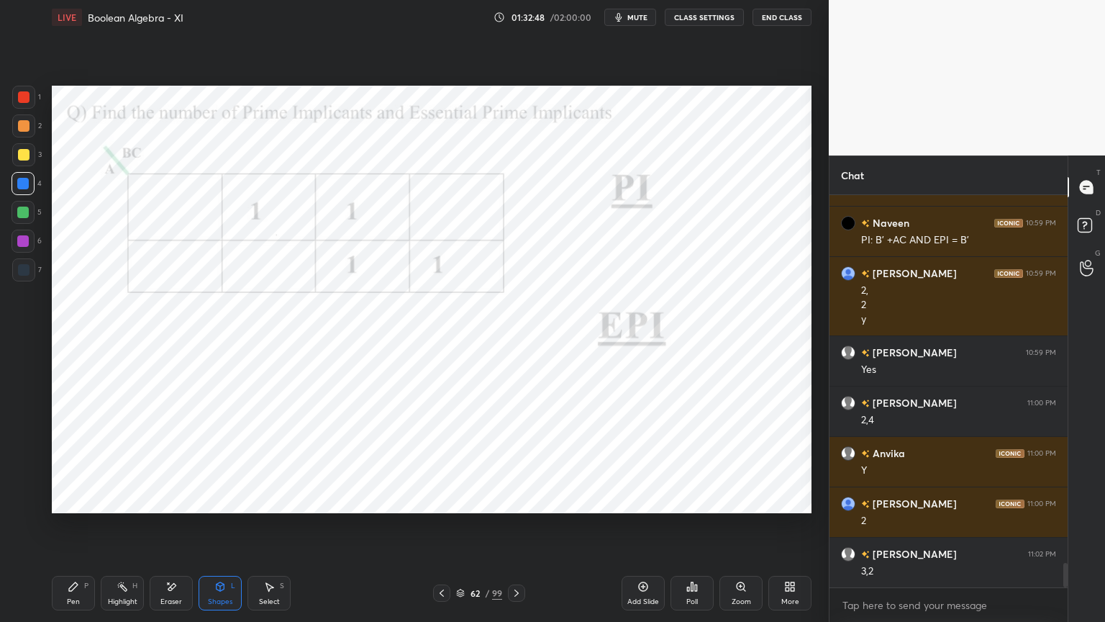
scroll to position [5889, 0]
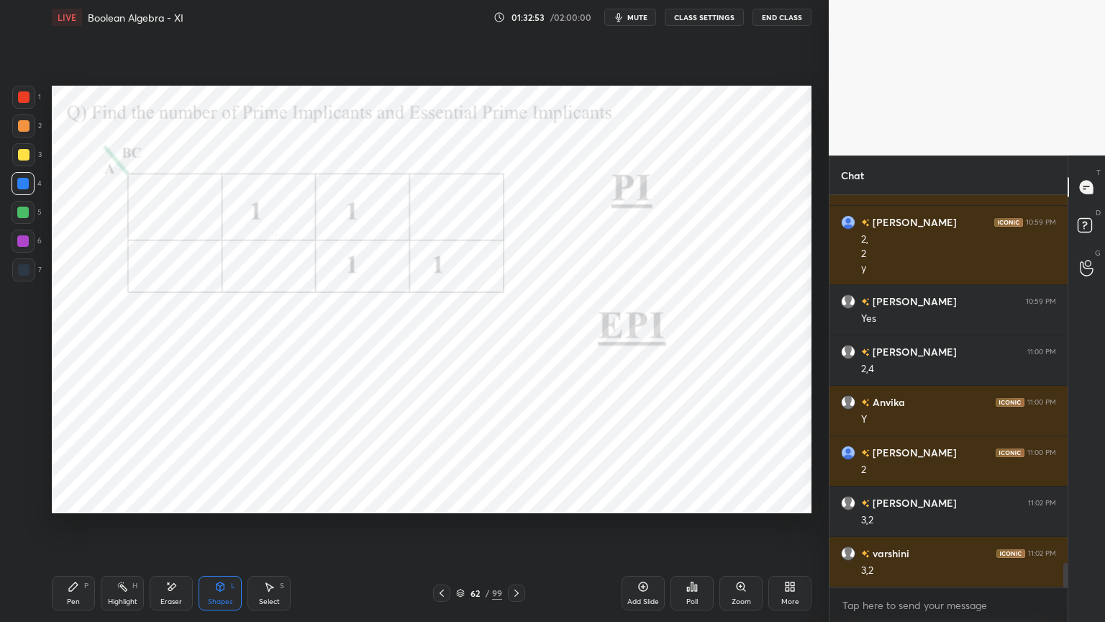
click at [68, 530] on icon at bounding box center [74, 587] width 12 height 12
click at [31, 242] on div at bounding box center [23, 241] width 23 height 23
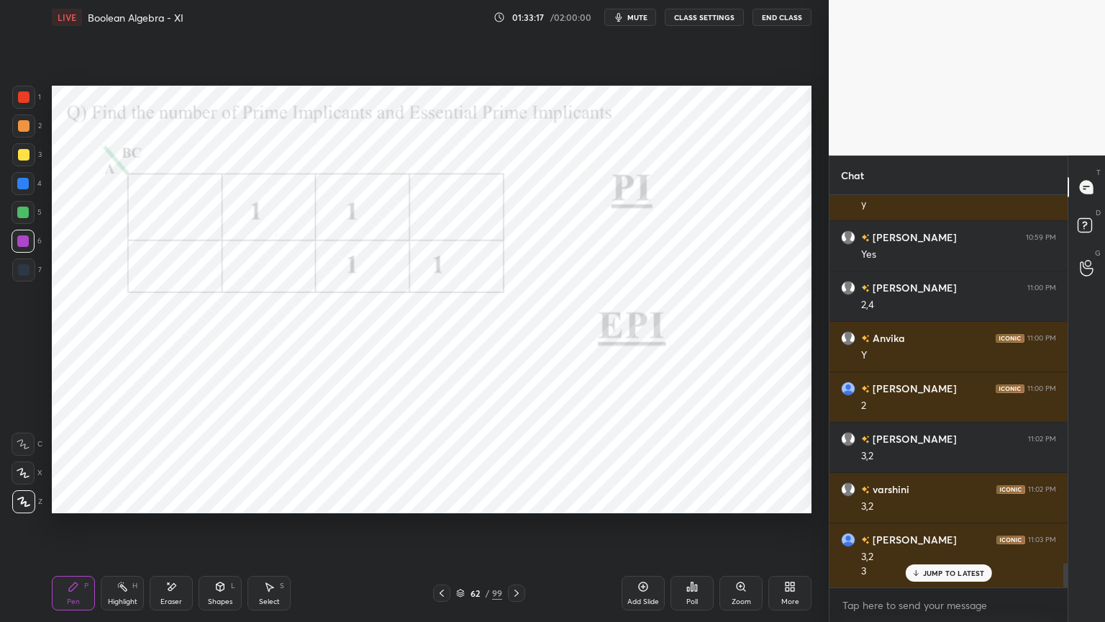
scroll to position [6004, 0]
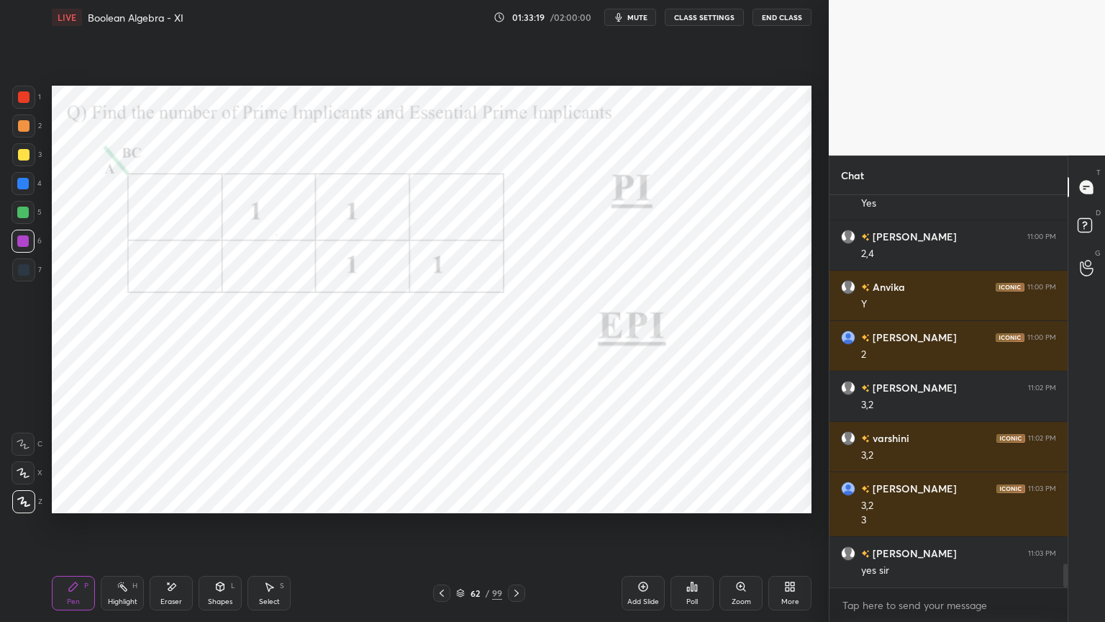
click at [517, 530] on icon at bounding box center [517, 593] width 12 height 12
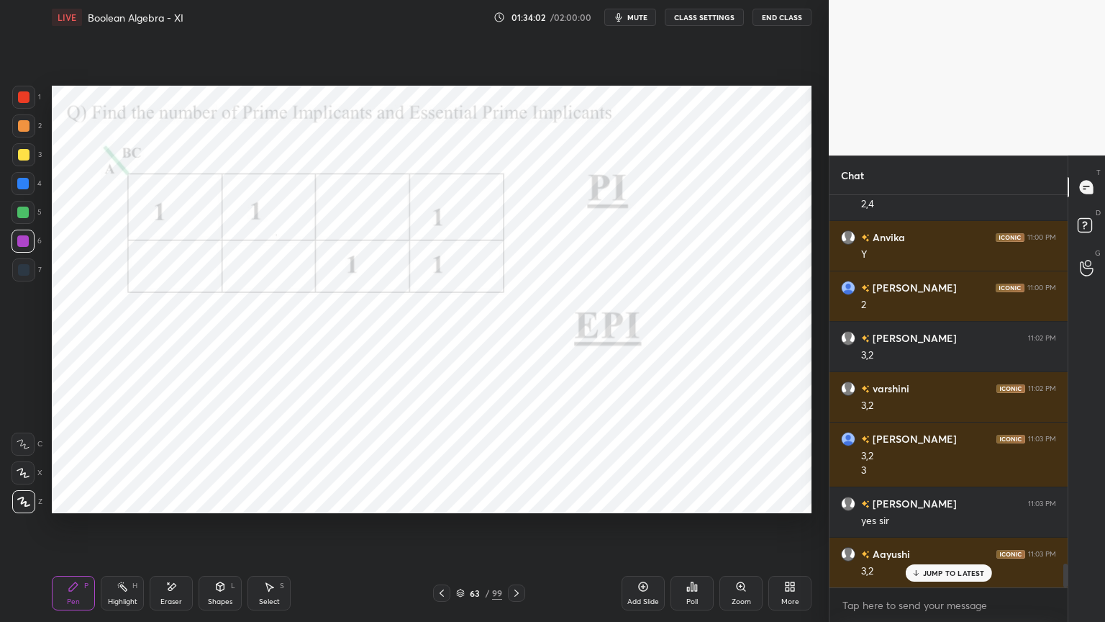
click at [27, 253] on div "6" at bounding box center [27, 244] width 30 height 29
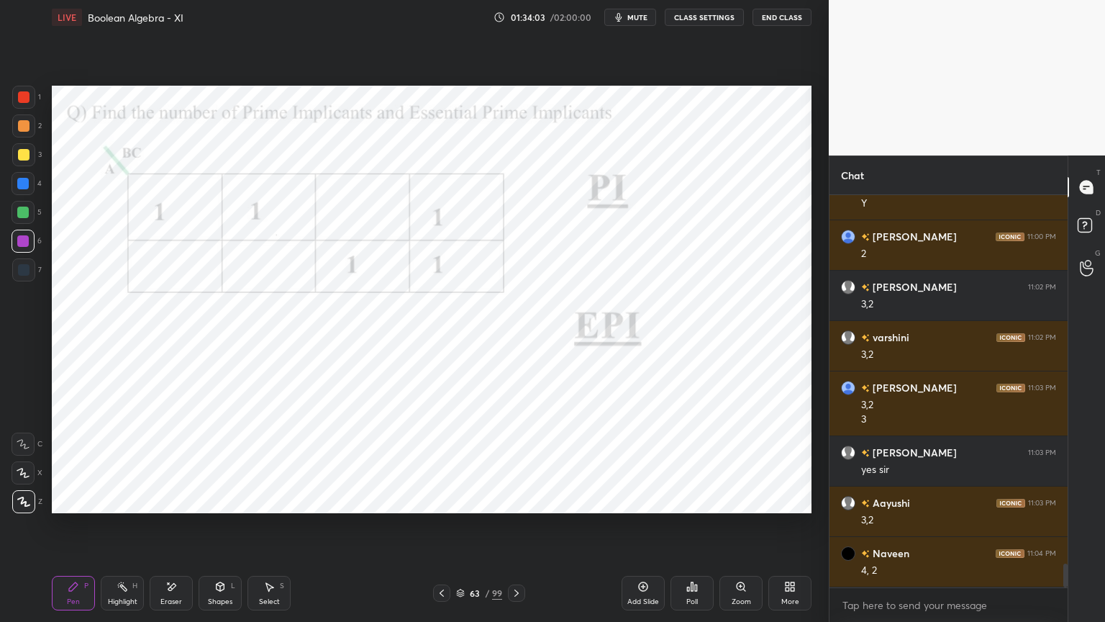
click at [929, 530] on div "[PERSON_NAME] 11:00 PM 2,4 Anvika 11:00 PM Y [PERSON_NAME] 11:00 PM 2 [PERSON_N…" at bounding box center [949, 391] width 238 height 392
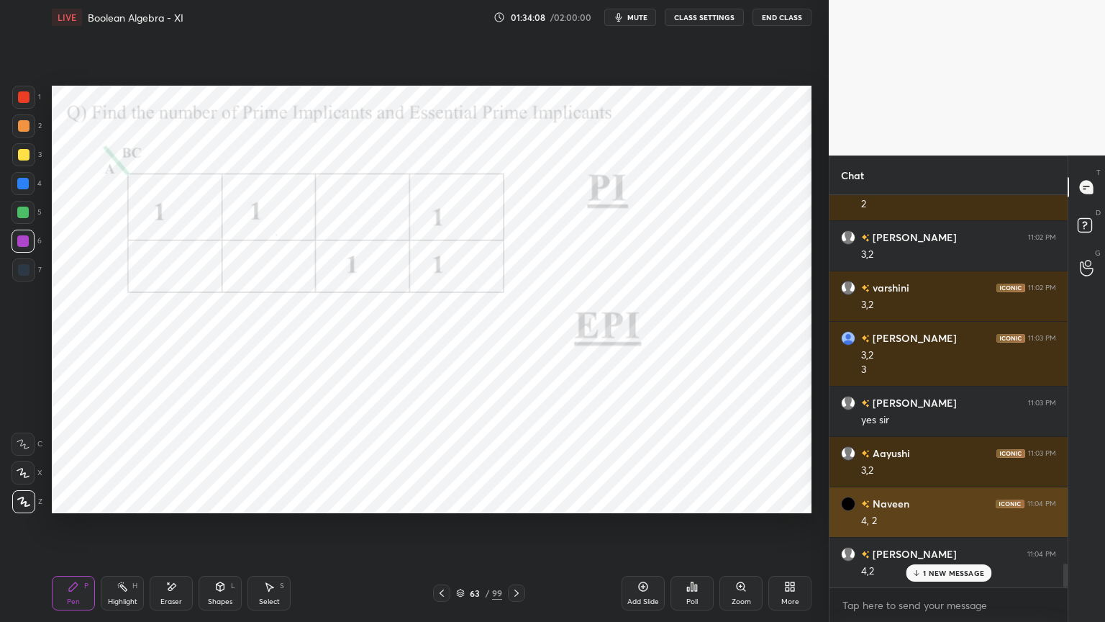
scroll to position [6205, 0]
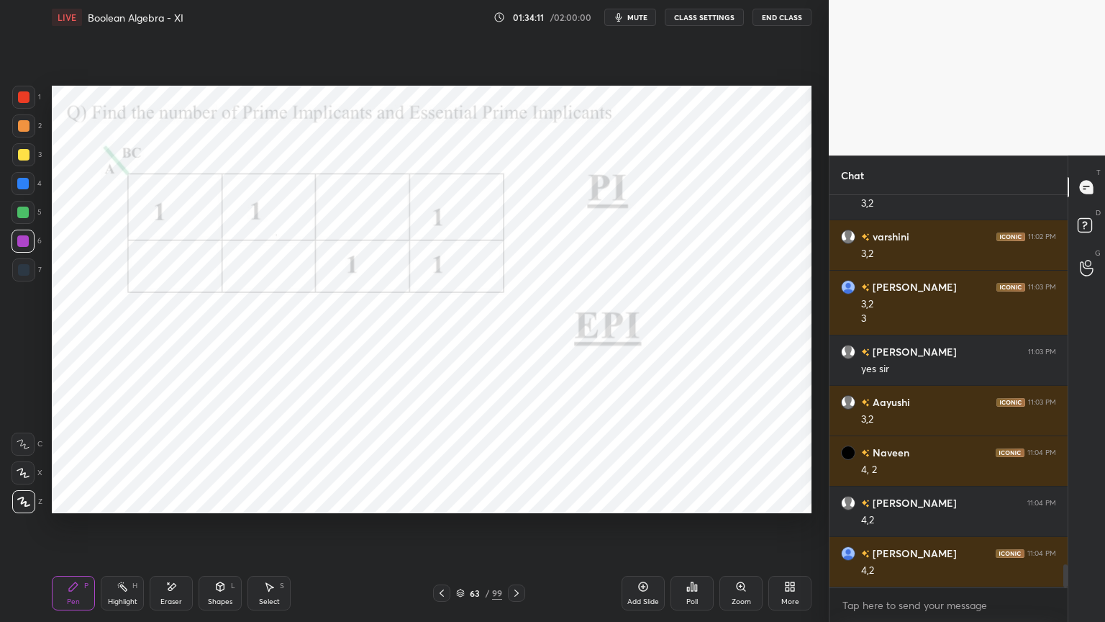
click at [227, 530] on div "Shapes L" at bounding box center [220, 593] width 43 height 35
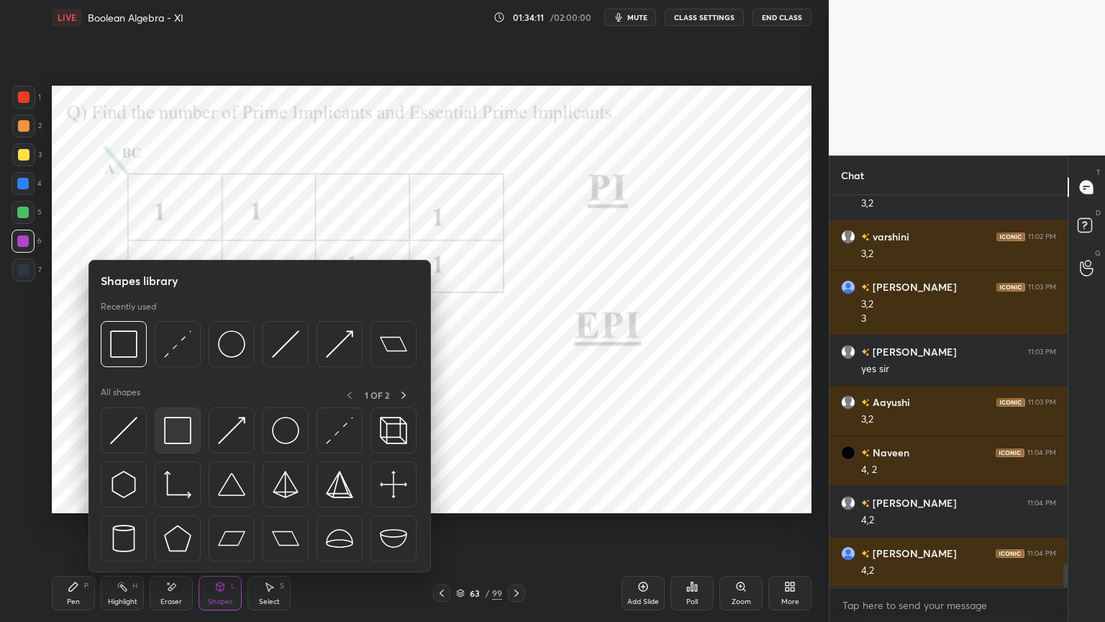
click at [187, 435] on img at bounding box center [177, 430] width 27 height 27
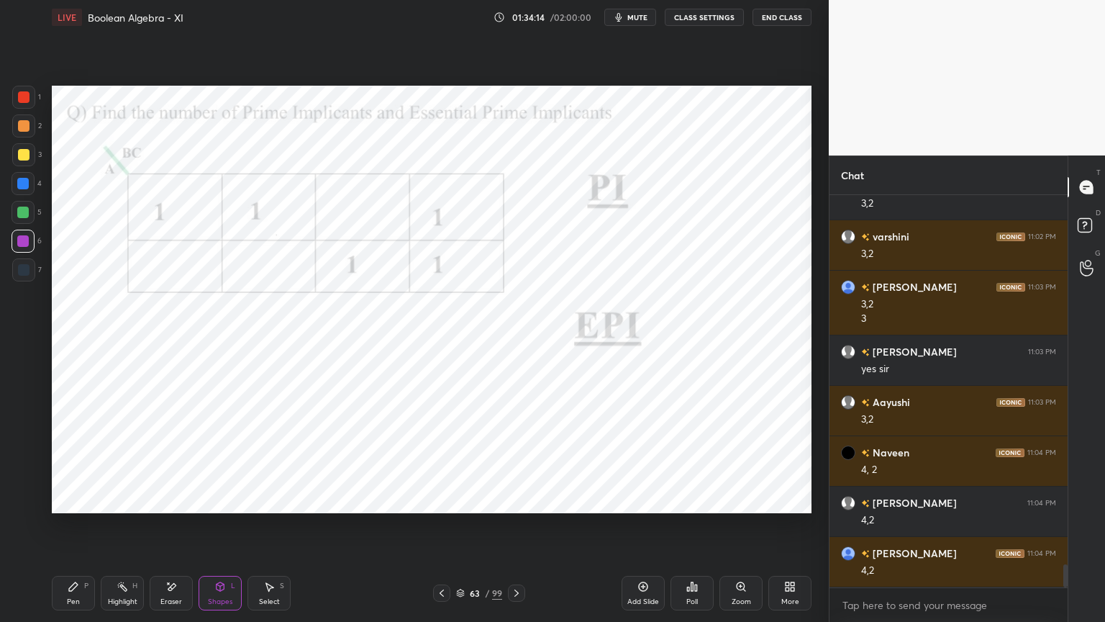
scroll to position [6255, 0]
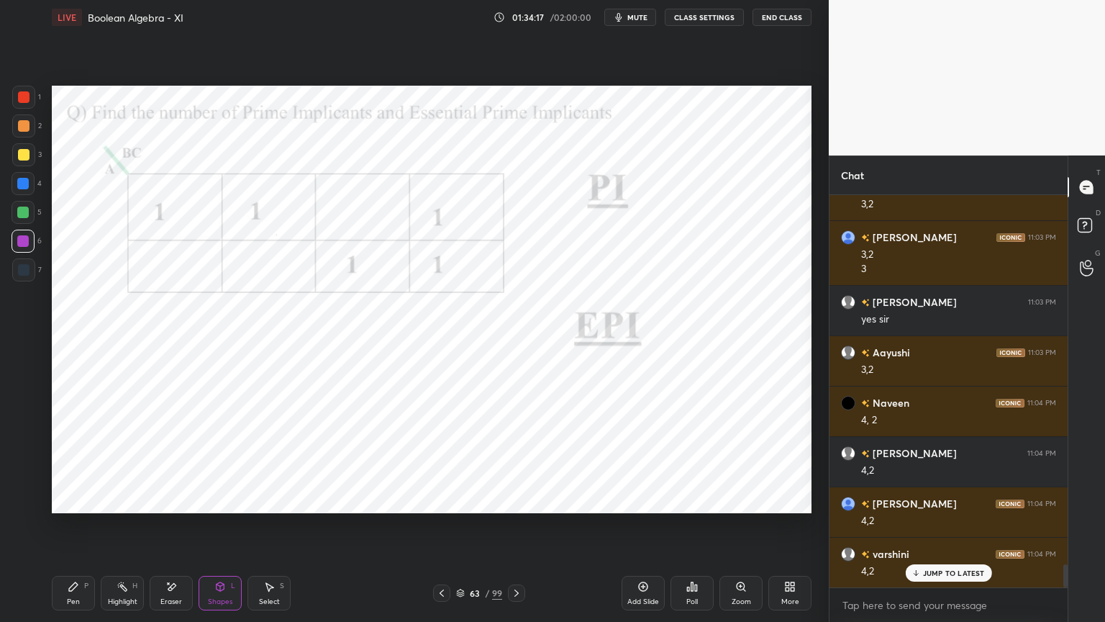
click at [71, 530] on icon at bounding box center [73, 586] width 9 height 9
click at [21, 219] on div at bounding box center [23, 212] width 23 height 23
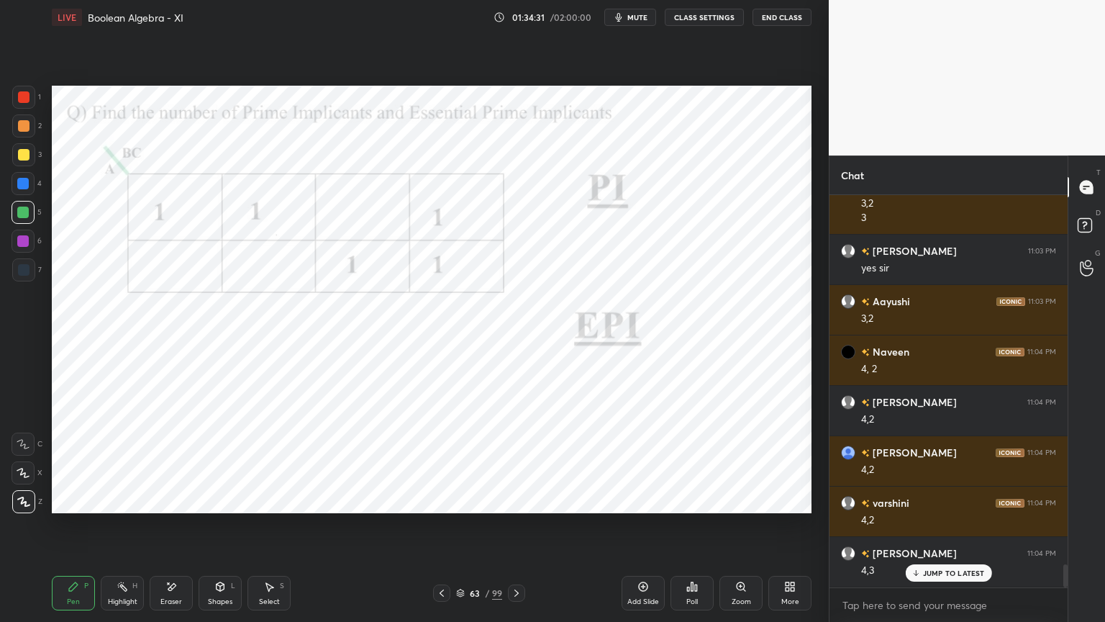
scroll to position [6356, 0]
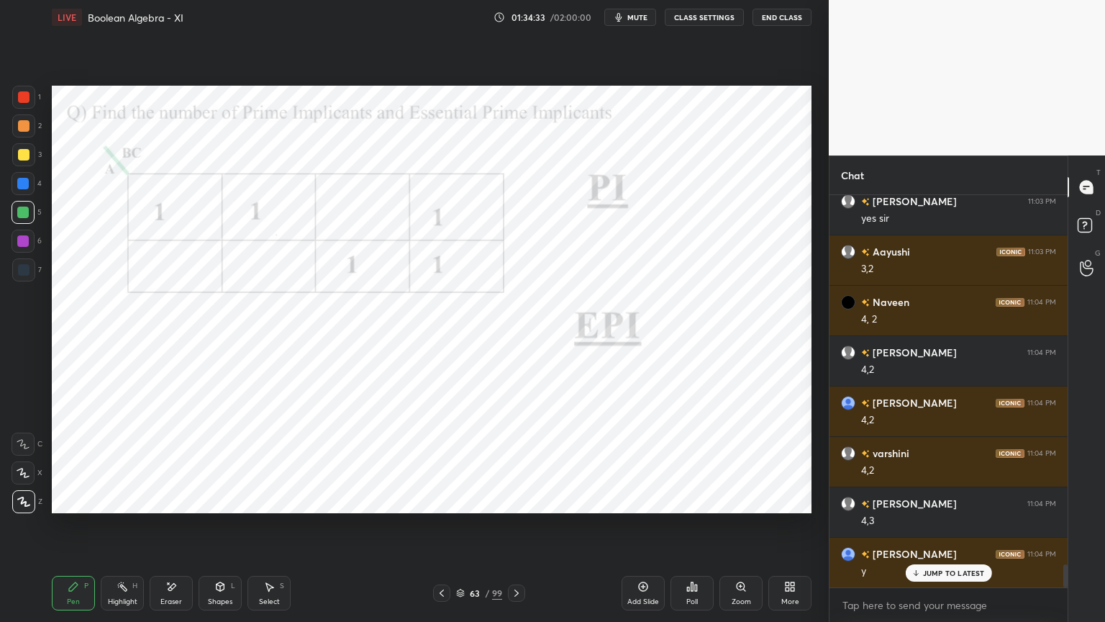
click at [29, 243] on div at bounding box center [23, 241] width 23 height 23
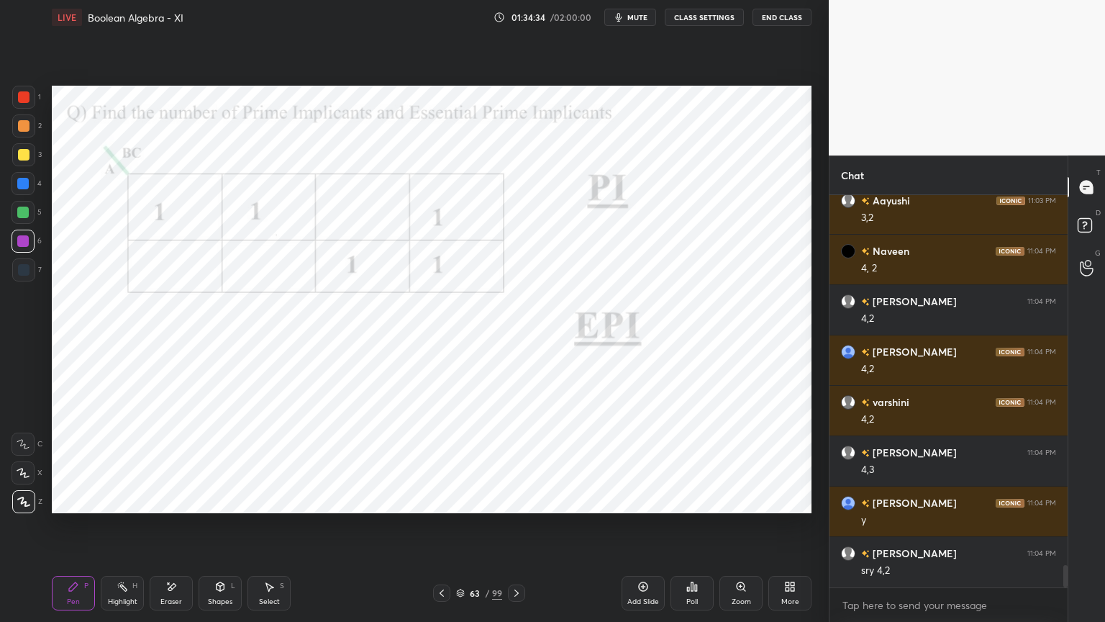
click at [30, 489] on div "Z" at bounding box center [27, 498] width 30 height 29
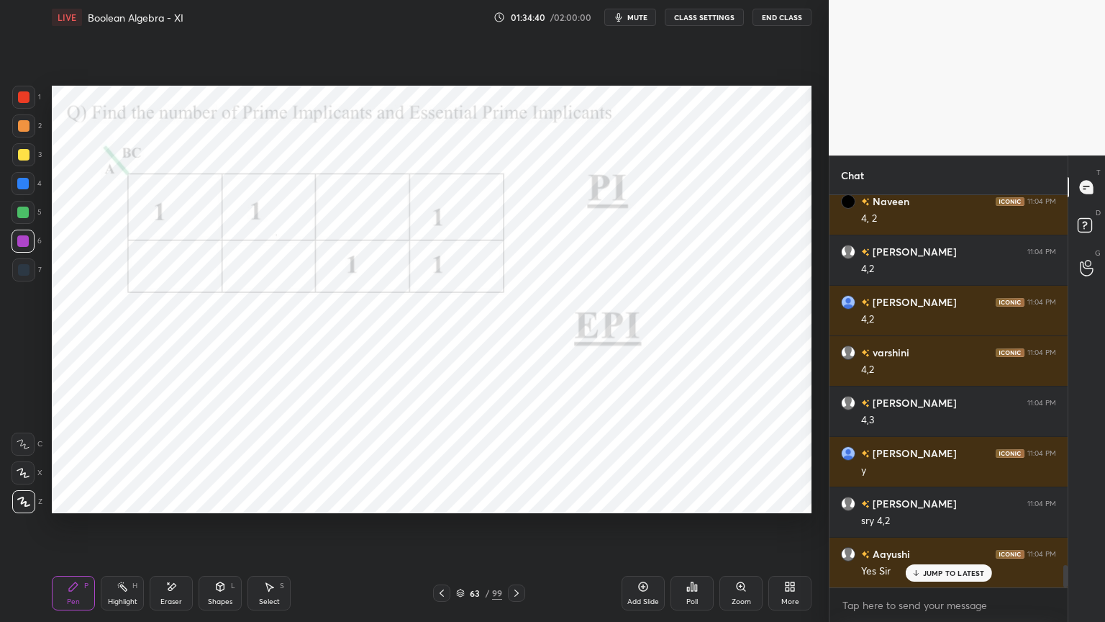
click at [23, 187] on div at bounding box center [23, 184] width 12 height 12
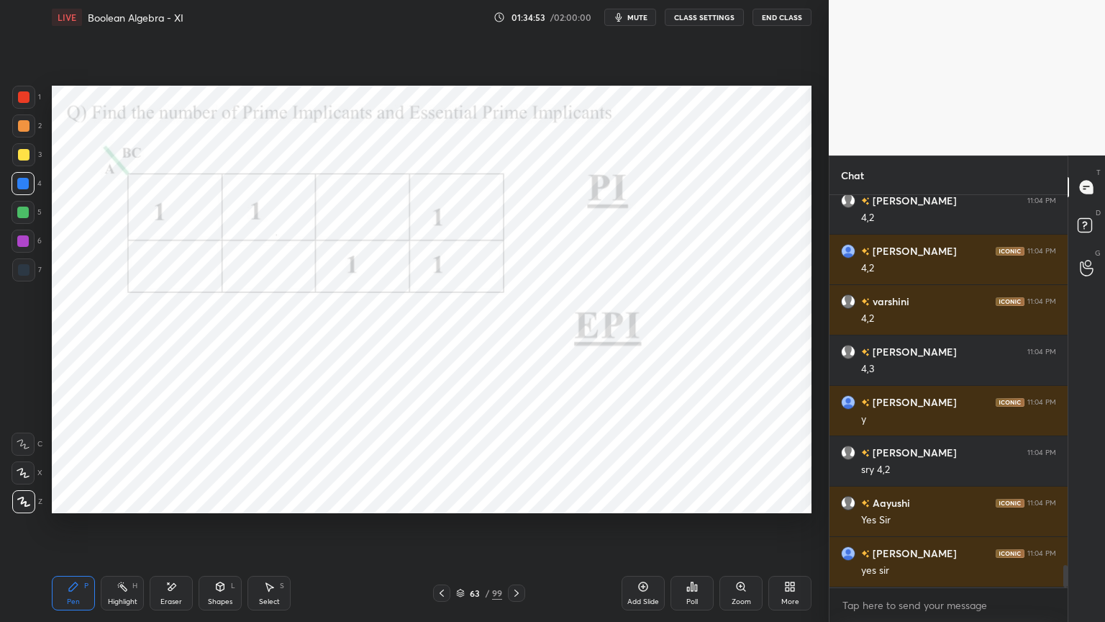
click at [517, 530] on icon at bounding box center [517, 592] width 4 height 7
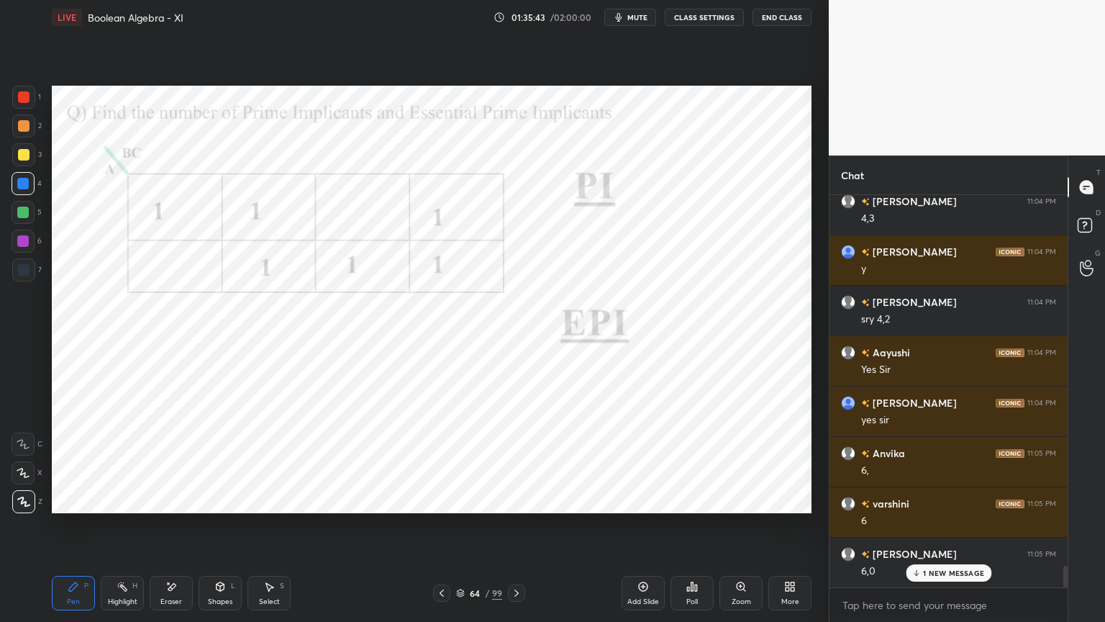
scroll to position [6709, 0]
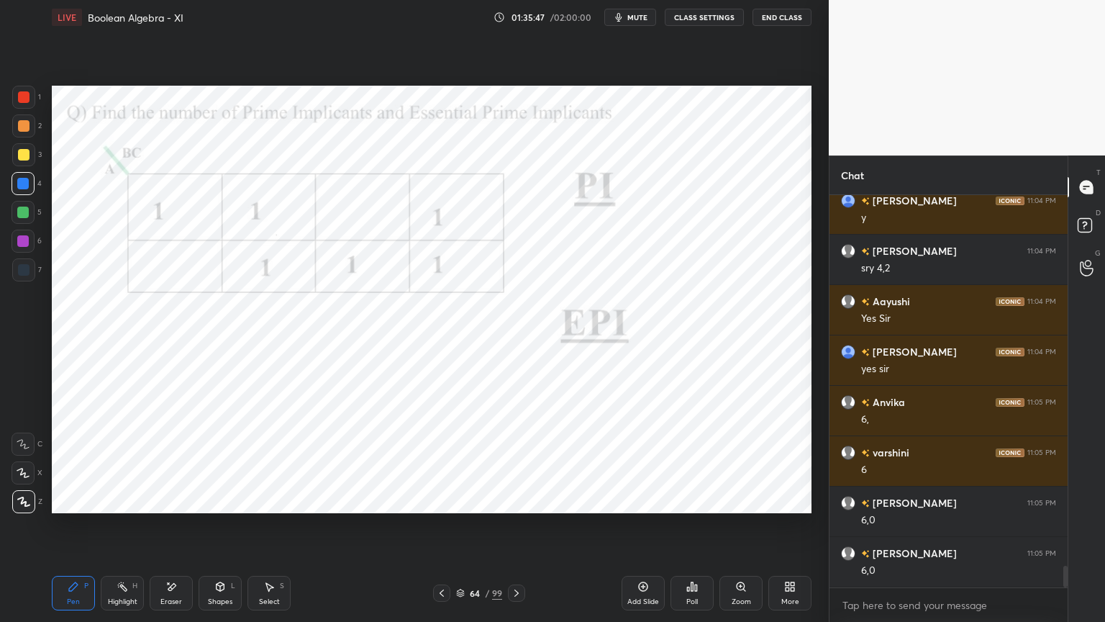
click at [225, 530] on div "Shapes L" at bounding box center [220, 593] width 43 height 35
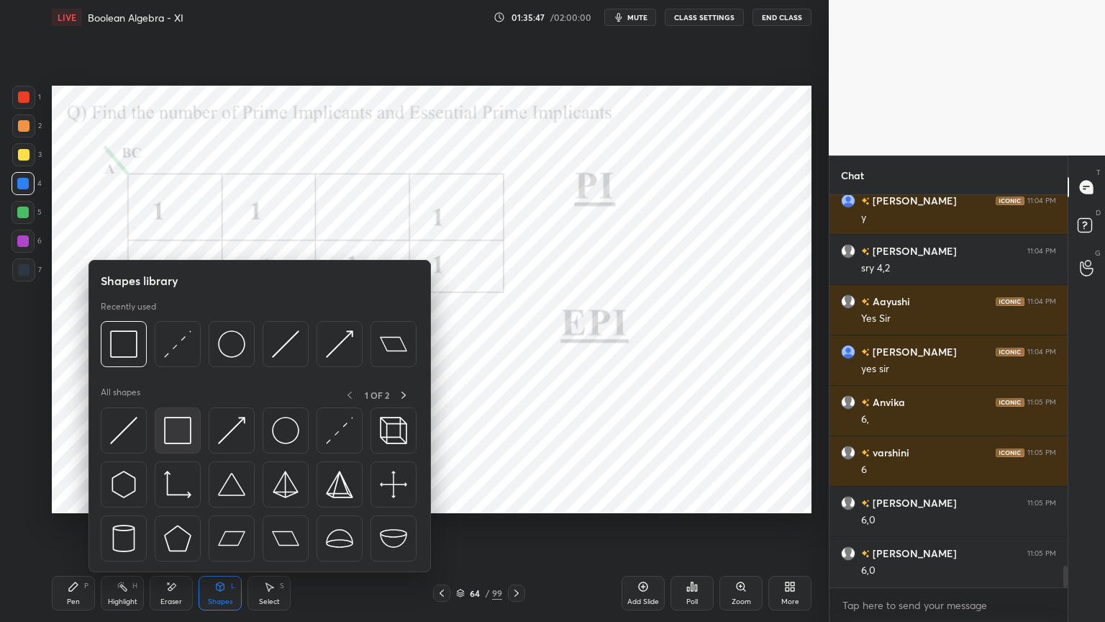
click at [170, 432] on img at bounding box center [177, 430] width 27 height 27
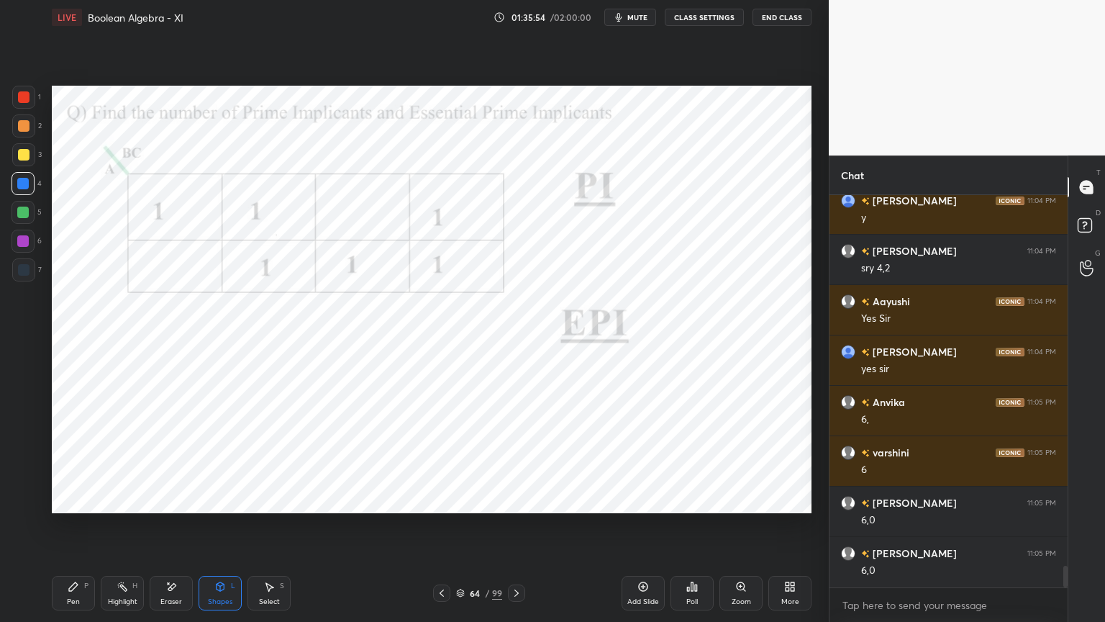
scroll to position [6759, 0]
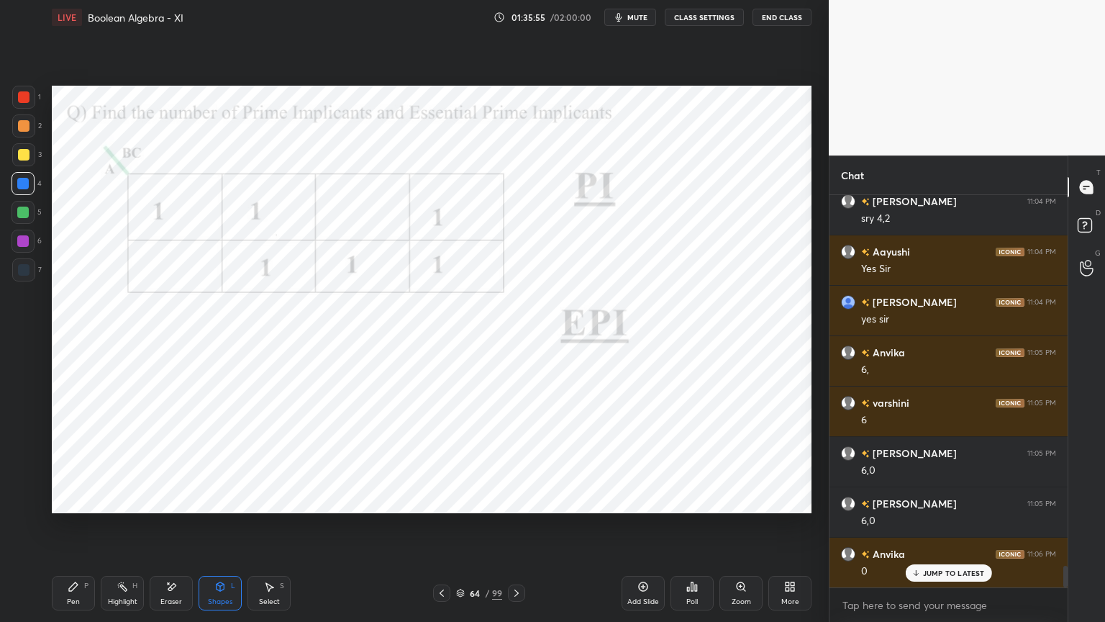
click at [73, 530] on div "Pen" at bounding box center [73, 601] width 13 height 7
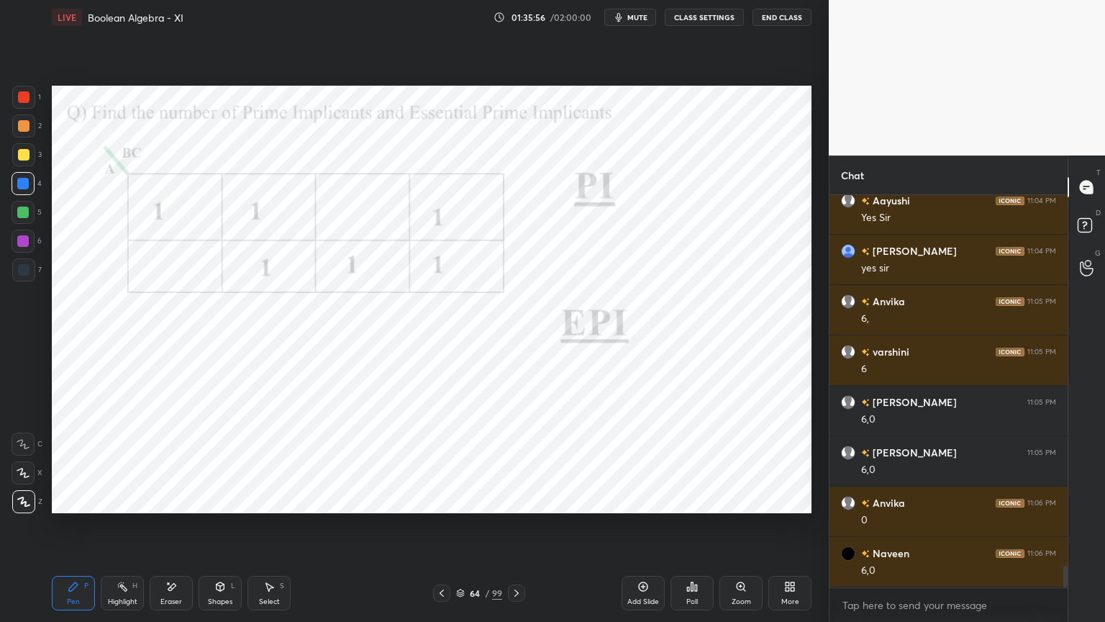
click at [25, 242] on div at bounding box center [23, 241] width 12 height 12
click at [229, 530] on div "Shapes L" at bounding box center [220, 593] width 43 height 35
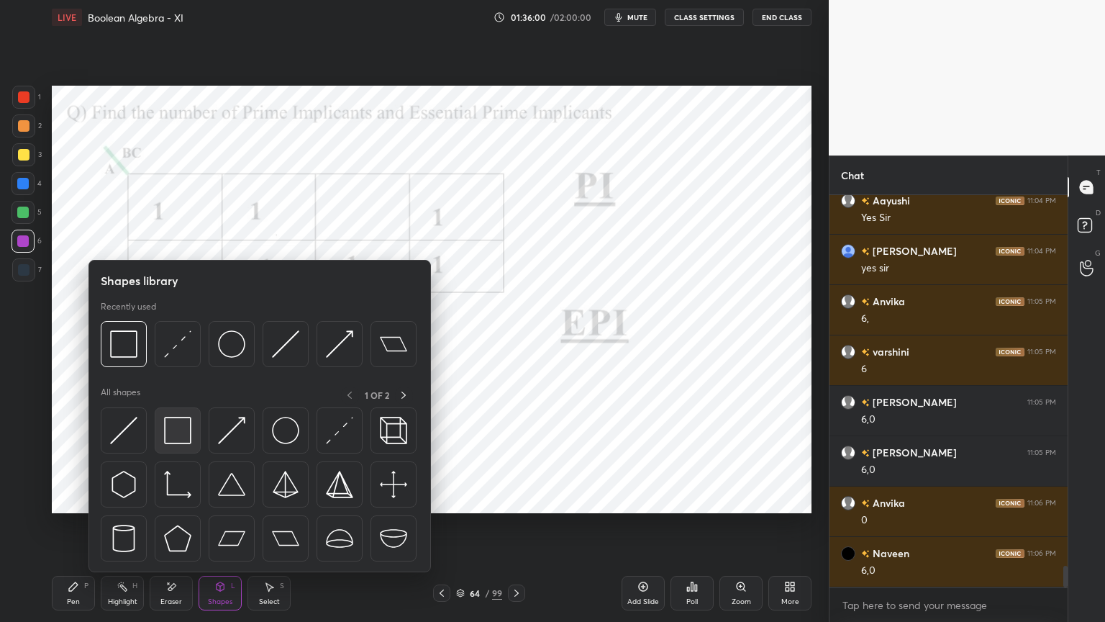
click at [179, 430] on img at bounding box center [177, 430] width 27 height 27
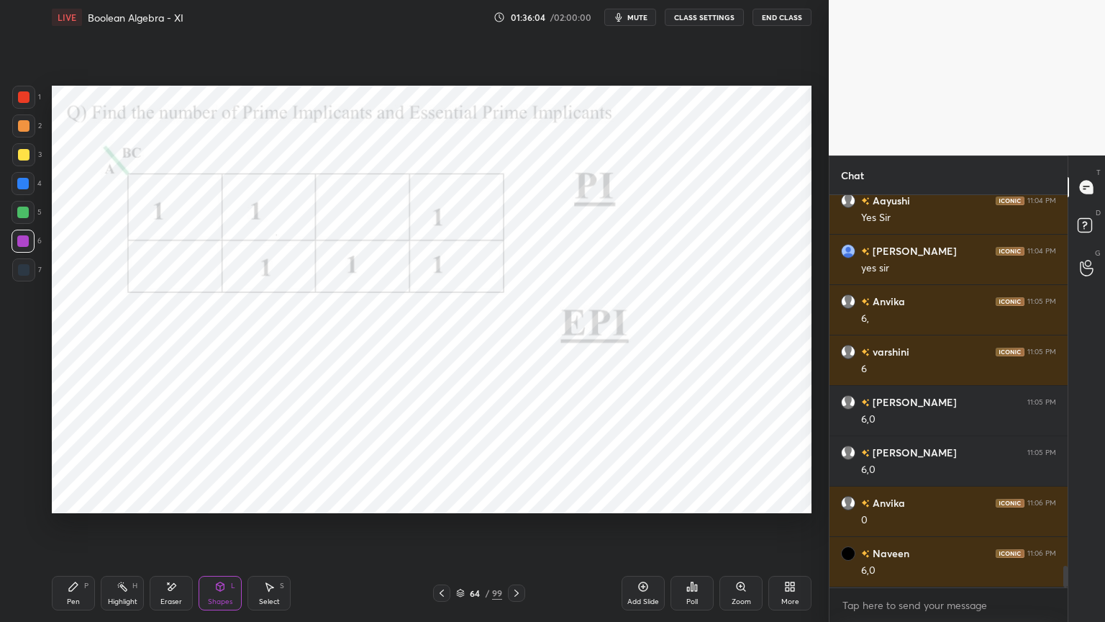
click at [74, 530] on div "Pen P" at bounding box center [73, 593] width 43 height 35
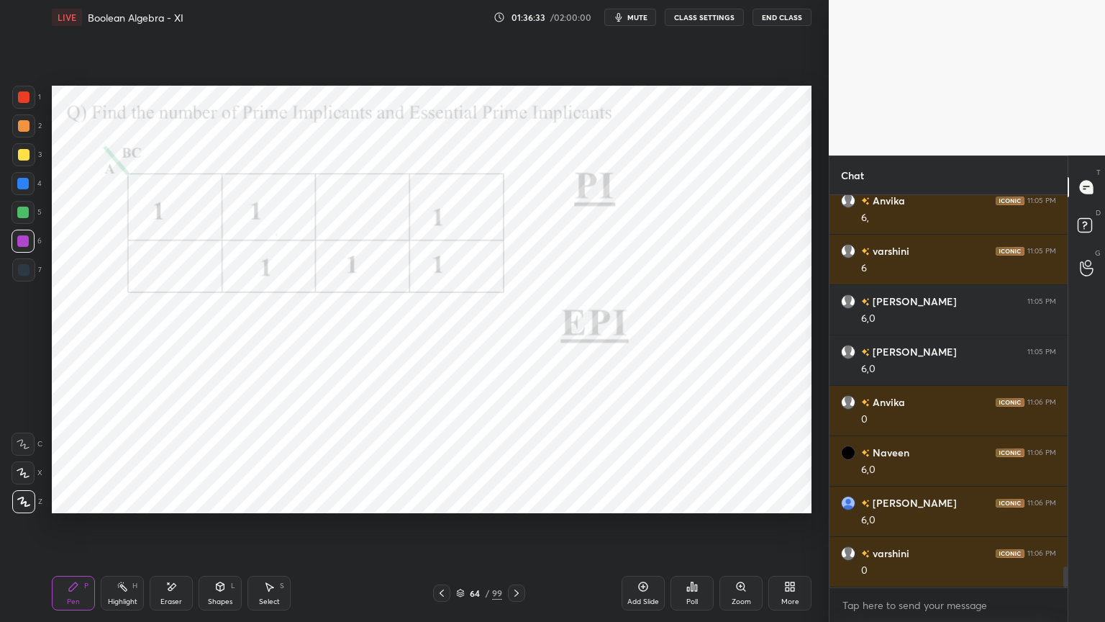
scroll to position [6960, 0]
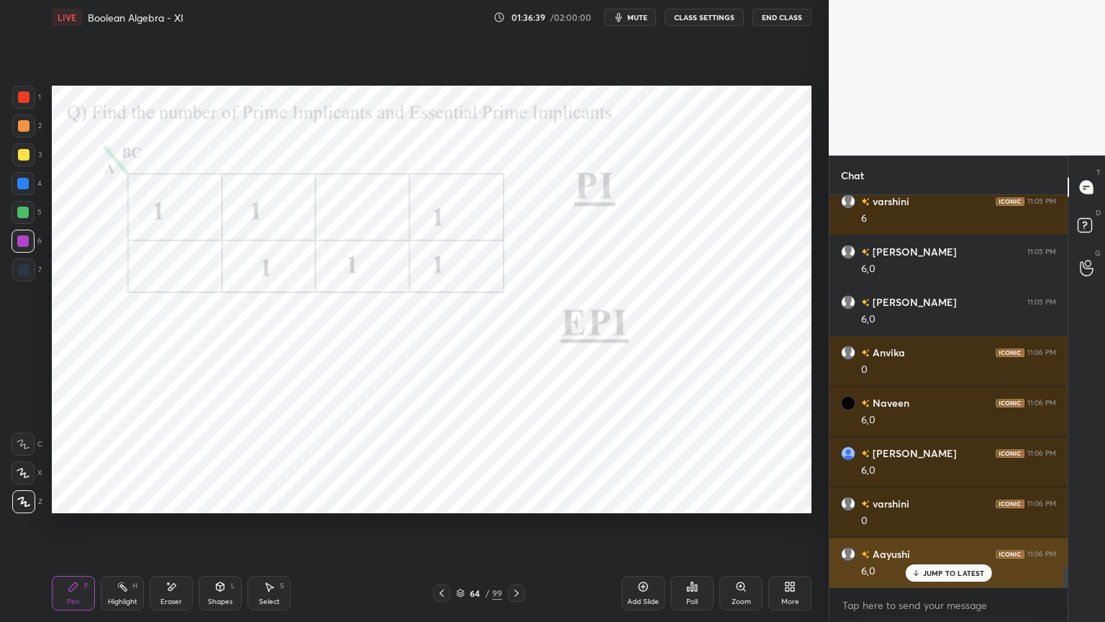
click at [956, 530] on p "JUMP TO LATEST" at bounding box center [954, 572] width 62 height 9
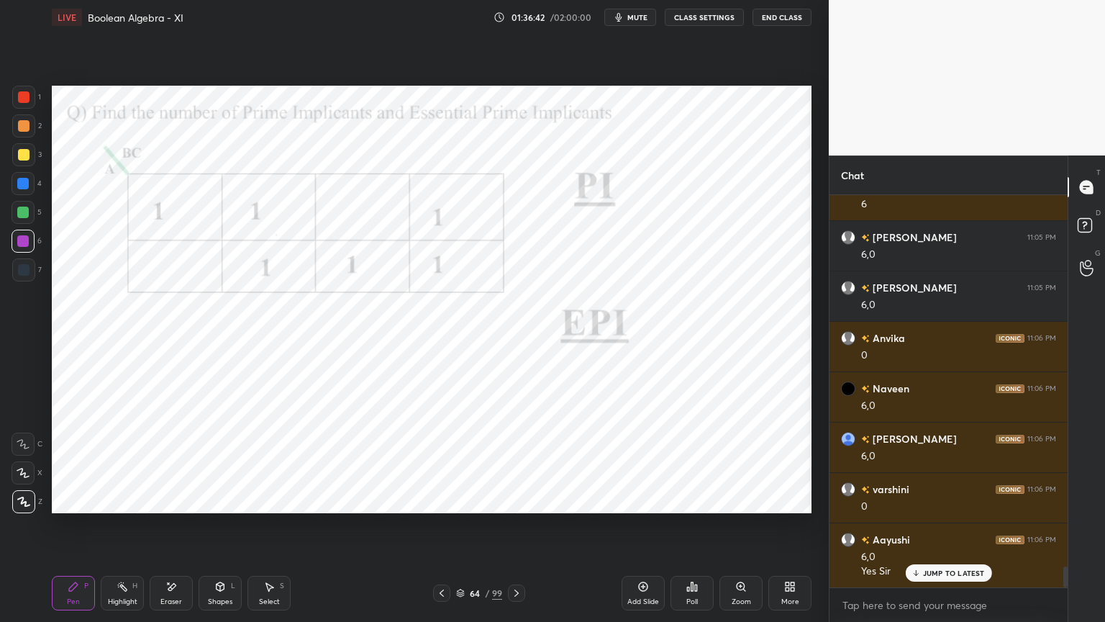
click at [518, 530] on icon at bounding box center [517, 593] width 12 height 12
click at [222, 530] on div "Shapes L" at bounding box center [220, 593] width 43 height 35
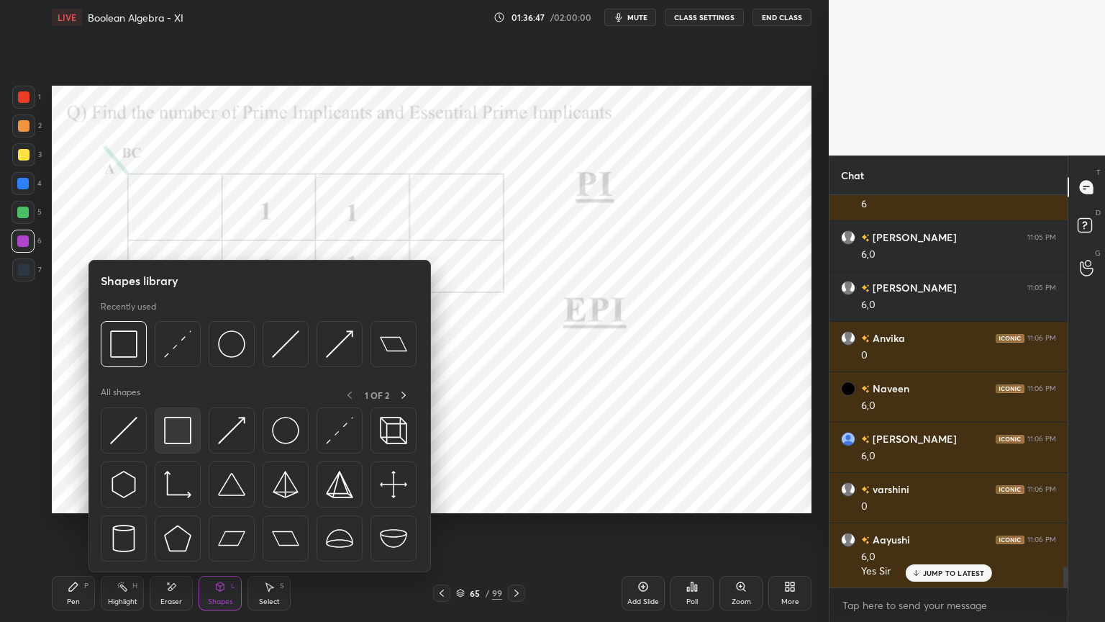
click at [184, 446] on div at bounding box center [178, 430] width 46 height 46
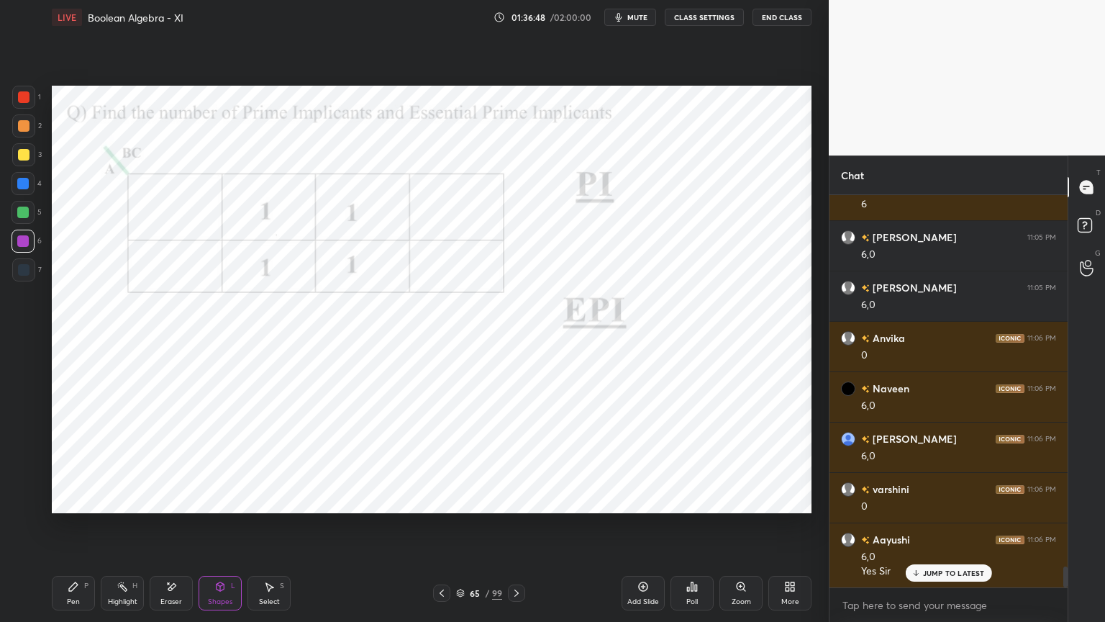
click at [30, 247] on div at bounding box center [23, 241] width 23 height 23
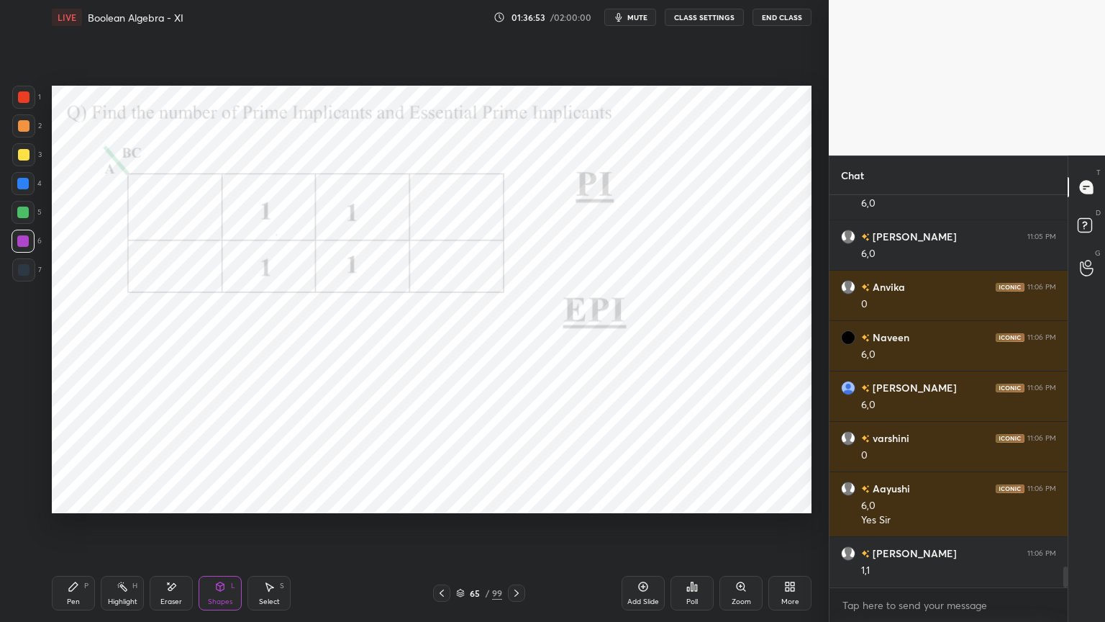
click at [78, 530] on div "Pen P" at bounding box center [73, 593] width 43 height 35
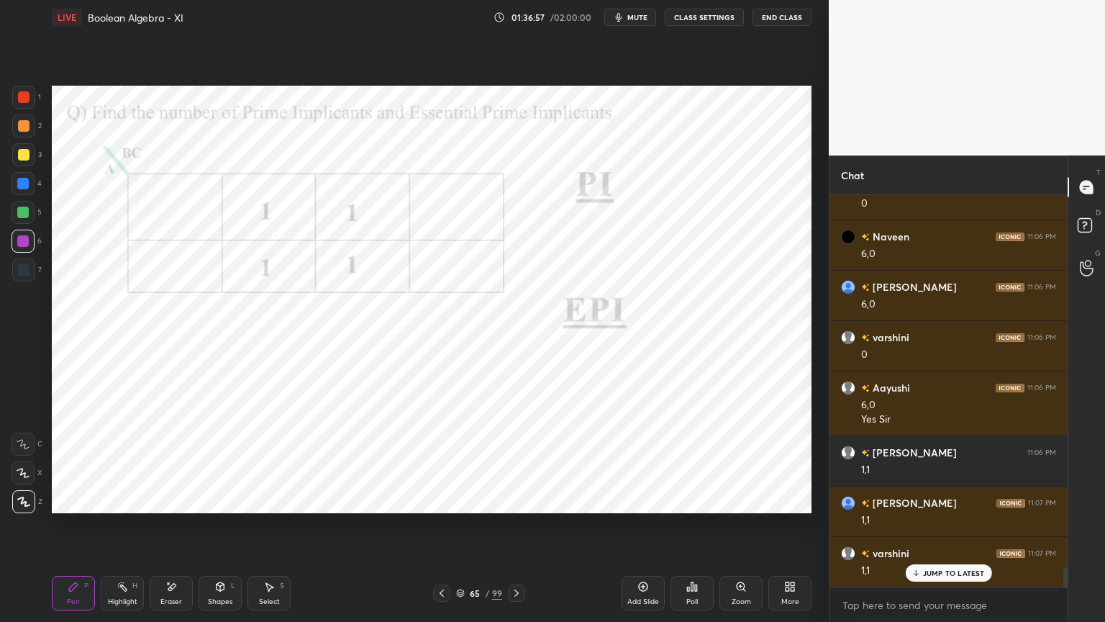
scroll to position [7176, 0]
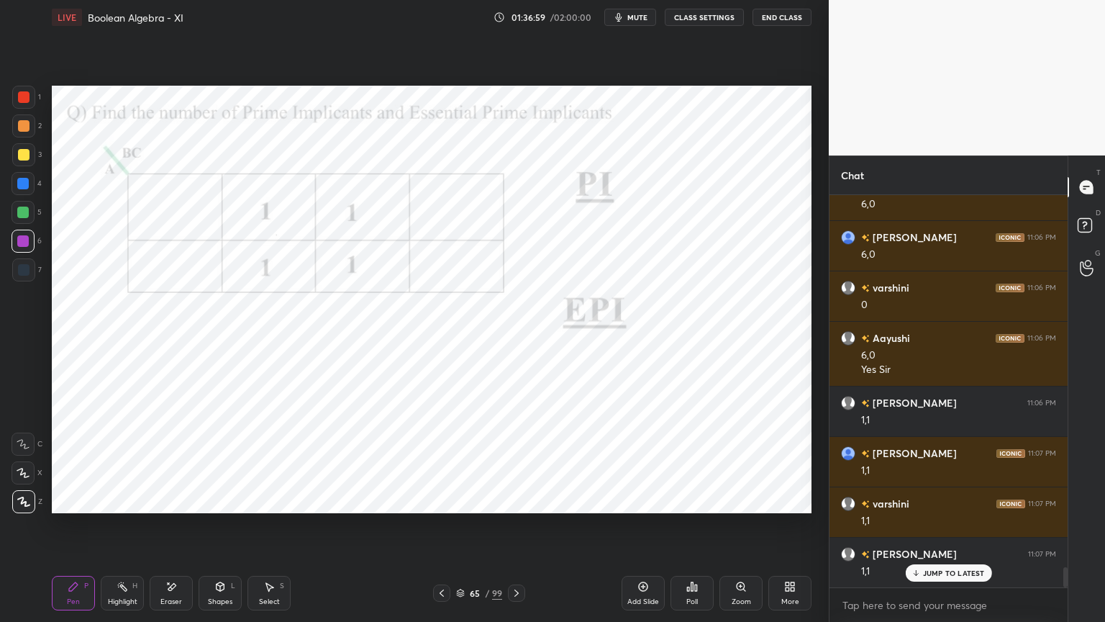
click at [458, 530] on icon at bounding box center [460, 594] width 7 height 2
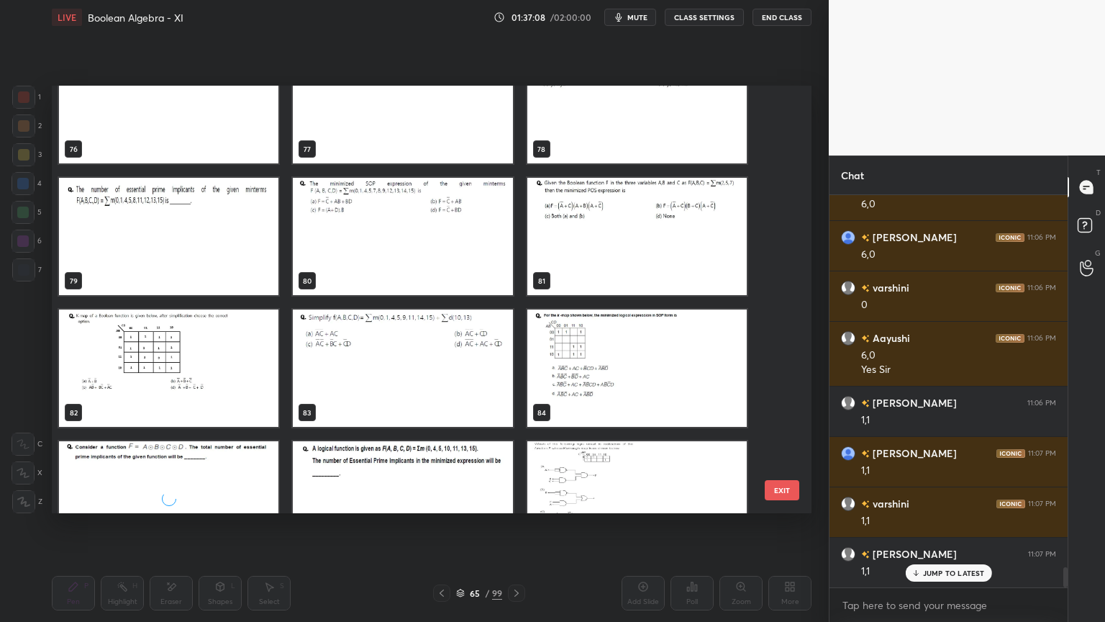
scroll to position [3340, 0]
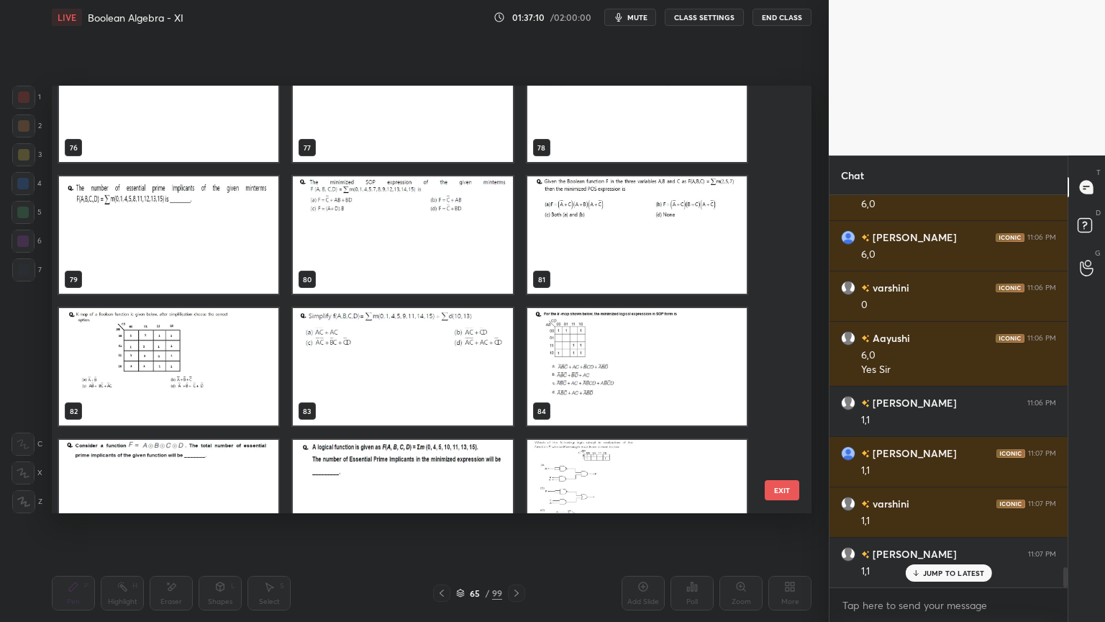
click at [787, 486] on button "EXIT" at bounding box center [782, 490] width 35 height 20
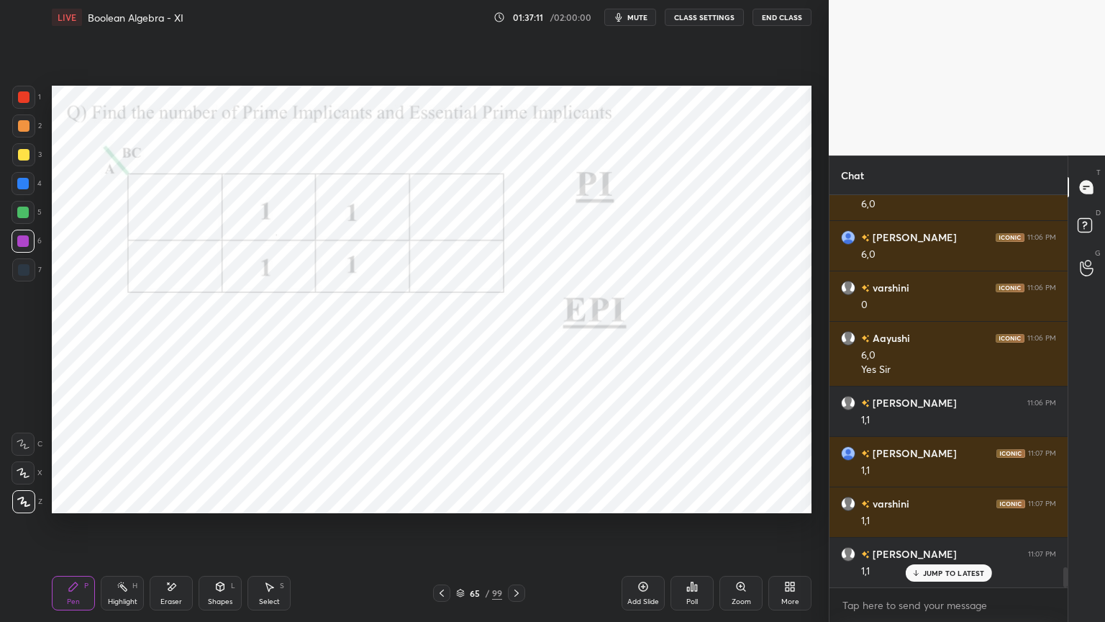
click at [517, 530] on icon at bounding box center [517, 592] width 4 height 7
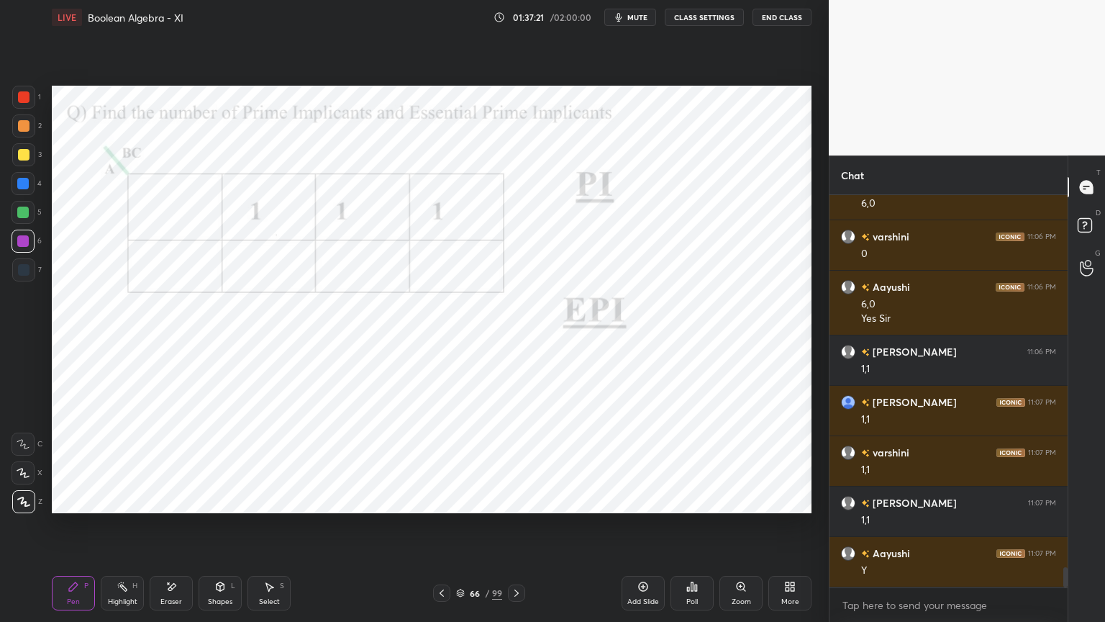
click at [222, 530] on div "Shapes" at bounding box center [220, 601] width 24 height 7
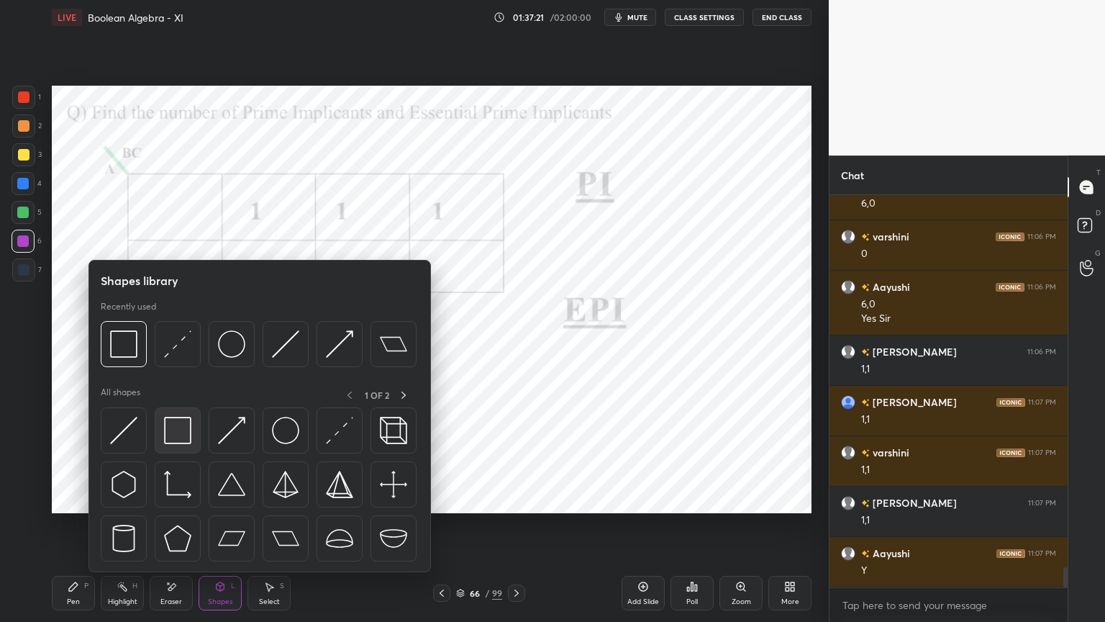
click at [174, 432] on img at bounding box center [177, 430] width 27 height 27
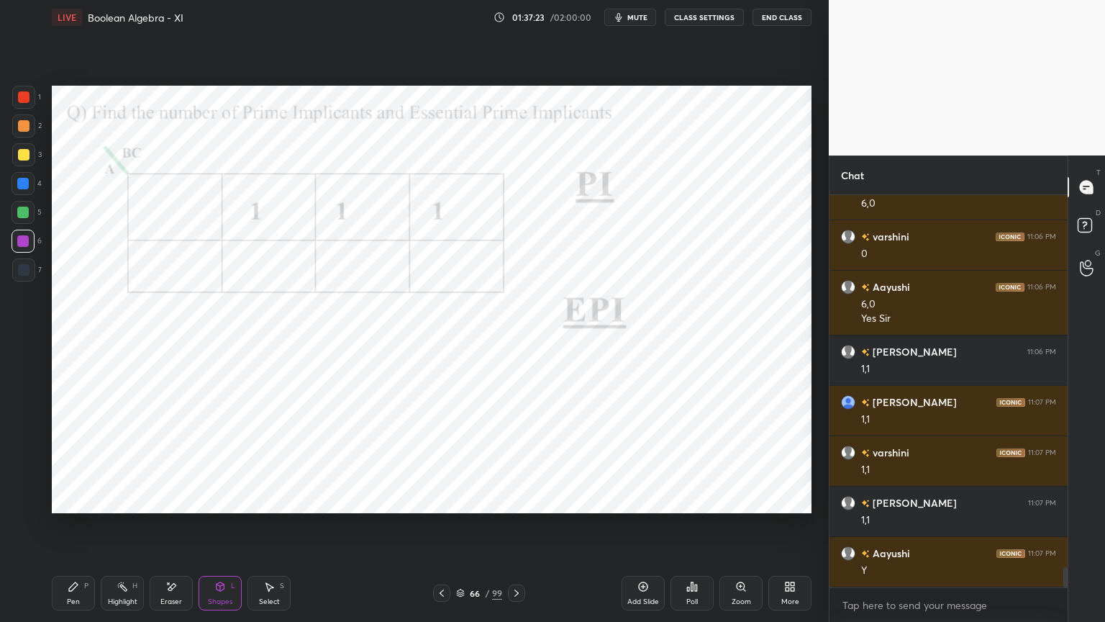
scroll to position [7277, 0]
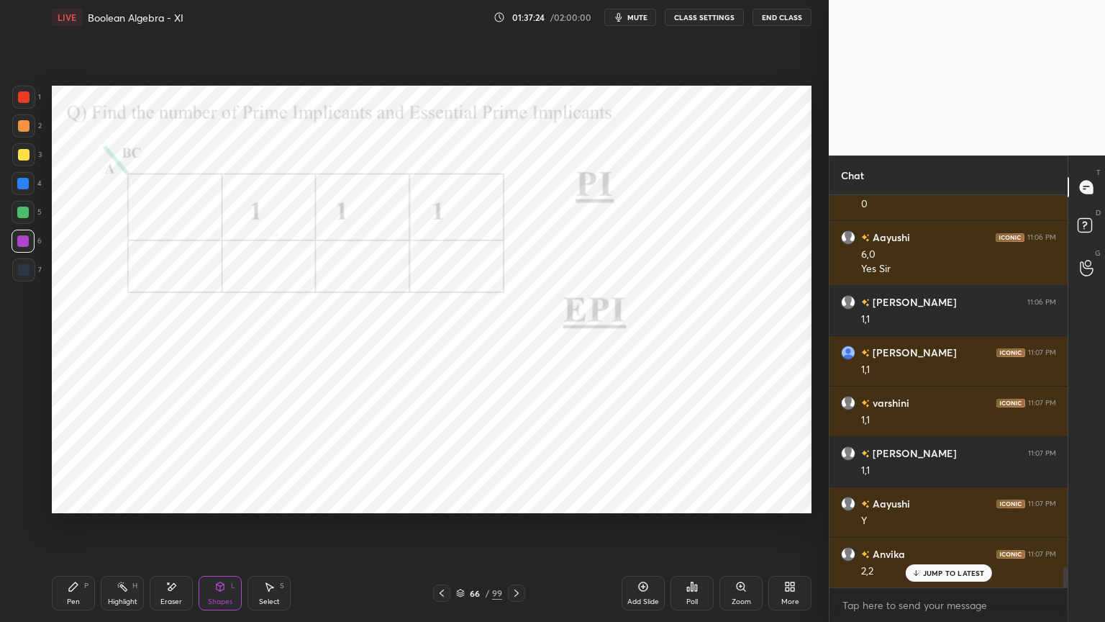
click at [22, 187] on div at bounding box center [23, 184] width 12 height 12
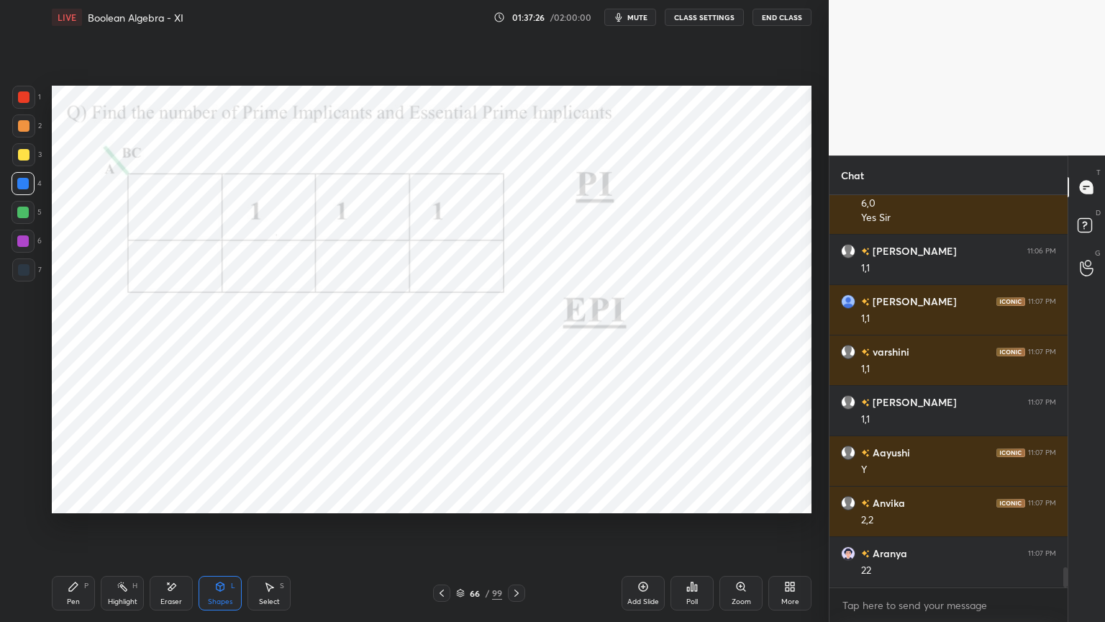
click at [66, 530] on div "Pen P" at bounding box center [73, 593] width 43 height 35
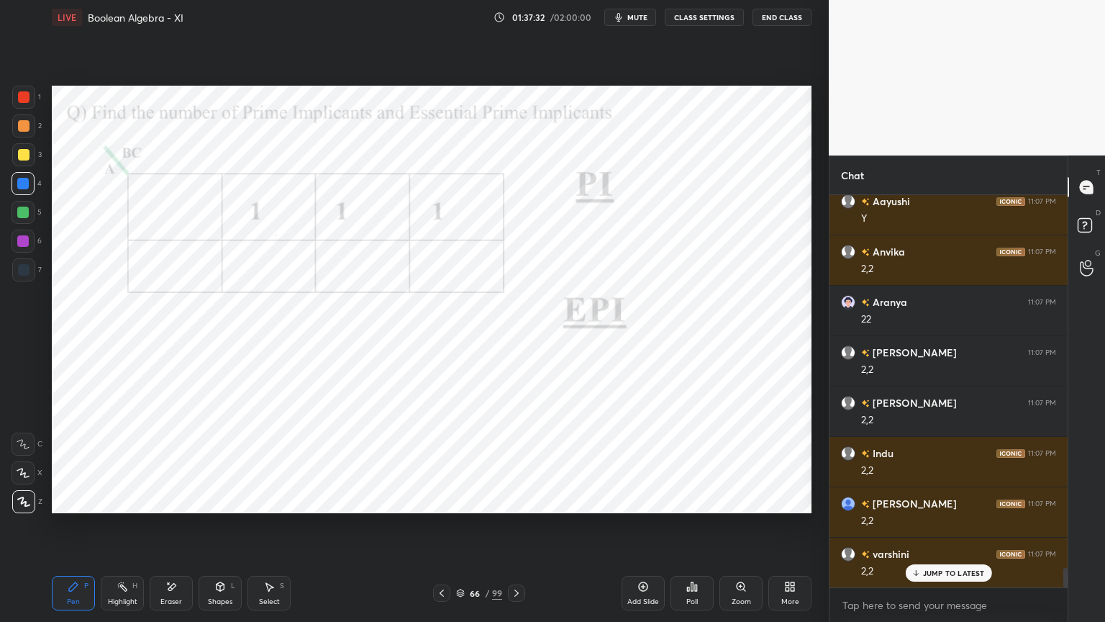
scroll to position [7630, 0]
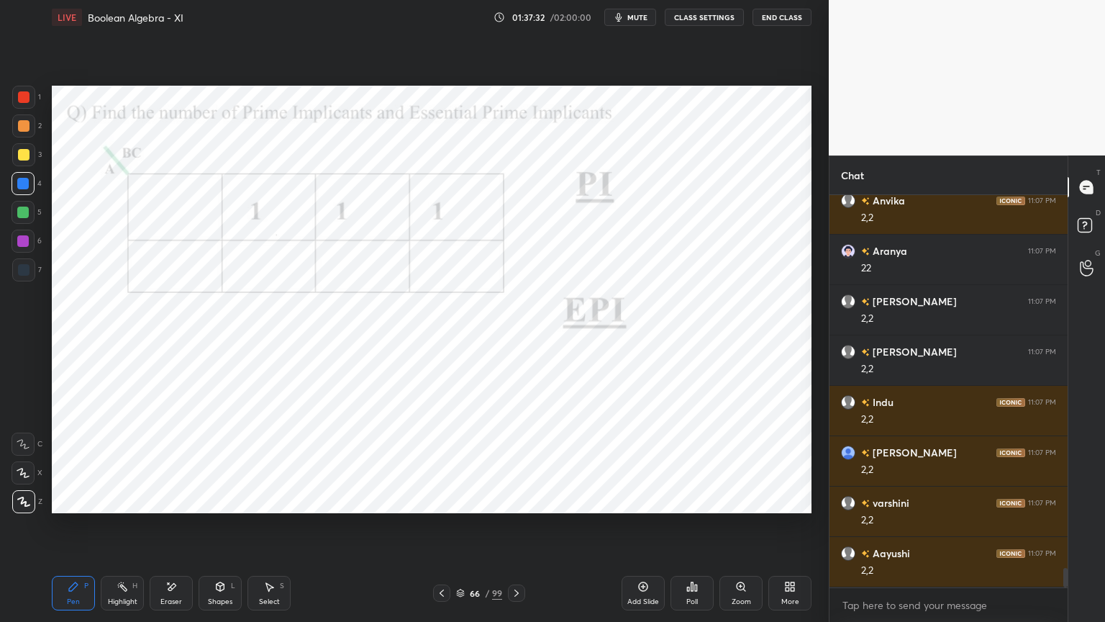
click at [20, 242] on div at bounding box center [23, 241] width 12 height 12
click at [461, 530] on icon at bounding box center [460, 593] width 9 height 9
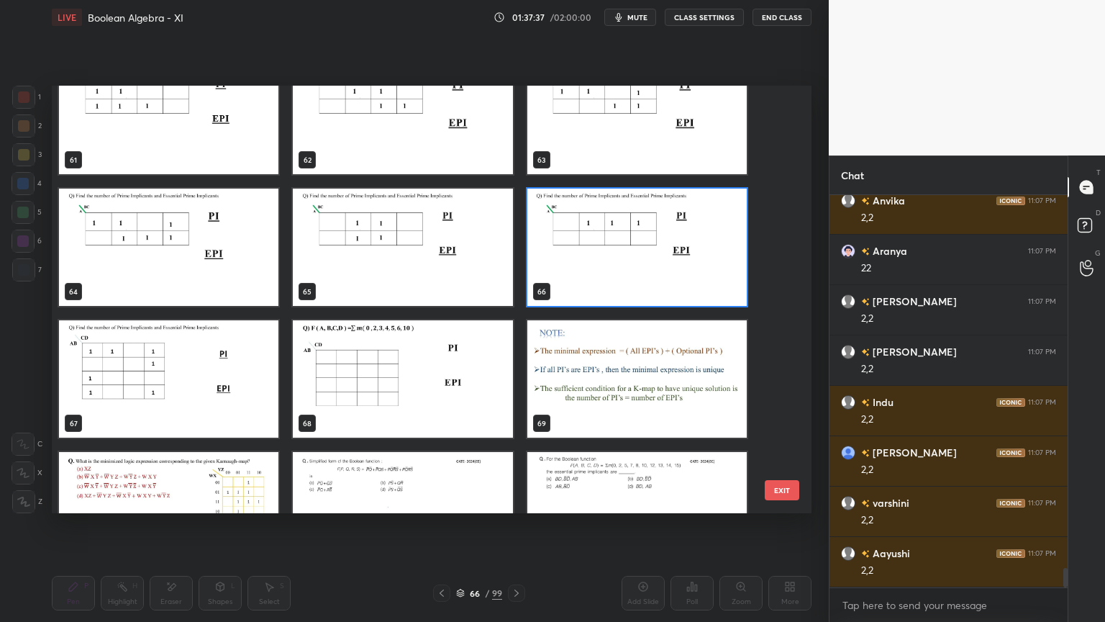
scroll to position [2671, 0]
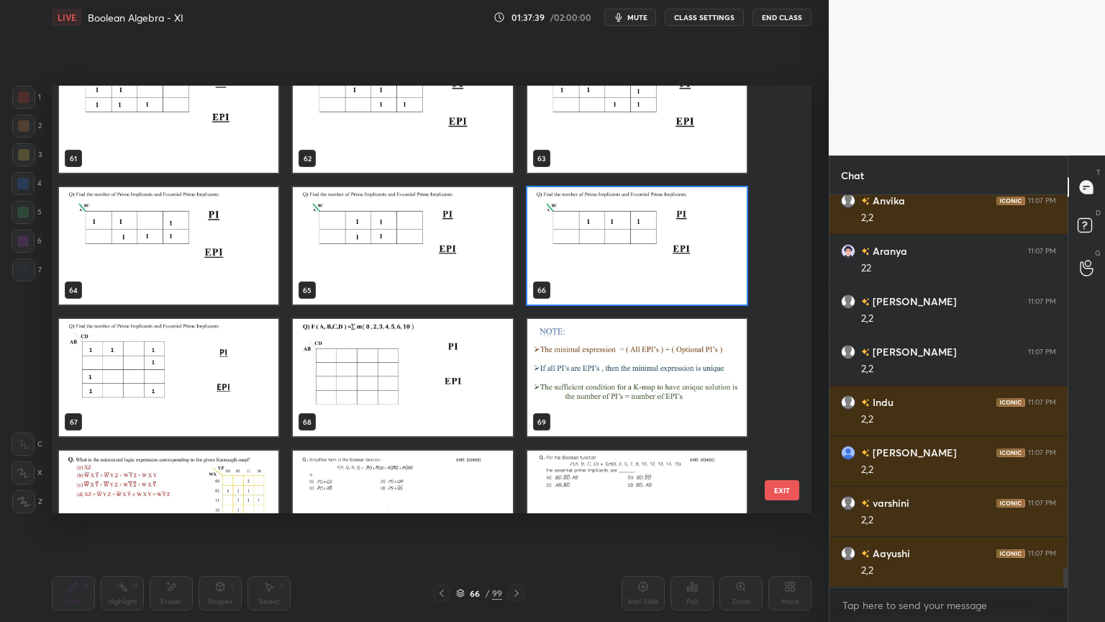
click at [196, 389] on img "grid" at bounding box center [168, 377] width 219 height 117
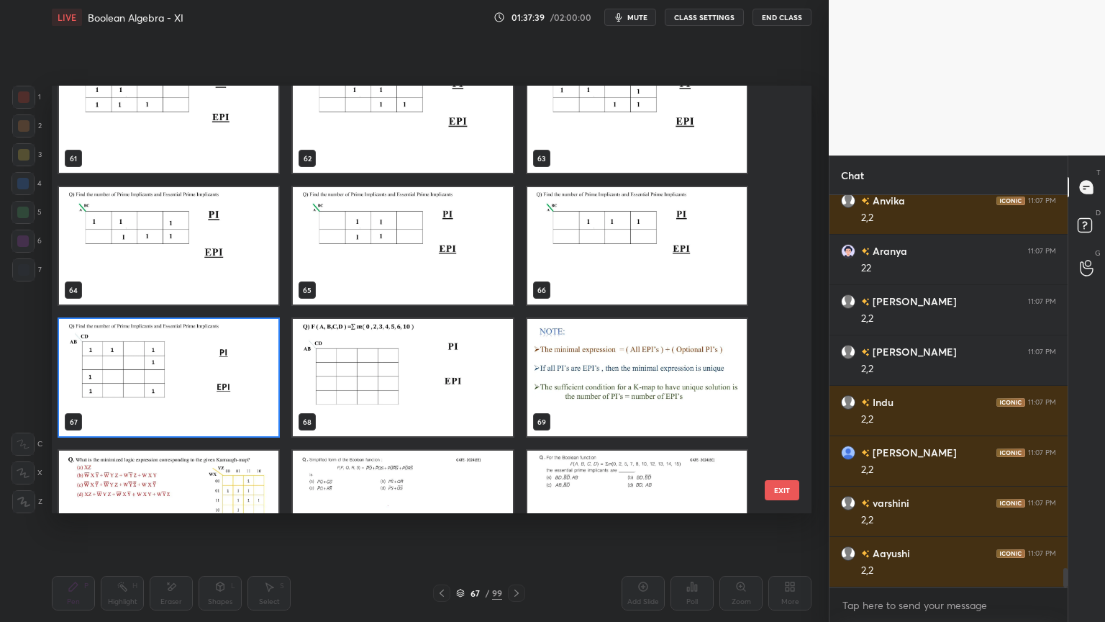
click at [194, 389] on img "grid" at bounding box center [168, 377] width 219 height 117
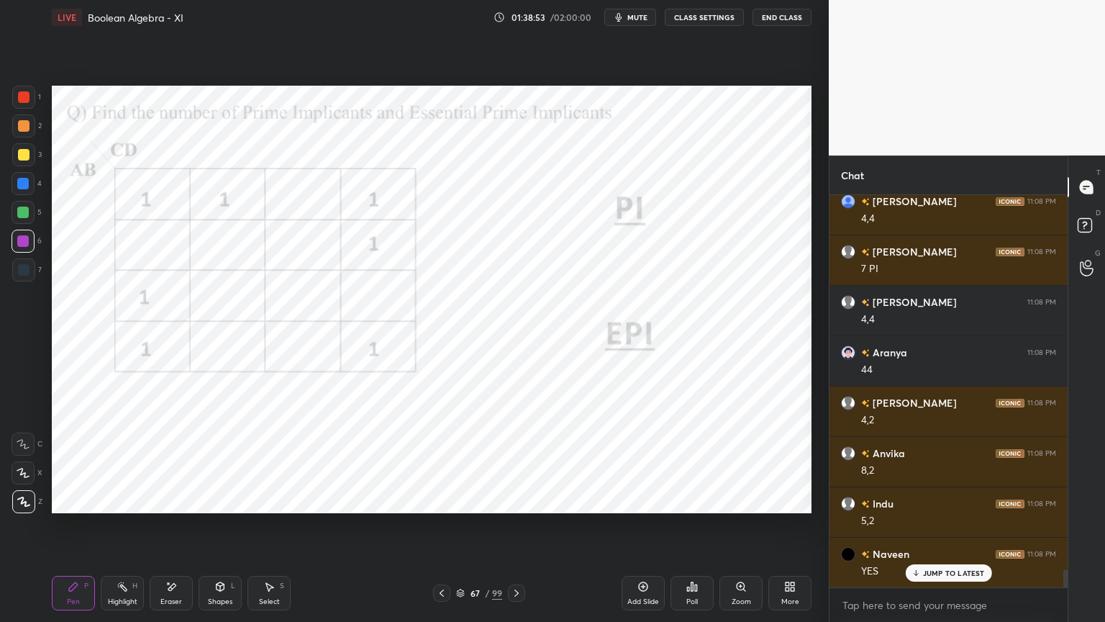
scroll to position [8134, 0]
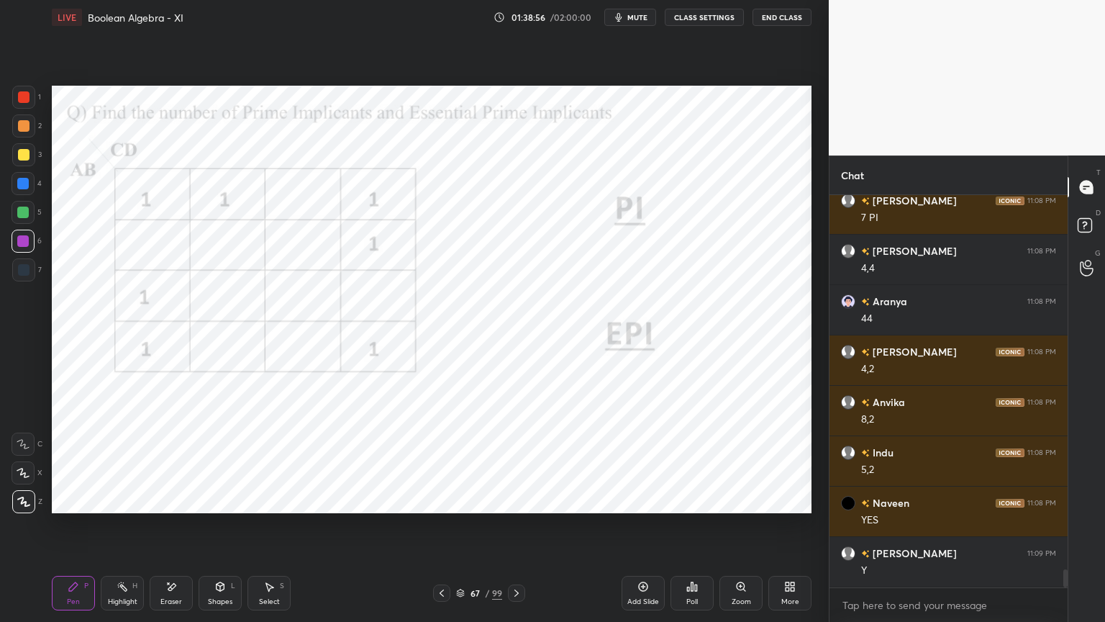
click at [23, 101] on div at bounding box center [24, 97] width 12 height 12
click at [26, 246] on div at bounding box center [23, 241] width 12 height 12
click at [219, 530] on div "Shapes" at bounding box center [220, 601] width 24 height 7
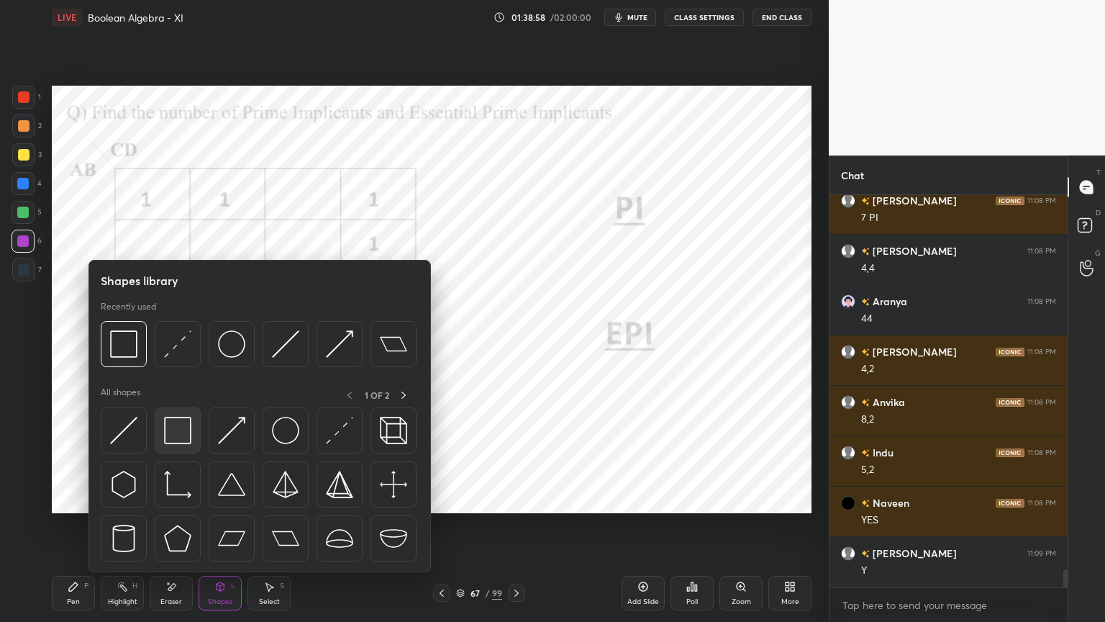
click at [183, 440] on img at bounding box center [177, 430] width 27 height 27
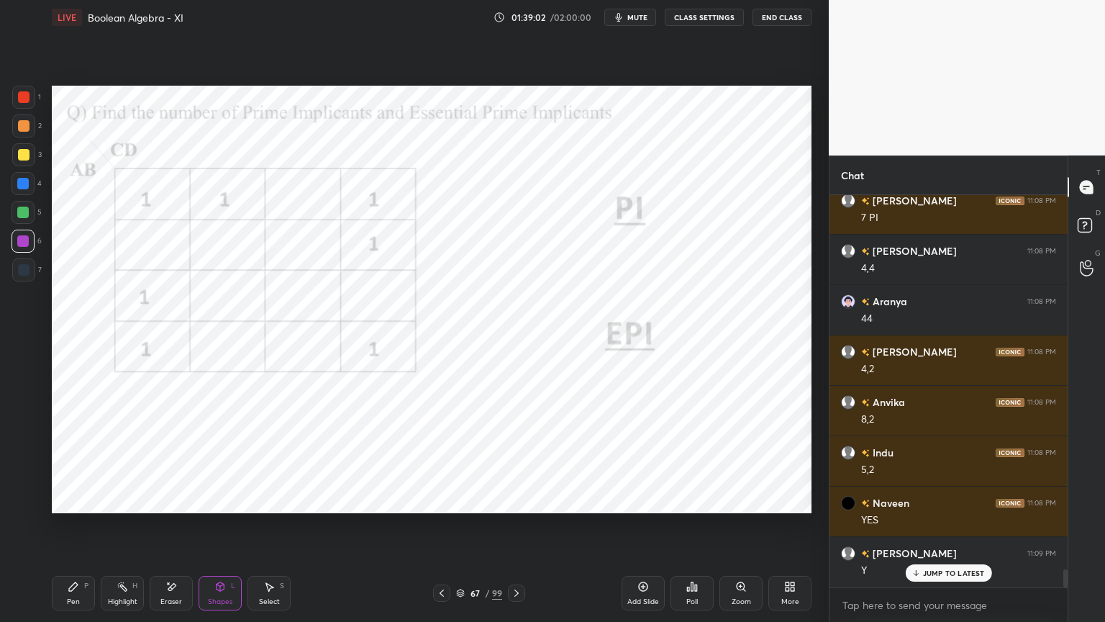
scroll to position [8183, 0]
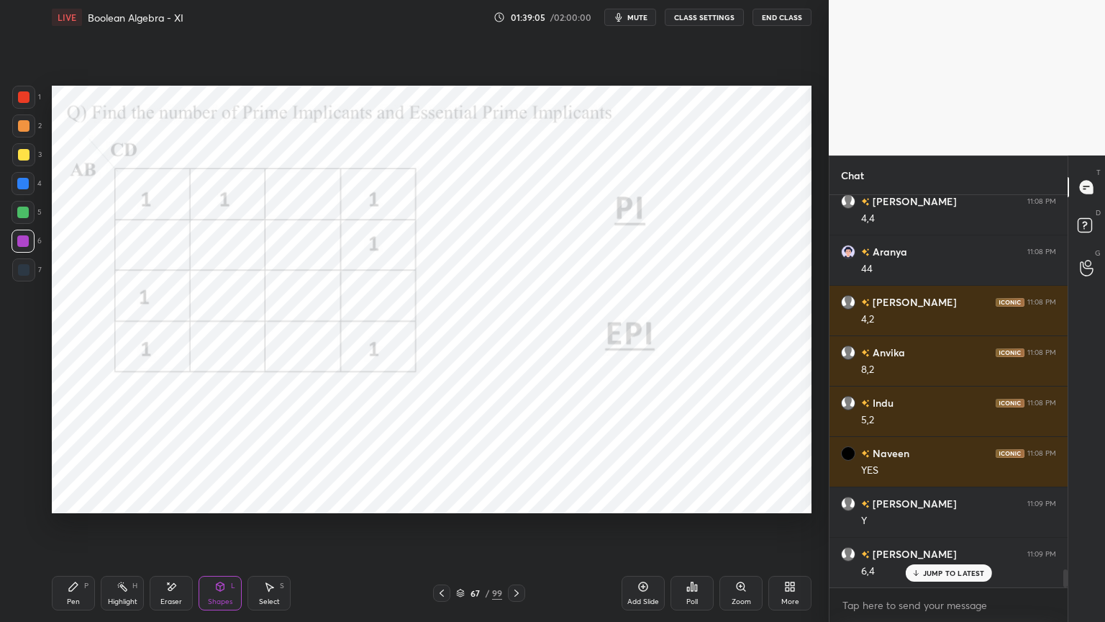
click at [75, 530] on div "Pen" at bounding box center [73, 601] width 13 height 7
click at [27, 499] on icon at bounding box center [23, 502] width 13 height 10
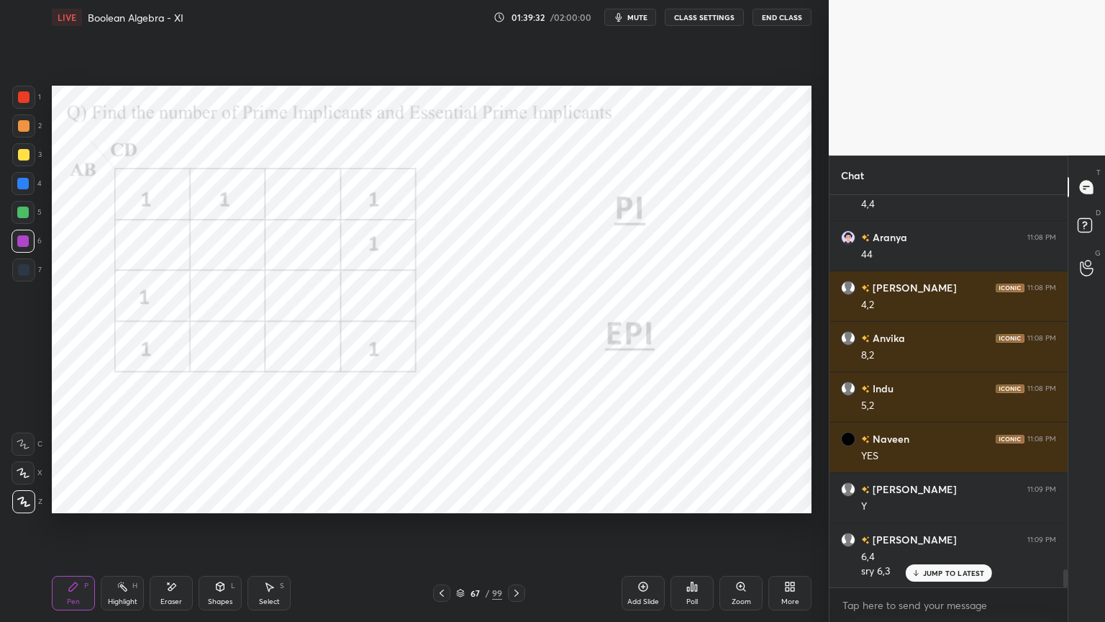
click at [26, 214] on div at bounding box center [23, 213] width 12 height 12
click at [216, 530] on div "Shapes" at bounding box center [220, 601] width 24 height 7
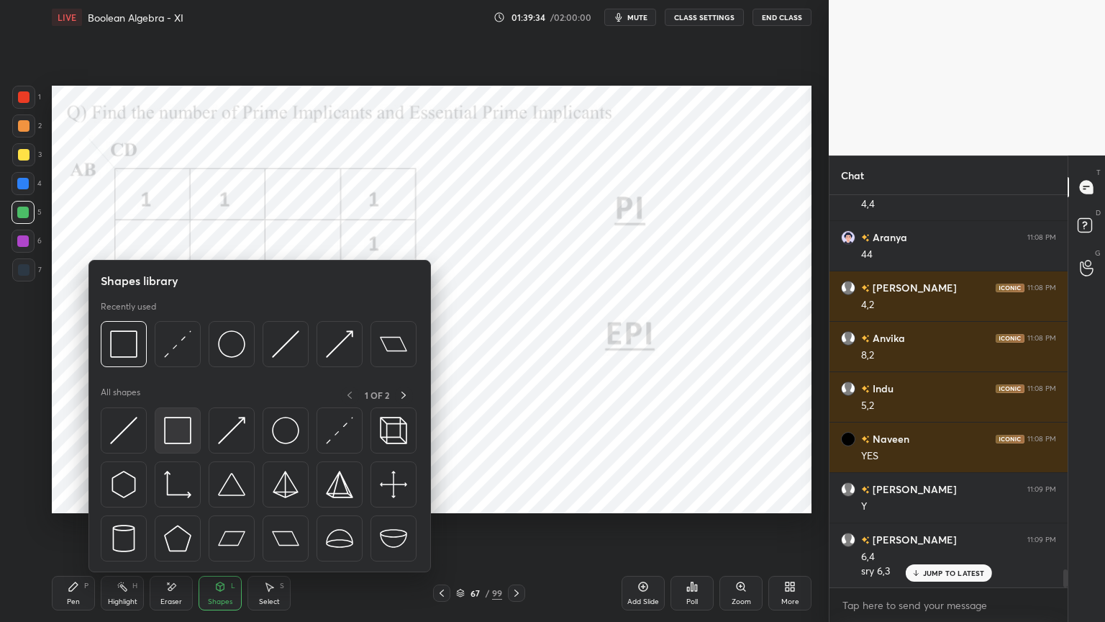
click at [183, 433] on img at bounding box center [177, 430] width 27 height 27
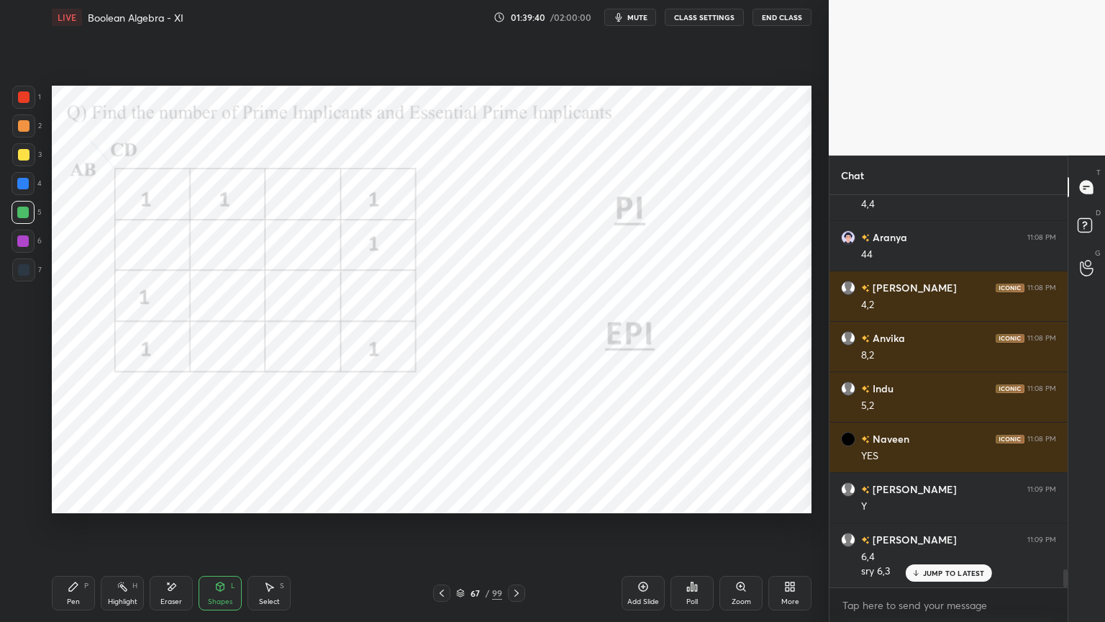
click at [82, 530] on div "Pen P" at bounding box center [73, 593] width 43 height 35
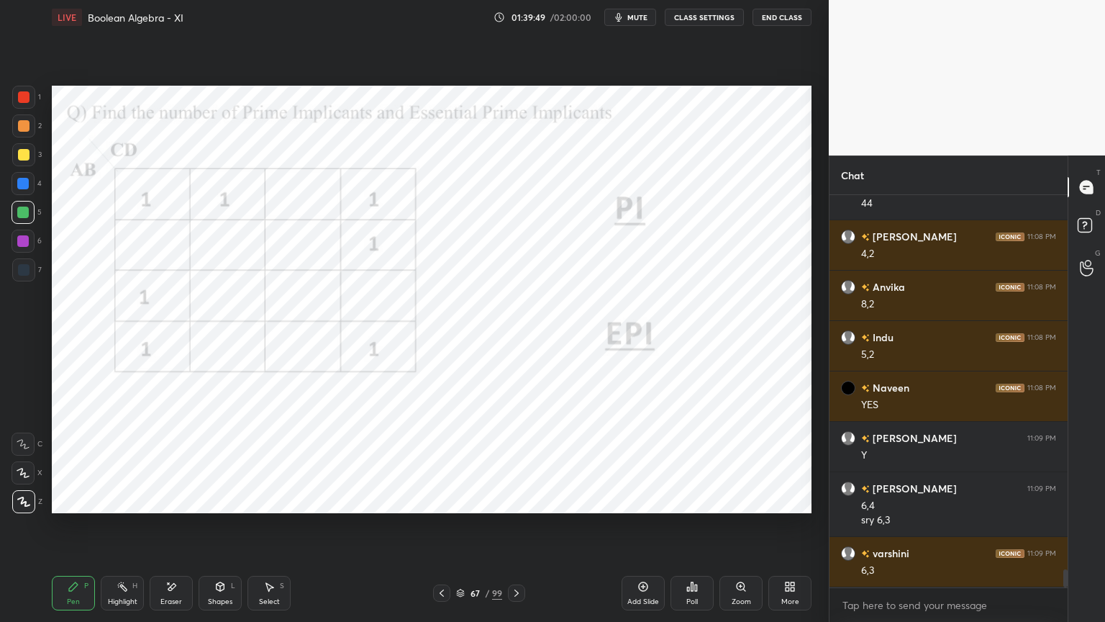
click at [222, 530] on icon at bounding box center [221, 586] width 8 height 9
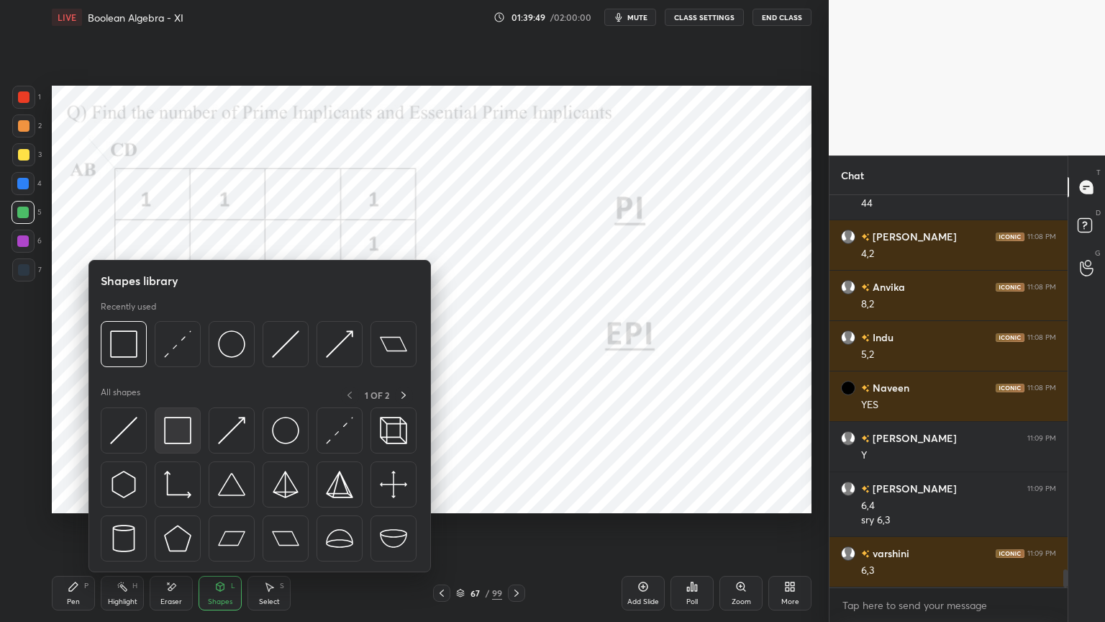
click at [184, 433] on img at bounding box center [177, 430] width 27 height 27
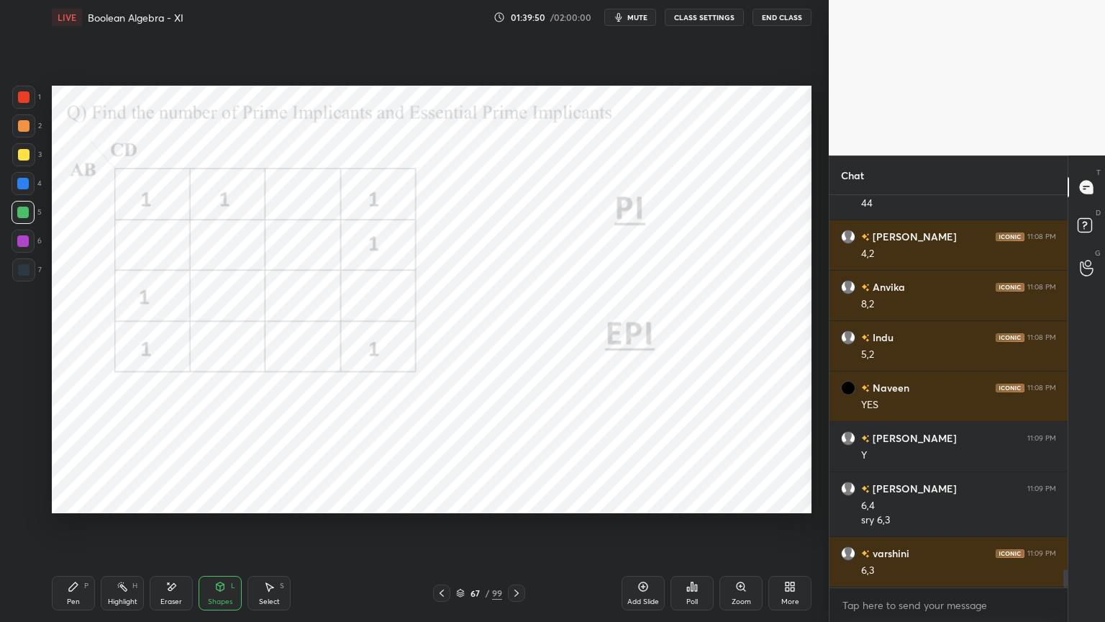
click at [22, 193] on div at bounding box center [23, 183] width 23 height 23
click at [79, 530] on div "Pen P" at bounding box center [73, 593] width 43 height 35
click at [21, 268] on div at bounding box center [24, 270] width 12 height 12
click at [27, 107] on div at bounding box center [23, 97] width 23 height 23
click at [227, 530] on div "Shapes L" at bounding box center [220, 593] width 43 height 35
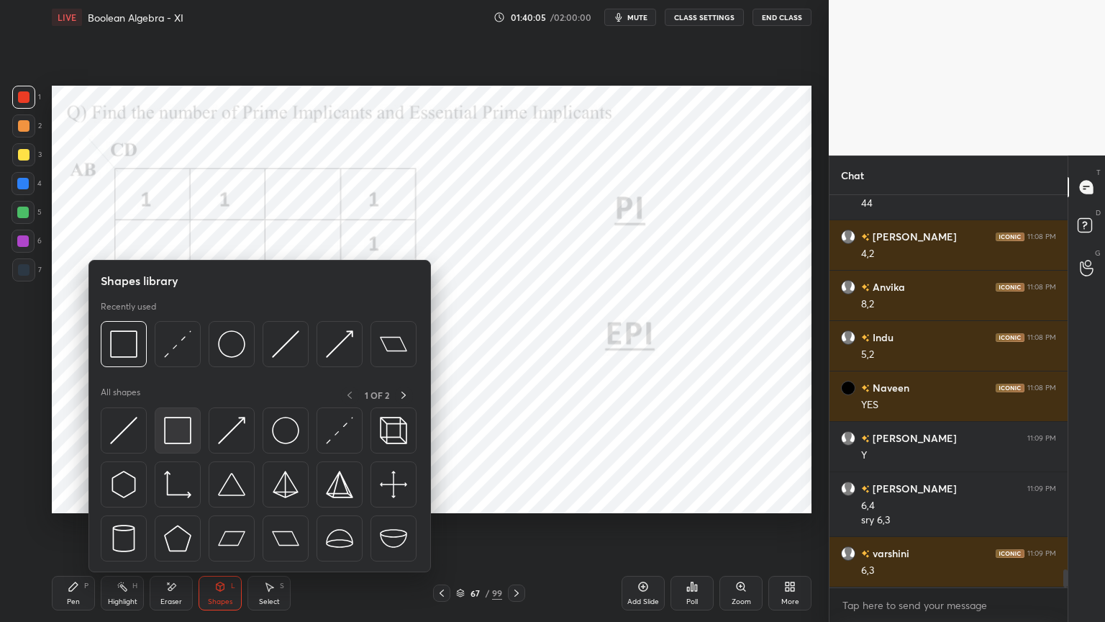
click at [184, 432] on img at bounding box center [177, 430] width 27 height 27
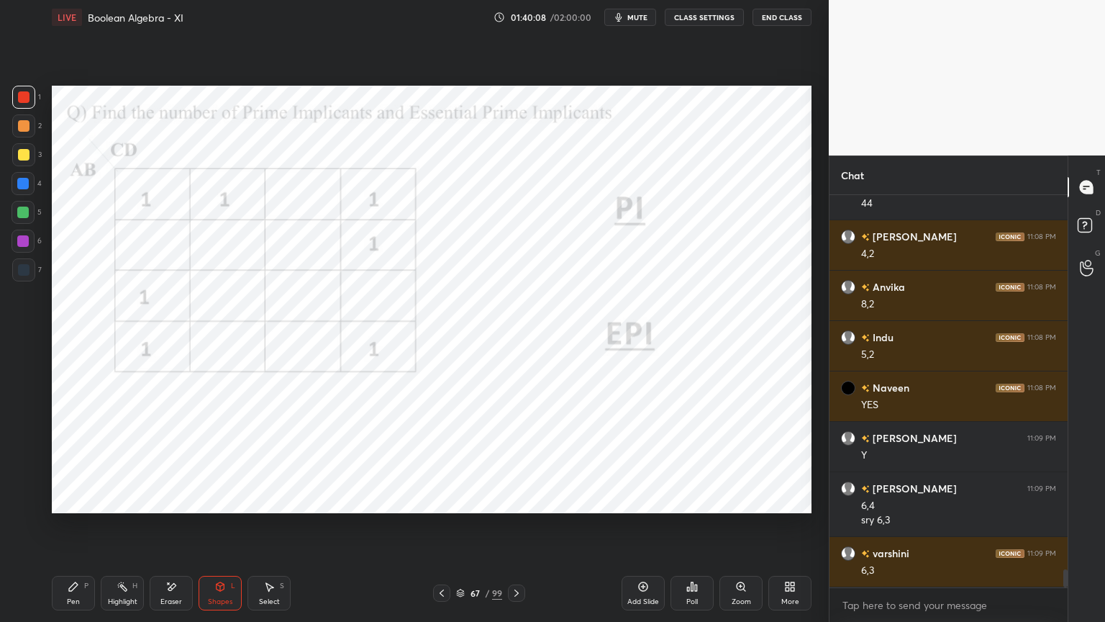
click at [83, 530] on div "Pen P" at bounding box center [73, 593] width 43 height 35
click at [30, 247] on div at bounding box center [23, 241] width 23 height 23
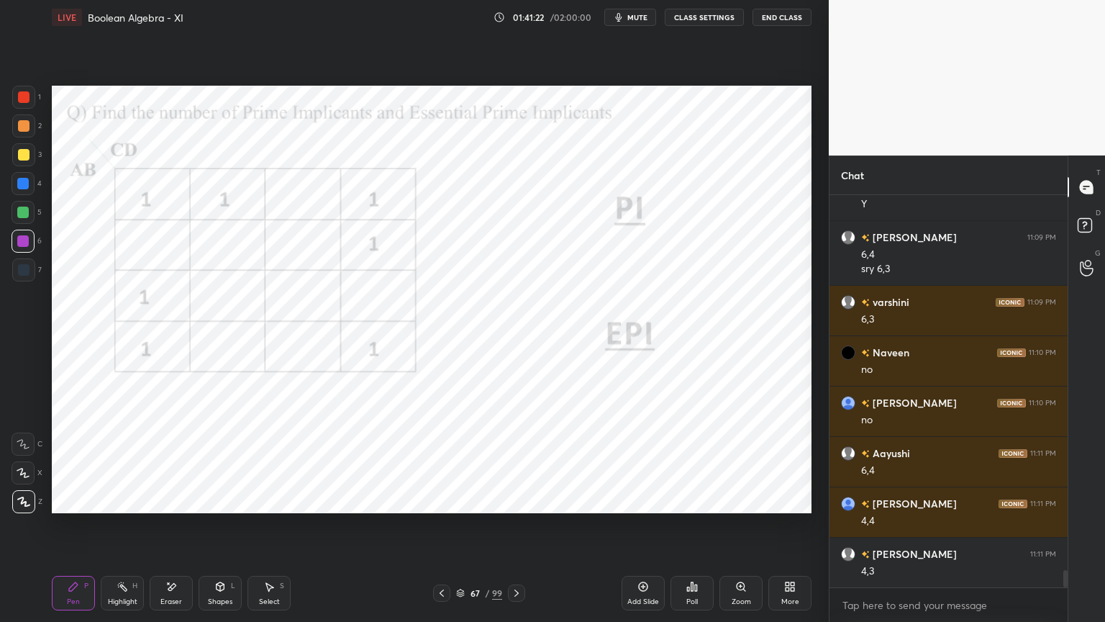
scroll to position [8551, 0]
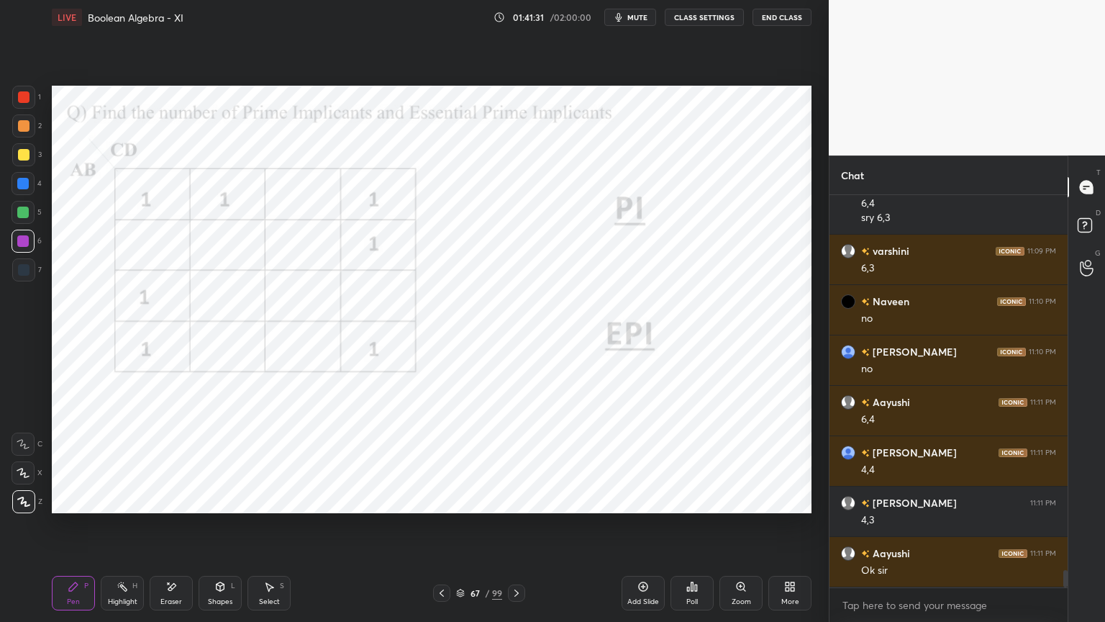
click at [26, 189] on div at bounding box center [23, 183] width 23 height 23
click at [129, 530] on div "Highlight" at bounding box center [123, 601] width 30 height 7
click at [83, 530] on div "Pen P" at bounding box center [73, 593] width 43 height 35
click at [128, 530] on div "Highlight H" at bounding box center [122, 593] width 43 height 35
click at [80, 530] on div "Pen P" at bounding box center [73, 593] width 43 height 35
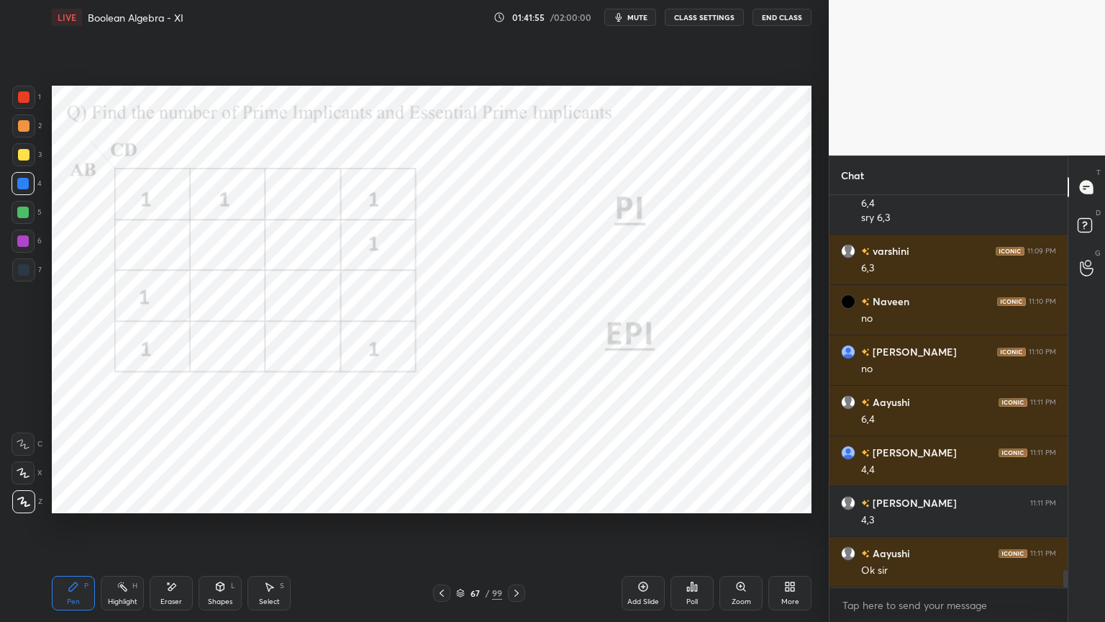
click at [127, 530] on div "Highlight" at bounding box center [123, 601] width 30 height 7
click at [74, 530] on div "Pen" at bounding box center [73, 601] width 13 height 7
click at [130, 530] on div "Highlight H" at bounding box center [122, 593] width 43 height 35
click at [66, 530] on div "Pen P" at bounding box center [73, 593] width 43 height 35
click at [33, 249] on div at bounding box center [23, 241] width 23 height 23
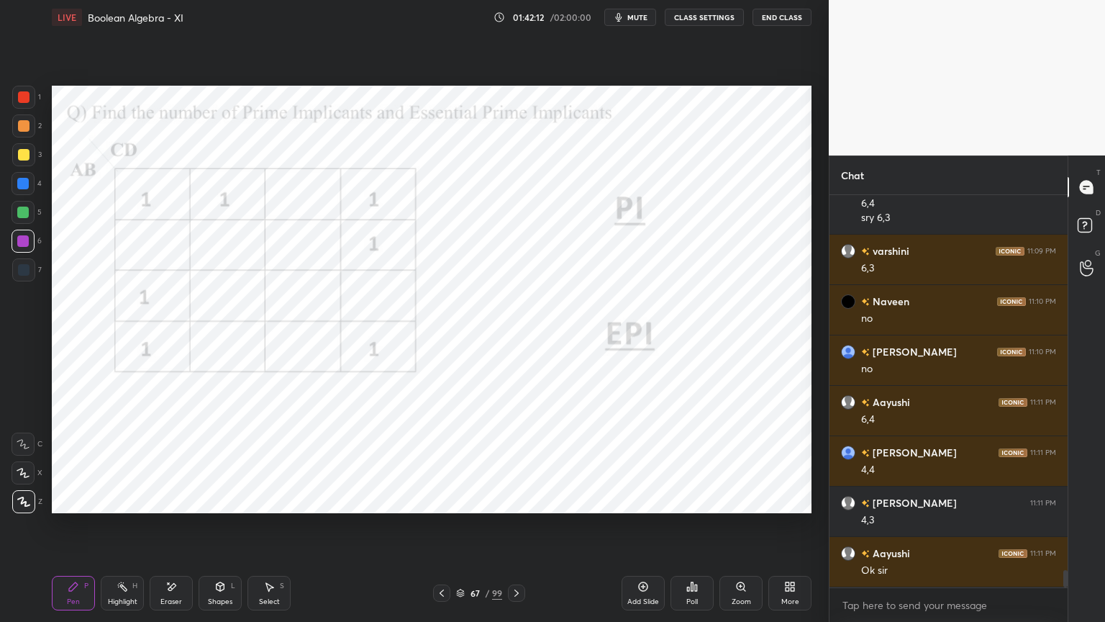
click at [40, 515] on div "1 2 3 4 5 6 7 C X Z E E Erase all H H LIVE Boolean Algebra - XI 01:42:12 / 02:0…" at bounding box center [408, 311] width 817 height 622
click at [26, 199] on div "4" at bounding box center [27, 186] width 30 height 29
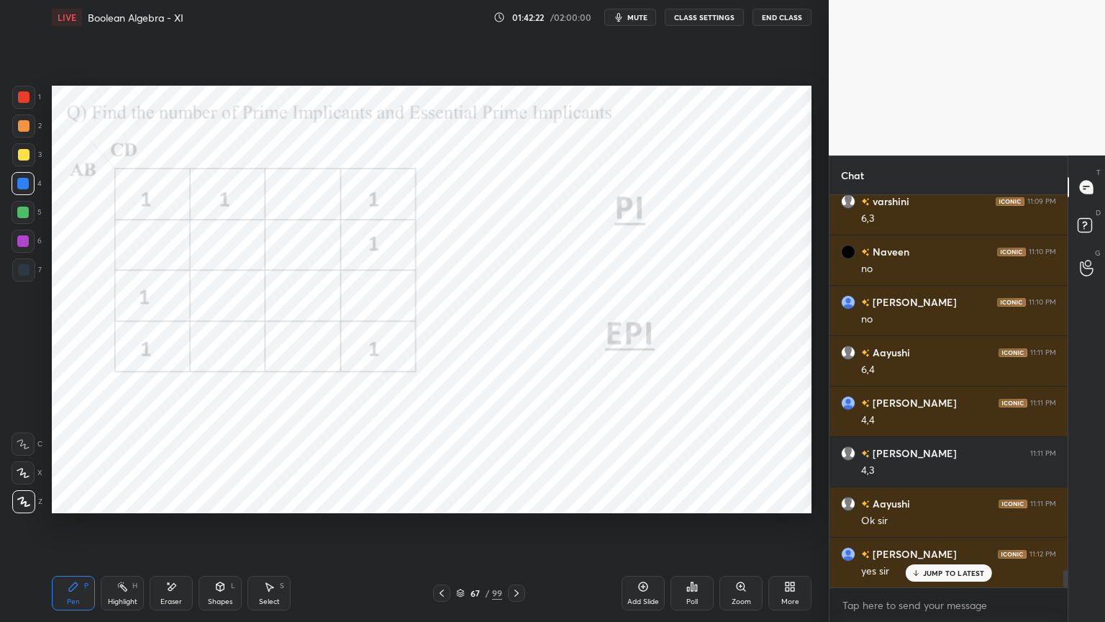
scroll to position [8615, 0]
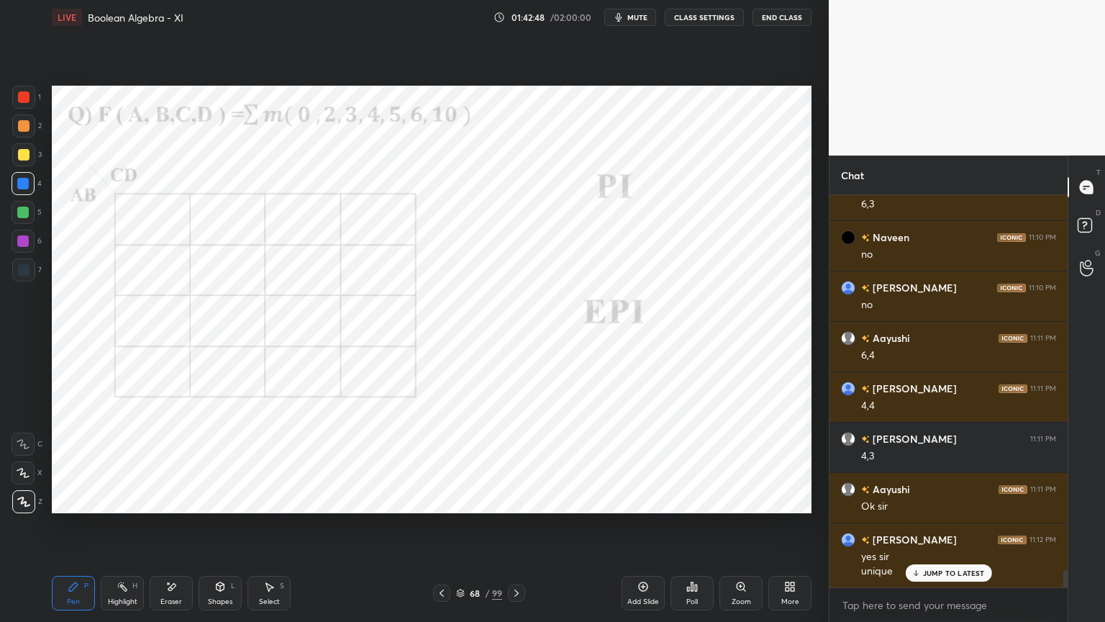
click at [461, 530] on icon at bounding box center [460, 593] width 9 height 9
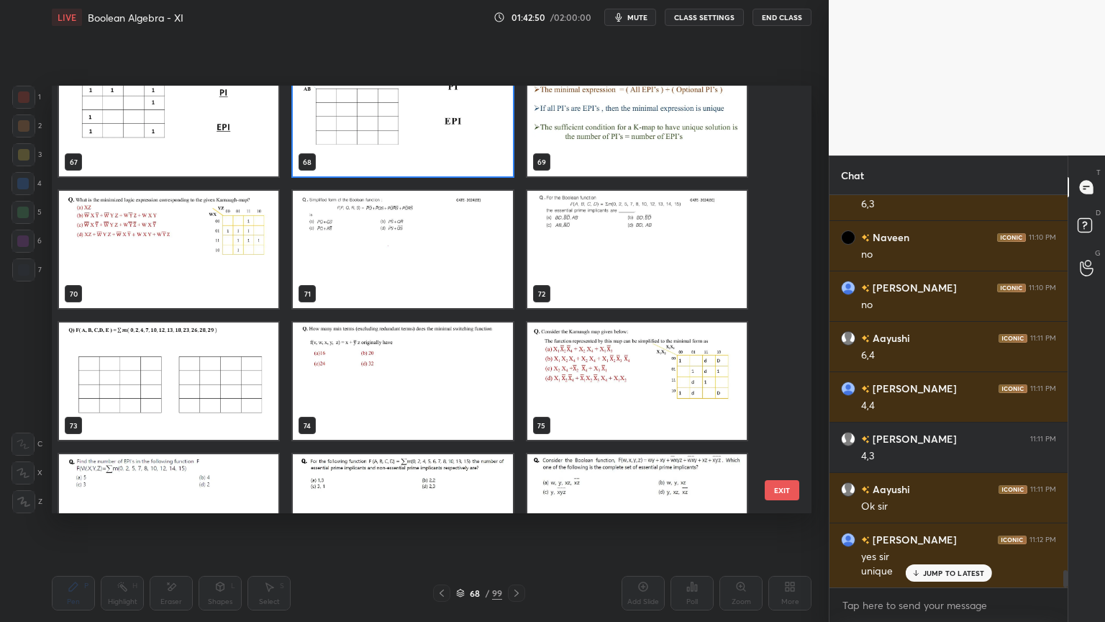
scroll to position [2930, 0]
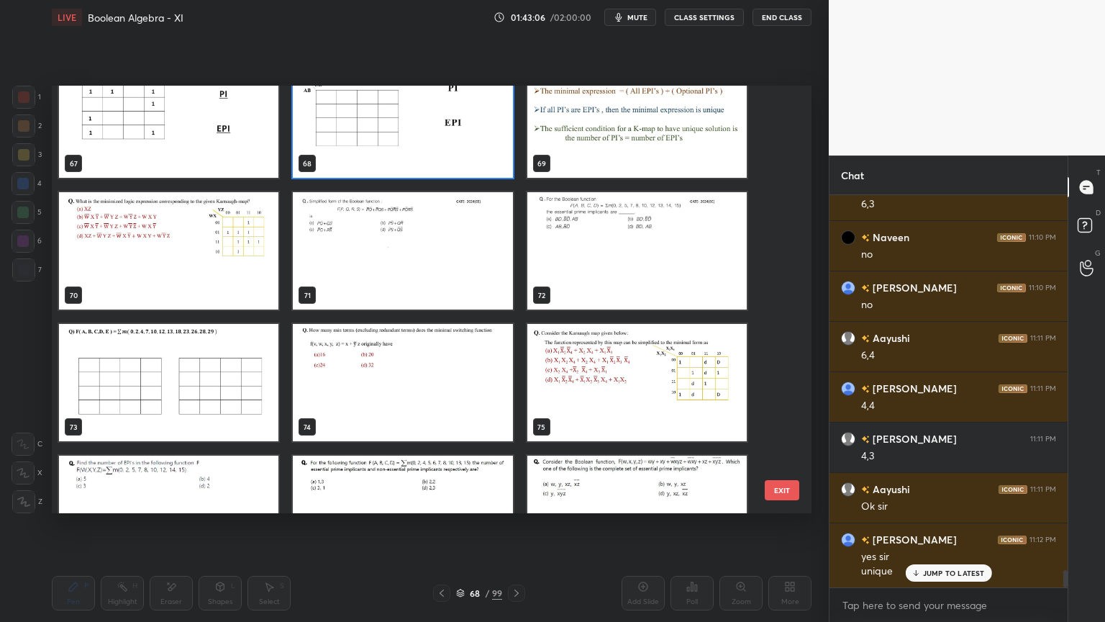
click at [784, 489] on button "EXIT" at bounding box center [782, 490] width 35 height 20
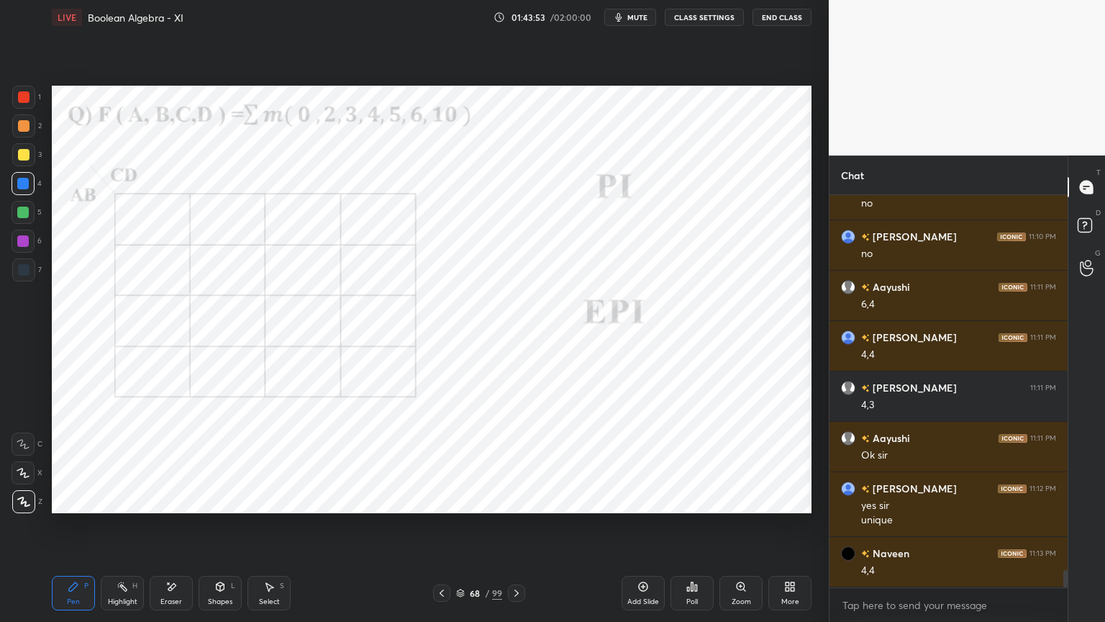
scroll to position [8716, 0]
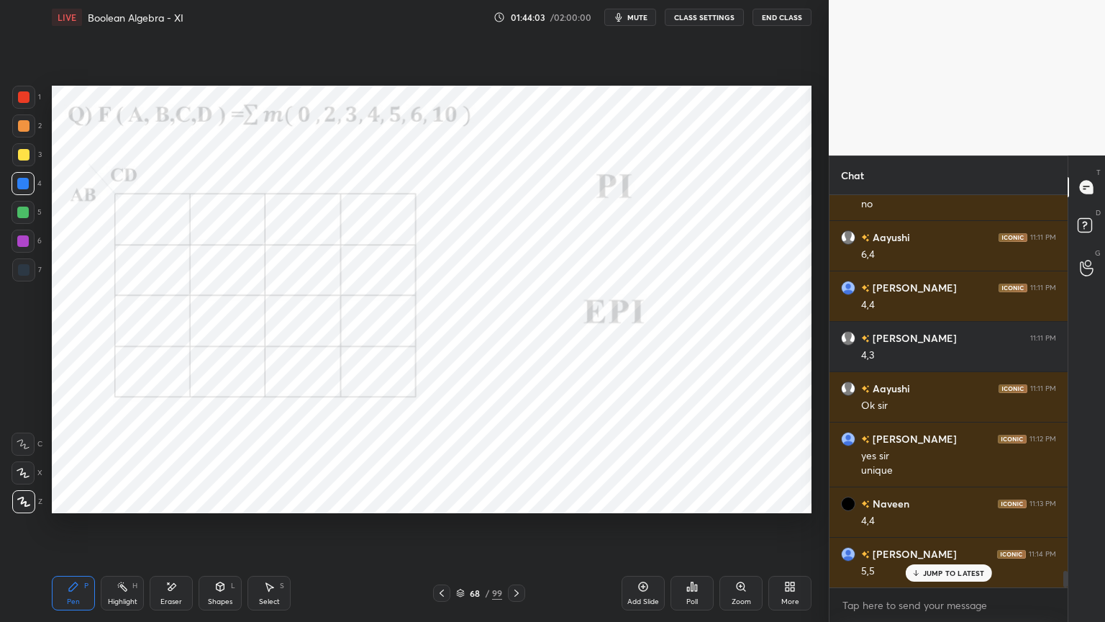
click at [17, 248] on div at bounding box center [23, 241] width 23 height 23
click at [23, 475] on icon at bounding box center [23, 473] width 13 height 10
click at [22, 186] on div at bounding box center [23, 184] width 12 height 12
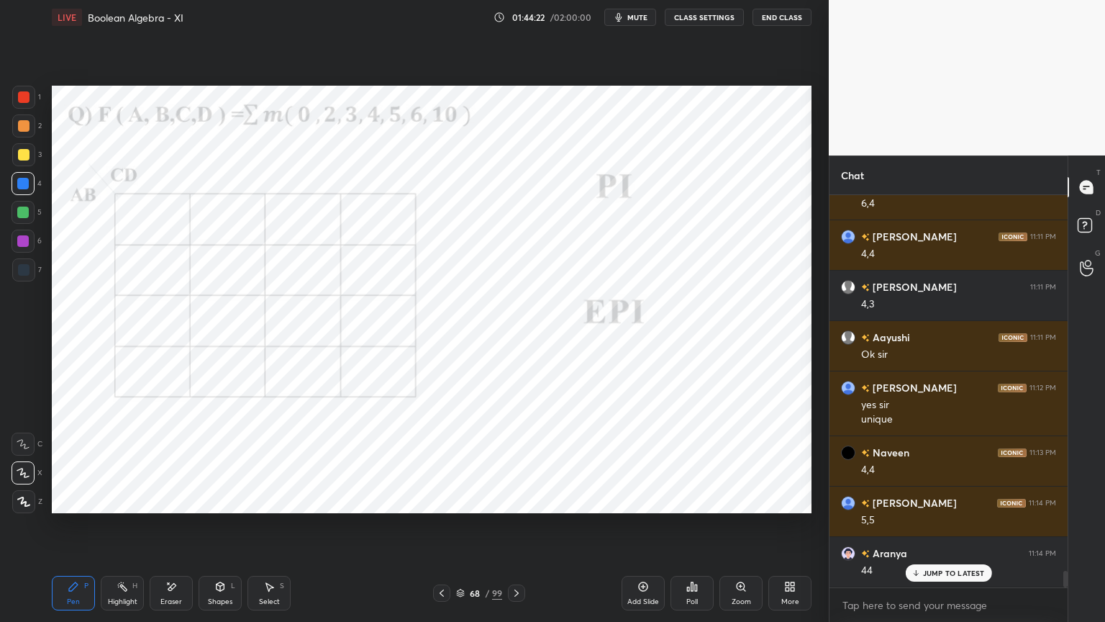
scroll to position [8817, 0]
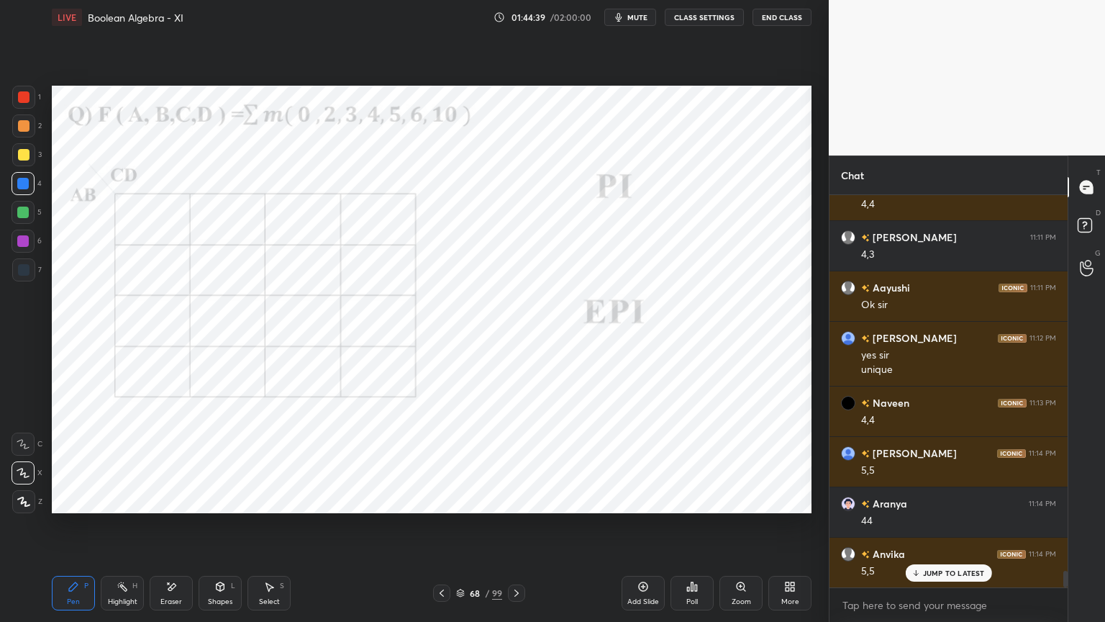
click at [27, 500] on icon at bounding box center [23, 502] width 13 height 10
click at [27, 248] on div at bounding box center [23, 241] width 23 height 23
click at [217, 530] on div "Shapes L" at bounding box center [220, 593] width 43 height 35
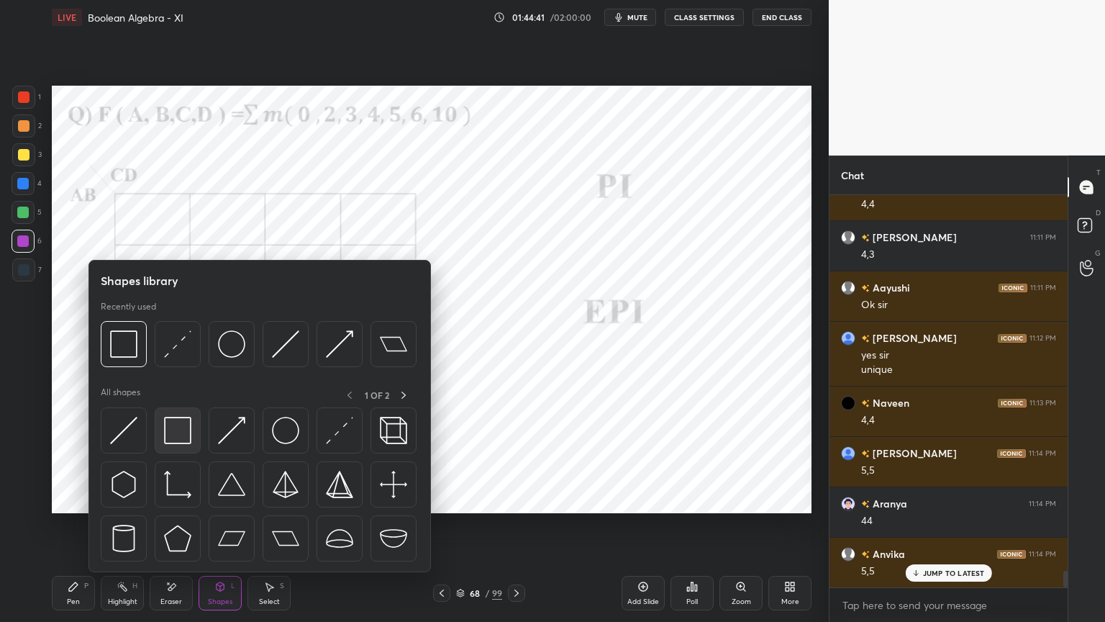
click at [185, 437] on img at bounding box center [177, 430] width 27 height 27
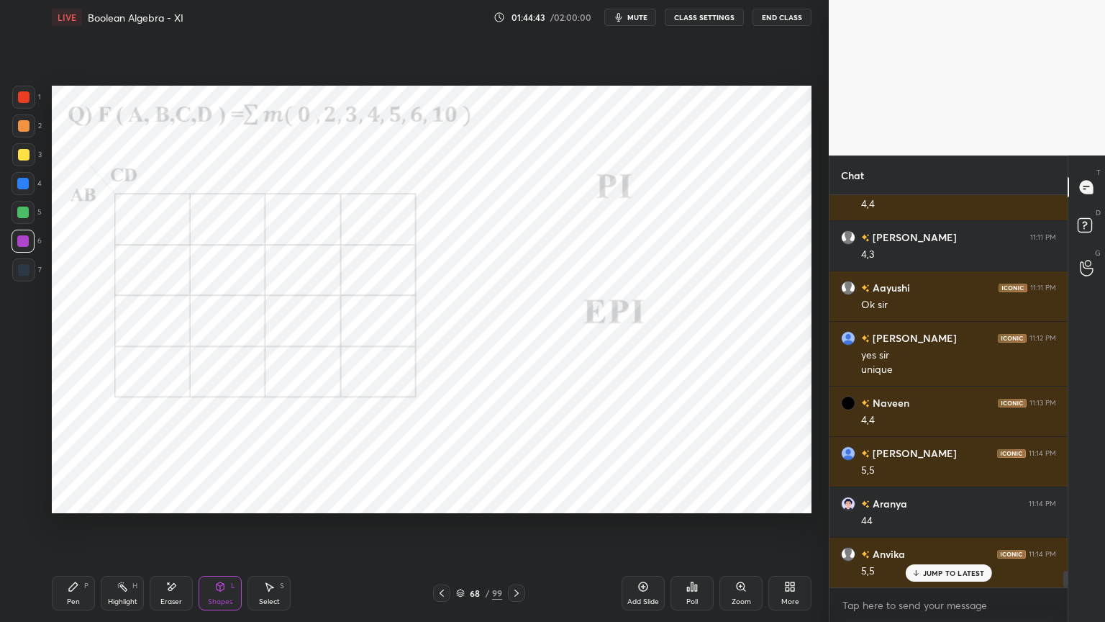
click at [60, 530] on div "Pen P" at bounding box center [73, 593] width 43 height 35
click at [32, 272] on div at bounding box center [23, 269] width 23 height 23
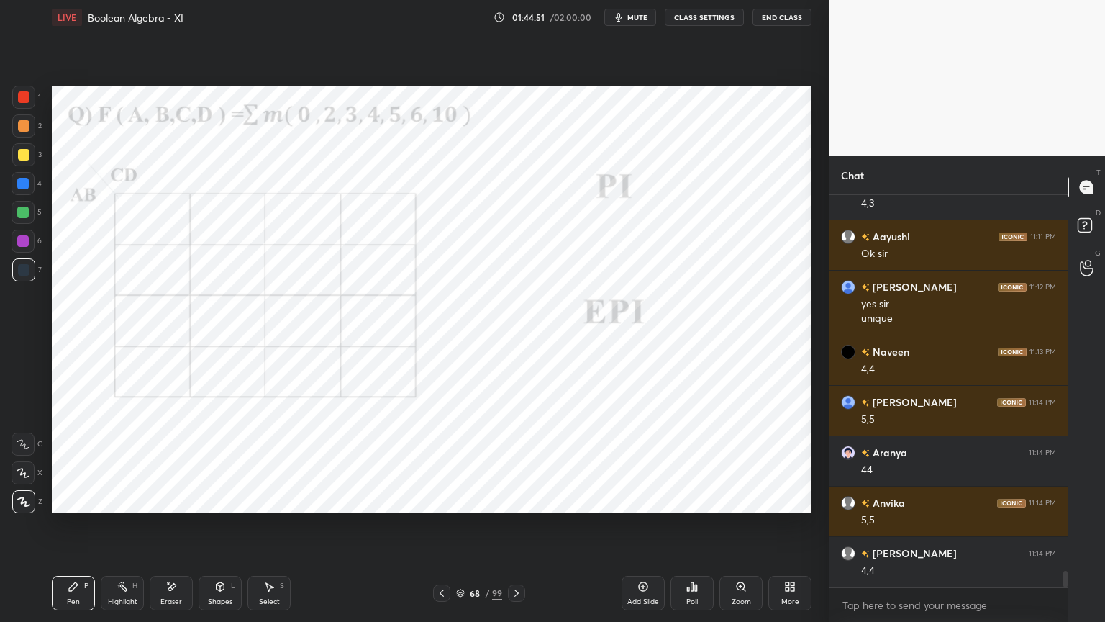
click at [20, 265] on div at bounding box center [24, 270] width 12 height 12
click at [219, 530] on div "Shapes" at bounding box center [220, 601] width 24 height 7
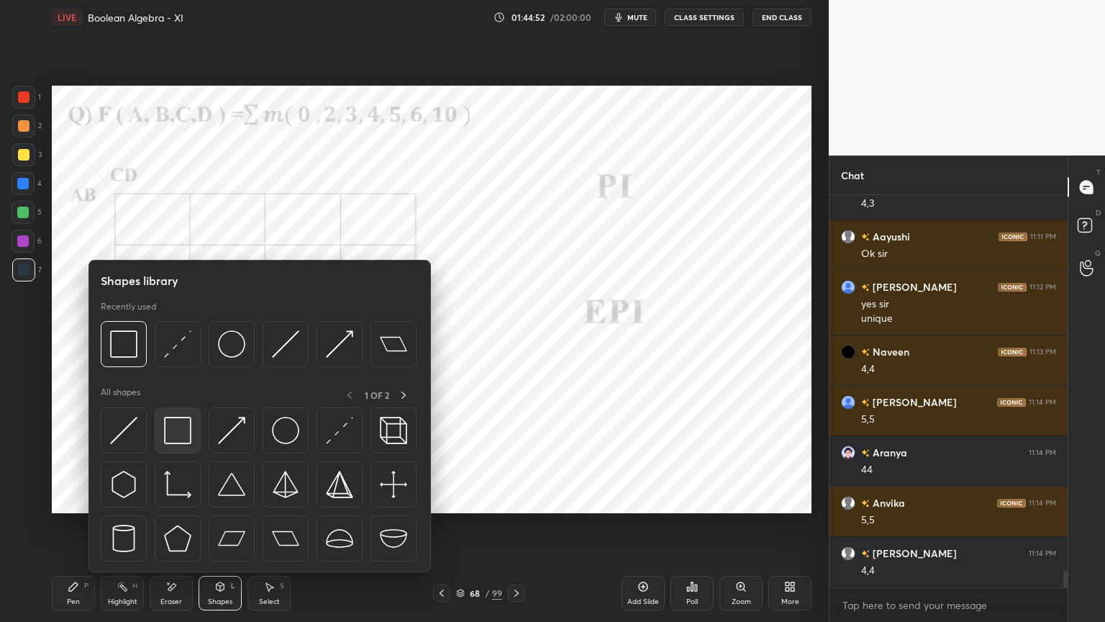
click at [175, 439] on img at bounding box center [177, 430] width 27 height 27
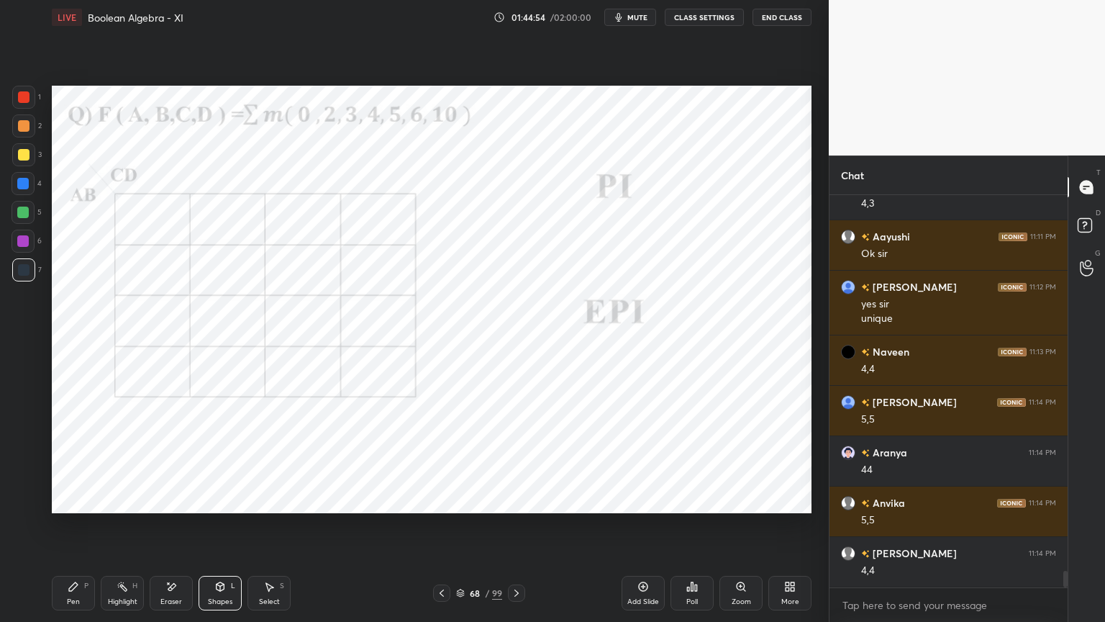
scroll to position [8917, 0]
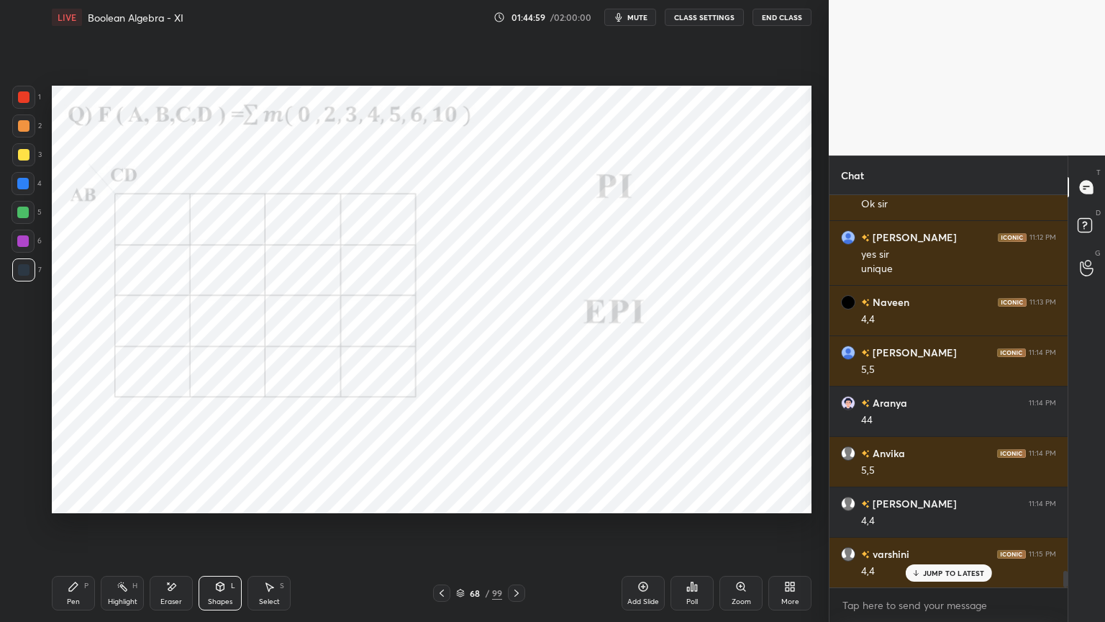
click at [66, 530] on div "Pen P" at bounding box center [73, 593] width 43 height 35
click at [21, 186] on div at bounding box center [23, 184] width 12 height 12
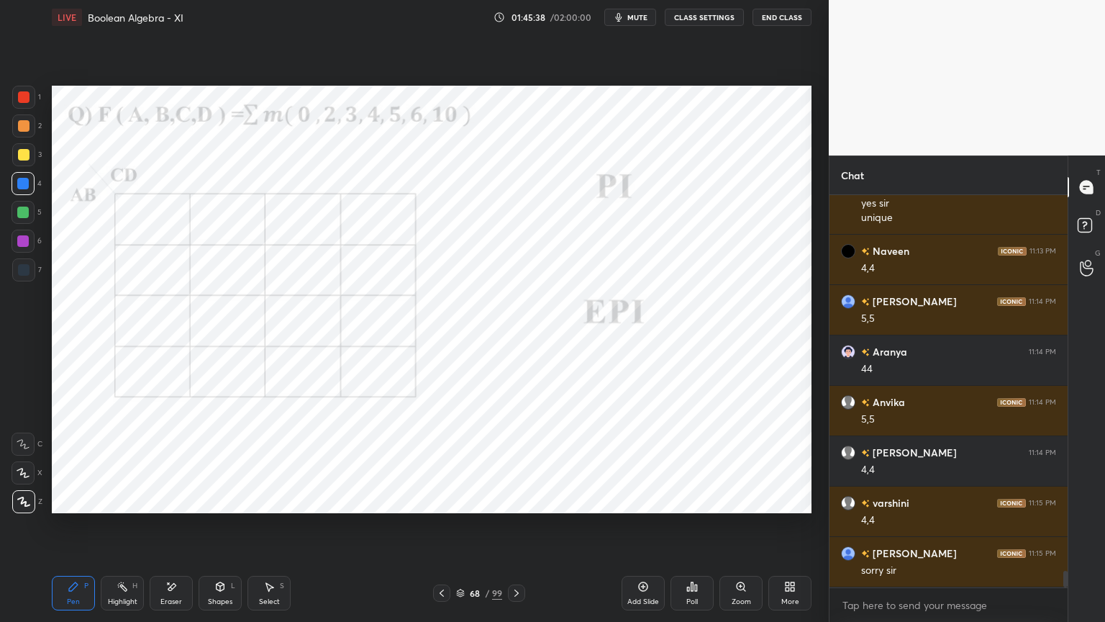
click at [461, 530] on icon at bounding box center [460, 593] width 9 height 9
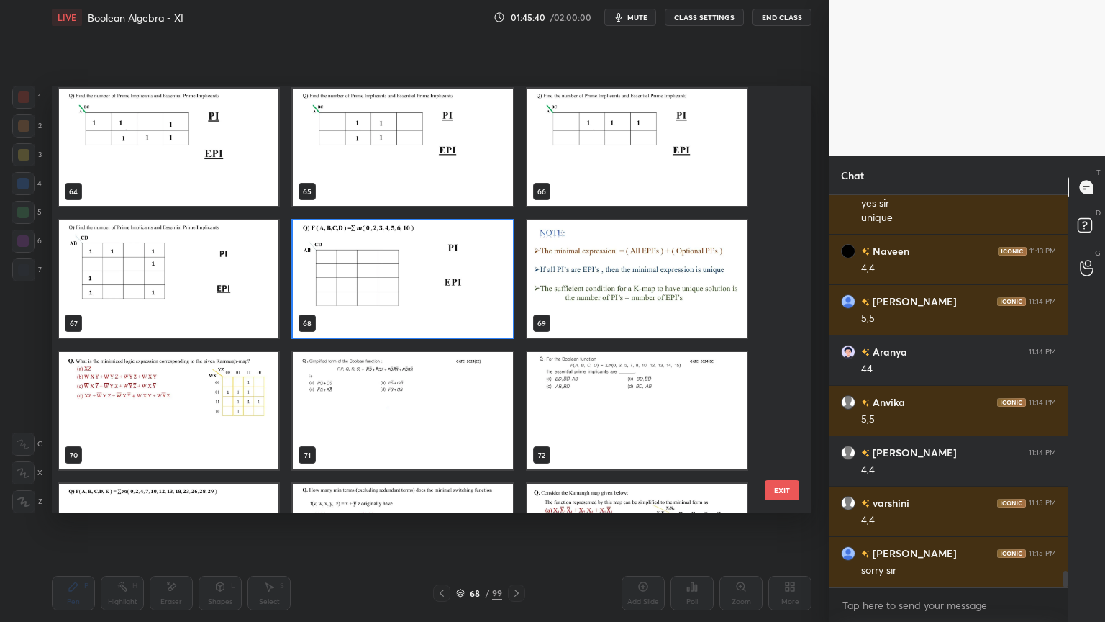
scroll to position [2775, 0]
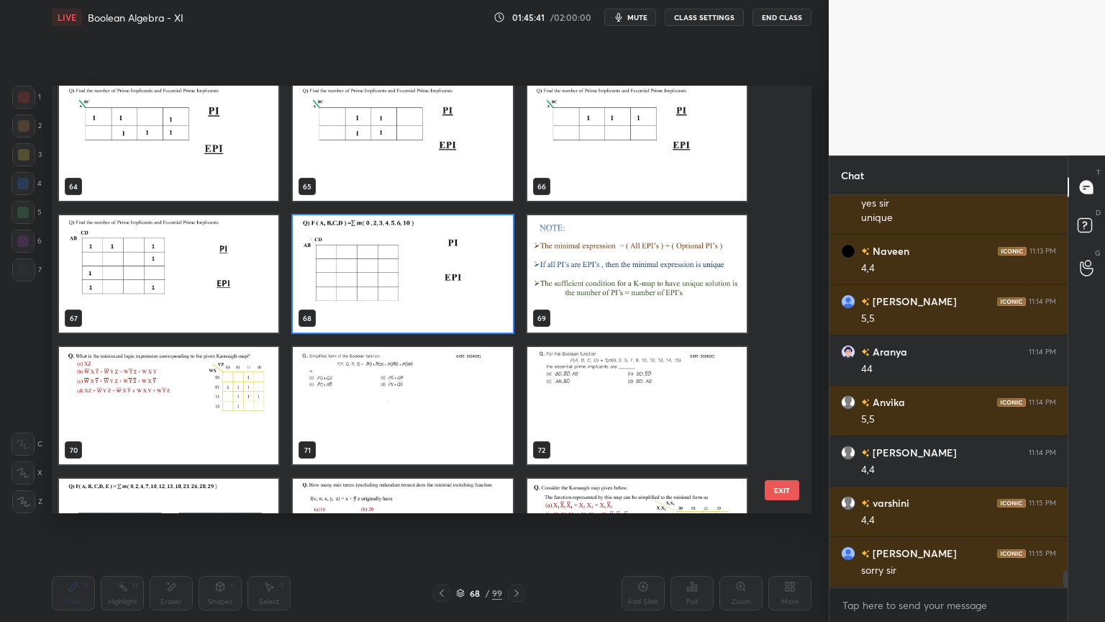
click at [196, 412] on img "grid" at bounding box center [168, 405] width 219 height 117
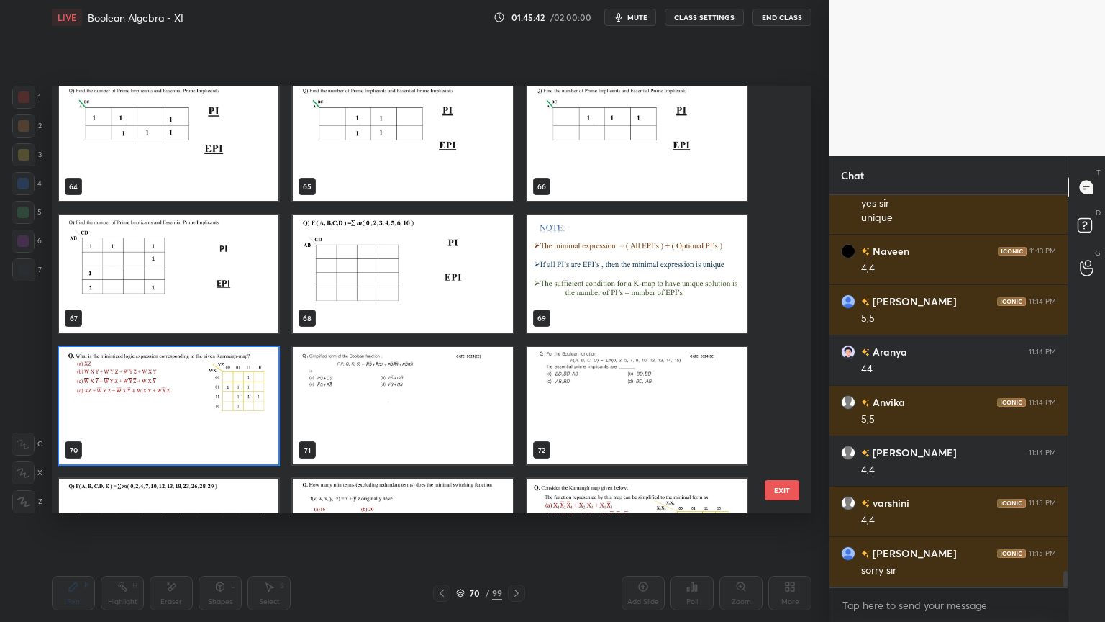
click at [199, 414] on img "grid" at bounding box center [168, 405] width 219 height 117
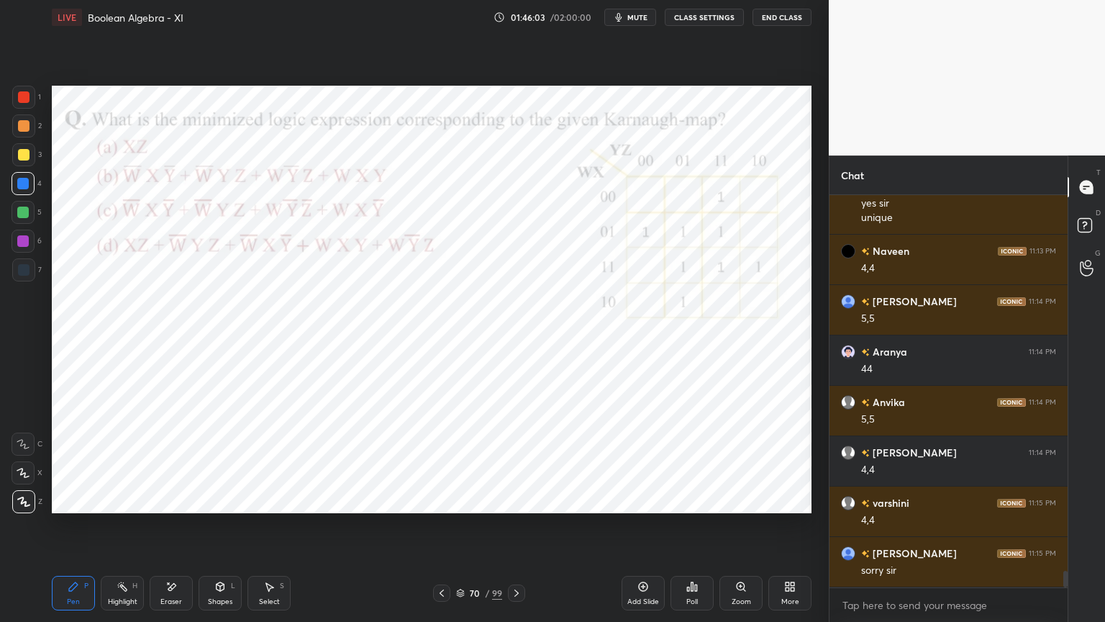
click at [699, 530] on div "Poll" at bounding box center [692, 593] width 43 height 35
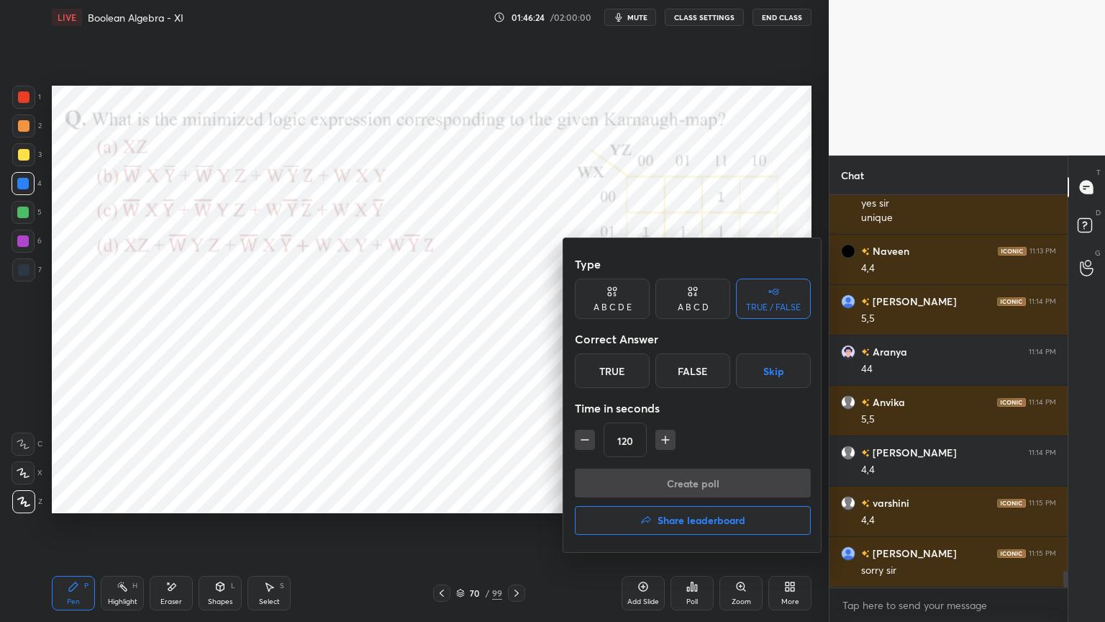
click at [695, 300] on div "A B C D" at bounding box center [693, 298] width 75 height 40
click at [654, 371] on div "B" at bounding box center [644, 370] width 42 height 35
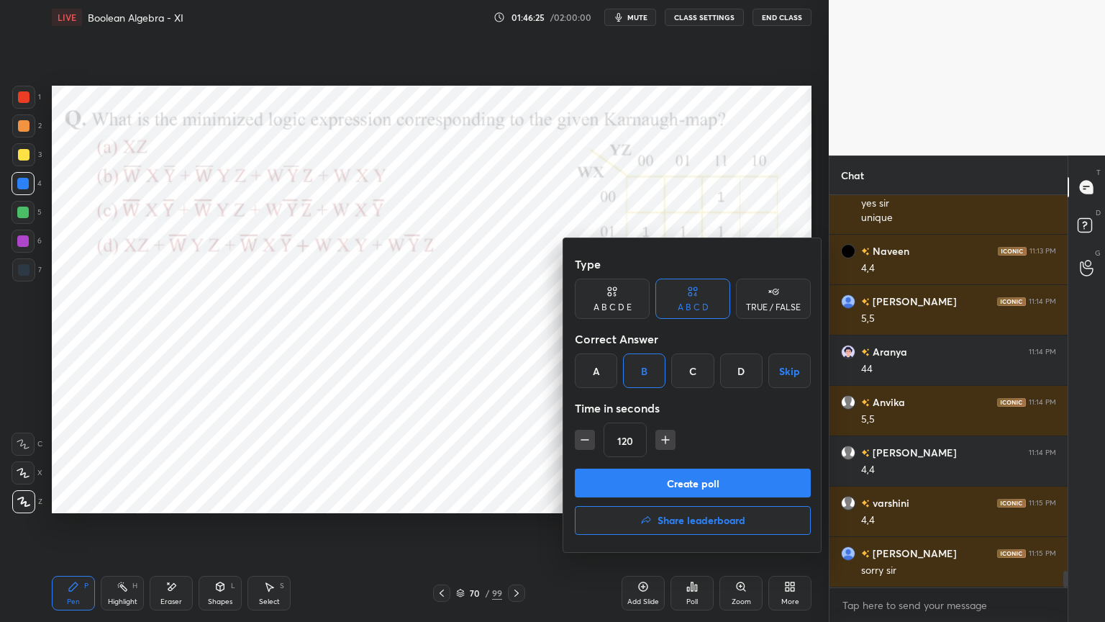
click at [673, 475] on button "Create poll" at bounding box center [693, 482] width 236 height 29
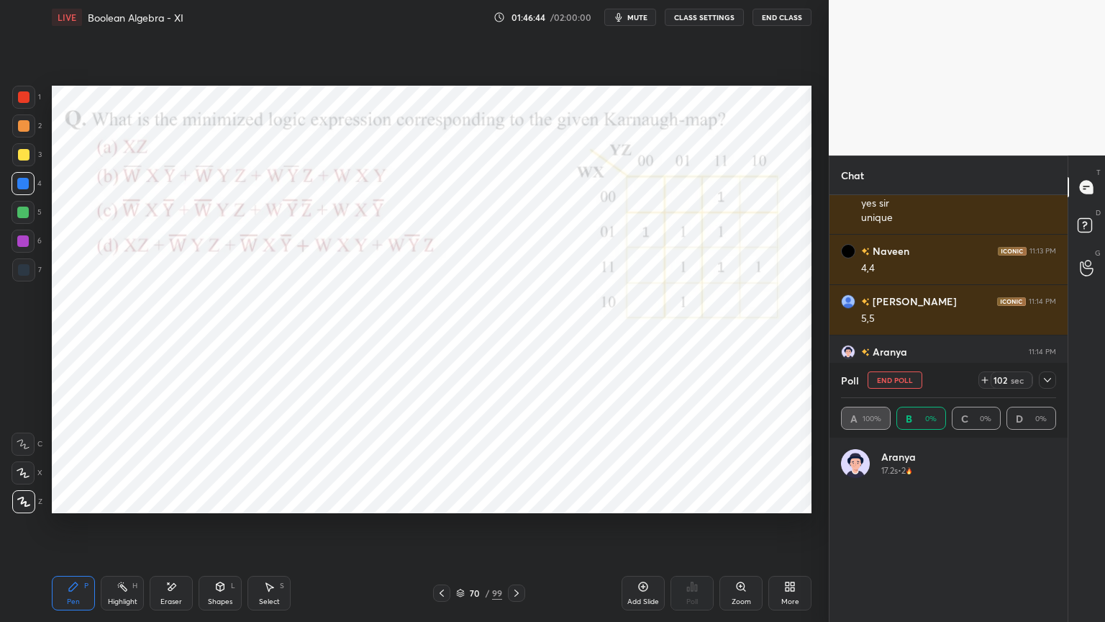
scroll to position [168, 211]
click at [26, 478] on div at bounding box center [23, 472] width 23 height 23
click at [1054, 373] on div at bounding box center [1047, 379] width 17 height 17
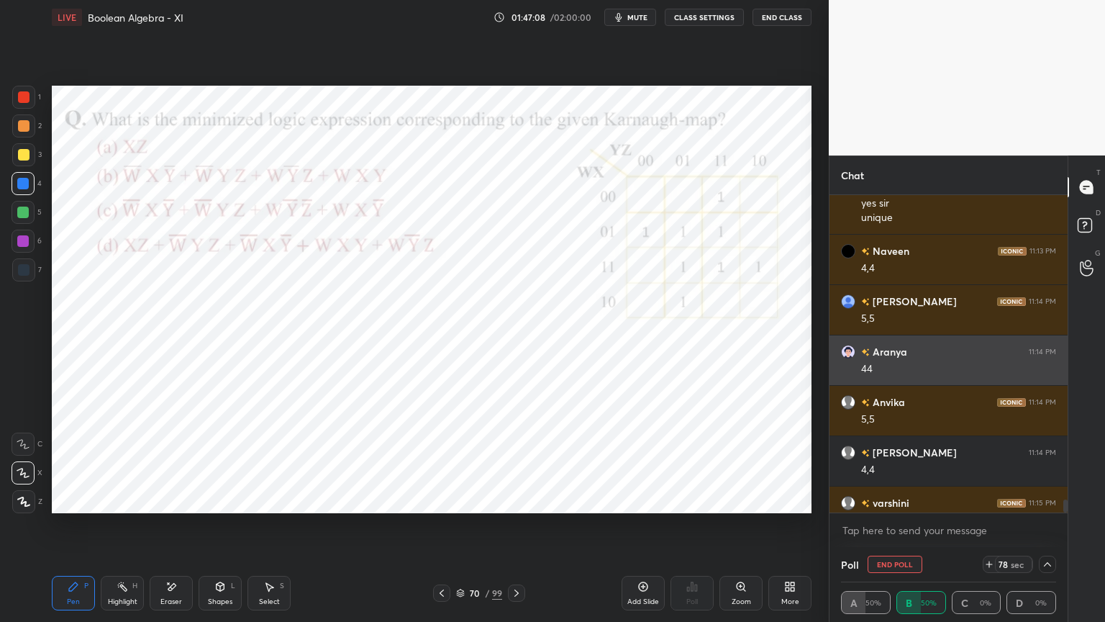
scroll to position [0, 4]
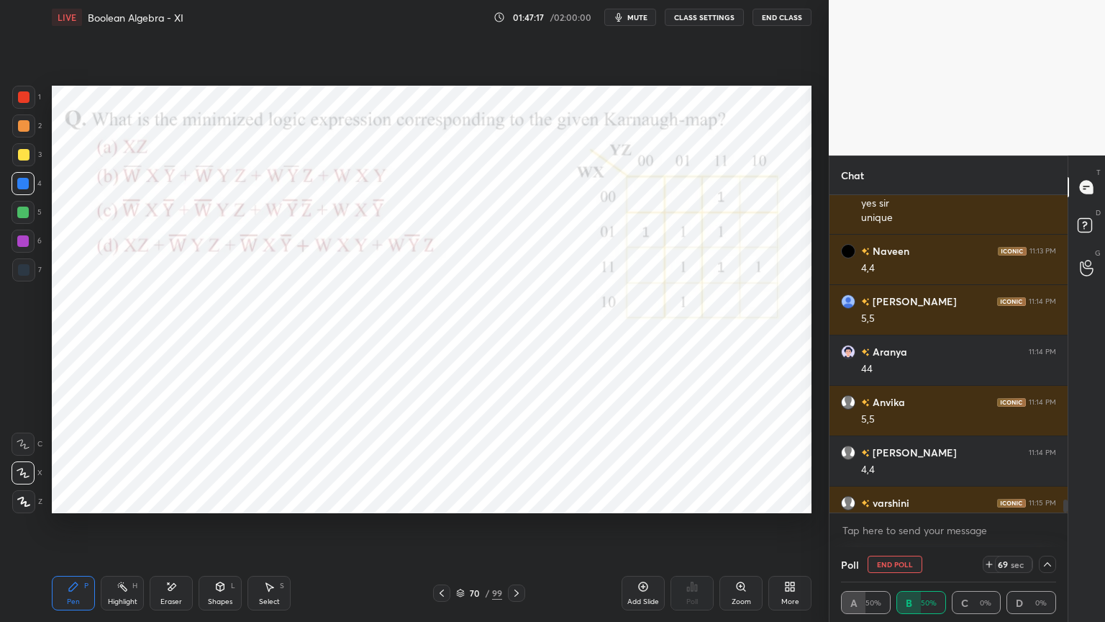
click at [23, 242] on div at bounding box center [23, 241] width 12 height 12
click at [225, 530] on div "Shapes" at bounding box center [220, 601] width 24 height 7
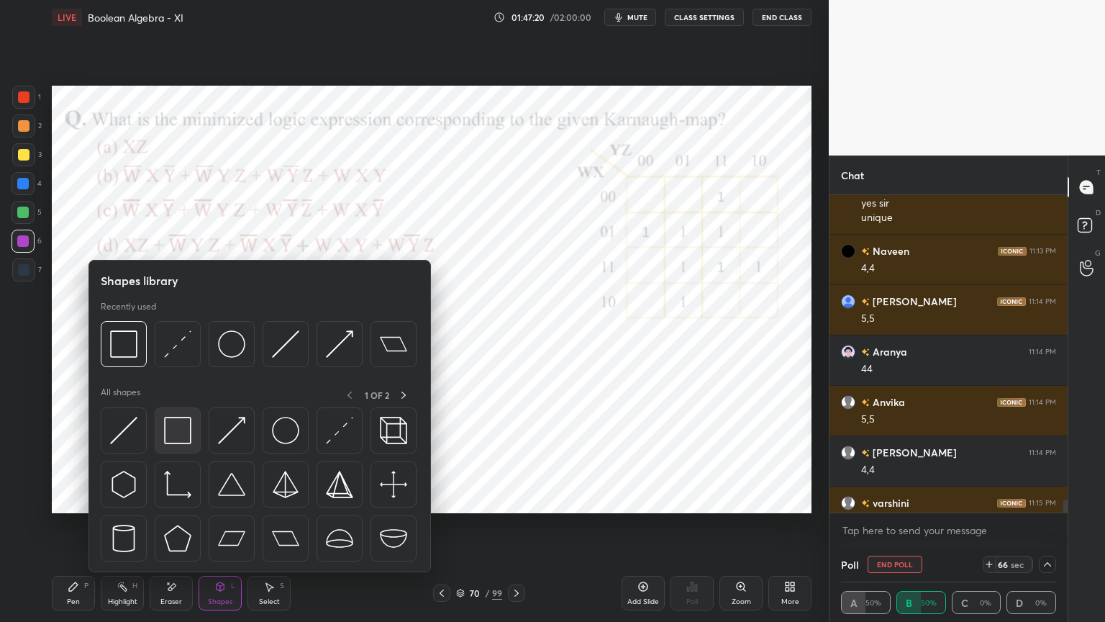
click at [180, 443] on img at bounding box center [177, 430] width 27 height 27
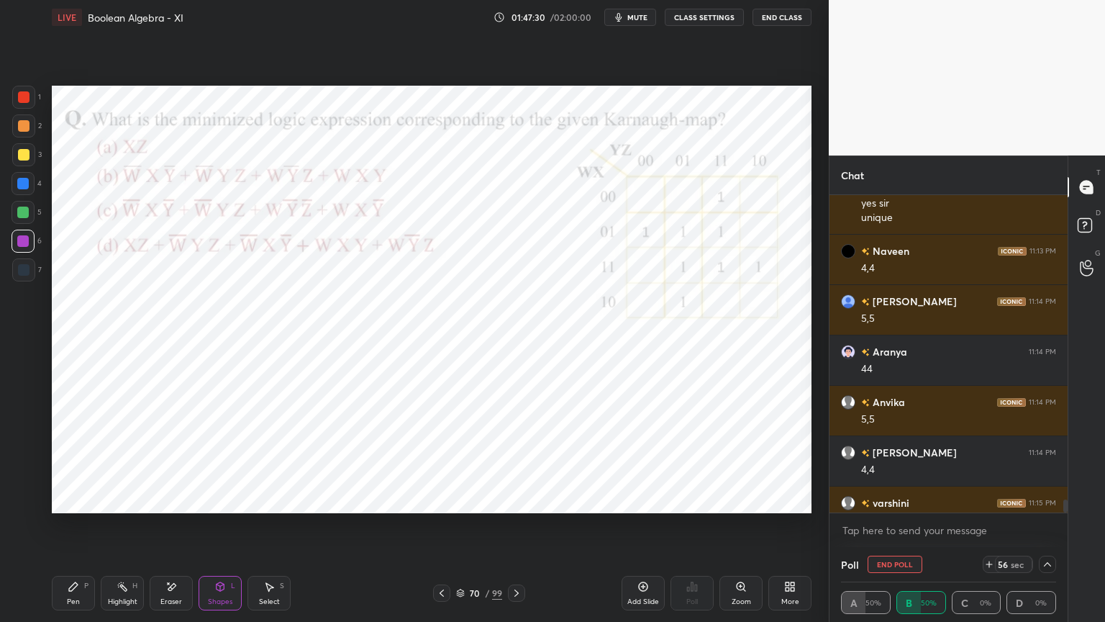
click at [66, 530] on div "Pen P" at bounding box center [73, 593] width 43 height 35
click at [23, 245] on div at bounding box center [23, 241] width 12 height 12
click at [20, 264] on div at bounding box center [24, 270] width 12 height 12
click at [219, 530] on icon at bounding box center [221, 586] width 8 height 9
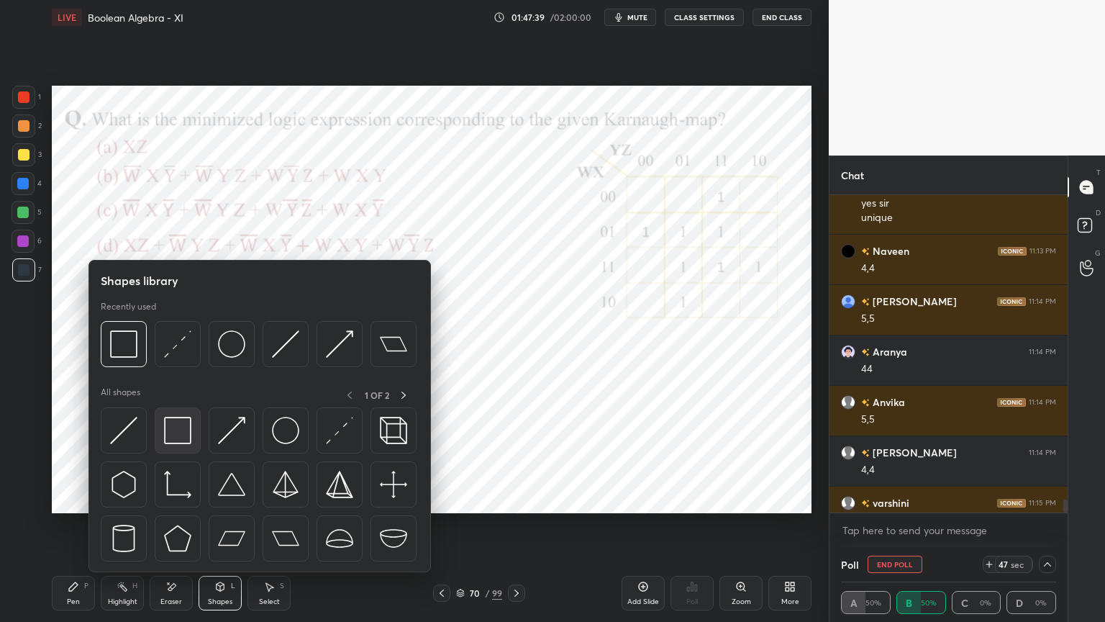
click at [178, 429] on img at bounding box center [177, 430] width 27 height 27
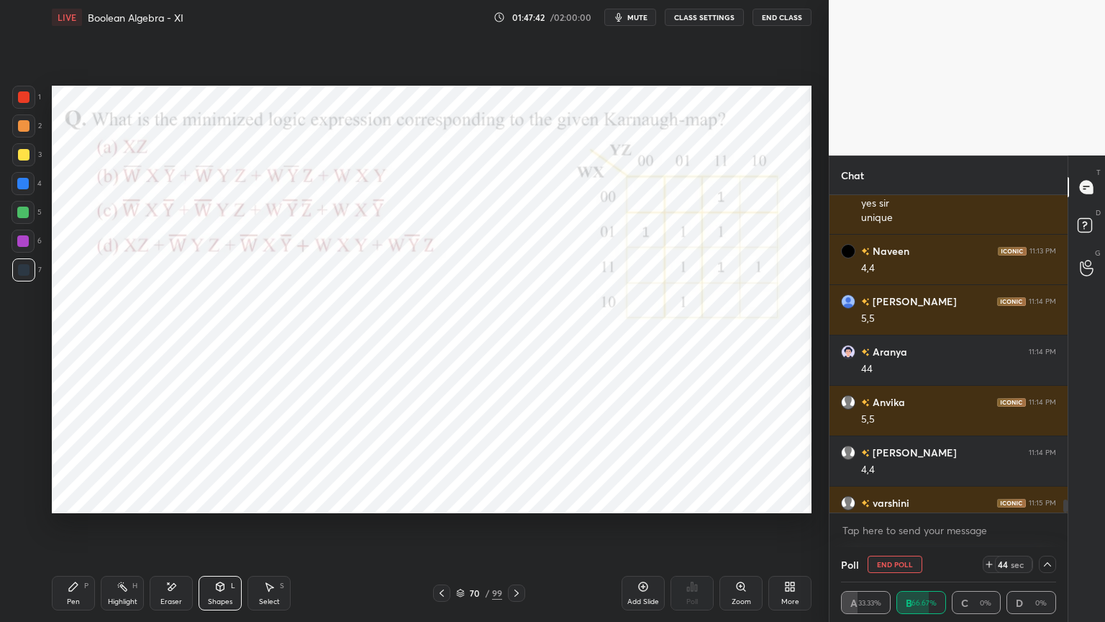
click at [26, 187] on div at bounding box center [23, 184] width 12 height 12
click at [73, 530] on div "Pen P" at bounding box center [73, 593] width 43 height 35
click at [28, 218] on div at bounding box center [23, 212] width 23 height 23
click at [221, 530] on div "Shapes" at bounding box center [220, 601] width 24 height 7
click at [61, 530] on div "Pen P" at bounding box center [73, 593] width 43 height 35
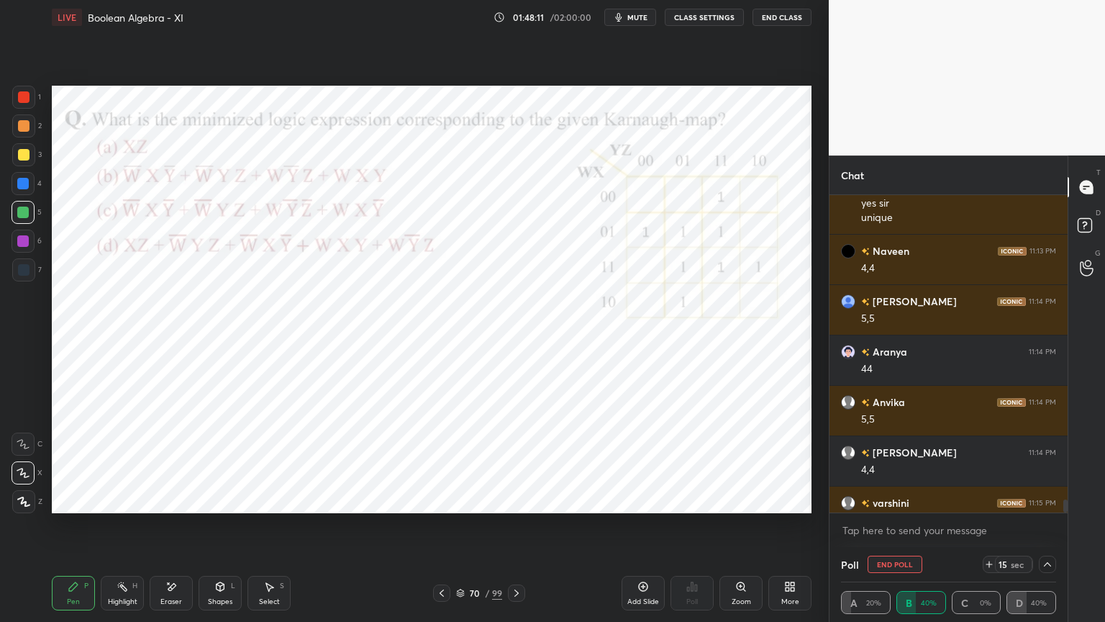
click at [27, 188] on div at bounding box center [23, 184] width 12 height 12
click at [214, 530] on div "Shapes L" at bounding box center [220, 593] width 43 height 35
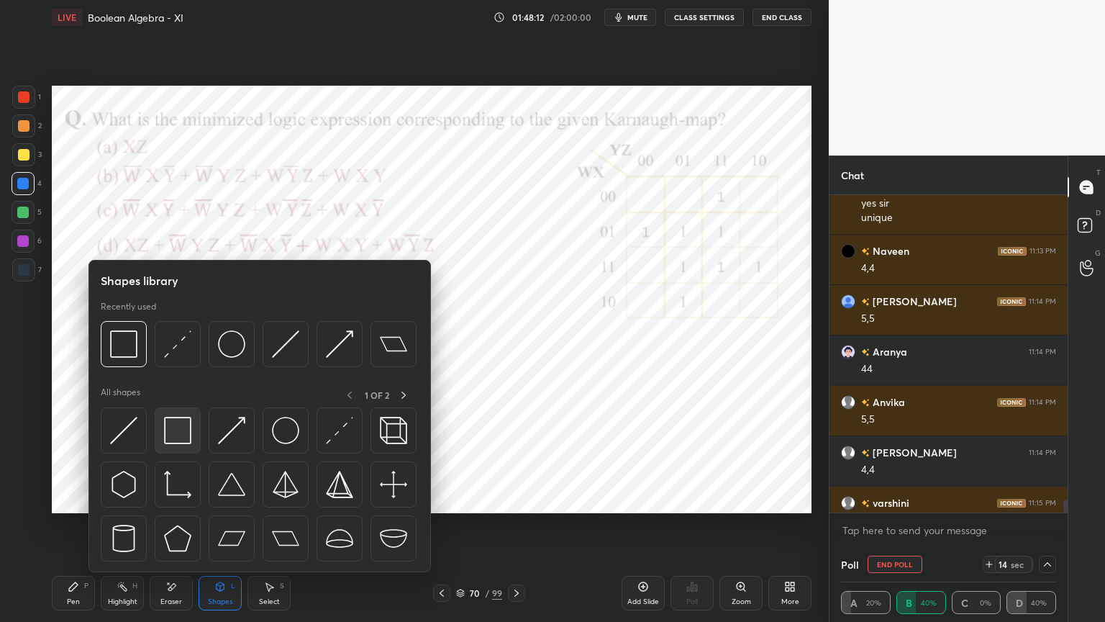
click at [178, 434] on img at bounding box center [177, 430] width 27 height 27
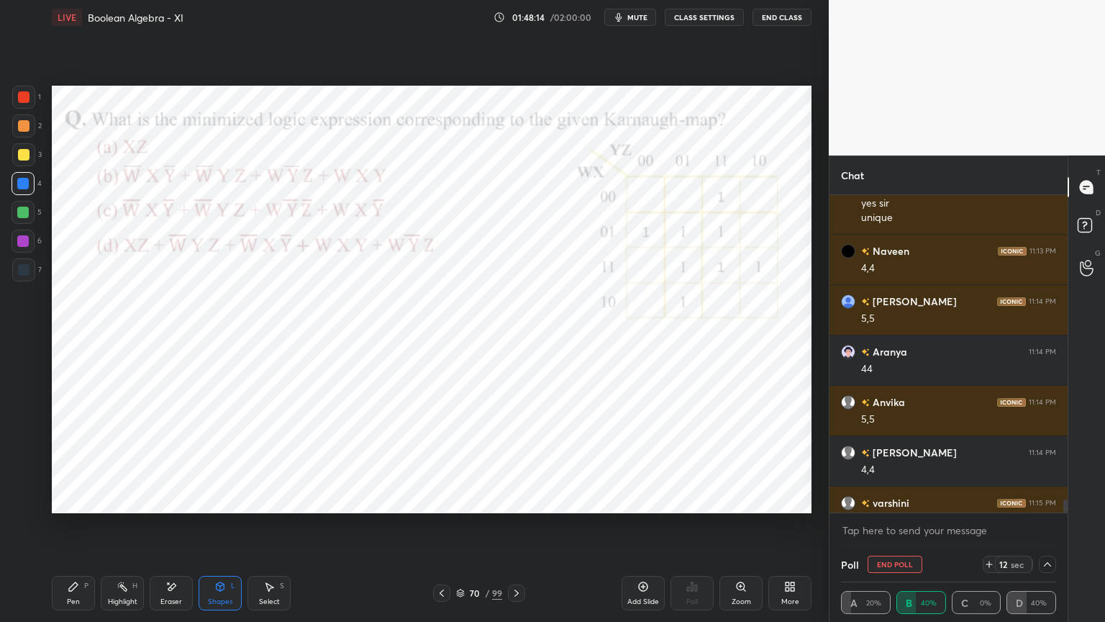
click at [24, 270] on div at bounding box center [24, 270] width 12 height 12
click at [72, 530] on div "Pen" at bounding box center [73, 601] width 13 height 7
click at [231, 530] on div "Shapes" at bounding box center [220, 601] width 24 height 7
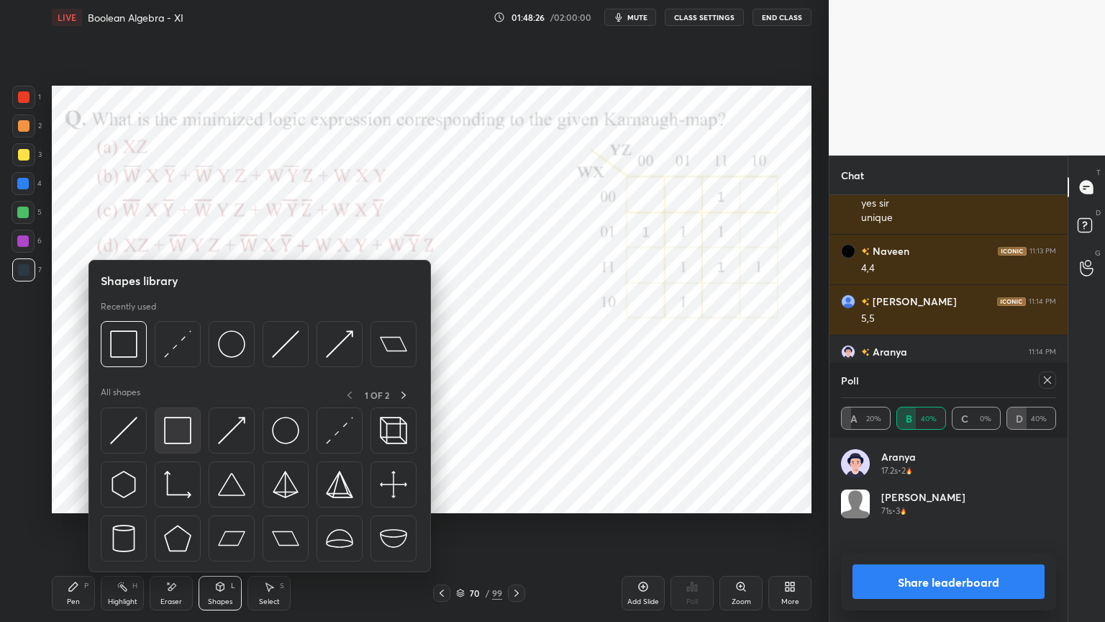
scroll to position [168, 211]
click at [188, 437] on img at bounding box center [177, 430] width 27 height 27
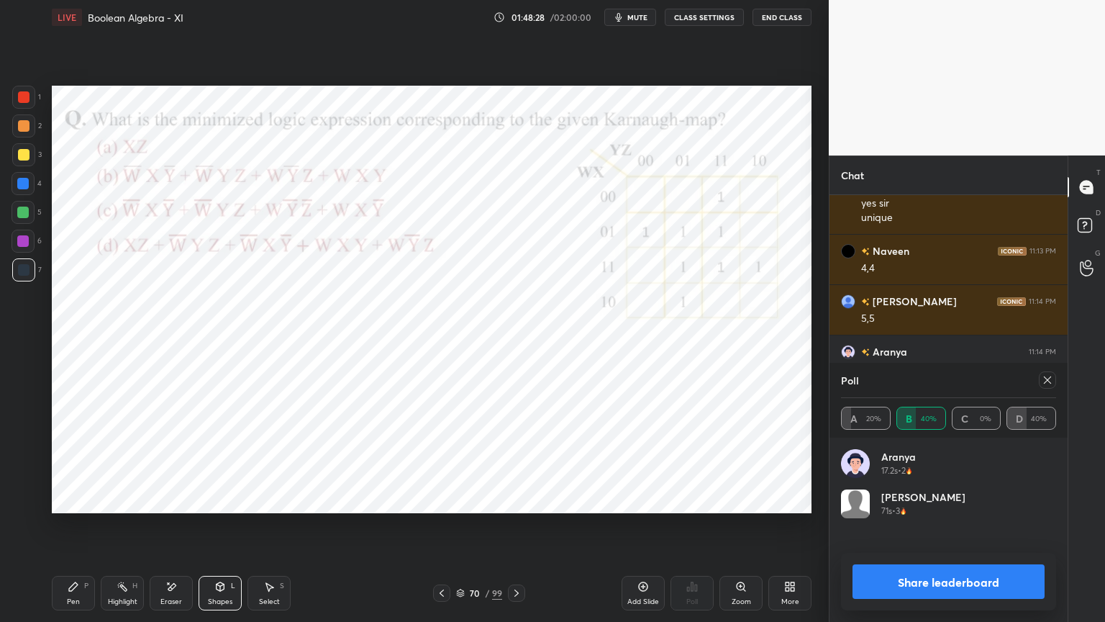
click at [33, 106] on div at bounding box center [23, 97] width 23 height 23
click at [94, 530] on div "Pen P" at bounding box center [73, 593] width 43 height 35
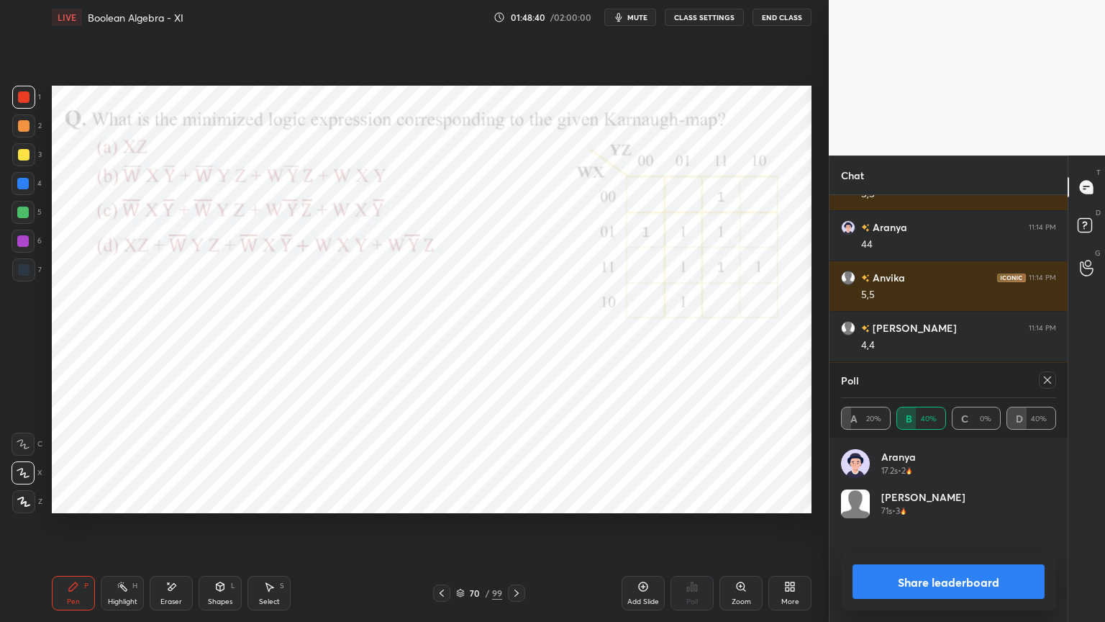
click at [1045, 381] on icon at bounding box center [1048, 380] width 12 height 12
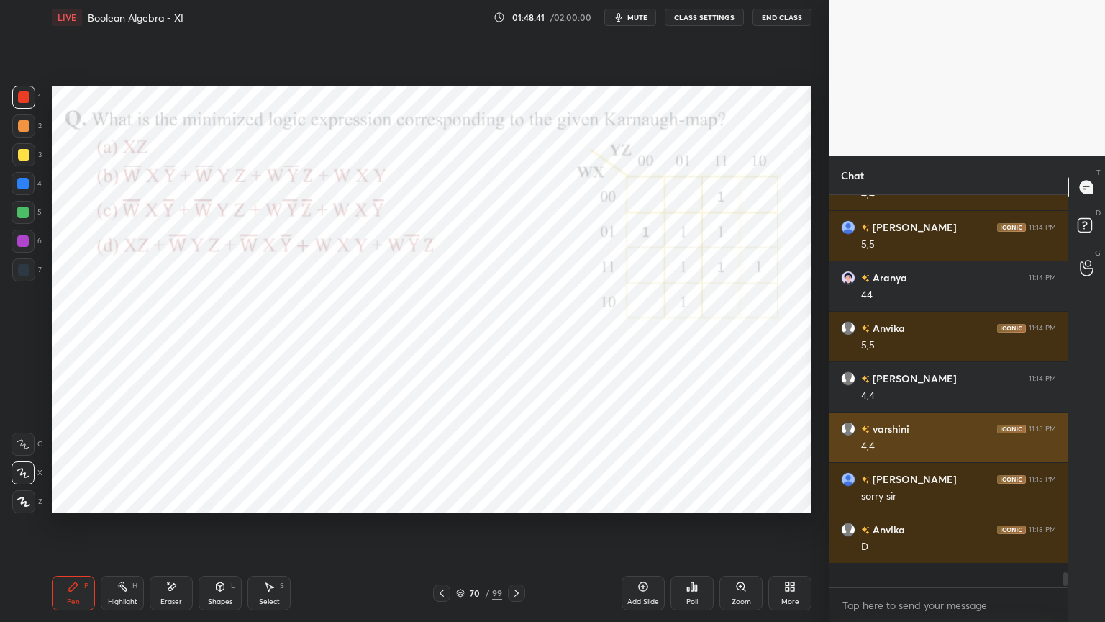
scroll to position [381, 234]
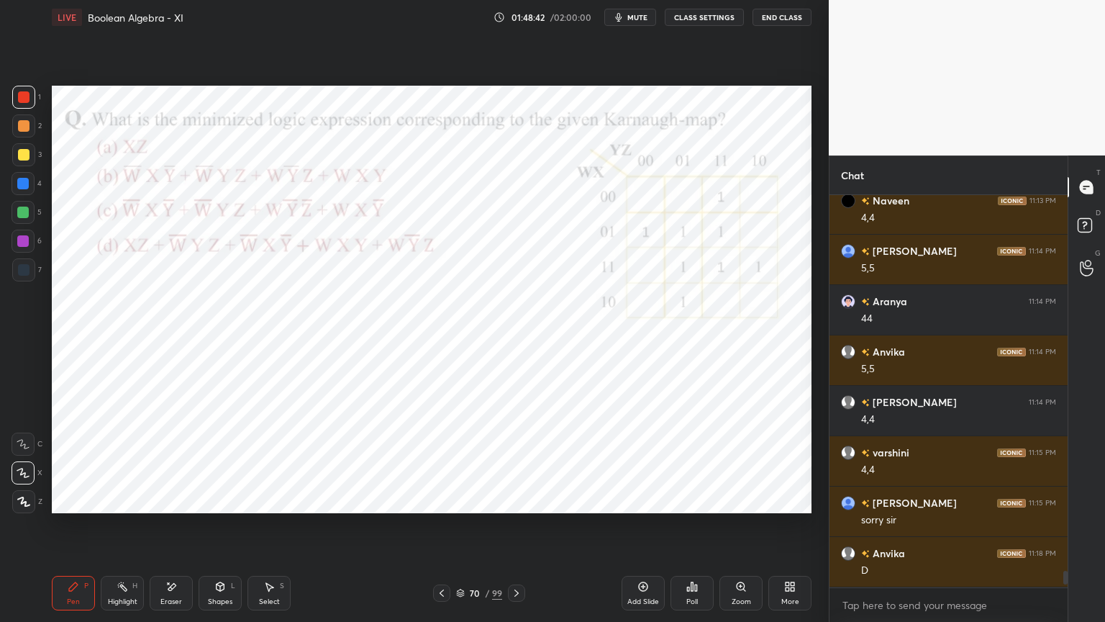
click at [22, 245] on div at bounding box center [23, 241] width 12 height 12
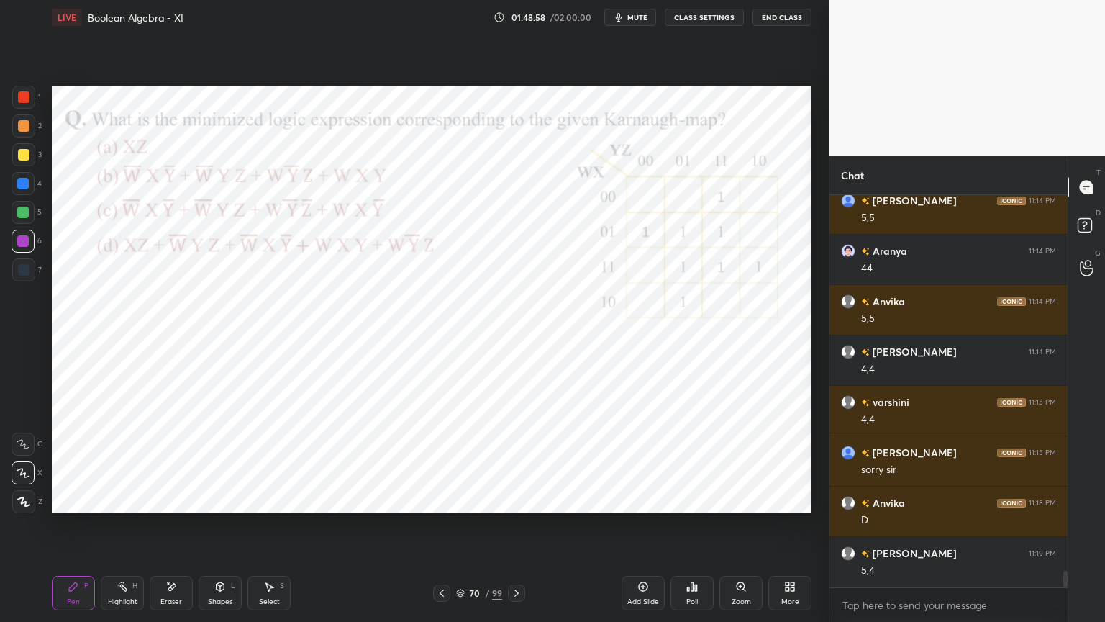
click at [24, 504] on icon at bounding box center [24, 501] width 12 height 9
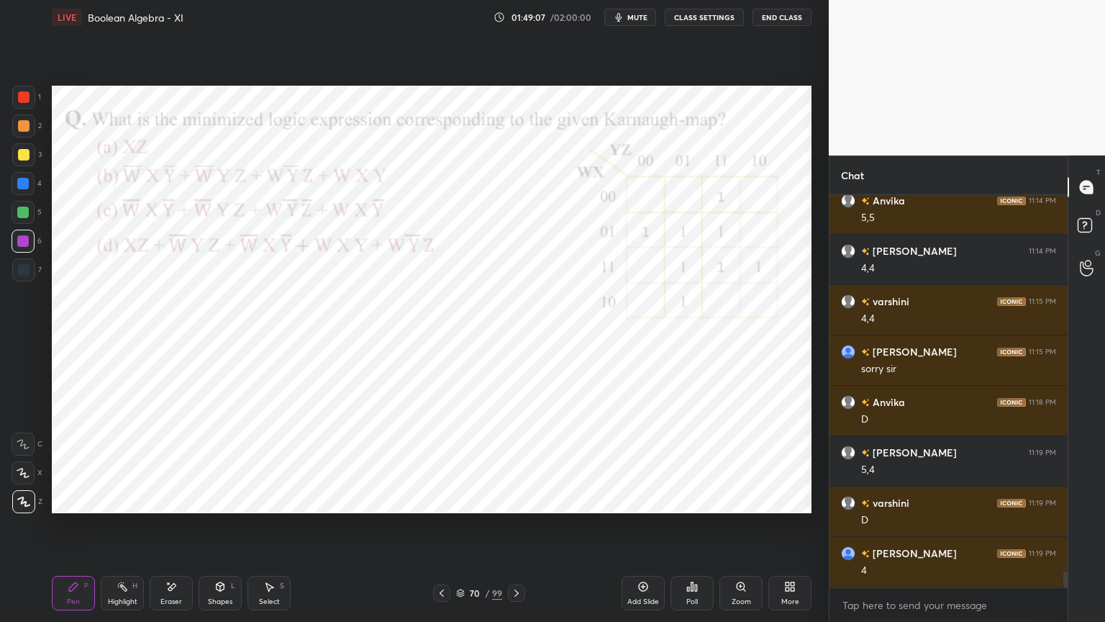
scroll to position [9220, 0]
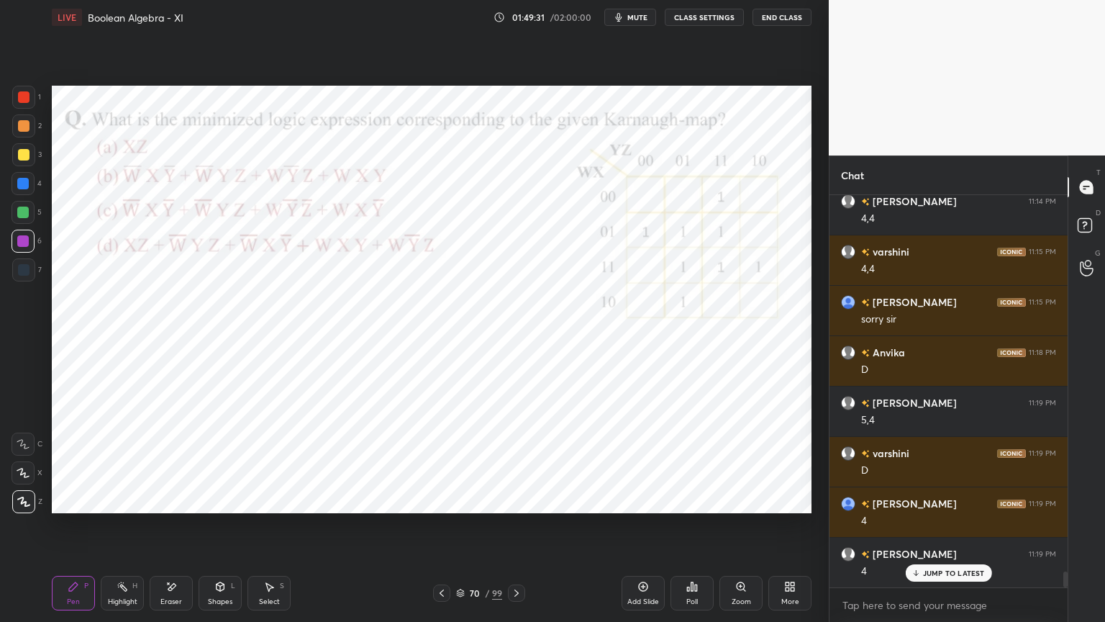
click at [20, 239] on div at bounding box center [23, 241] width 12 height 12
click at [168, 530] on div "Eraser" at bounding box center [171, 601] width 22 height 7
click at [225, 530] on div "Shapes" at bounding box center [220, 601] width 24 height 7
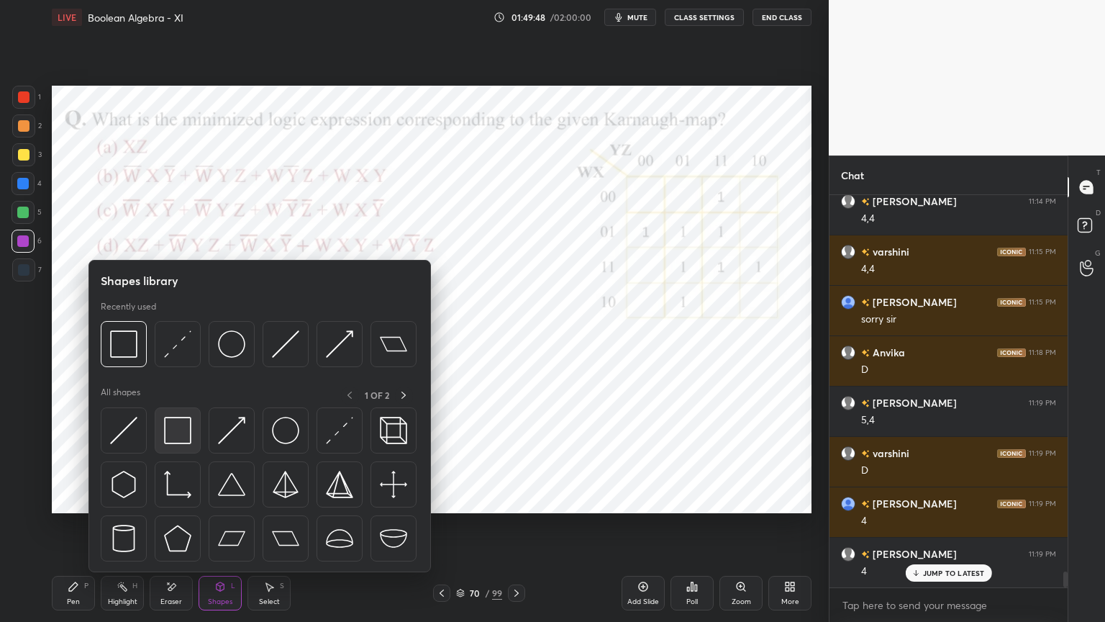
click at [189, 442] on img at bounding box center [177, 430] width 27 height 27
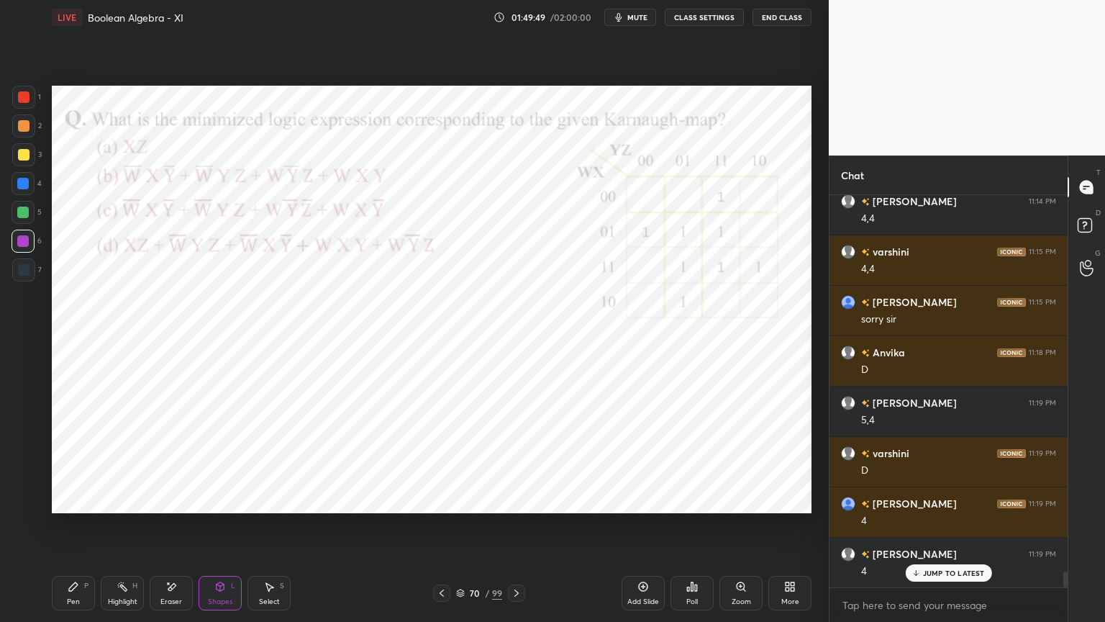
click at [28, 271] on div at bounding box center [24, 270] width 12 height 12
click at [83, 530] on div "Pen P" at bounding box center [73, 593] width 43 height 35
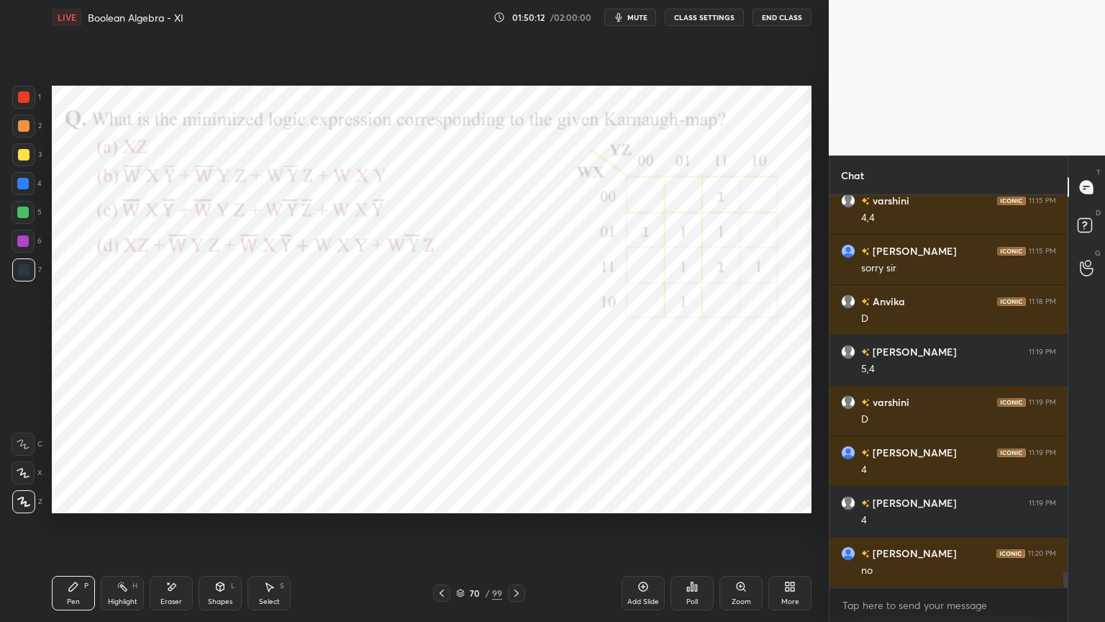
click at [122, 530] on icon at bounding box center [123, 587] width 12 height 12
click at [63, 530] on div "Pen P" at bounding box center [73, 593] width 43 height 35
click at [461, 530] on icon at bounding box center [460, 594] width 7 height 2
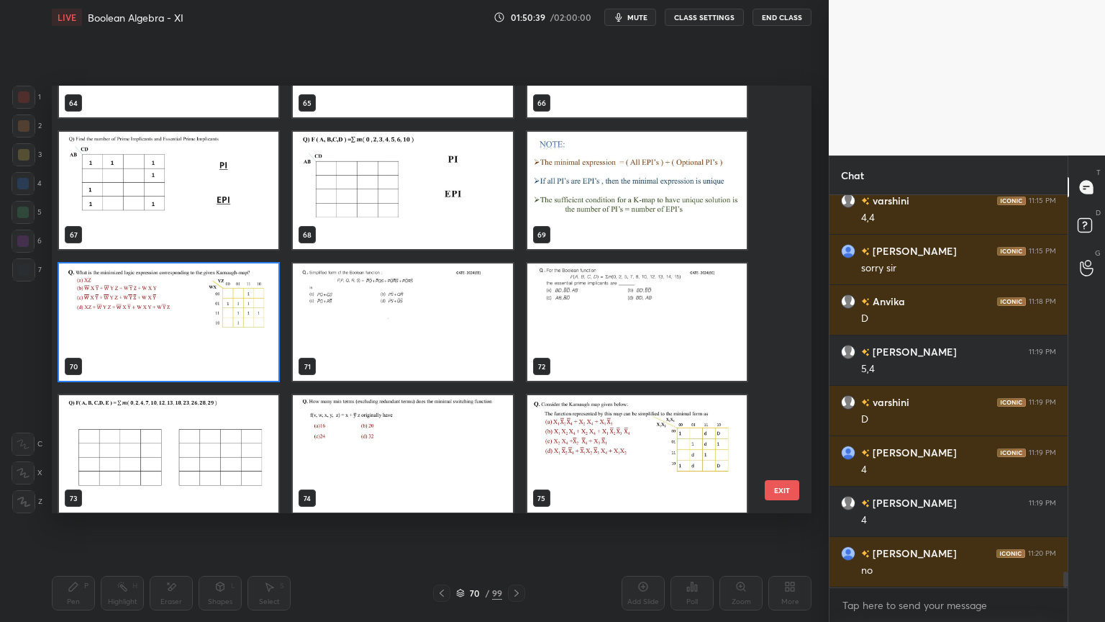
scroll to position [9320, 0]
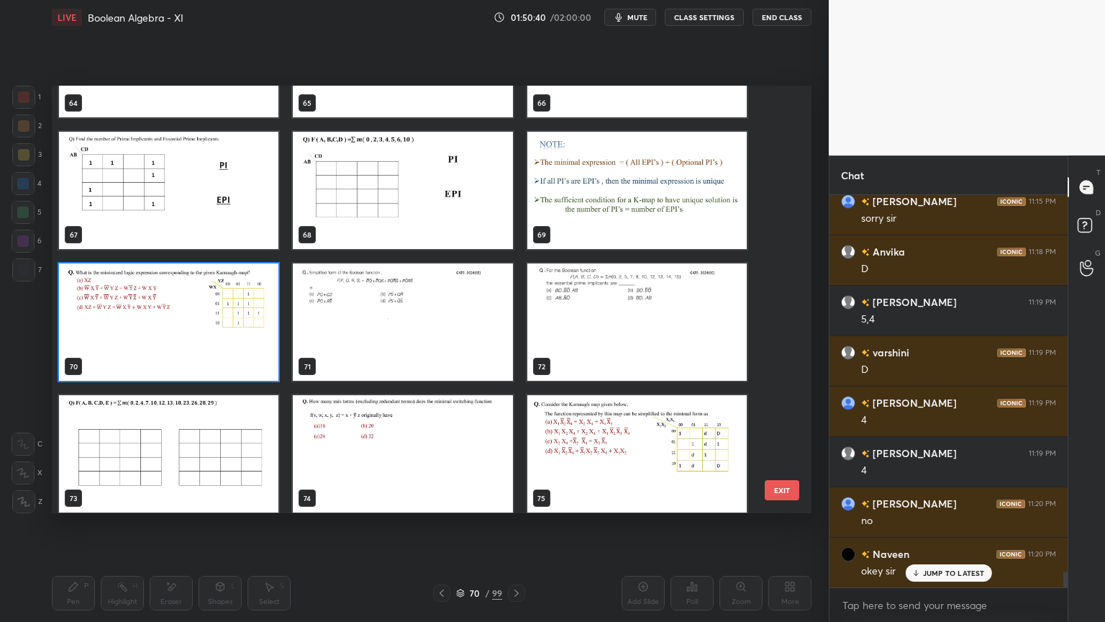
click at [390, 312] on img "grid" at bounding box center [402, 321] width 219 height 117
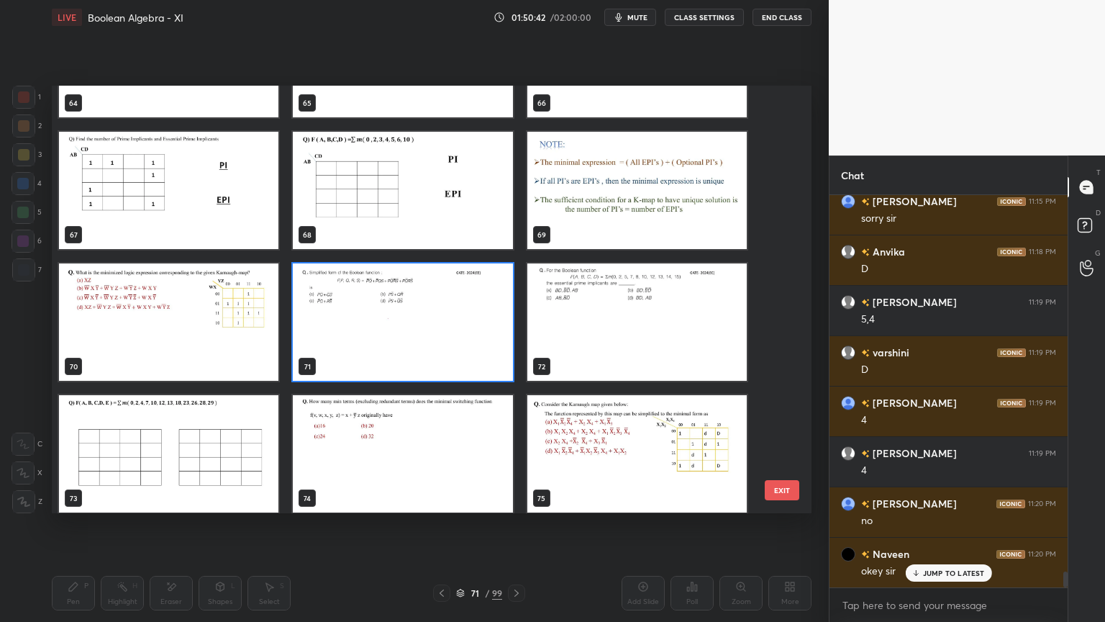
click at [438, 352] on img "grid" at bounding box center [402, 321] width 219 height 117
click at [439, 354] on img "grid" at bounding box center [402, 321] width 219 height 117
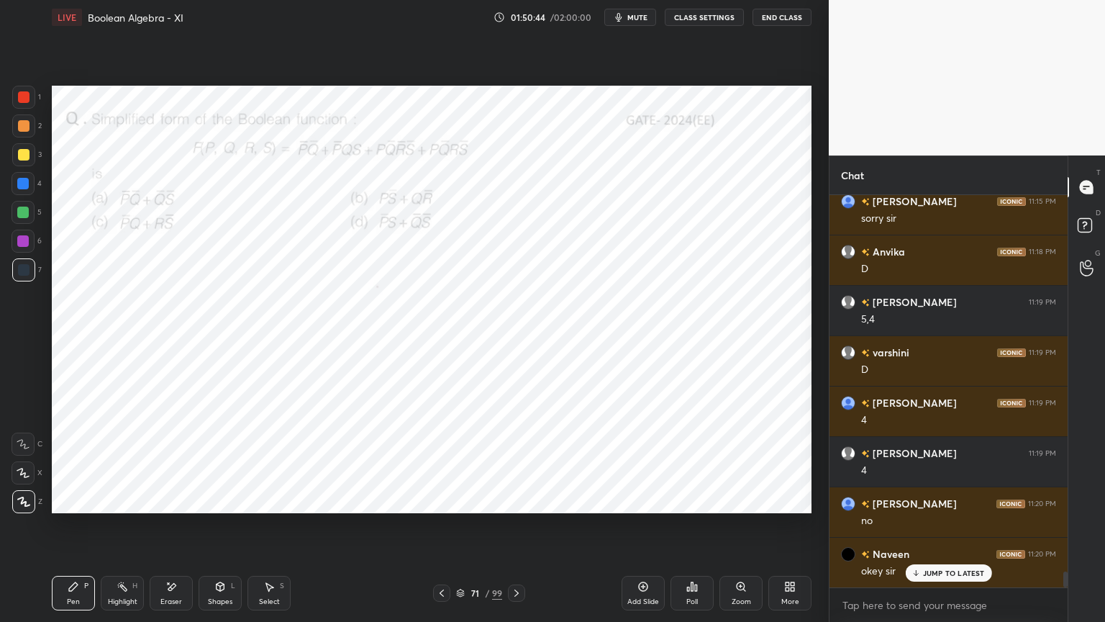
scroll to position [9371, 0]
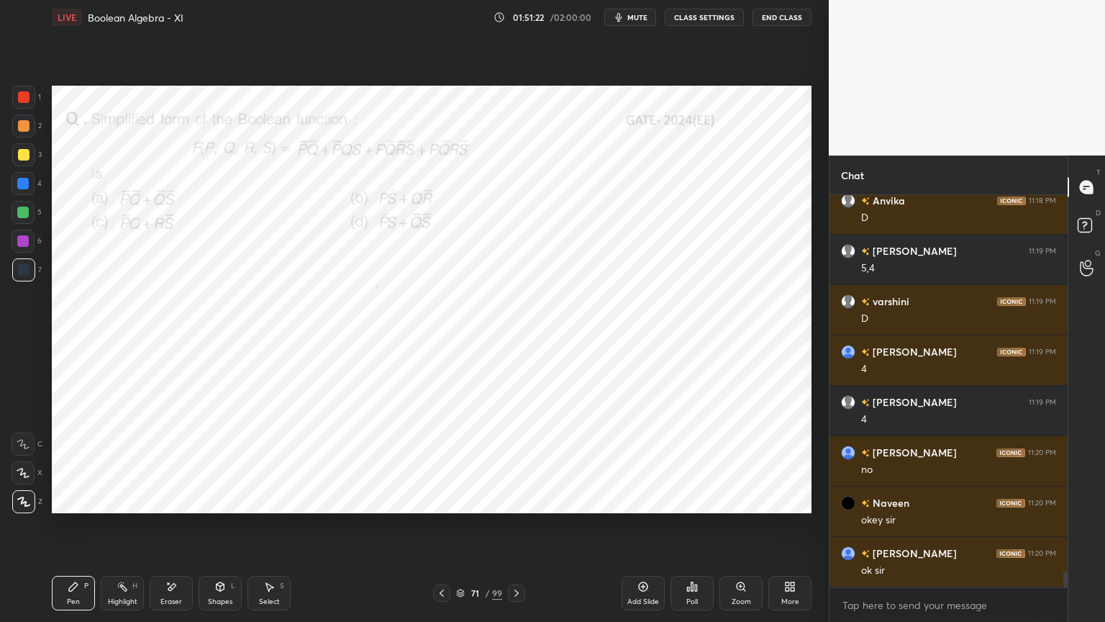
click at [24, 246] on div at bounding box center [23, 241] width 12 height 12
click at [227, 530] on div "Shapes L" at bounding box center [220, 593] width 43 height 35
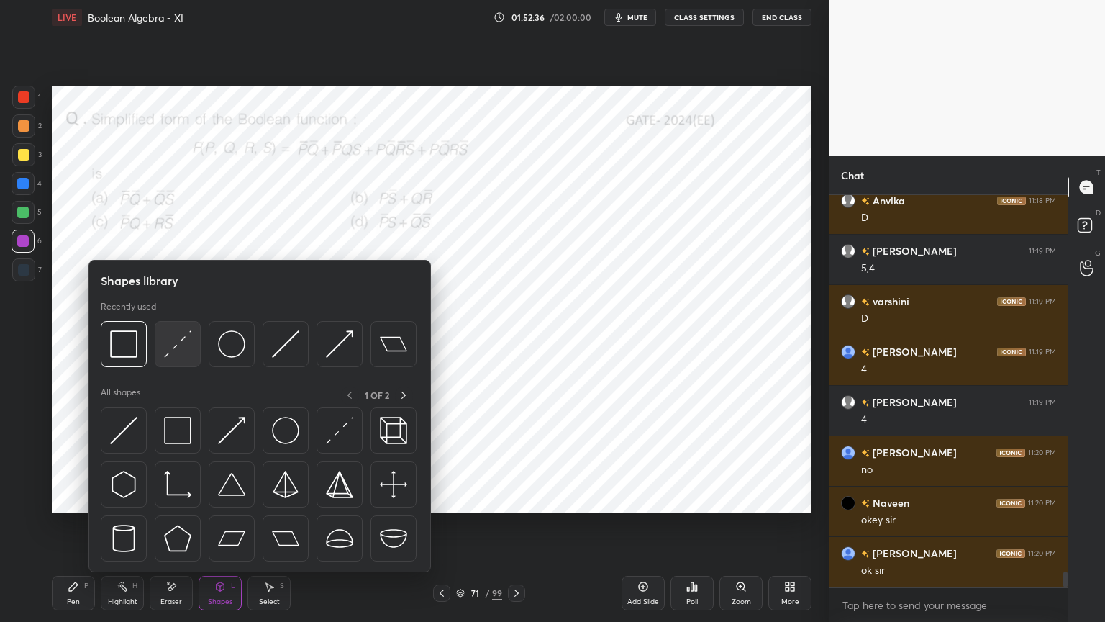
click at [174, 348] on img at bounding box center [177, 343] width 27 height 27
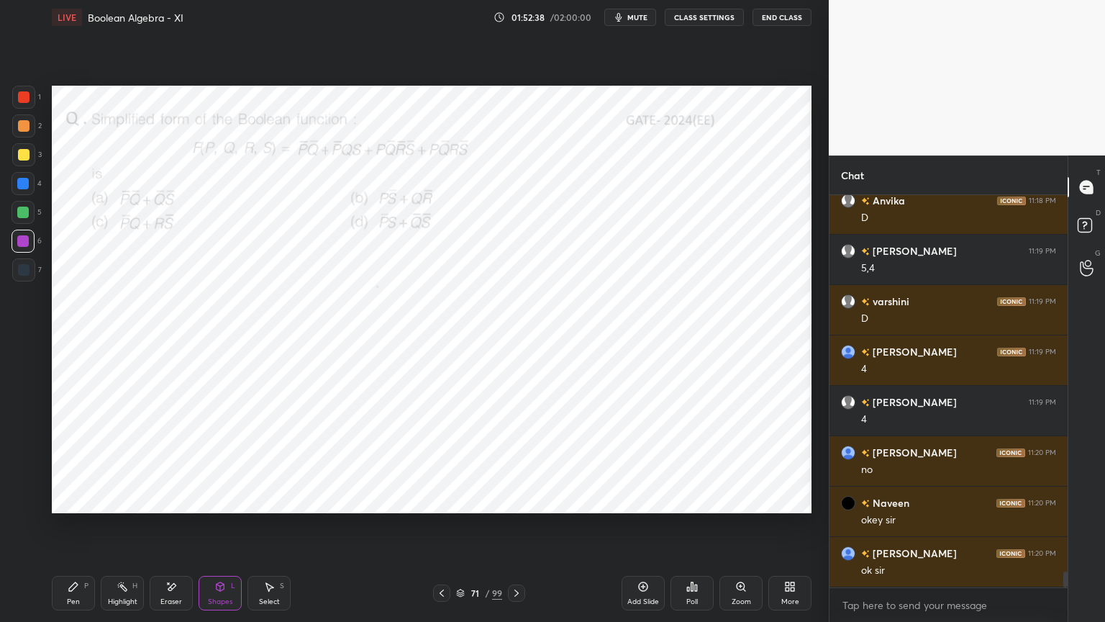
click at [66, 530] on div "Pen P" at bounding box center [73, 593] width 43 height 35
click at [30, 249] on div at bounding box center [23, 241] width 23 height 23
click at [24, 189] on div at bounding box center [23, 183] width 23 height 23
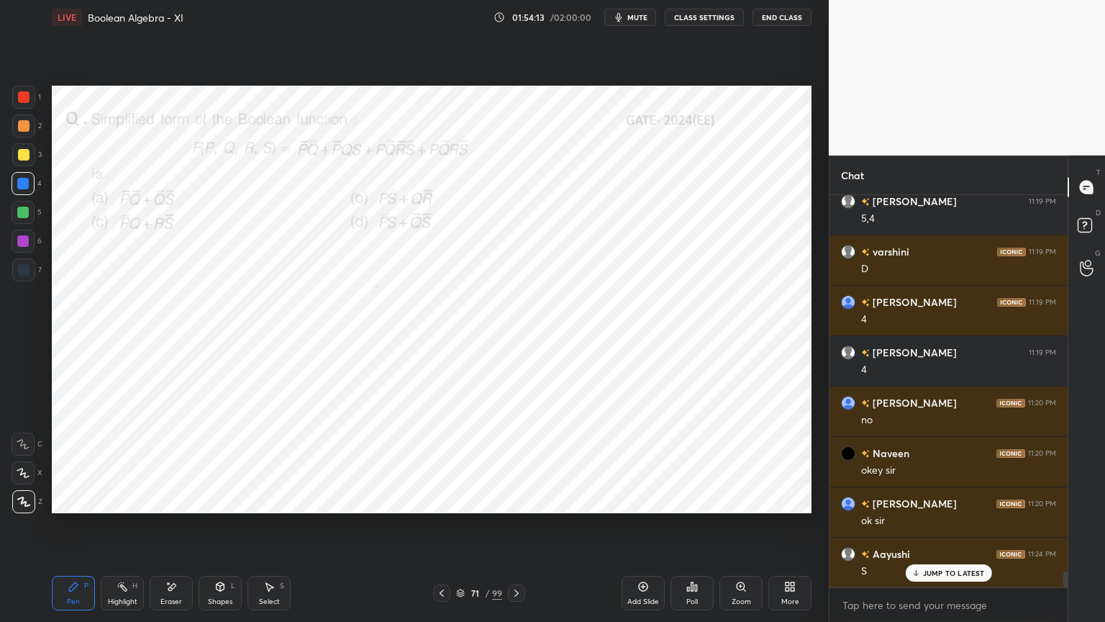
click at [22, 479] on div at bounding box center [23, 472] width 23 height 23
click at [27, 503] on icon at bounding box center [23, 502] width 13 height 10
click at [223, 530] on div "Shapes L" at bounding box center [220, 593] width 43 height 35
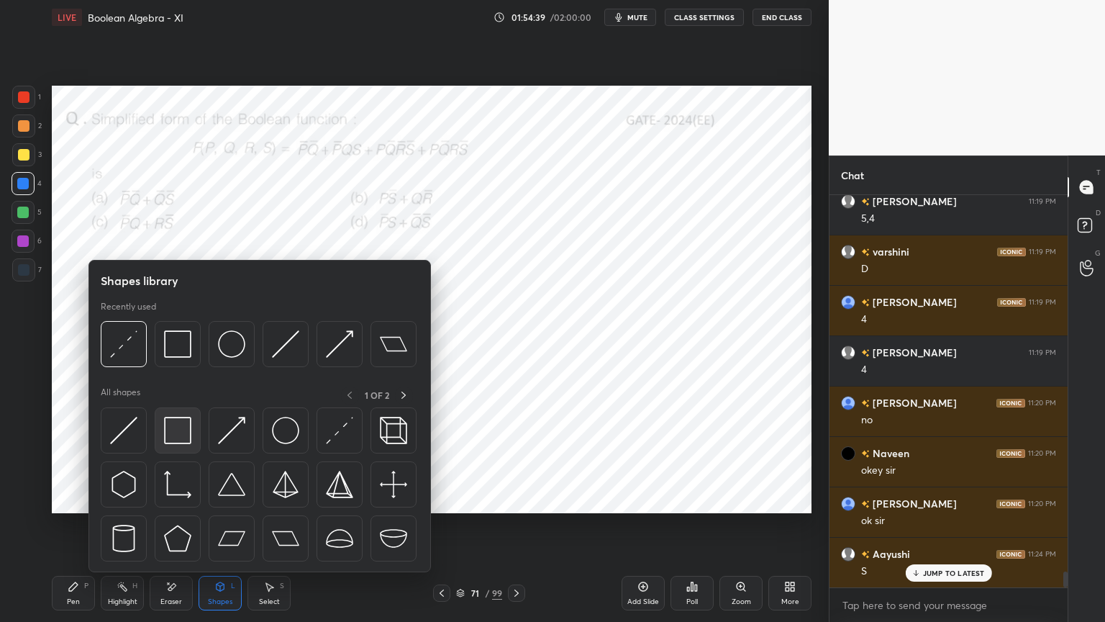
click at [172, 435] on img at bounding box center [177, 430] width 27 height 27
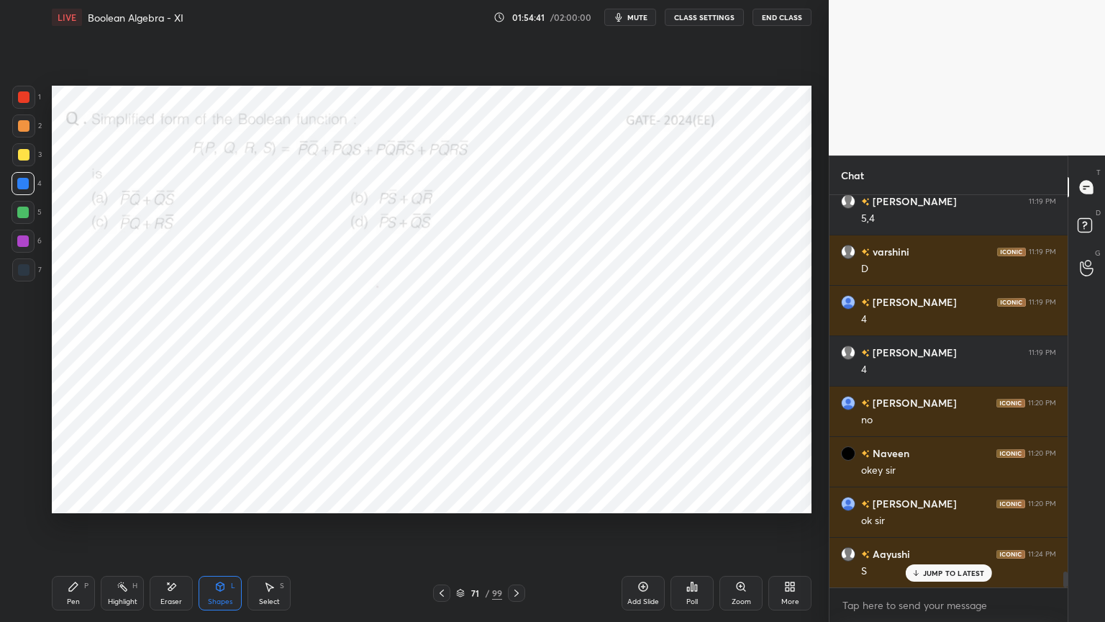
click at [78, 530] on div "Pen" at bounding box center [73, 601] width 13 height 7
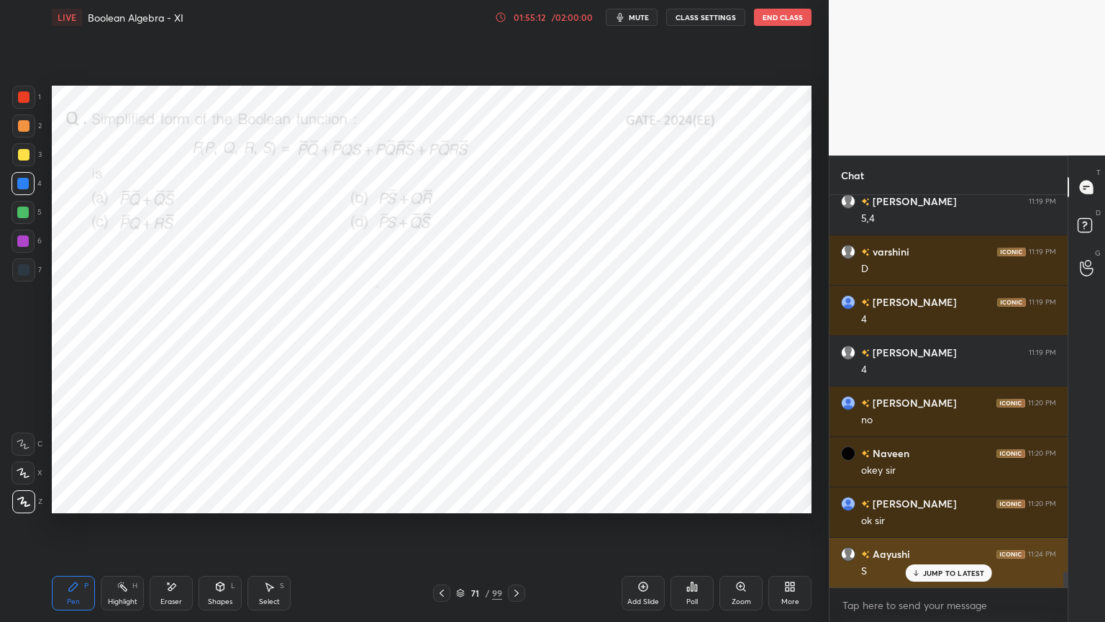
click at [930, 530] on p "JUMP TO LATEST" at bounding box center [954, 572] width 62 height 9
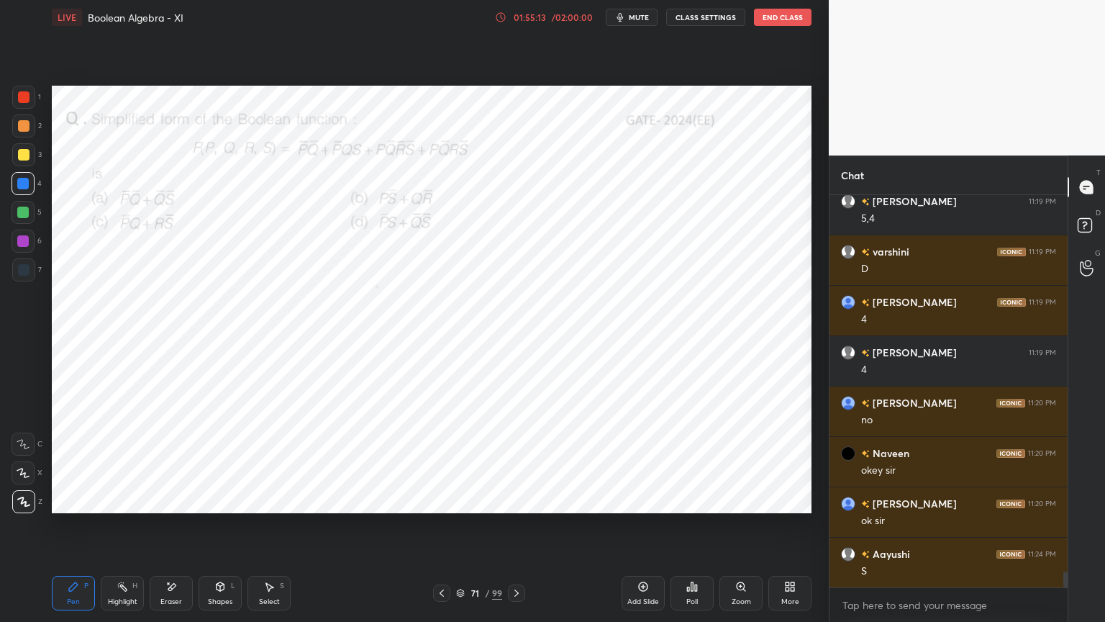
click at [461, 530] on icon at bounding box center [460, 593] width 9 height 9
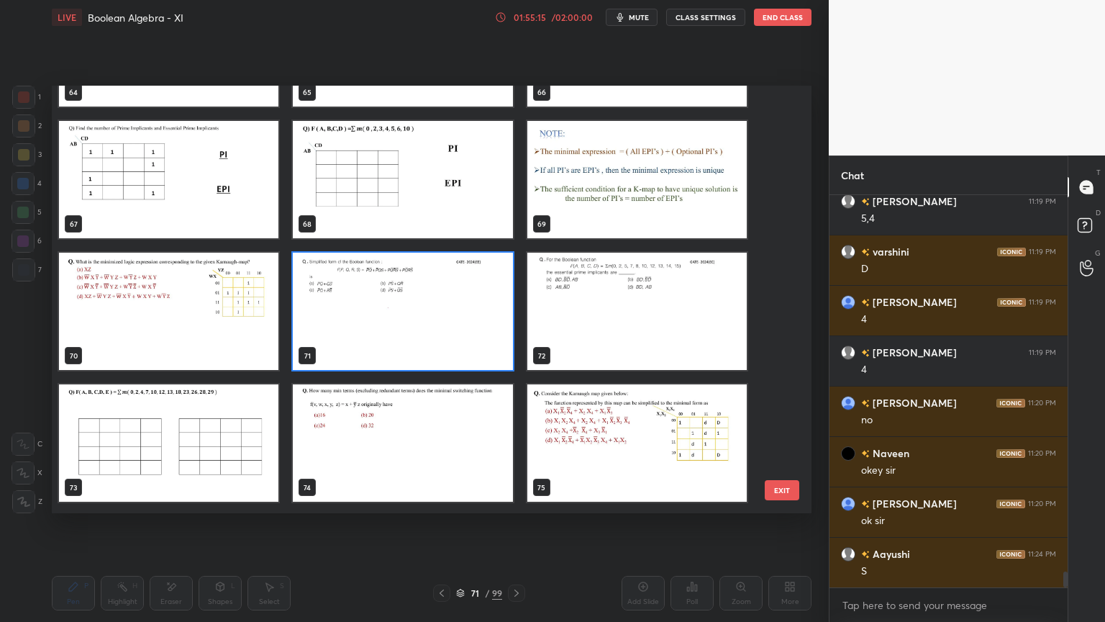
scroll to position [2873, 0]
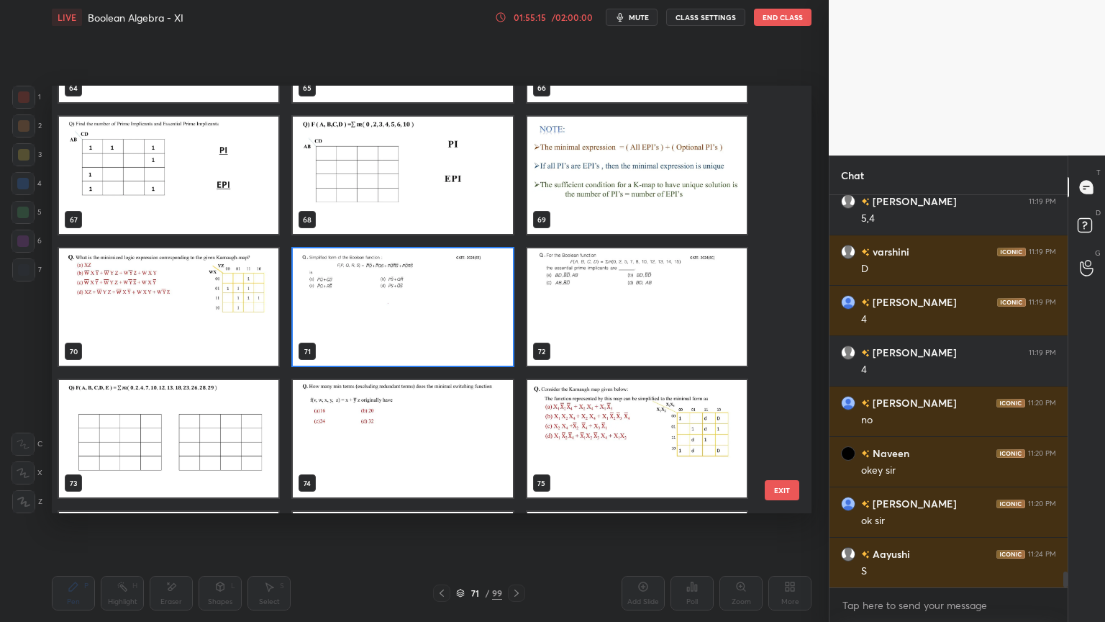
click at [645, 325] on img "grid" at bounding box center [636, 306] width 219 height 117
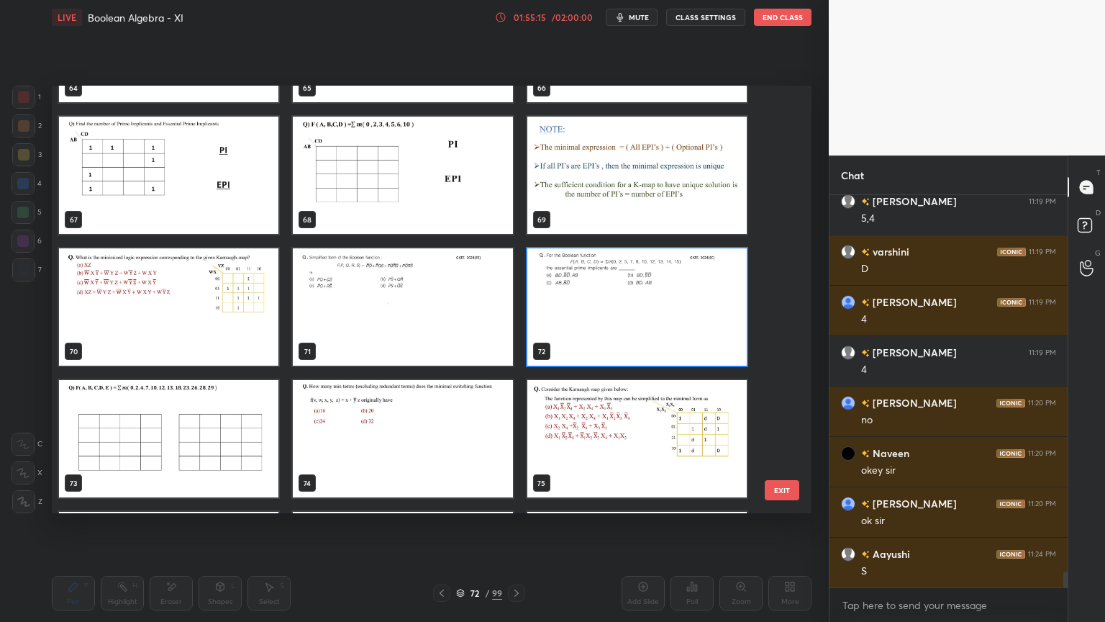
click at [646, 327] on img "grid" at bounding box center [636, 306] width 219 height 117
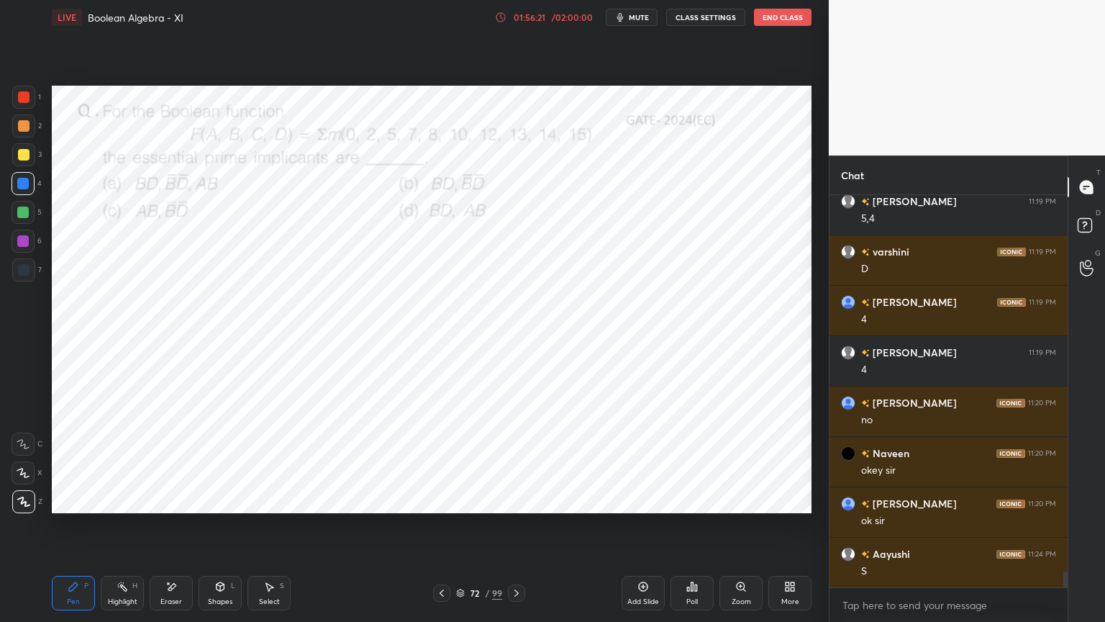
click at [21, 479] on div at bounding box center [23, 472] width 23 height 23
click at [23, 473] on icon at bounding box center [23, 472] width 12 height 9
click at [21, 504] on icon at bounding box center [23, 502] width 13 height 10
click at [230, 530] on div "Shapes" at bounding box center [220, 601] width 24 height 7
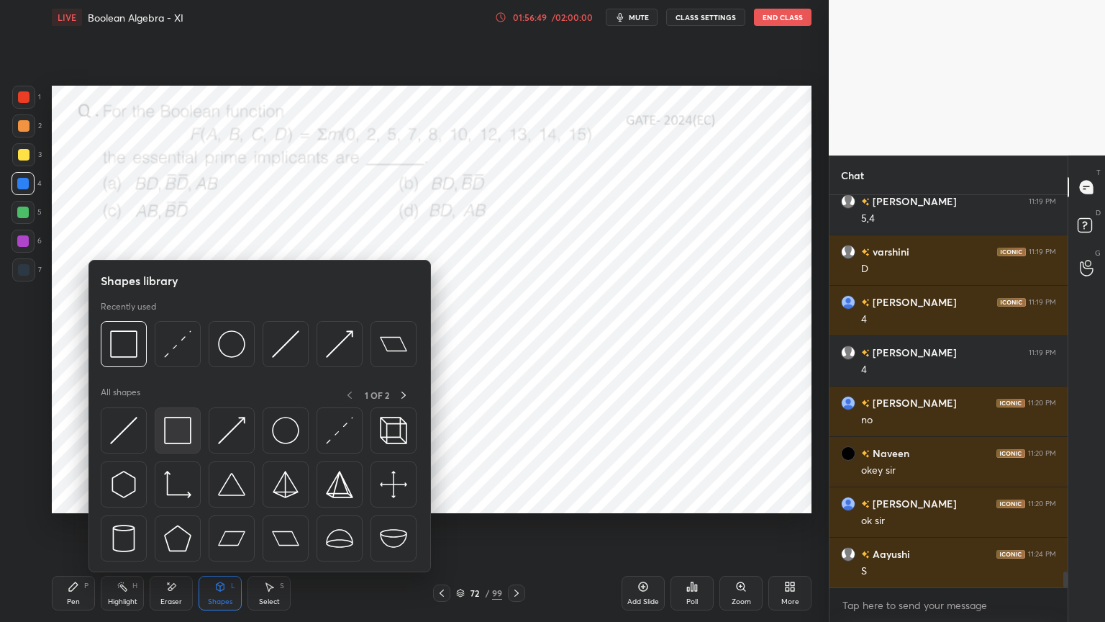
click at [178, 434] on img at bounding box center [177, 430] width 27 height 27
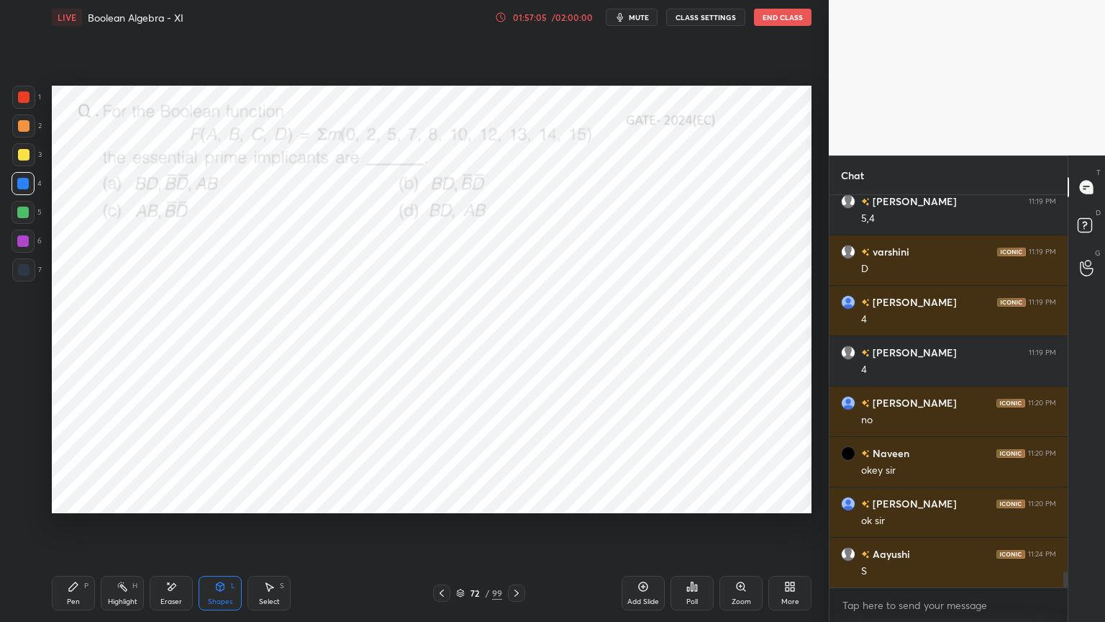
click at [60, 530] on div "Pen P" at bounding box center [73, 593] width 43 height 35
click at [5, 268] on div "1 2 3 4 5 6 7 C X Z E E Erase all H H" at bounding box center [23, 299] width 46 height 427
click at [0, 266] on div "1 2 3 4 5 6 7 C X Z E E Erase all H H" at bounding box center [23, 299] width 46 height 427
click at [23, 249] on div at bounding box center [23, 241] width 23 height 23
click at [24, 499] on icon at bounding box center [23, 502] width 13 height 10
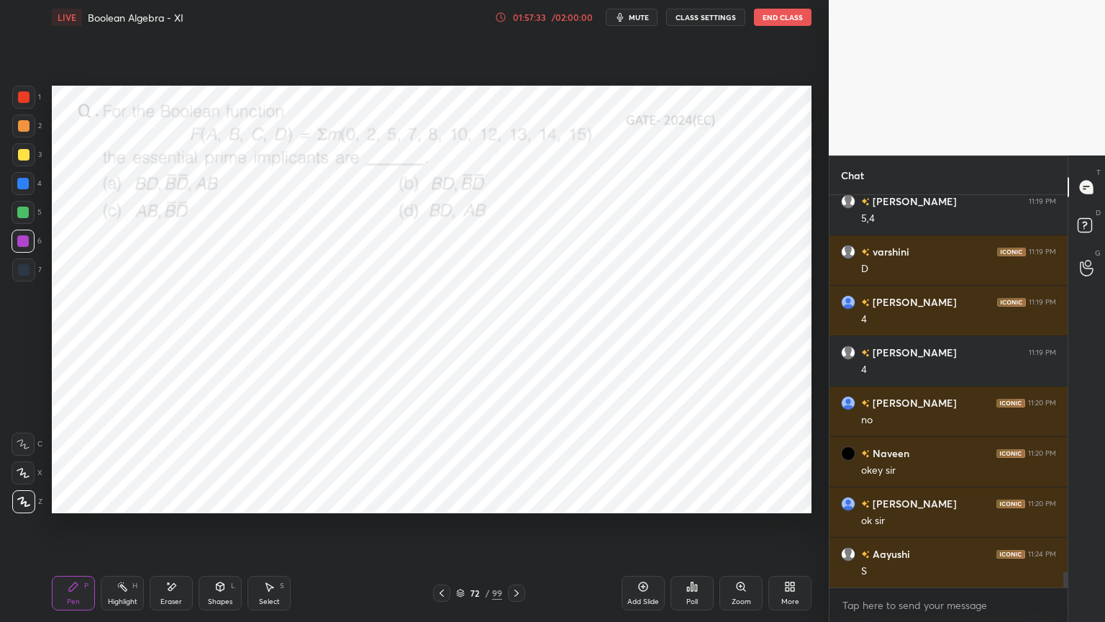
click at [24, 272] on div at bounding box center [24, 270] width 12 height 12
click at [26, 498] on icon at bounding box center [23, 502] width 13 height 10
click at [210, 530] on div "Shapes L" at bounding box center [220, 593] width 43 height 35
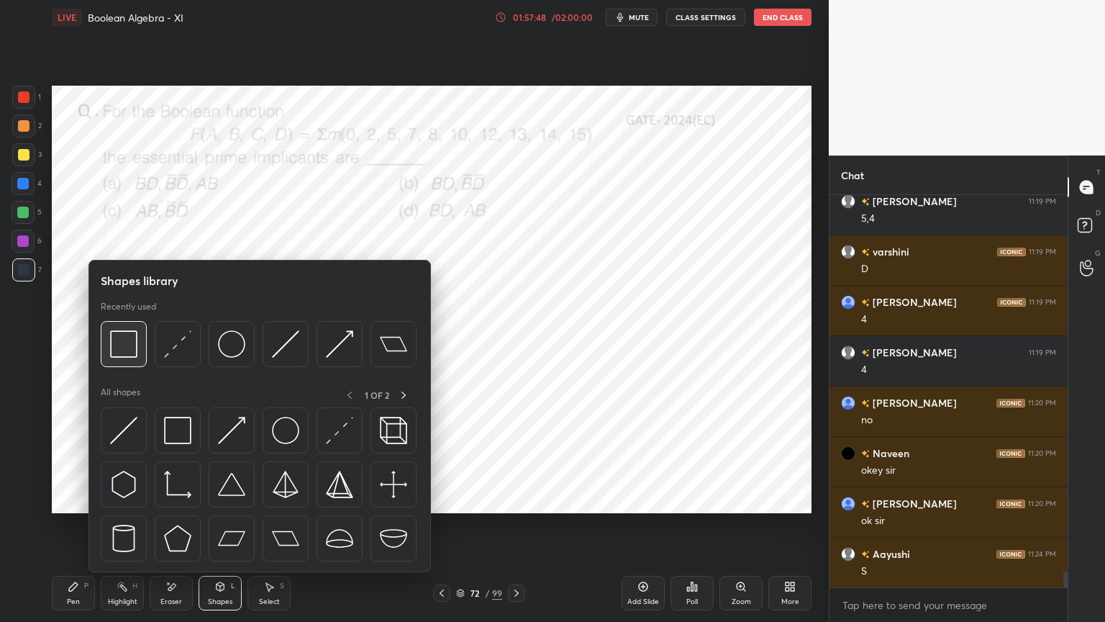
click at [119, 351] on img at bounding box center [123, 343] width 27 height 27
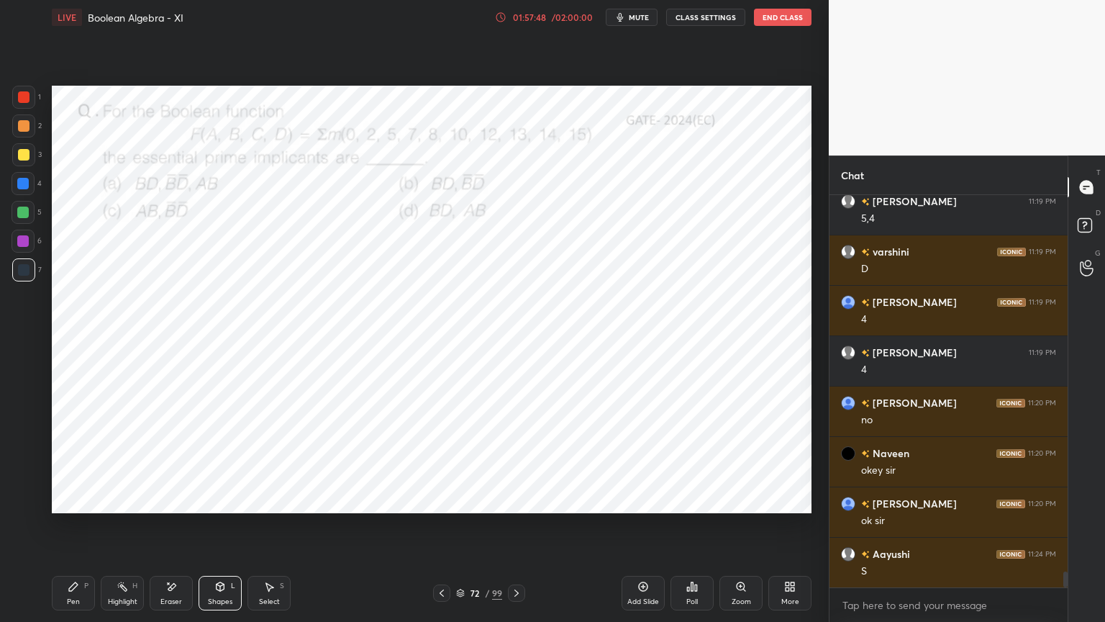
click at [26, 243] on div at bounding box center [23, 241] width 12 height 12
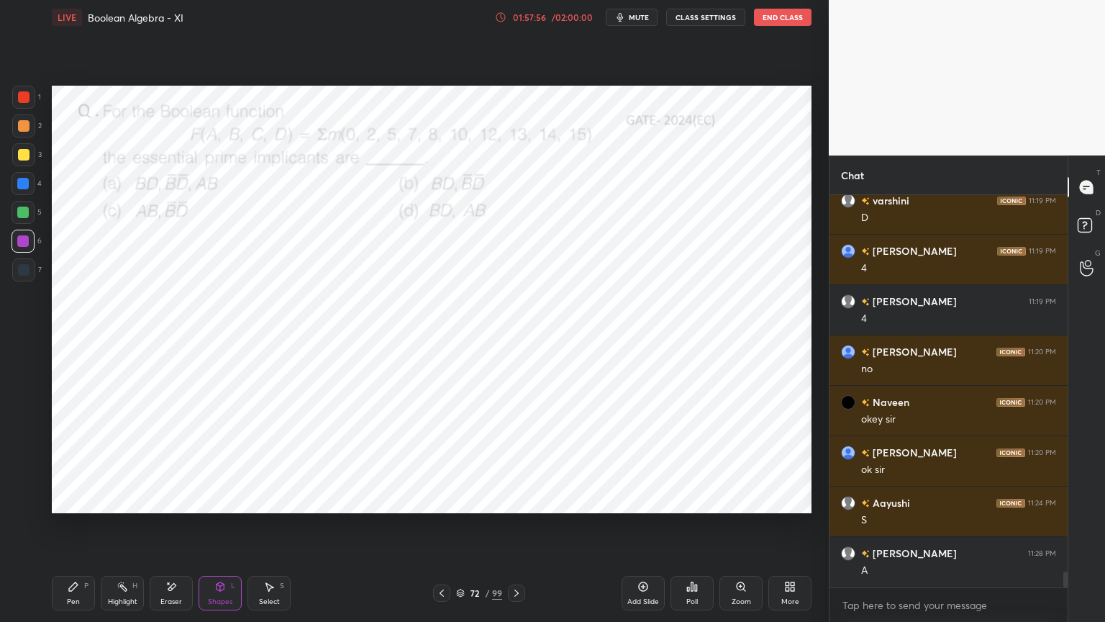
click at [83, 530] on div "Pen P" at bounding box center [73, 593] width 43 height 35
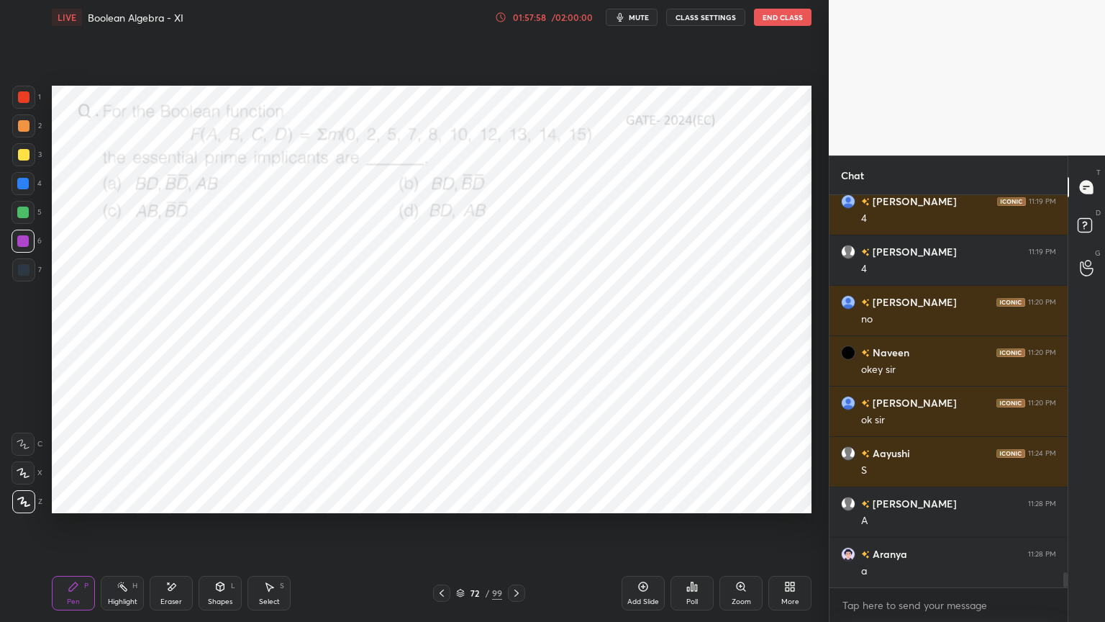
scroll to position [9573, 0]
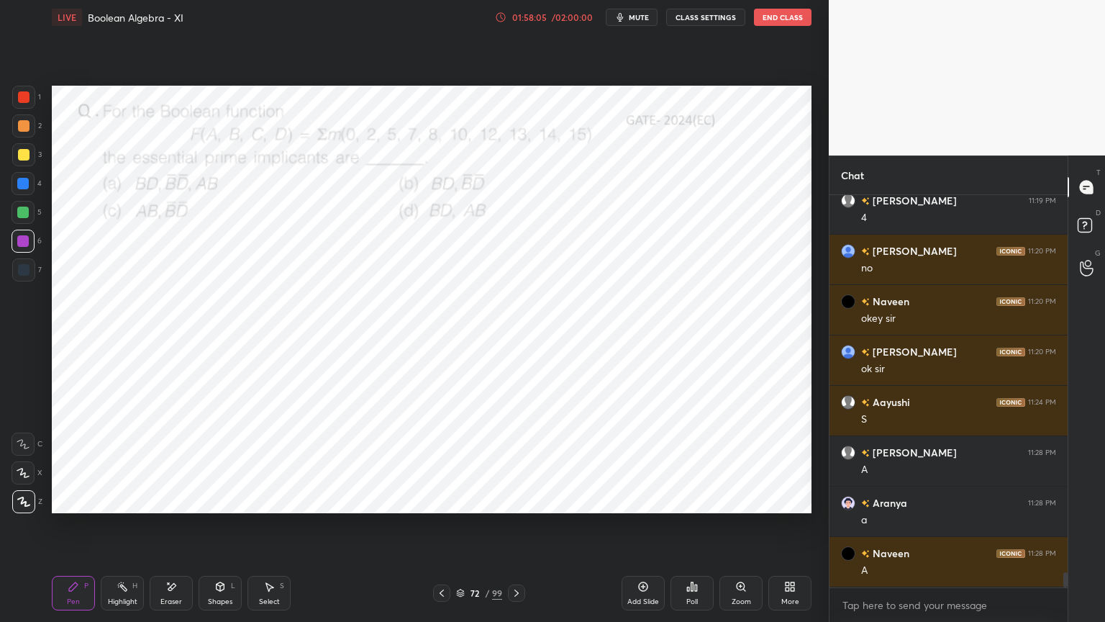
click at [26, 213] on div at bounding box center [23, 213] width 12 height 12
click at [219, 530] on div "Shapes L" at bounding box center [220, 593] width 43 height 35
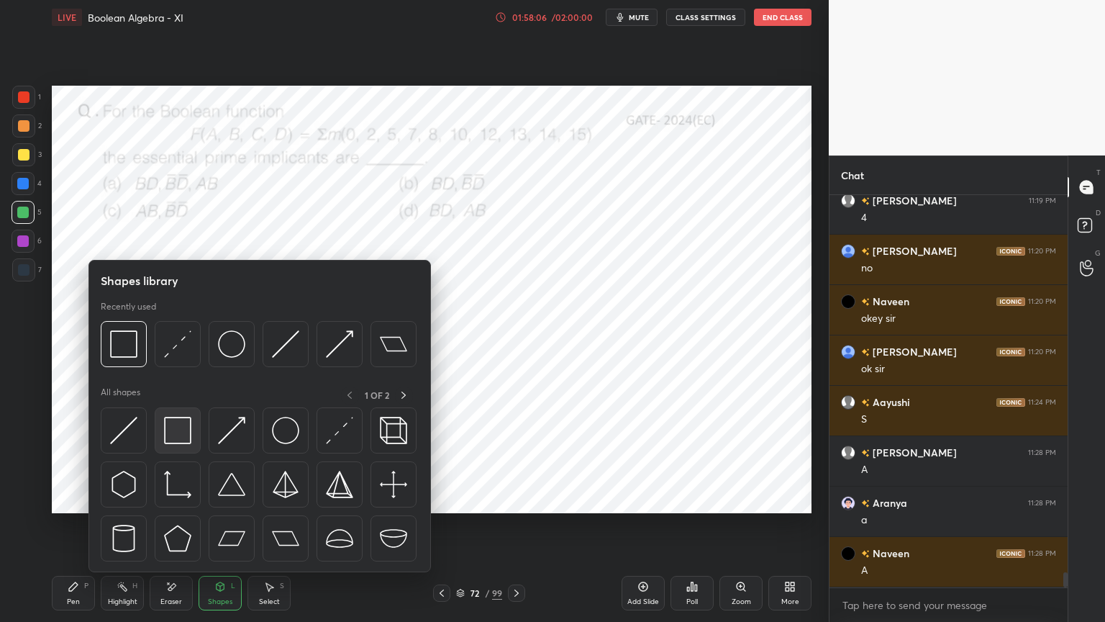
scroll to position [9623, 0]
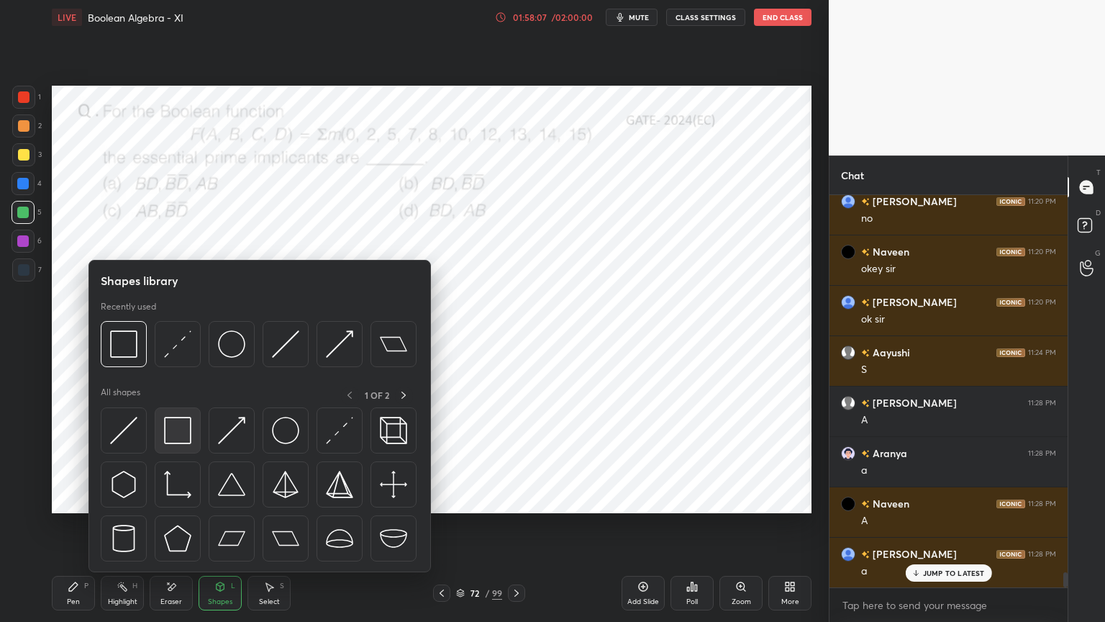
click at [171, 431] on img at bounding box center [177, 430] width 27 height 27
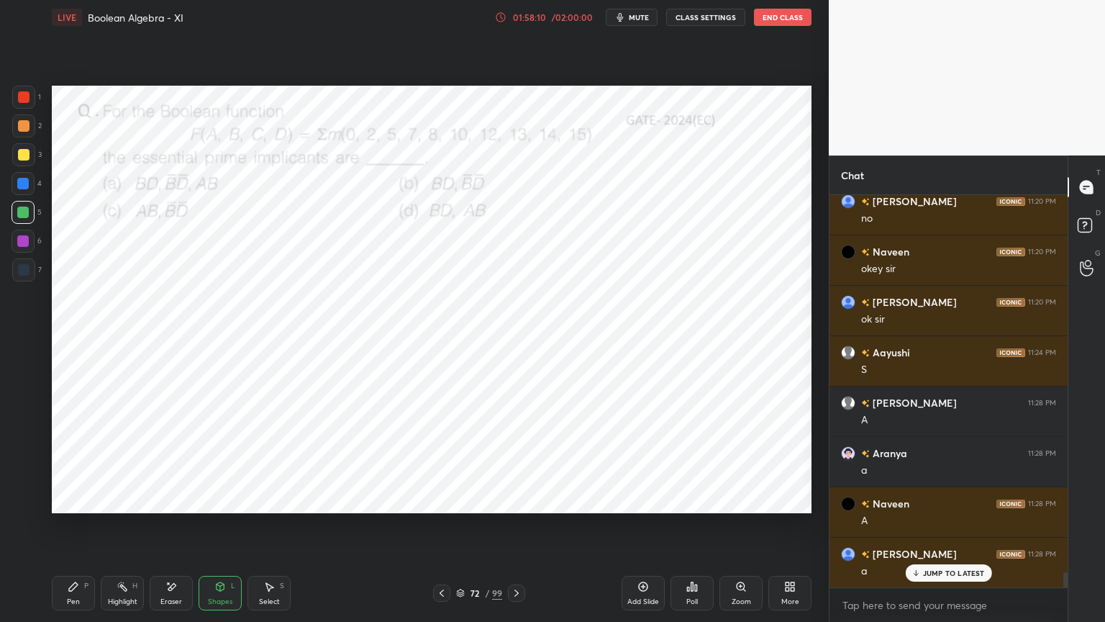
click at [71, 530] on div "Pen P" at bounding box center [73, 593] width 43 height 35
click at [25, 271] on div at bounding box center [24, 270] width 12 height 12
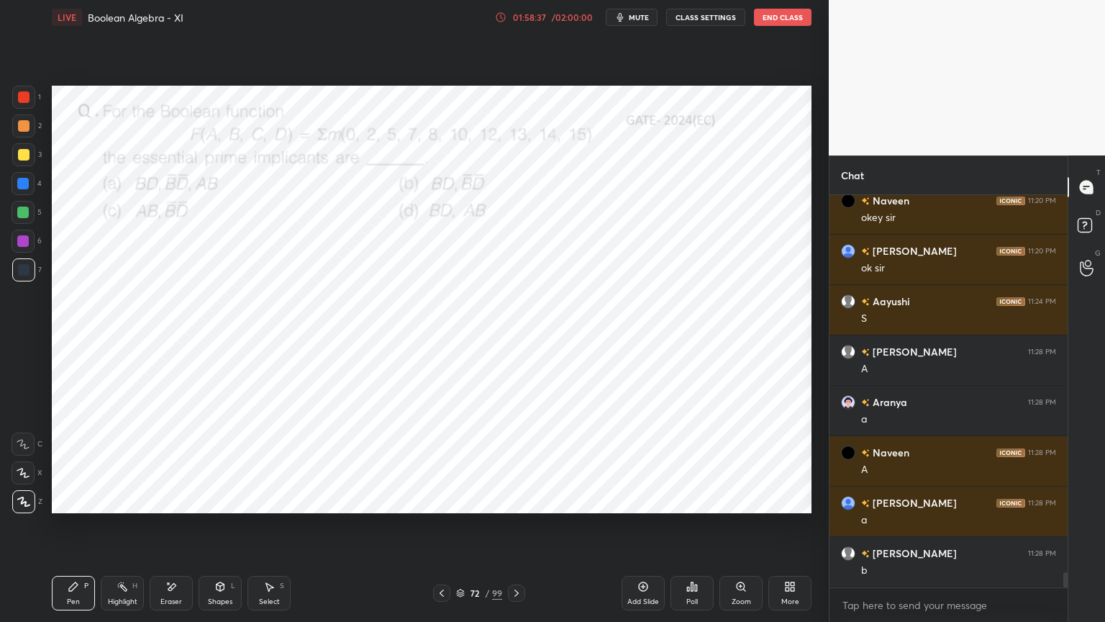
click at [225, 530] on div "Shapes L" at bounding box center [220, 593] width 43 height 35
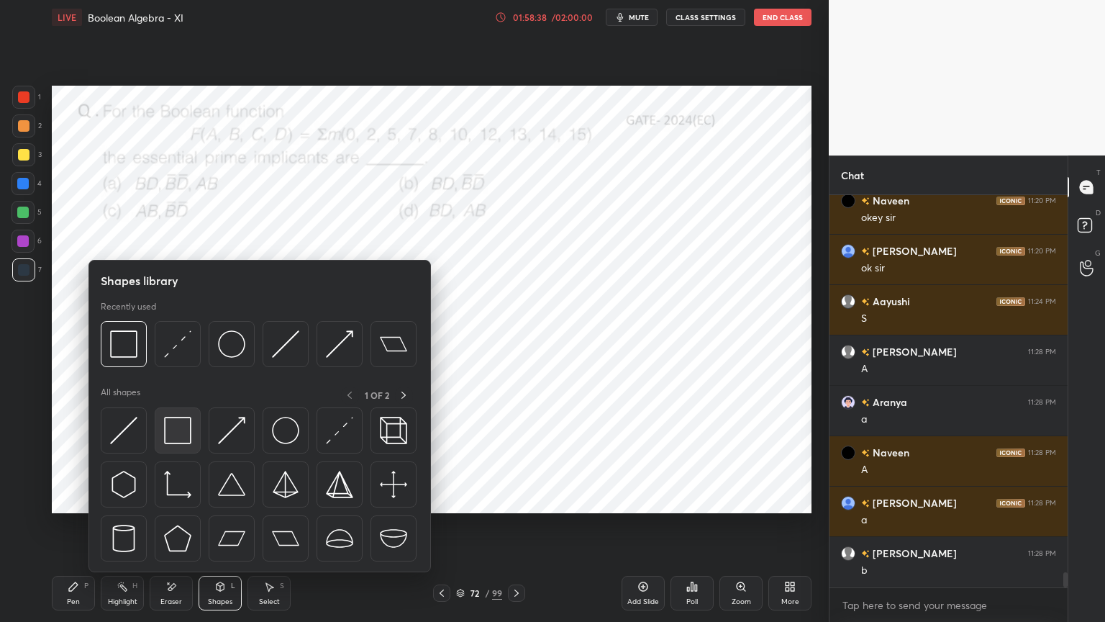
click at [176, 439] on img at bounding box center [177, 430] width 27 height 27
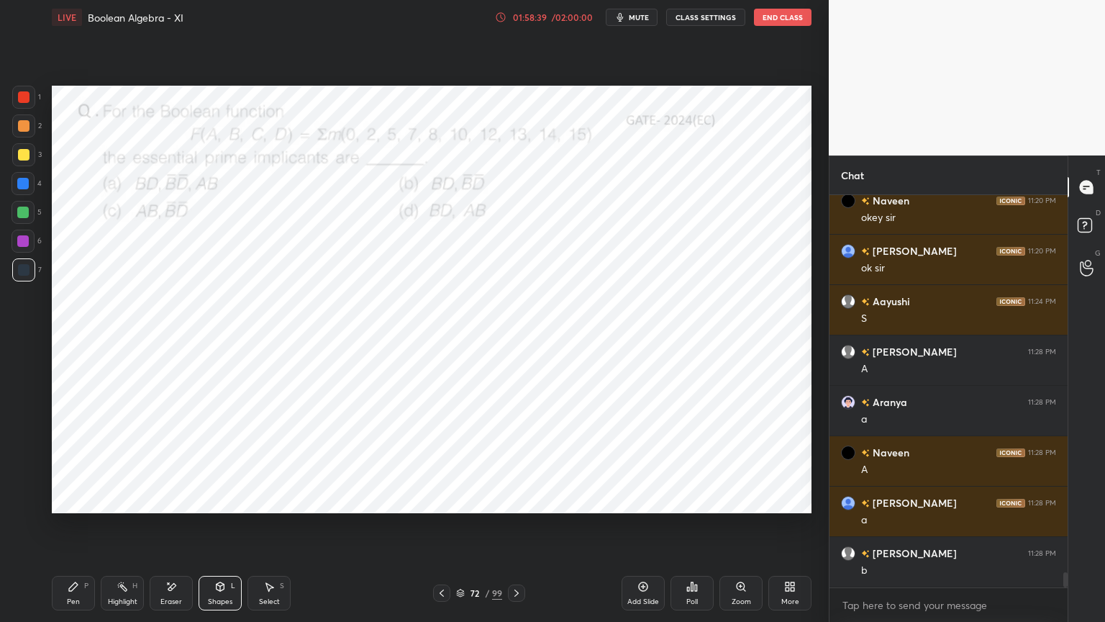
click at [23, 212] on div at bounding box center [23, 213] width 12 height 12
click at [26, 107] on div at bounding box center [23, 97] width 23 height 23
click at [221, 530] on icon at bounding box center [220, 587] width 12 height 12
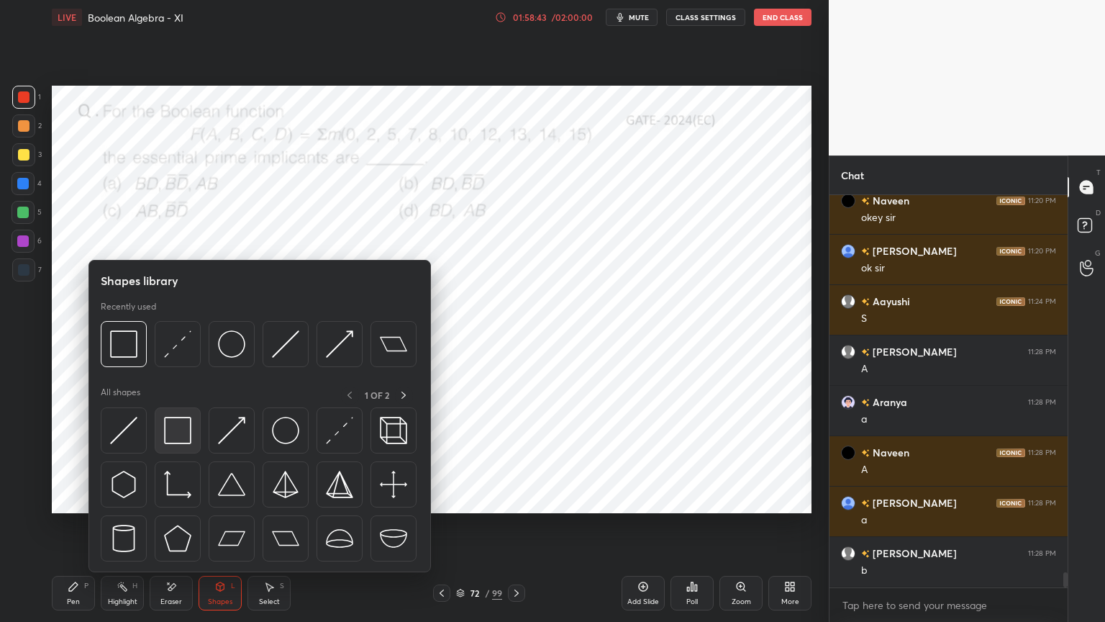
click at [168, 421] on img at bounding box center [177, 430] width 27 height 27
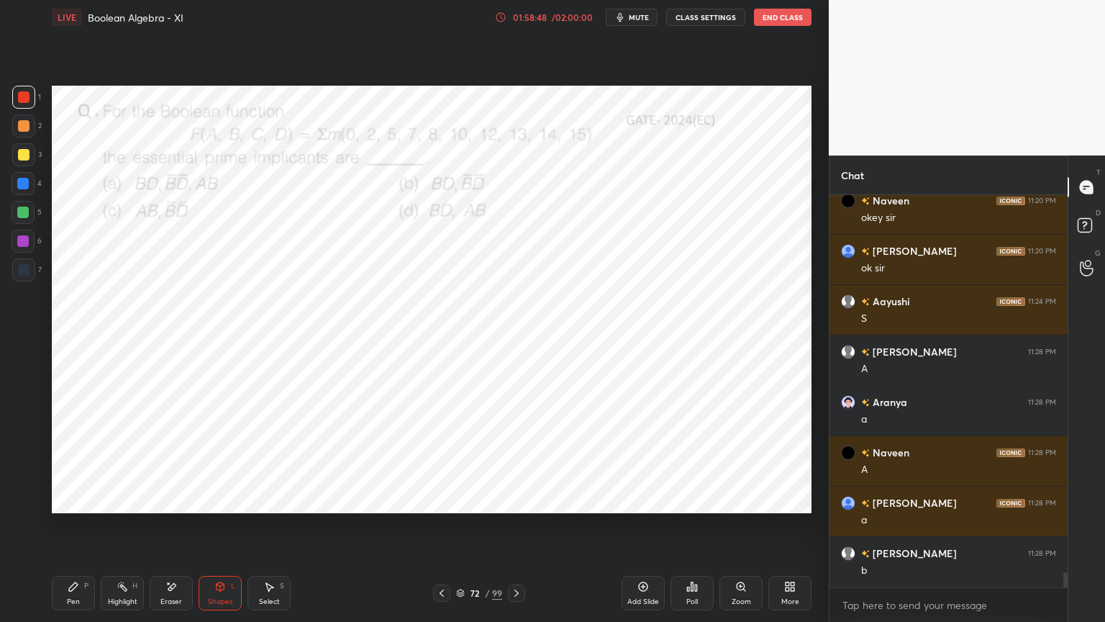
click at [82, 530] on div "Pen P" at bounding box center [73, 593] width 43 height 35
click at [132, 530] on div "Highlight H" at bounding box center [122, 593] width 43 height 35
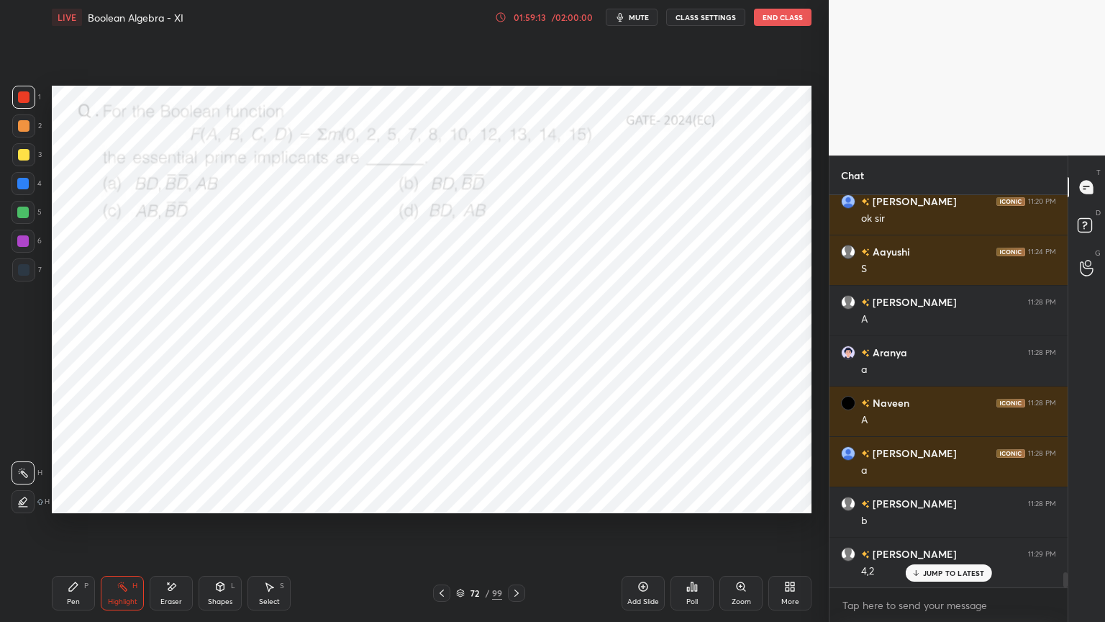
click at [88, 530] on div "Pen P" at bounding box center [73, 593] width 43 height 35
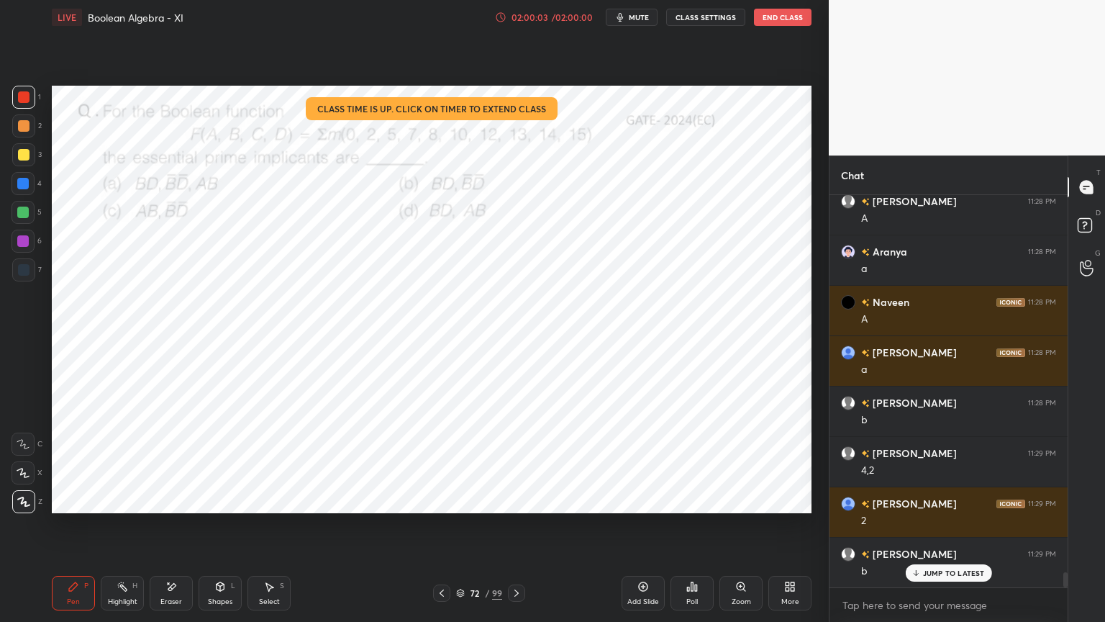
scroll to position [359, 234]
click at [950, 530] on div "JUMP TO LATEST" at bounding box center [948, 543] width 86 height 17
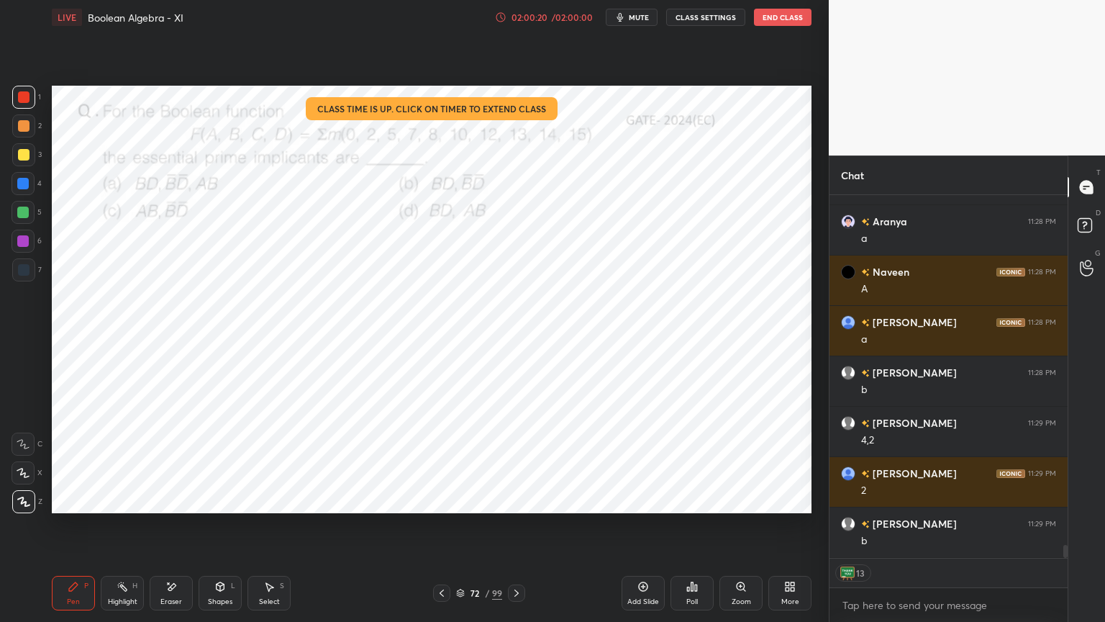
click at [462, 530] on icon at bounding box center [460, 591] width 7 height 4
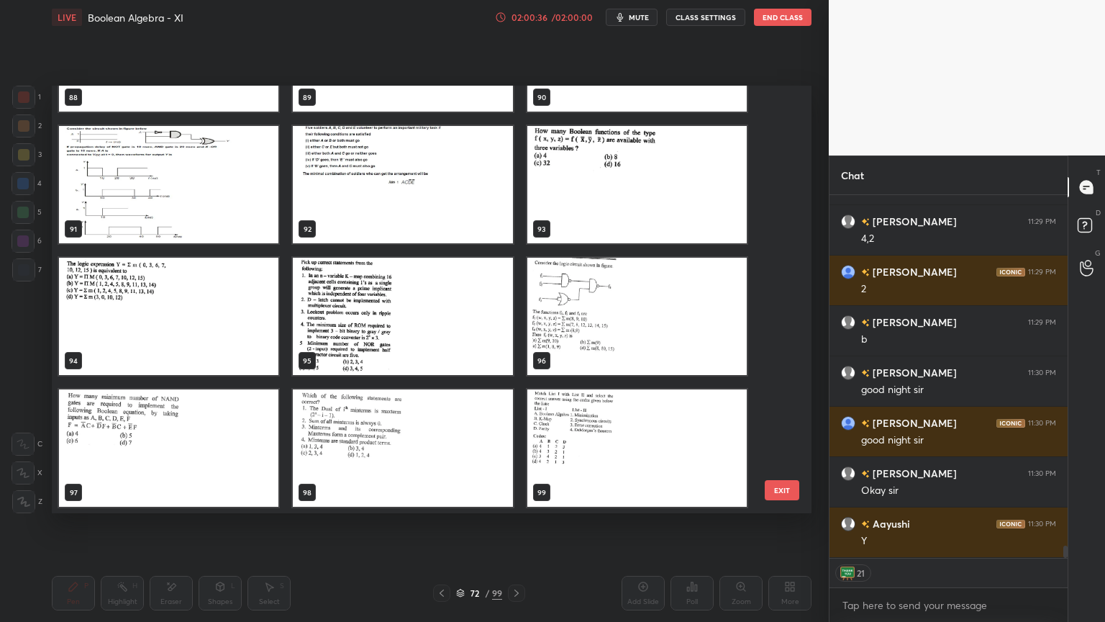
scroll to position [10106, 0]
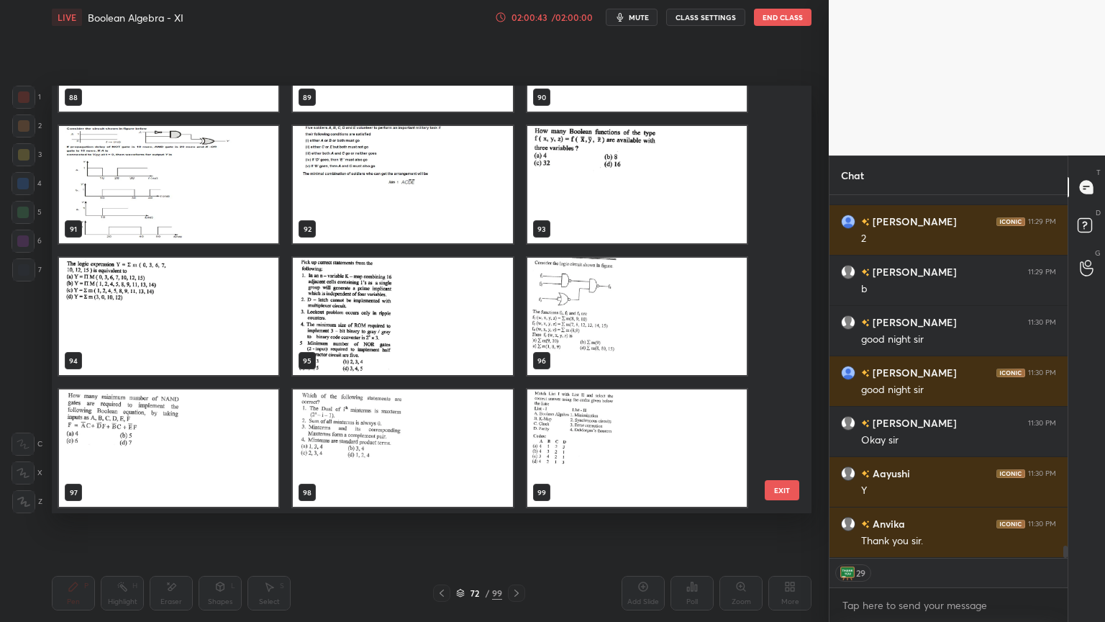
click at [767, 18] on button "End Class" at bounding box center [783, 17] width 58 height 17
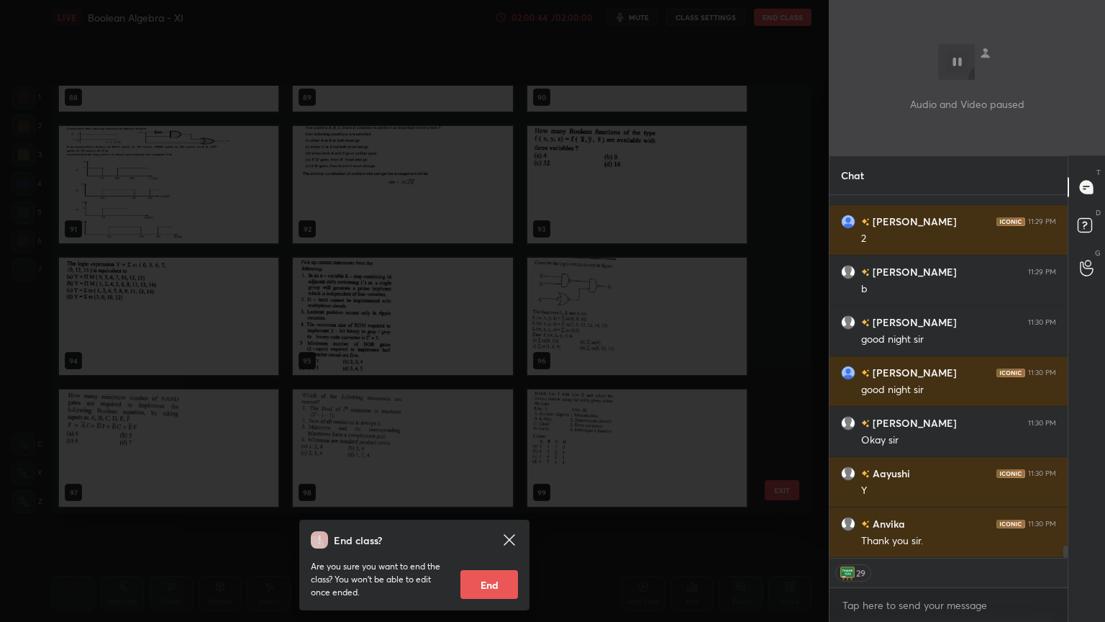
click at [481, 530] on button "End" at bounding box center [490, 584] width 58 height 29
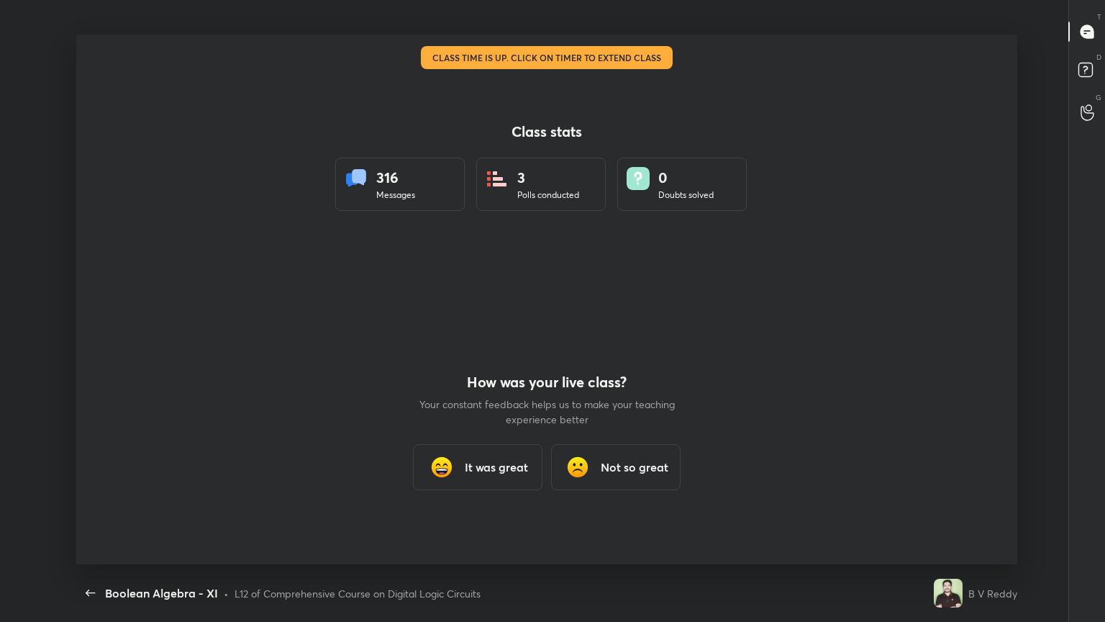
scroll to position [3447, 0]
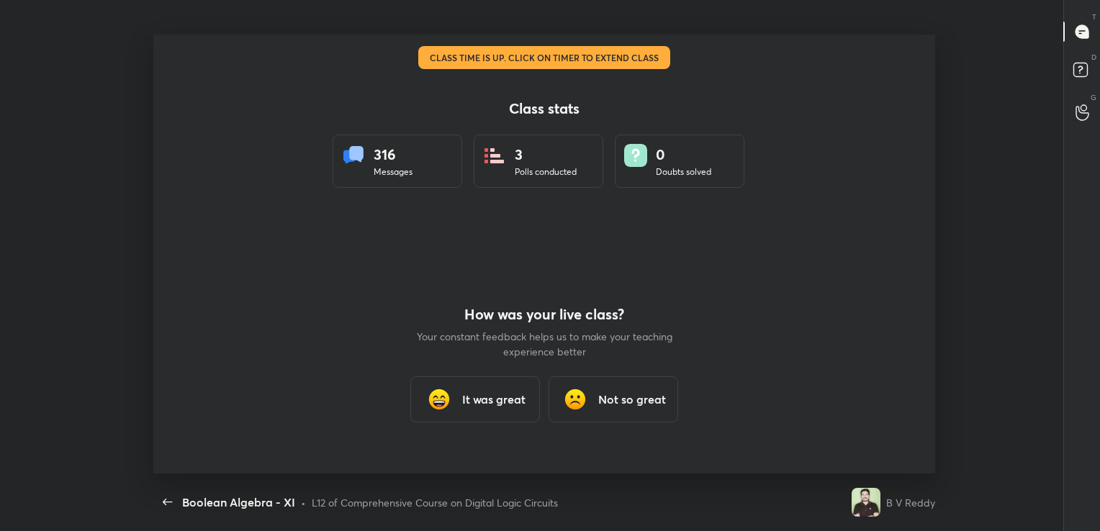
type textarea "x"
